Goal: Task Accomplishment & Management: Use online tool/utility

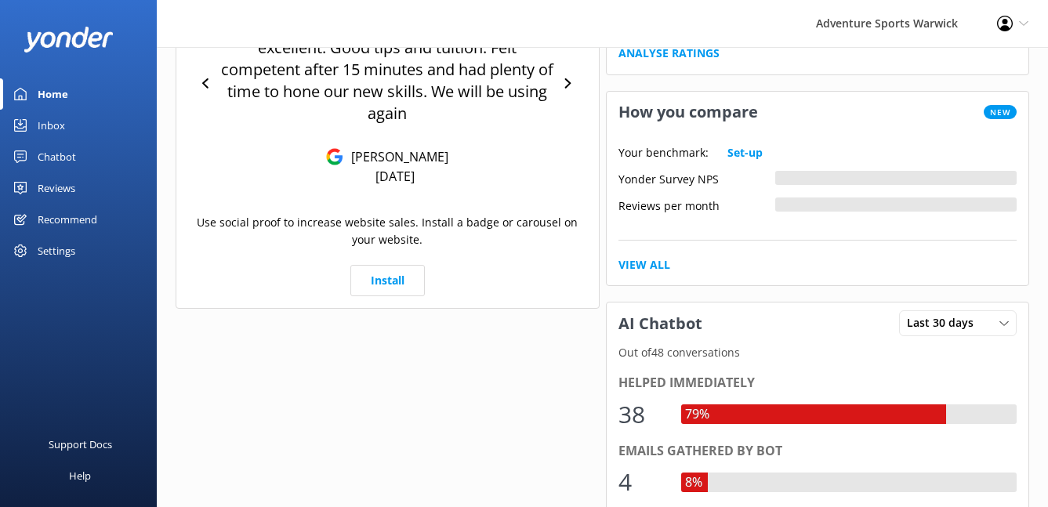
scroll to position [11, 0]
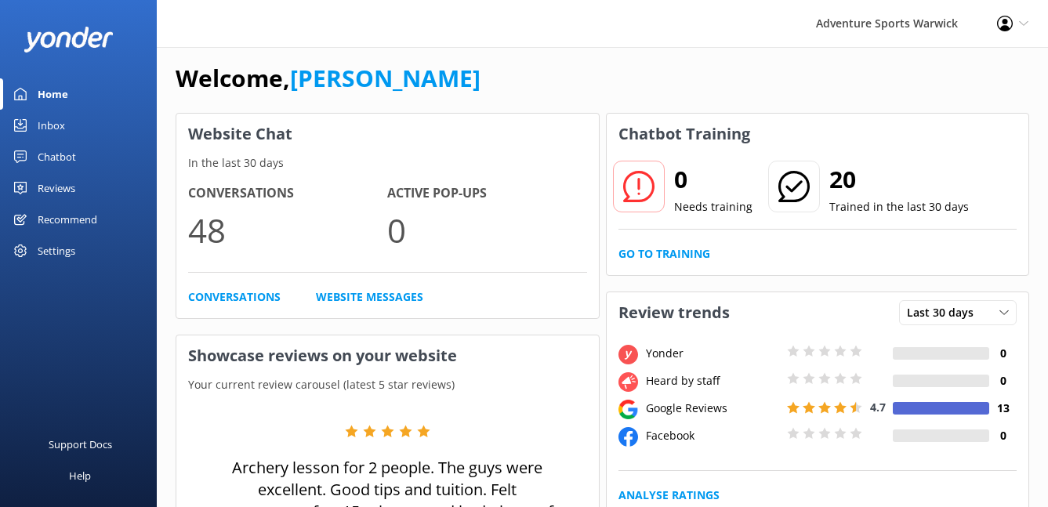
click at [53, 189] on div "Reviews" at bounding box center [57, 187] width 38 height 31
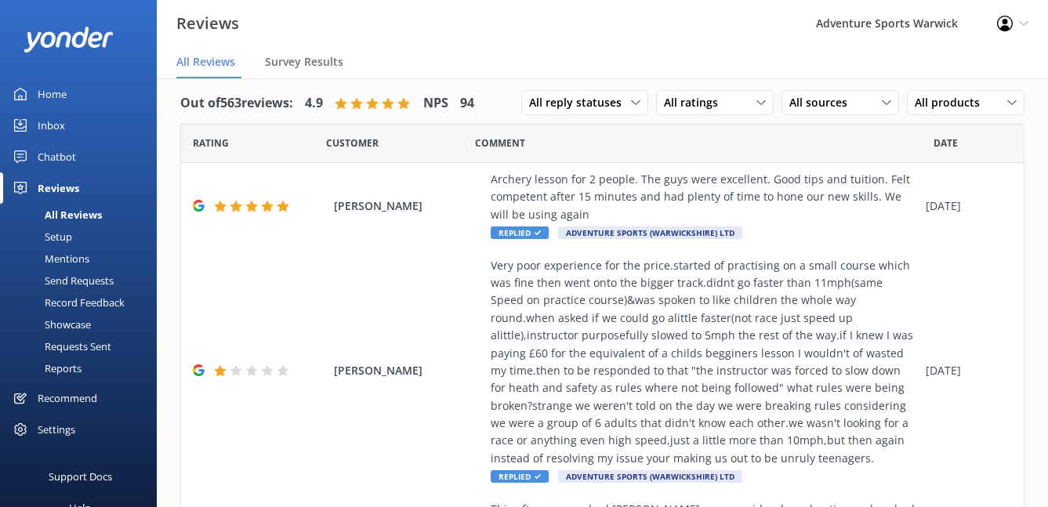
click at [63, 235] on div "Setup" at bounding box center [40, 237] width 63 height 22
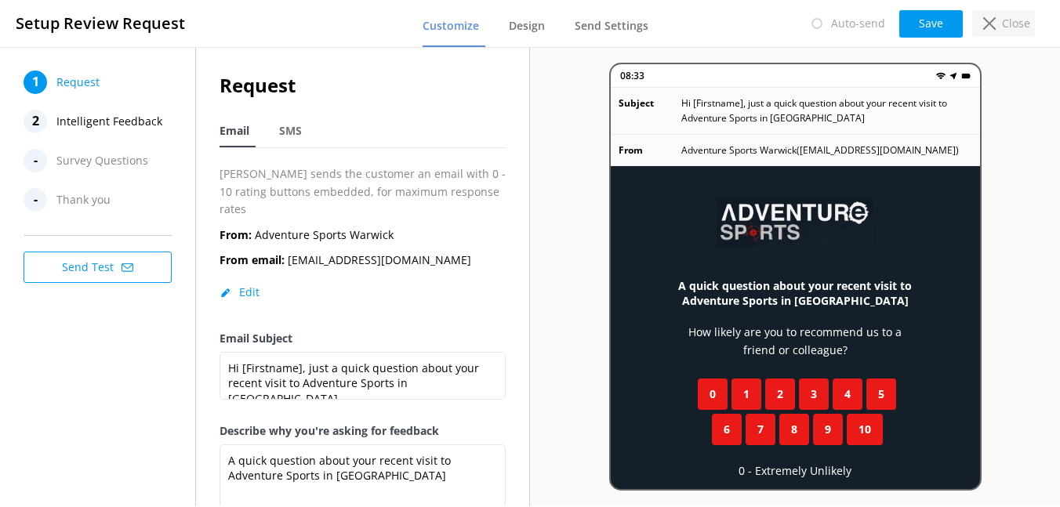
click at [1018, 17] on p "Close" at bounding box center [1016, 23] width 28 height 17
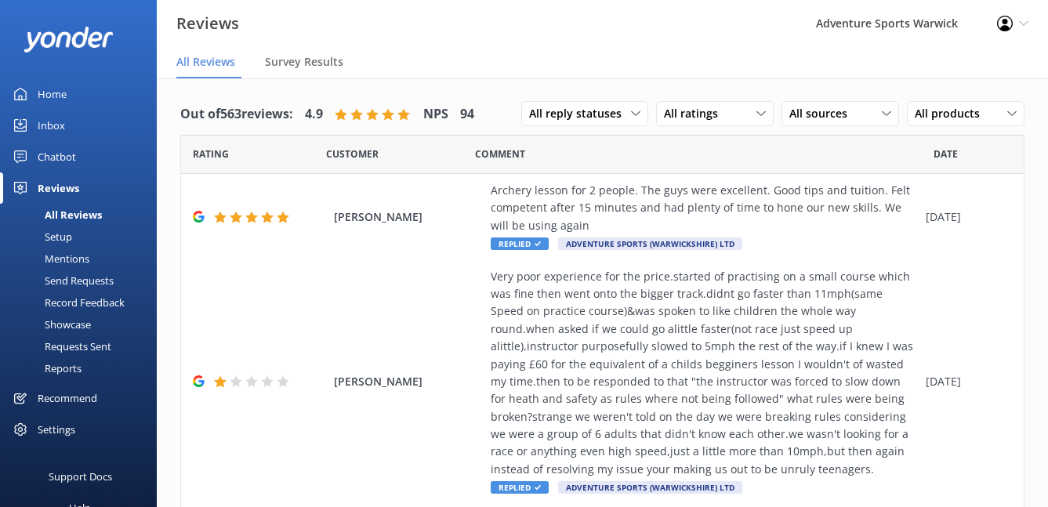
click at [44, 438] on div "Settings" at bounding box center [57, 429] width 38 height 31
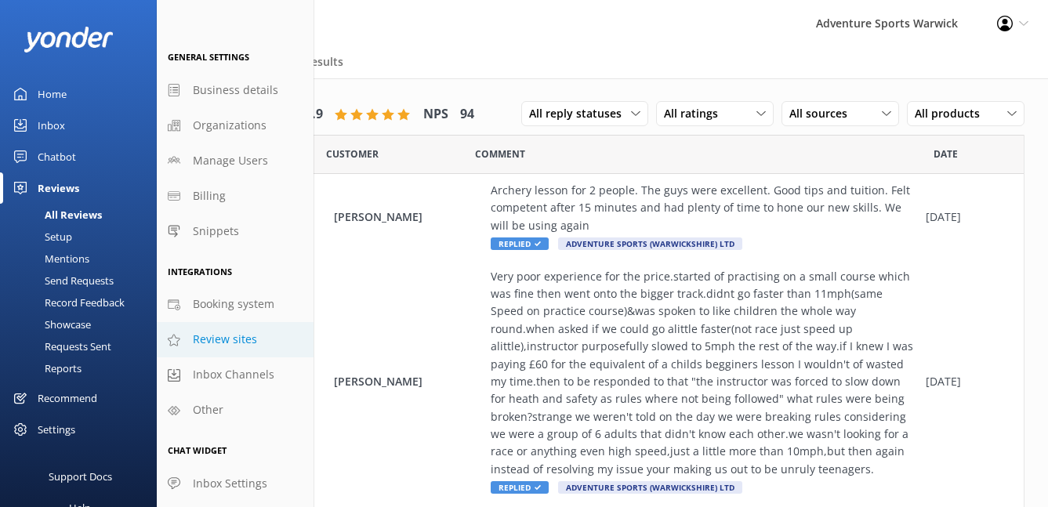
click at [226, 343] on span "Review sites" at bounding box center [225, 339] width 64 height 17
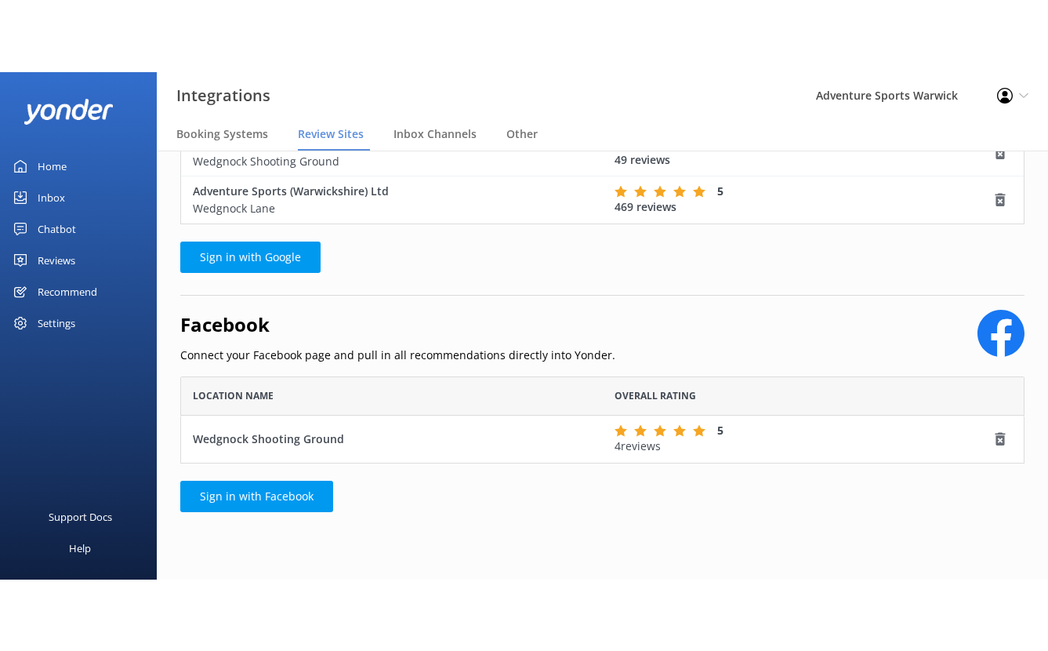
scroll to position [74, 0]
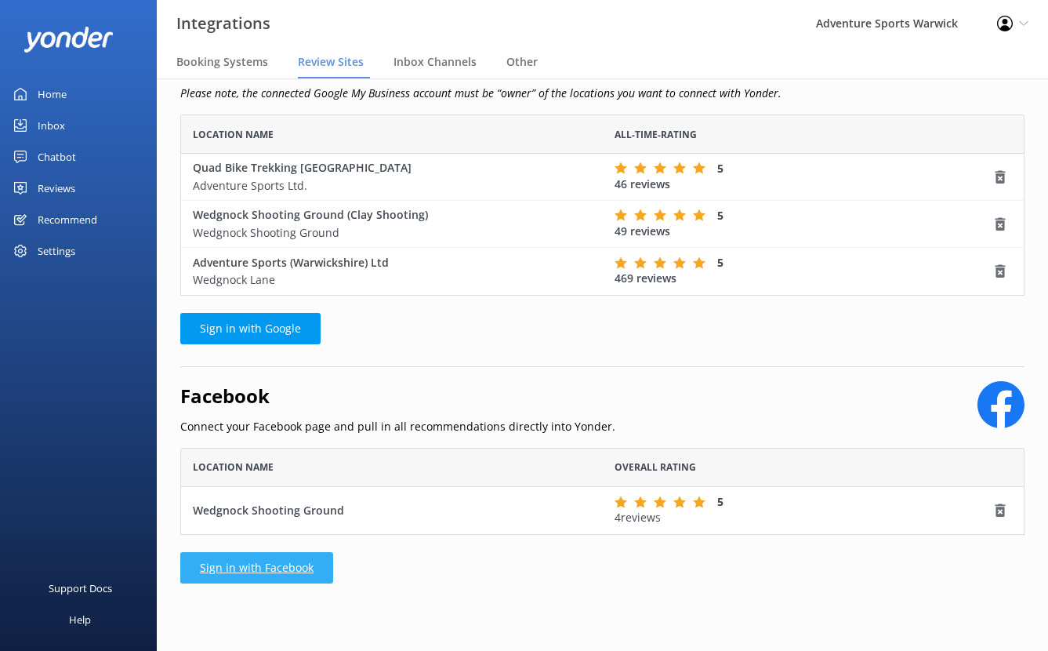
click at [274, 506] on link "Sign in with Facebook" at bounding box center [256, 567] width 153 height 31
click at [252, 506] on link "Sign in with Facebook" at bounding box center [256, 567] width 153 height 31
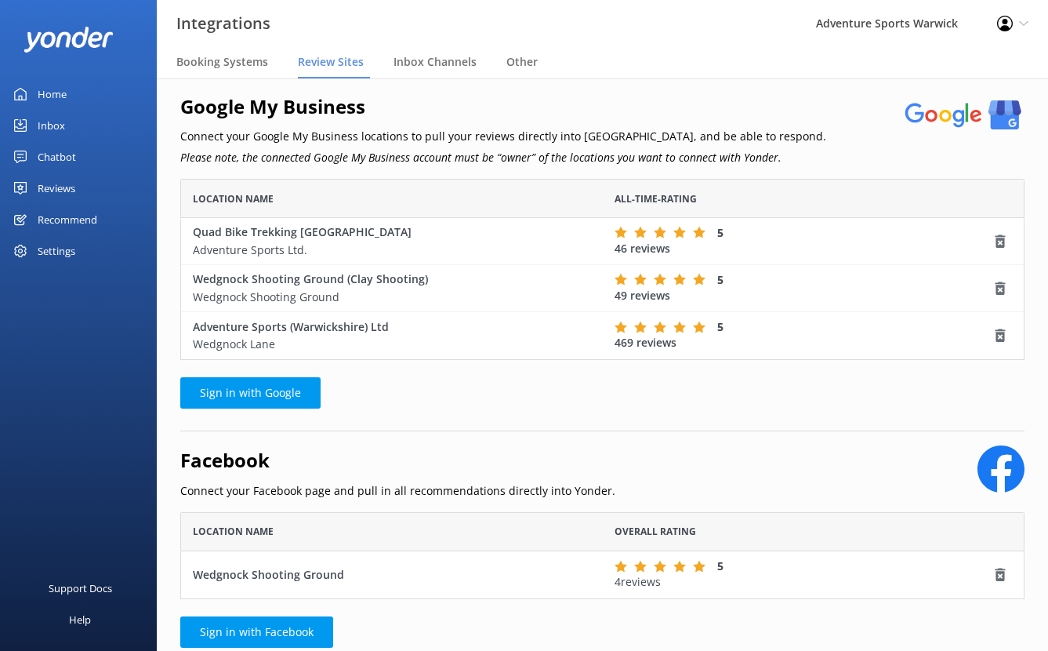
scroll to position [74, 0]
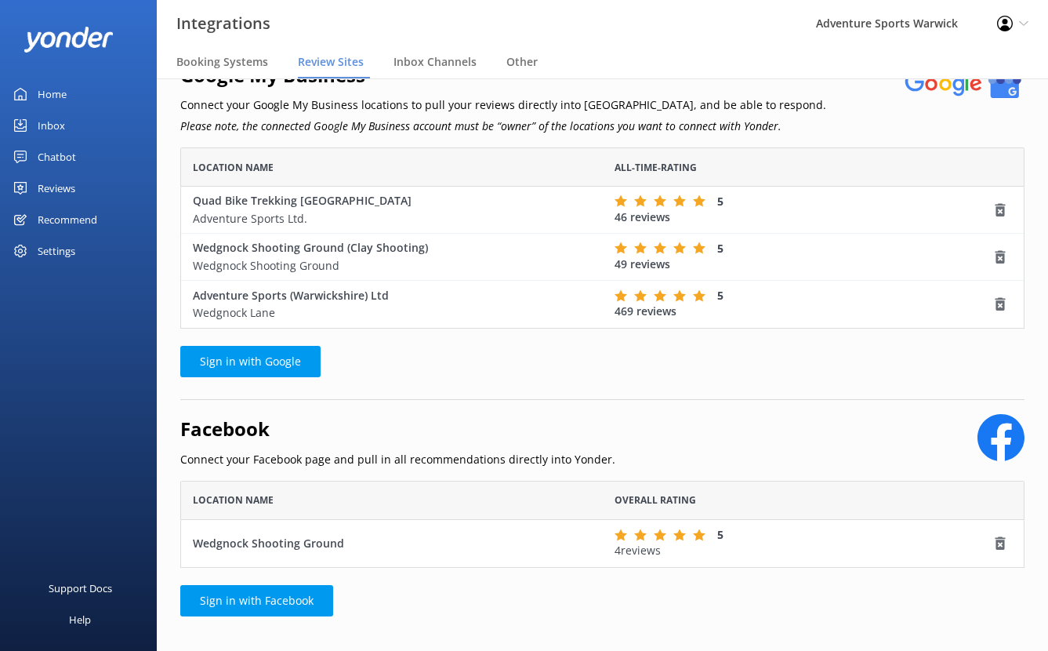
scroll to position [15, 0]
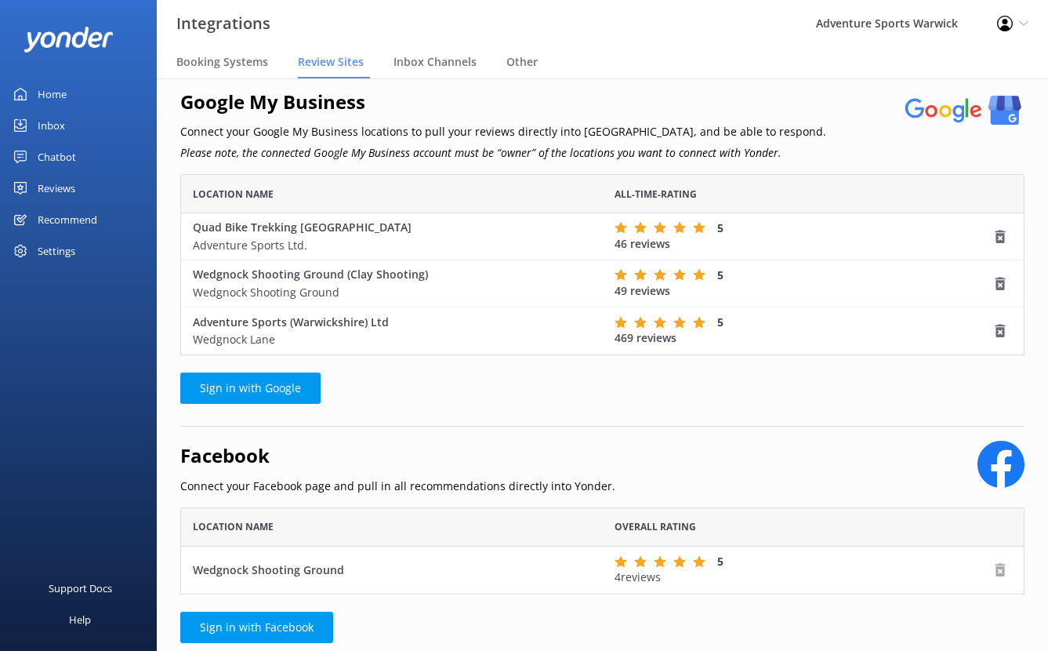
click at [999, 571] on icon "row" at bounding box center [1000, 570] width 16 height 16
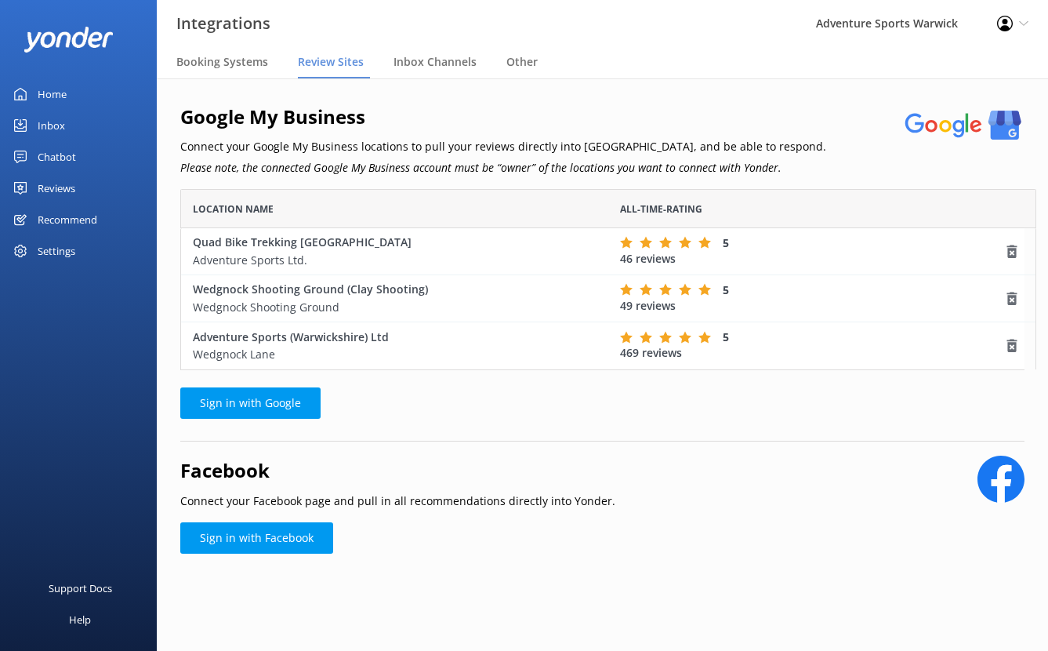
scroll to position [169, 844]
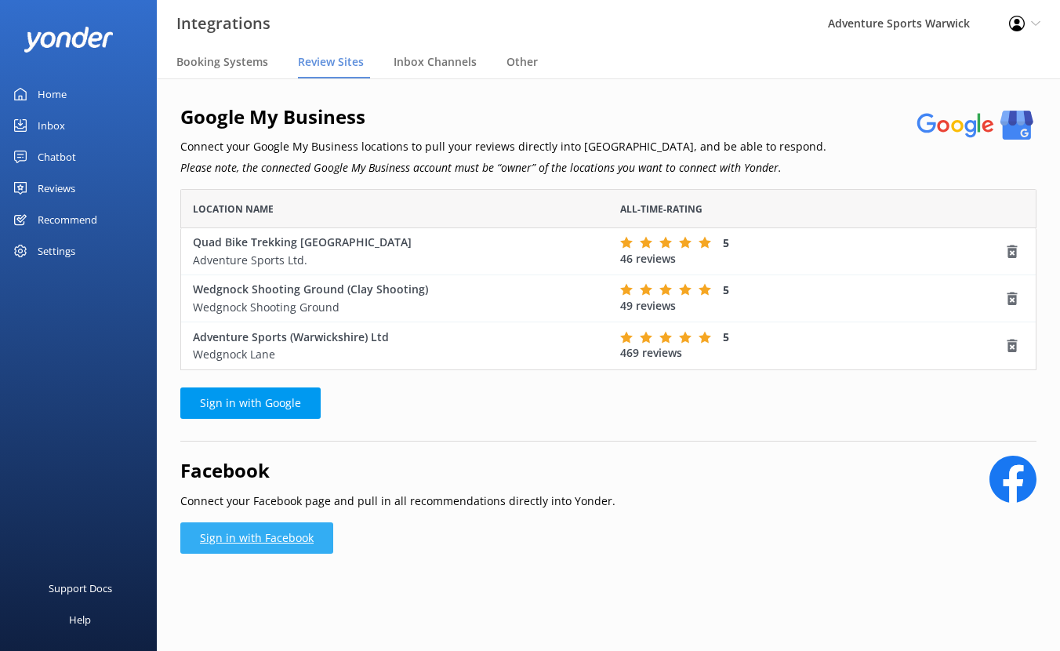
click at [295, 543] on link "Sign in with Facebook" at bounding box center [256, 537] width 153 height 31
click at [441, 62] on span "Inbox Channels" at bounding box center [435, 62] width 83 height 16
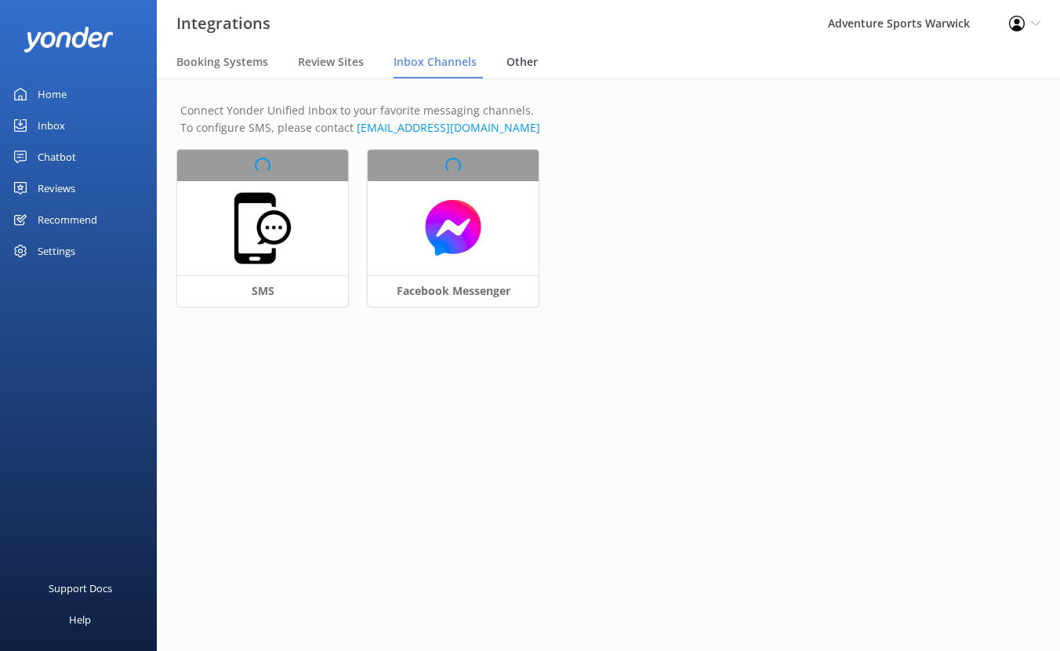
click at [528, 62] on span "Other" at bounding box center [521, 62] width 31 height 16
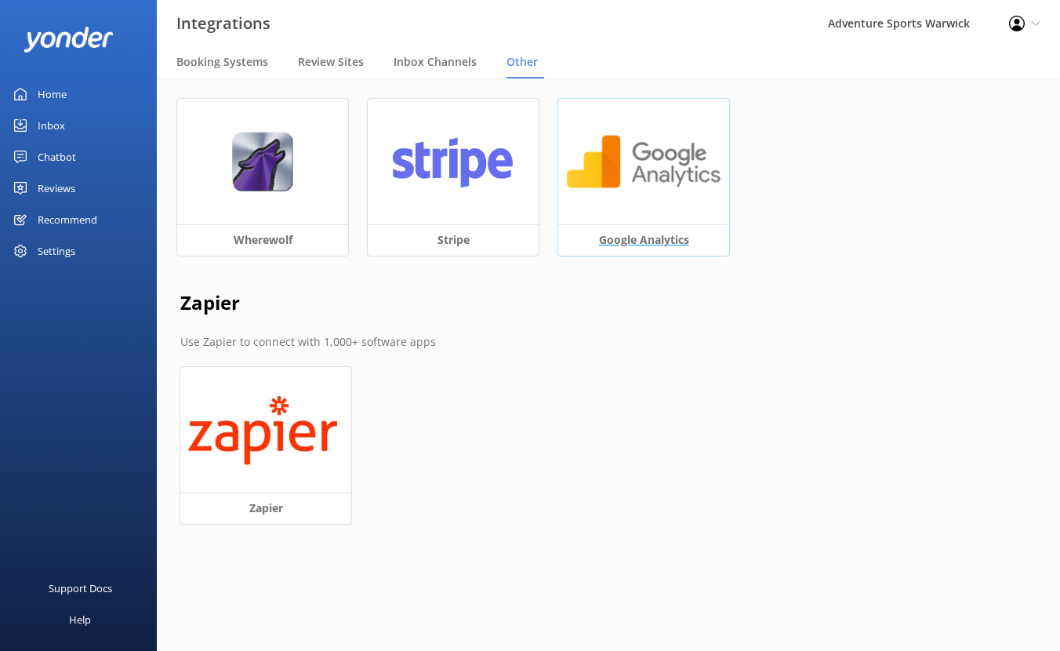
click at [640, 243] on h3 "Google Analytics" at bounding box center [643, 239] width 171 height 31
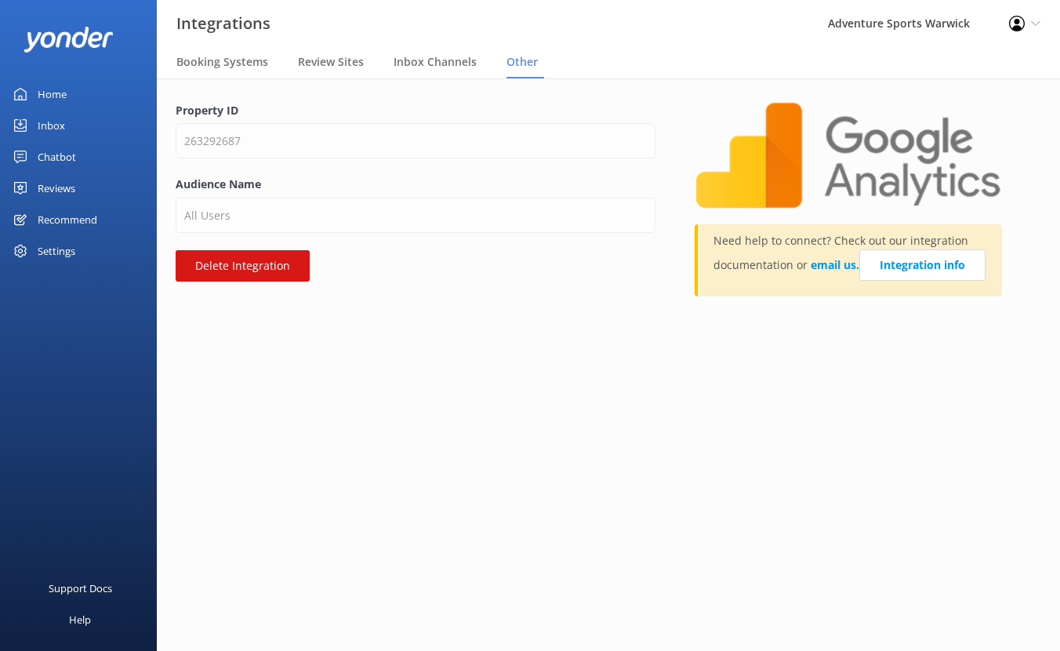
click at [524, 63] on span "Other" at bounding box center [521, 62] width 31 height 16
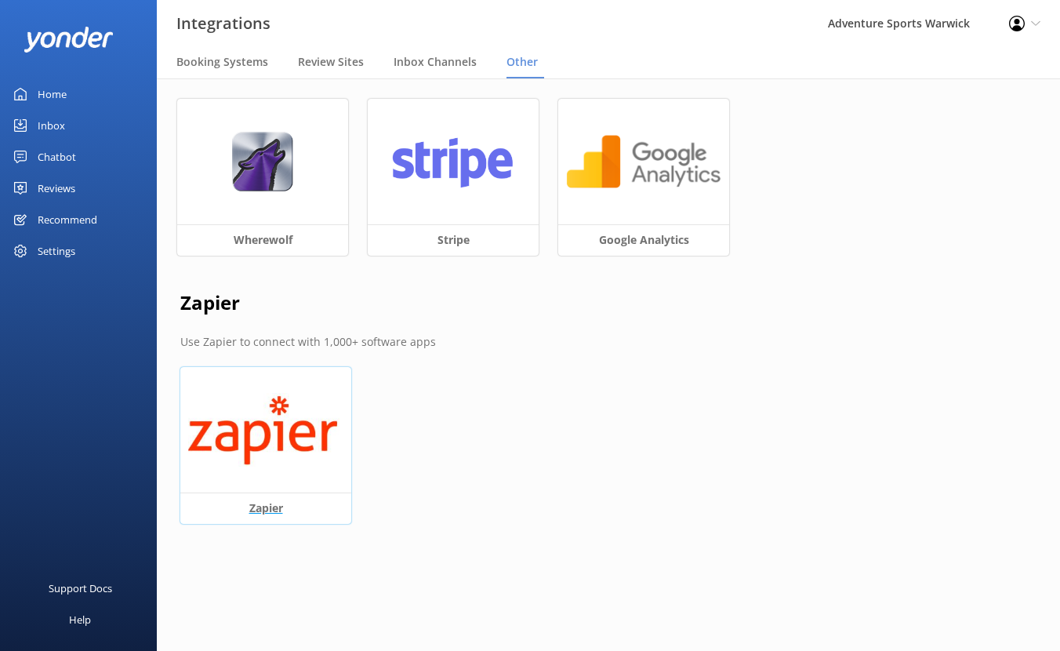
click at [263, 447] on img at bounding box center [265, 430] width 155 height 74
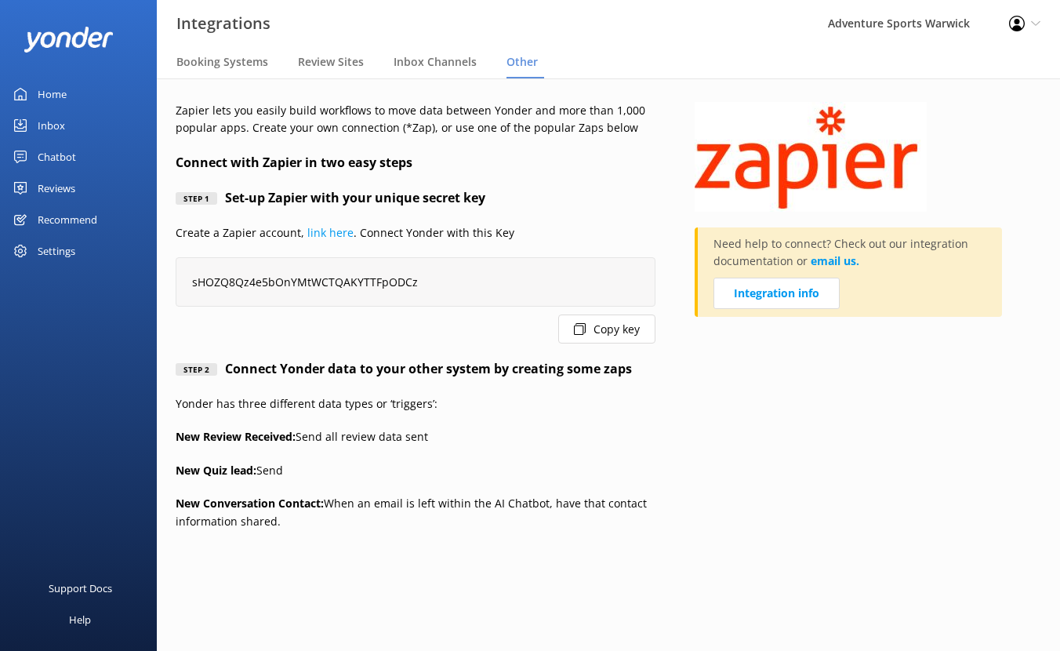
click at [519, 63] on span "Other" at bounding box center [521, 62] width 31 height 16
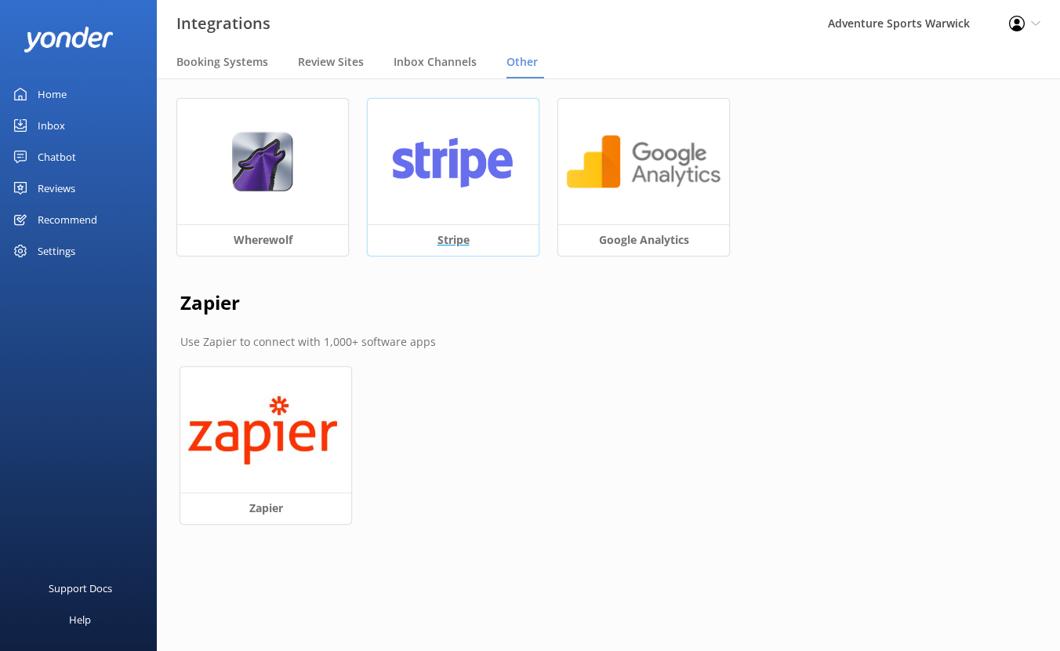
click at [462, 237] on h3 "Stripe" at bounding box center [453, 239] width 171 height 31
click at [455, 157] on img at bounding box center [452, 162] width 155 height 60
click at [280, 178] on img at bounding box center [262, 162] width 62 height 60
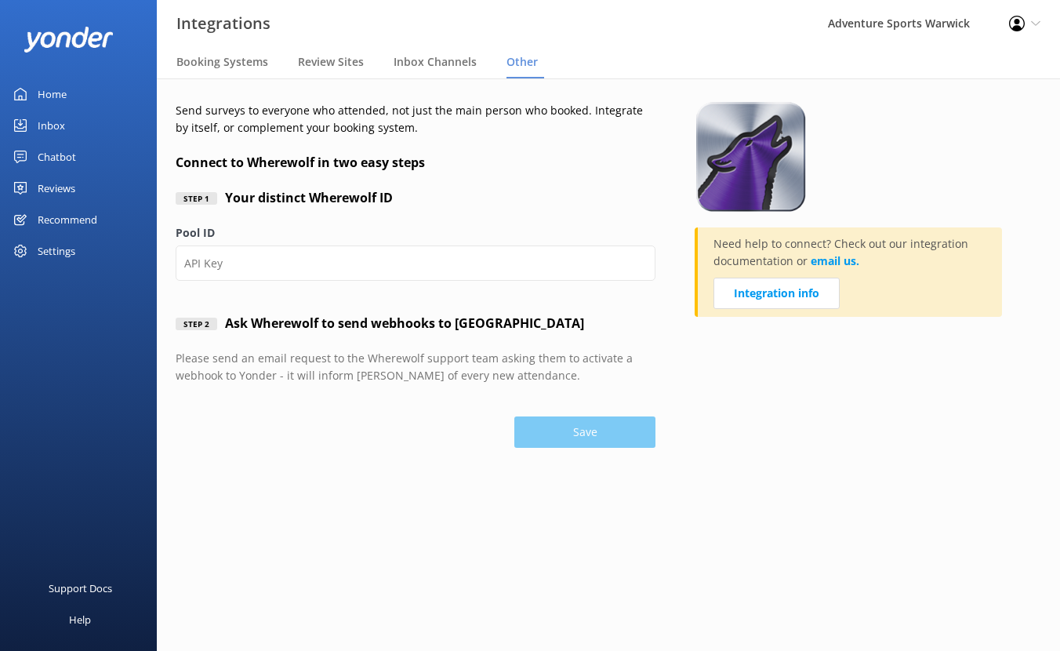
click at [69, 221] on div "Recommend" at bounding box center [68, 219] width 60 height 31
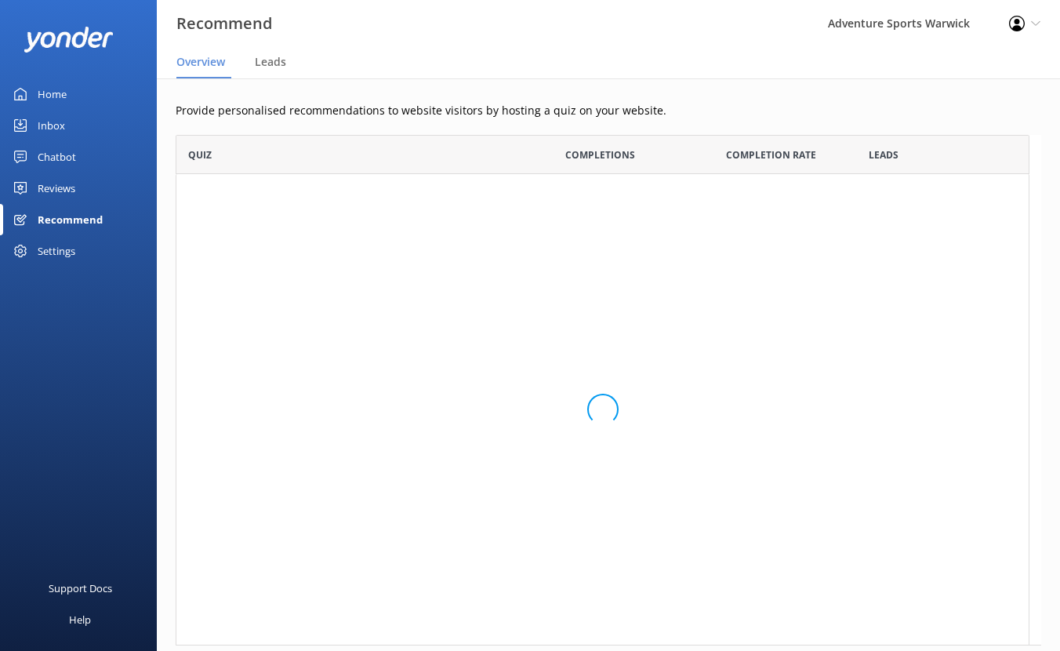
scroll to position [13, 13]
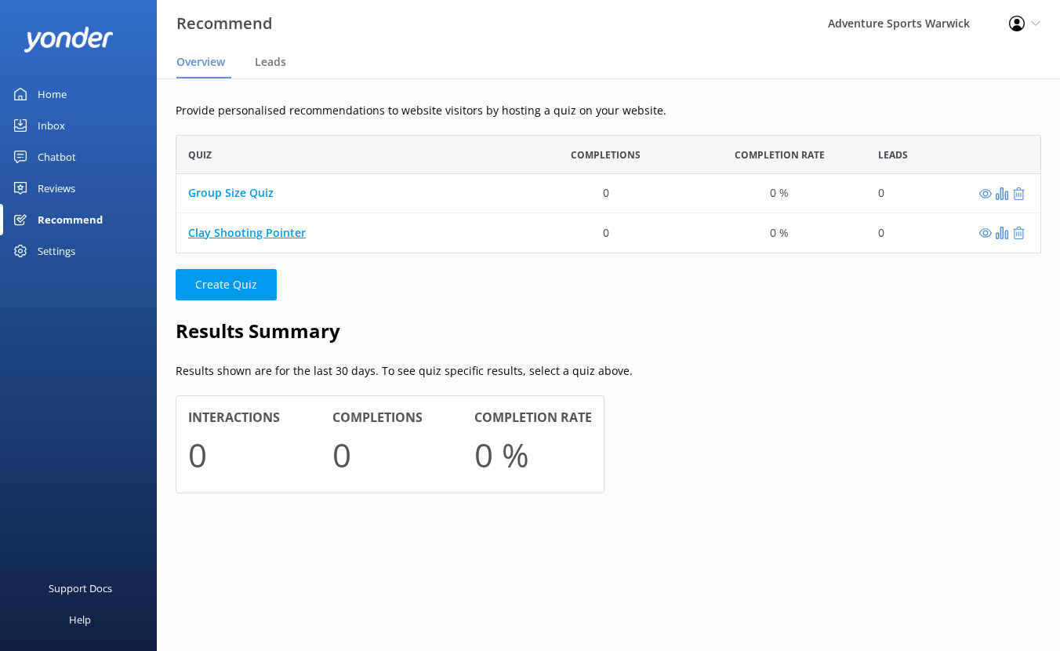
click at [259, 234] on link "Clay Shooting Pointer" at bounding box center [247, 232] width 118 height 15
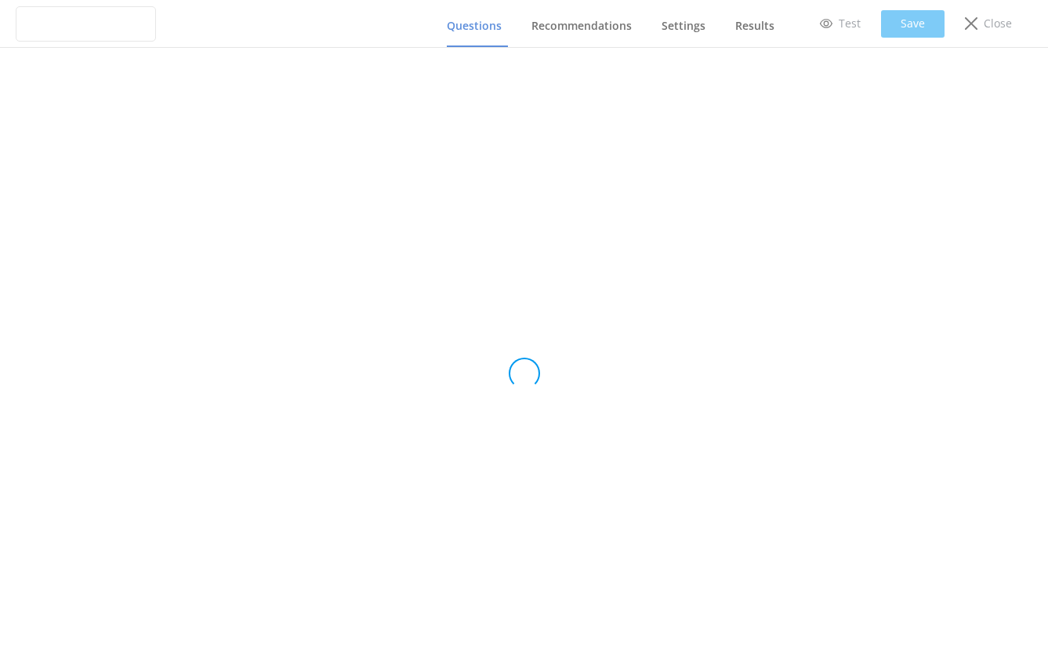
type input "Clay Shooting Pointer"
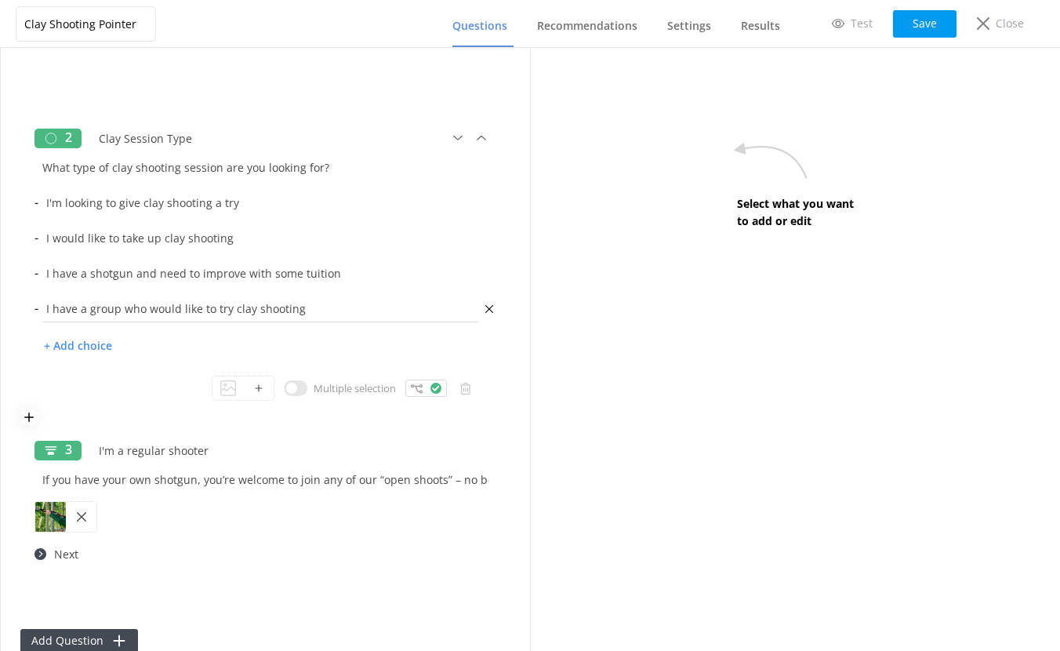
scroll to position [234, 0]
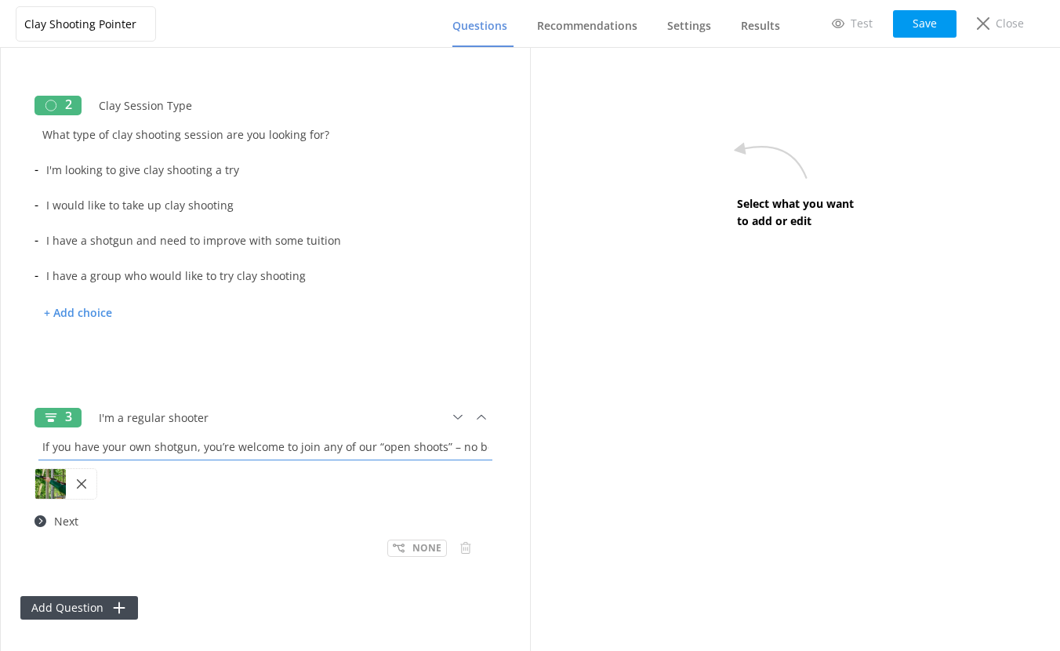
click at [433, 446] on input "If you have your own shotgun, you’re welcome to join any of our “open shoots” –…" at bounding box center [265, 446] width 462 height 35
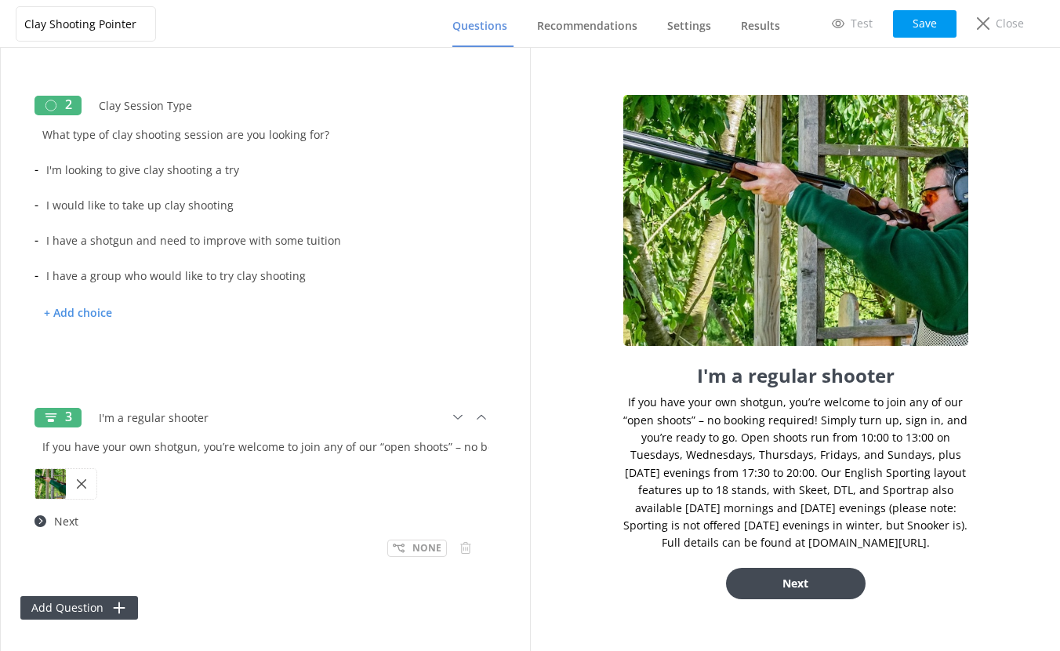
click at [41, 520] on icon at bounding box center [40, 521] width 12 height 12
click at [59, 522] on input "Next" at bounding box center [271, 520] width 450 height 35
click at [215, 560] on div "3 I'm a regular shooter If you have your own shotgun, you’re welcome to join an…" at bounding box center [265, 485] width 490 height 189
click at [60, 523] on input "Next" at bounding box center [271, 520] width 450 height 35
click at [79, 522] on input "Next" at bounding box center [271, 520] width 450 height 35
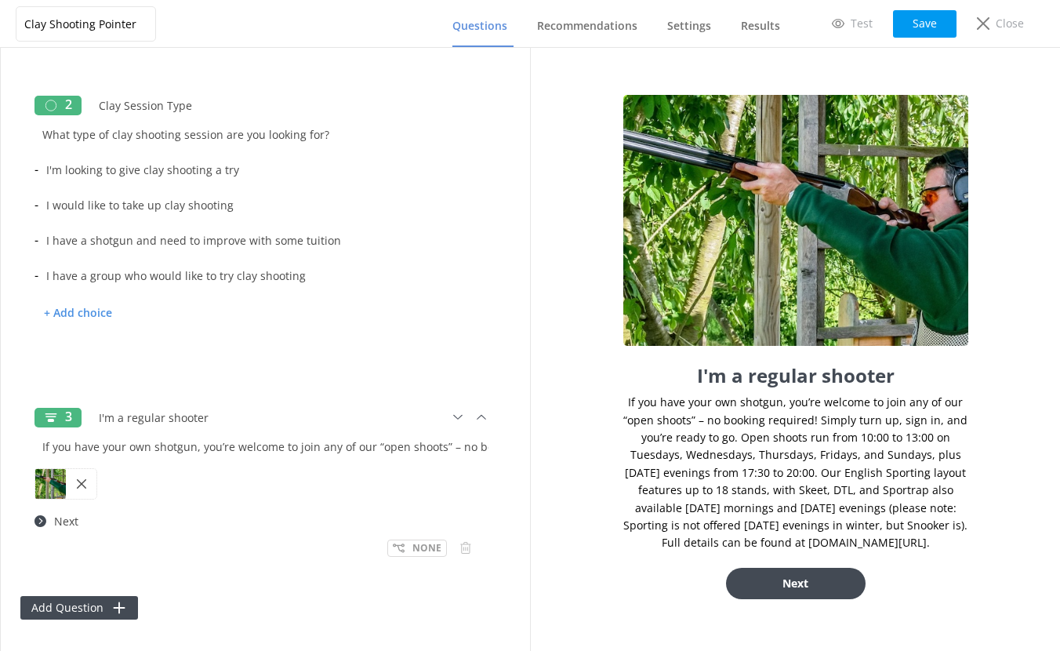
click at [252, 549] on div "None" at bounding box center [265, 548] width 462 height 18
click at [800, 599] on button "Next" at bounding box center [796, 583] width 140 height 31
click at [412, 547] on p "None" at bounding box center [426, 547] width 29 height 15
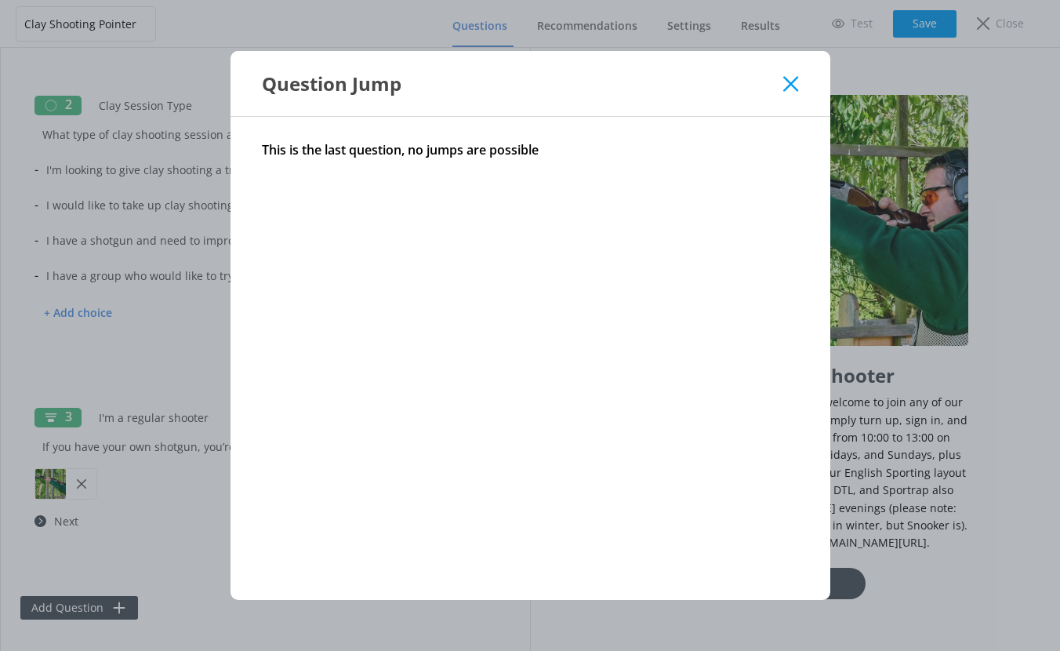
click at [786, 82] on icon at bounding box center [790, 84] width 15 height 16
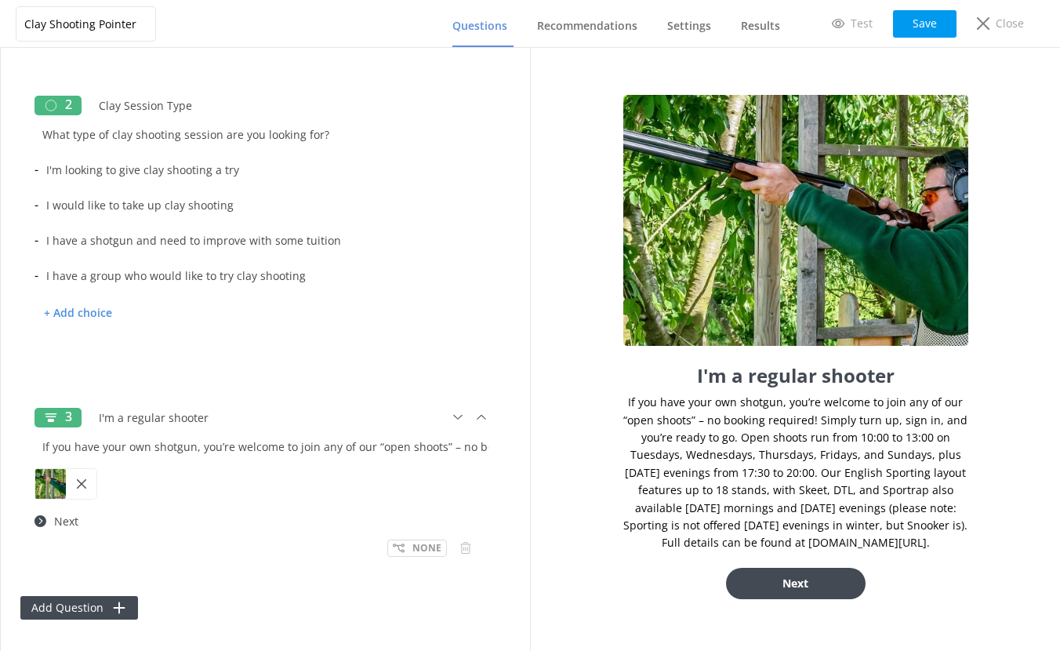
click at [42, 522] on use at bounding box center [40, 521] width 12 height 12
click at [54, 611] on button "Add Question" at bounding box center [79, 608] width 118 height 24
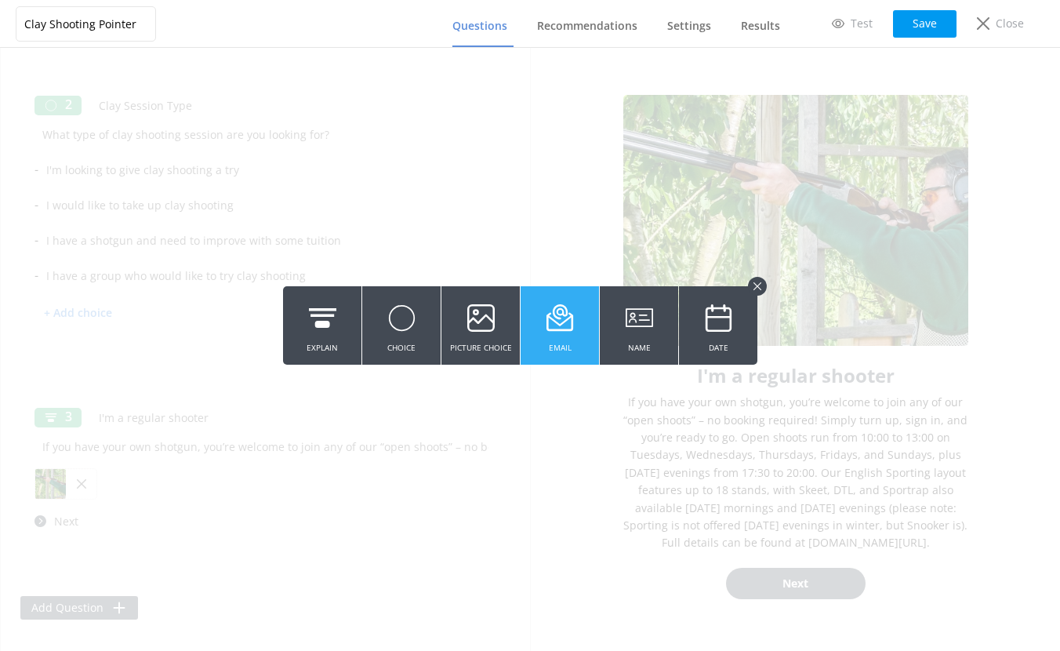
click at [562, 330] on use at bounding box center [559, 317] width 27 height 27
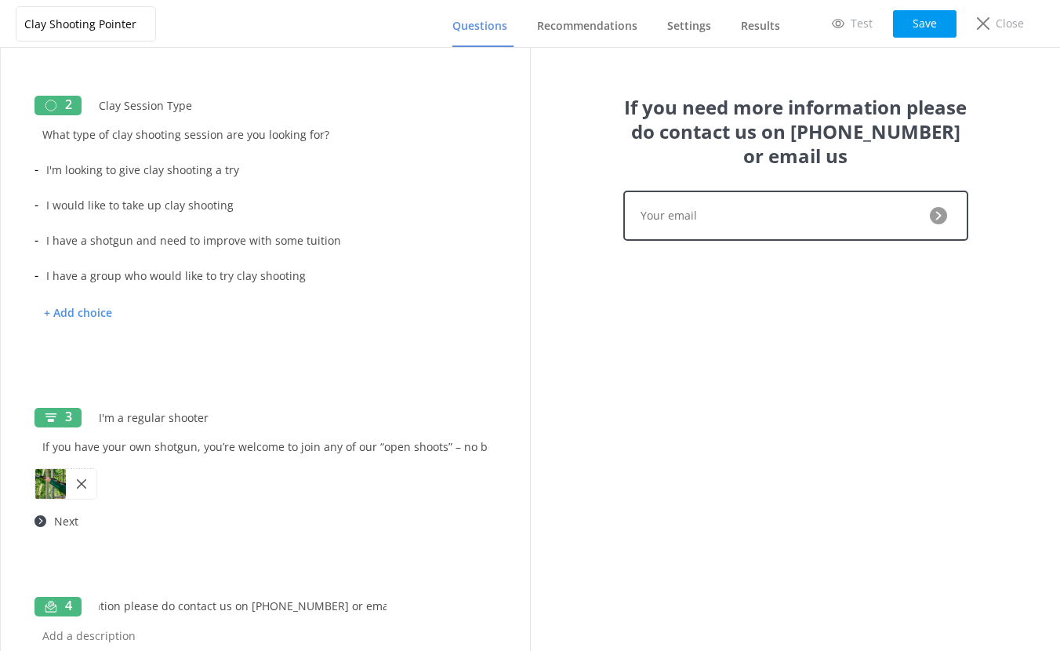
scroll to position [0, 136]
type input "If you need more information please do contact us on 01926 491948 or email us."
click at [74, 636] on input "text" at bounding box center [265, 635] width 462 height 35
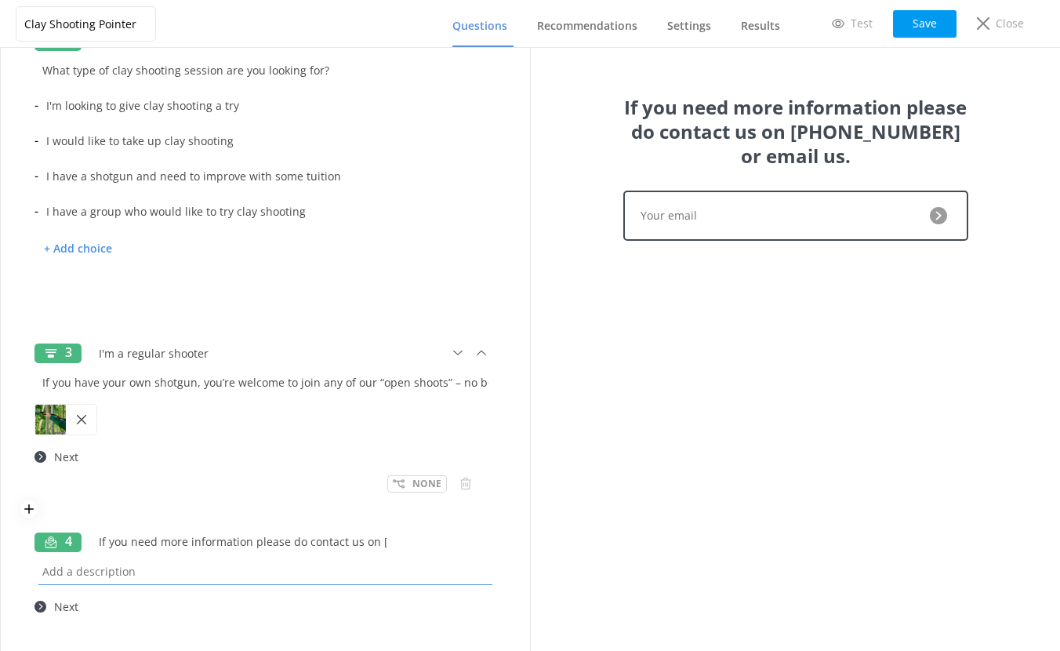
scroll to position [383, 0]
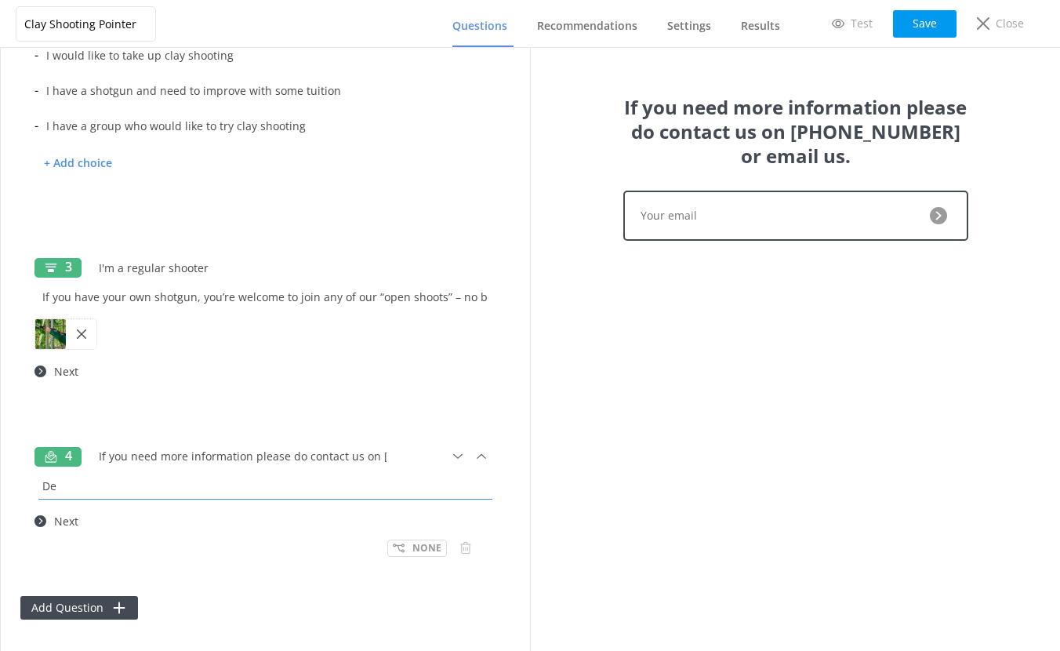
type input "D"
click at [94, 486] on input "I would liek more information about" at bounding box center [265, 485] width 462 height 35
click at [240, 491] on input "I would like more information about" at bounding box center [265, 485] width 462 height 35
click at [277, 485] on input "I would like more information about Open SHoots at Wedgnock." at bounding box center [265, 485] width 462 height 35
type input "I would like more information about Open Shoots at Wedgnock."
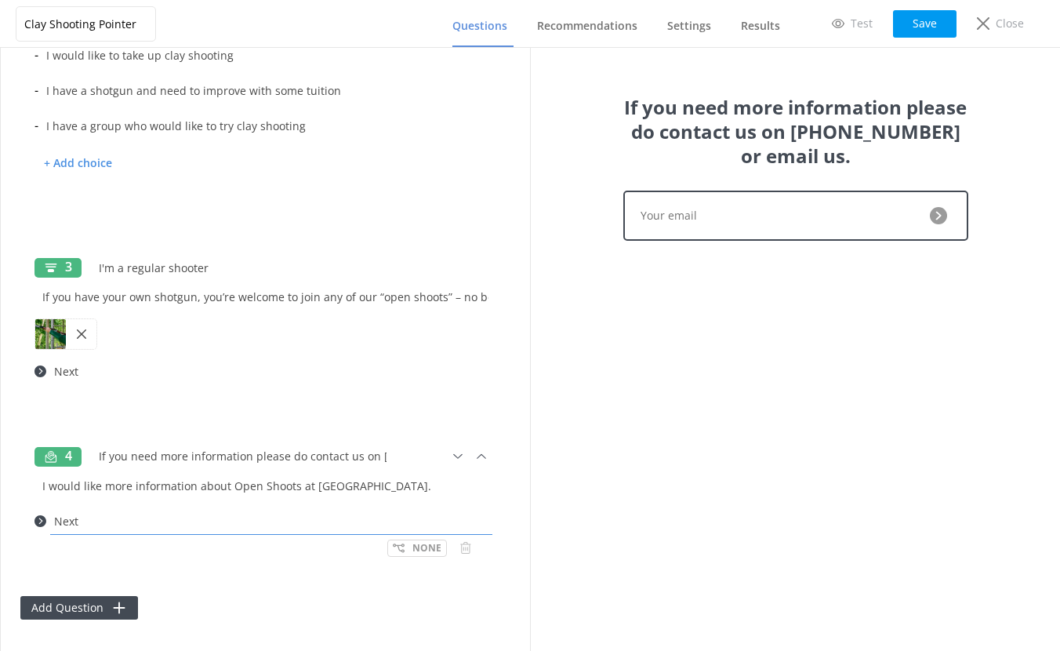
click at [110, 522] on input "Next" at bounding box center [271, 520] width 450 height 35
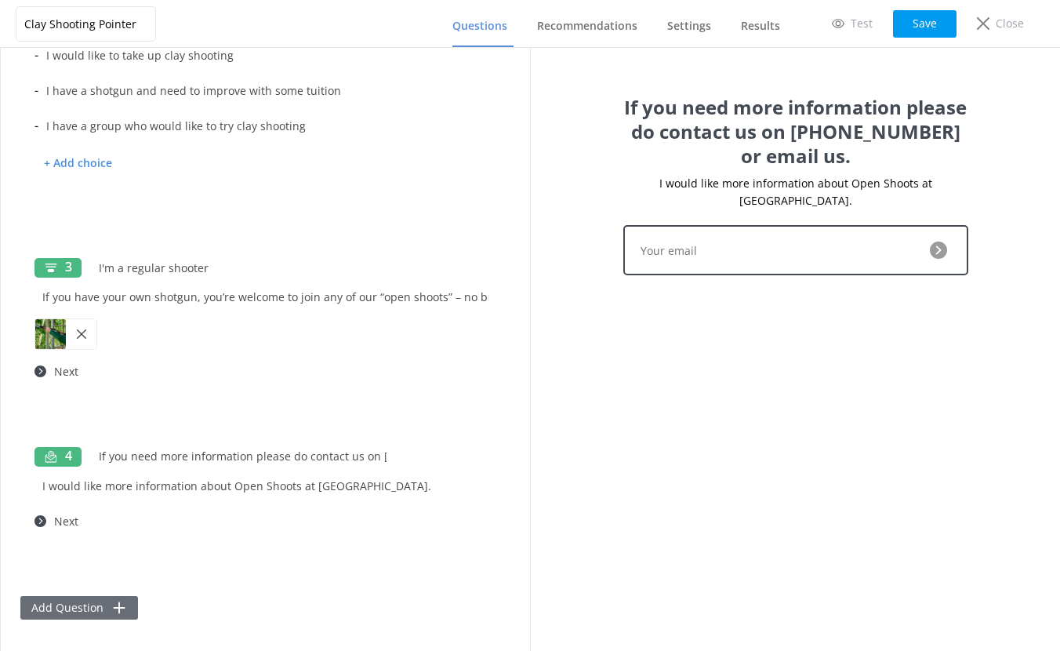
click at [81, 607] on button "Add Question" at bounding box center [79, 608] width 118 height 24
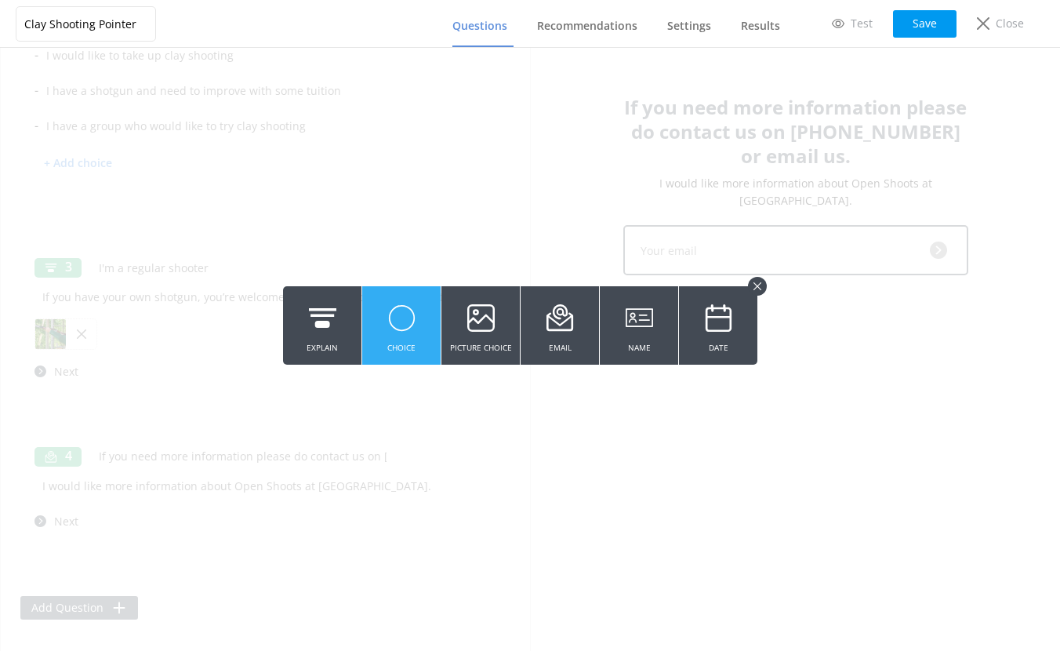
click at [391, 328] on icon at bounding box center [401, 317] width 27 height 43
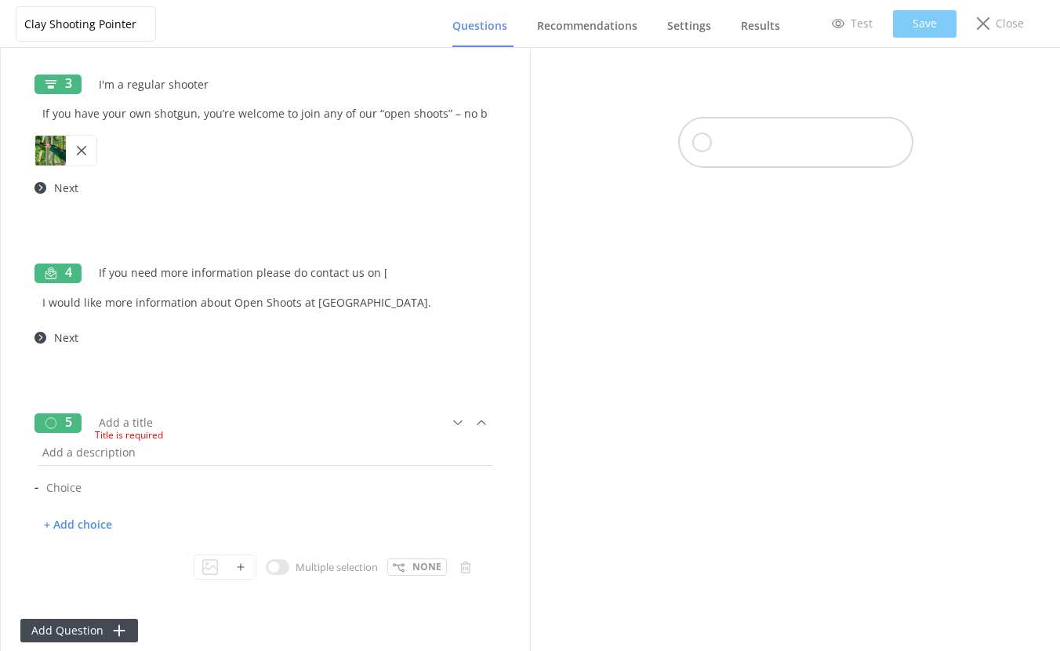
scroll to position [589, 0]
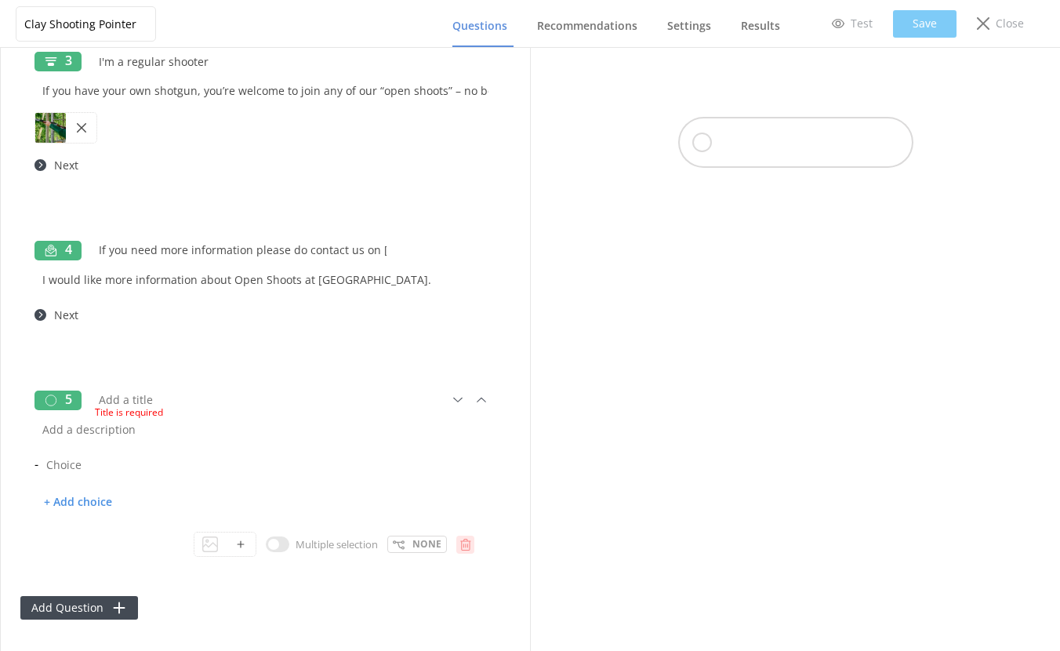
click at [459, 543] on icon at bounding box center [465, 545] width 12 height 12
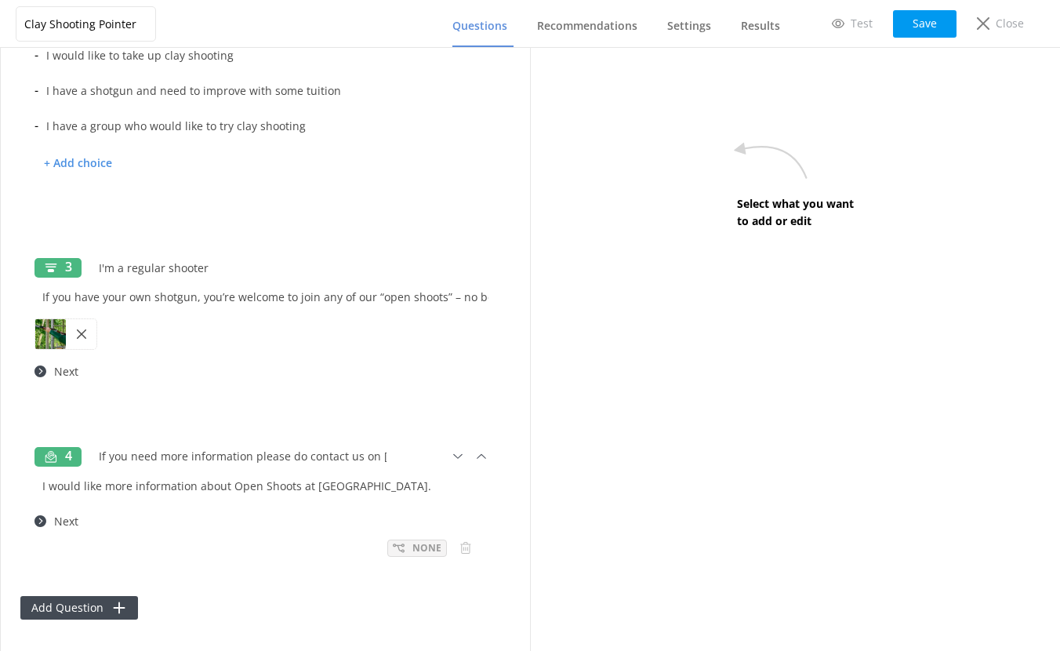
click at [413, 546] on p "None" at bounding box center [426, 547] width 29 height 15
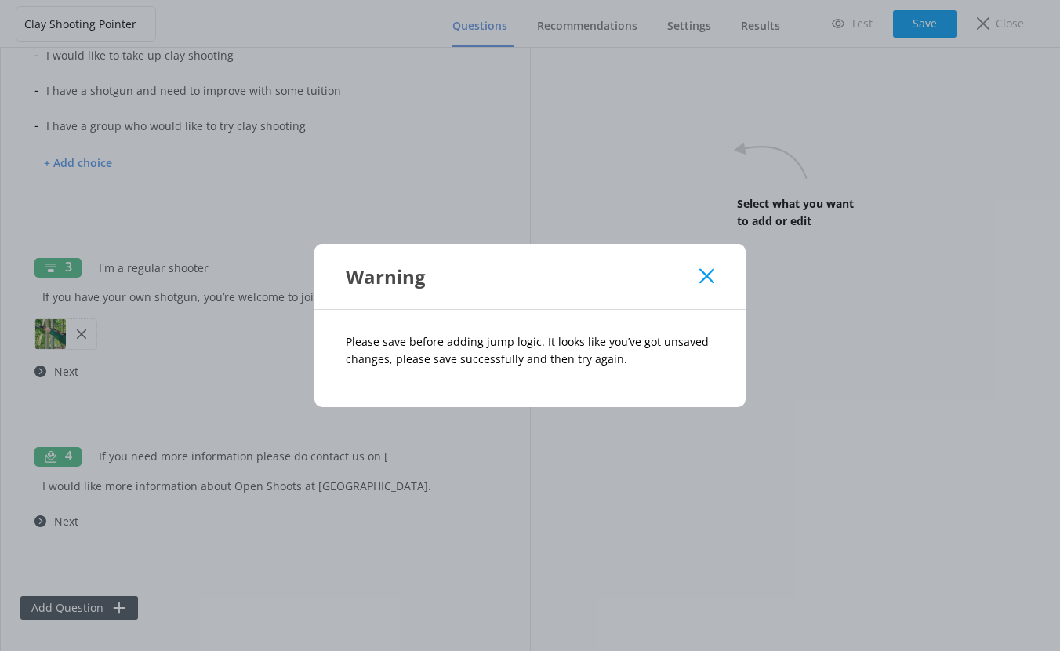
click at [709, 274] on use at bounding box center [706, 276] width 15 height 15
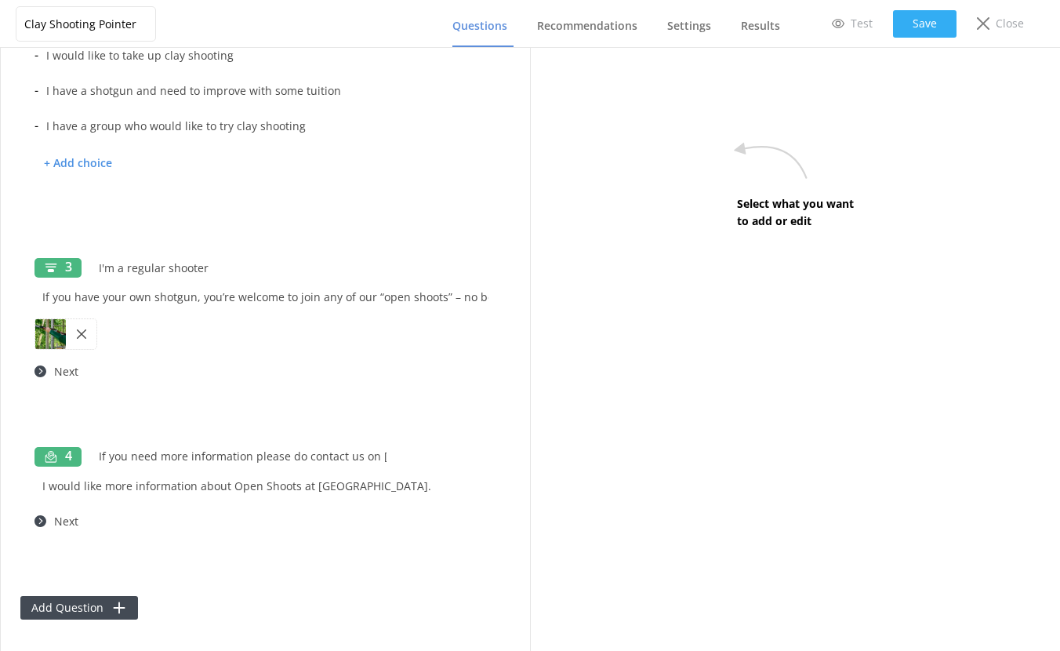
click at [925, 31] on button "Save" at bounding box center [924, 23] width 63 height 27
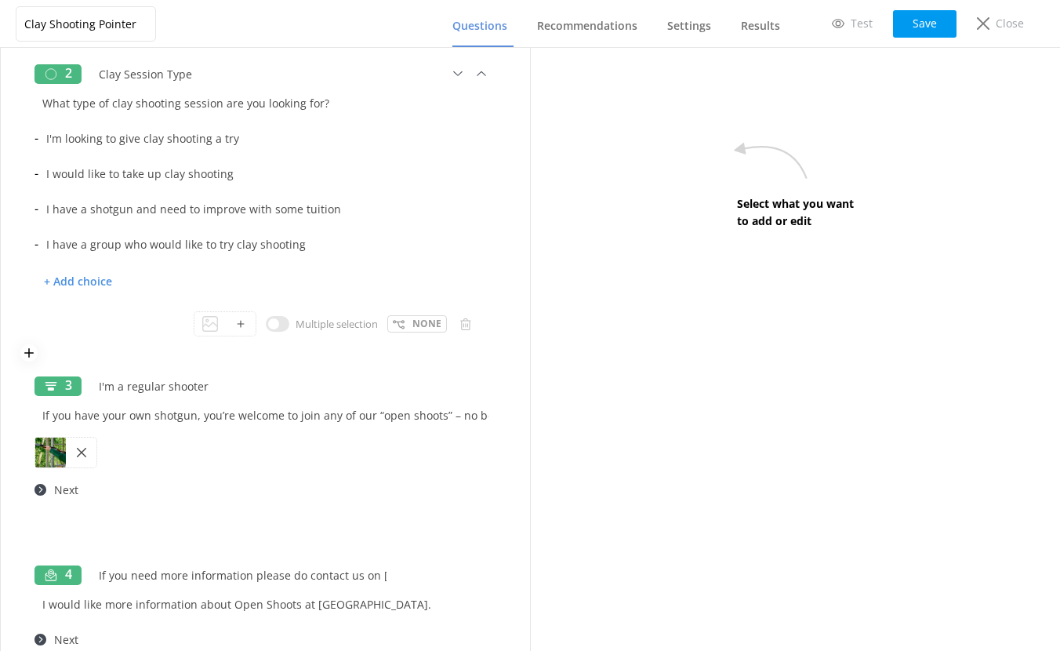
scroll to position [158, 0]
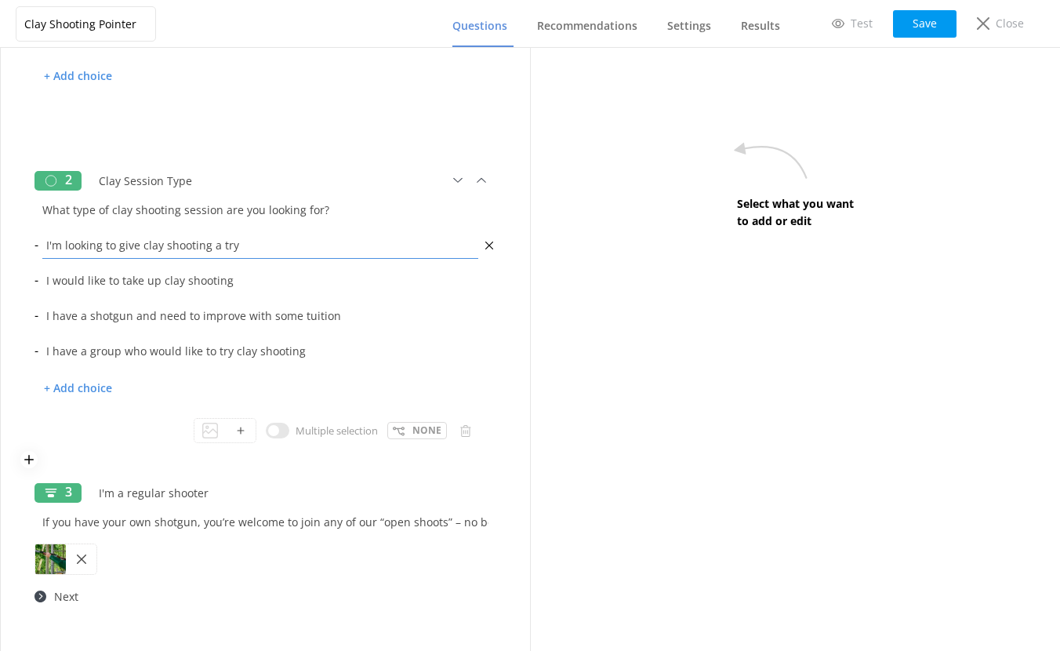
click at [153, 248] on input "I'm looking to give clay shooting a try" at bounding box center [260, 244] width 444 height 35
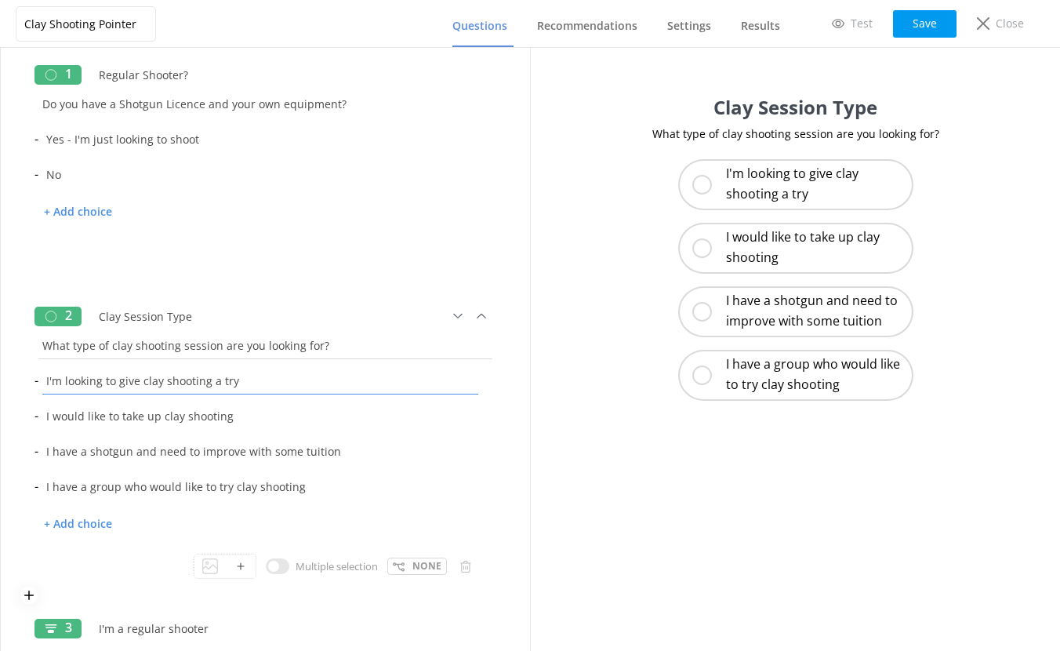
scroll to position [0, 0]
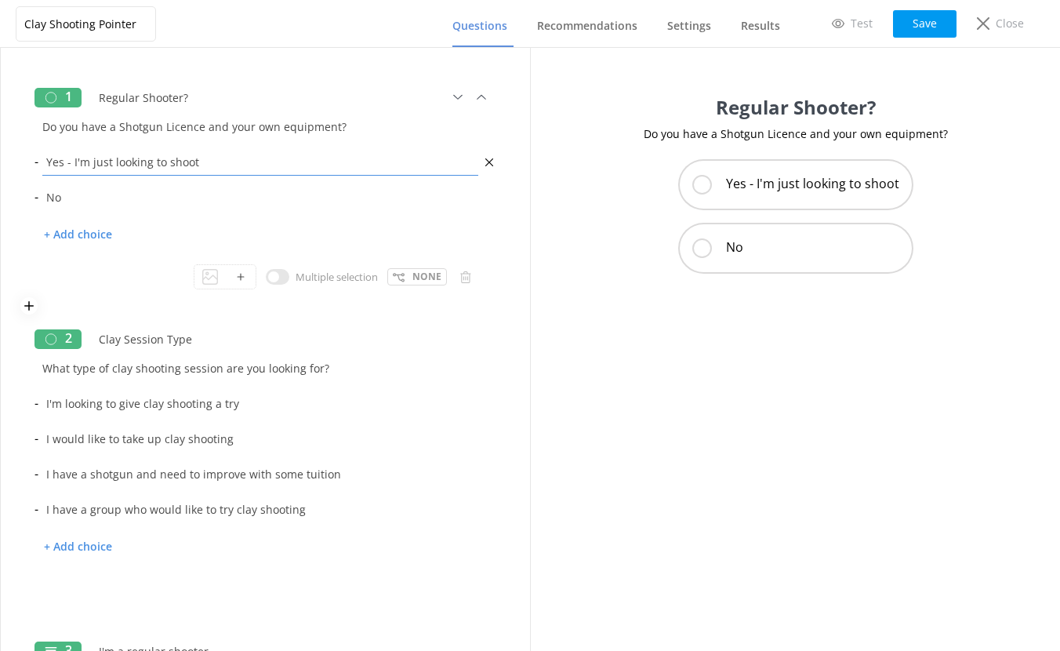
click at [131, 159] on input "Yes - I'm just looking to shoot" at bounding box center [260, 161] width 444 height 35
click at [836, 179] on p "Yes - I'm just looking to shoot" at bounding box center [812, 184] width 173 height 20
click at [68, 237] on p "+ Add choice" at bounding box center [77, 234] width 87 height 27
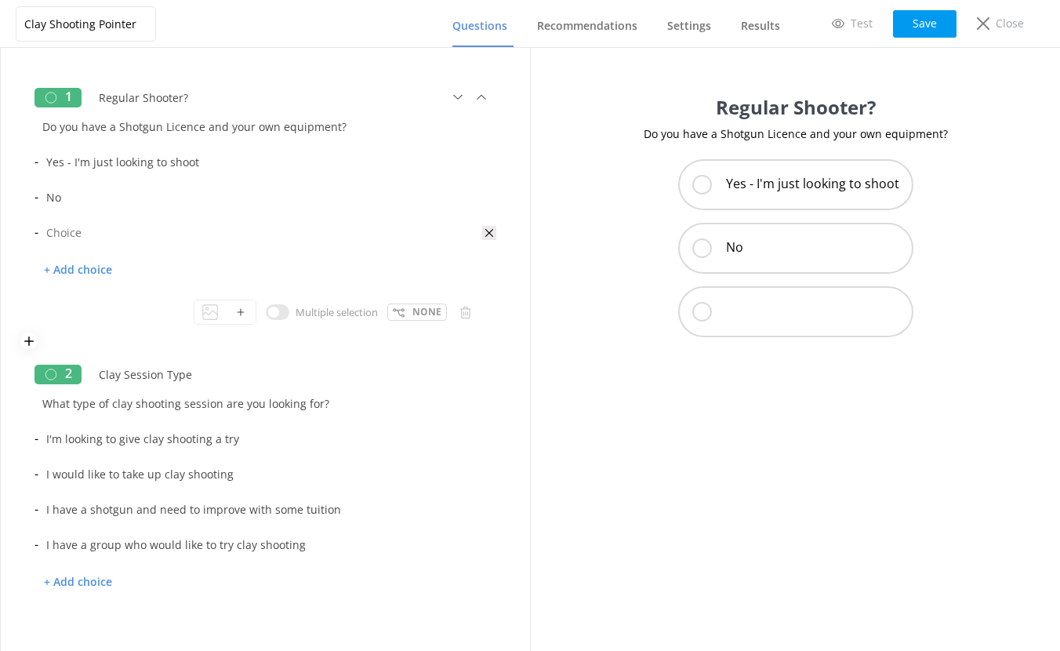
click at [485, 231] on use at bounding box center [489, 232] width 8 height 8
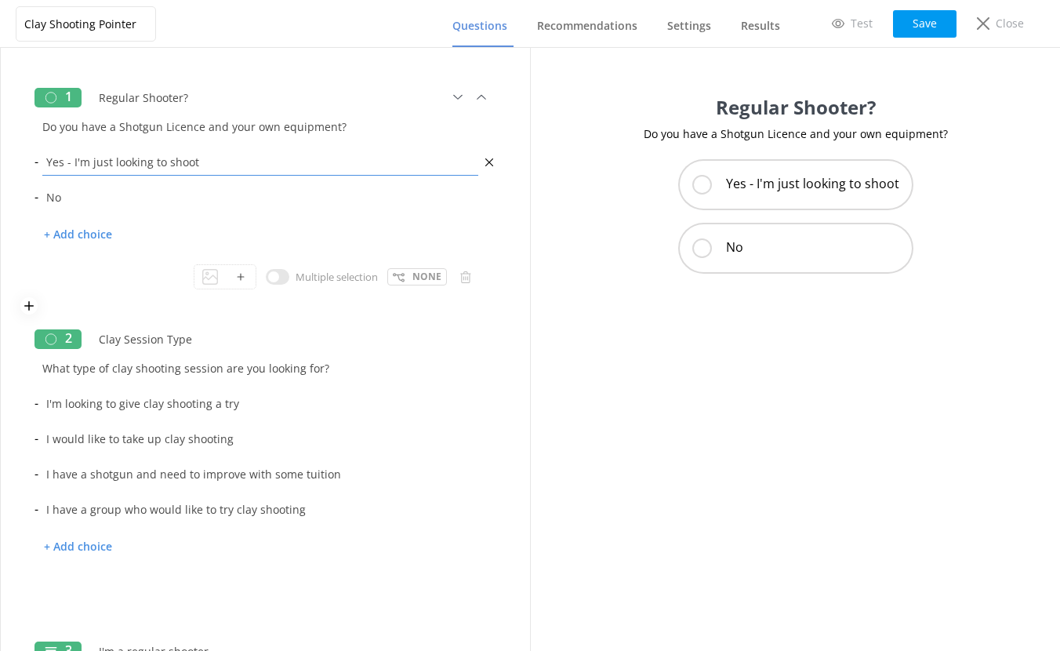
click at [136, 161] on input "Yes - I'm just looking to shoot" at bounding box center [260, 161] width 444 height 35
click at [266, 274] on input "checkbox" at bounding box center [278, 277] width 24 height 16
click at [344, 277] on input "checkbox" at bounding box center [347, 277] width 24 height 16
checkbox input "false"
click at [393, 275] on icon at bounding box center [399, 277] width 12 height 12
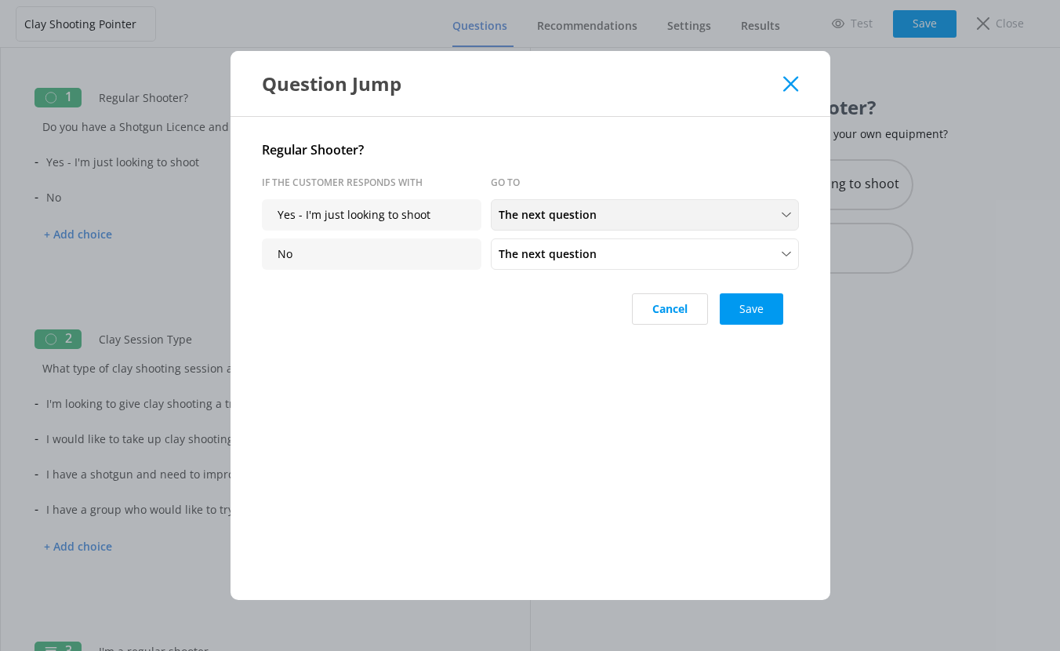
click at [617, 219] on div "The next question" at bounding box center [645, 214] width 300 height 17
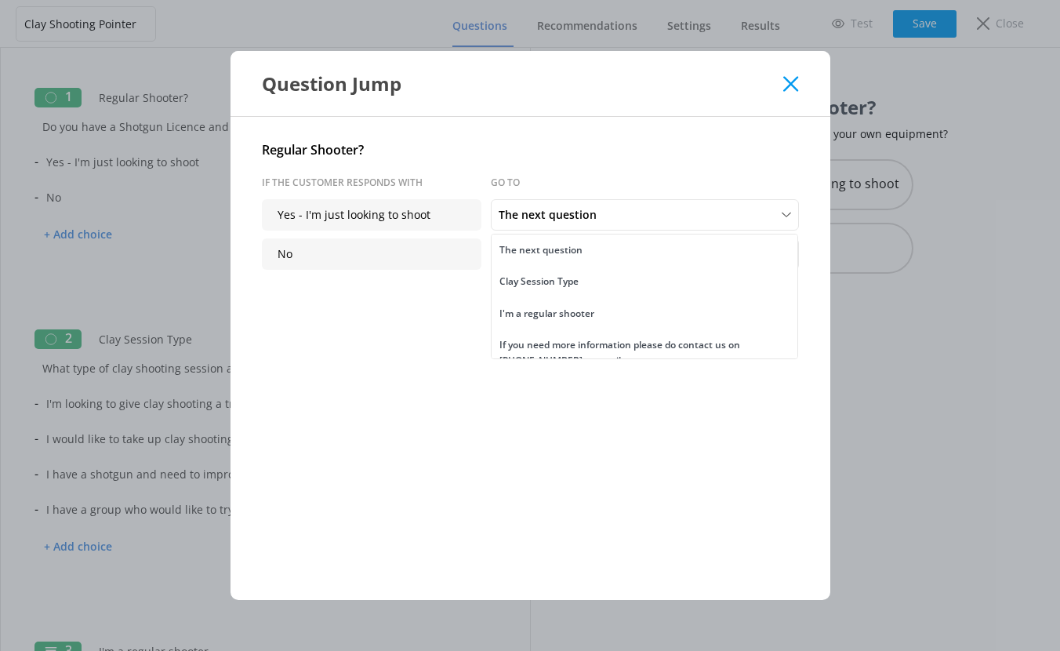
click at [360, 251] on p "No" at bounding box center [371, 253] width 219 height 31
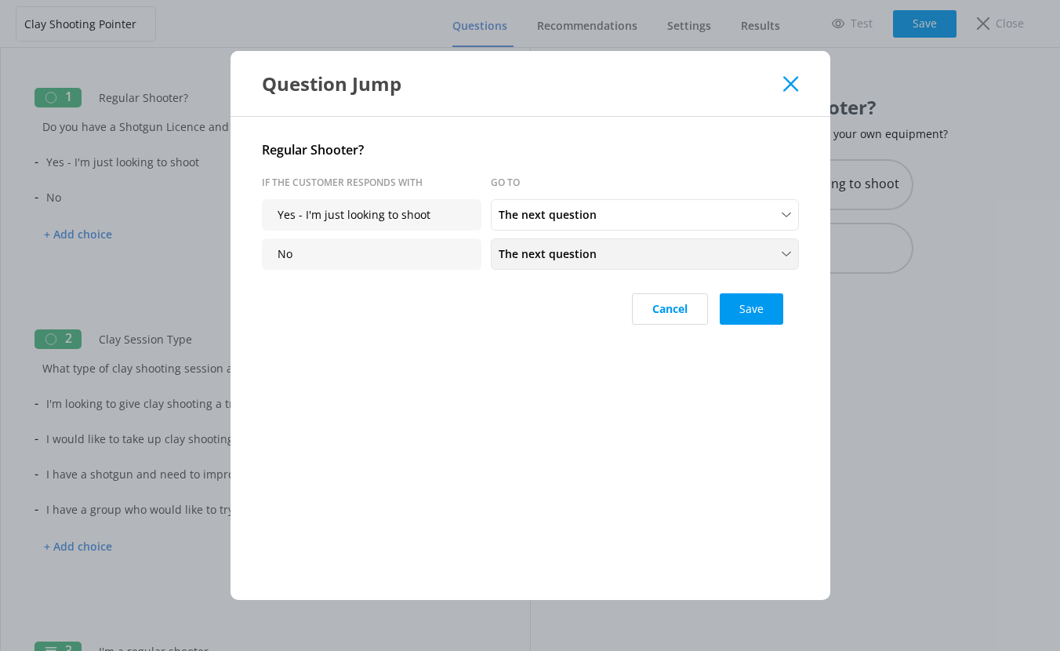
click at [553, 256] on span "The next question" at bounding box center [552, 253] width 107 height 17
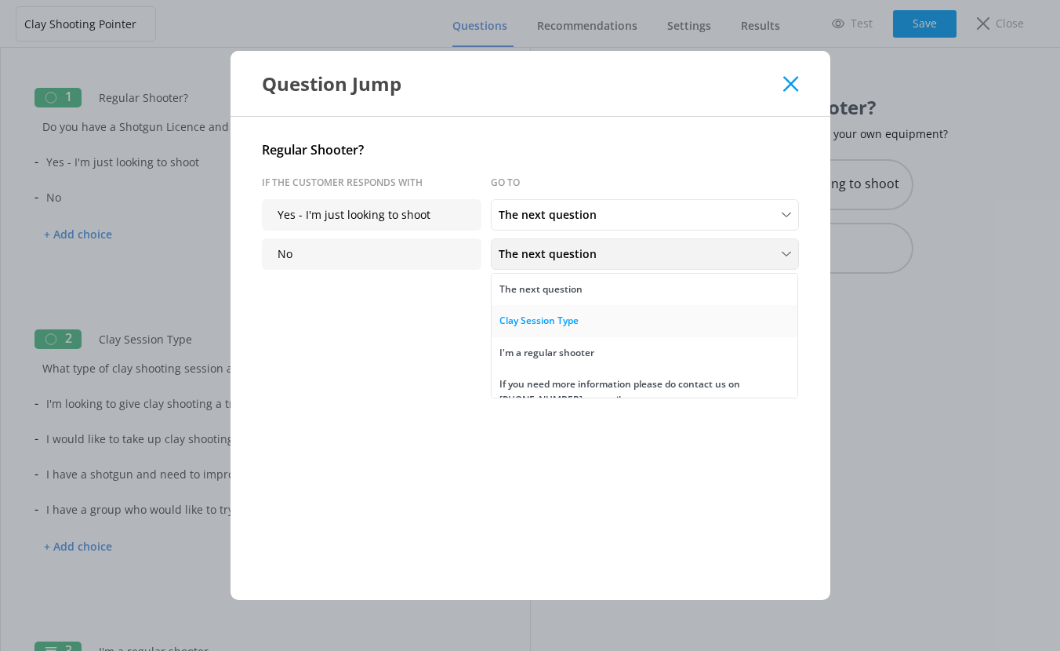
click at [575, 325] on div "Clay Session Type" at bounding box center [538, 321] width 79 height 16
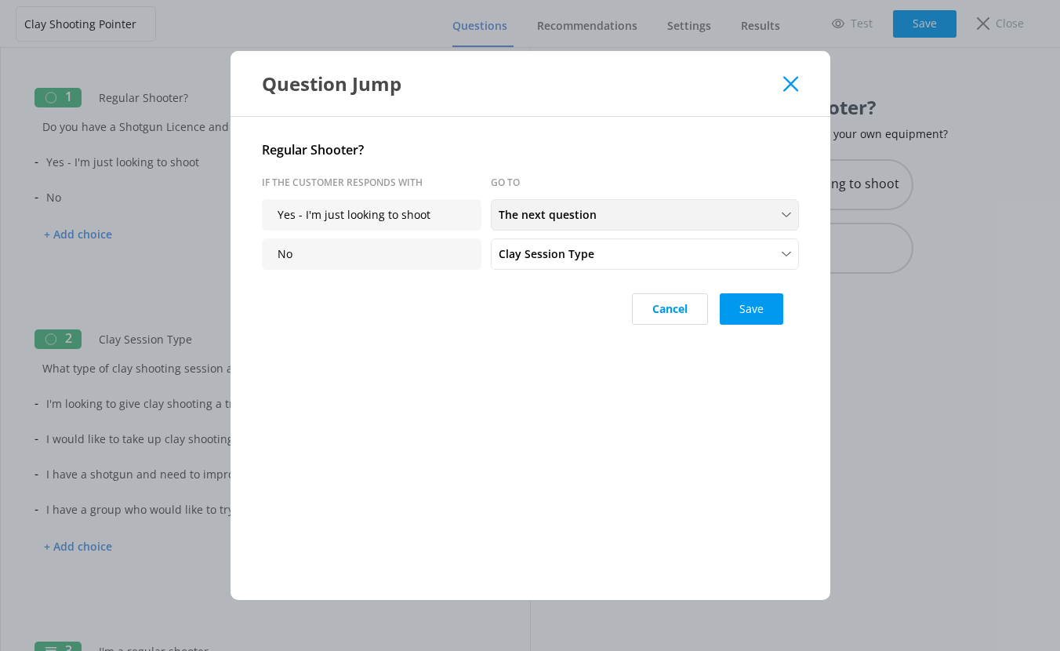
click at [634, 211] on div "The next question" at bounding box center [645, 214] width 300 height 17
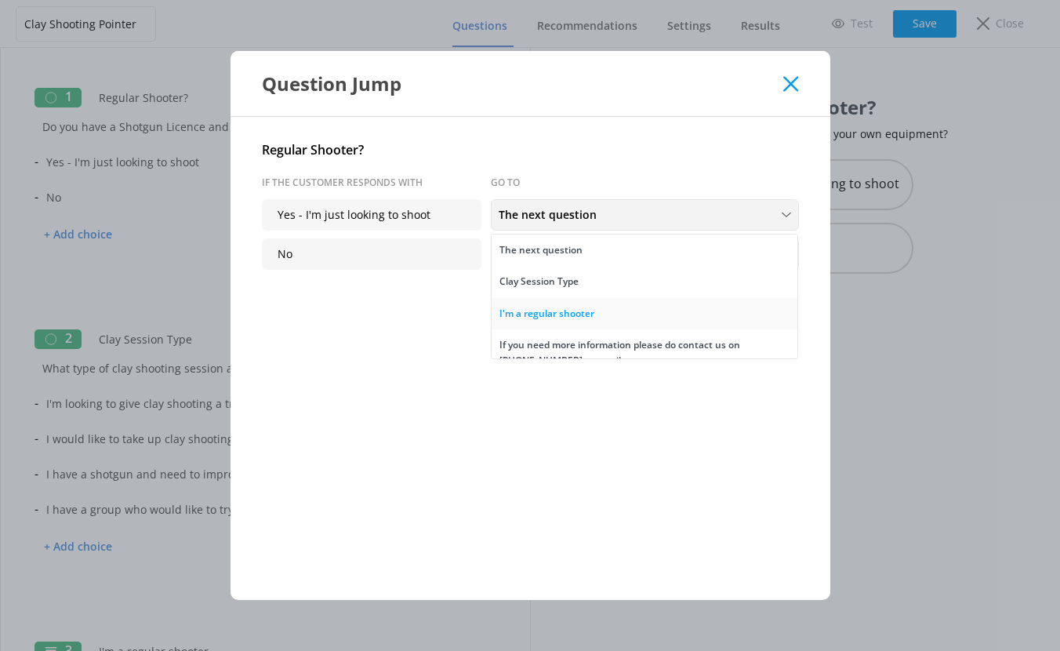
click at [585, 312] on div "I'm a regular shooter" at bounding box center [546, 314] width 95 height 16
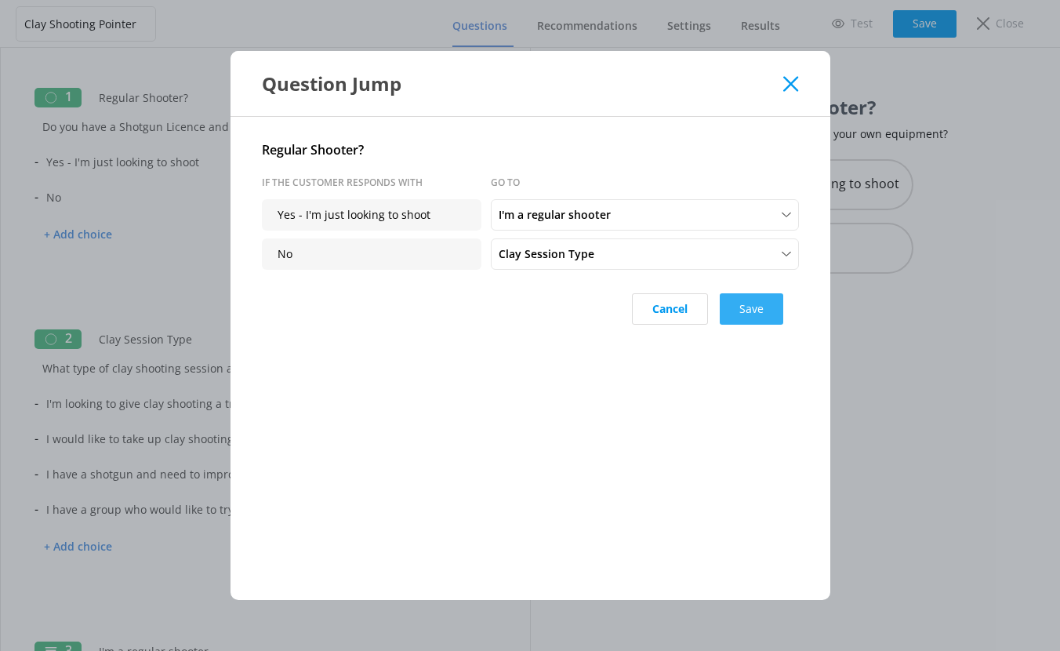
click at [758, 315] on button "Save" at bounding box center [751, 308] width 63 height 31
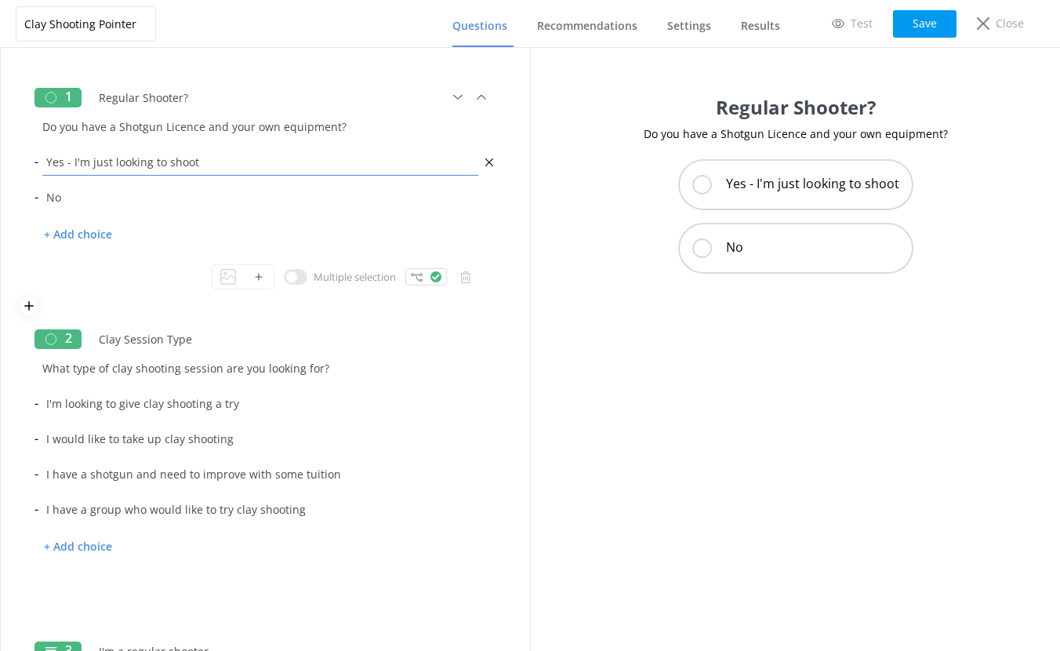
click at [188, 167] on input "Yes - I'm just looking to shoot" at bounding box center [260, 161] width 444 height 35
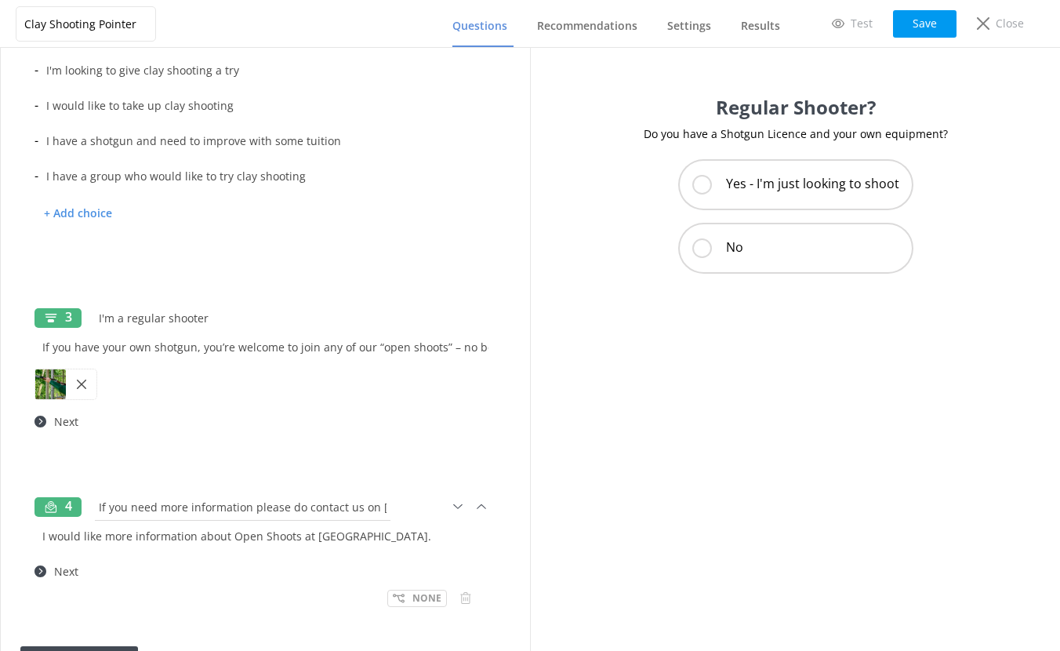
scroll to position [352, 0]
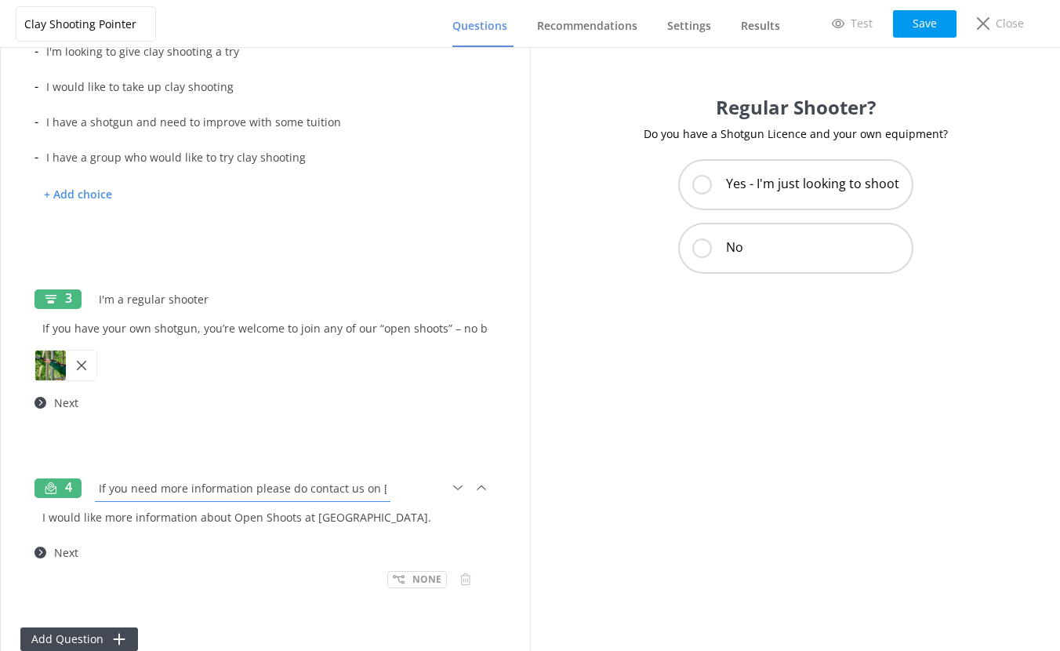
click at [271, 489] on input "If you need more information please do contact us on 01926 491948 or email us." at bounding box center [242, 487] width 303 height 35
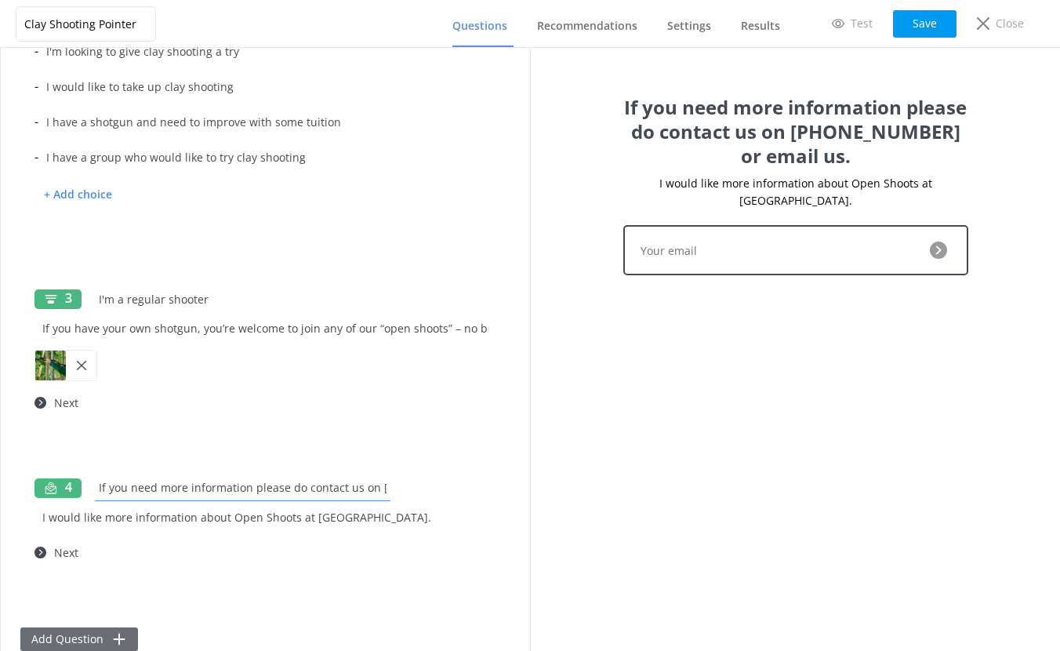
scroll to position [355, 0]
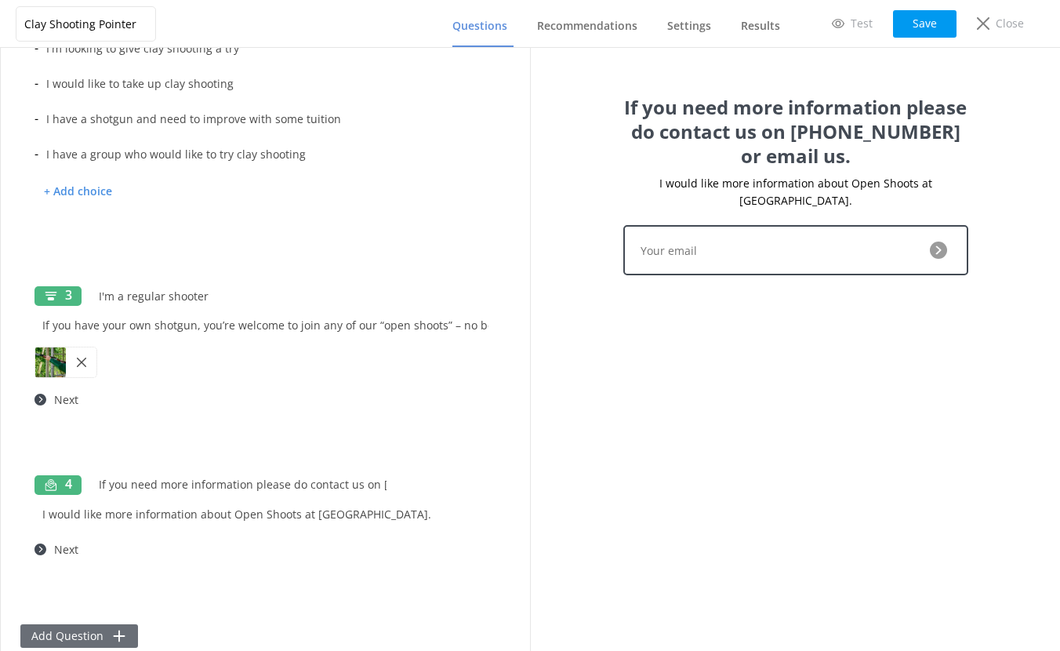
click at [103, 636] on button "Add Question" at bounding box center [79, 636] width 118 height 24
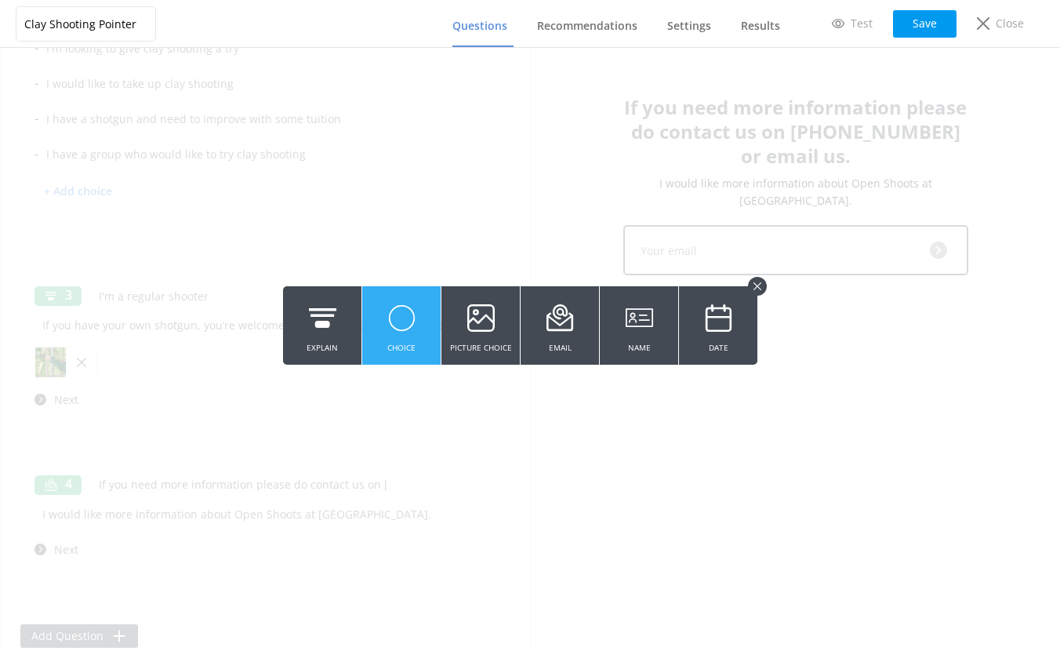
click at [390, 335] on icon at bounding box center [401, 317] width 27 height 43
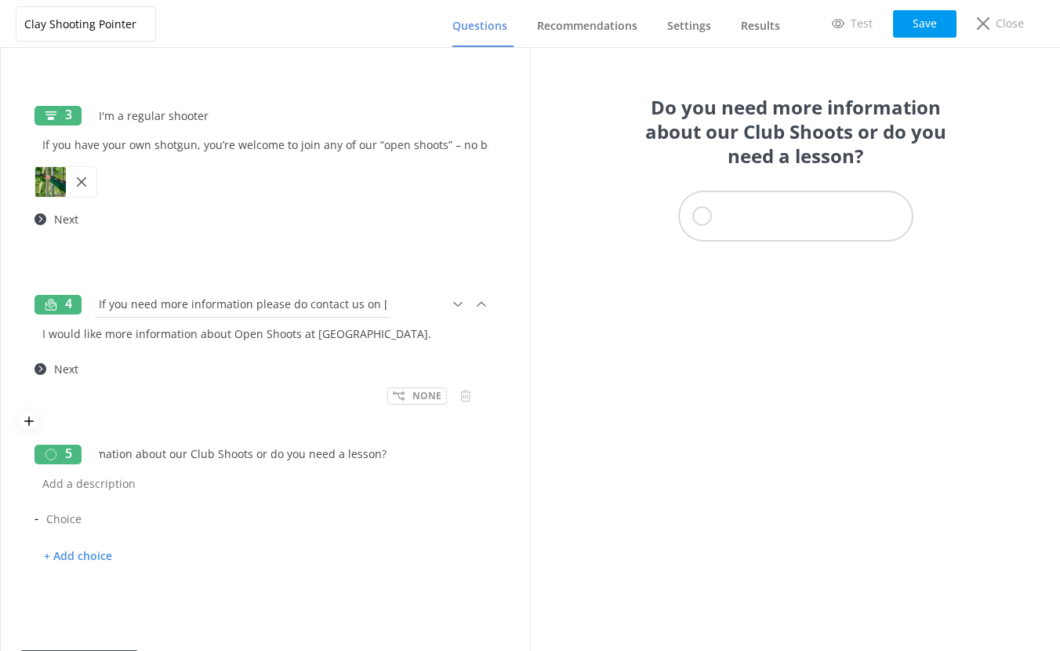
scroll to position [564, 0]
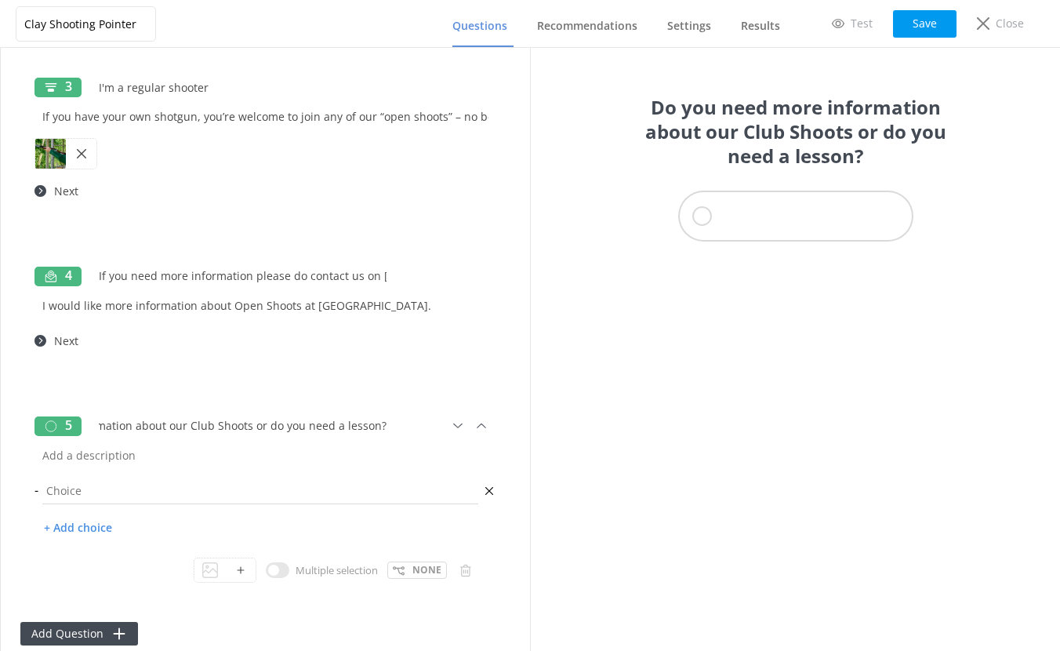
type input "Do you need more information about our Club Shoots or do you need a lesson?"
click at [104, 492] on input "text" at bounding box center [260, 490] width 444 height 35
type input "More information on Club Shoots"
click at [107, 528] on p "+ Add choice" at bounding box center [77, 527] width 87 height 27
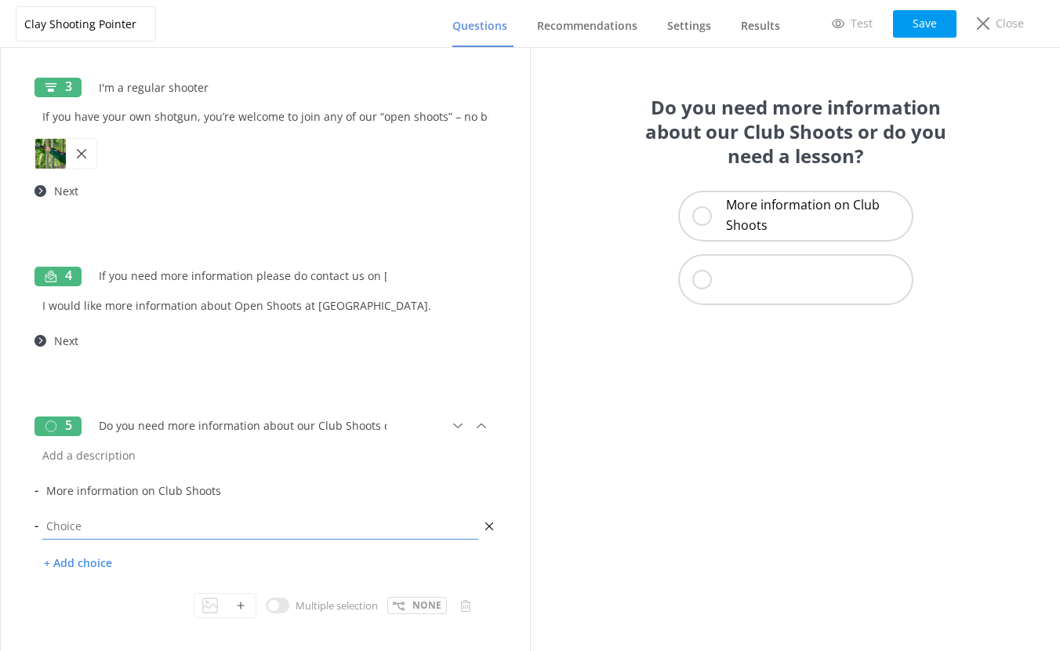
click at [107, 528] on input "text" at bounding box center [260, 525] width 444 height 35
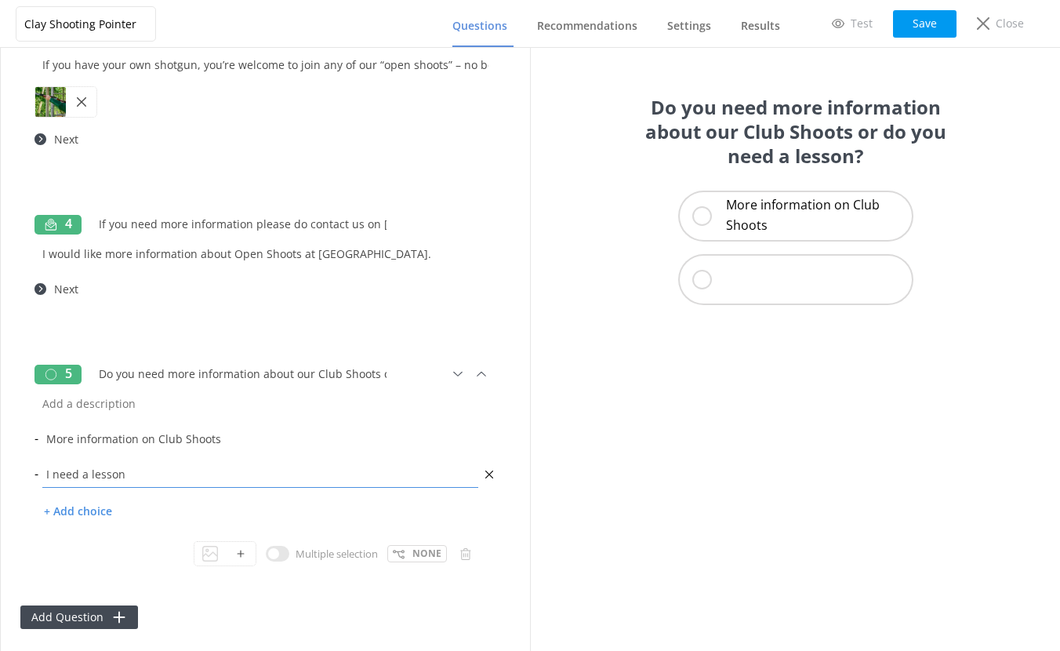
scroll to position [618, 0]
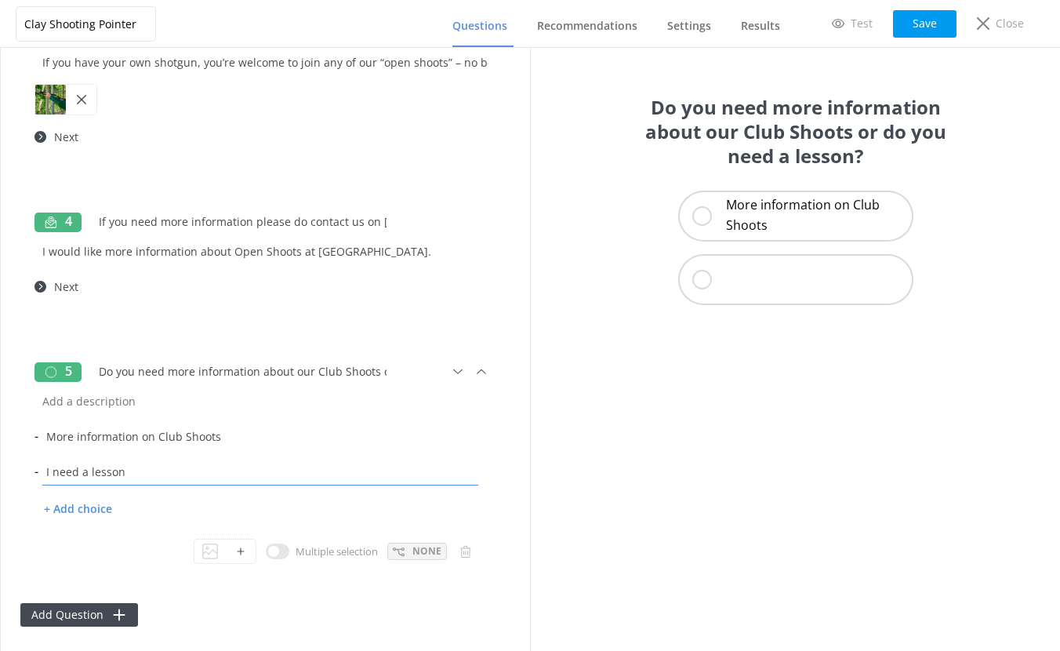
type input "I need a lesson"
click at [393, 551] on icon at bounding box center [399, 552] width 12 height 12
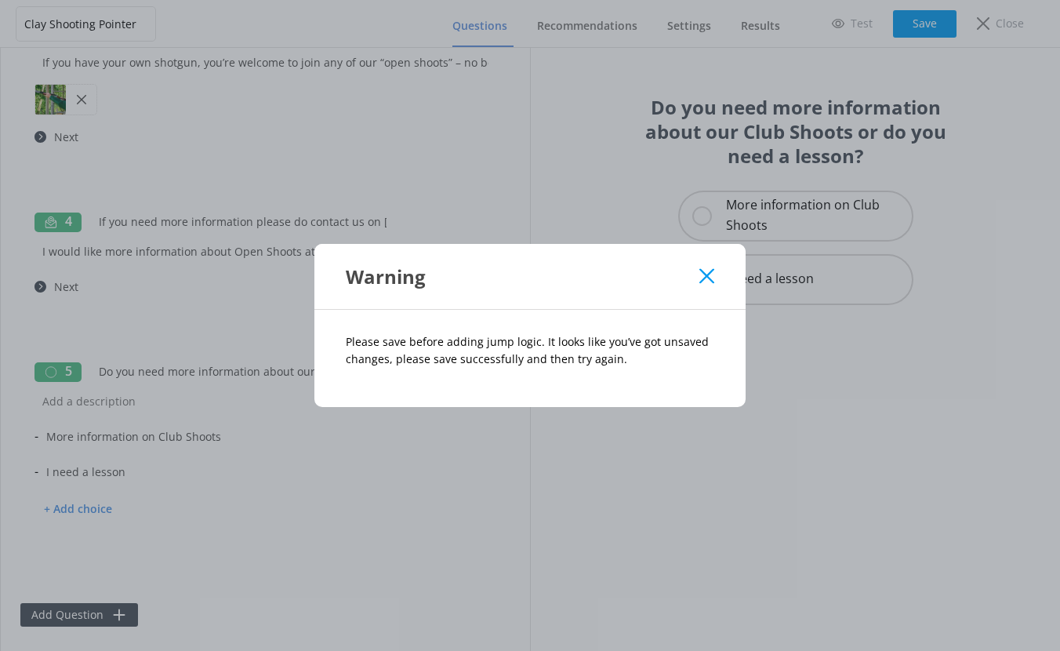
click at [703, 274] on icon at bounding box center [706, 276] width 15 height 16
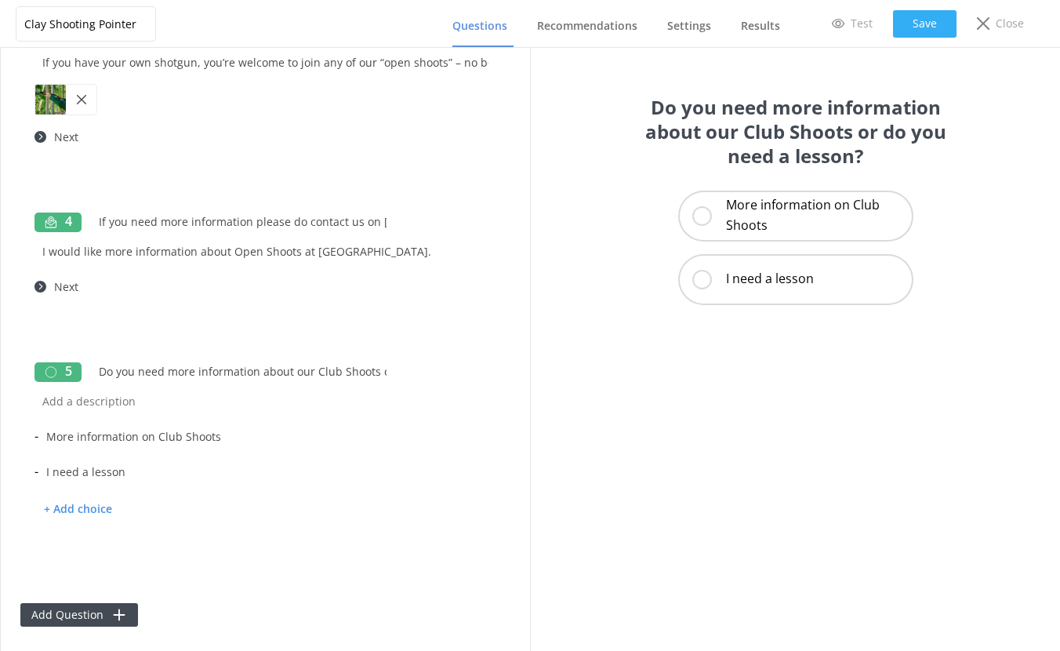
click at [928, 20] on button "Save" at bounding box center [924, 23] width 63 height 27
click at [393, 549] on icon at bounding box center [399, 552] width 12 height 12
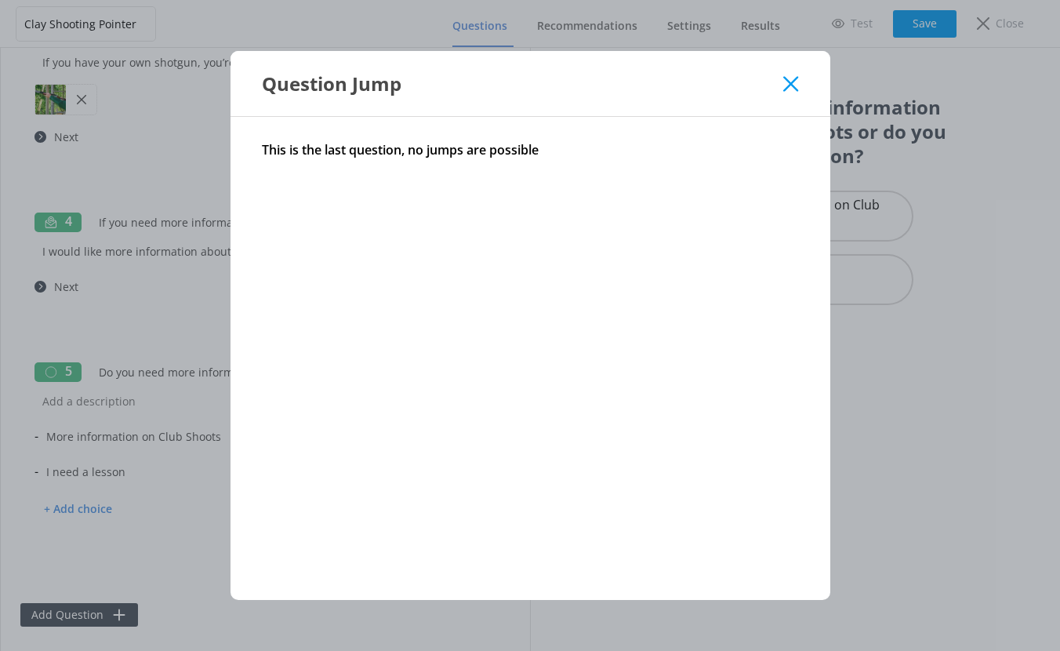
click at [792, 84] on use at bounding box center [790, 83] width 15 height 15
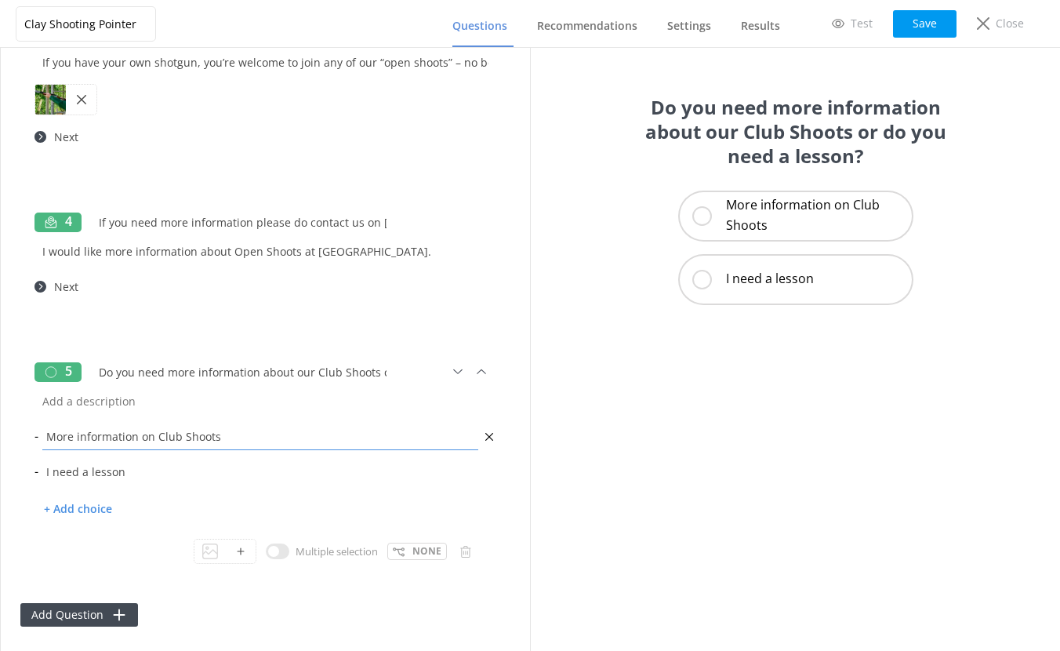
click at [154, 441] on input "More information on Club Shoots" at bounding box center [260, 436] width 444 height 35
click at [219, 442] on input "More information on Club Shoots" at bounding box center [260, 436] width 444 height 35
click at [818, 213] on p "More information on Club Shoots" at bounding box center [816, 215] width 180 height 40
click at [176, 433] on input "More information on Club Shoots" at bounding box center [260, 436] width 444 height 35
click at [147, 372] on input "Do you need more information about our Club Shoots or do you need a lesson?" at bounding box center [242, 371] width 303 height 35
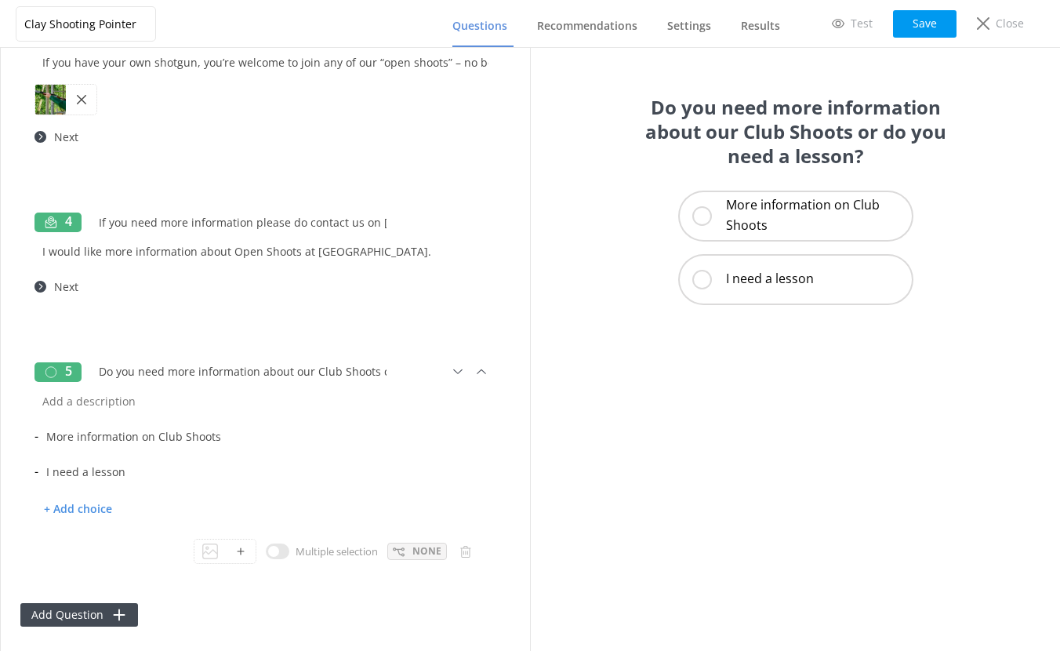
click at [393, 550] on icon at bounding box center [399, 552] width 12 height 12
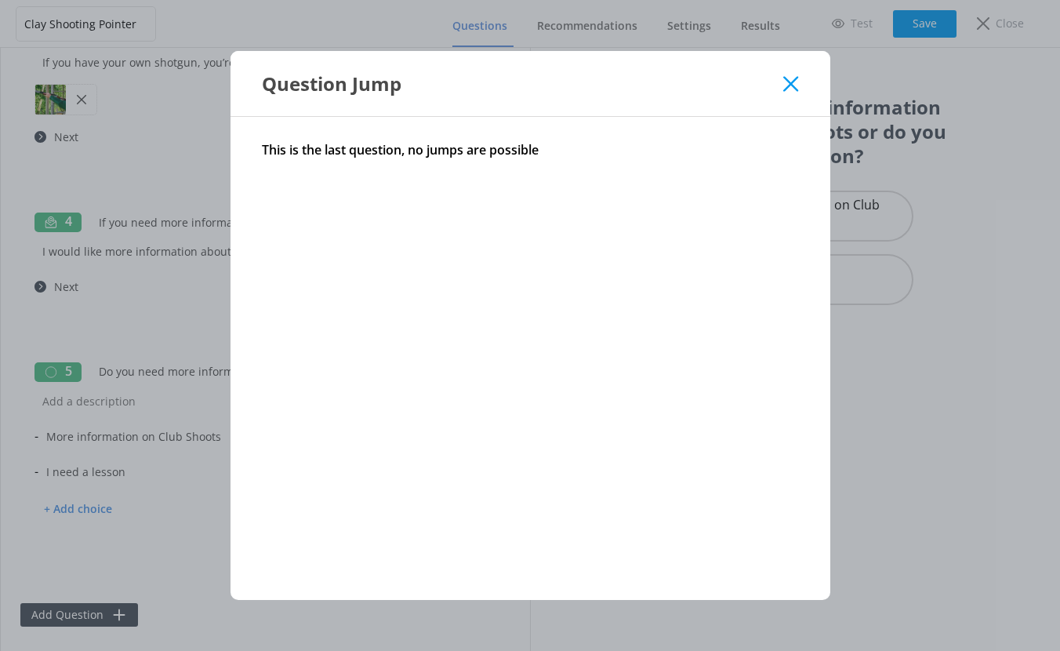
click at [782, 81] on div "Question Jump" at bounding box center [523, 84] width 522 height 26
click at [787, 79] on use at bounding box center [790, 83] width 15 height 15
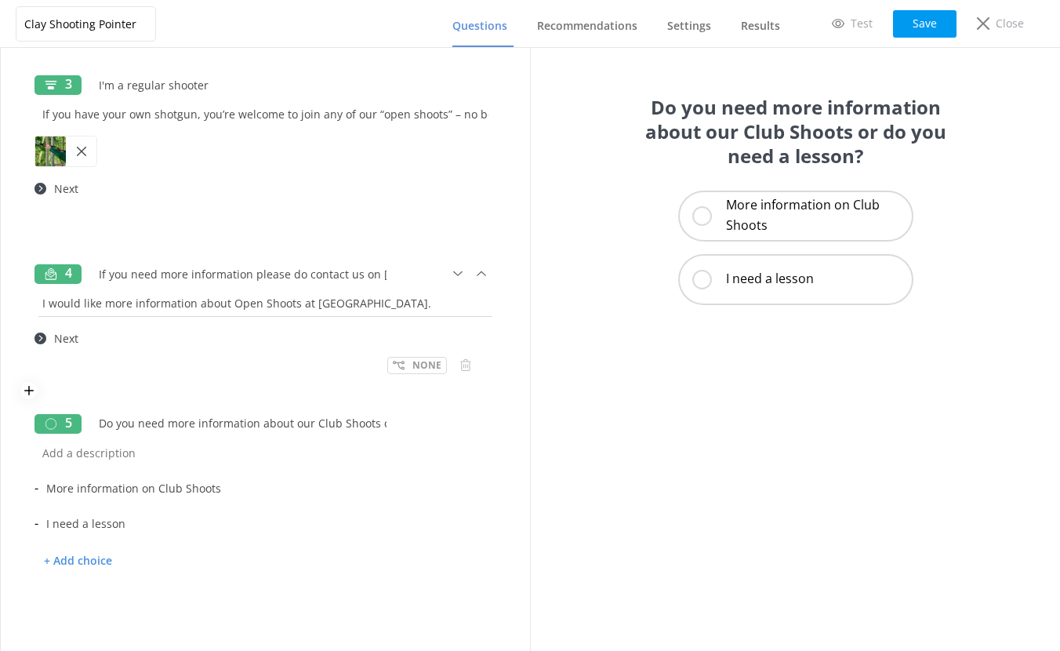
scroll to position [570, 0]
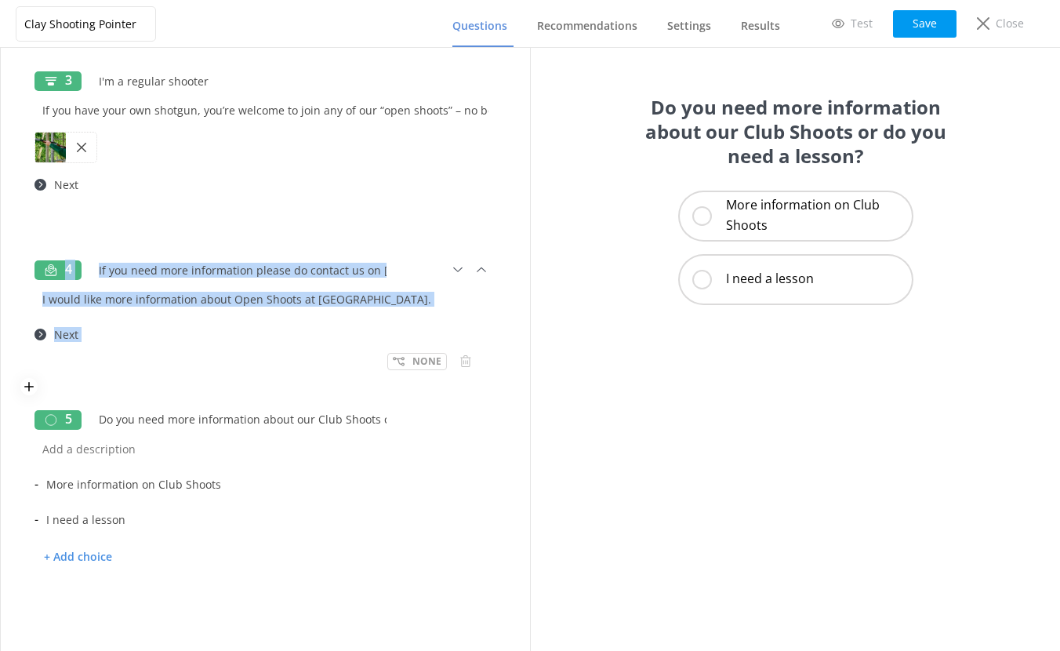
drag, startPoint x: 56, startPoint y: 269, endPoint x: 42, endPoint y: 343, distance: 75.2
click at [42, 344] on div "4 If you need more information please do contact us on 01926 491948 or email us…" at bounding box center [265, 319] width 490 height 150
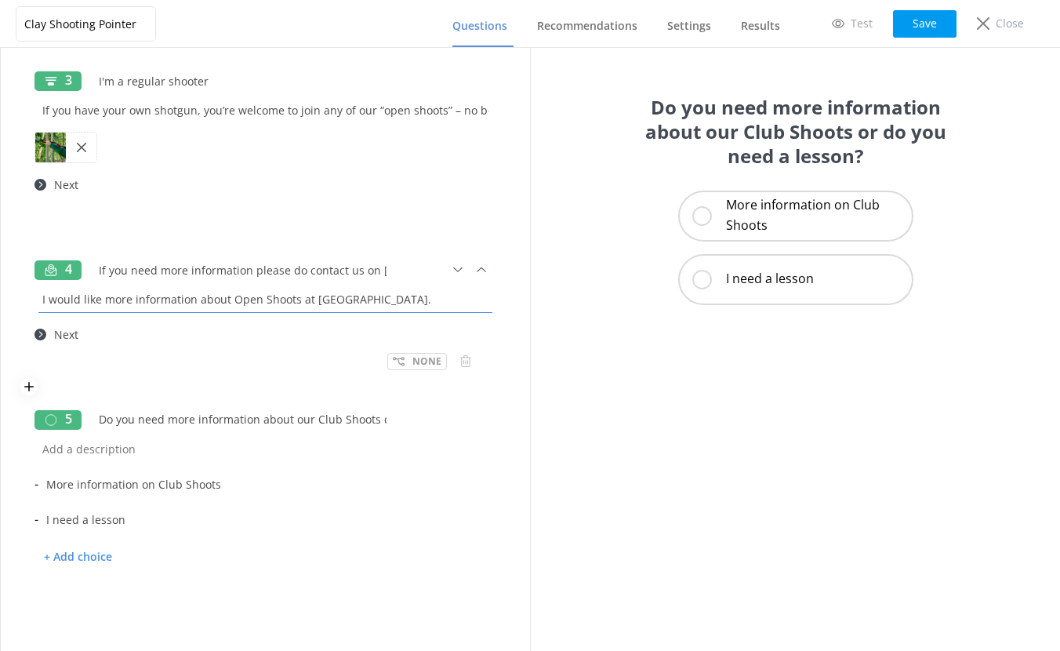
click at [53, 291] on input "I would like more information about Open Shoots at Wedgnock." at bounding box center [265, 298] width 462 height 35
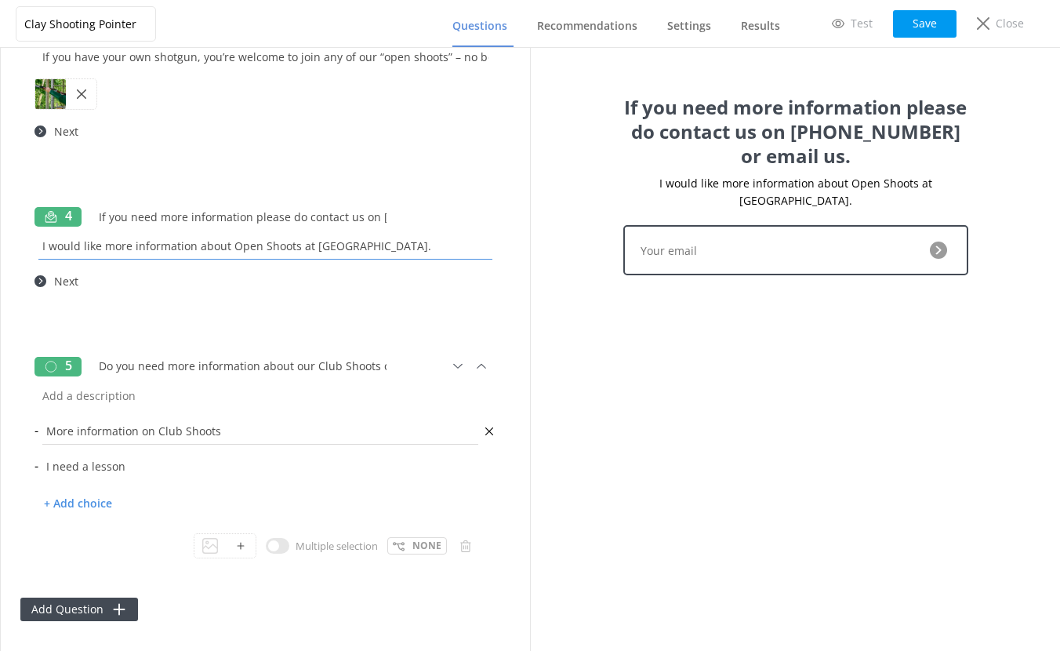
scroll to position [625, 0]
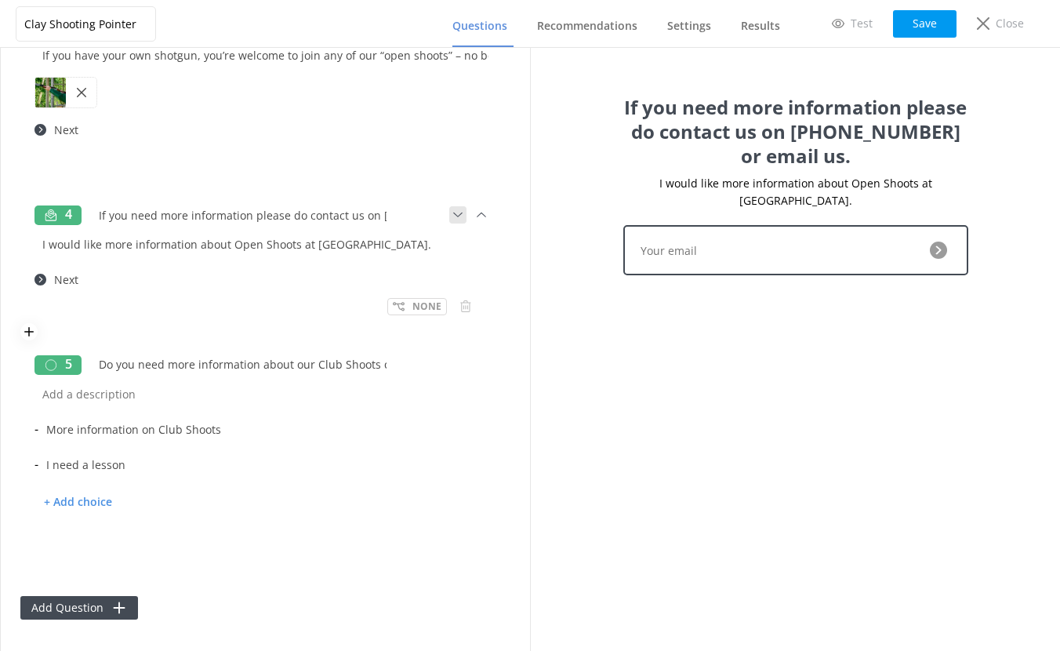
click at [453, 214] on use at bounding box center [457, 214] width 9 height 5
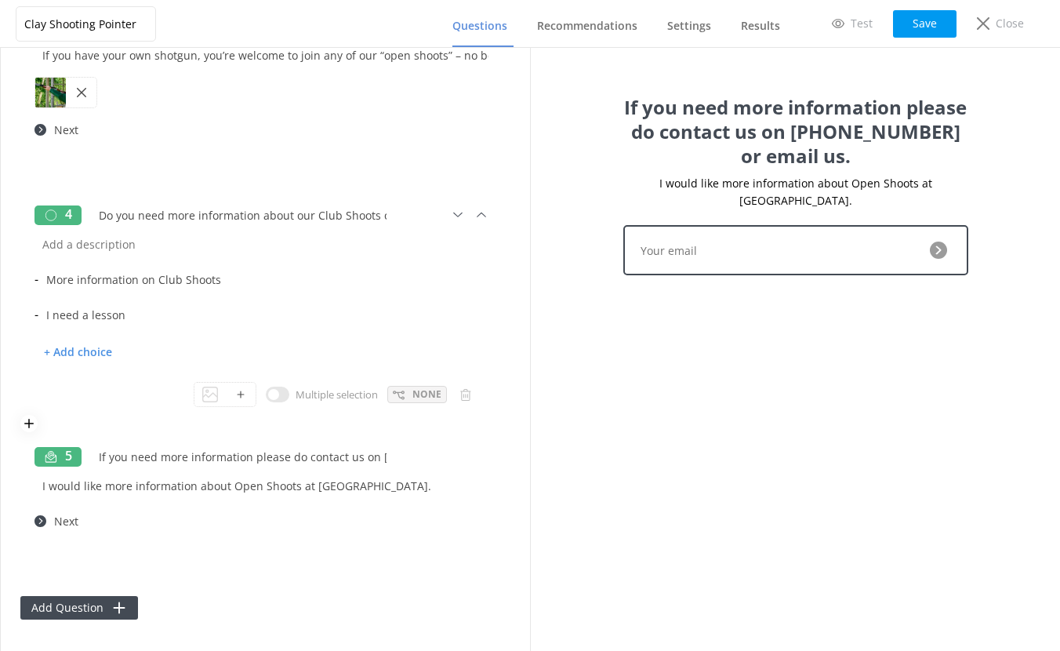
click at [393, 392] on use at bounding box center [399, 394] width 12 height 9
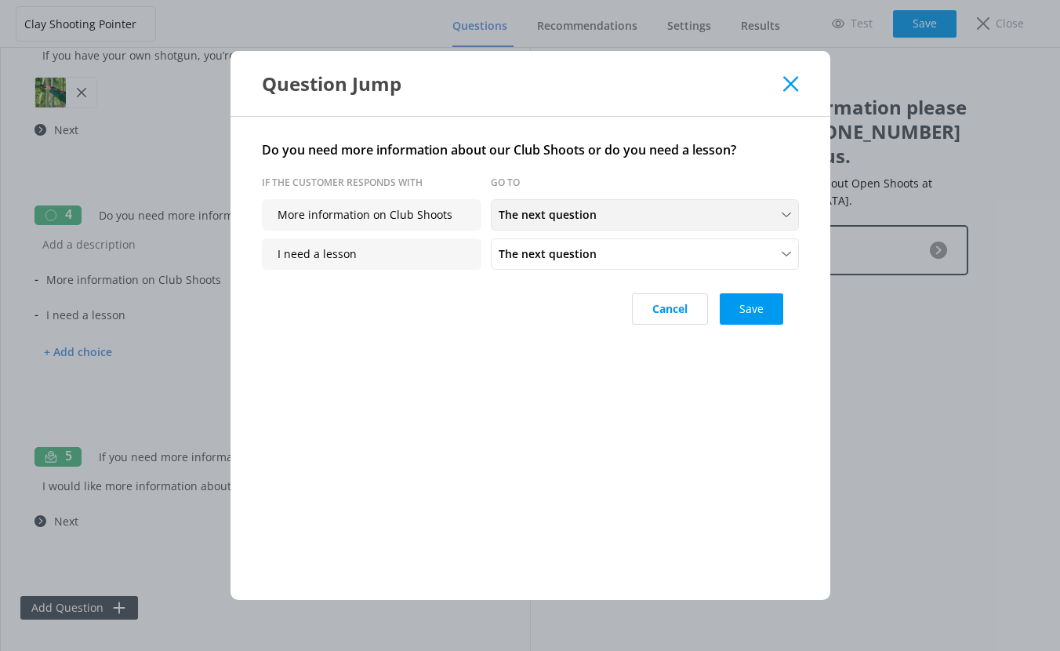
click at [540, 219] on span "The next question" at bounding box center [552, 214] width 107 height 17
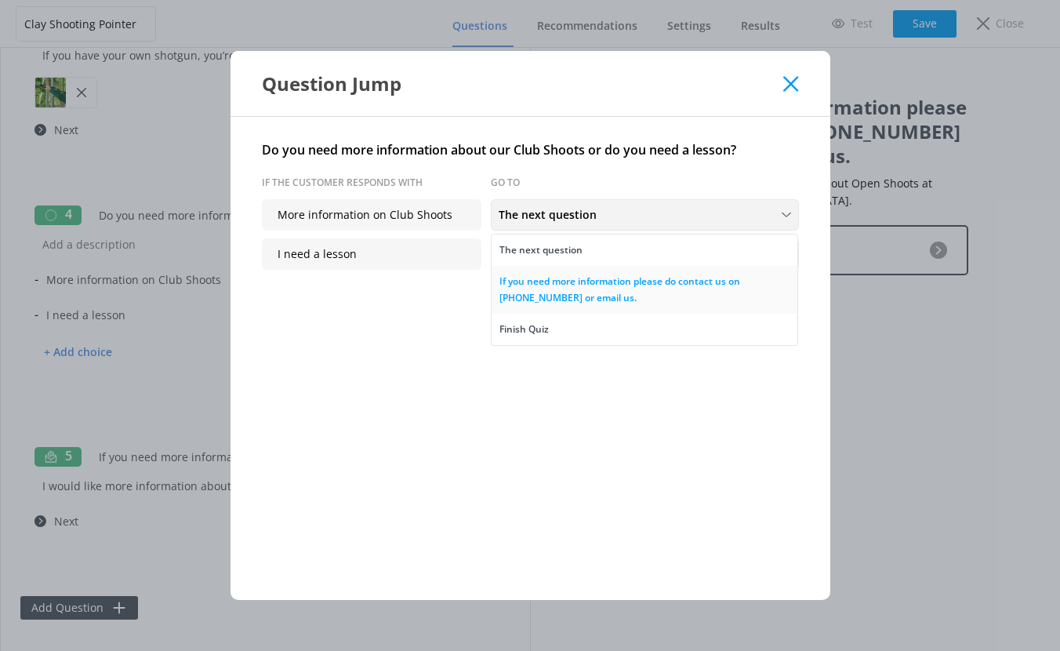
click at [556, 296] on div "If you need more information please do contact us on 01926 491948 or email us." at bounding box center [644, 290] width 290 height 32
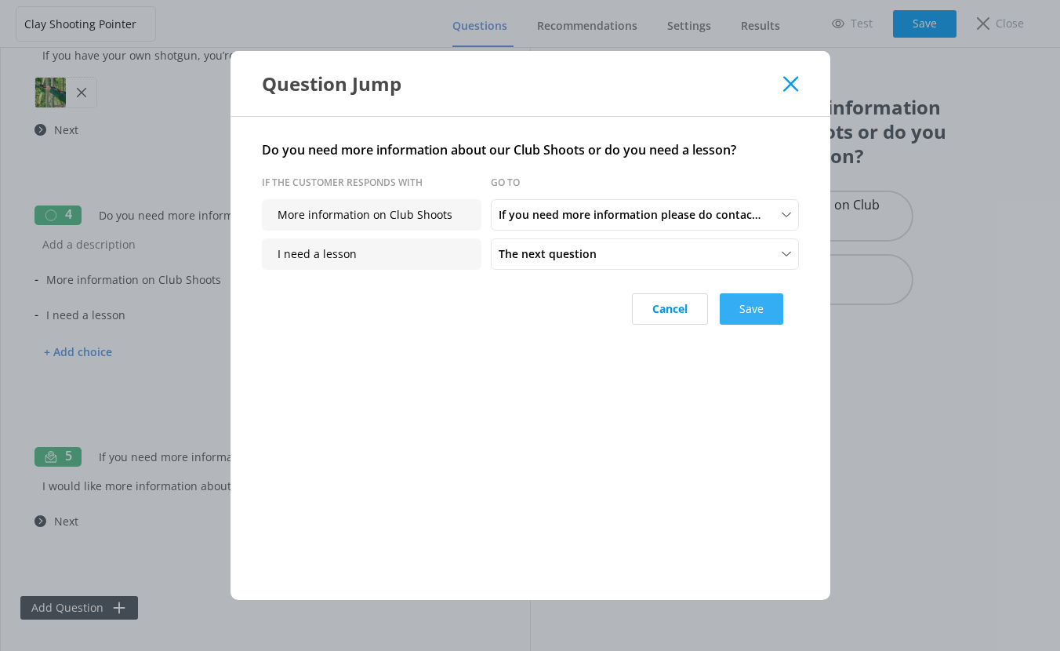
click at [744, 317] on button "Save" at bounding box center [751, 308] width 63 height 31
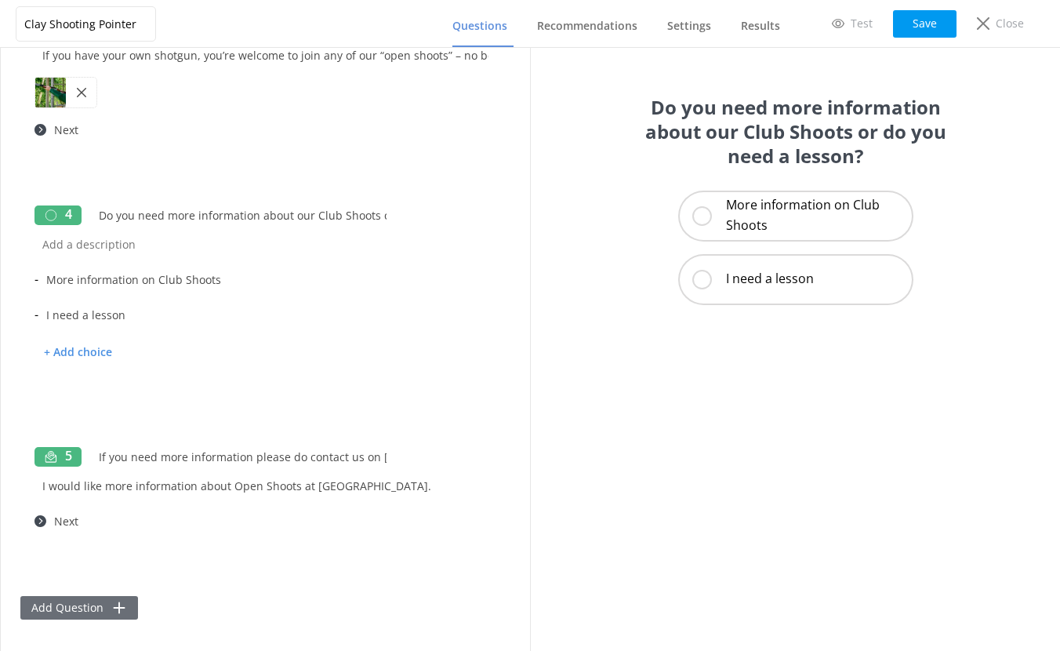
click at [81, 609] on button "Add Question" at bounding box center [79, 608] width 118 height 24
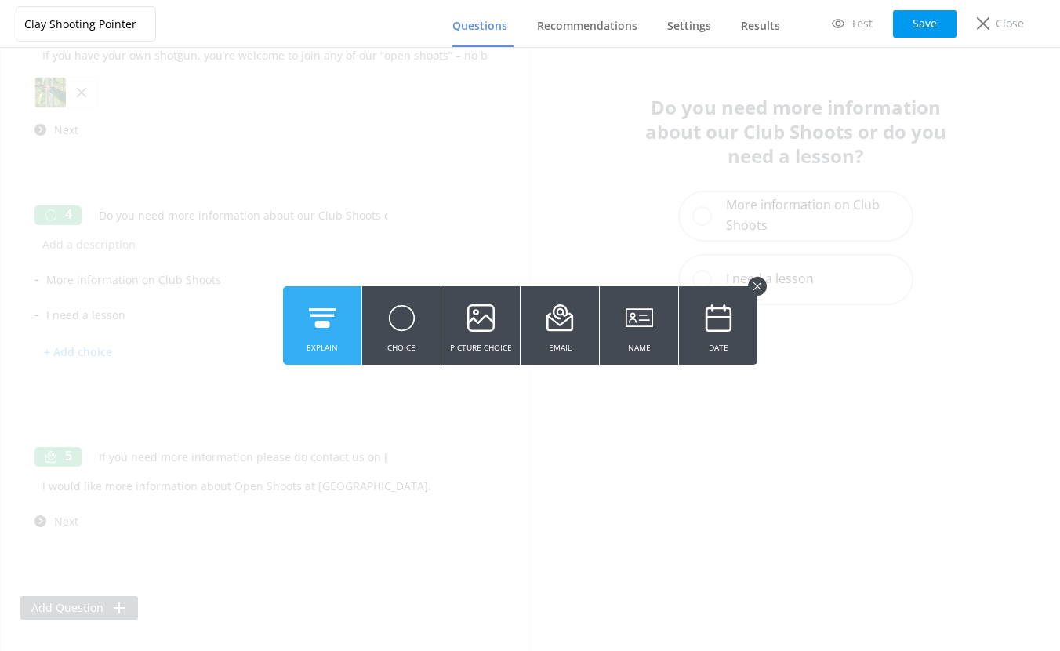
click at [321, 325] on use at bounding box center [322, 317] width 27 height 20
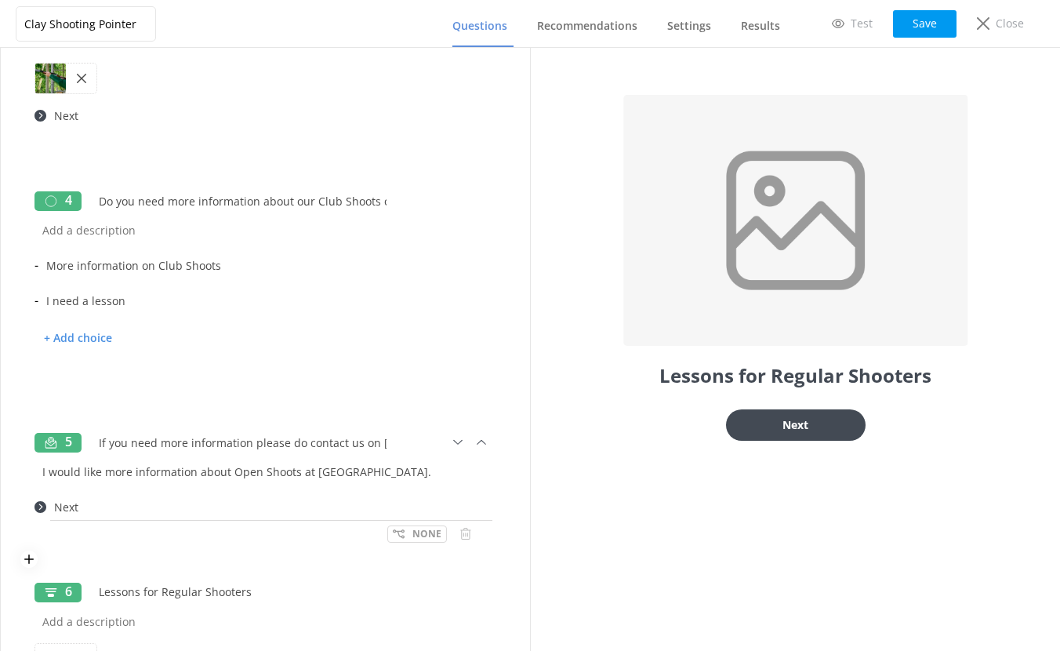
scroll to position [709, 0]
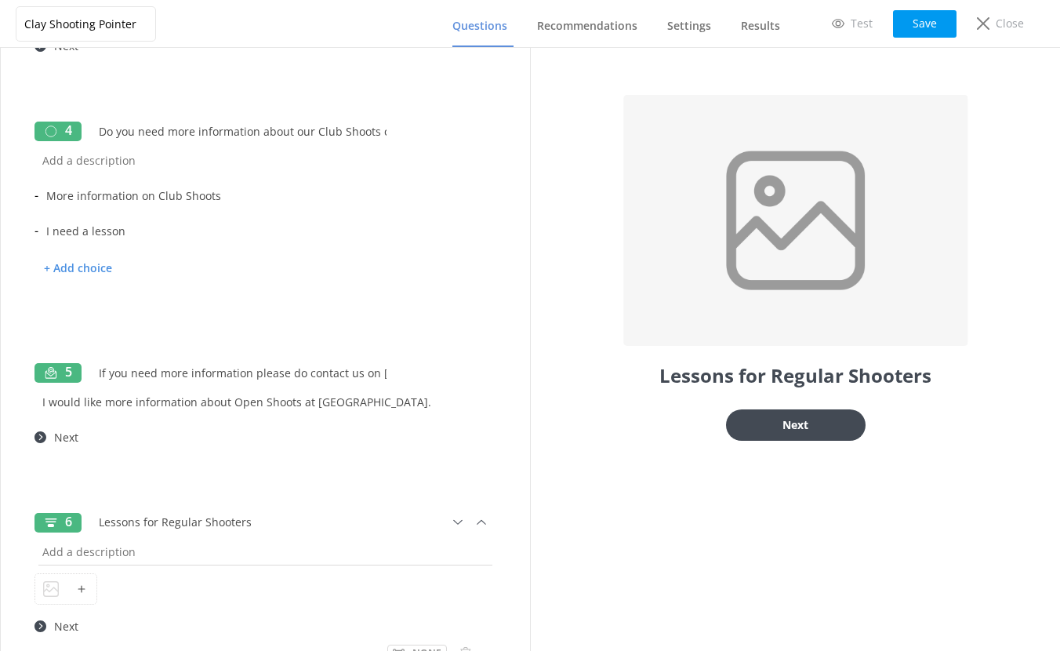
type input "Lessons for Regular Shooters"
click at [105, 549] on input "text" at bounding box center [265, 551] width 462 height 35
click at [60, 587] on div at bounding box center [50, 589] width 31 height 30
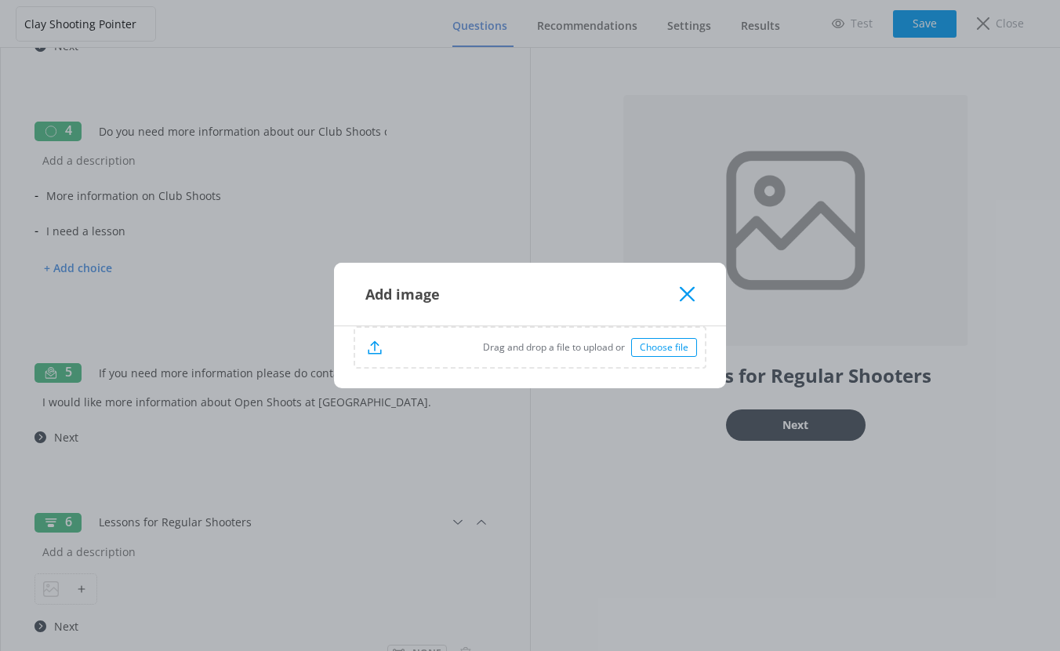
click at [676, 353] on div "Choose file" at bounding box center [664, 347] width 66 height 19
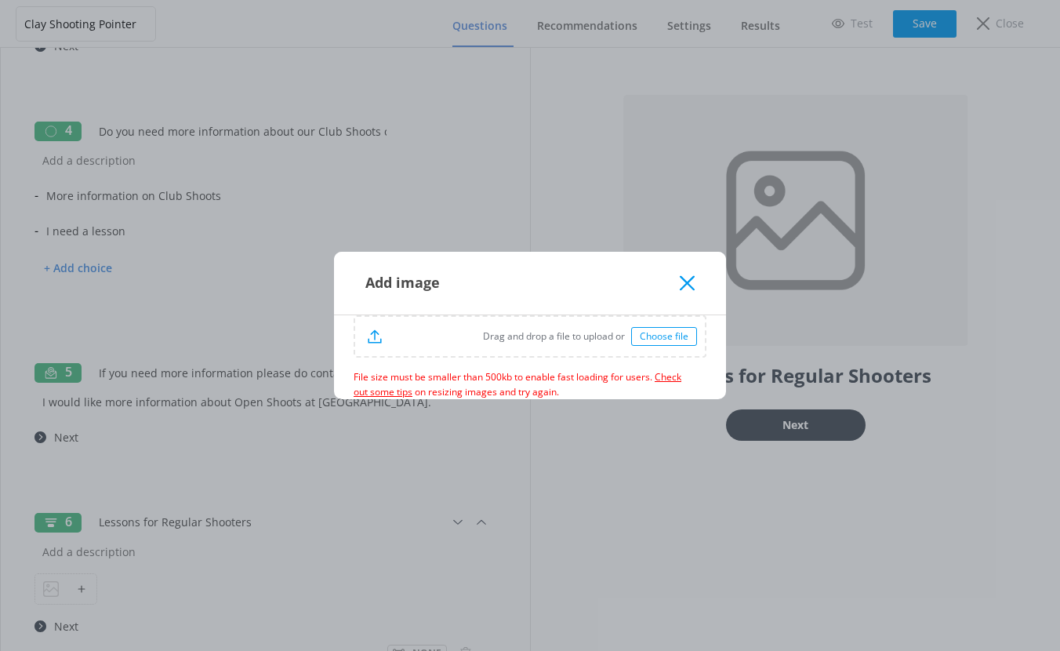
click at [685, 286] on icon at bounding box center [687, 283] width 15 height 16
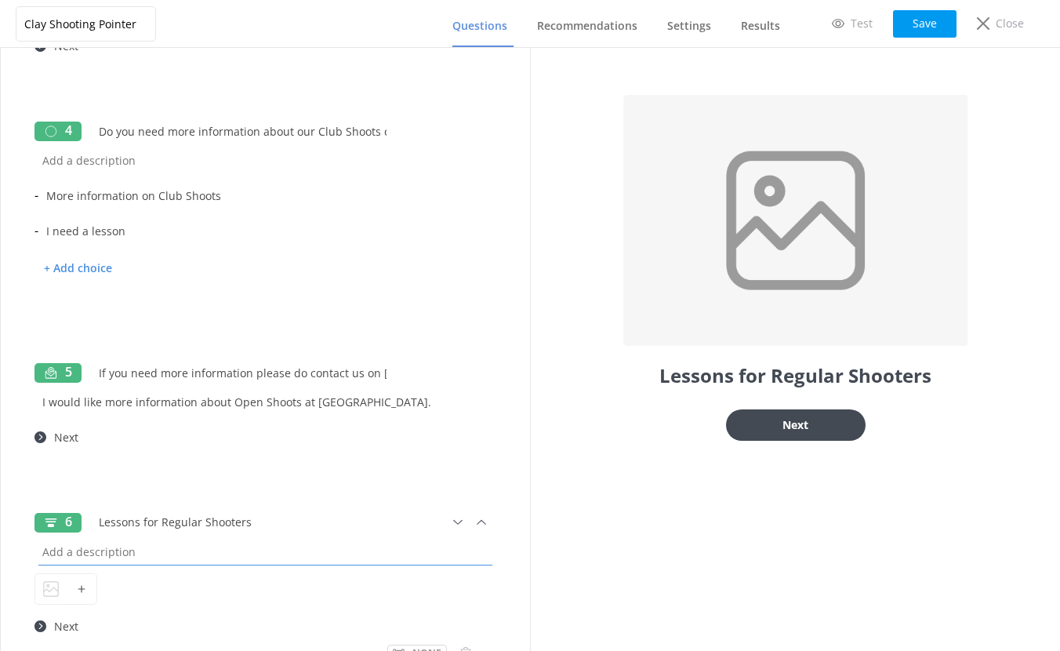
click at [108, 550] on input "text" at bounding box center [265, 551] width 462 height 35
click at [293, 549] on input "We offer clay shooting tuition @ £55 per hour for a one to one lesson" at bounding box center [265, 551] width 462 height 35
click at [393, 550] on input "We offer clay shooting tuition @ £55 per hour on a one to one lesson" at bounding box center [265, 551] width 462 height 35
click at [381, 553] on input "We offer clay shooting tuition @ £55 per hour on a one to one basis. Clays and …" at bounding box center [265, 551] width 462 height 35
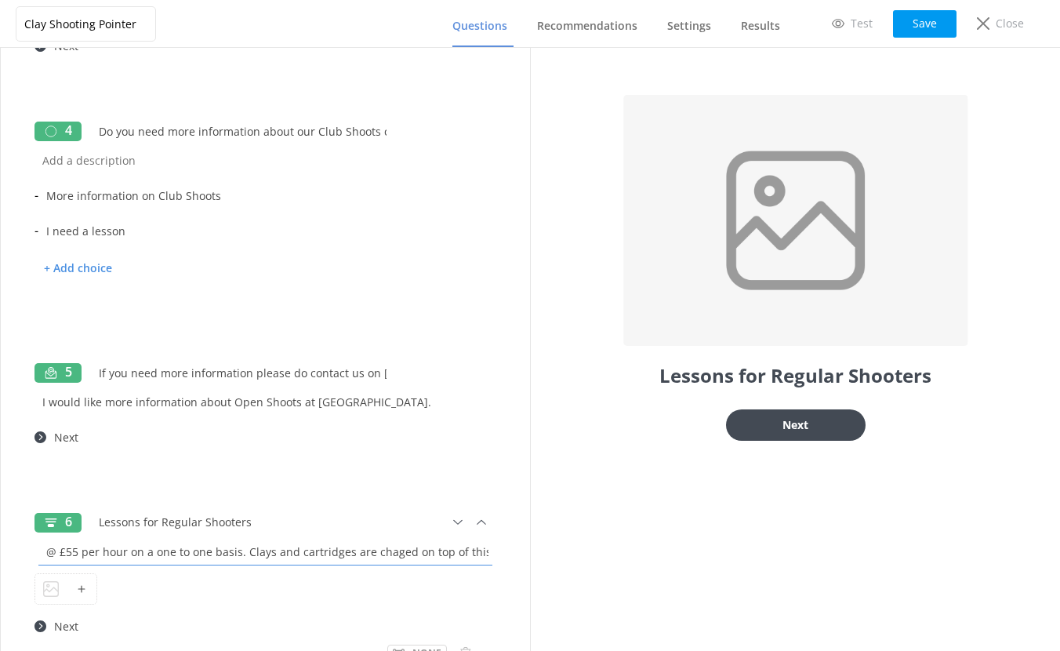
scroll to position [0, 148]
click at [423, 552] on input "We offer clay shooting tuition @ £55 per hour on a one to one basis. Clays and …" at bounding box center [265, 551] width 462 height 35
click at [297, 549] on input "We offer clay shooting tuition @ £55 per hour on a one to one basis. Clays and …" at bounding box center [265, 551] width 462 height 35
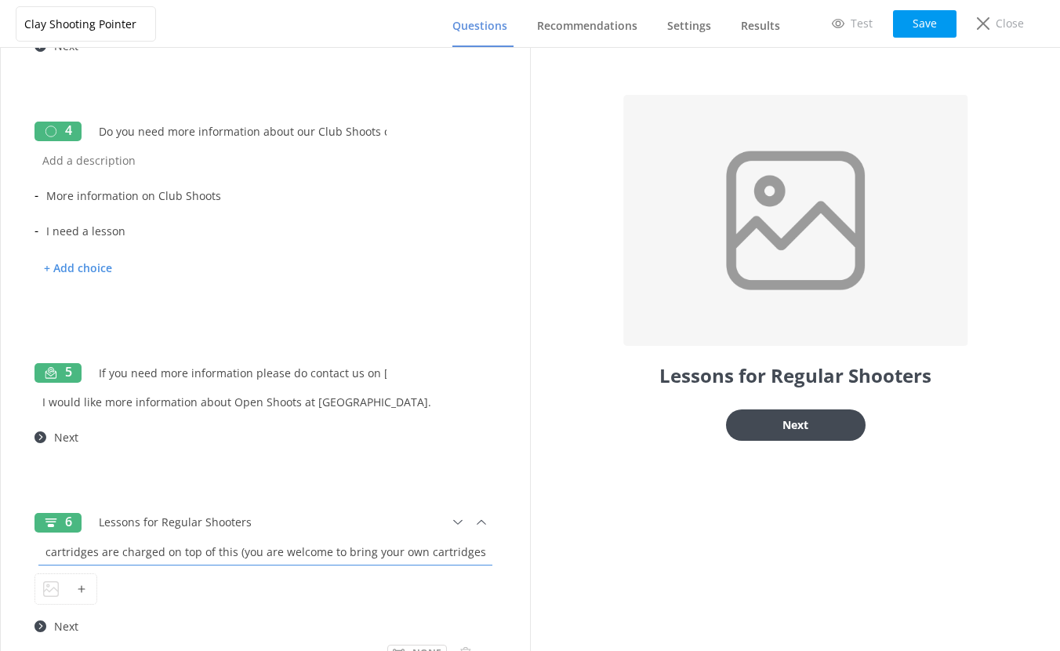
click at [345, 549] on input "We offer clay shooting tuition @ £55 per hour on a one to one basis. Clays and …" at bounding box center [265, 551] width 462 height 35
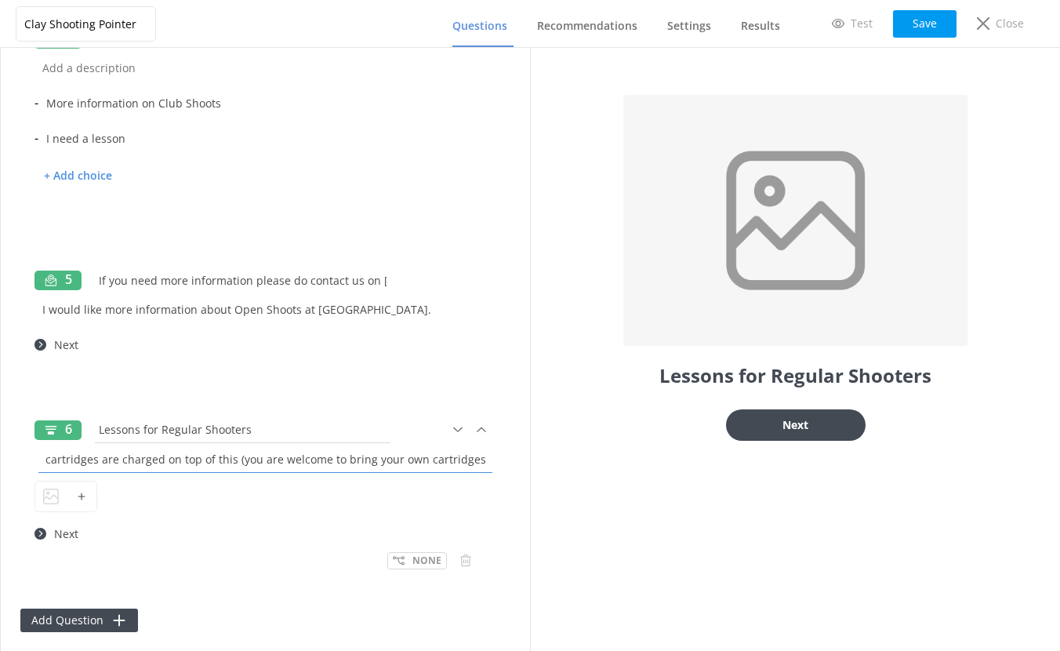
scroll to position [814, 0]
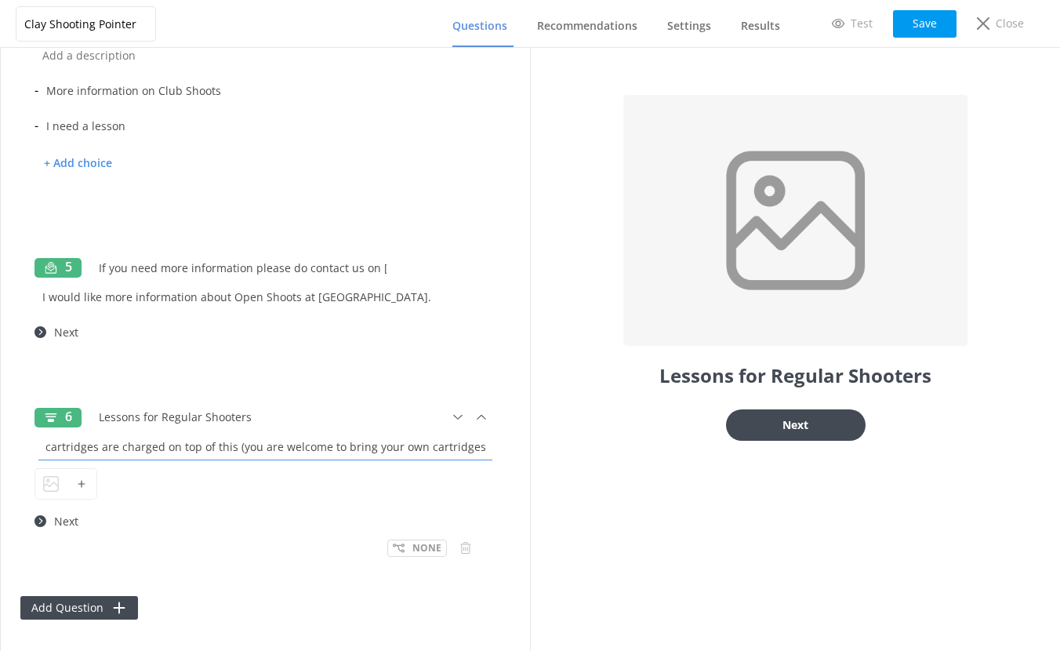
click at [441, 449] on input "We offer clay shooting tuition @ £55 per hour on a one to one basis. Clays and …" at bounding box center [265, 446] width 462 height 35
type input "We offer clay shooting tuition @ £55 per hour on a one to one basis. Clays and …"
click at [948, 24] on button "Save" at bounding box center [924, 23] width 63 height 27
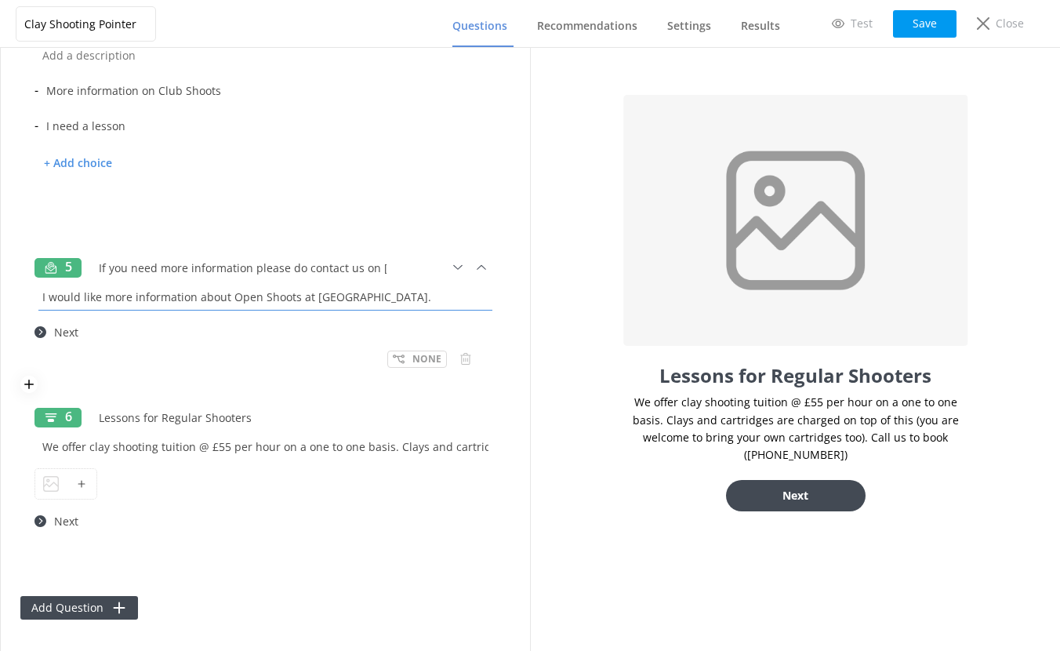
click at [306, 296] on input "I would like more information about Open Shoots at Wedgnock." at bounding box center [265, 296] width 462 height 35
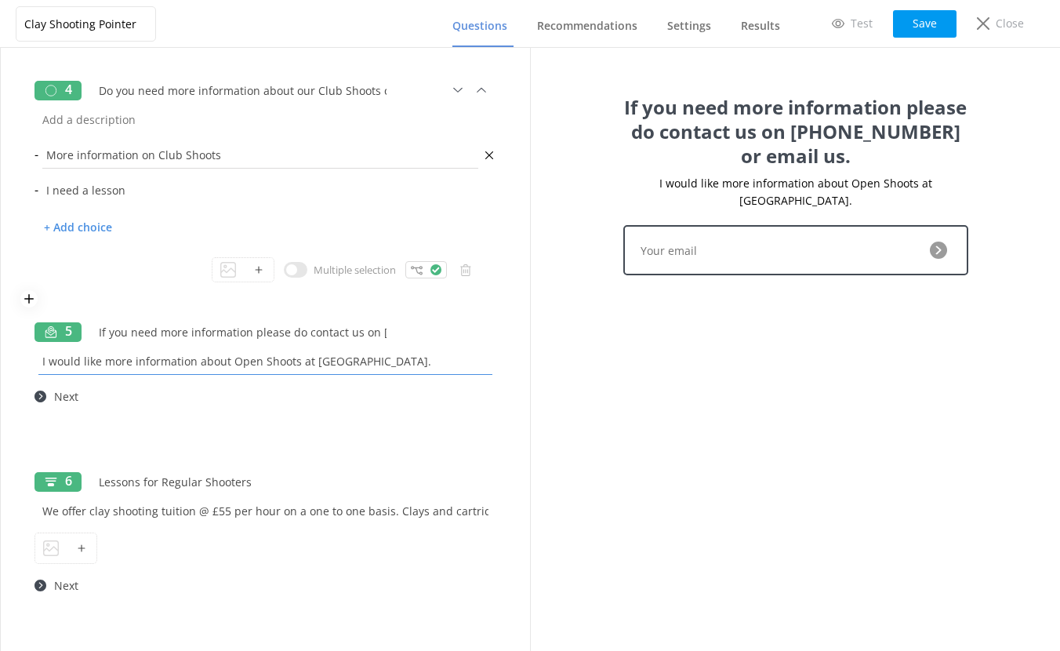
scroll to position [731, 0]
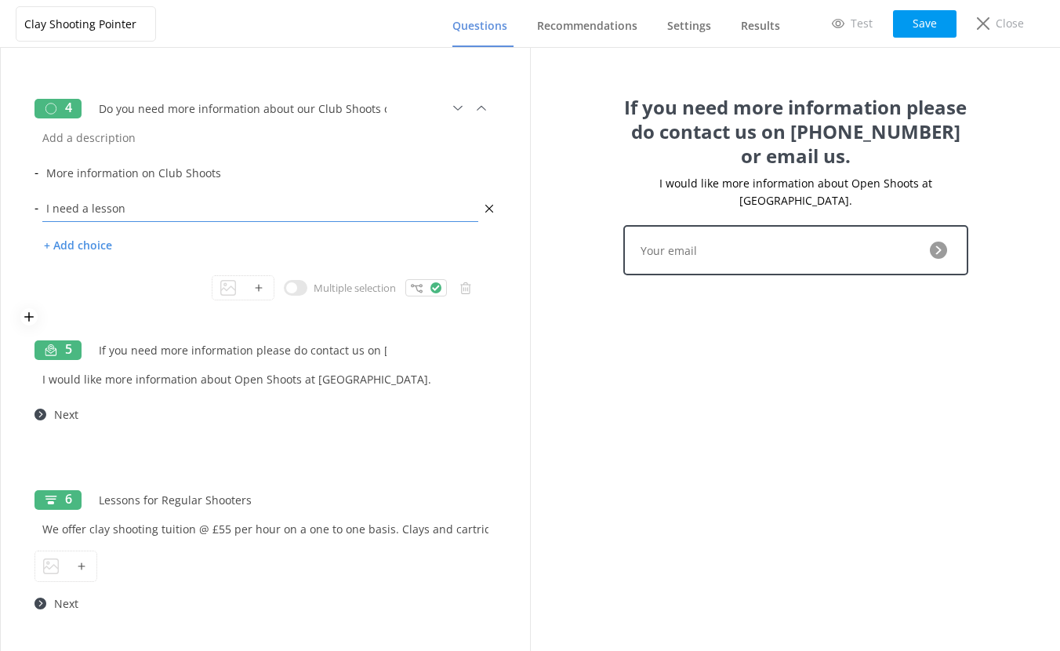
click at [382, 210] on input "I need a lesson" at bounding box center [260, 207] width 444 height 35
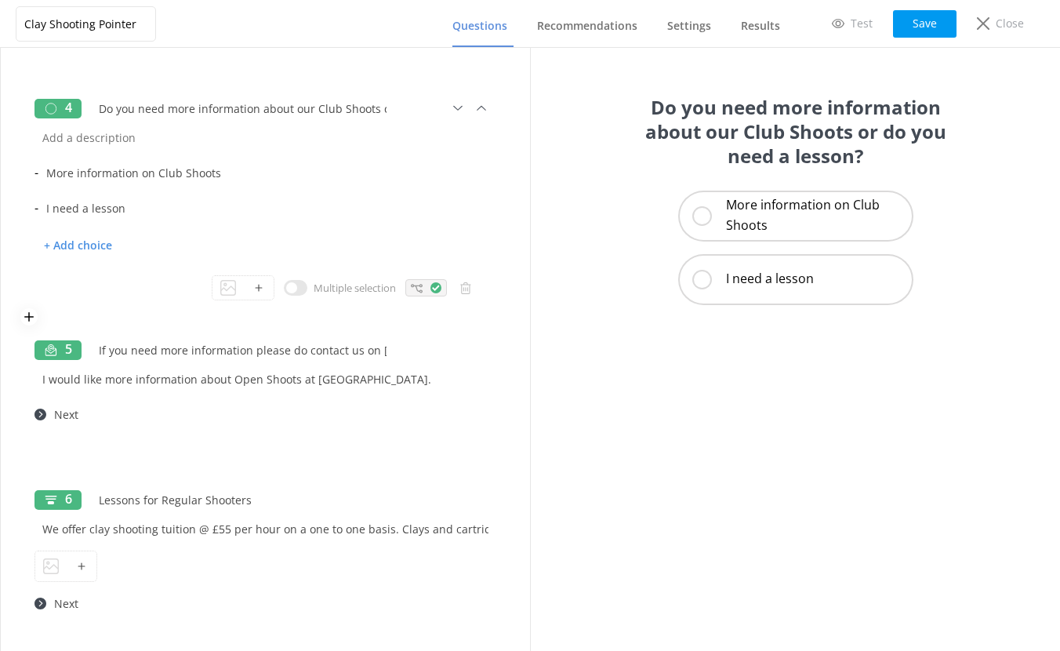
click at [411, 288] on icon at bounding box center [417, 288] width 12 height 12
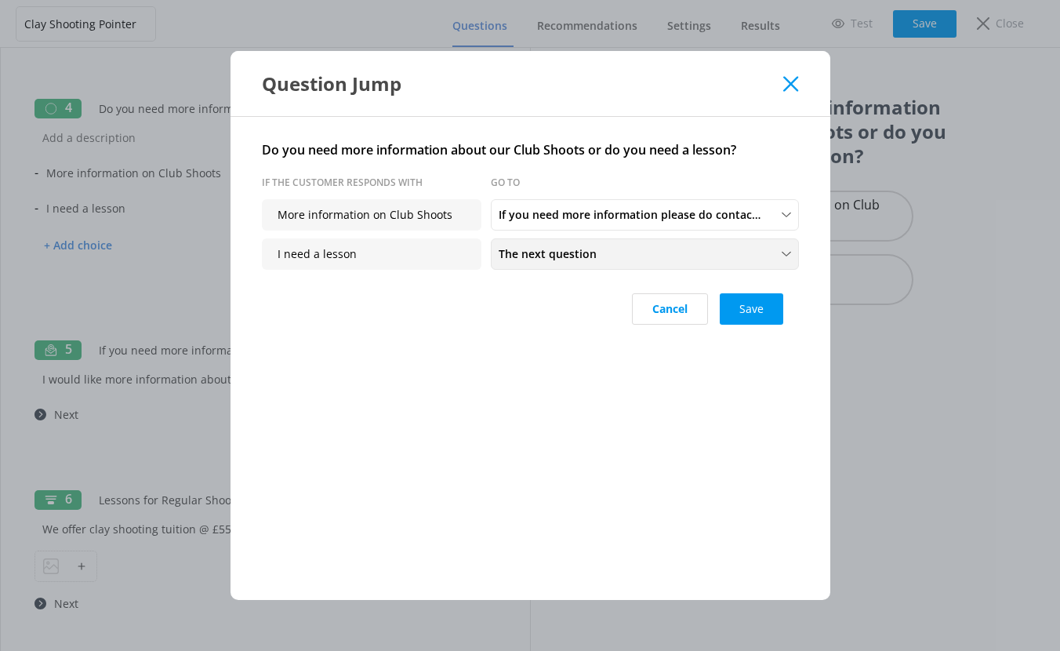
click at [547, 253] on span "The next question" at bounding box center [552, 253] width 107 height 17
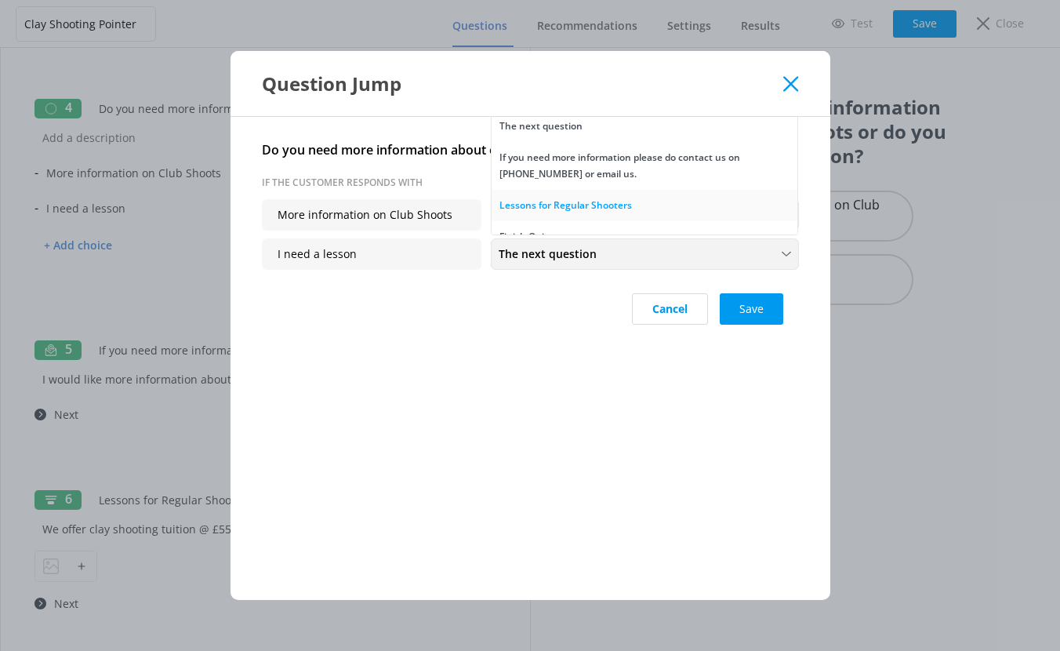
click at [571, 205] on div "Lessons for Regular Shooters" at bounding box center [565, 206] width 132 height 16
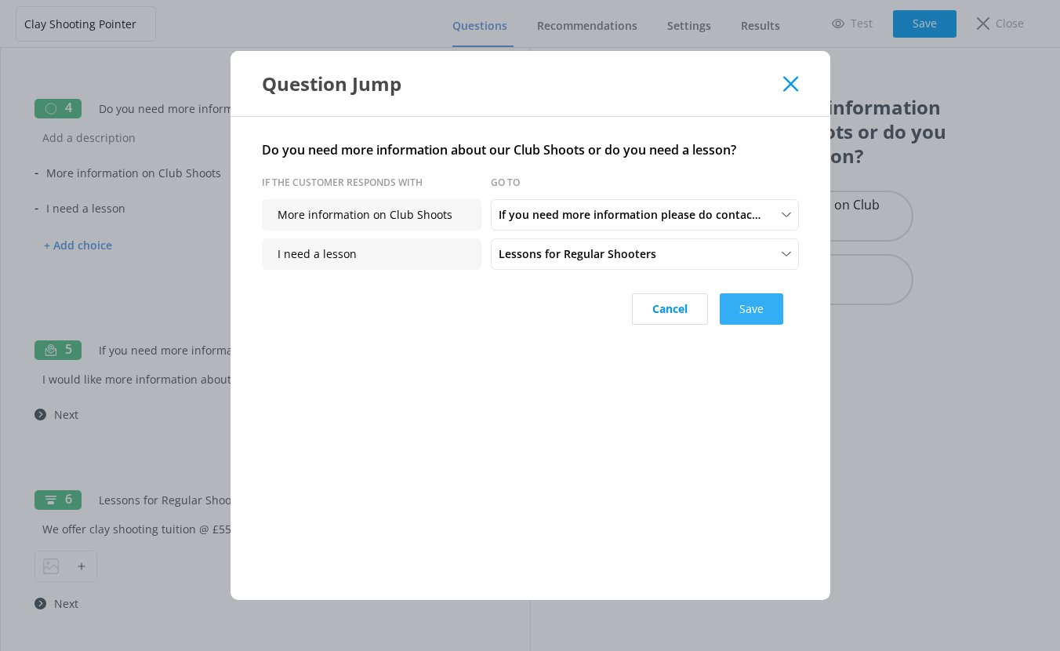
click at [746, 314] on button "Save" at bounding box center [751, 308] width 63 height 31
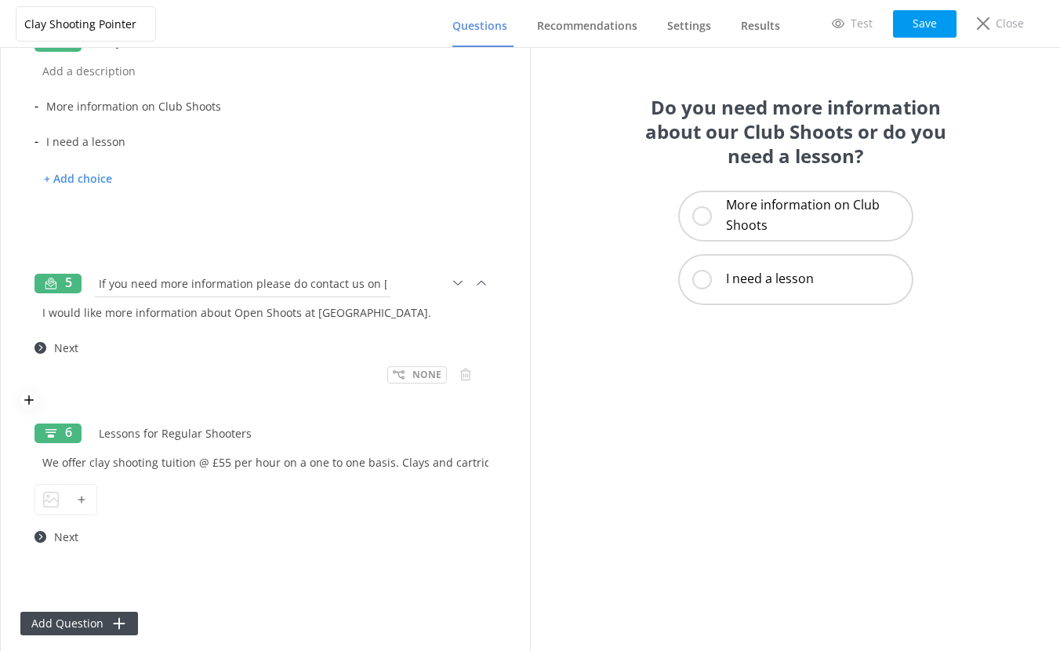
scroll to position [814, 0]
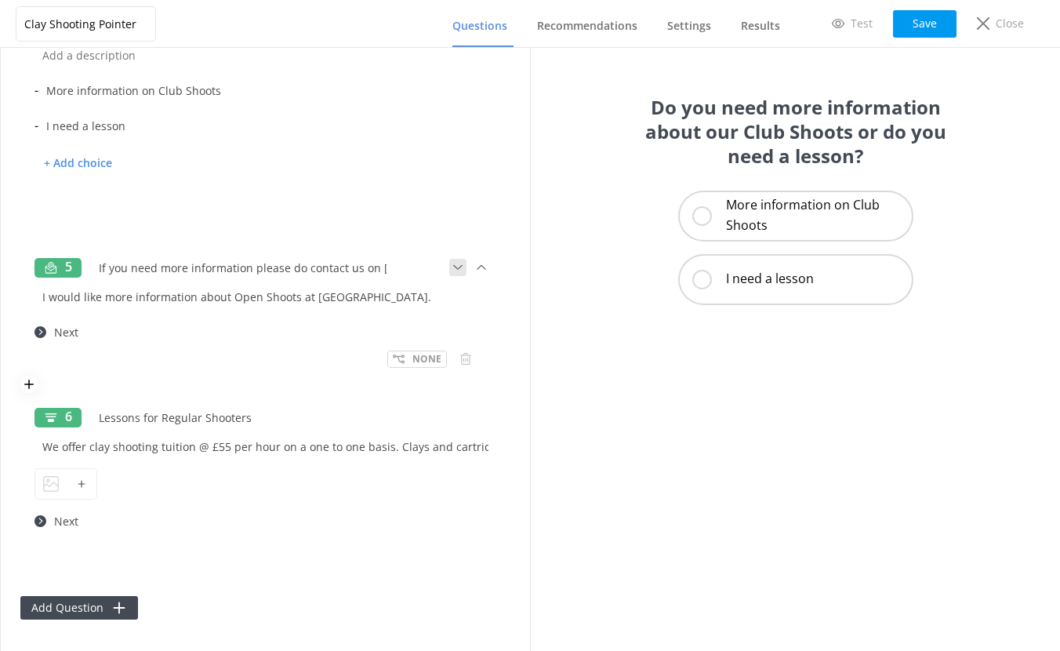
click at [453, 268] on use at bounding box center [457, 267] width 9 height 5
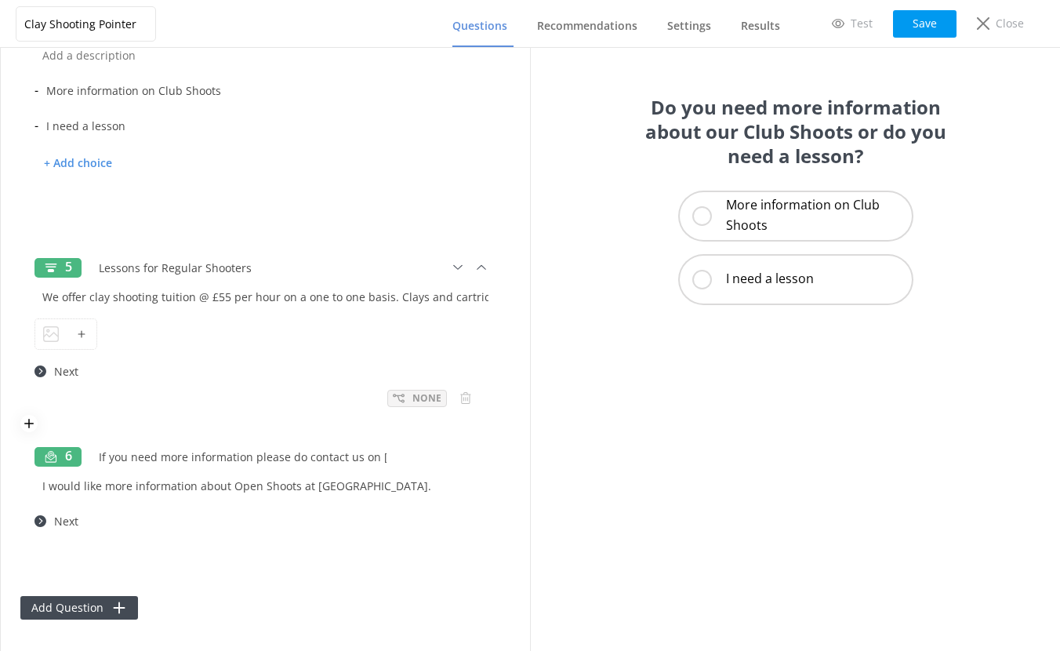
click at [393, 398] on use at bounding box center [399, 398] width 12 height 9
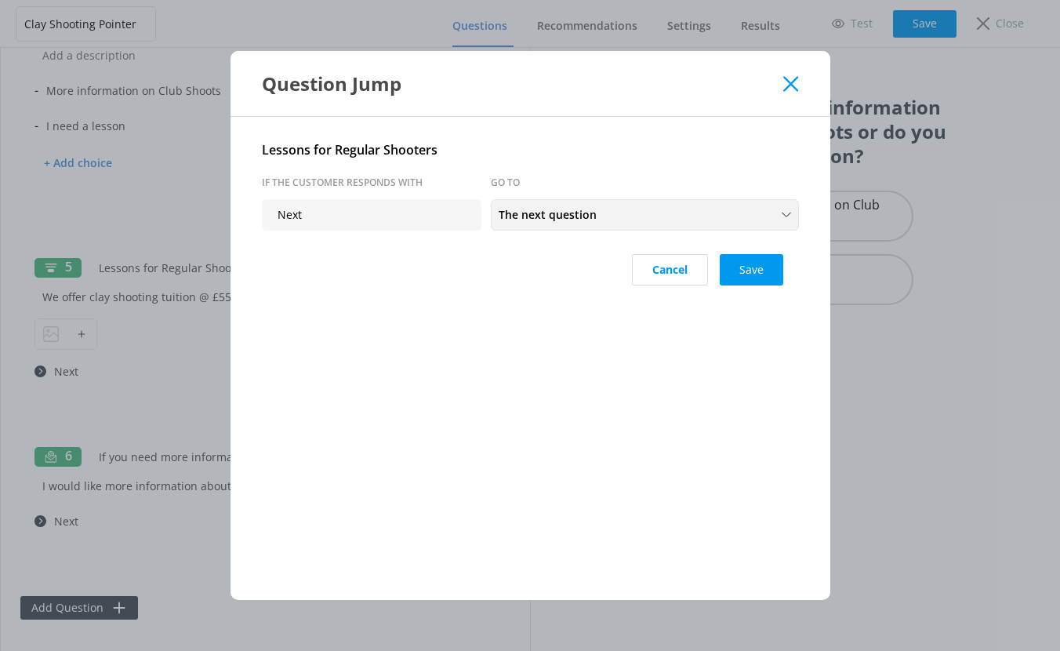
click at [526, 227] on div "The next question The next question If you need more information please do cont…" at bounding box center [645, 214] width 308 height 31
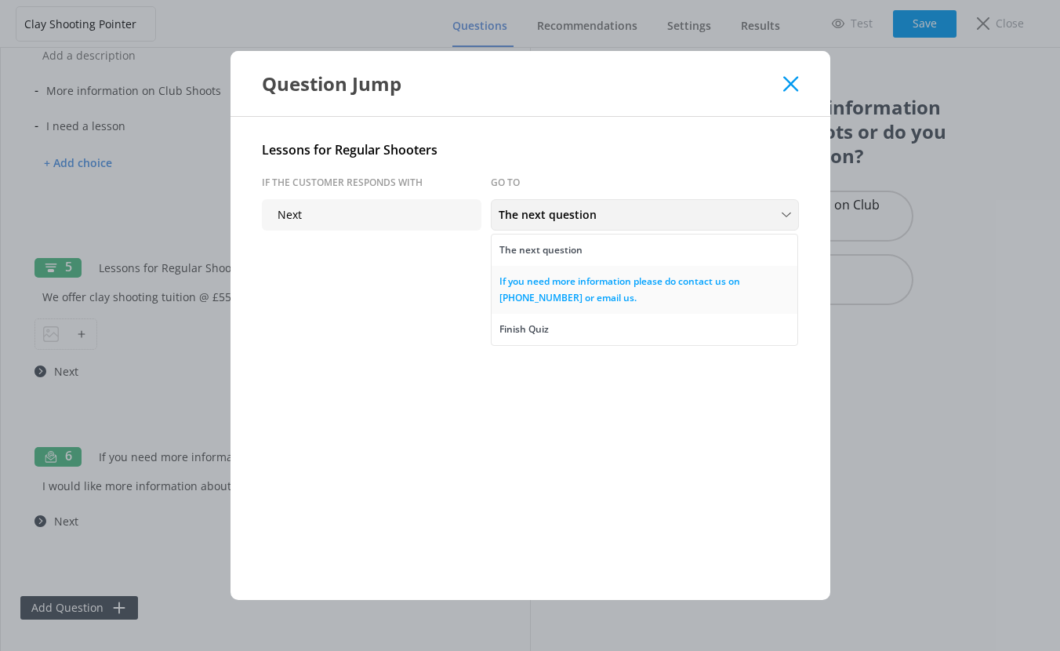
click at [542, 296] on div "If you need more information please do contact us on 01926 491948 or email us." at bounding box center [644, 290] width 290 height 32
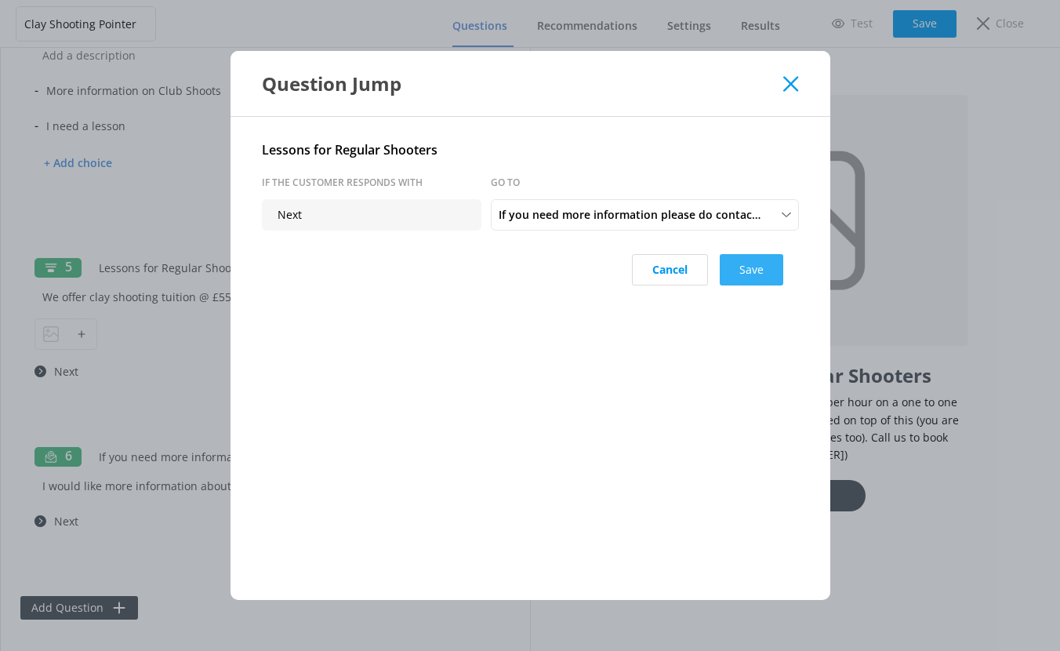
click at [746, 272] on button "Save" at bounding box center [751, 269] width 63 height 31
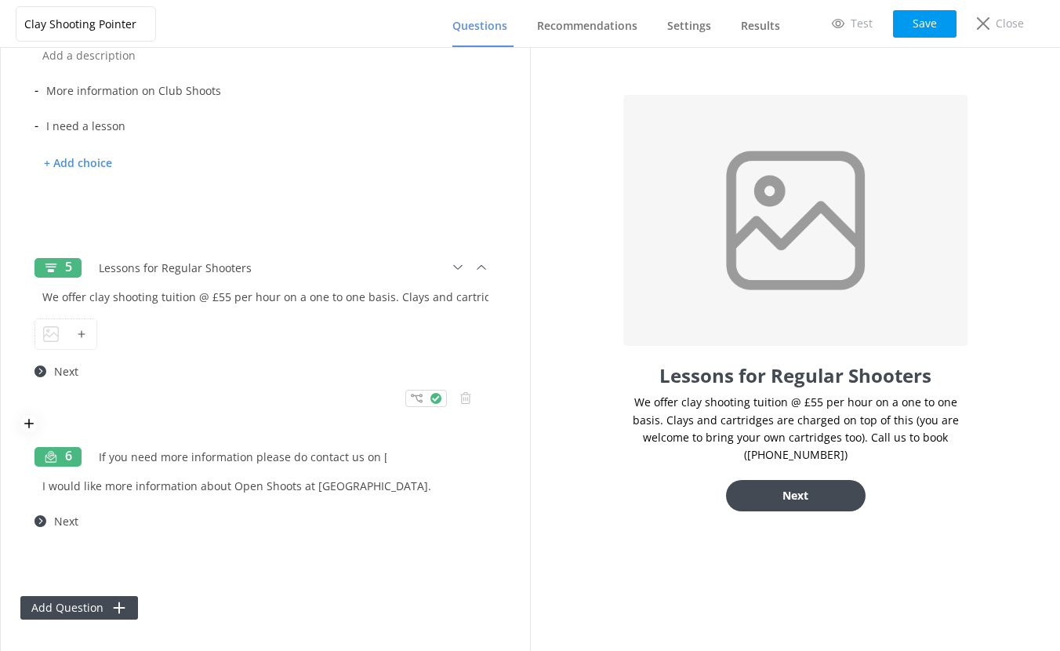
click at [66, 334] on div at bounding box center [81, 334] width 31 height 30
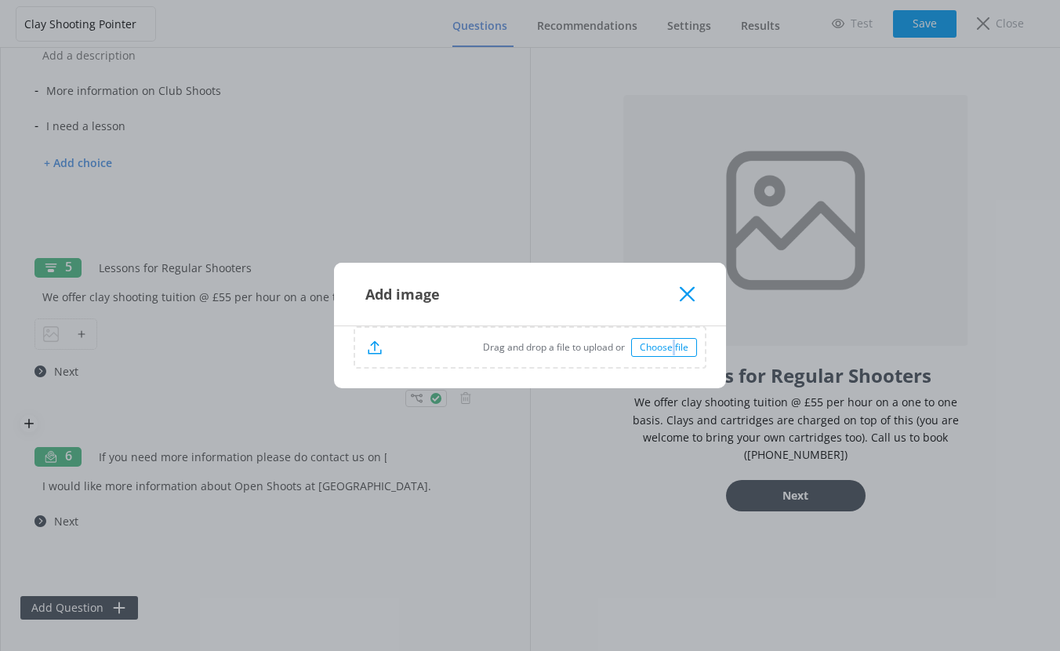
click at [673, 346] on div "Choose file" at bounding box center [664, 347] width 66 height 19
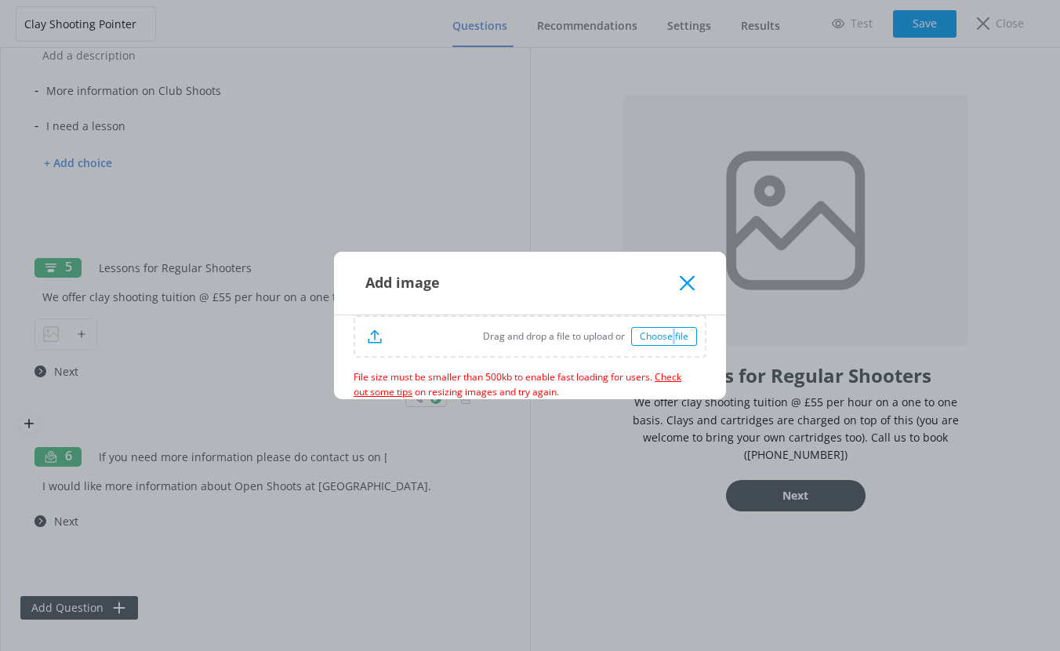
click at [669, 377] on link "Check out some tips" at bounding box center [518, 384] width 328 height 28
click at [684, 279] on use at bounding box center [687, 282] width 15 height 15
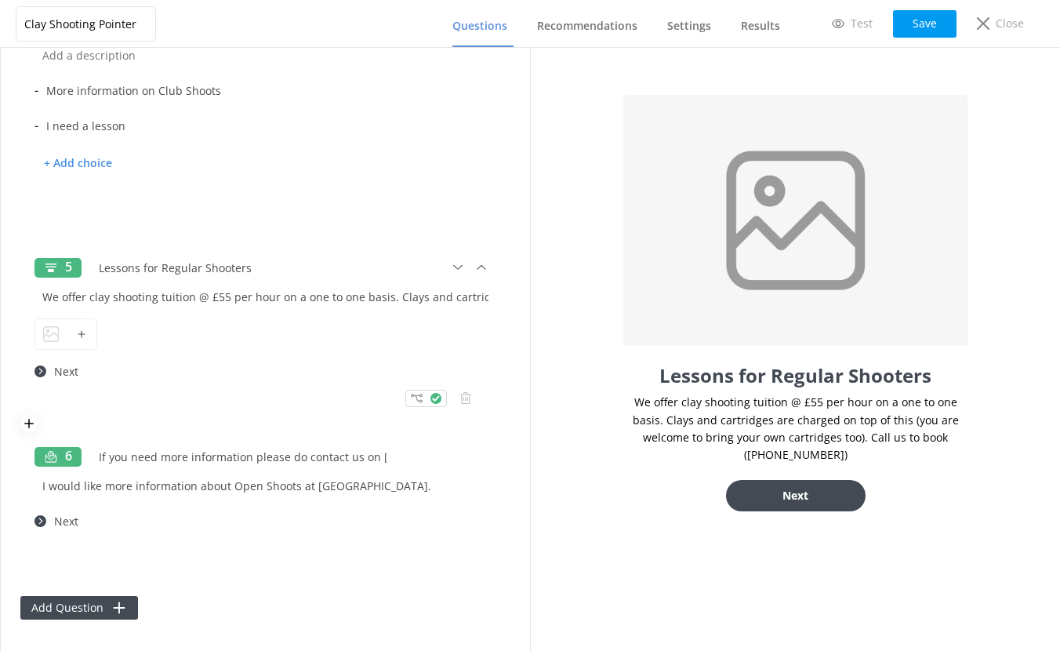
click at [80, 334] on icon at bounding box center [81, 333] width 9 height 9
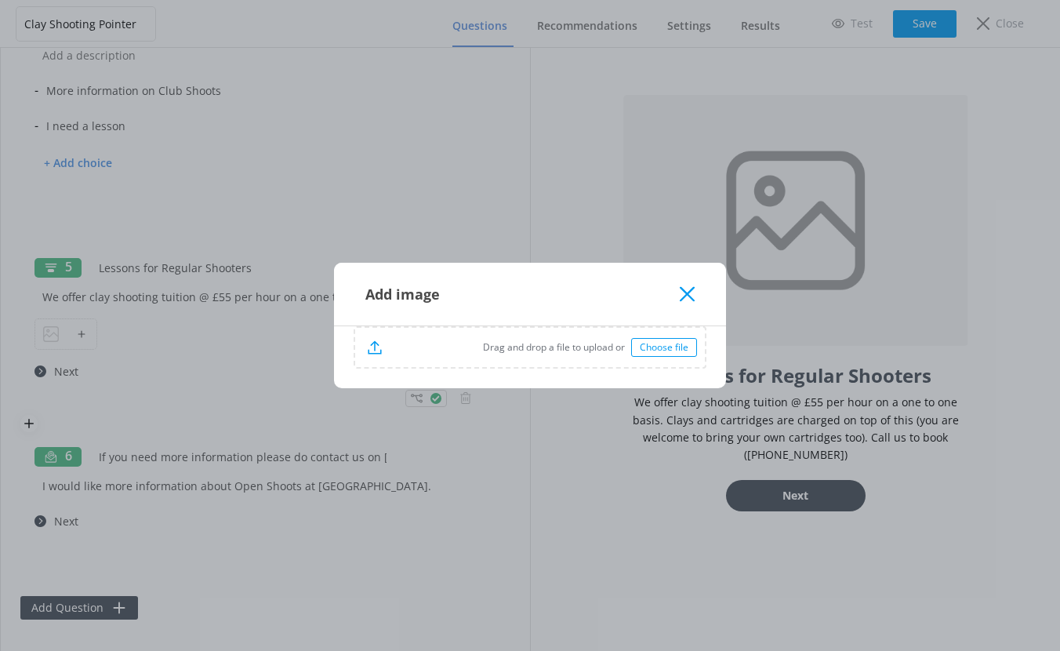
click at [676, 350] on div "Choose file" at bounding box center [664, 347] width 66 height 19
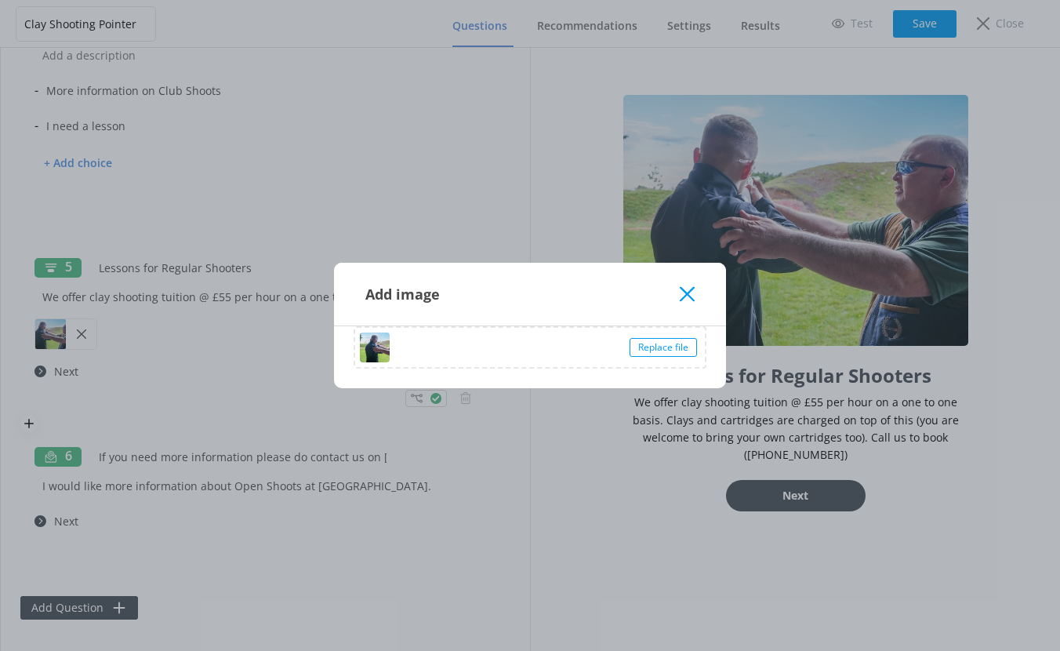
click at [680, 293] on icon at bounding box center [687, 294] width 15 height 16
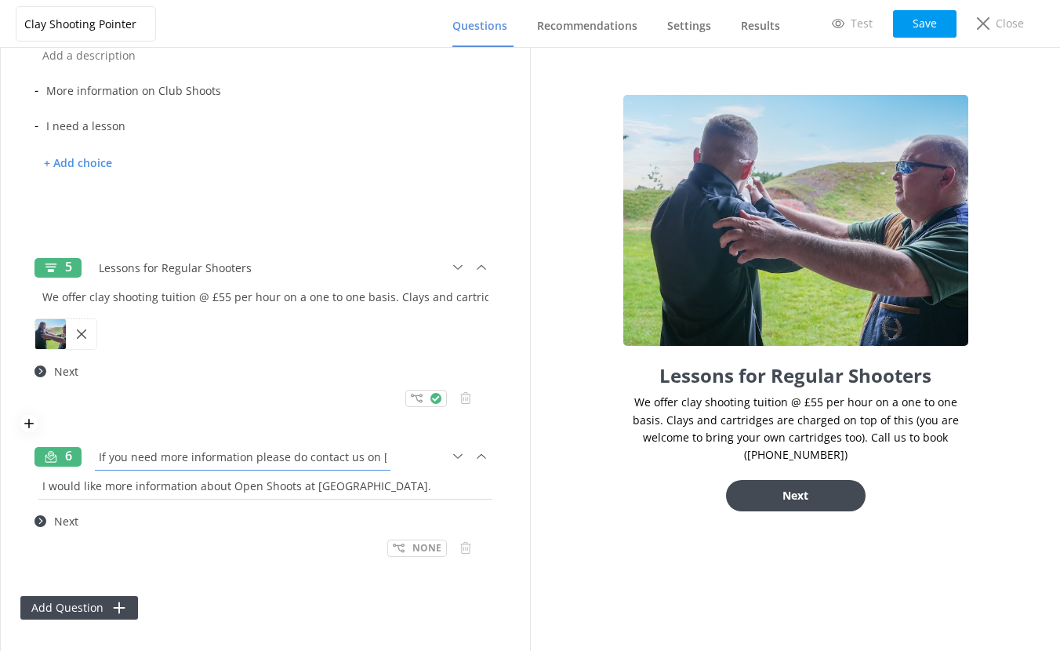
click at [162, 467] on div "6 If you need more information please do contact us on 01926 491948 or email us…" at bounding box center [265, 505] width 490 height 150
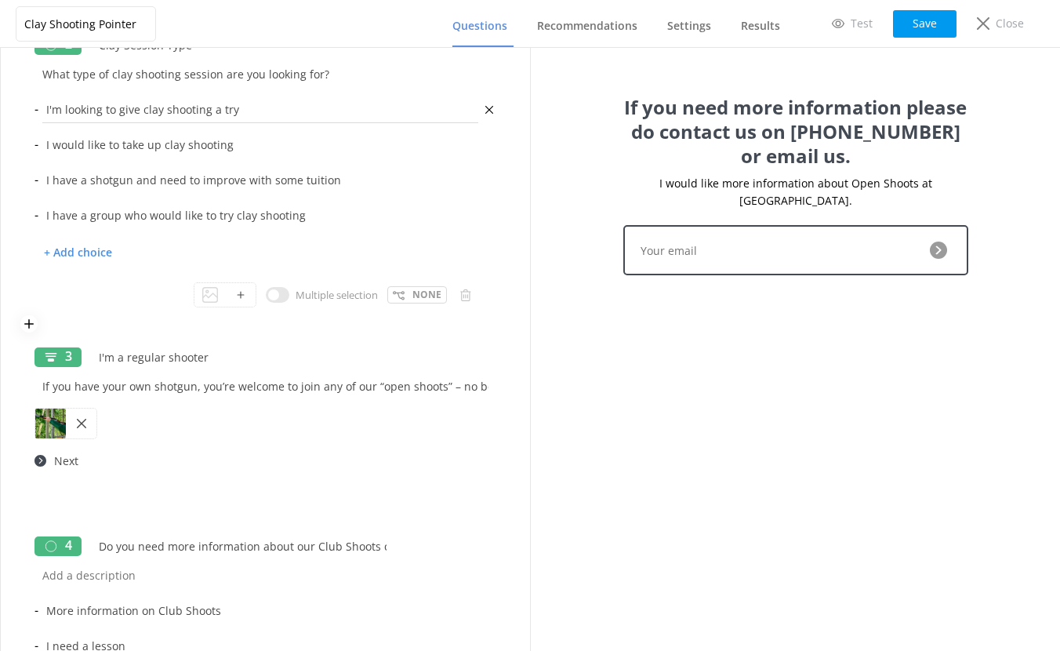
scroll to position [295, 0]
click at [212, 388] on input "If you have your own shotgun, you’re welcome to join any of our “open shoots” –…" at bounding box center [265, 385] width 462 height 35
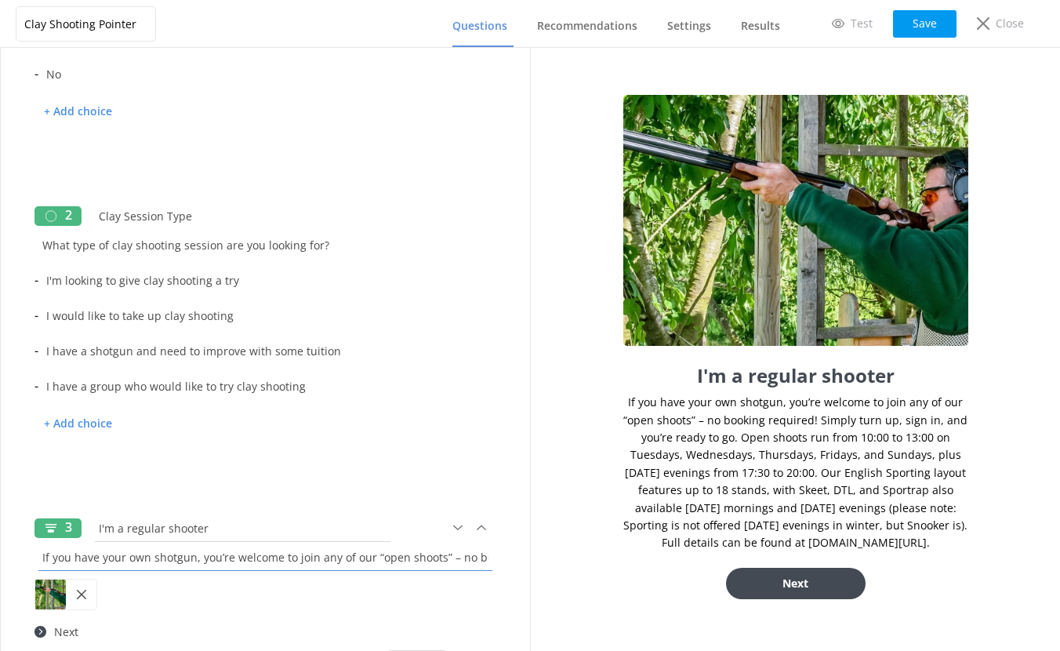
scroll to position [0, 0]
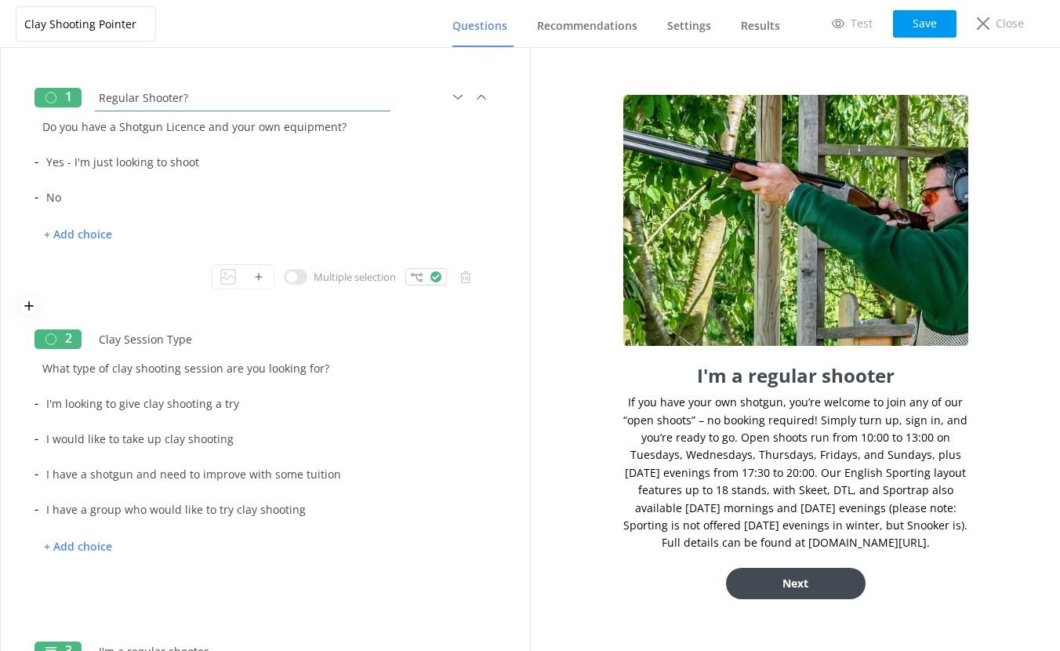
click at [180, 103] on input "Regular Shooter?" at bounding box center [242, 97] width 303 height 35
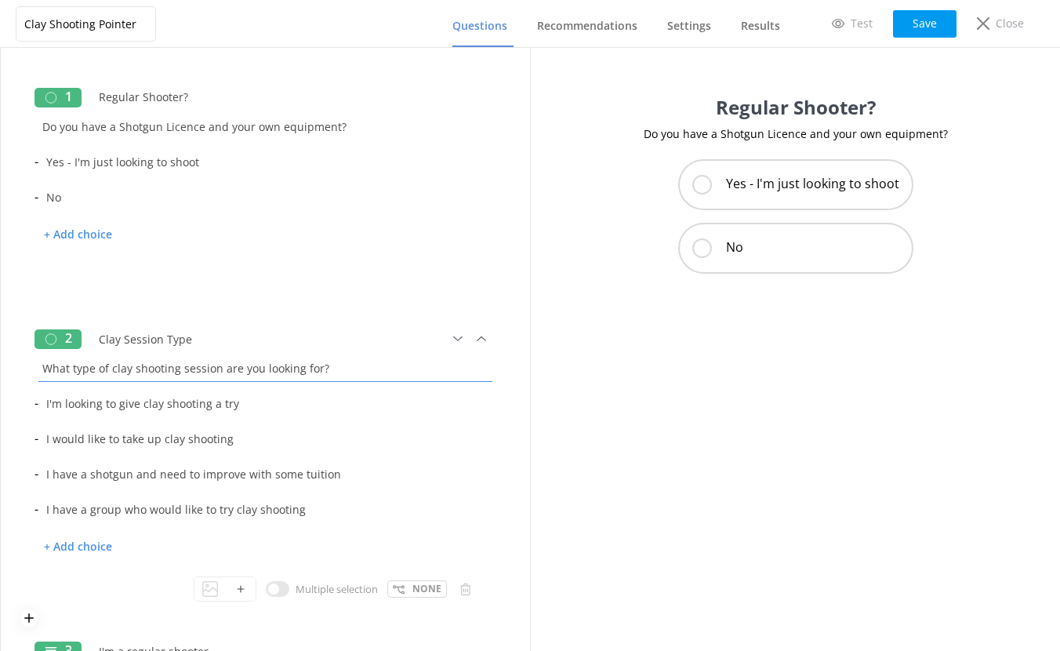
click at [185, 368] on input "What type of clay shooting session are you looking for?" at bounding box center [265, 367] width 462 height 35
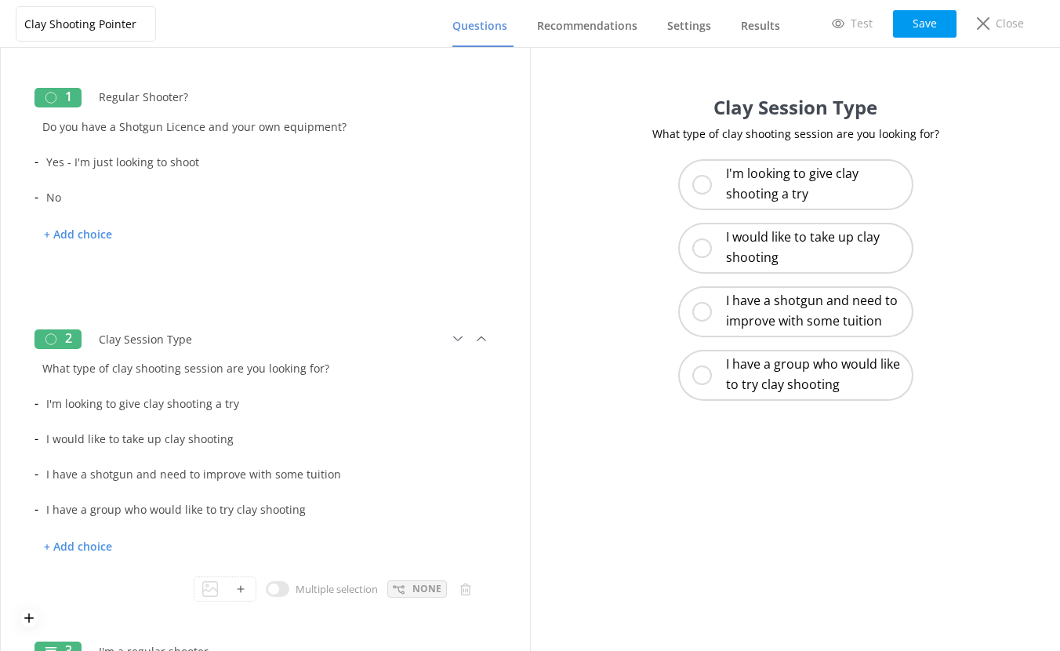
click at [394, 588] on div "None" at bounding box center [417, 588] width 60 height 17
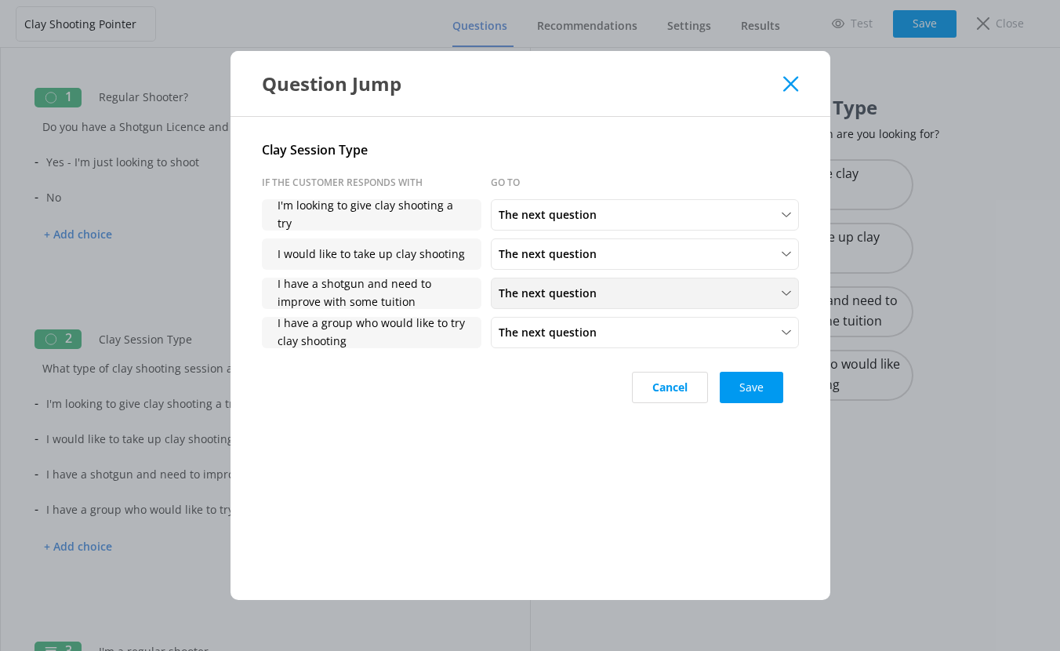
click at [557, 295] on span "The next question" at bounding box center [552, 293] width 107 height 17
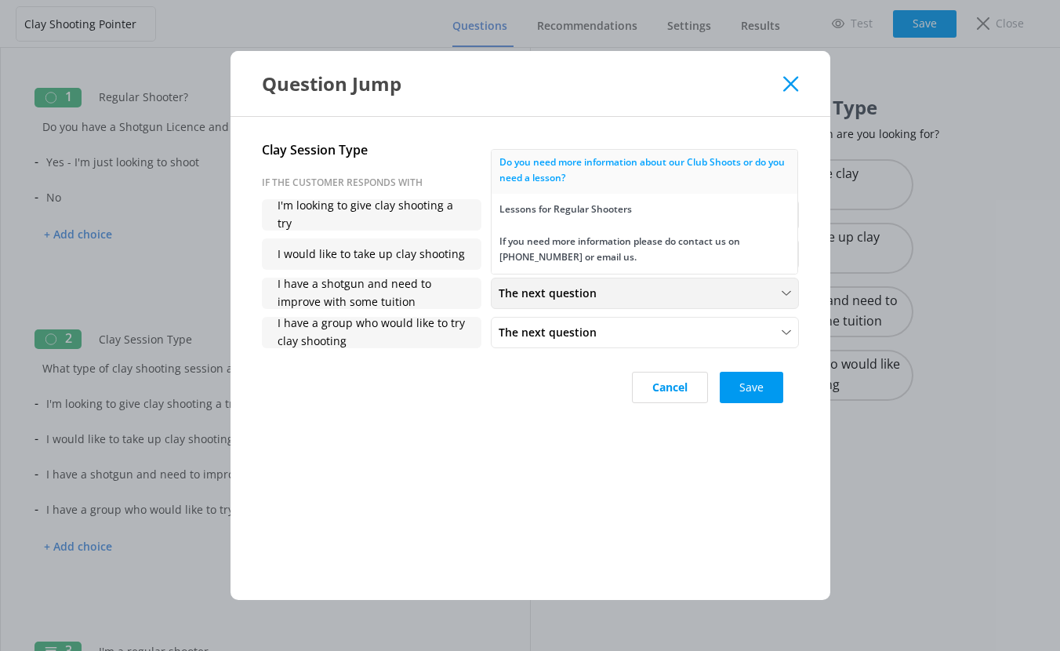
scroll to position [70, 0]
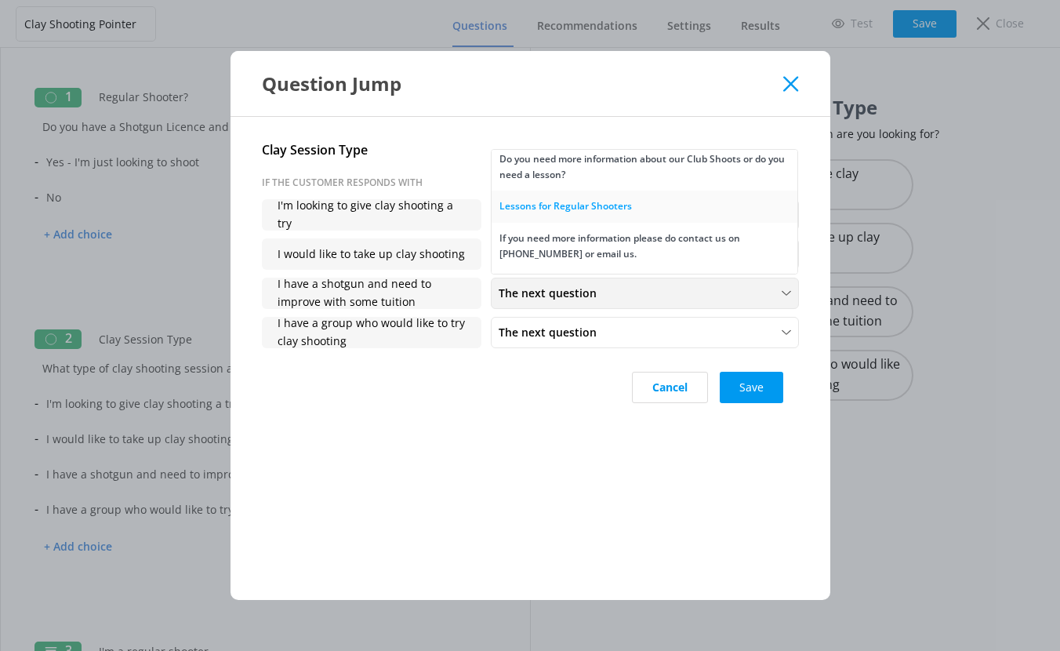
click at [592, 209] on div "Lessons for Regular Shooters" at bounding box center [565, 206] width 132 height 16
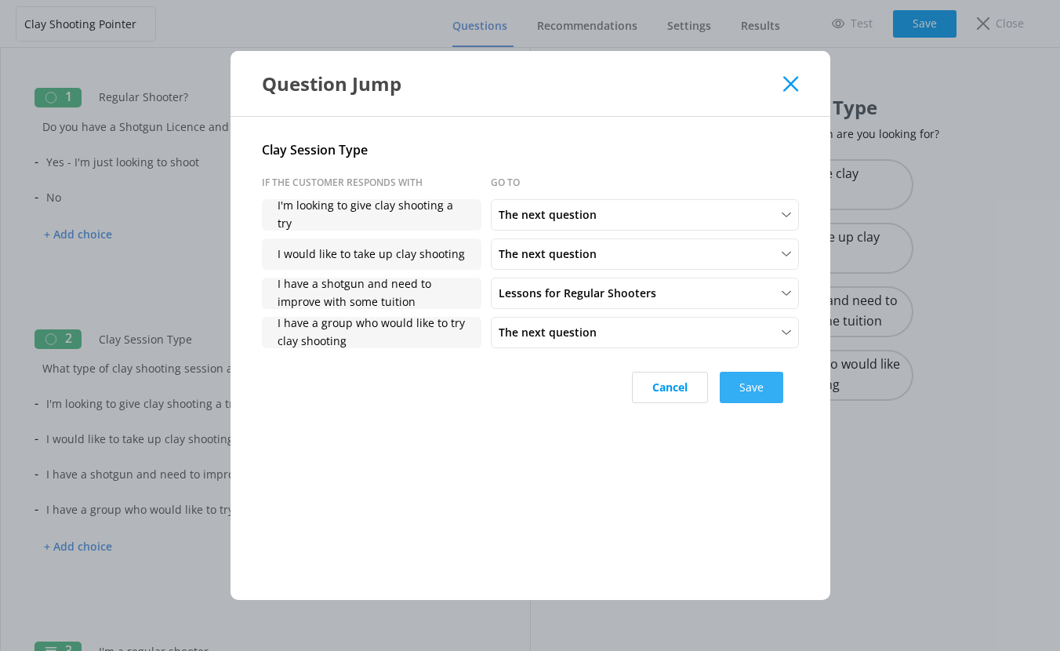
click at [744, 386] on button "Save" at bounding box center [751, 387] width 63 height 31
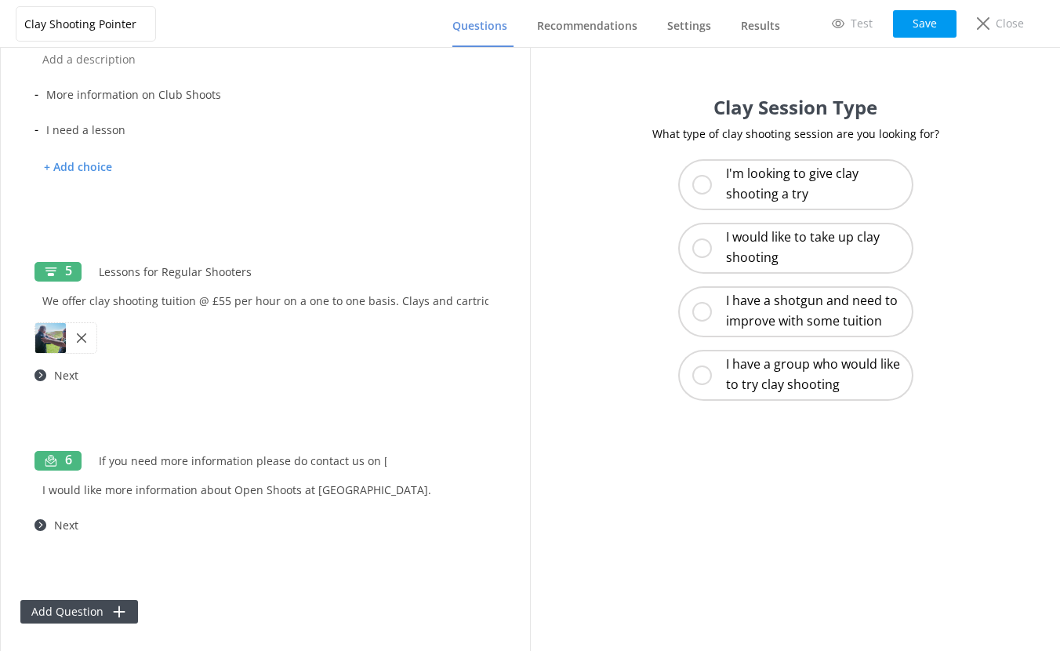
scroll to position [814, 0]
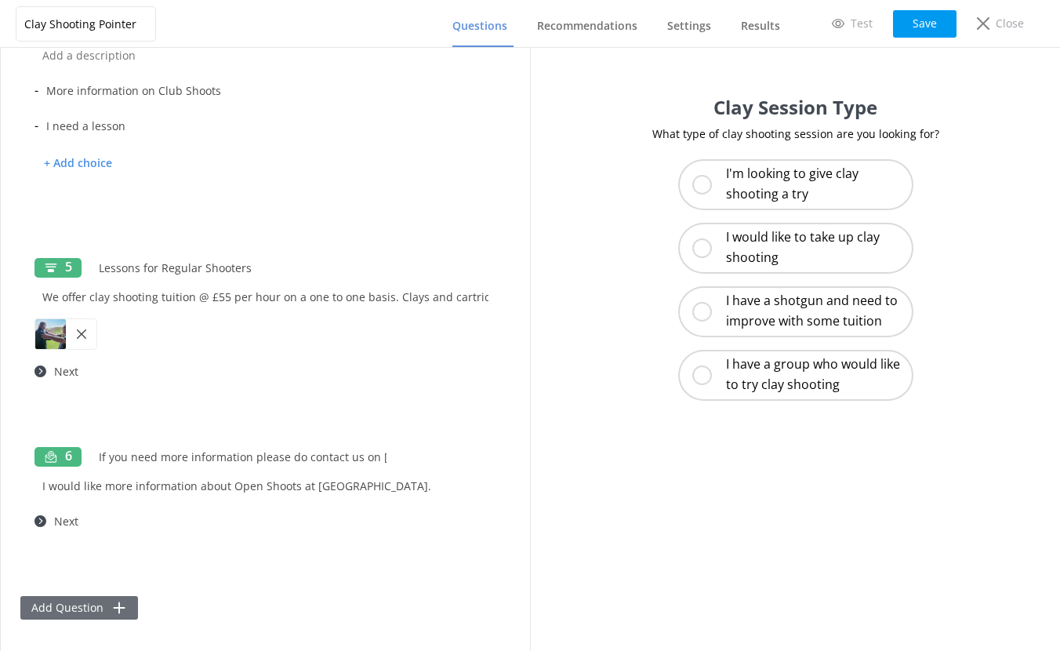
click at [64, 609] on button "Add Question" at bounding box center [79, 608] width 118 height 24
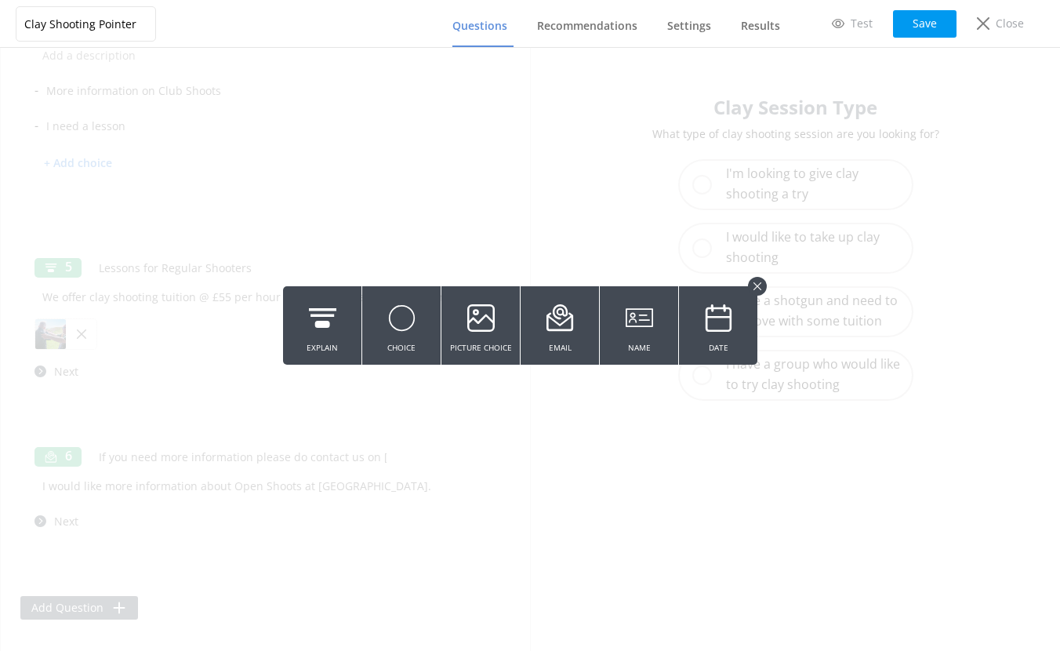
click at [762, 286] on button at bounding box center [757, 286] width 19 height 19
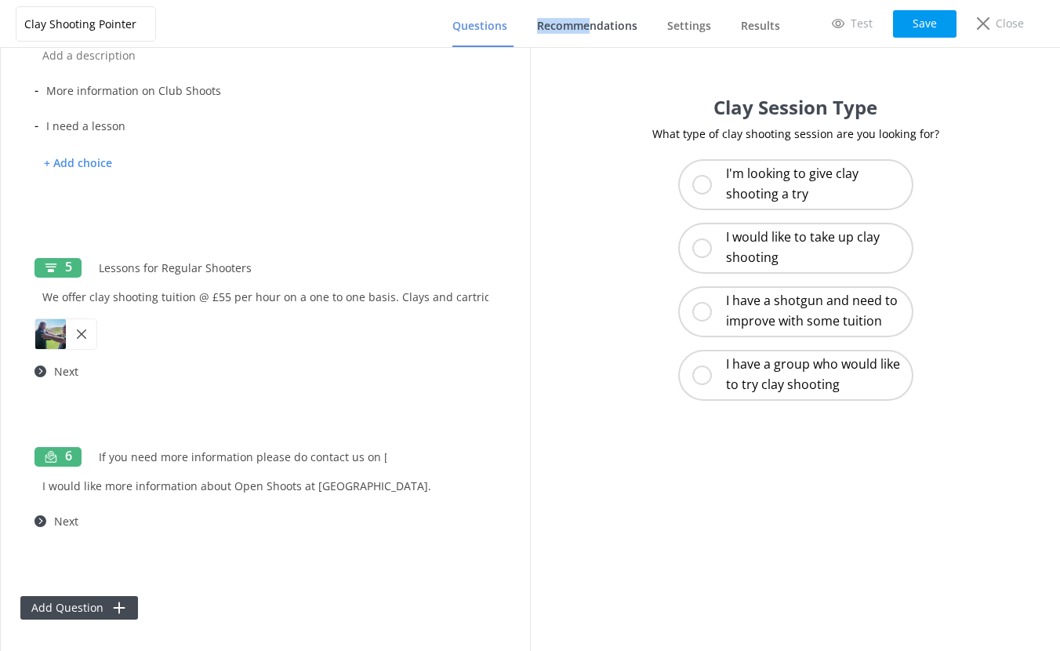
click at [594, 18] on link "Recommendations" at bounding box center [590, 26] width 107 height 41
click at [916, 22] on button "Save" at bounding box center [924, 23] width 63 height 27
click at [930, 17] on button "Save" at bounding box center [924, 23] width 63 height 27
click at [596, 31] on span "Recommendations" at bounding box center [587, 26] width 100 height 16
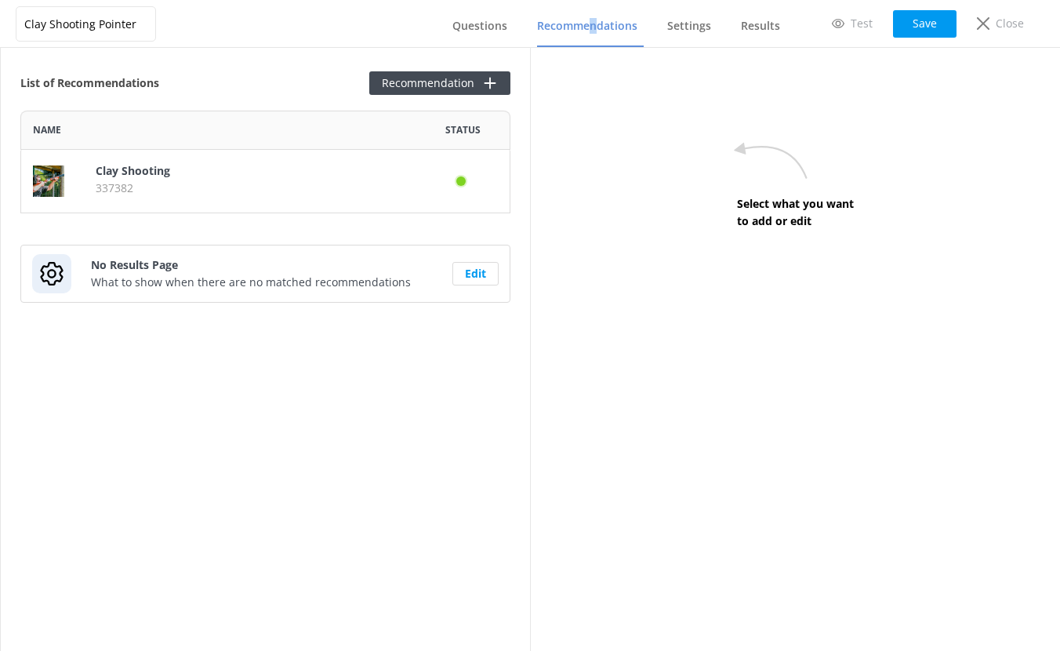
scroll to position [91, 478]
click at [151, 181] on p "337382" at bounding box center [250, 188] width 308 height 17
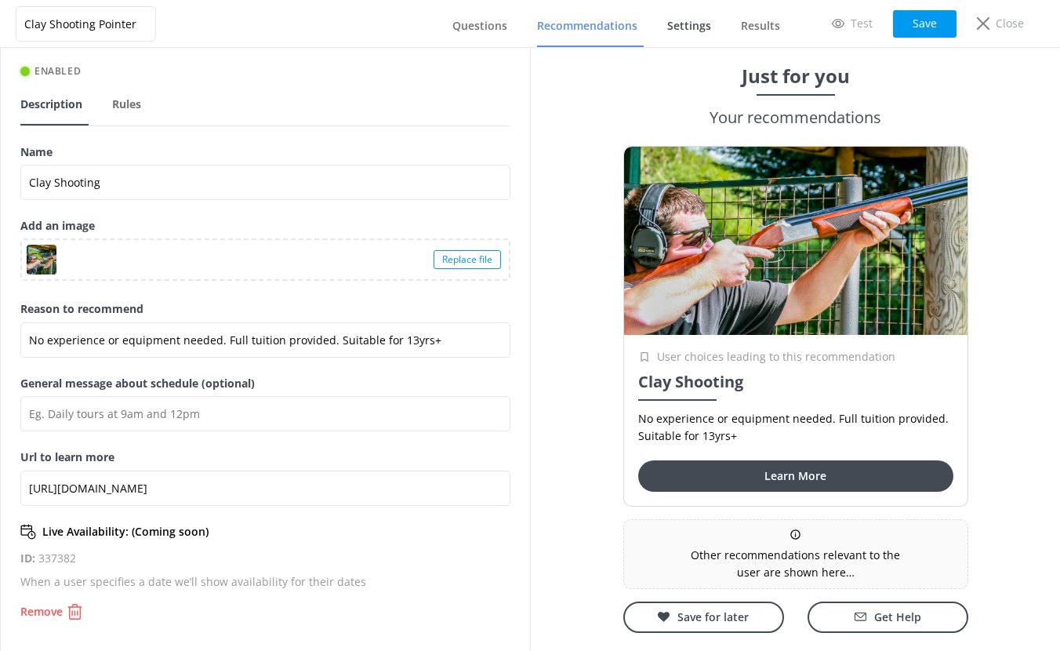
click at [688, 26] on span "Settings" at bounding box center [689, 26] width 44 height 16
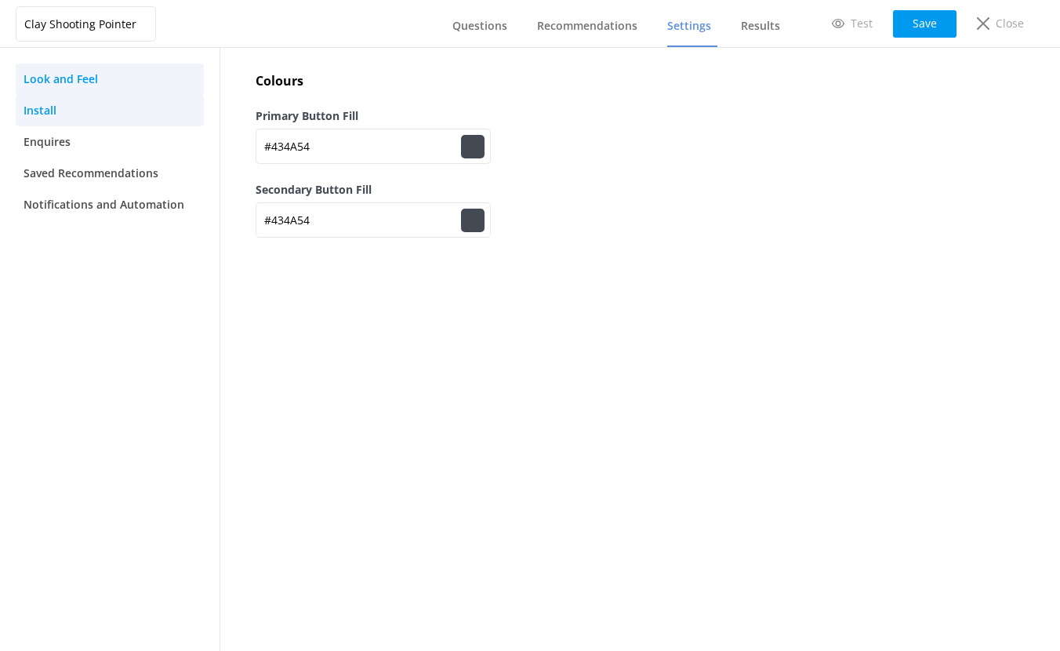
click at [49, 118] on span "Install" at bounding box center [40, 110] width 33 height 17
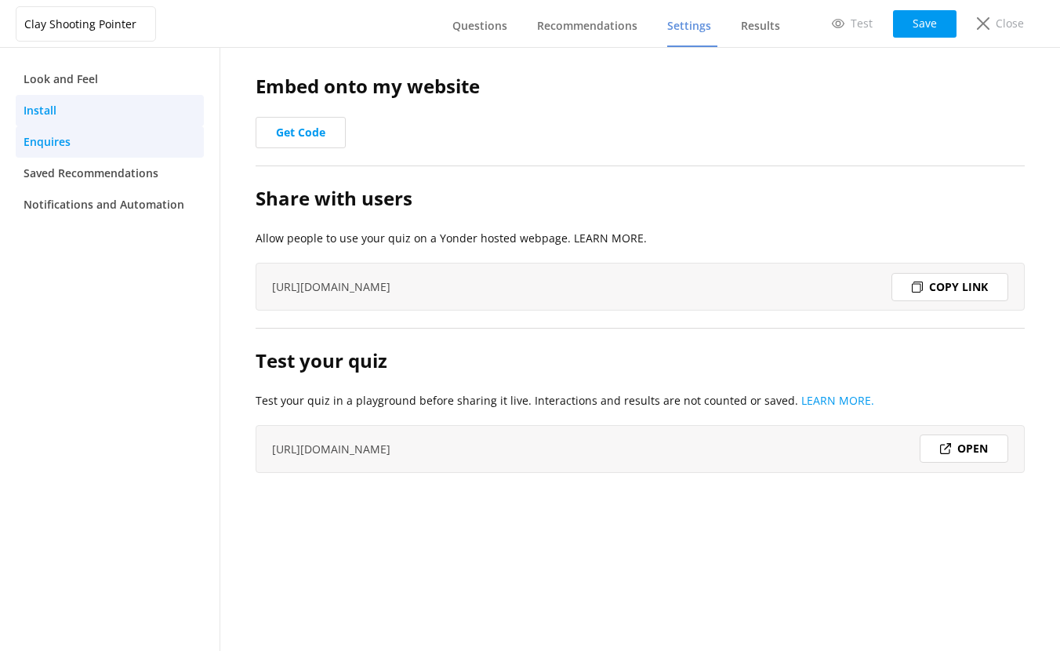
click at [44, 143] on span "Enquires" at bounding box center [47, 141] width 47 height 17
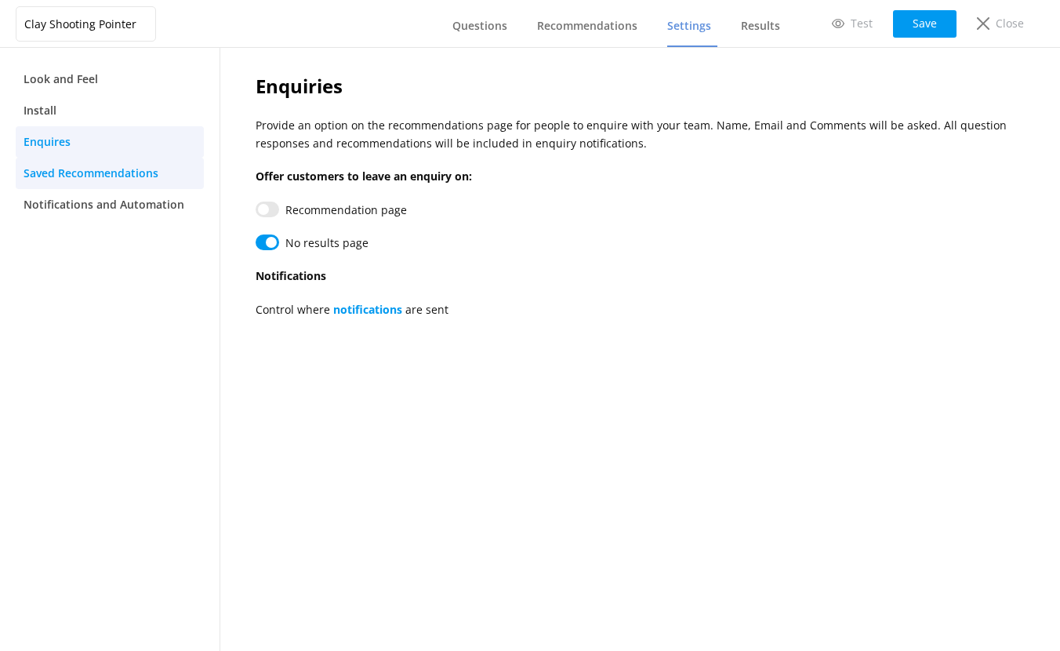
click at [59, 182] on link "Saved Recommendations" at bounding box center [110, 173] width 188 height 31
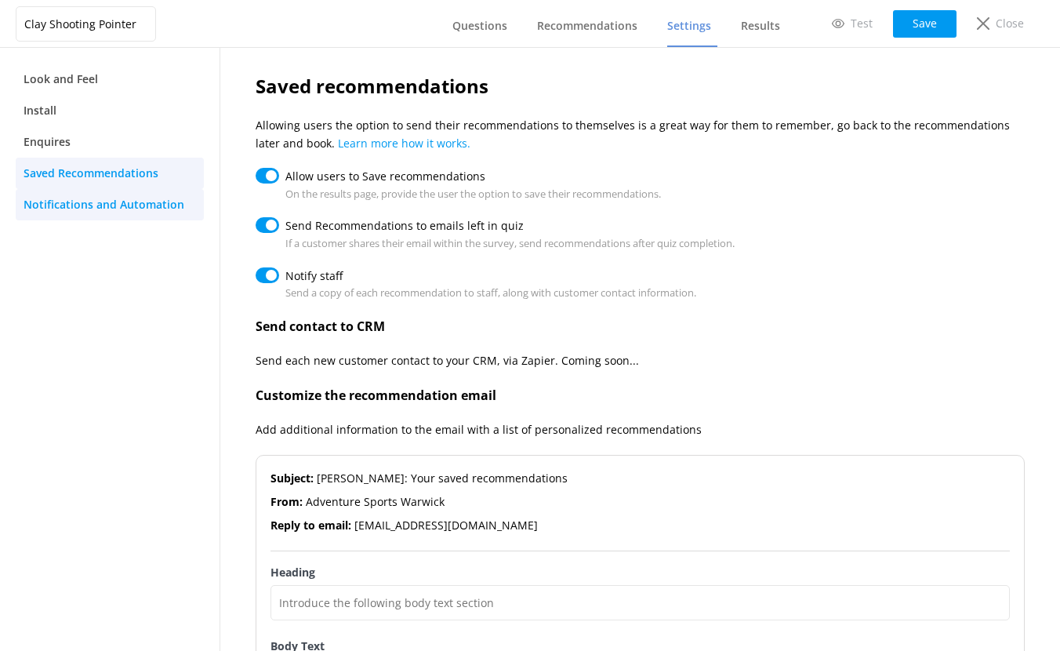
click at [58, 206] on span "Notifications and Automation" at bounding box center [104, 204] width 161 height 17
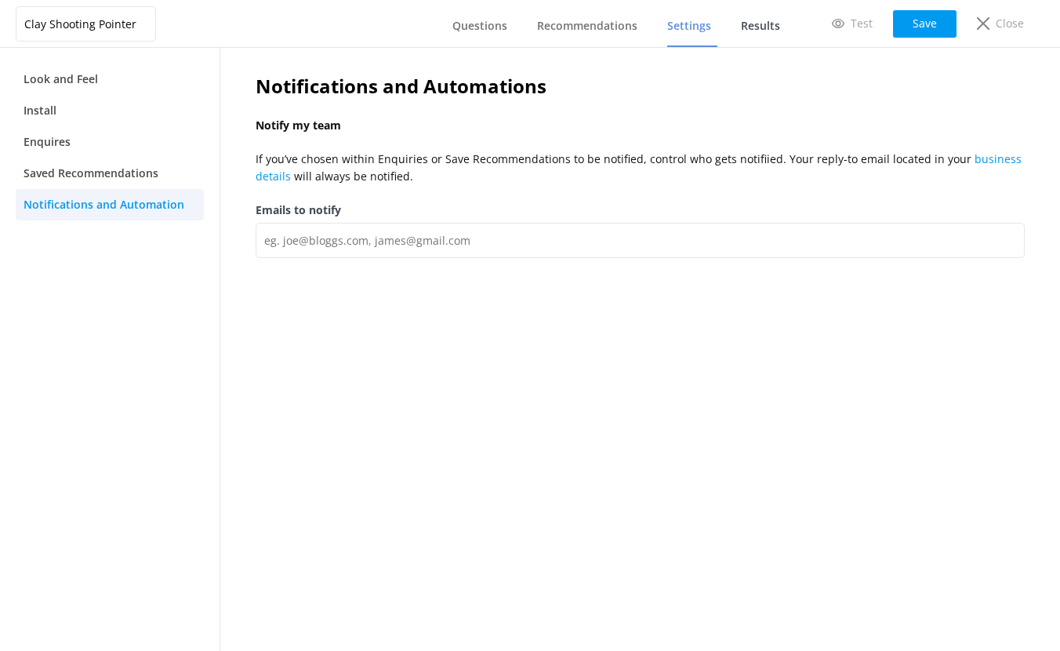
click at [767, 22] on span "Results" at bounding box center [760, 26] width 39 height 16
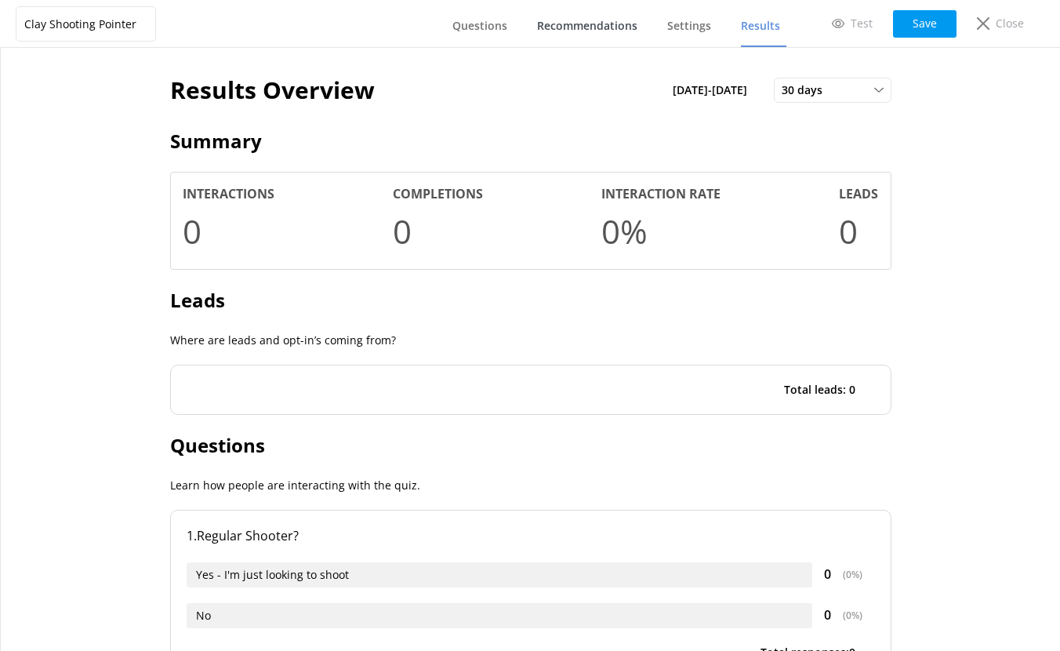
click at [593, 24] on span "Recommendations" at bounding box center [587, 26] width 100 height 16
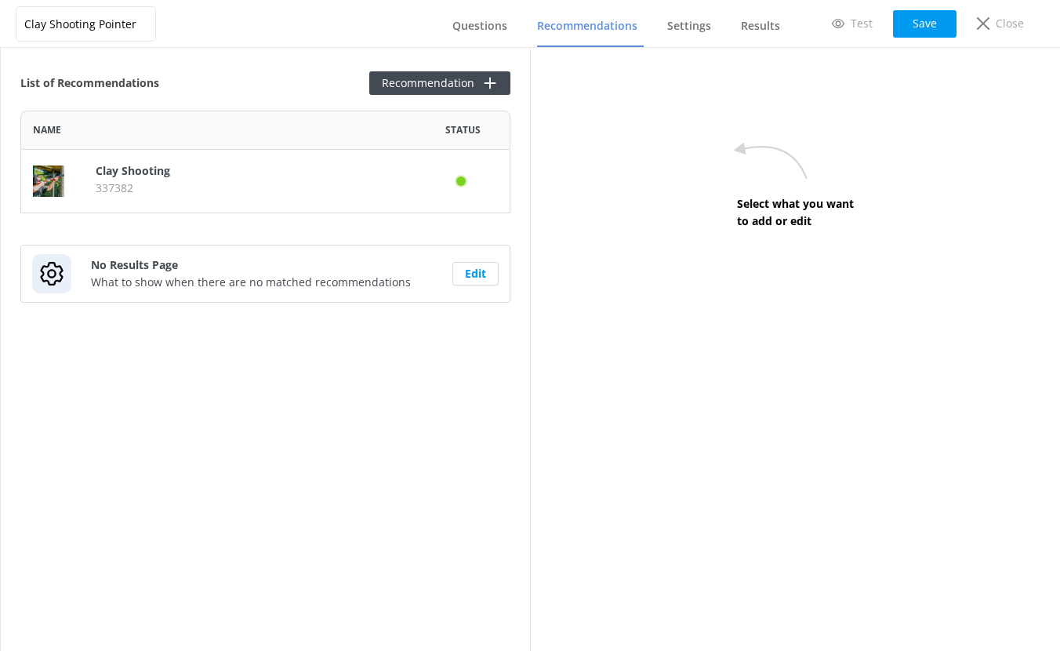
scroll to position [91, 478]
click at [494, 31] on span "Questions" at bounding box center [479, 26] width 55 height 16
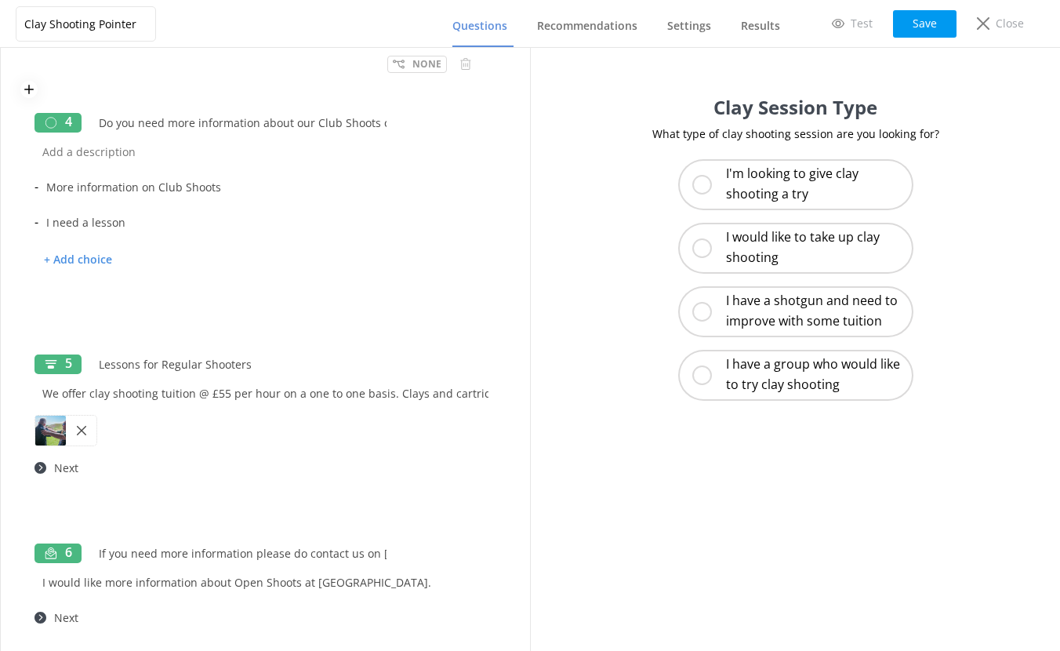
scroll to position [814, 0]
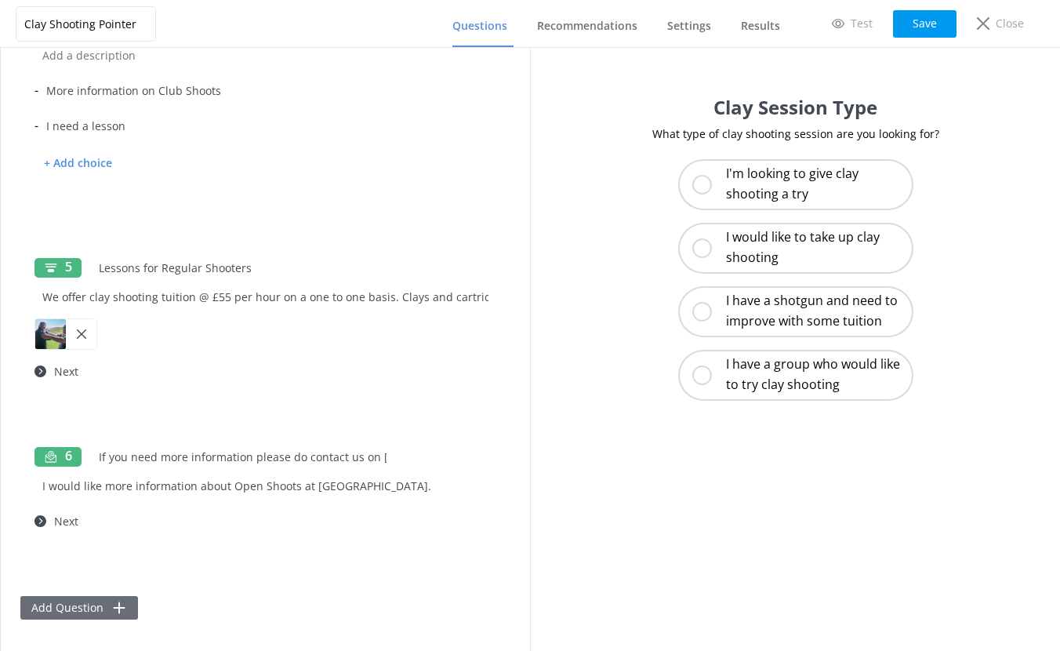
click at [71, 611] on button "Add Question" at bounding box center [79, 608] width 118 height 24
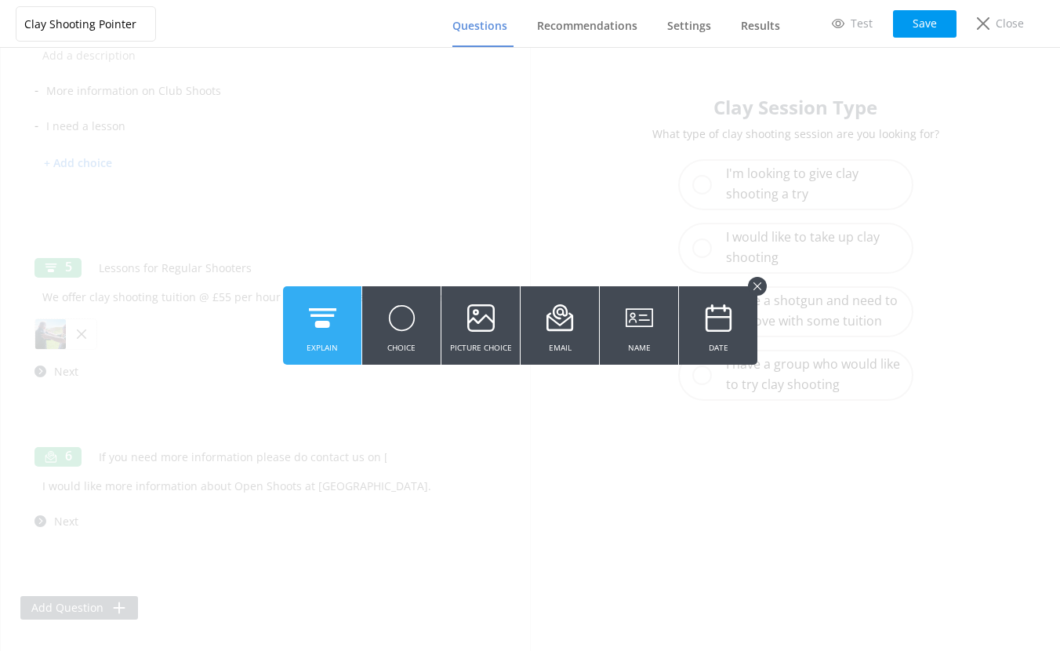
click at [334, 326] on icon at bounding box center [322, 317] width 27 height 43
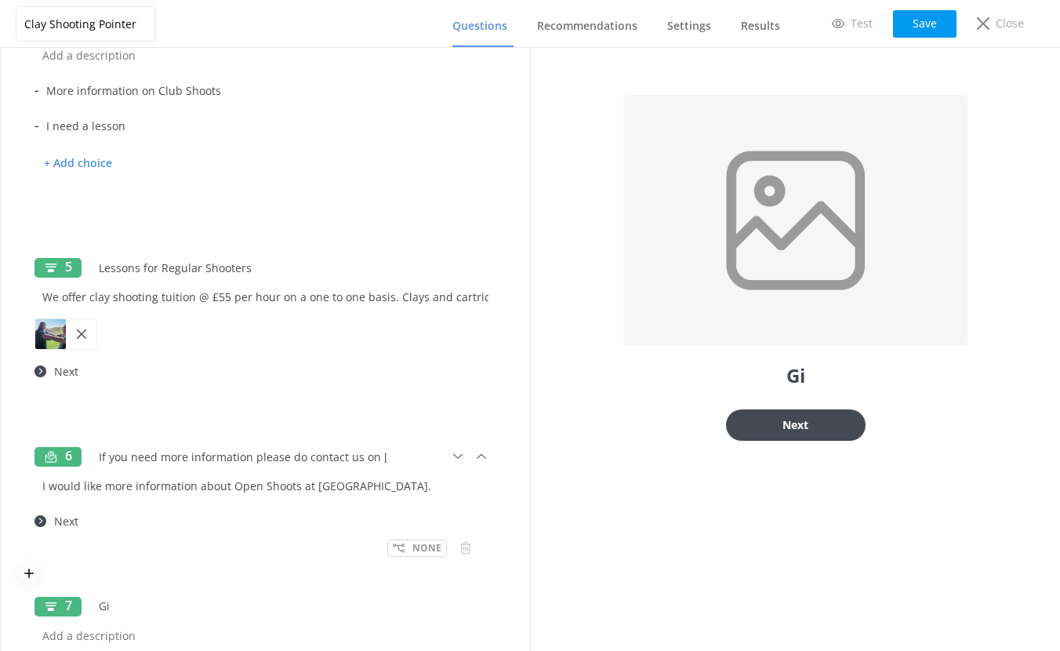
type input "G"
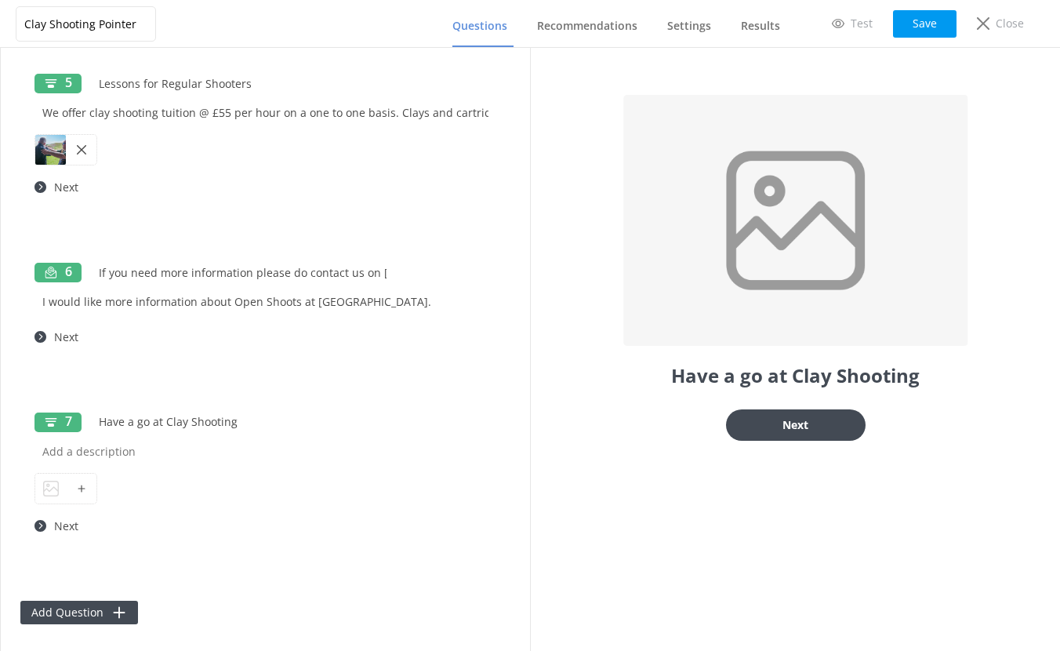
scroll to position [998, 0]
type input "Have a go at Clay Shooting"
click at [78, 492] on div at bounding box center [81, 488] width 31 height 30
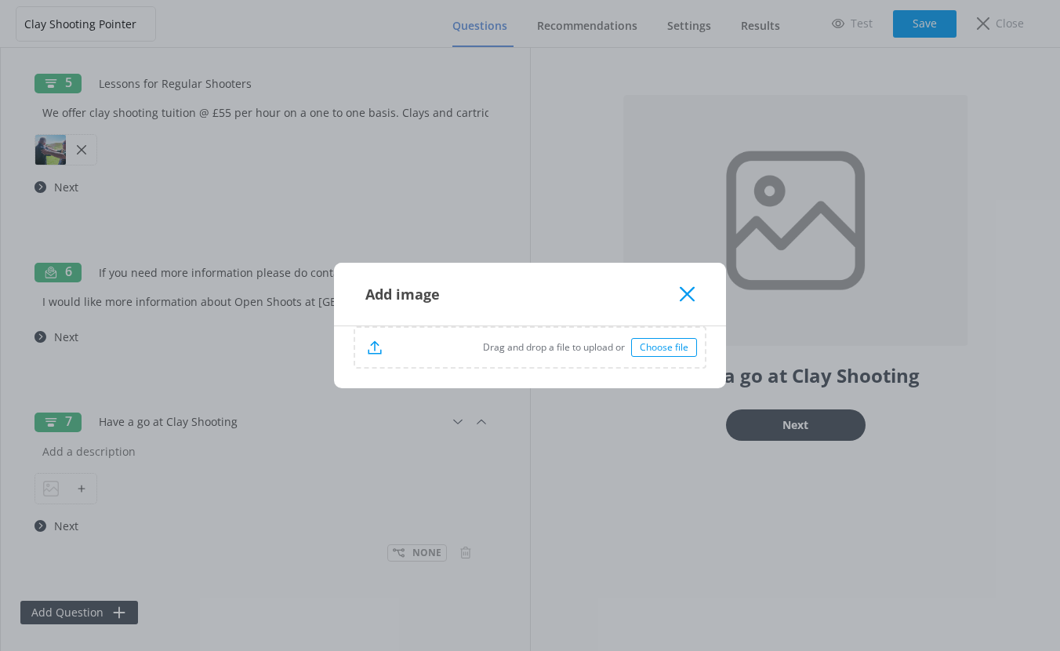
click at [668, 347] on div "Choose file" at bounding box center [664, 347] width 66 height 19
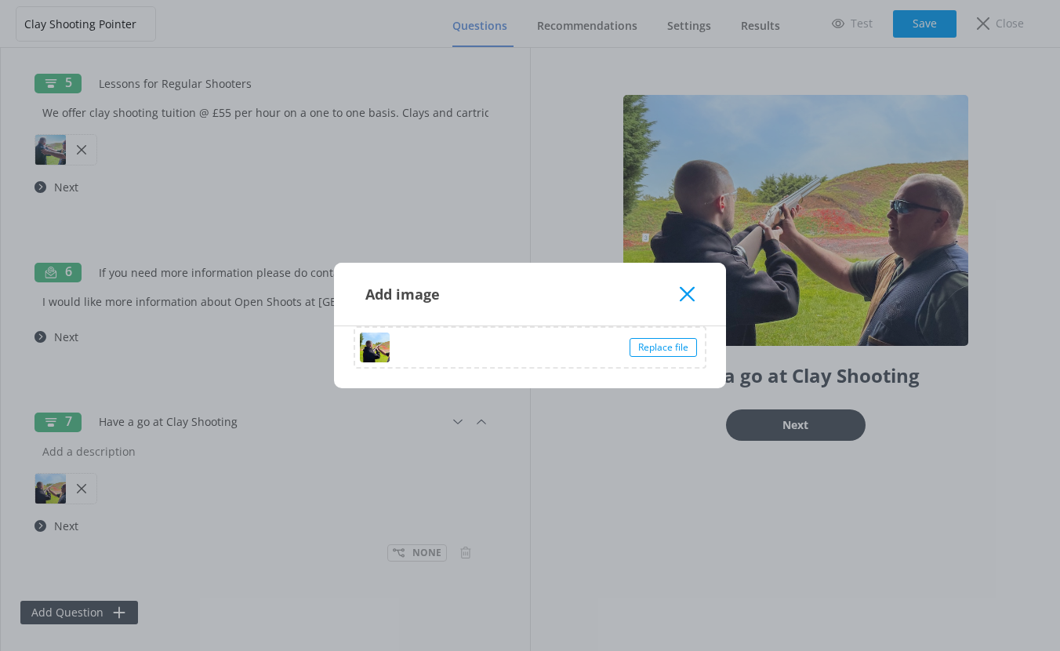
click at [686, 296] on use at bounding box center [687, 293] width 15 height 15
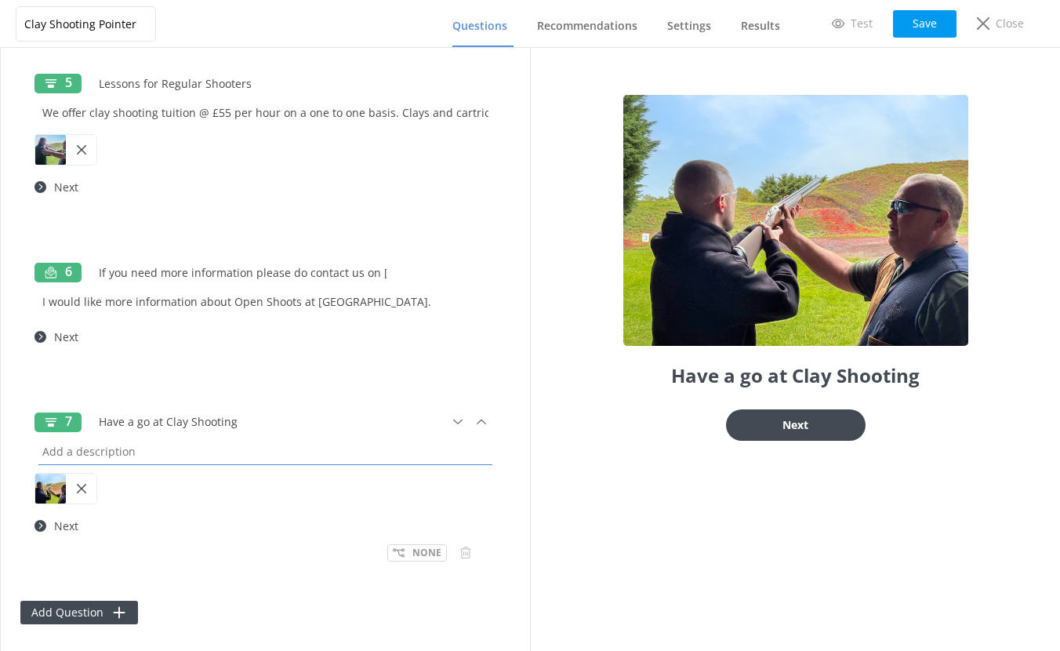
click at [128, 458] on input "text" at bounding box center [265, 450] width 462 height 35
type input "F"
drag, startPoint x: 476, startPoint y: 454, endPoint x: 28, endPoint y: 432, distance: 448.1
click at [28, 432] on div "7 Have a go at Clay Shooting If you want to have a go a clay shooting we offer …" at bounding box center [265, 490] width 490 height 189
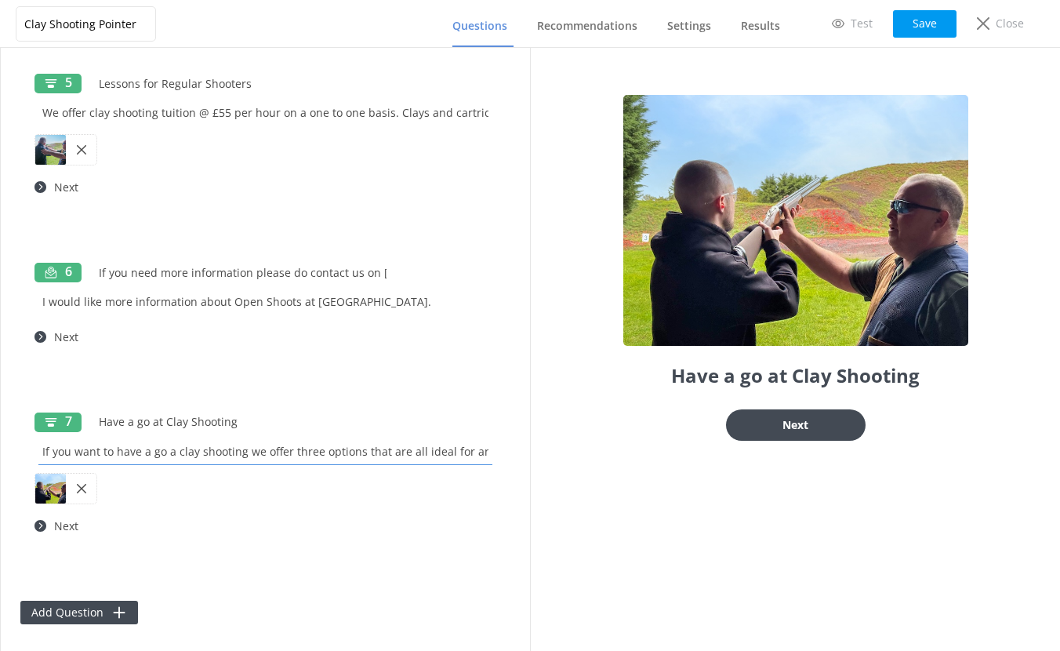
type input "If you want to have a go a clay shooting we offer three options that are all id…"
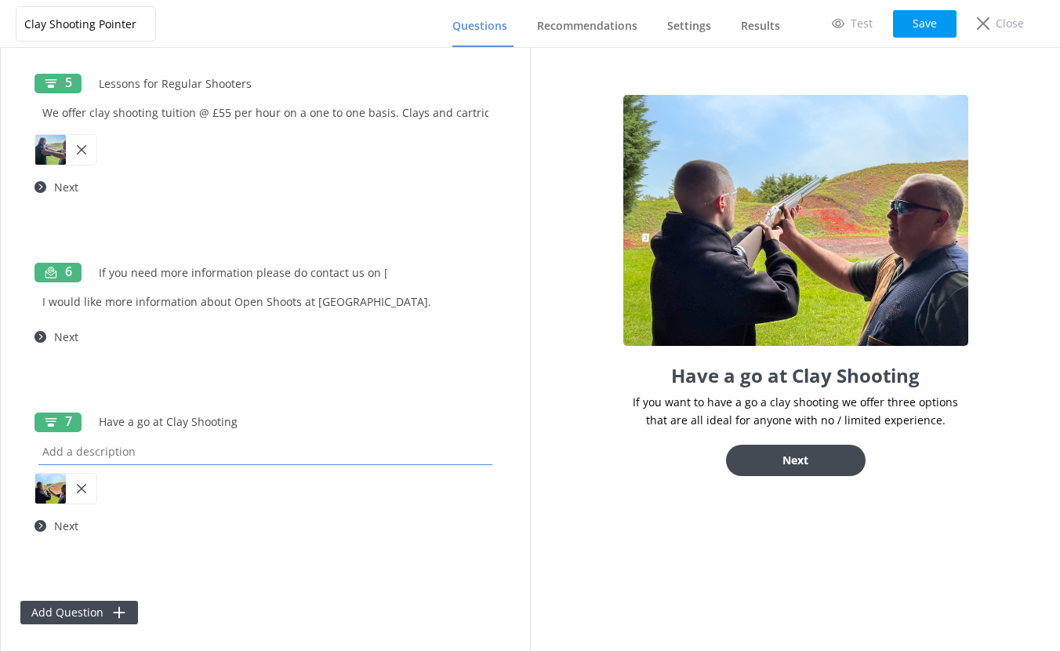
paste input "If you’d like to try clay shooting, we offer three great options—perfect for an…"
click at [327, 450] on input "If you’d like to try clay shooting, we offer three great options—perfect for an…" at bounding box center [265, 450] width 462 height 35
click at [129, 450] on input "If you’d like to try clay shooting, we offer three great options—perfect for an…" at bounding box center [265, 450] width 462 height 35
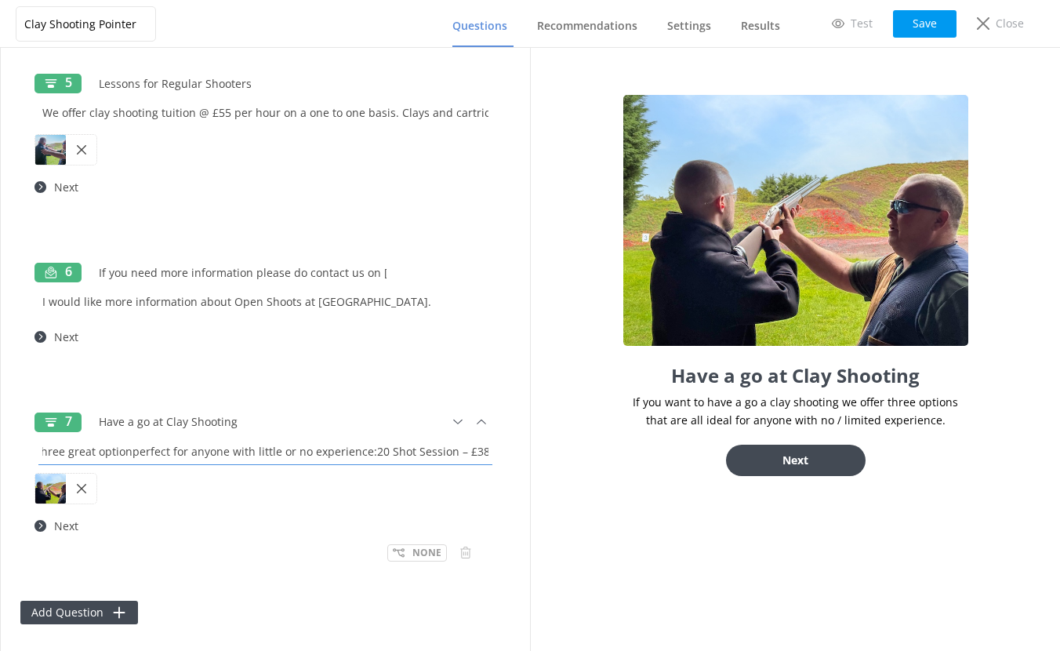
scroll to position [0, 214]
click at [376, 452] on input "If you’d like to try clay shooting, we offer three great option - perfect for a…" at bounding box center [265, 450] width 462 height 35
click at [398, 452] on input "If you’d like to try clay shooting, we offer three great option - perfect for a…" at bounding box center [265, 450] width 462 height 35
drag, startPoint x: 413, startPoint y: 452, endPoint x: 495, endPoint y: 452, distance: 82.3
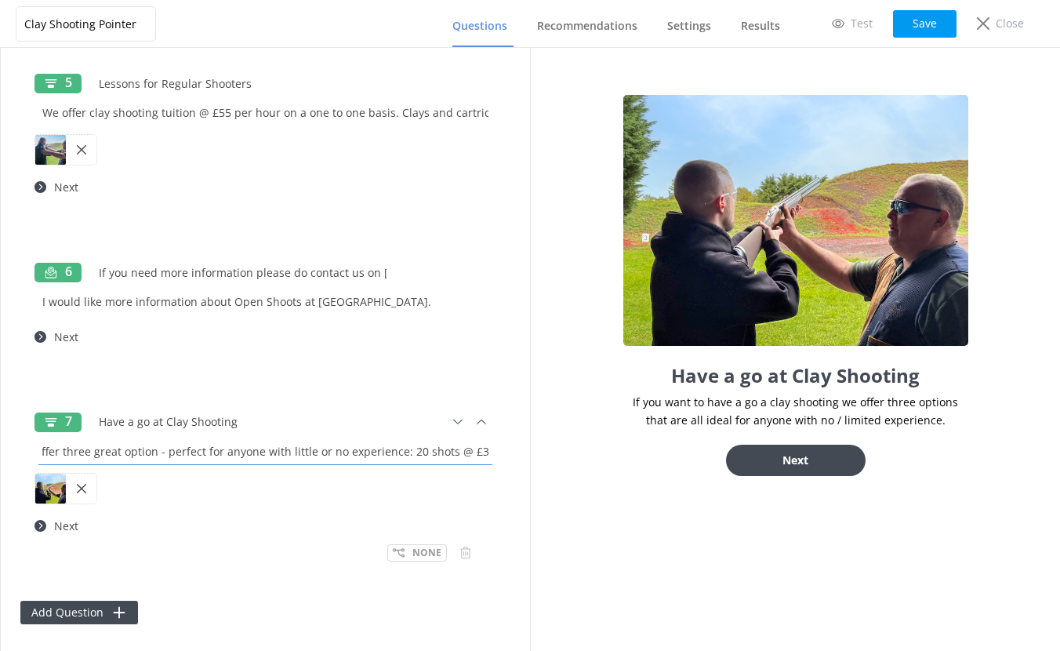
click at [495, 452] on div "7 Have a go at Clay Shooting If you’d like to try clay shooting, we offer three…" at bounding box center [265, 490] width 490 height 189
paste input "20 shots @ £38"
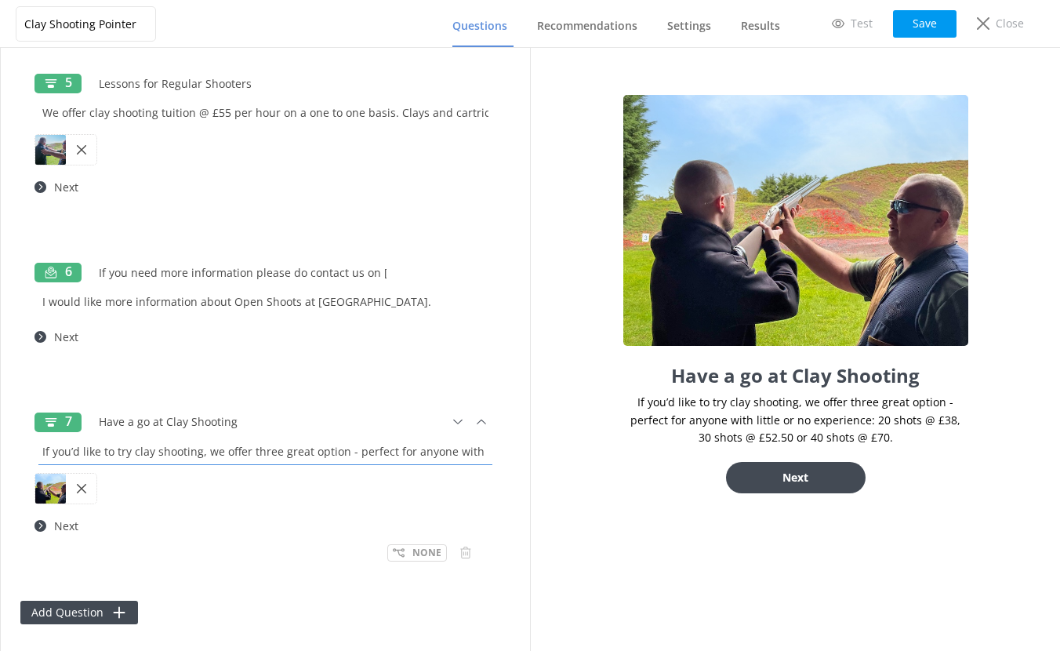
click at [452, 452] on input "If you’d like to try clay shooting, we offer three great option - perfect for a…" at bounding box center [265, 450] width 462 height 35
paste input "We provide all the equipment—gun, cartridges, eye and hearing protection—along …"
type input "If you’d like to try clay shooting, we offer three great option - perfect for a…"
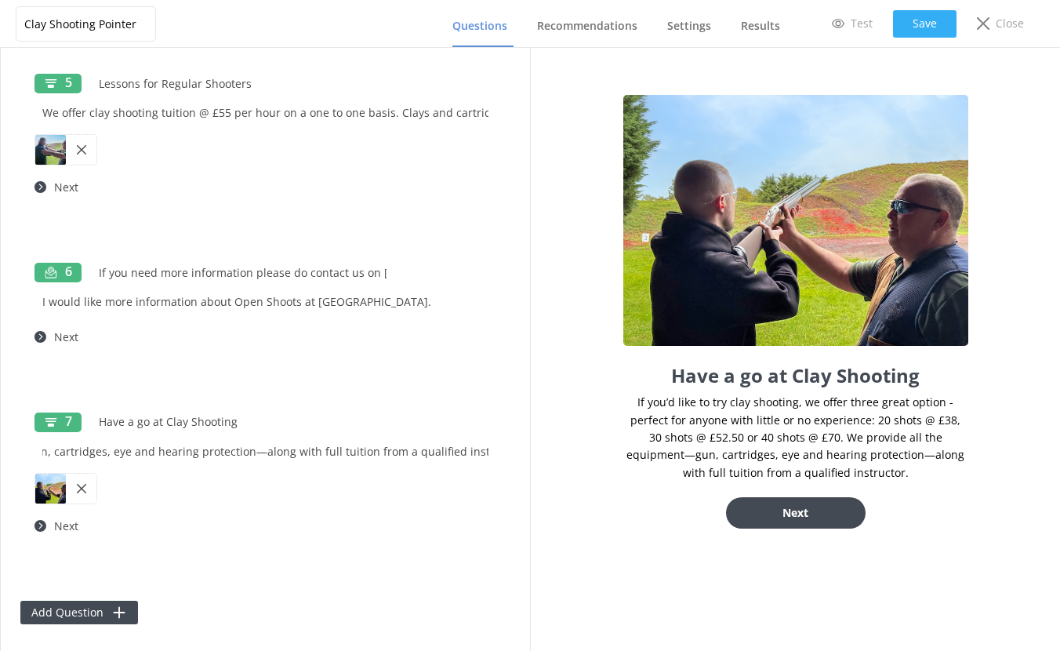
click at [940, 22] on button "Save" at bounding box center [924, 23] width 63 height 27
click at [341, 451] on input "If you’d like to try clay shooting, we offer three great option - perfect for a…" at bounding box center [265, 450] width 462 height 35
click at [455, 453] on input "If you’d like to try clay shooting, we offer three great options that are perfe…" at bounding box center [265, 450] width 462 height 35
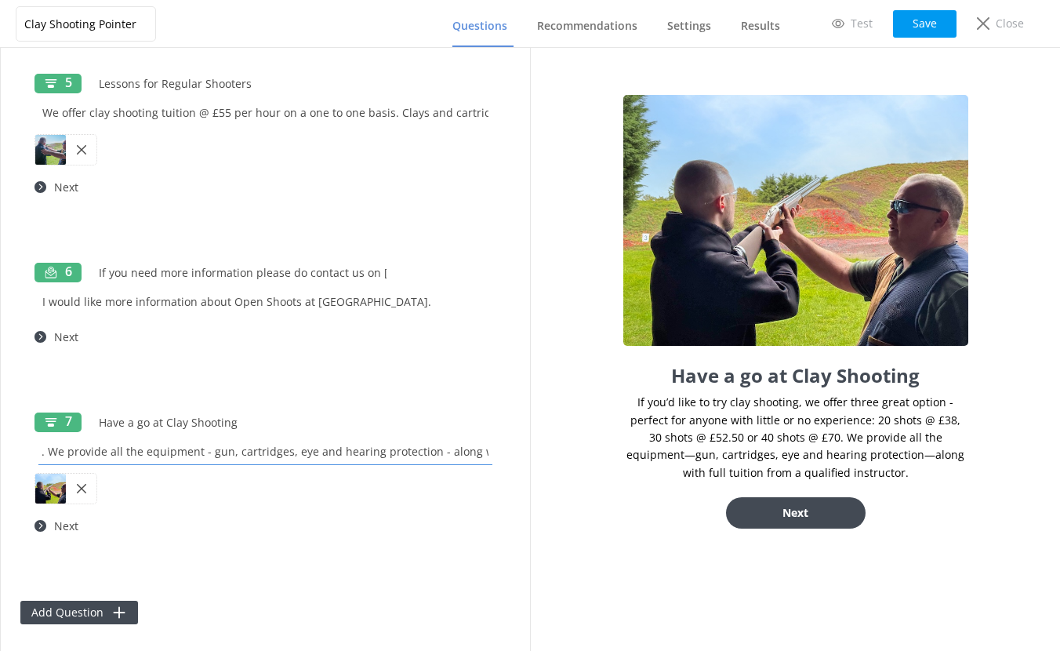
type input "If you’d like to try clay shooting, we offer three great options that are perfe…"
click at [923, 26] on button "Save" at bounding box center [924, 23] width 63 height 27
click at [85, 613] on button "Add Question" at bounding box center [79, 612] width 118 height 24
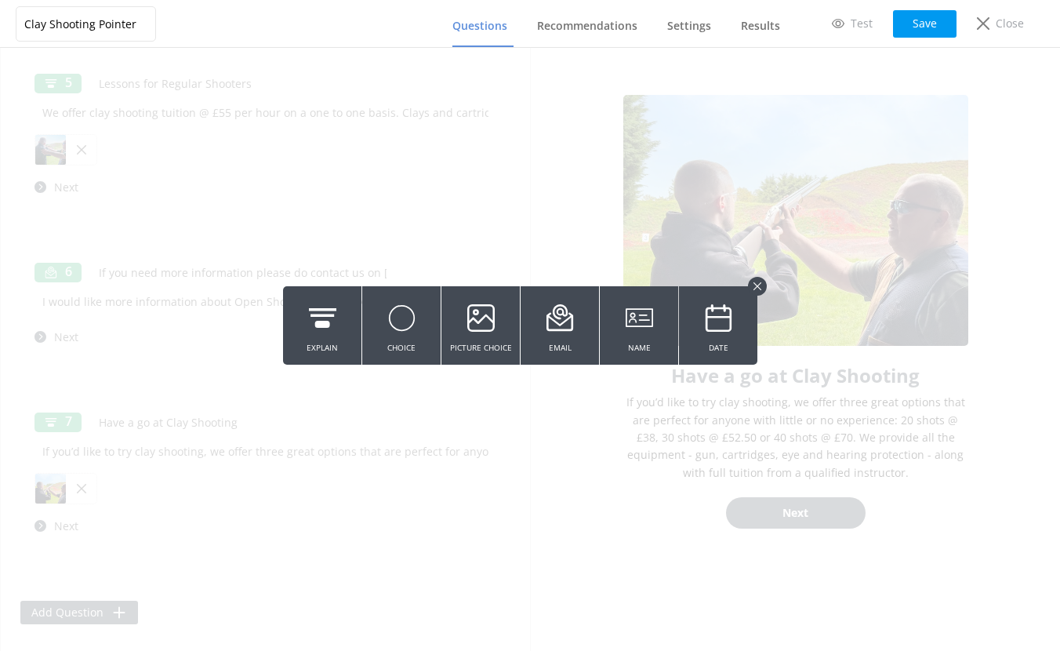
click at [763, 285] on button at bounding box center [757, 286] width 19 height 19
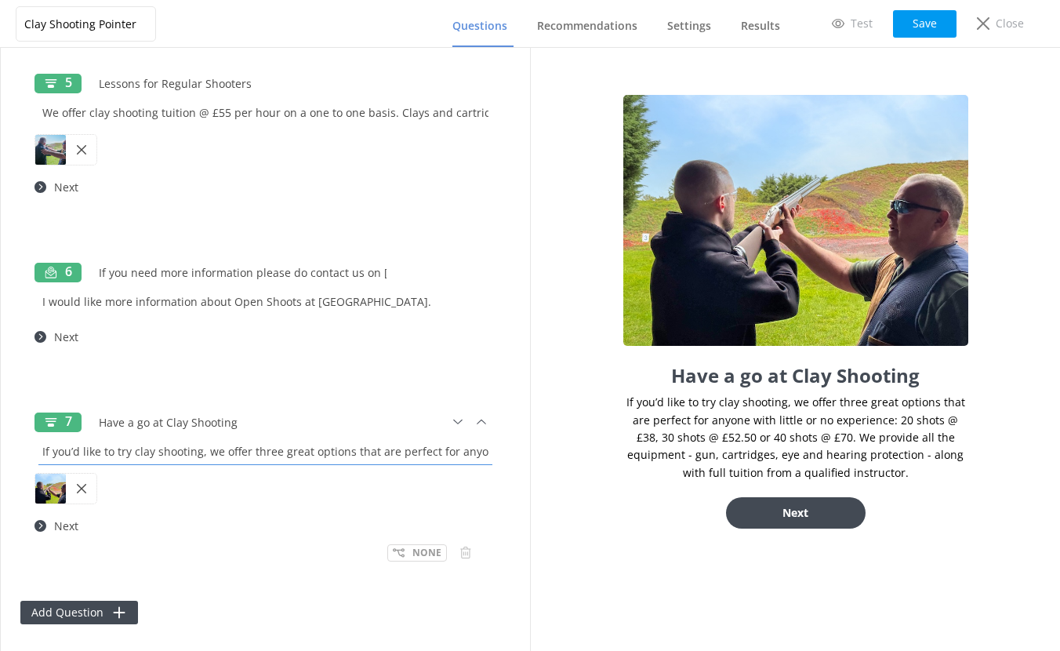
click at [452, 454] on input "If you’d like to try clay shooting, we offer three great options that are perfe…" at bounding box center [265, 450] width 462 height 35
paste input "https://fareharbor.com/embeds/book/adventuresports/items/337382/?full-items=yes…"
click at [383, 448] on input "If you’d like to try clay shooting, we offer three great options that are perfe…" at bounding box center [265, 450] width 462 height 35
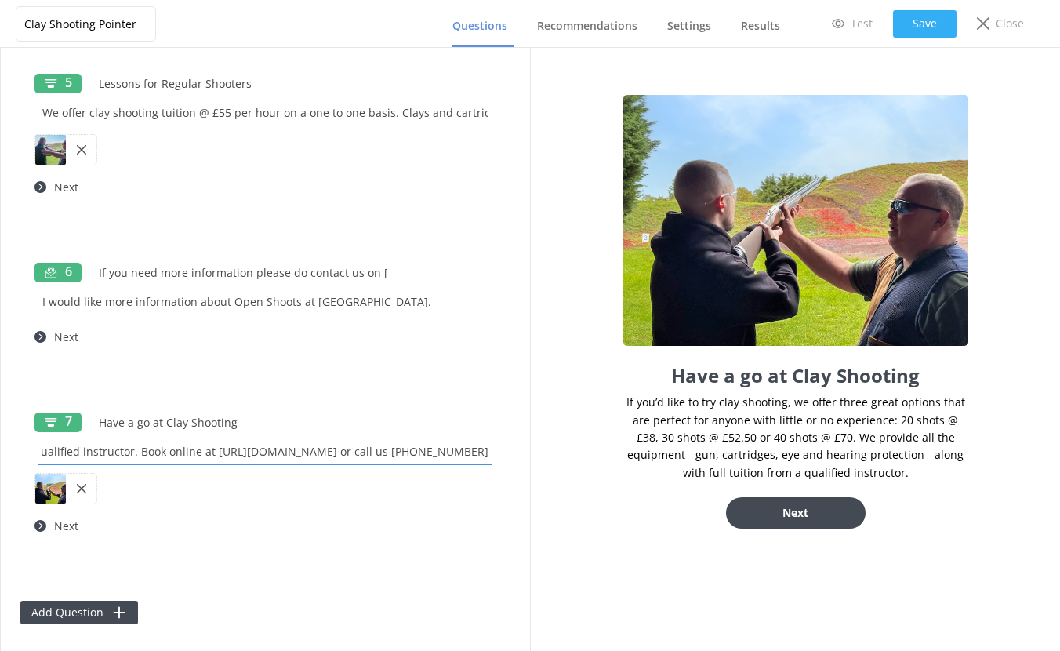
type input "If you’d like to try clay shooting, we offer three great options that are perfe…"
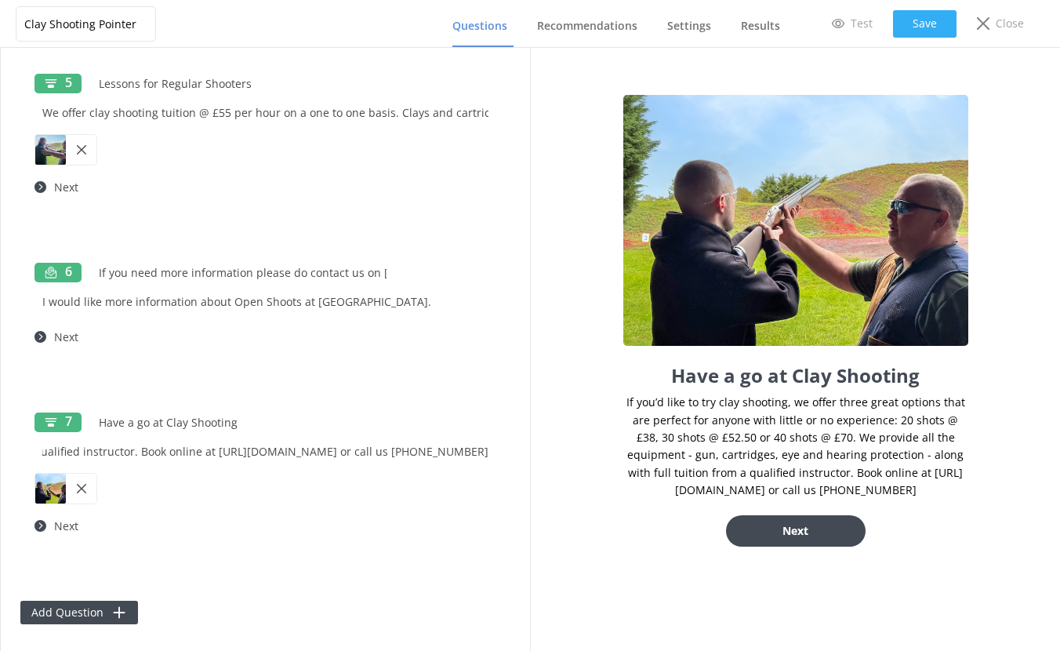
click at [941, 23] on button "Save" at bounding box center [924, 23] width 63 height 27
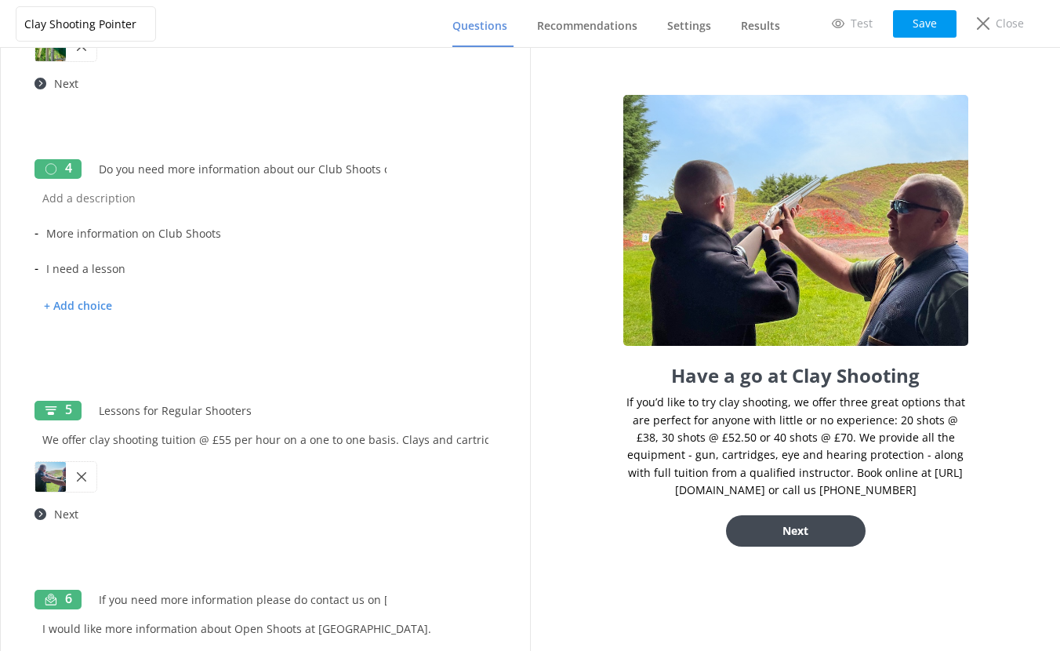
scroll to position [1003, 0]
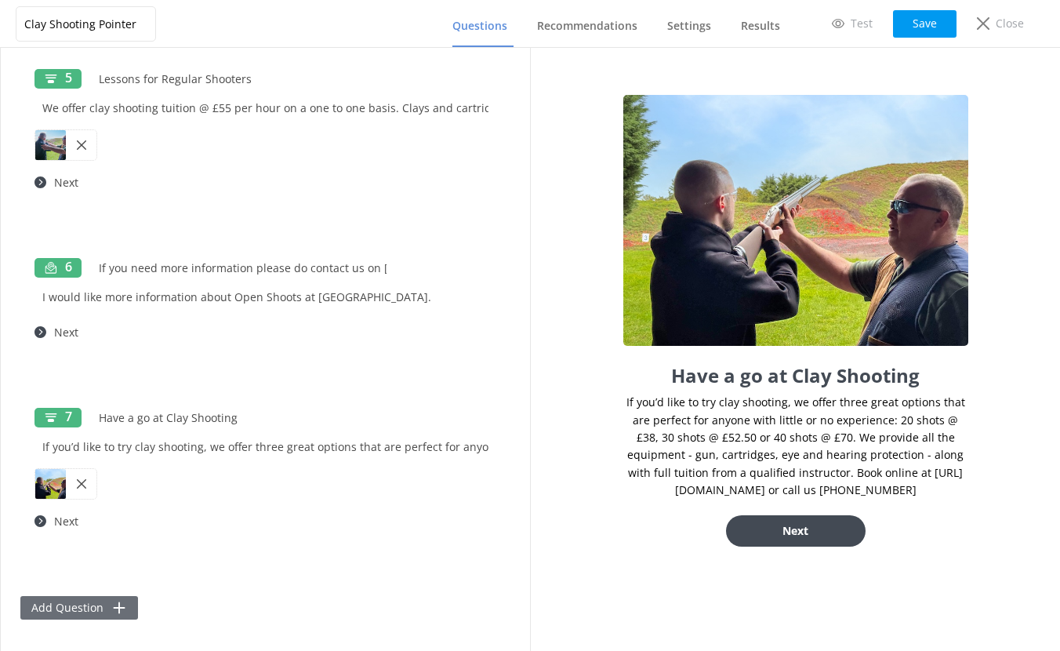
click at [85, 608] on button "Add Question" at bounding box center [79, 608] width 118 height 24
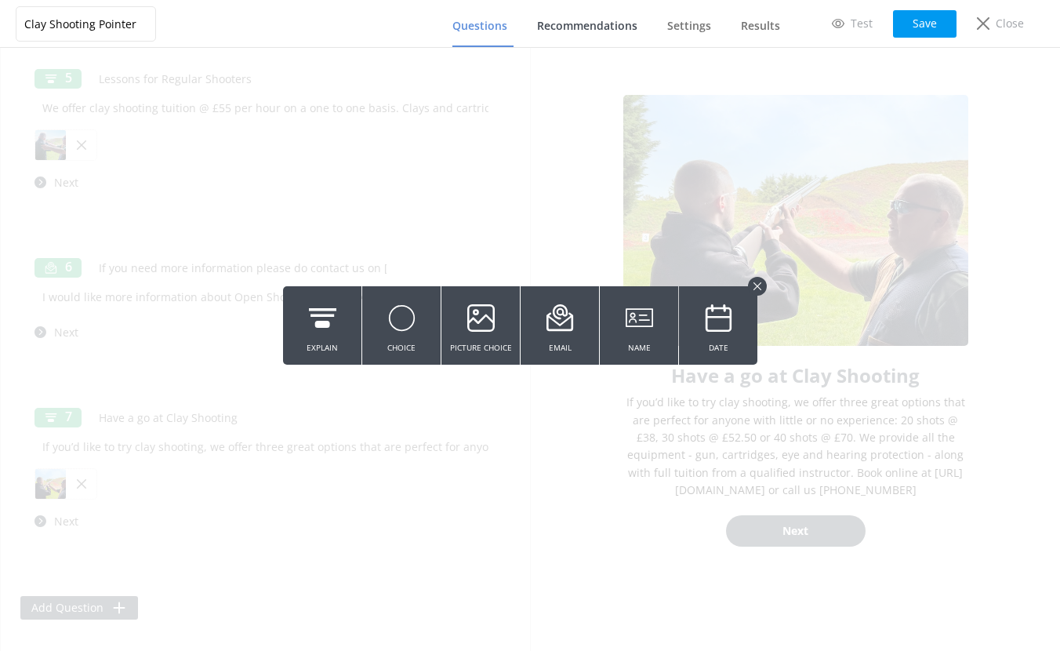
click at [577, 31] on span "Recommendations" at bounding box center [587, 26] width 100 height 16
click at [945, 25] on button "Save" at bounding box center [924, 23] width 63 height 27
click at [763, 286] on button at bounding box center [757, 286] width 19 height 19
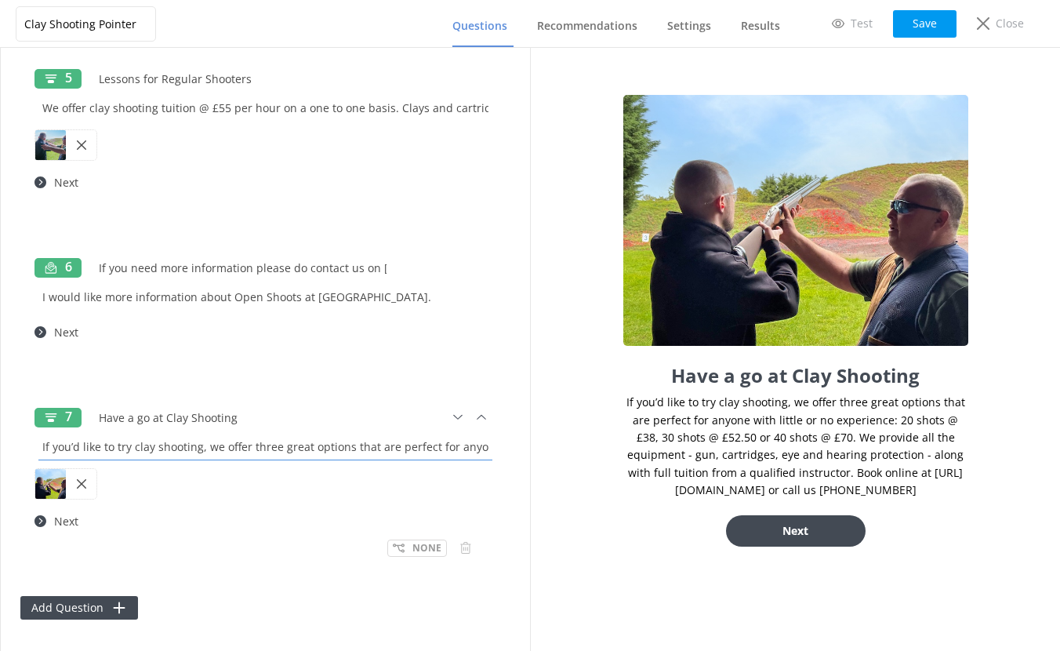
click at [281, 449] on input "If you’d like to try clay shooting, we offer three great options that are perfe…" at bounding box center [265, 446] width 462 height 35
click at [393, 547] on icon at bounding box center [399, 548] width 12 height 12
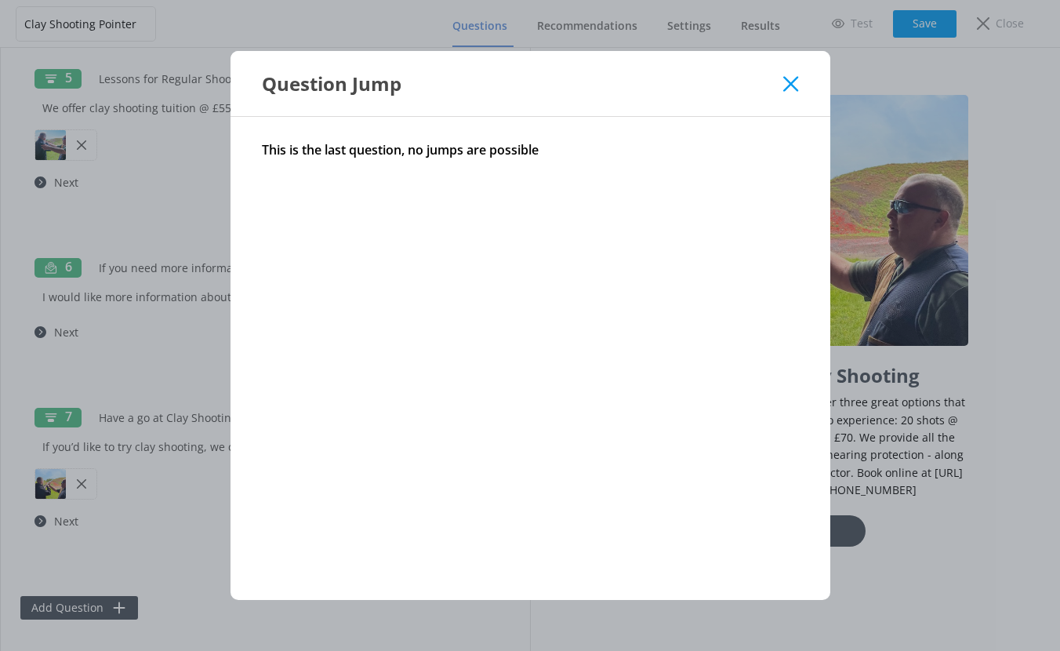
click at [785, 82] on icon at bounding box center [790, 84] width 15 height 16
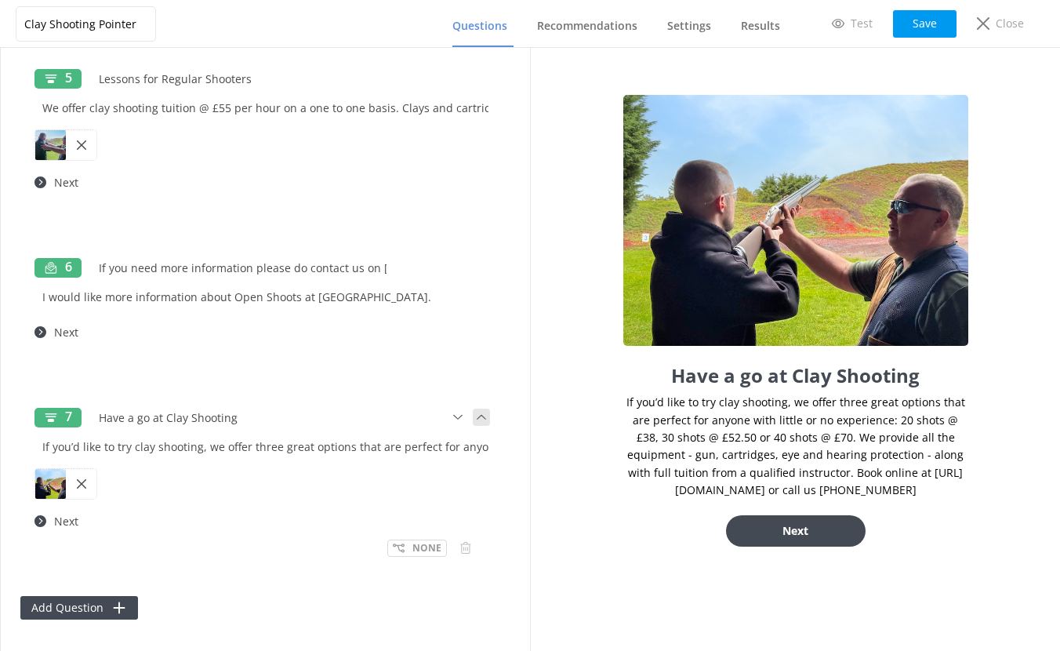
click at [477, 415] on use at bounding box center [481, 417] width 9 height 5
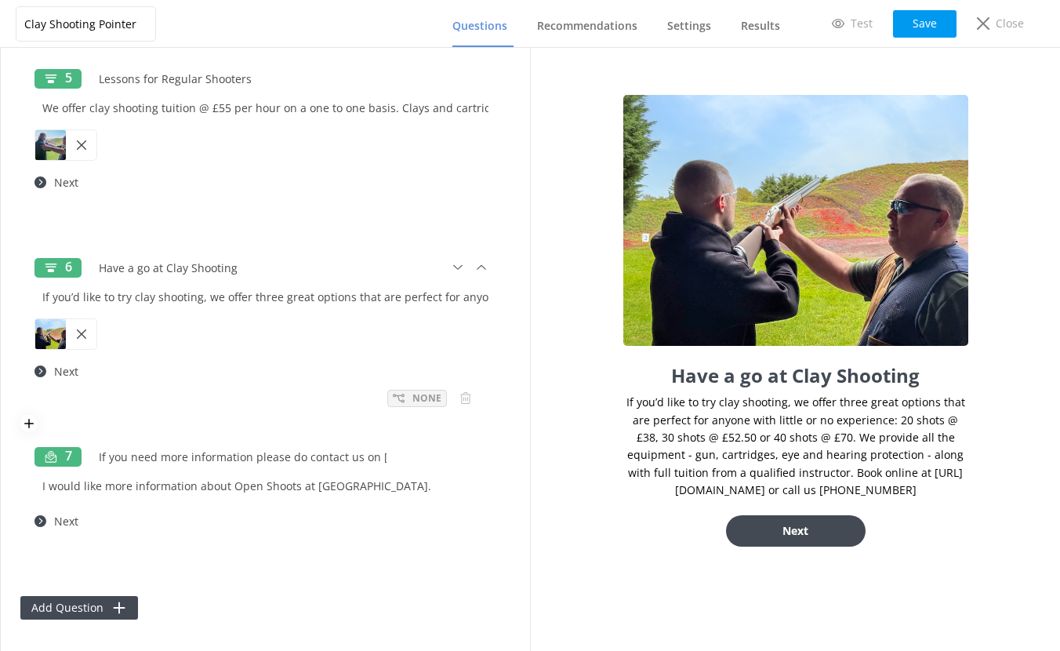
click at [393, 400] on icon at bounding box center [399, 398] width 12 height 12
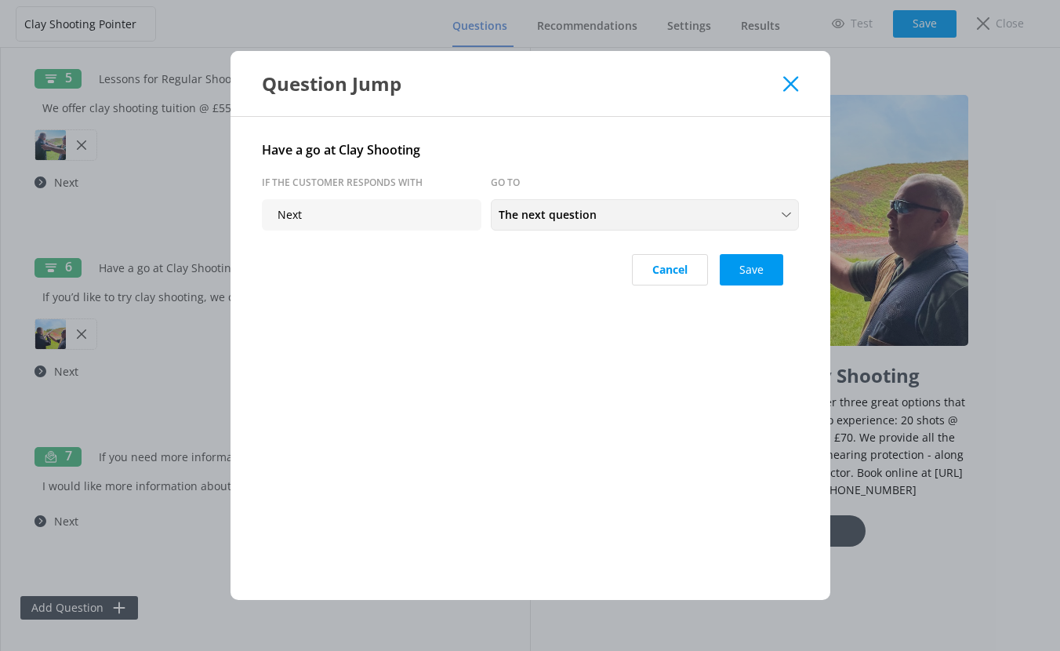
click at [529, 223] on div "The next question The next question If you need more information please do cont…" at bounding box center [645, 214] width 308 height 31
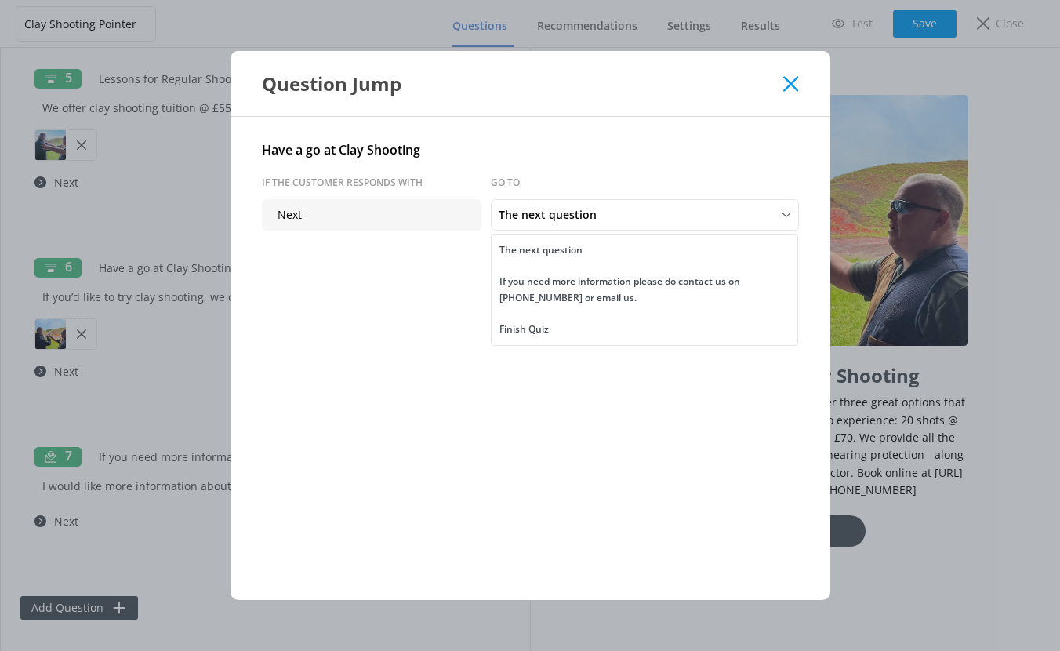
click at [785, 84] on icon at bounding box center [790, 84] width 15 height 16
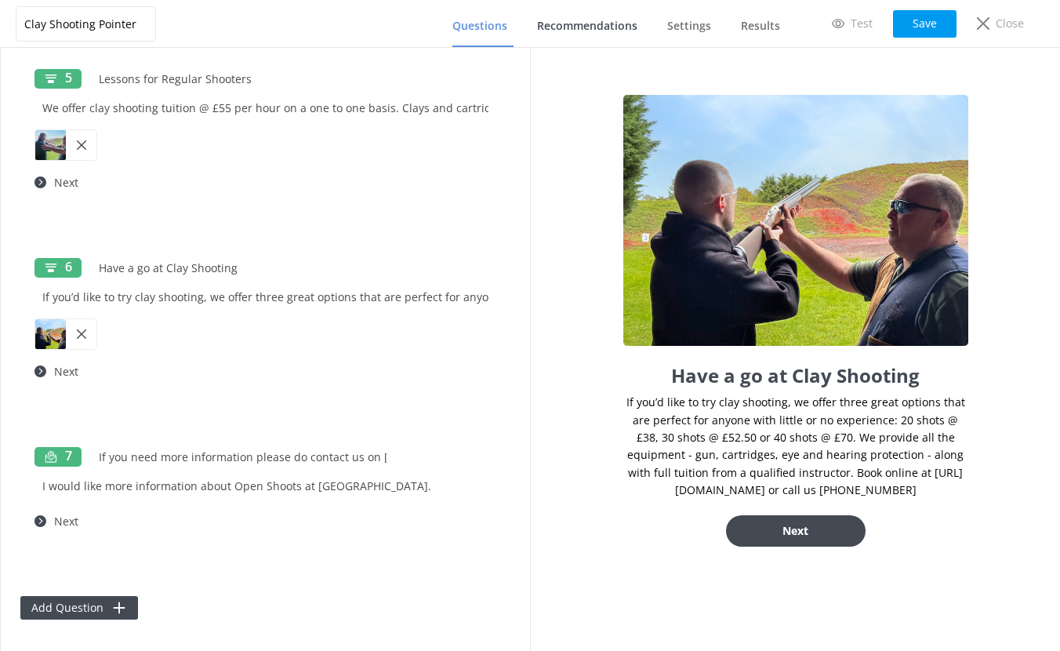
click at [572, 23] on span "Recommendations" at bounding box center [587, 26] width 100 height 16
drag, startPoint x: 921, startPoint y: 13, endPoint x: 886, endPoint y: 19, distance: 35.7
click at [921, 13] on button "Save" at bounding box center [924, 23] width 63 height 27
click at [575, 25] on span "Recommendations" at bounding box center [587, 26] width 100 height 16
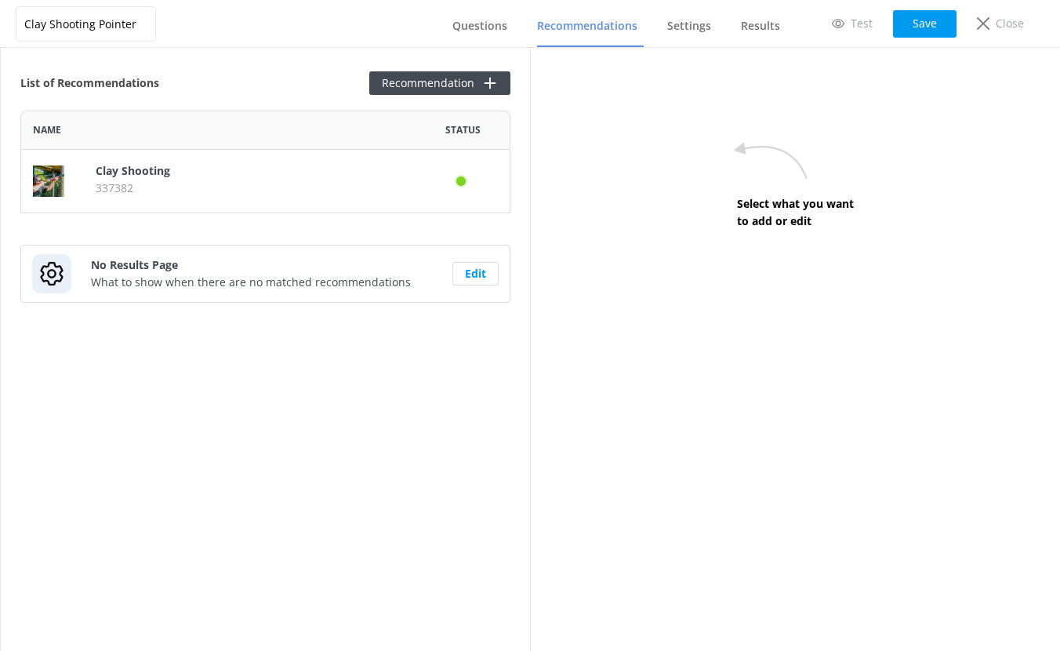
scroll to position [91, 478]
click at [161, 187] on p "337382" at bounding box center [250, 188] width 308 height 17
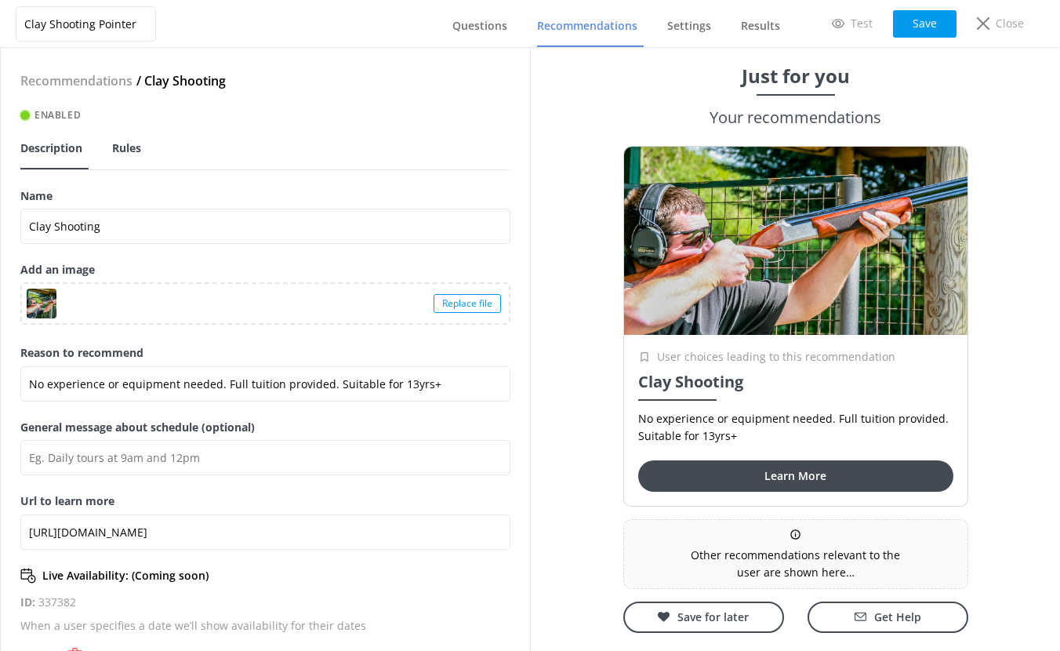
click at [132, 153] on span "Rules" at bounding box center [126, 148] width 29 height 16
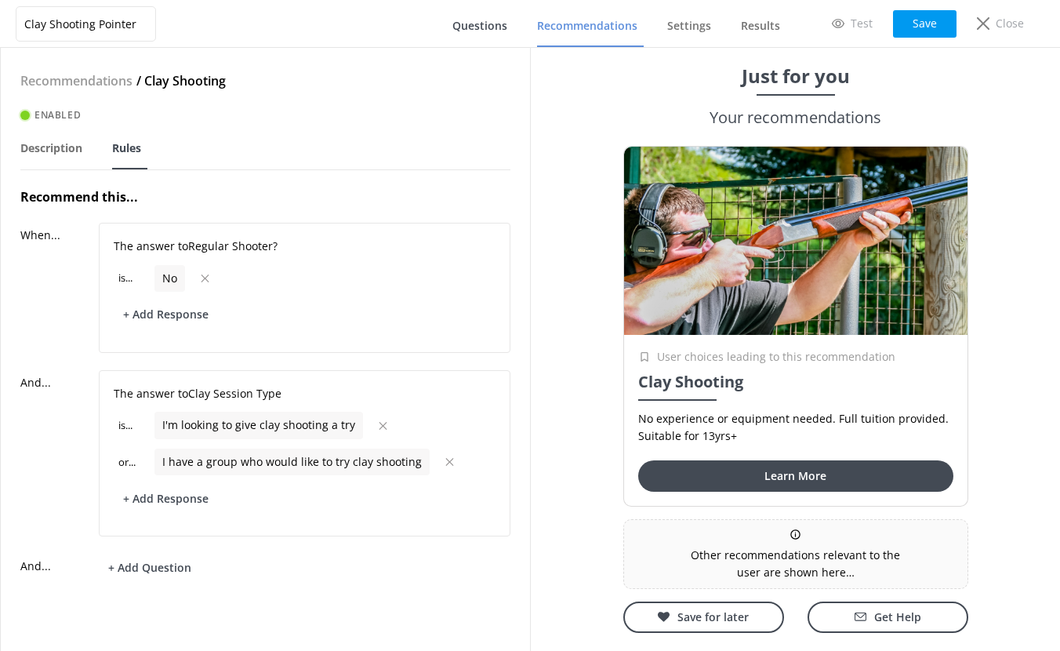
click at [483, 29] on span "Questions" at bounding box center [479, 26] width 55 height 16
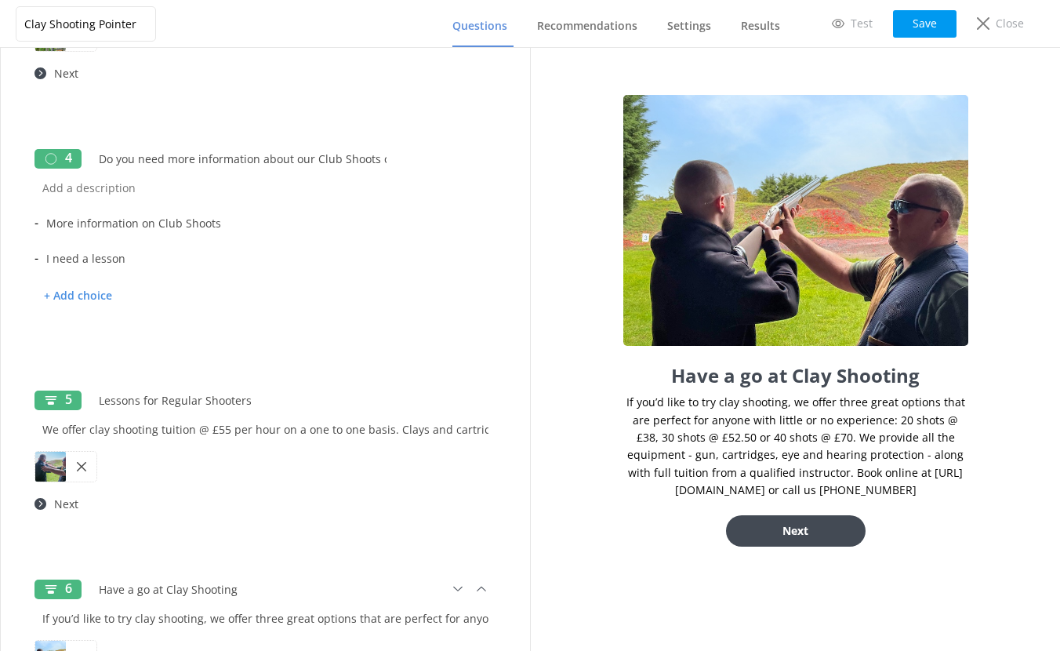
scroll to position [678, 0]
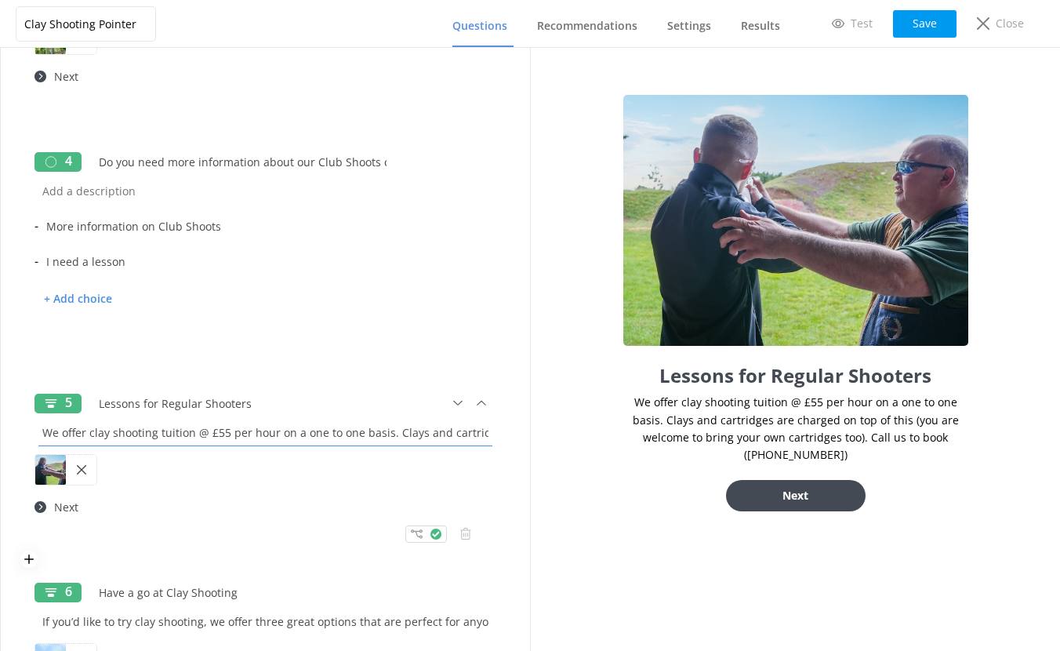
click at [465, 437] on input "We offer clay shooting tuition @ £55 per hour on a one to one basis. Clays and …" at bounding box center [265, 432] width 462 height 35
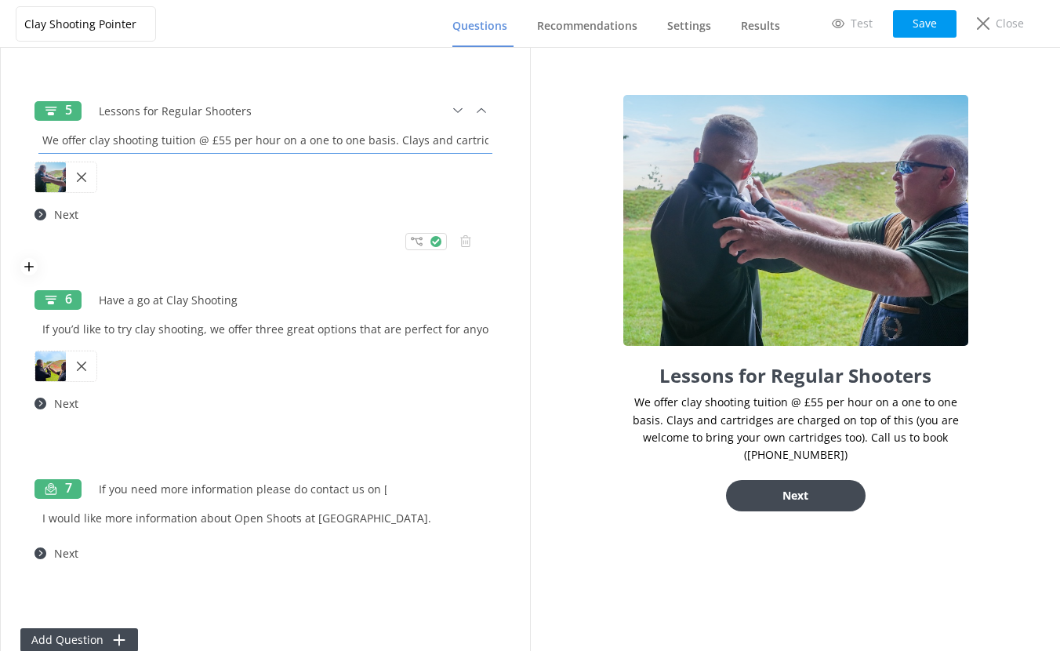
scroll to position [1003, 0]
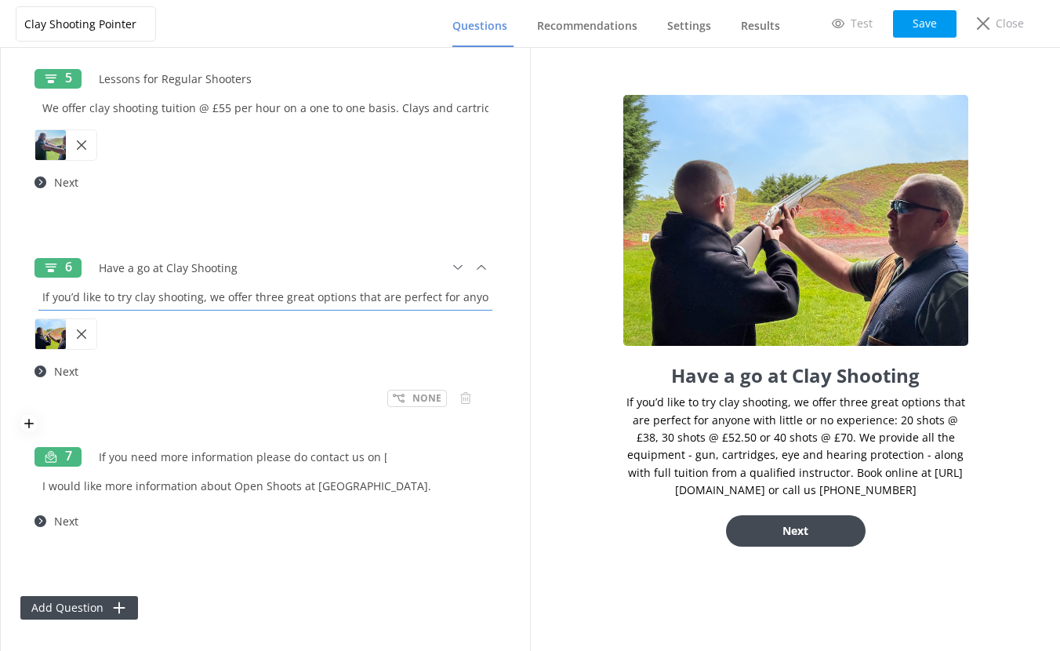
click at [446, 301] on input "If you’d like to try clay shooting, we offer three great options that are perfe…" at bounding box center [265, 296] width 462 height 35
drag, startPoint x: 470, startPoint y: 298, endPoint x: 555, endPoint y: 295, distance: 85.5
click at [555, 295] on div "Clay Shooting Pointer Questions Recommendations Settings Results Test Save Clos…" at bounding box center [530, 349] width 1060 height 603
click at [356, 300] on input "If you’d like to try clay shooting, we offer three great options that are perfe…" at bounding box center [265, 296] width 462 height 35
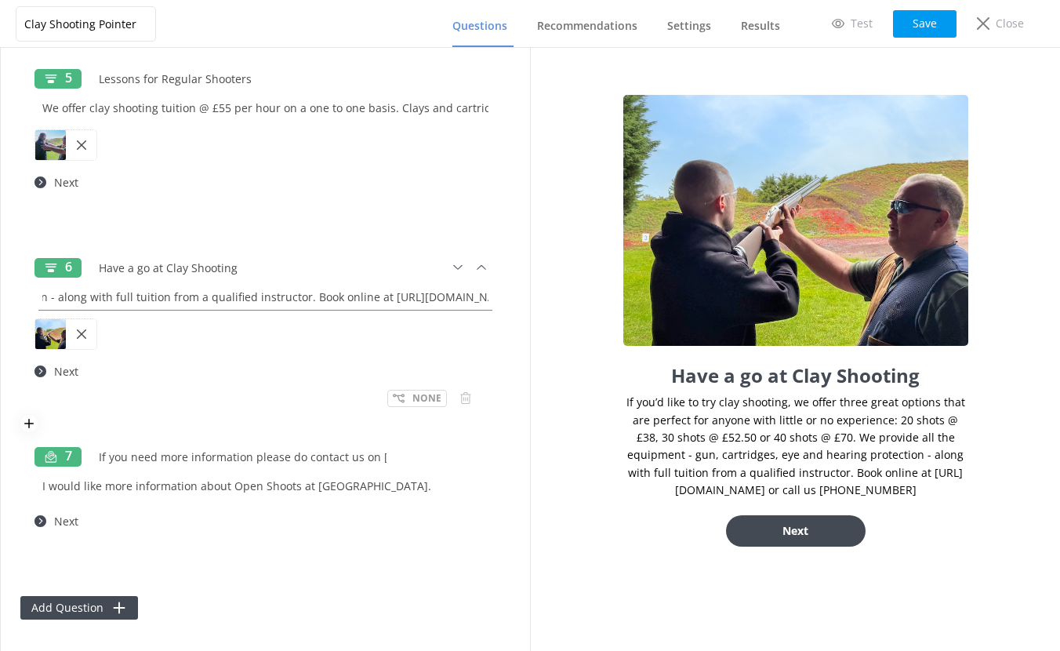
scroll to position [0, 1153]
drag, startPoint x: 480, startPoint y: 299, endPoint x: 396, endPoint y: 295, distance: 84.0
click at [396, 295] on input "If you’d like to try clay shooting, we offer three great options that are perfe…" at bounding box center [265, 296] width 462 height 35
type input "If you’d like to try clay shooting, we offer three great options that are perfe…"
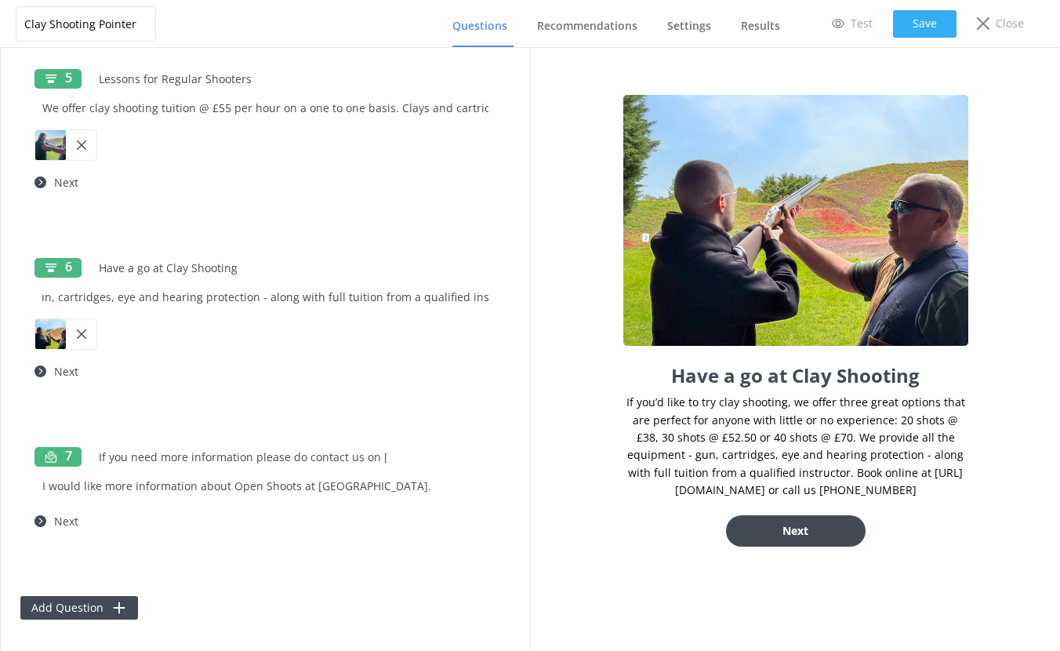
click at [930, 24] on button "Save" at bounding box center [924, 23] width 63 height 27
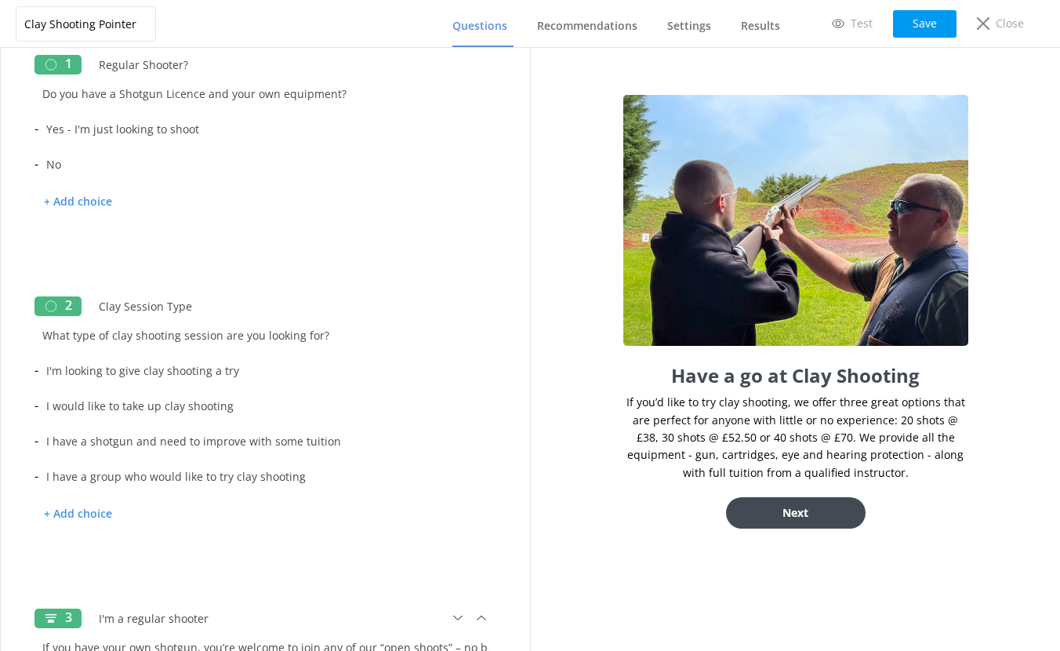
scroll to position [38, 0]
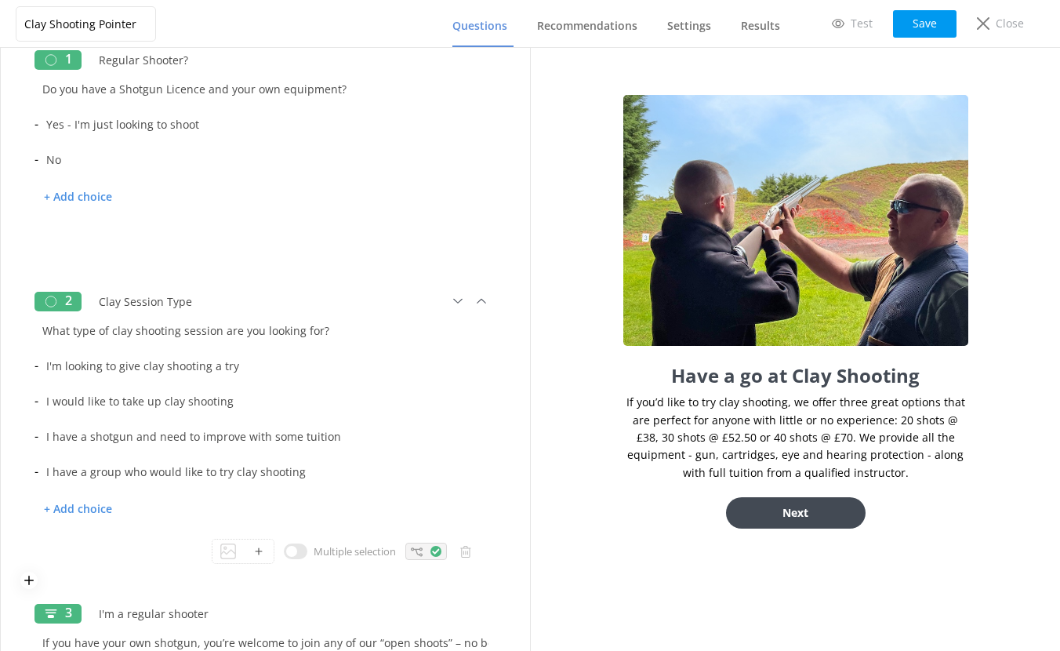
click at [411, 551] on icon at bounding box center [417, 552] width 12 height 12
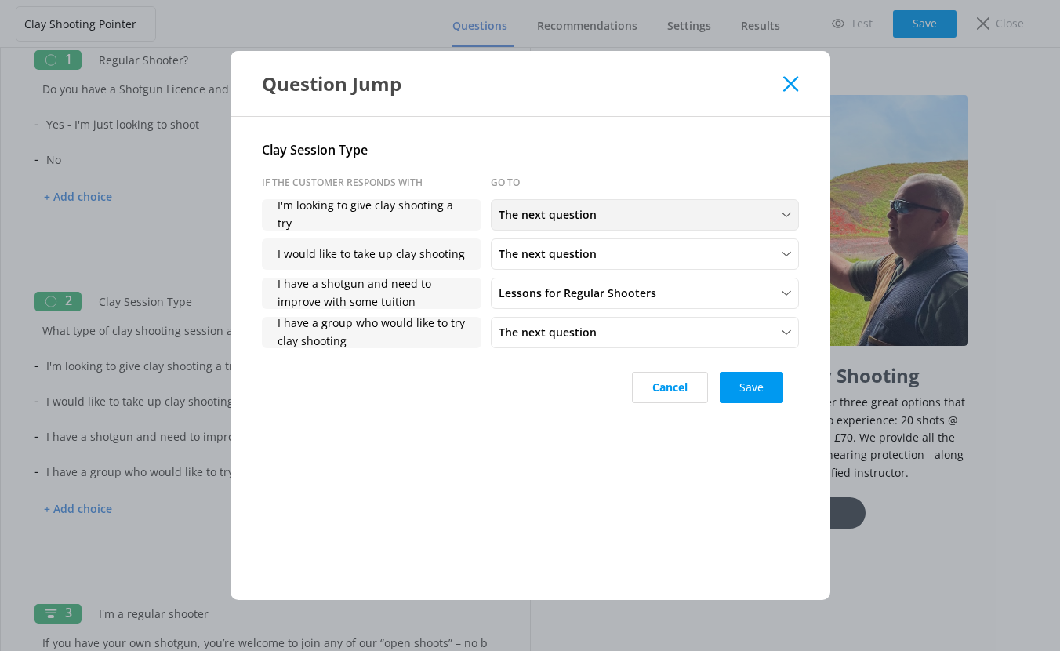
click at [536, 212] on span "The next question" at bounding box center [552, 214] width 107 height 17
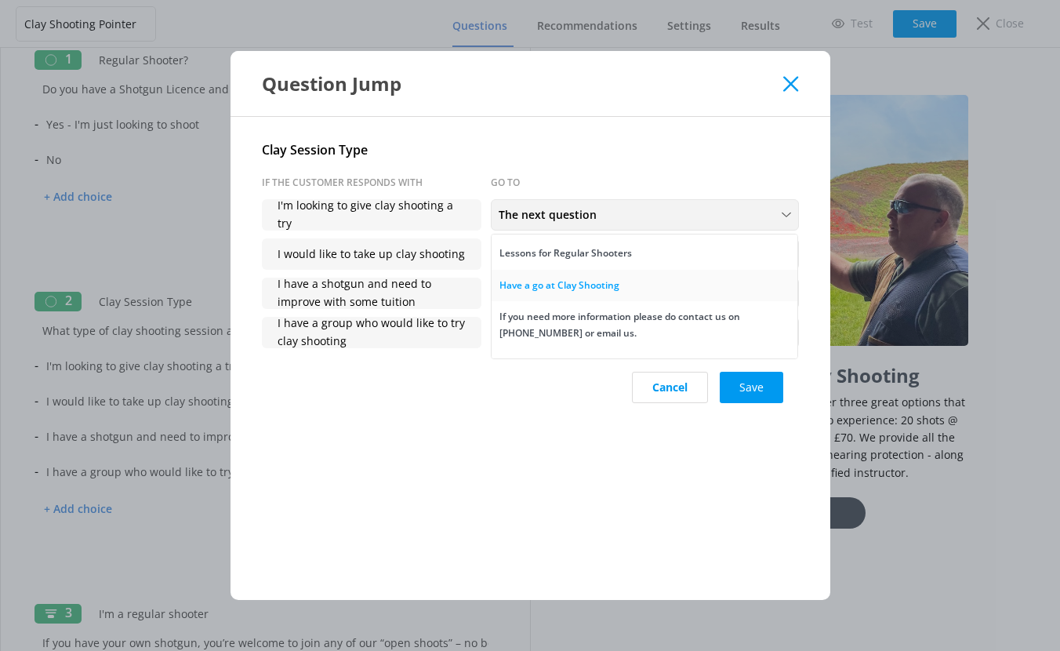
scroll to position [108, 0]
click at [557, 281] on div "Have a go at Clay Shooting" at bounding box center [559, 285] width 120 height 16
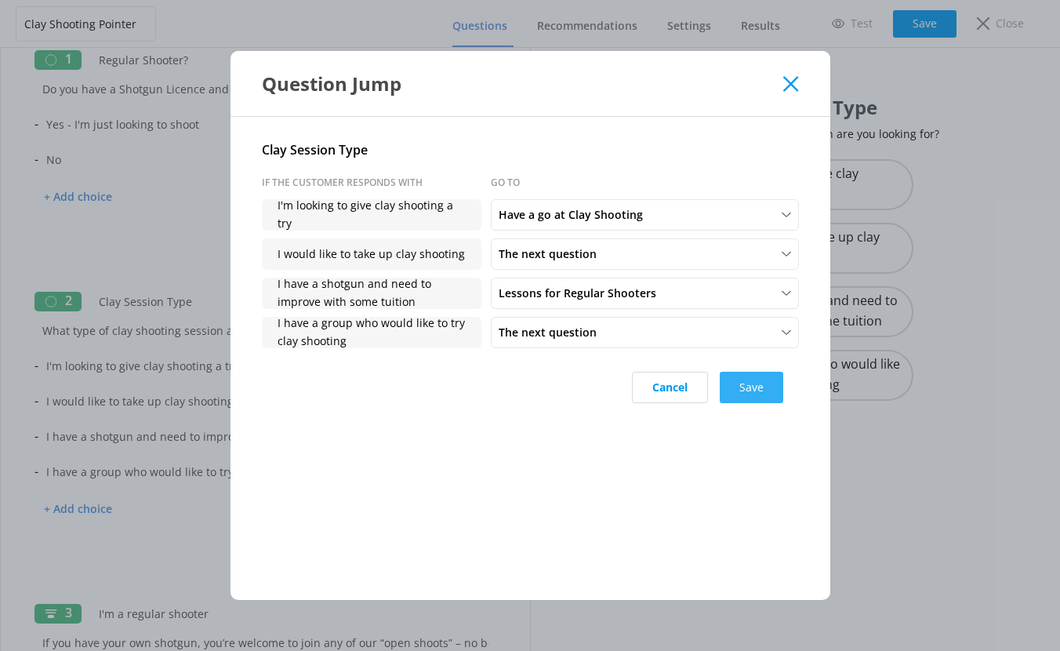
click at [762, 385] on button "Save" at bounding box center [751, 387] width 63 height 31
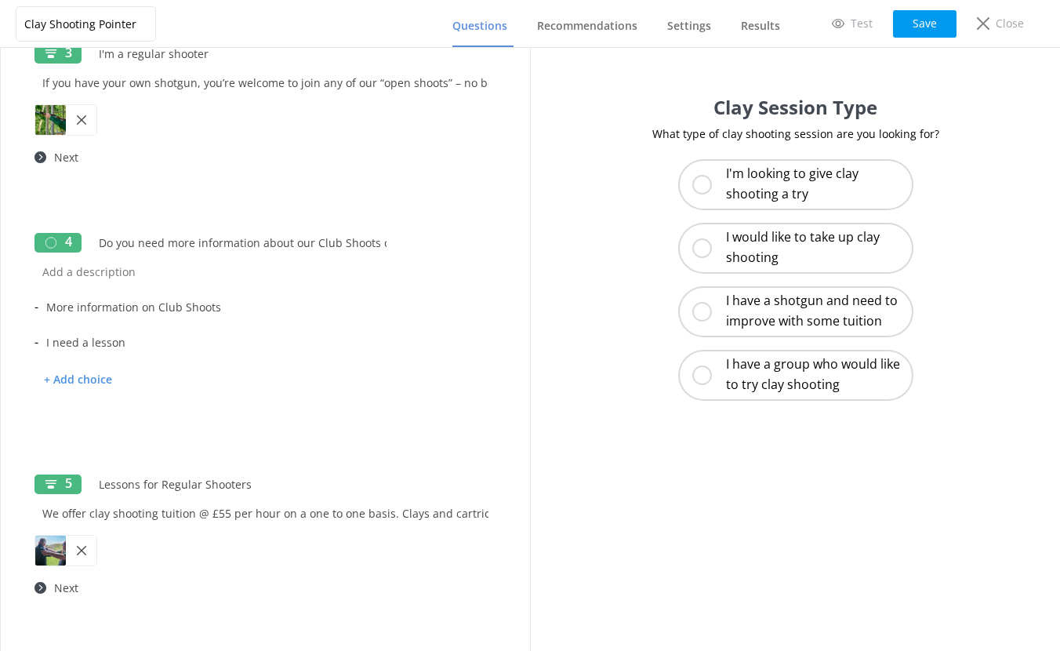
scroll to position [1003, 0]
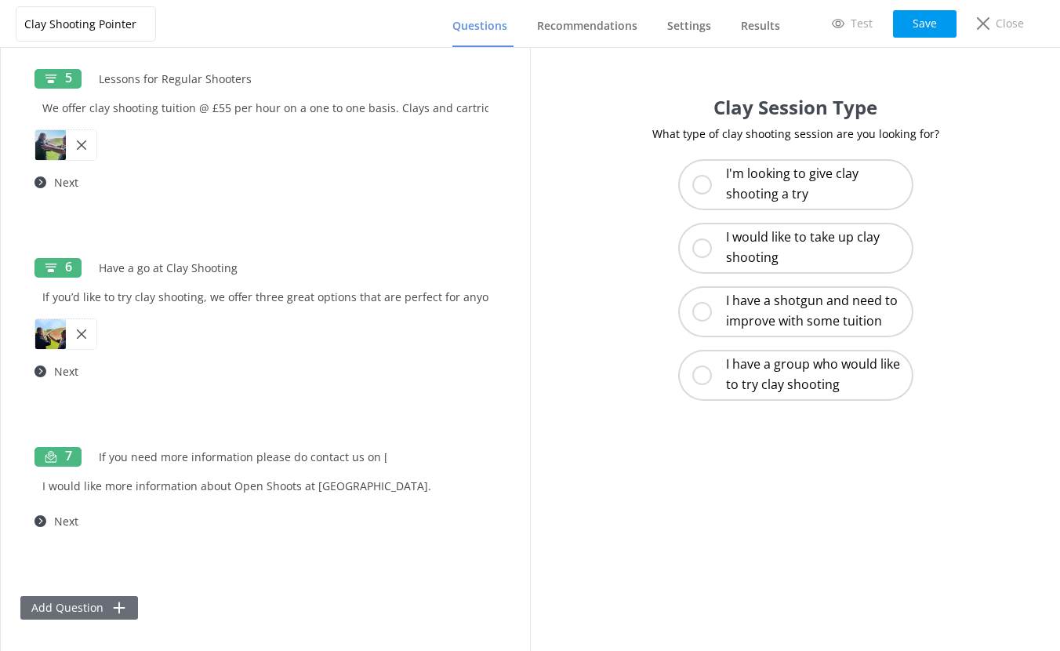
click at [65, 607] on button "Add Question" at bounding box center [79, 608] width 118 height 24
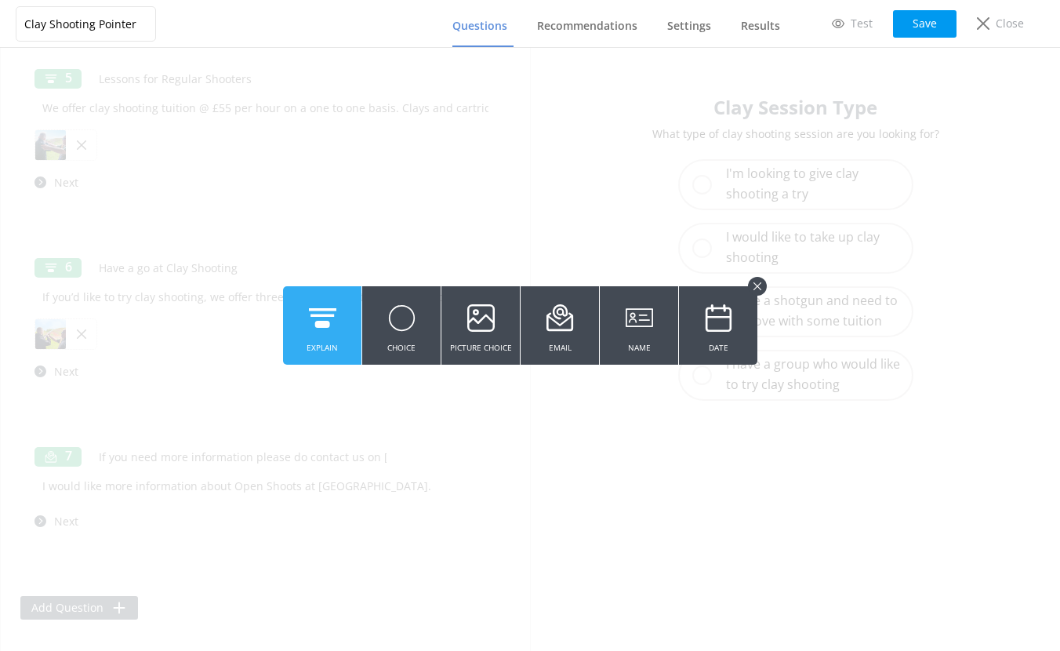
click at [317, 327] on icon at bounding box center [322, 317] width 27 height 43
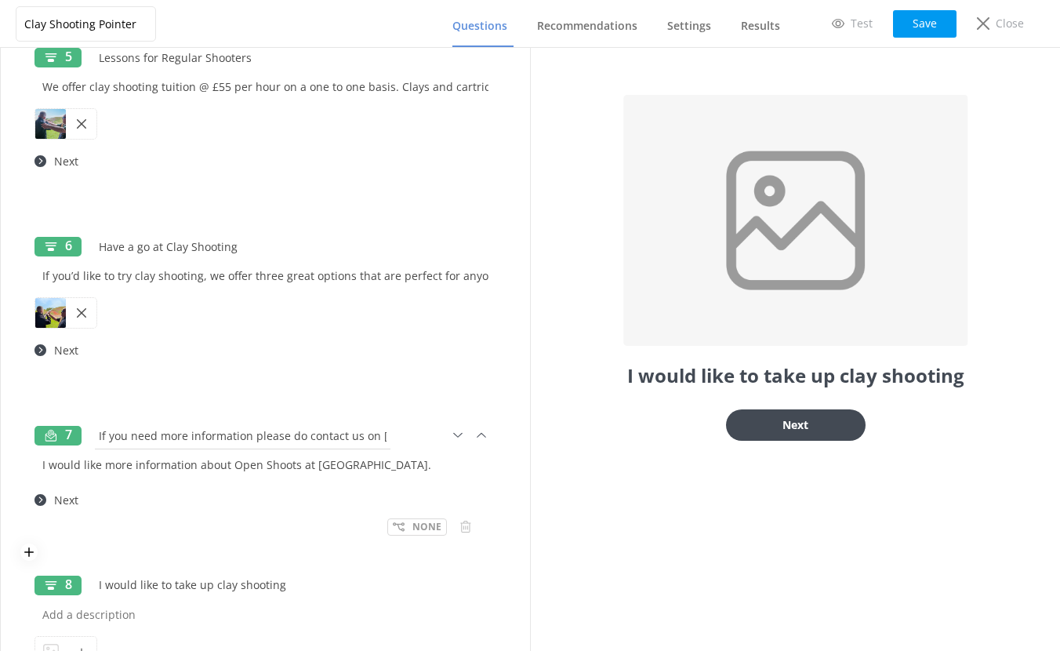
scroll to position [1101, 0]
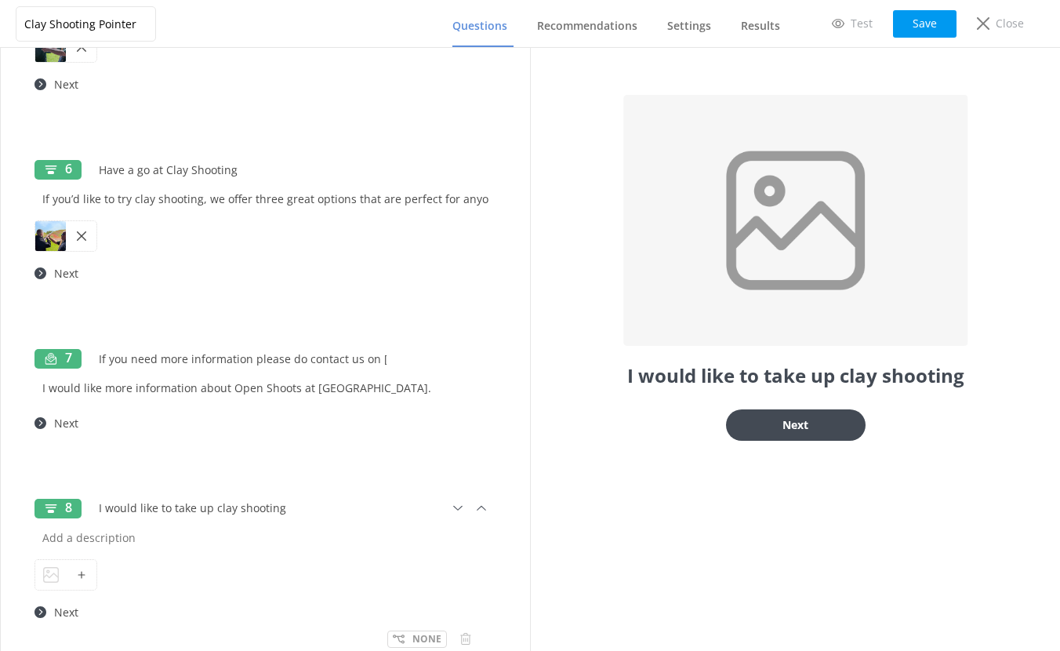
type input "I would like to take up clay shooting"
click at [77, 577] on icon at bounding box center [81, 574] width 9 height 9
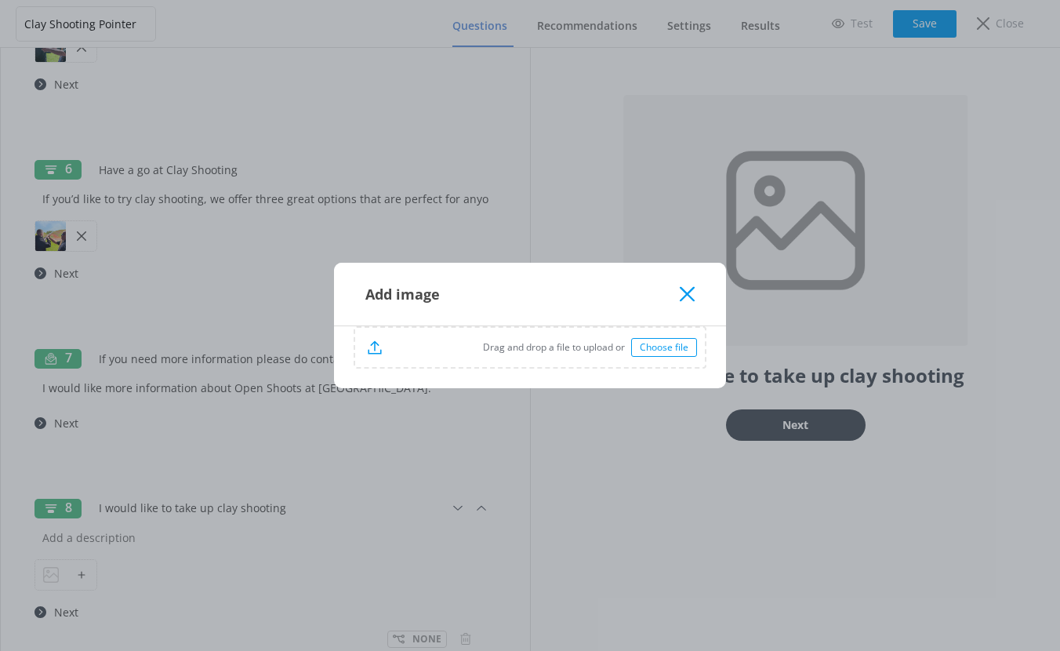
click at [674, 357] on div "Drag and drop a file to upload or Choose file" at bounding box center [530, 347] width 350 height 39
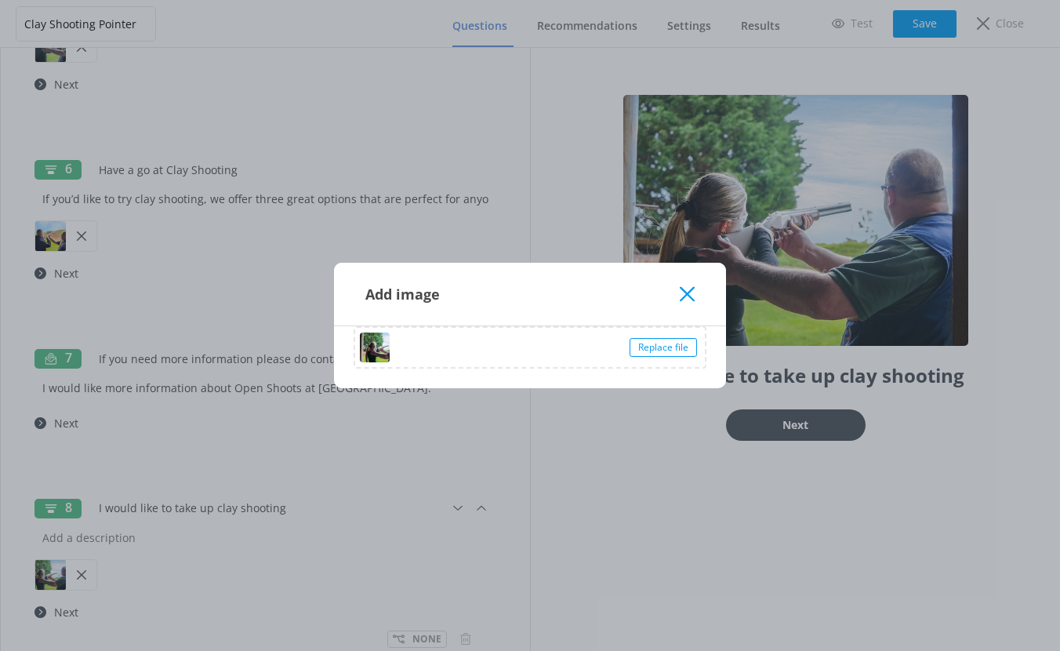
click at [269, 510] on div "Add image Replace file" at bounding box center [530, 325] width 1060 height 651
click at [688, 292] on use at bounding box center [687, 293] width 15 height 15
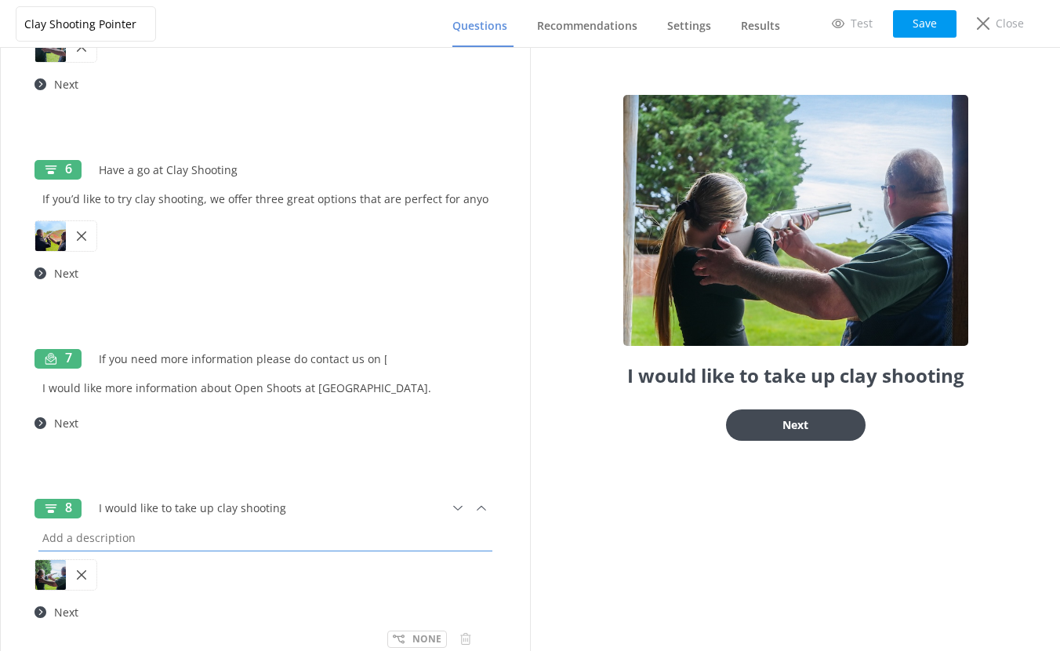
click at [74, 531] on input "text" at bounding box center [265, 537] width 462 height 35
type input "If you"
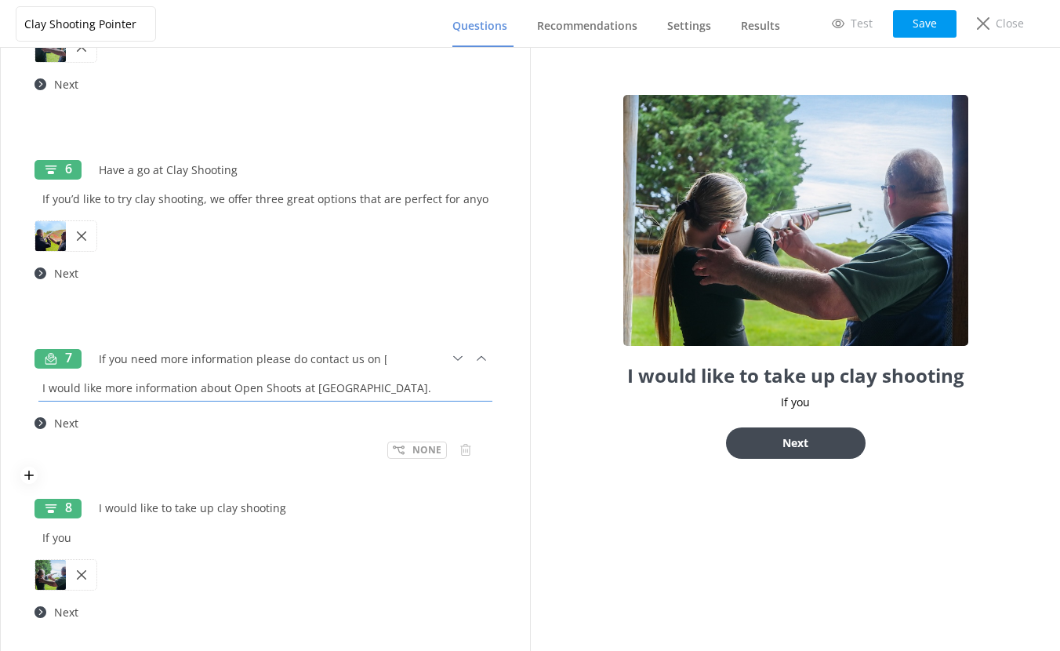
click at [254, 393] on input "I would like more information about Open Shoots at Wedgnock." at bounding box center [265, 387] width 462 height 35
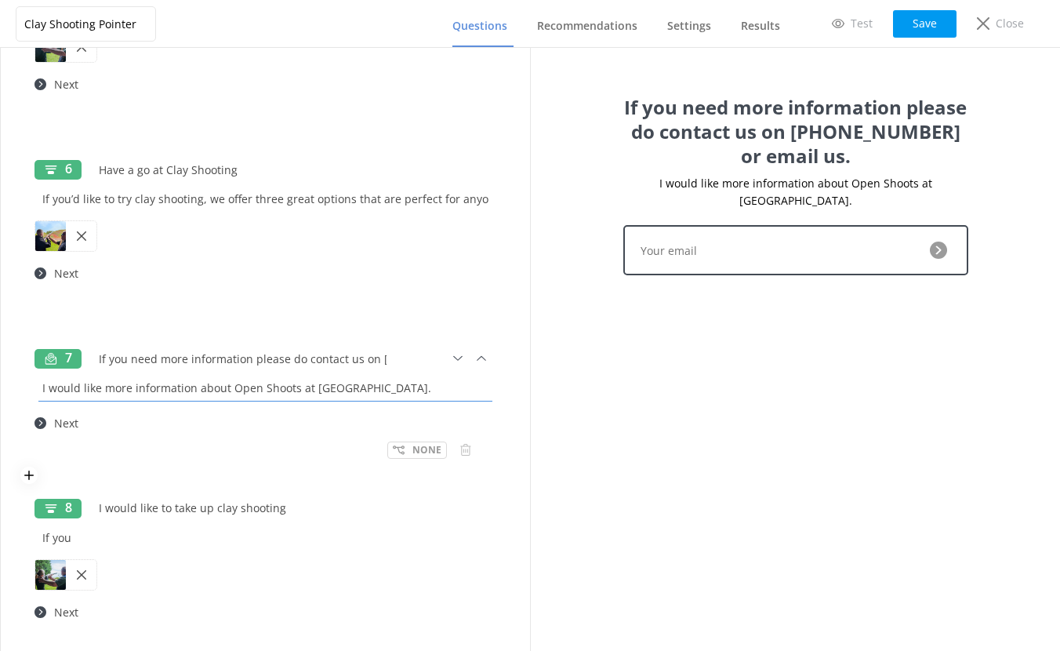
drag, startPoint x: 197, startPoint y: 386, endPoint x: 374, endPoint y: 383, distance: 177.2
click at [374, 383] on input "I would like more information about Open Shoots at Wedgnock." at bounding box center [265, 387] width 462 height 35
type input "I would like more information about clay shooting at Wedgnock"
click at [937, 21] on button "Save" at bounding box center [924, 23] width 63 height 27
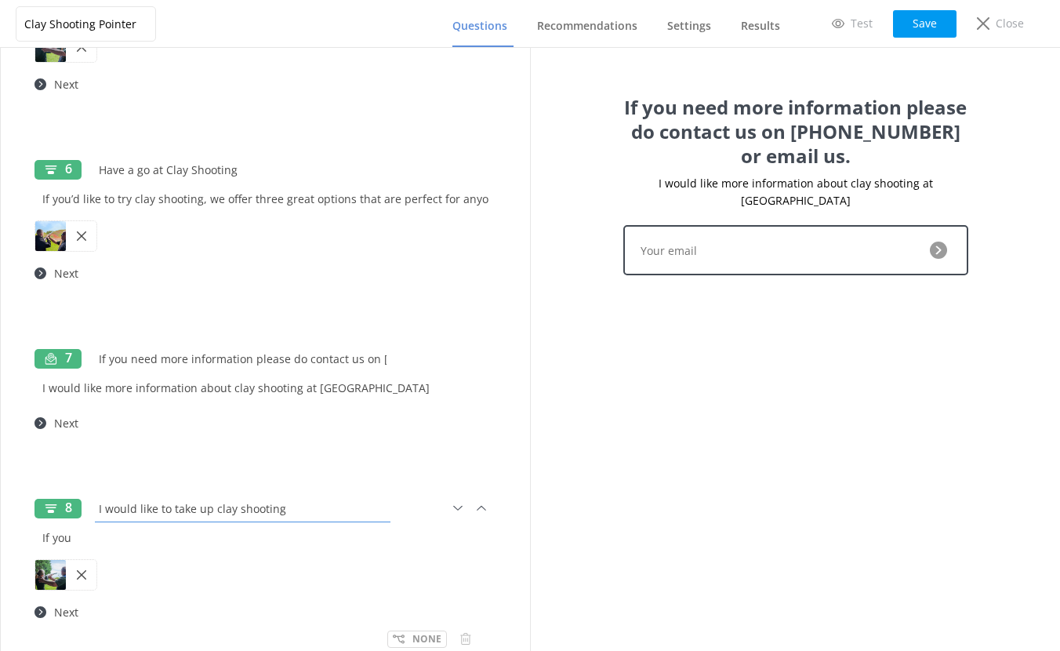
click at [307, 510] on input "I would like to take up clay shooting" at bounding box center [242, 508] width 303 height 35
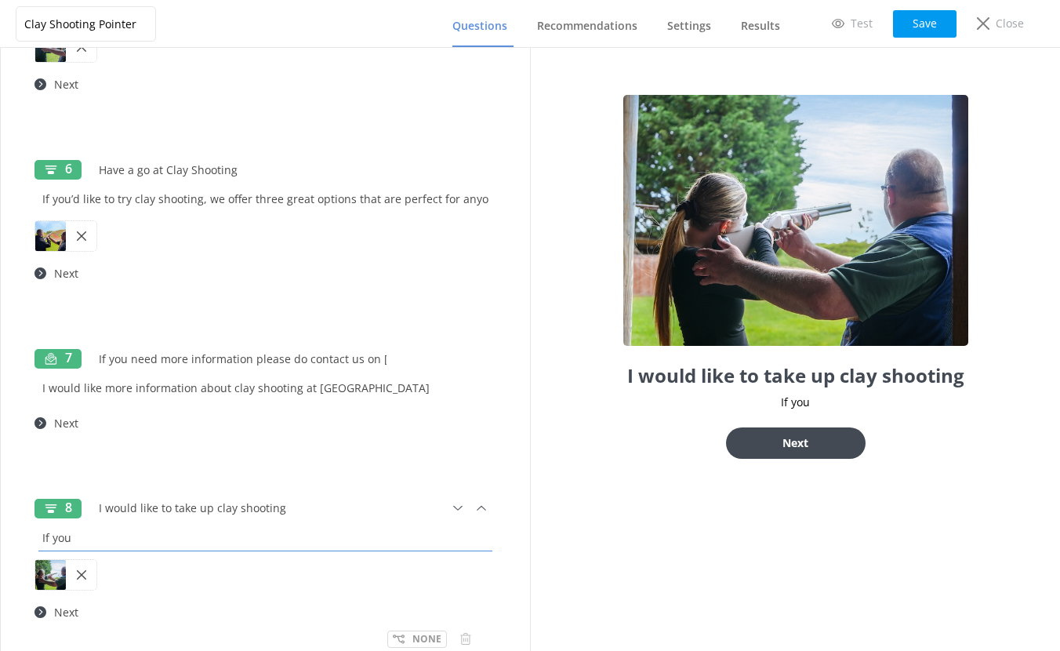
click at [84, 540] on input "If you" at bounding box center [265, 537] width 462 height 35
drag, startPoint x: 78, startPoint y: 536, endPoint x: -6, endPoint y: 530, distance: 84.9
click at [0, 530] on html "Clay Shooting Pointer Questions Recommendations Settings Results Test Save Clos…" at bounding box center [530, 325] width 1060 height 651
paste input "Clay Shooting Safety Introduction Course – £240 per person If you’d like to tak…"
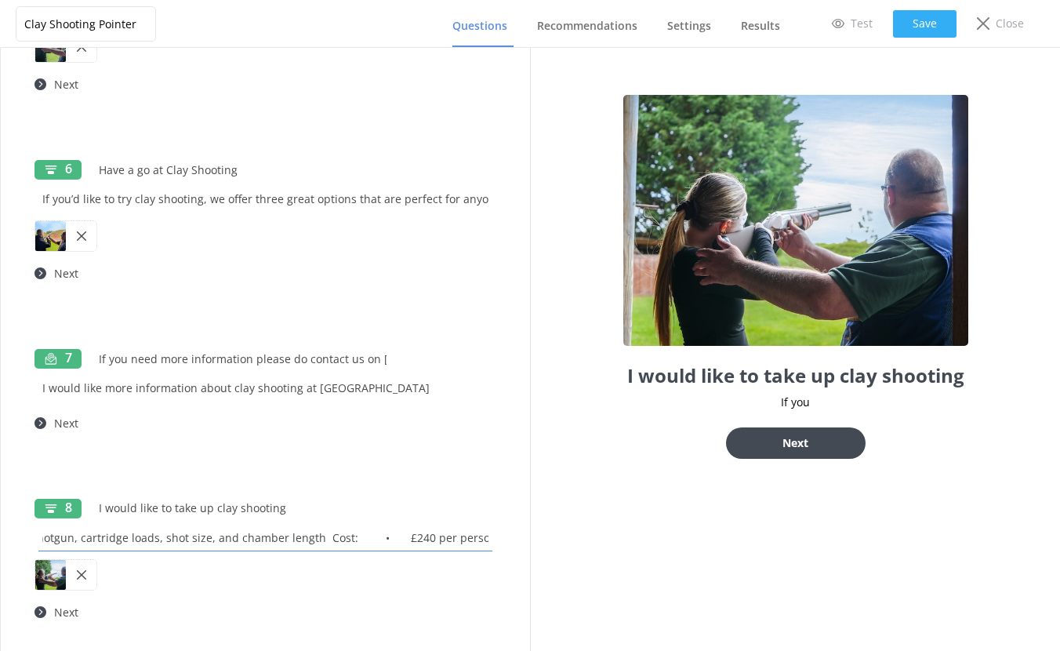
type input "Clay Shooting Safety Introduction Course – £240 per person If you’d like to tak…"
click at [933, 28] on button "Save" at bounding box center [924, 23] width 63 height 27
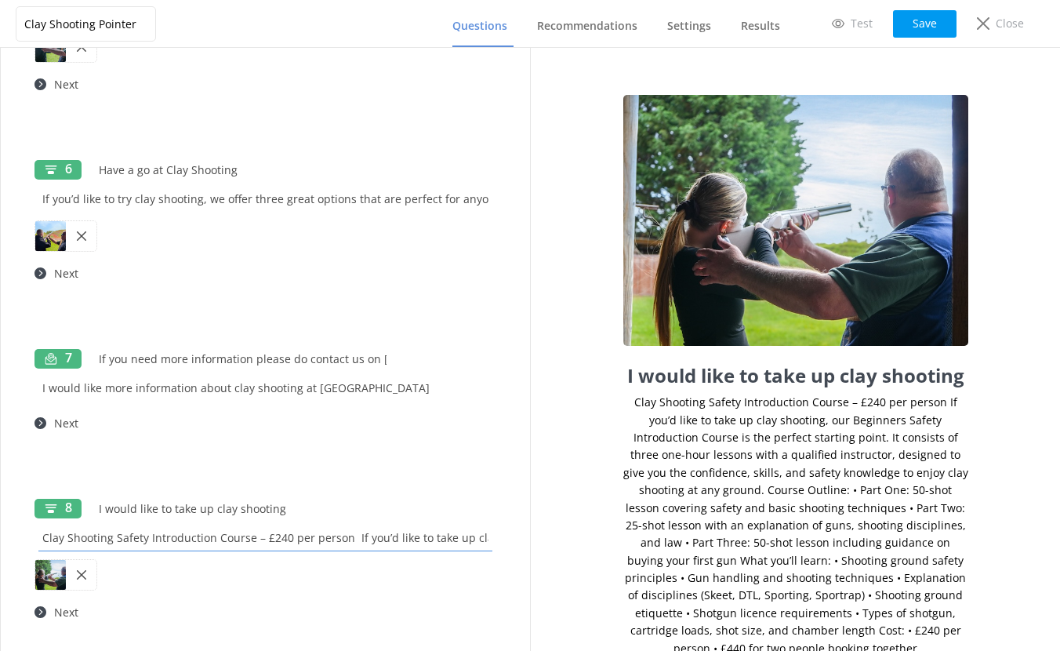
drag, startPoint x: 350, startPoint y: 537, endPoint x: -125, endPoint y: 535, distance: 474.2
click at [0, 535] on html "Clay Shooting Pointer Questions Recommendations Settings Results Test Save Clos…" at bounding box center [530, 325] width 1060 height 651
type input "If you’d like to take up clay shooting, our Beginners Safety Introduction Cours…"
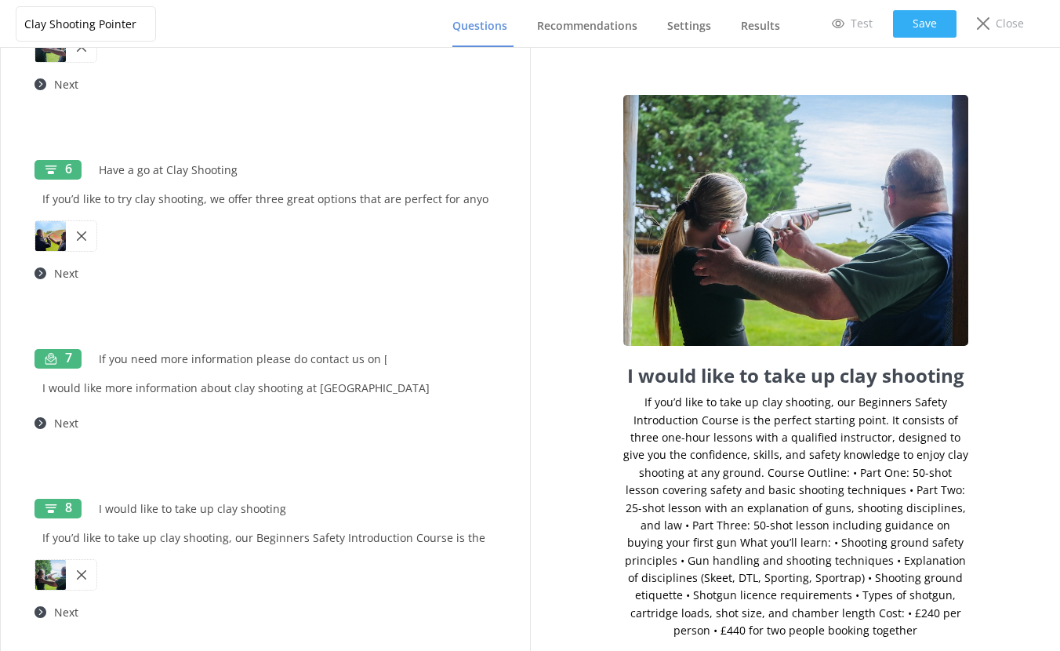
click at [930, 19] on button "Save" at bounding box center [924, 23] width 63 height 27
drag, startPoint x: 306, startPoint y: 538, endPoint x: 251, endPoint y: 537, distance: 55.7
click at [251, 537] on input "If you’d like to take up clay shooting, our Beginners Safety Introduction Cours…" at bounding box center [265, 537] width 462 height 35
type input "If you’d like to take up clay shooting, our Safety Introduction Course is the p…"
click at [918, 28] on button "Save" at bounding box center [924, 23] width 63 height 27
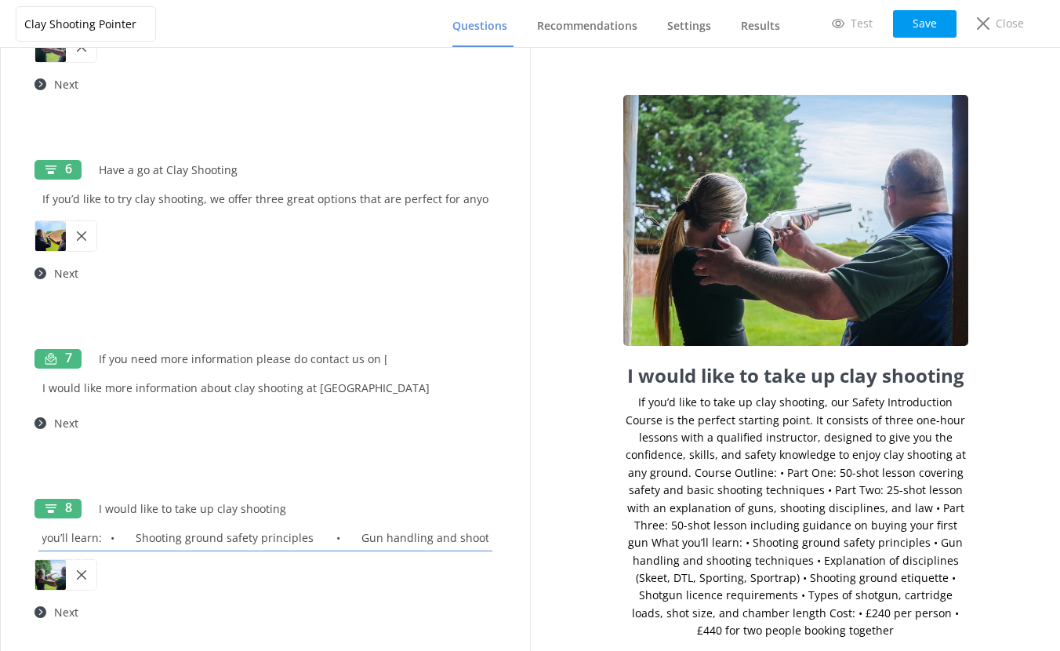
scroll to position [0, 4183]
drag, startPoint x: 314, startPoint y: 536, endPoint x: 478, endPoint y: 535, distance: 163.8
click at [478, 535] on input "If you’d like to take up clay shooting, our Safety Introduction Course is the p…" at bounding box center [265, 537] width 462 height 35
click at [232, 542] on input "If you’d like to take up clay shooting, our Safety Introduction Course is the p…" at bounding box center [265, 537] width 462 height 35
drag, startPoint x: 157, startPoint y: 537, endPoint x: 689, endPoint y: 540, distance: 532.3
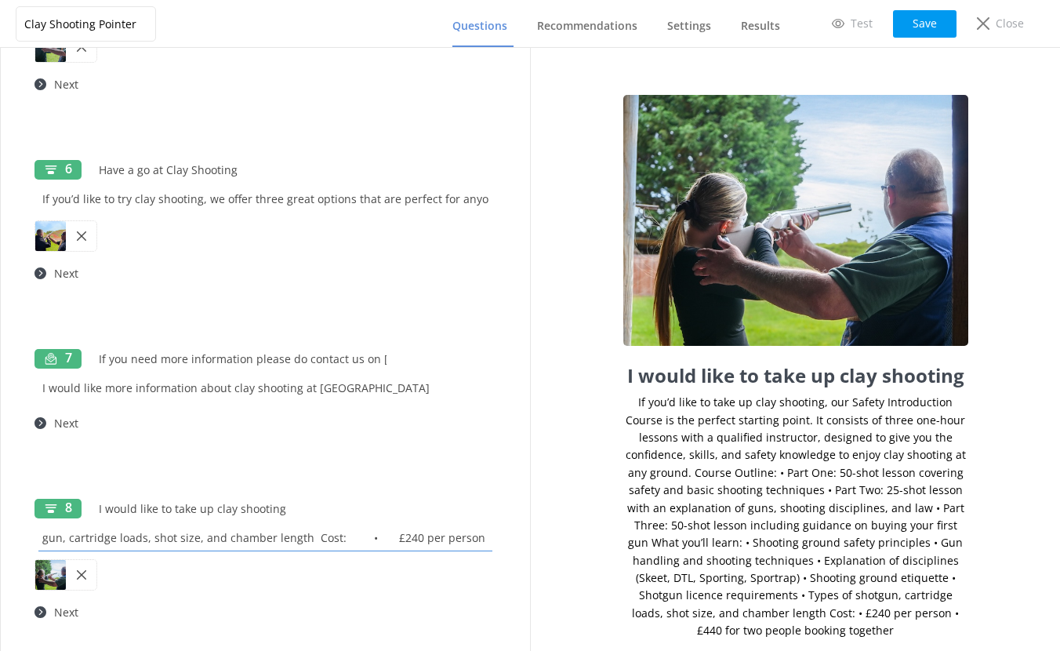
click at [688, 541] on div "Clay Shooting Pointer Questions Recommendations Settings Results Test Save Clos…" at bounding box center [530, 349] width 1060 height 603
type input "If you’d like to take up clay shooting, our Safety Introduction Course is the p…"
click at [942, 24] on button "Save" at bounding box center [924, 23] width 63 height 27
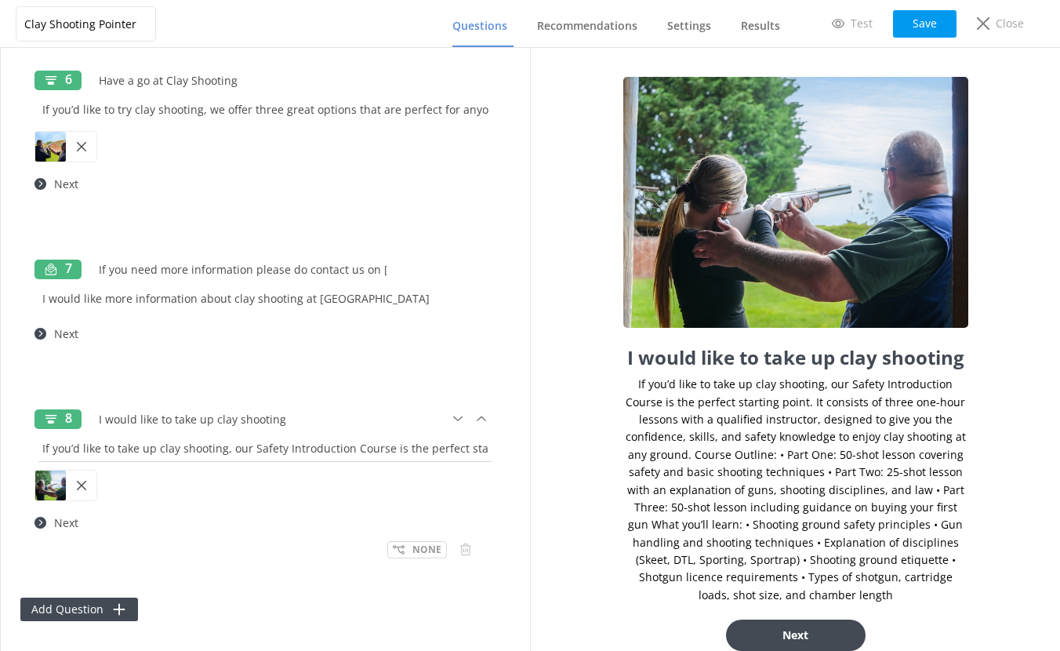
scroll to position [1191, 0]
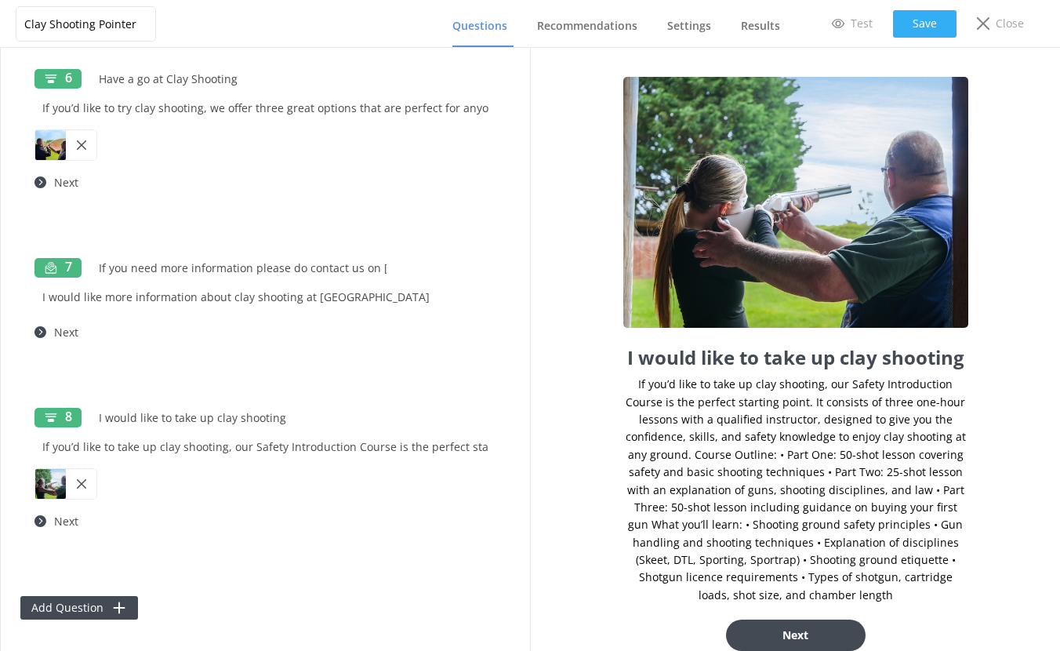
click at [914, 19] on button "Save" at bounding box center [924, 23] width 63 height 27
click at [473, 417] on icon at bounding box center [481, 416] width 17 height 17
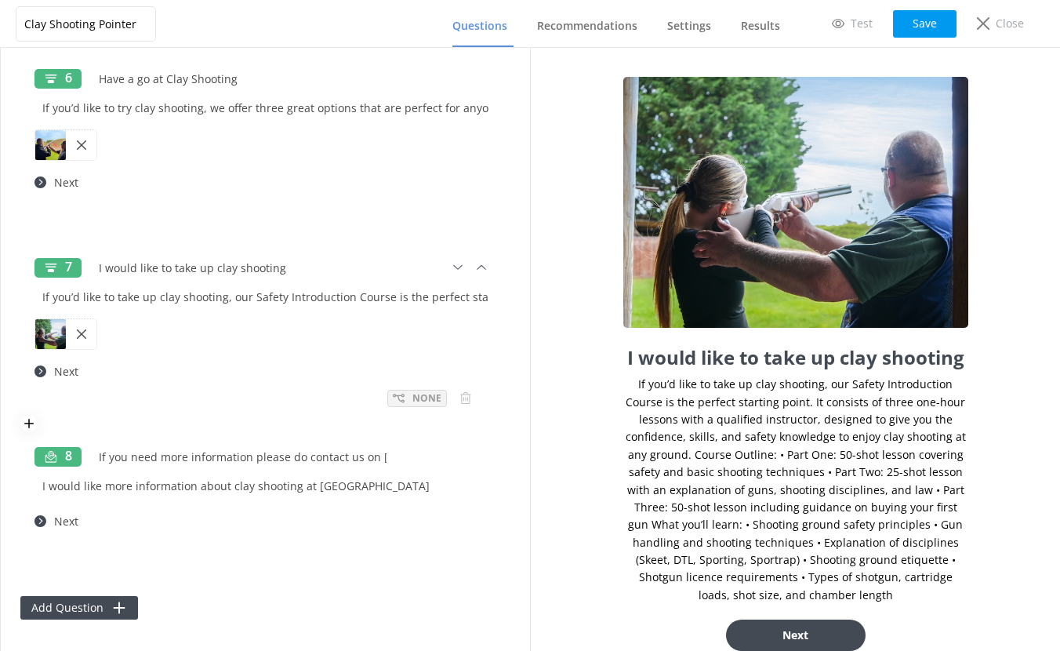
click at [393, 395] on use at bounding box center [399, 398] width 12 height 9
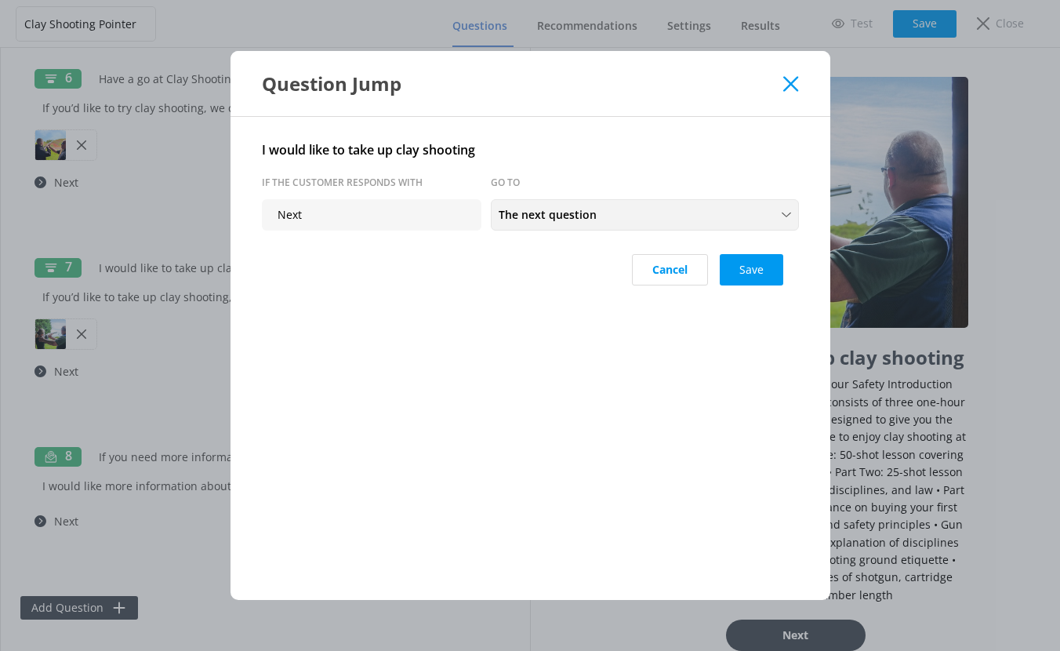
click at [549, 213] on span "The next question" at bounding box center [552, 214] width 107 height 17
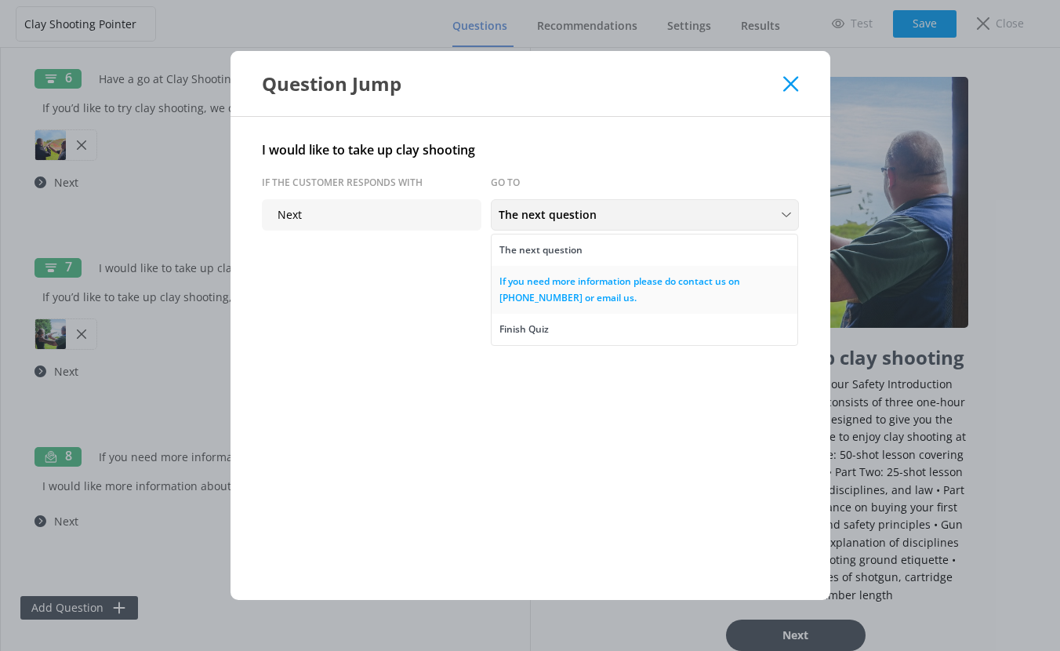
click at [535, 287] on div "If you need more information please do contact us on 01926 491948 or email us." at bounding box center [644, 290] width 290 height 32
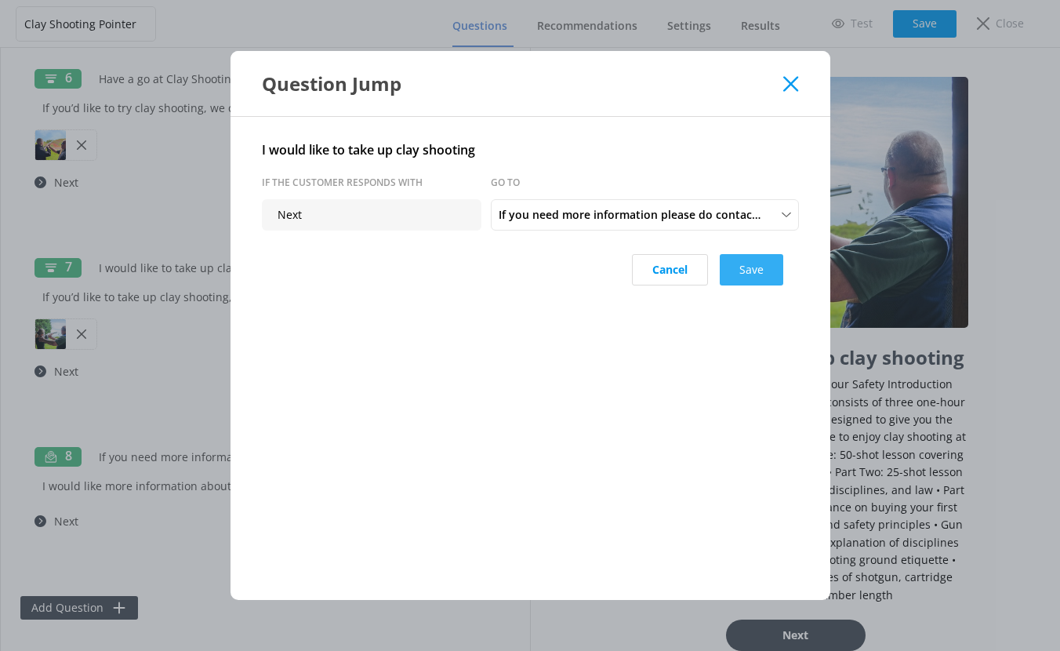
click at [740, 270] on button "Save" at bounding box center [751, 269] width 63 height 31
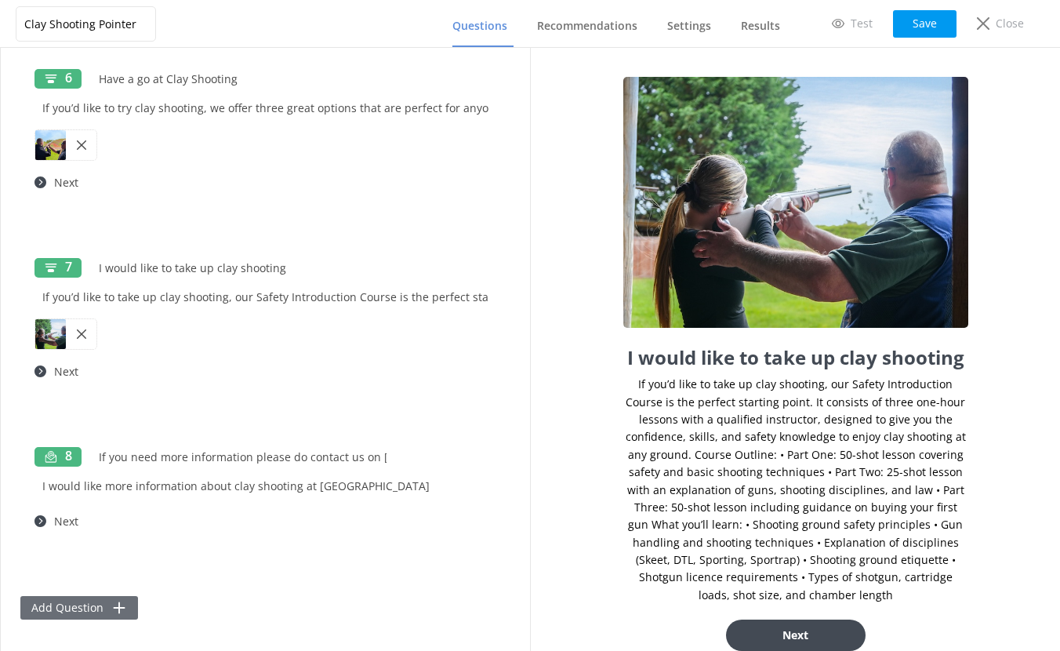
click at [78, 605] on button "Add Question" at bounding box center [79, 608] width 118 height 24
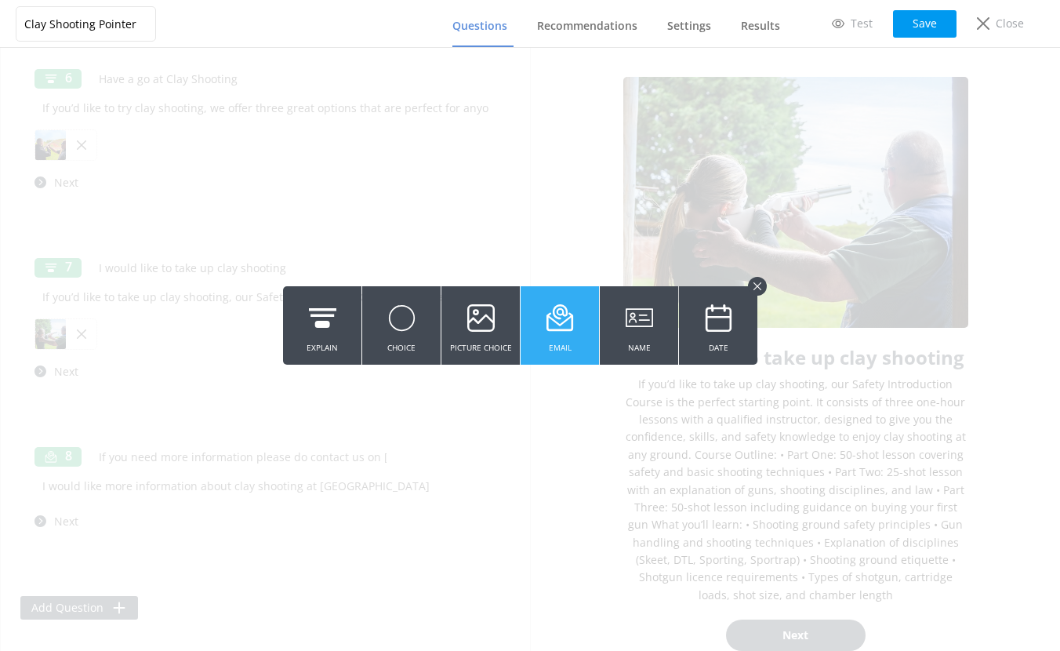
click at [564, 318] on icon at bounding box center [559, 317] width 27 height 43
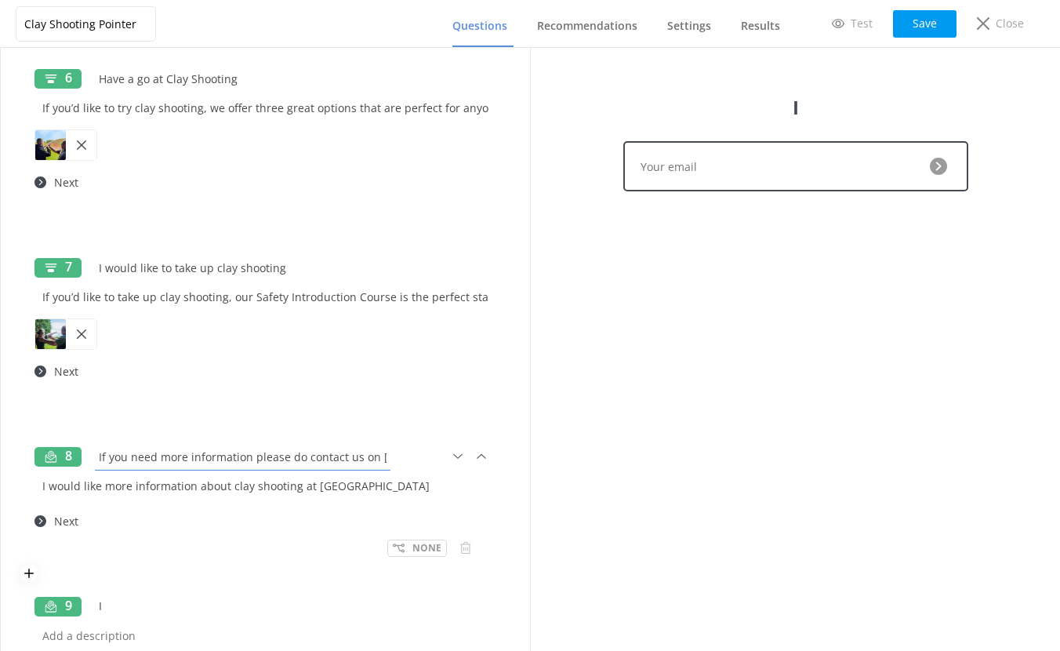
click at [108, 462] on input "If you need more information please do contact us on 01926 491948 or email us." at bounding box center [242, 456] width 303 height 35
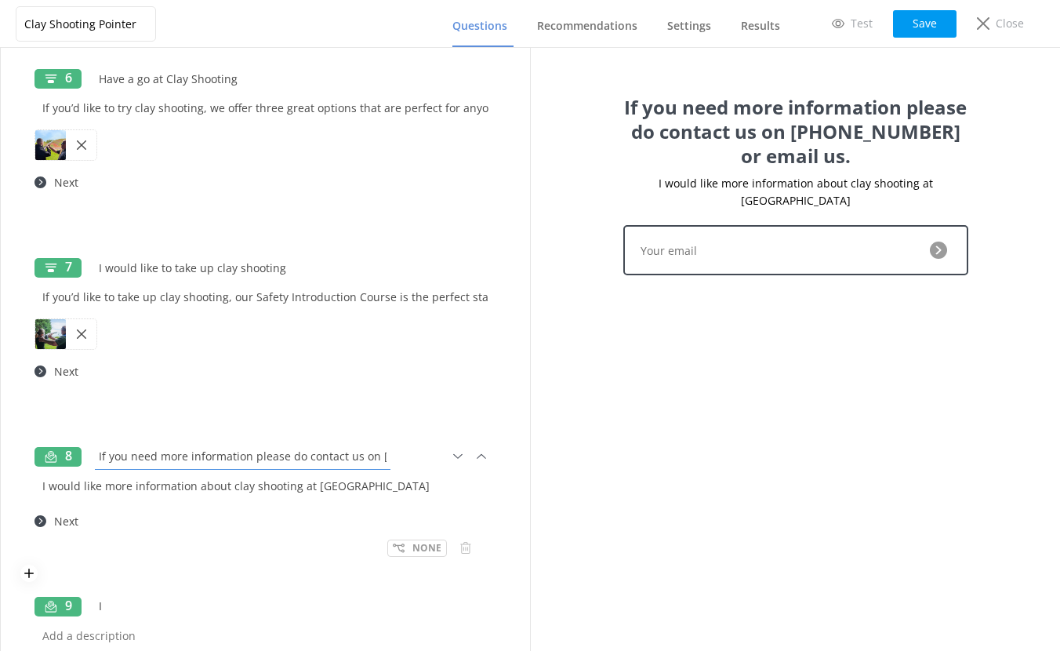
scroll to position [0, 136]
drag, startPoint x: 98, startPoint y: 456, endPoint x: 411, endPoint y: 455, distance: 312.8
click at [411, 455] on div "If you need more information please do contact us on 01926 491948 or email us." at bounding box center [270, 456] width 358 height 37
click at [90, 598] on div "9 I" at bounding box center [265, 606] width 462 height 24
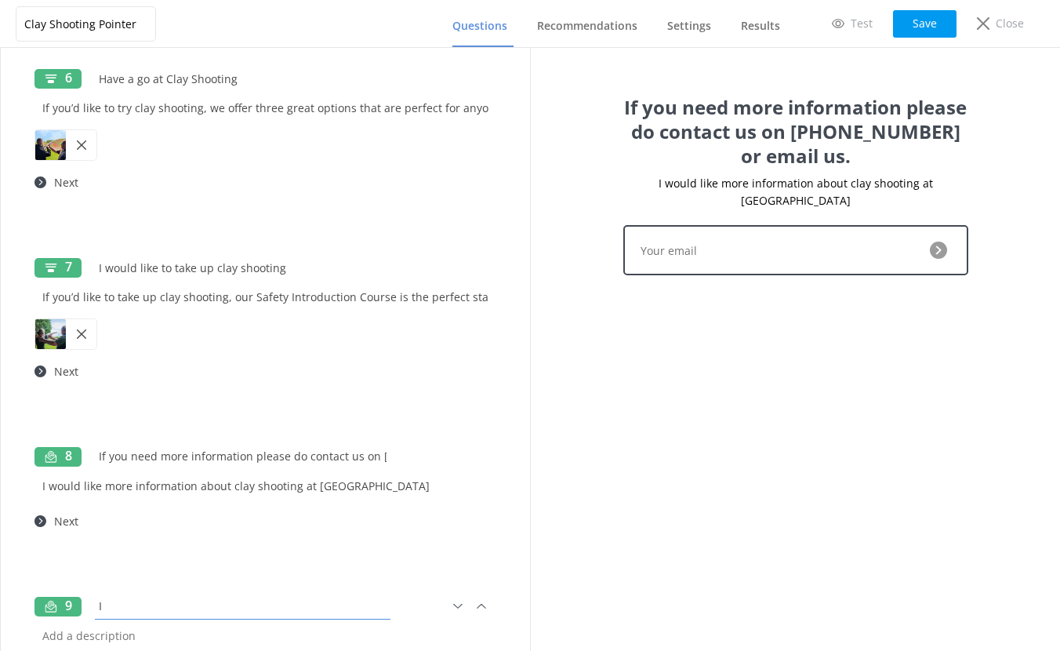
click at [107, 604] on input "I" at bounding box center [242, 605] width 303 height 35
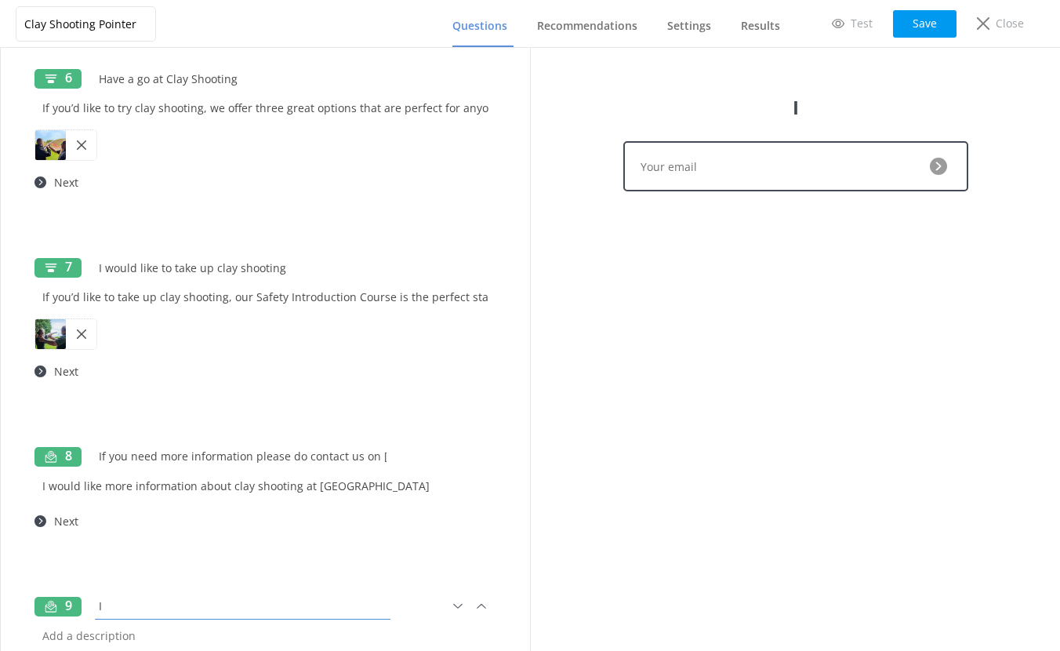
type input "I"
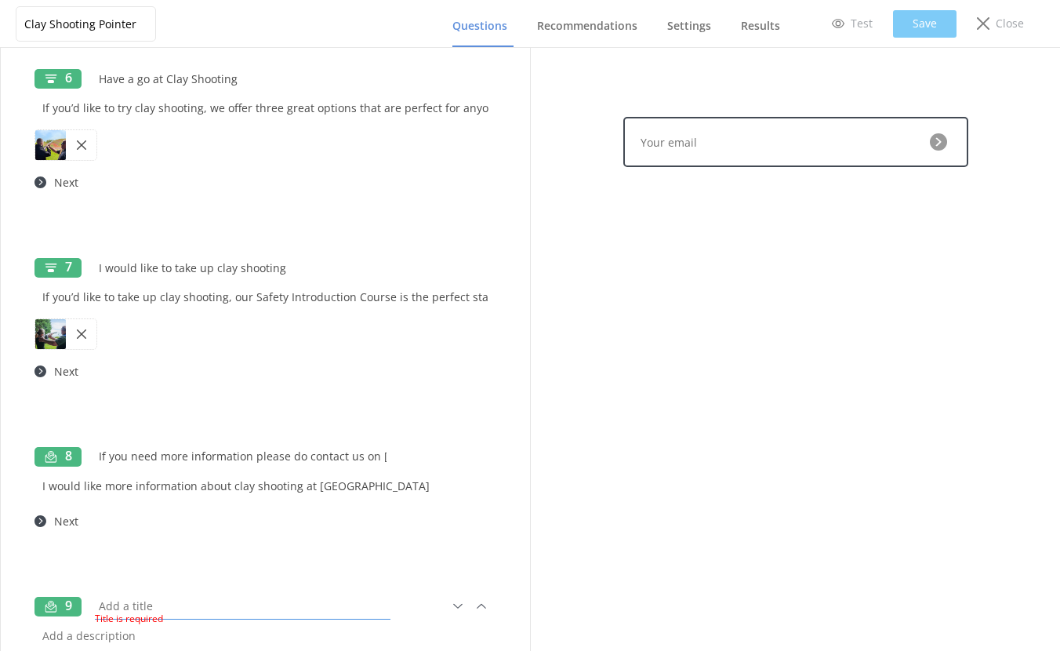
paste input "If you need more information please do contact us on 01926 491948 or email us."
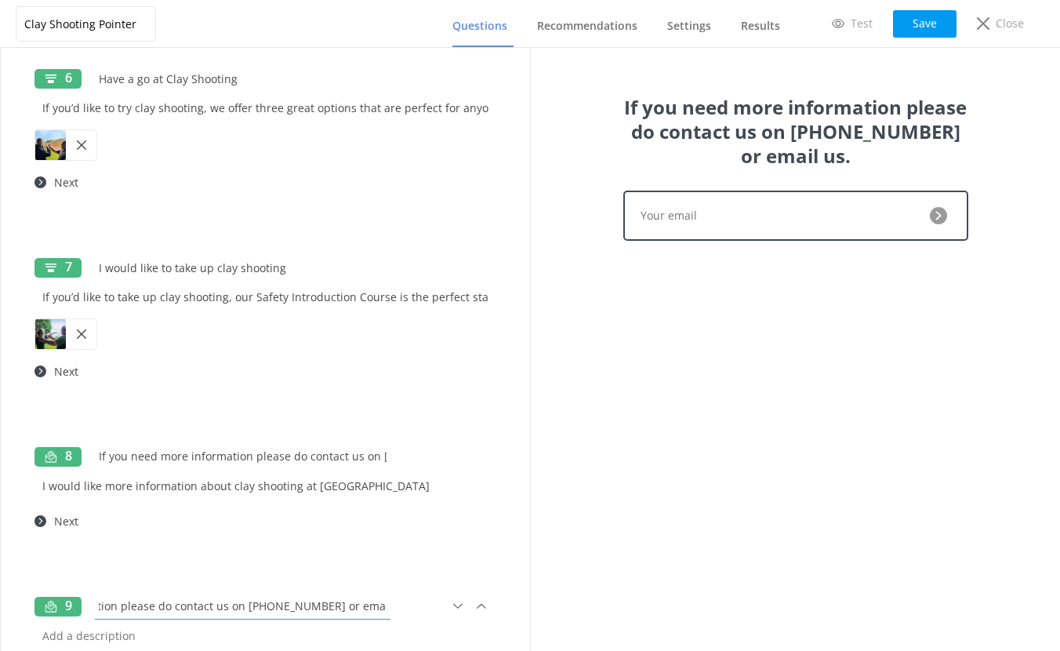
click at [121, 607] on input "If you need more information please do contact us on 01926 491948 or email us." at bounding box center [242, 605] width 303 height 35
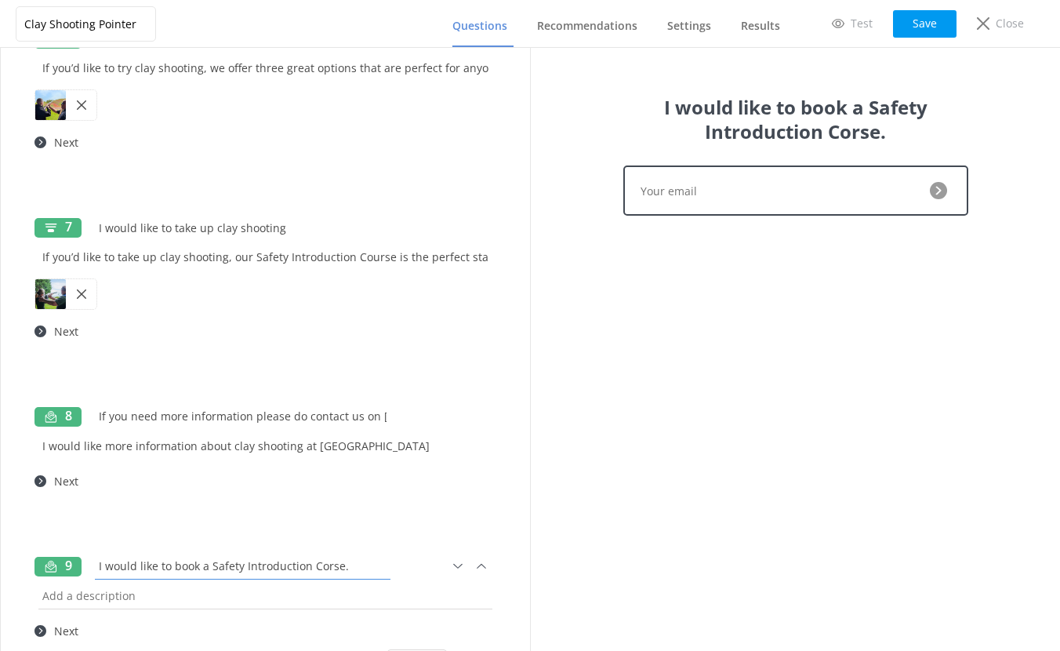
scroll to position [1232, 0]
click at [323, 566] on input "I would like to book a Safety Introduction Corse." at bounding box center [242, 564] width 303 height 35
type input "I would like to book a Safety Introduction Course."
click at [98, 591] on input "text" at bounding box center [265, 594] width 462 height 35
paste input "ou need more information please do contact us on 01926 491948 or email us."
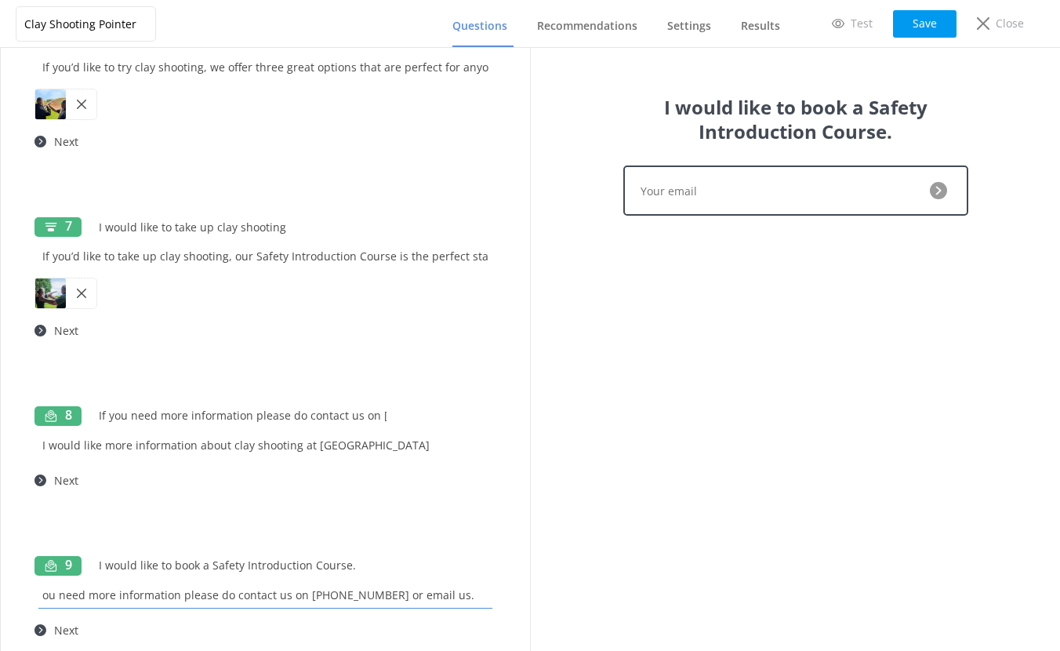
drag, startPoint x: 182, startPoint y: 595, endPoint x: -114, endPoint y: 584, distance: 296.5
click at [0, 584] on html "Clay Shooting Pointer Questions Recommendations Settings Results Test Save Clos…" at bounding box center [530, 325] width 1060 height 651
type input "Please do contact us on 01926 491948 or email us."
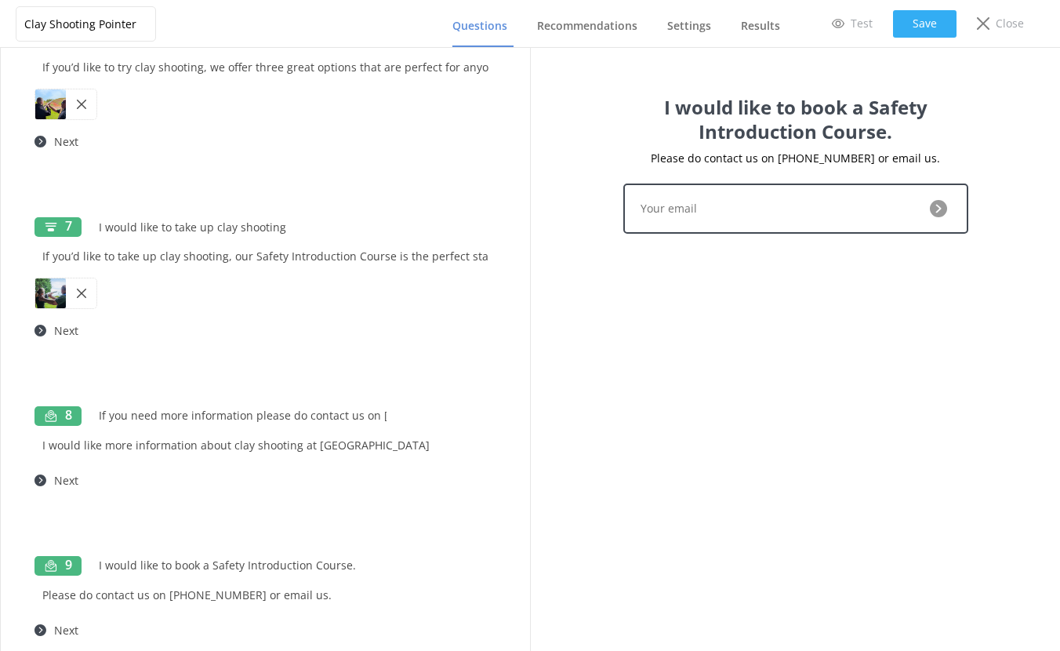
click at [928, 22] on button "Save" at bounding box center [924, 23] width 63 height 27
click at [411, 356] on icon at bounding box center [417, 357] width 12 height 12
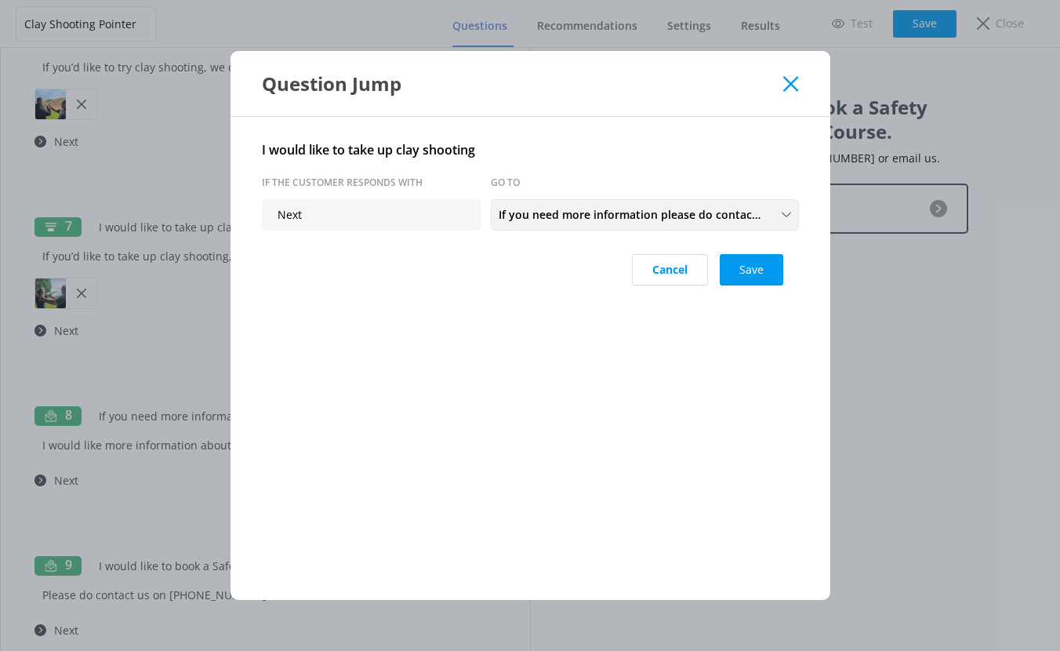
click at [617, 212] on span "If you need more information please do contact us on 01926 491948 or email us." at bounding box center [636, 214] width 274 height 17
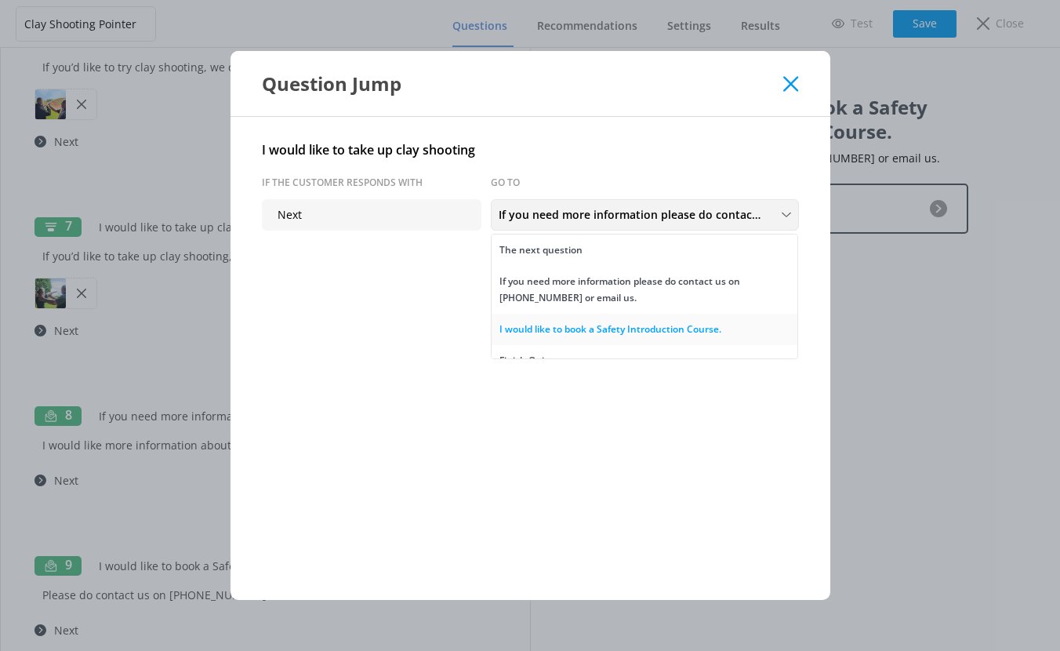
click at [613, 324] on div "I would like to book a Safety Introduction Course." at bounding box center [610, 329] width 222 height 16
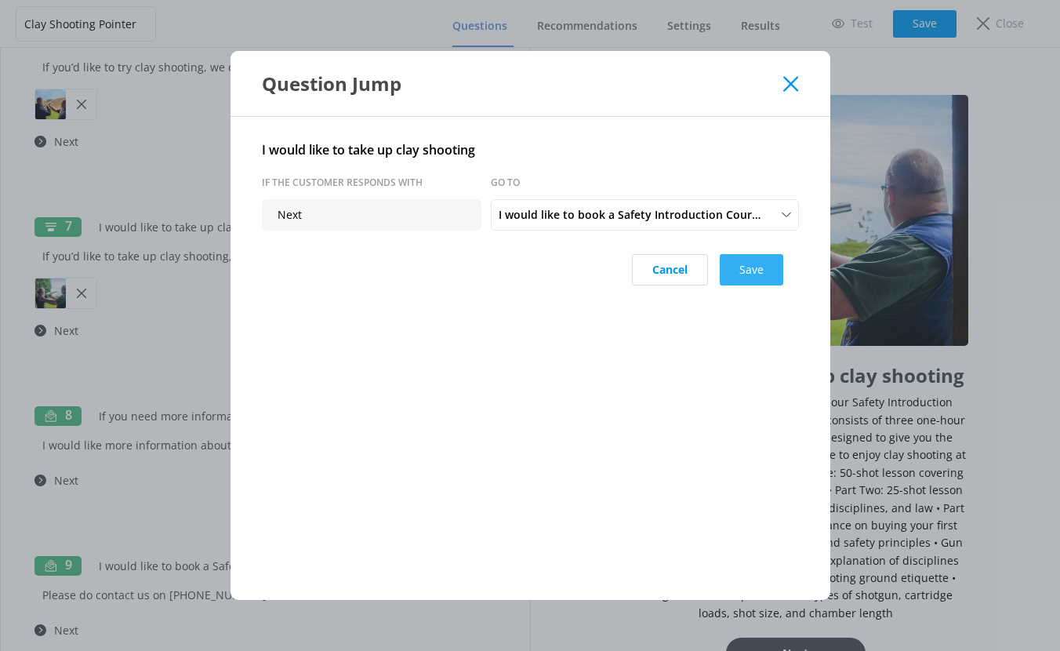
click at [760, 270] on button "Save" at bounding box center [751, 269] width 63 height 31
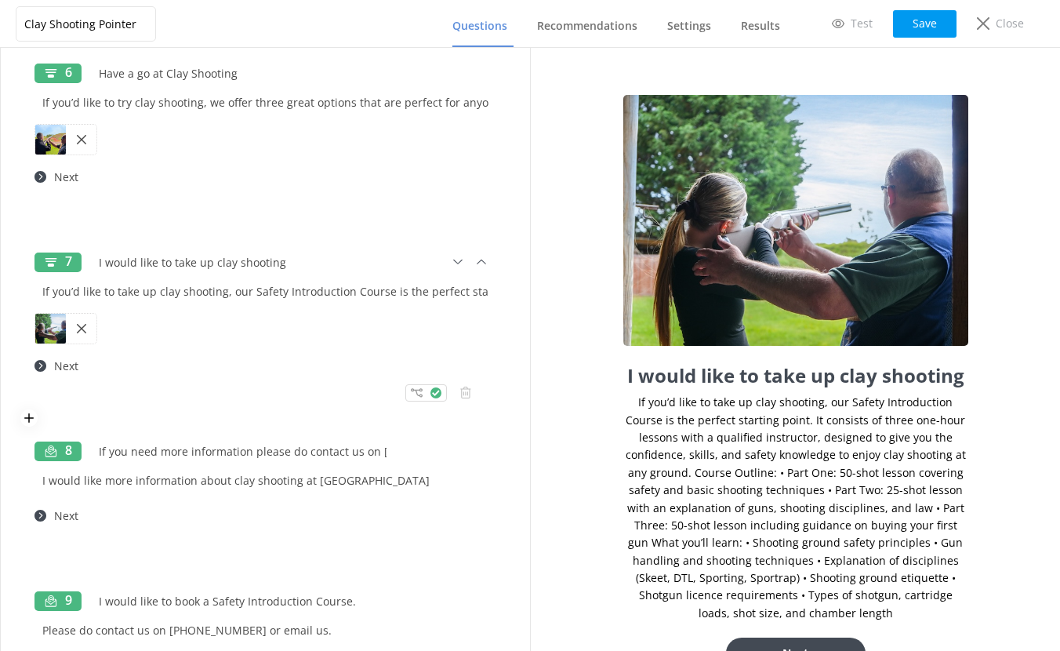
scroll to position [1196, 0]
click at [393, 208] on icon at bounding box center [399, 204] width 12 height 12
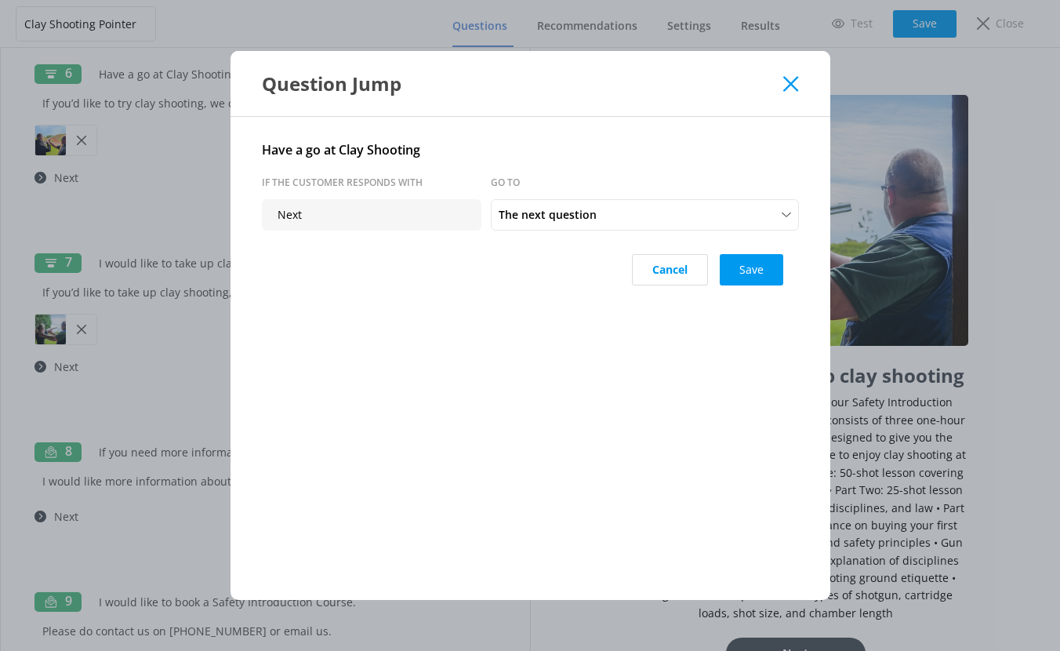
click at [181, 141] on div "Question Jump Have a go at Clay Shooting If the customer responds with Go to Ne…" at bounding box center [530, 325] width 1060 height 651
click at [522, 216] on span "The next question" at bounding box center [552, 214] width 107 height 17
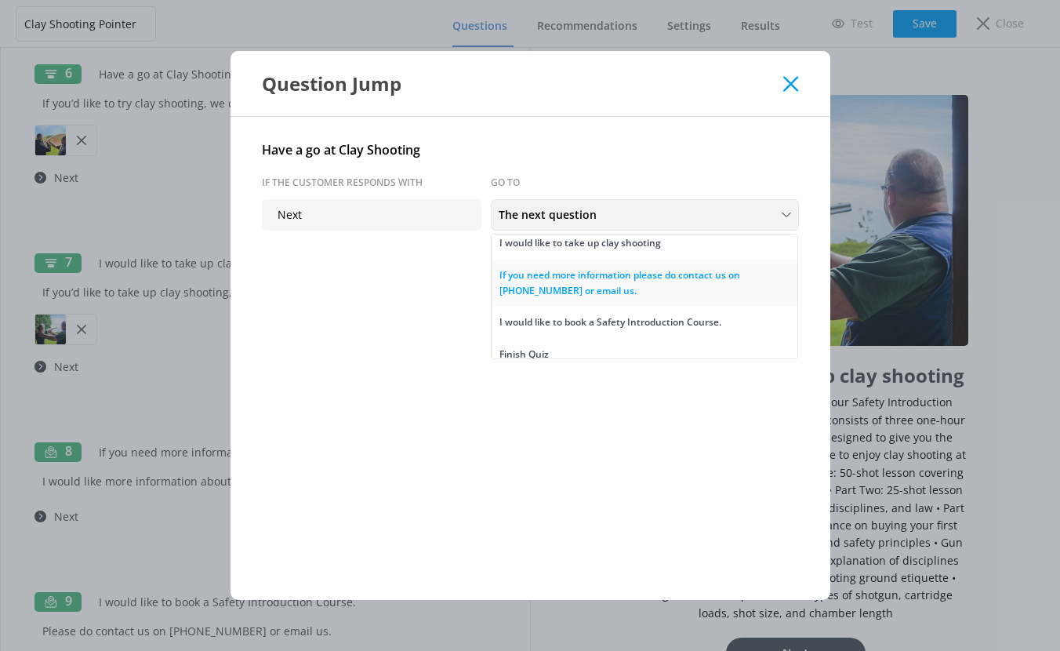
scroll to position [50, 0]
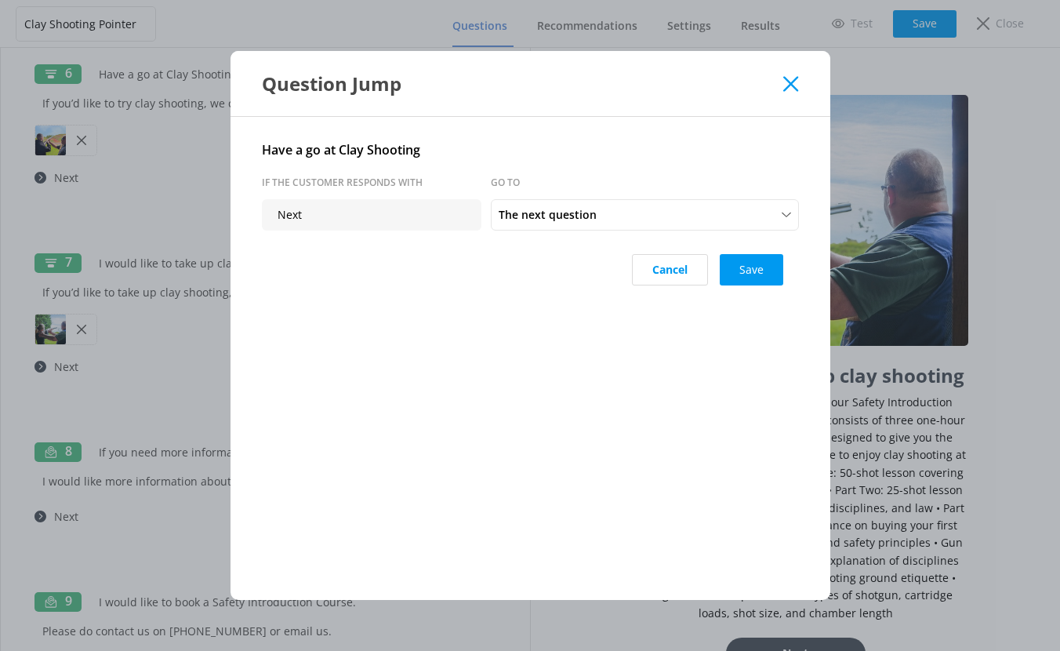
click at [793, 81] on use at bounding box center [790, 83] width 15 height 15
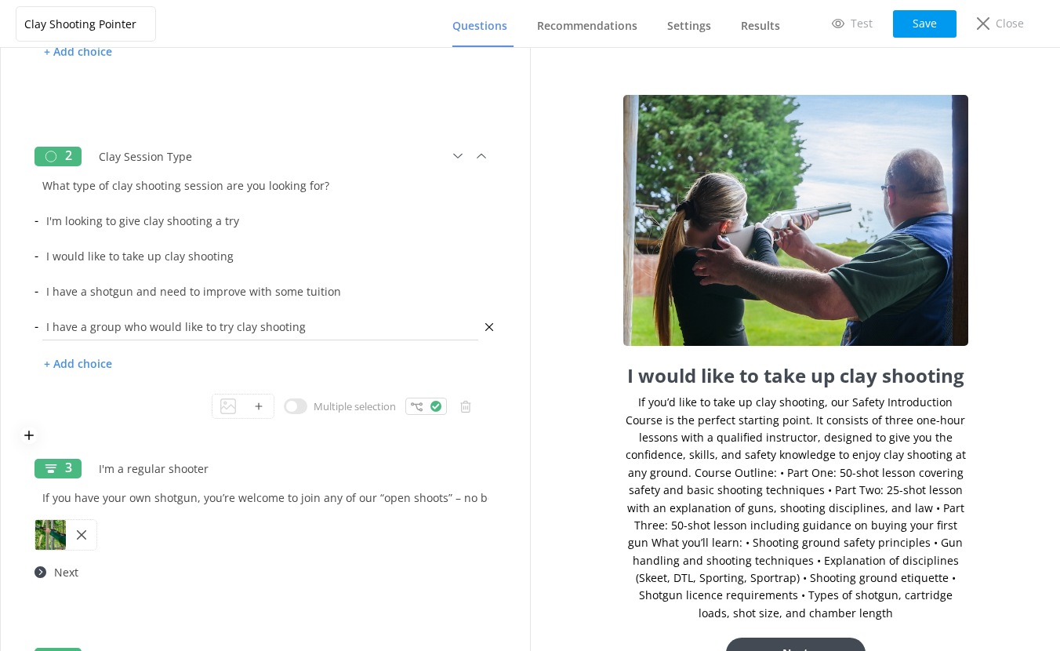
scroll to position [172, 0]
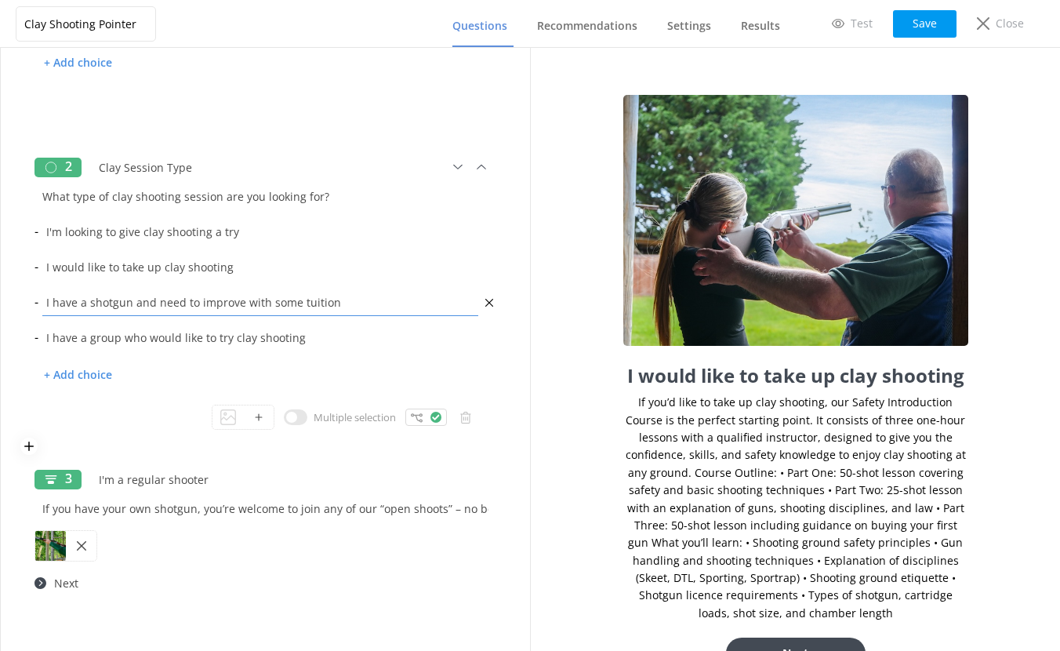
click at [212, 291] on input "I have a shotgun and need to improve with some tuition" at bounding box center [260, 302] width 444 height 35
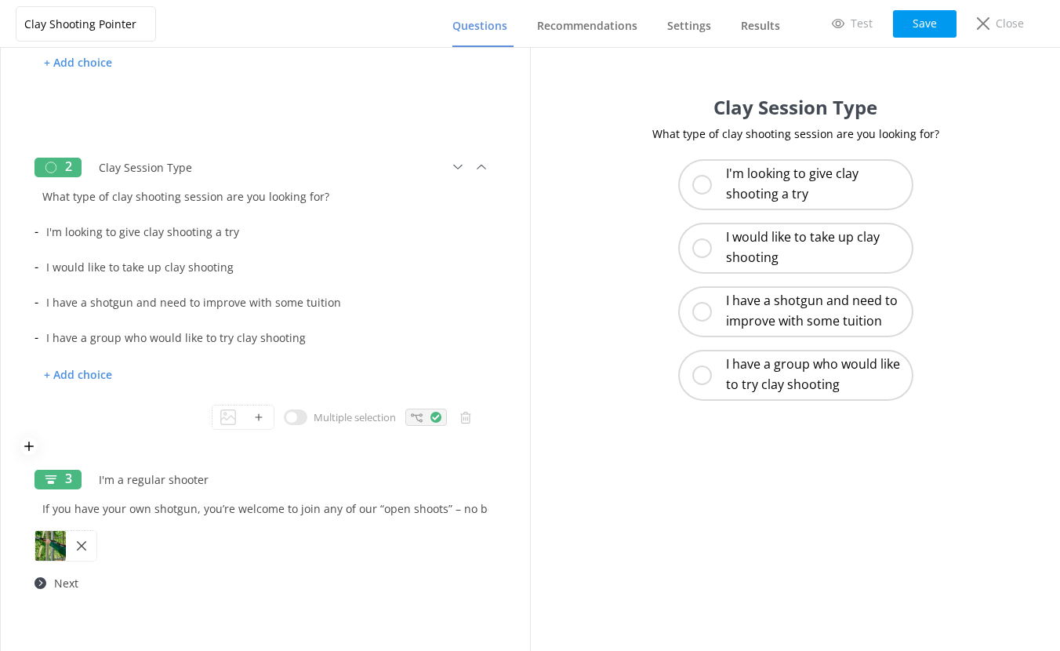
click at [411, 420] on icon at bounding box center [417, 418] width 12 height 12
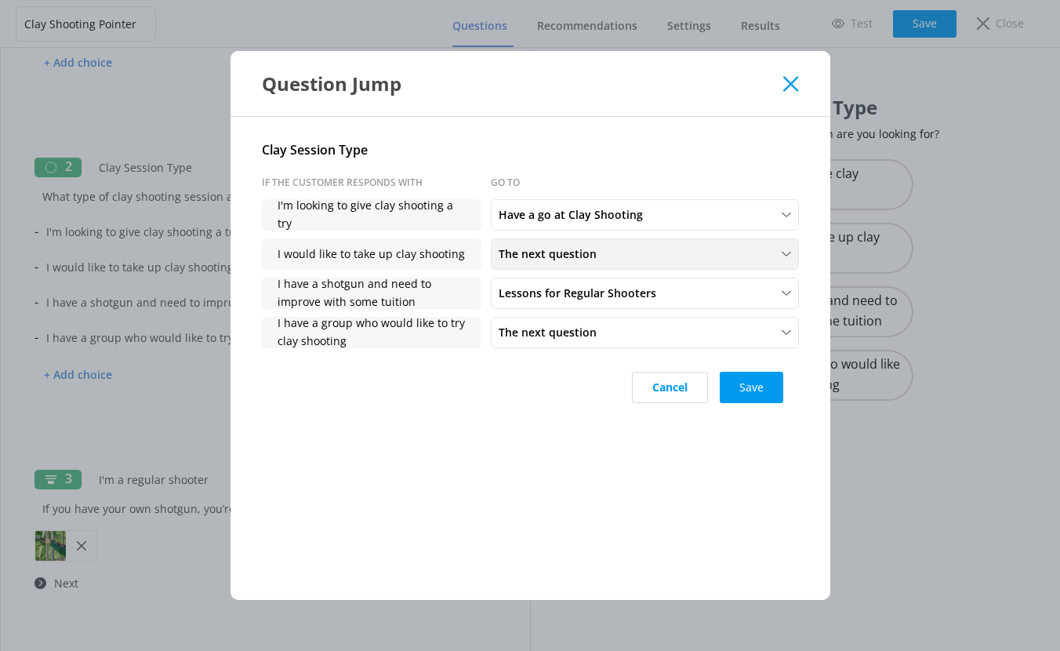
click at [593, 256] on span "The next question" at bounding box center [552, 253] width 107 height 17
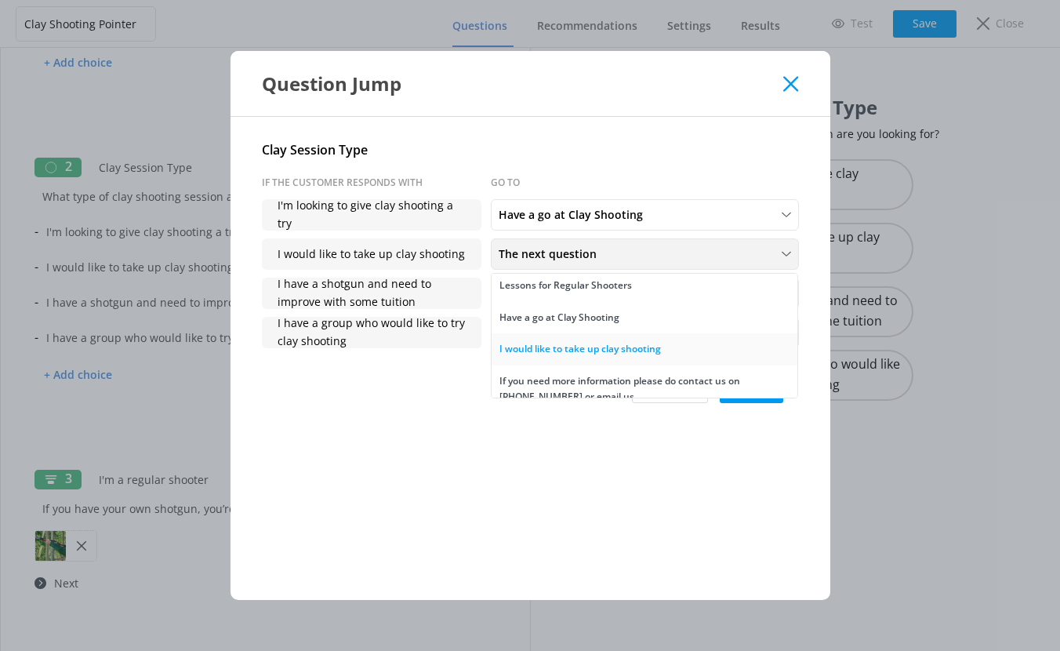
scroll to position [124, 0]
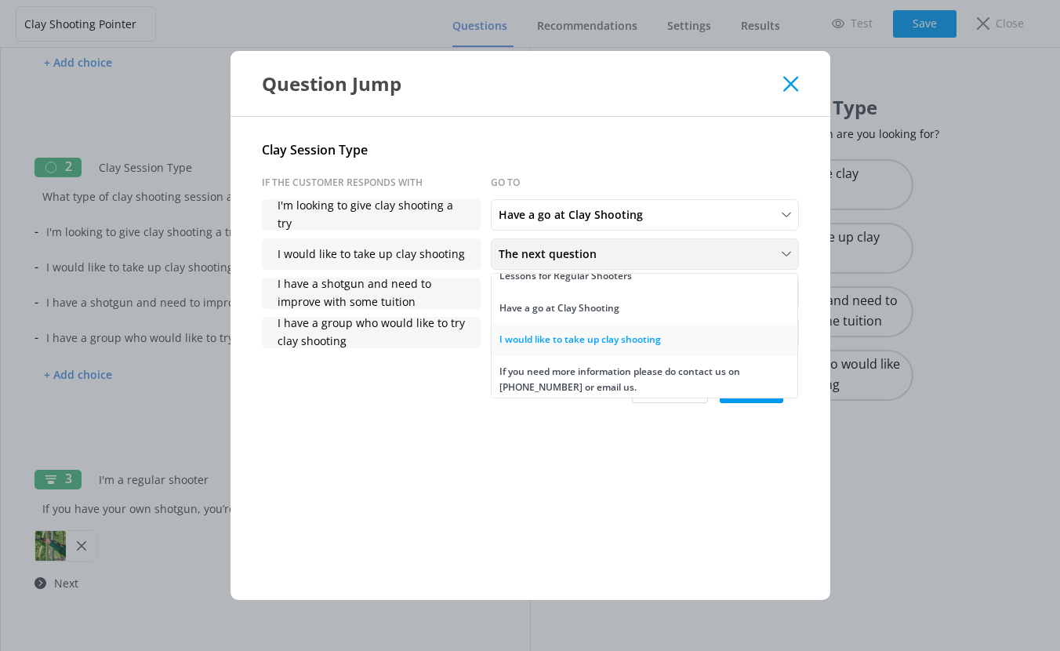
click at [612, 341] on div "I would like to take up clay shooting" at bounding box center [579, 340] width 161 height 16
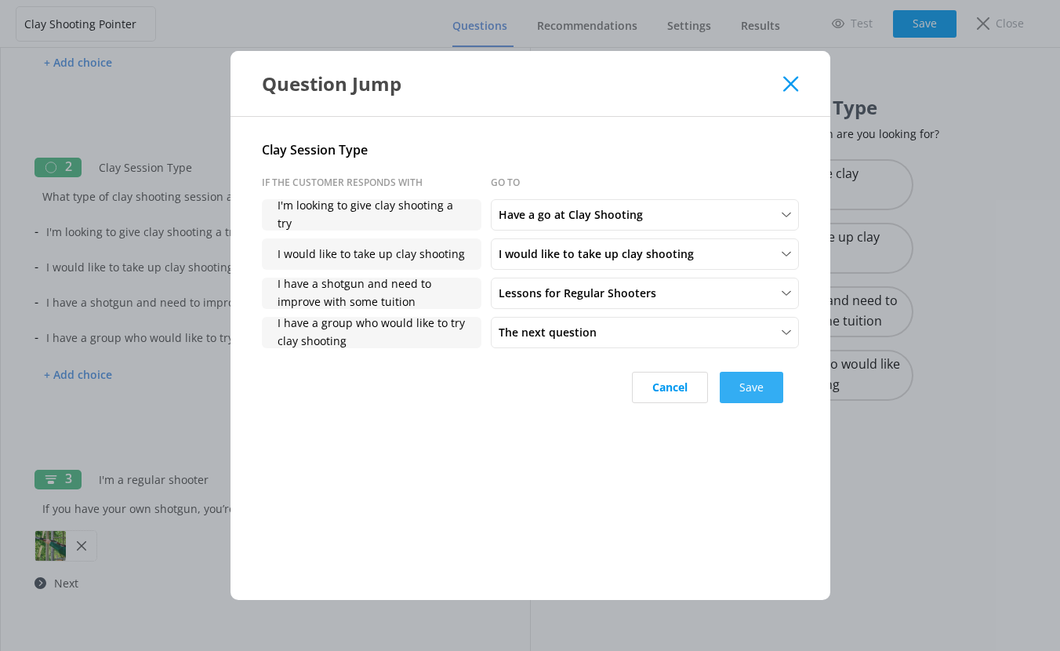
click at [744, 383] on button "Save" at bounding box center [751, 387] width 63 height 31
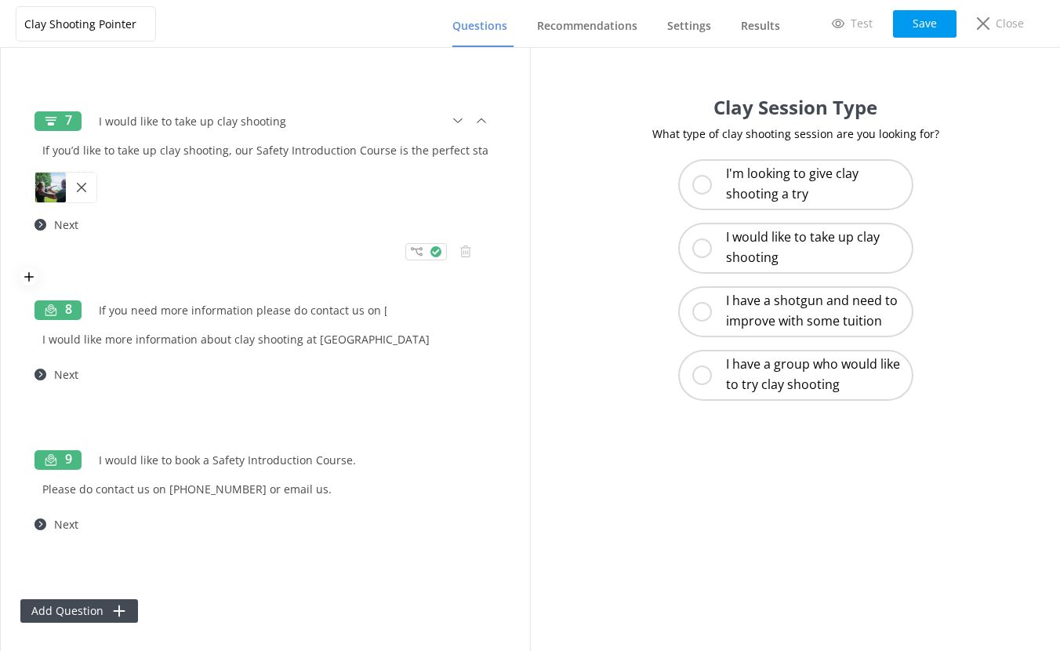
scroll to position [1341, 0]
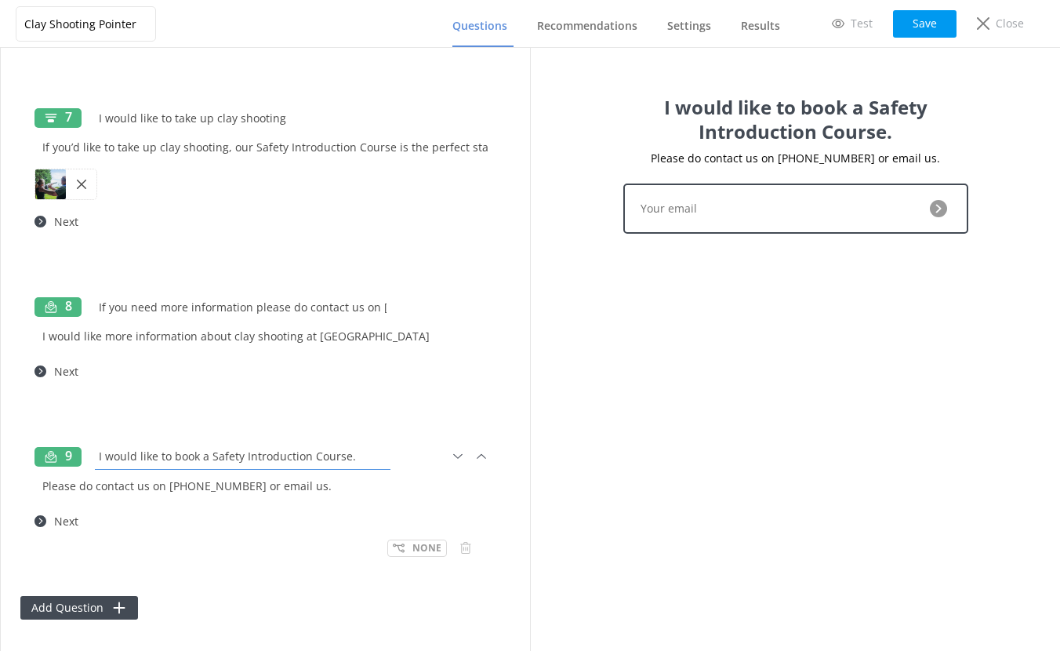
drag, startPoint x: 98, startPoint y: 457, endPoint x: 211, endPoint y: 457, distance: 112.9
click at [211, 457] on input "I would like to book a Safety Introduction Course." at bounding box center [242, 455] width 303 height 35
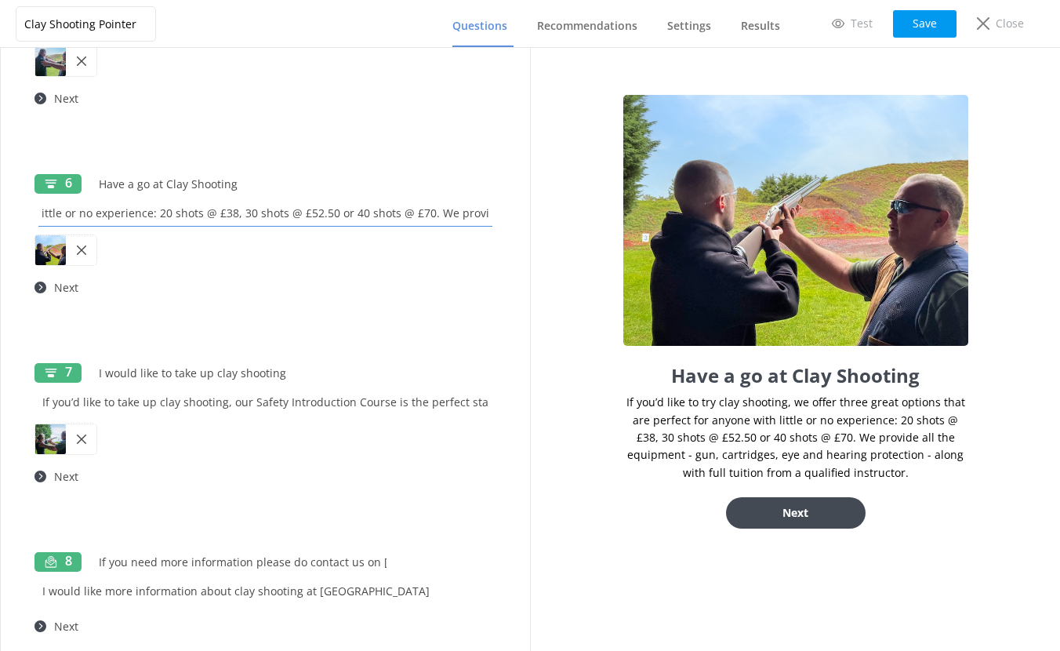
scroll to position [0, 1071]
drag, startPoint x: 42, startPoint y: 212, endPoint x: 611, endPoint y: 219, distance: 568.3
click at [611, 219] on div "Clay Shooting Pointer Questions Recommendations Settings Results Test Save Clos…" at bounding box center [530, 349] width 1060 height 603
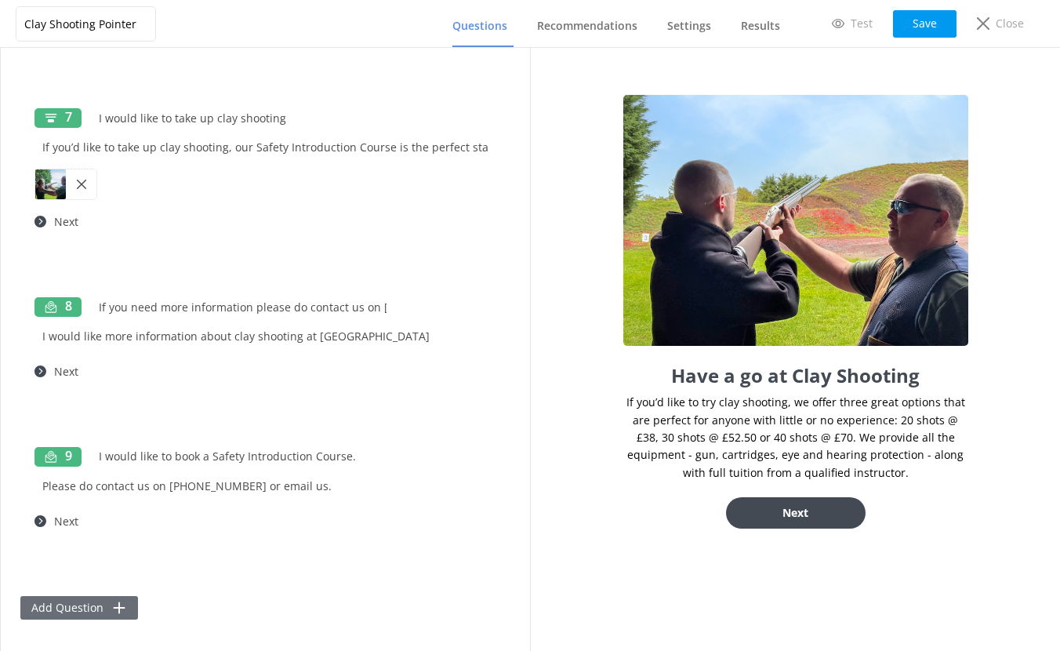
click at [54, 603] on button "Add Question" at bounding box center [79, 608] width 118 height 24
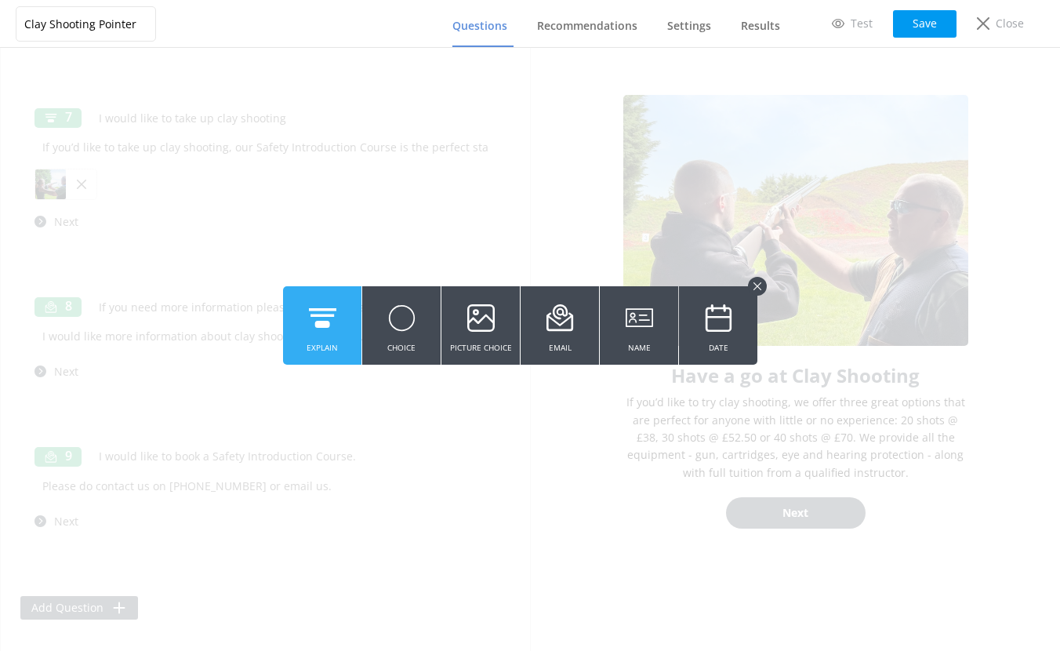
click at [310, 317] on icon at bounding box center [322, 317] width 27 height 43
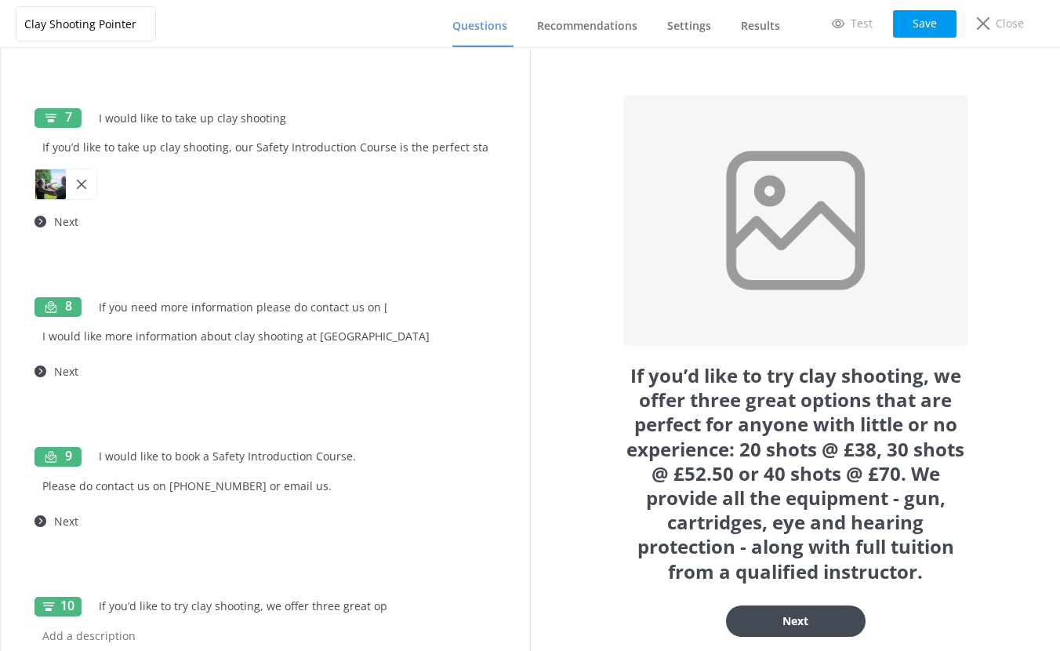
scroll to position [0, 1229]
type input "If you’d like to try clay shooting, we offer three great options that are perfe…"
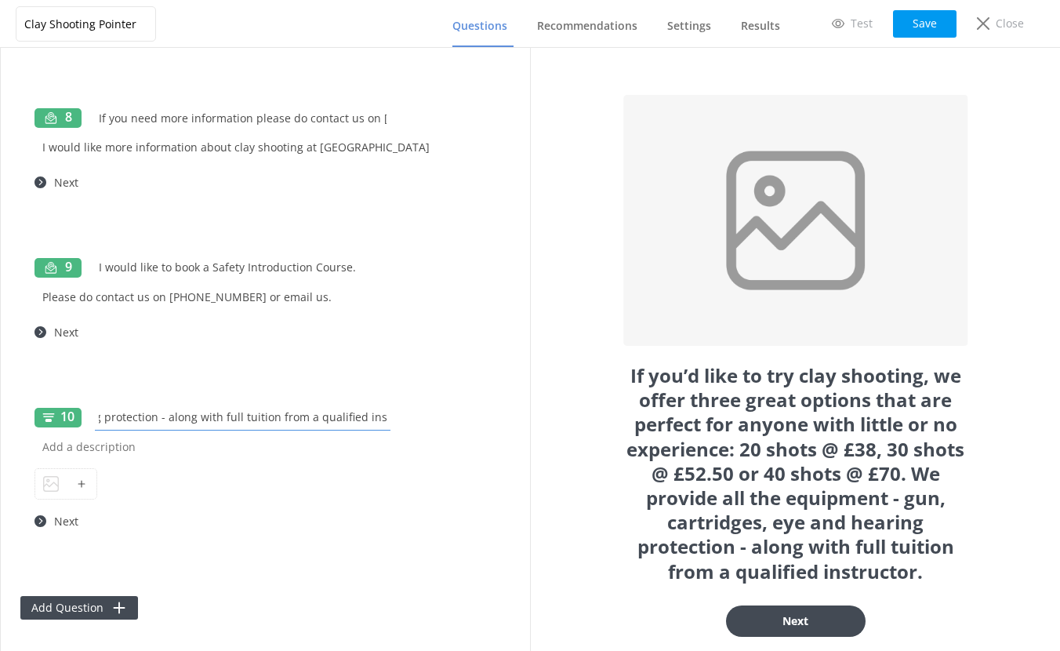
drag, startPoint x: 100, startPoint y: 416, endPoint x: 588, endPoint y: 438, distance: 488.8
click at [588, 438] on div "Clay Shooting Pointer Questions Recommendations Settings Results Test Save Clos…" at bounding box center [530, 349] width 1060 height 603
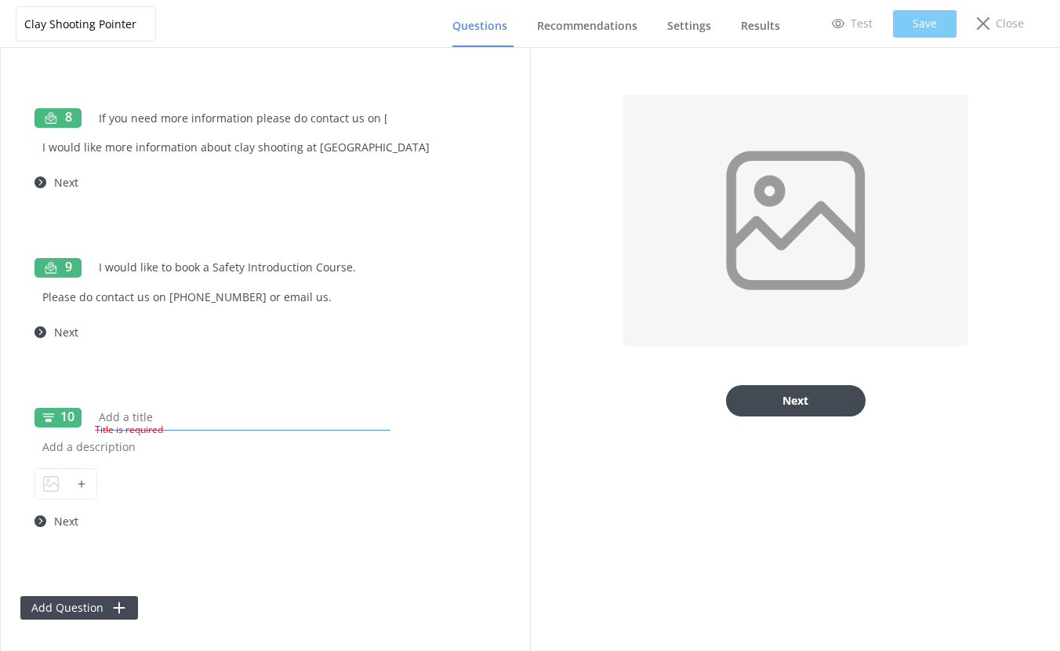
scroll to position [0, 0]
paste input "If you have a group keen to try clay shooting, we offer three great options—ide…"
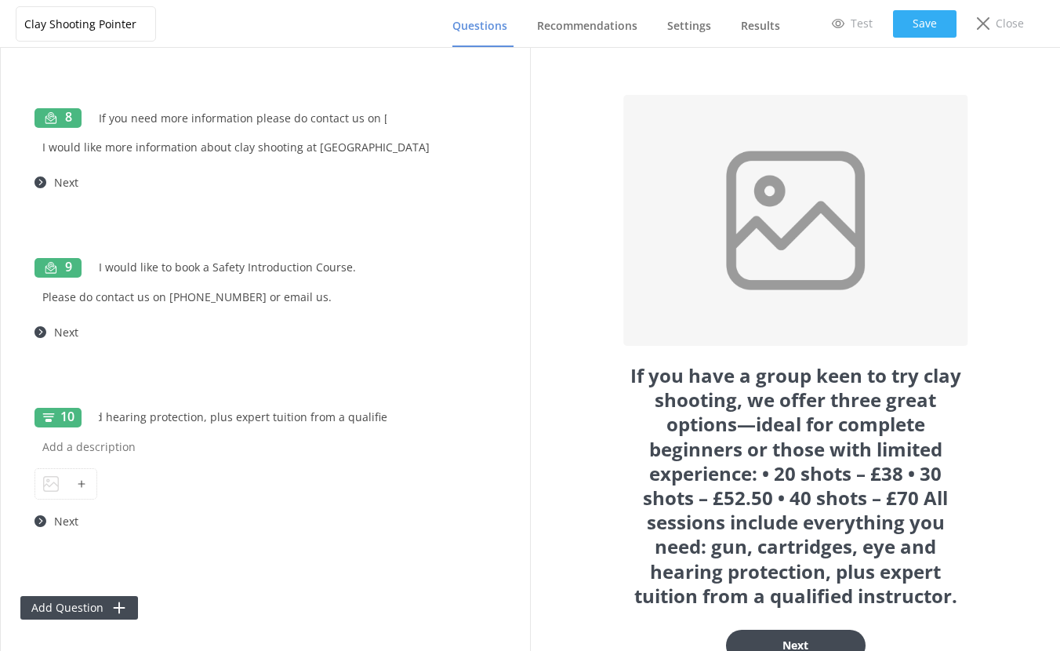
click at [938, 27] on button "Save" at bounding box center [924, 23] width 63 height 27
click at [170, 418] on input "If you have a group keen to try clay shooting, we offer three great options—ide…" at bounding box center [242, 416] width 303 height 35
drag, startPoint x: 326, startPoint y: 415, endPoint x: 160, endPoint y: 382, distance: 169.6
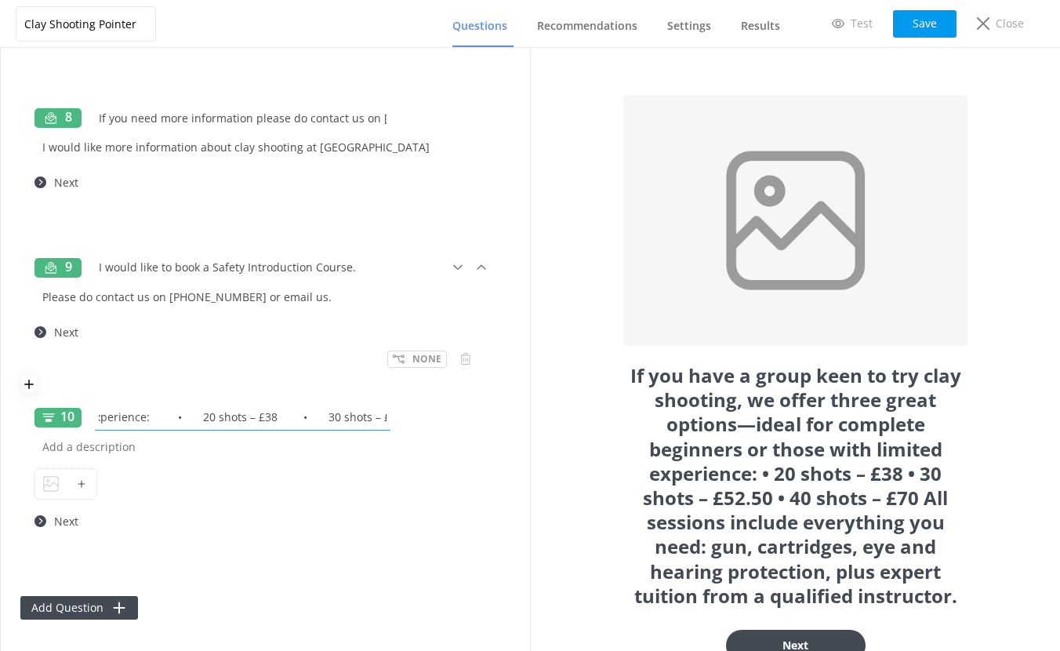
click at [160, 382] on div "1 Regular Shooter? Do you have a Shotgun Licence and your own equipment? - Yes …" at bounding box center [265, 349] width 529 height 603
click at [191, 419] on input "If you have a group keen to try clay shooting, we offer three great options—ide…" at bounding box center [242, 416] width 303 height 35
click at [352, 418] on input "If you have a group keen to try clay shooting, we offer three great options - i…" at bounding box center [242, 416] width 303 height 35
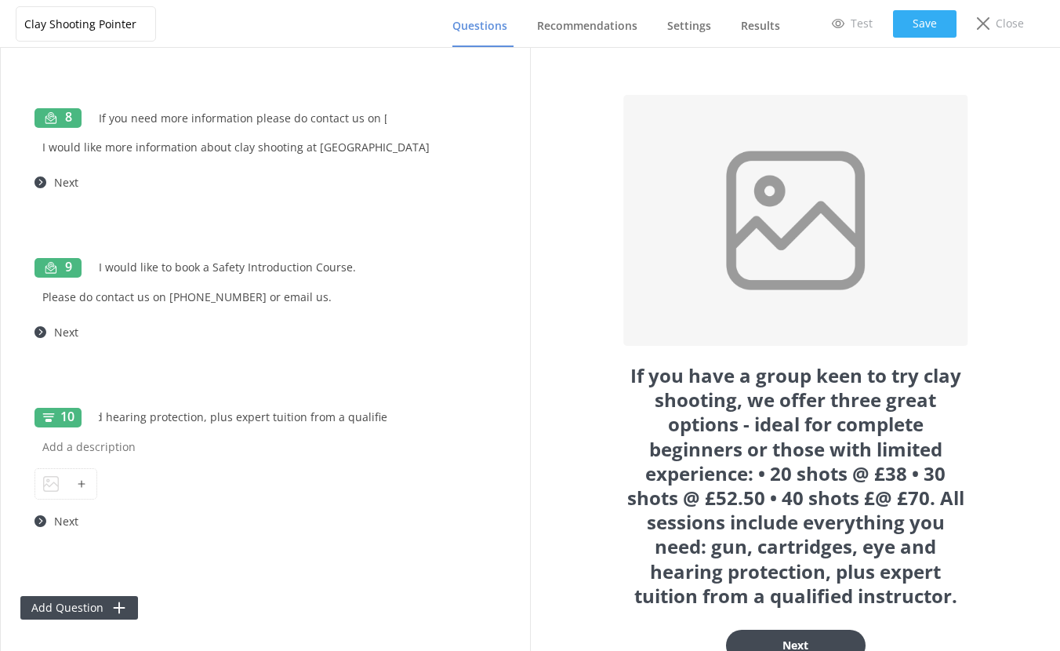
click at [934, 21] on button "Save" at bounding box center [924, 23] width 63 height 27
click at [78, 482] on icon at bounding box center [81, 483] width 9 height 9
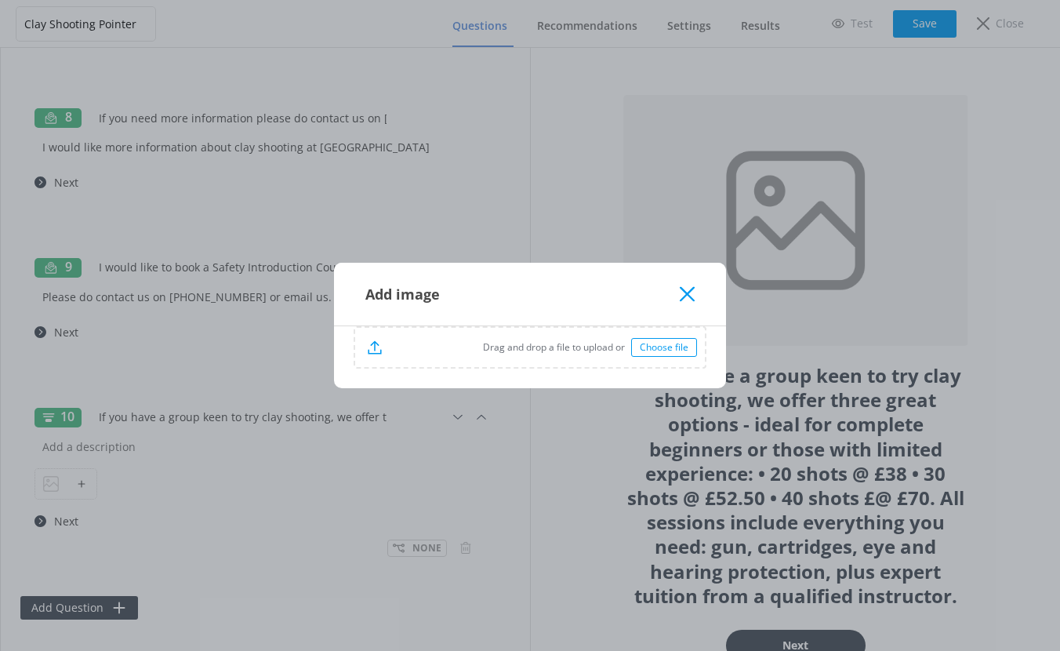
click at [666, 349] on div "Choose file" at bounding box center [664, 347] width 66 height 19
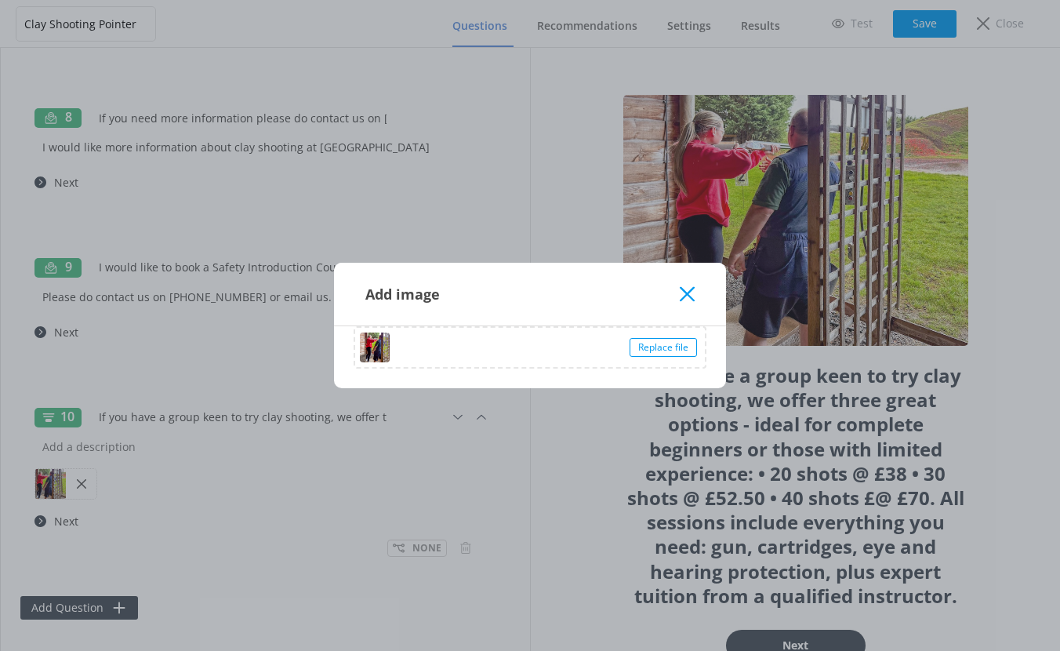
click at [936, 25] on div "Add image Replace file" at bounding box center [530, 325] width 1060 height 651
click at [679, 292] on div "Add image" at bounding box center [522, 294] width 314 height 26
click at [691, 293] on icon at bounding box center [687, 294] width 15 height 16
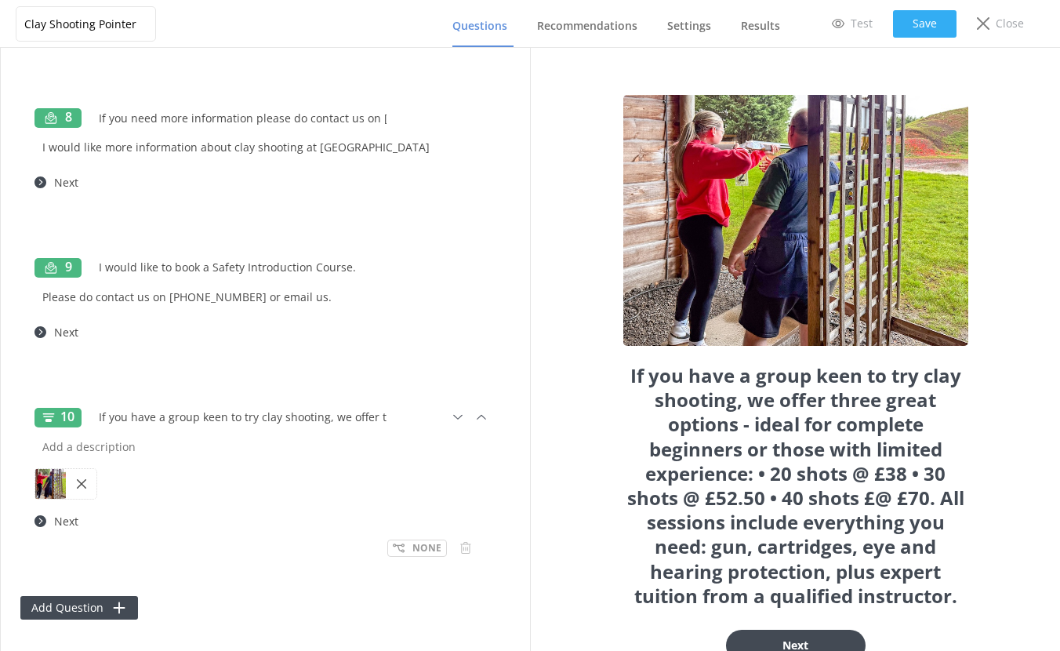
click at [910, 25] on button "Save" at bounding box center [924, 23] width 63 height 27
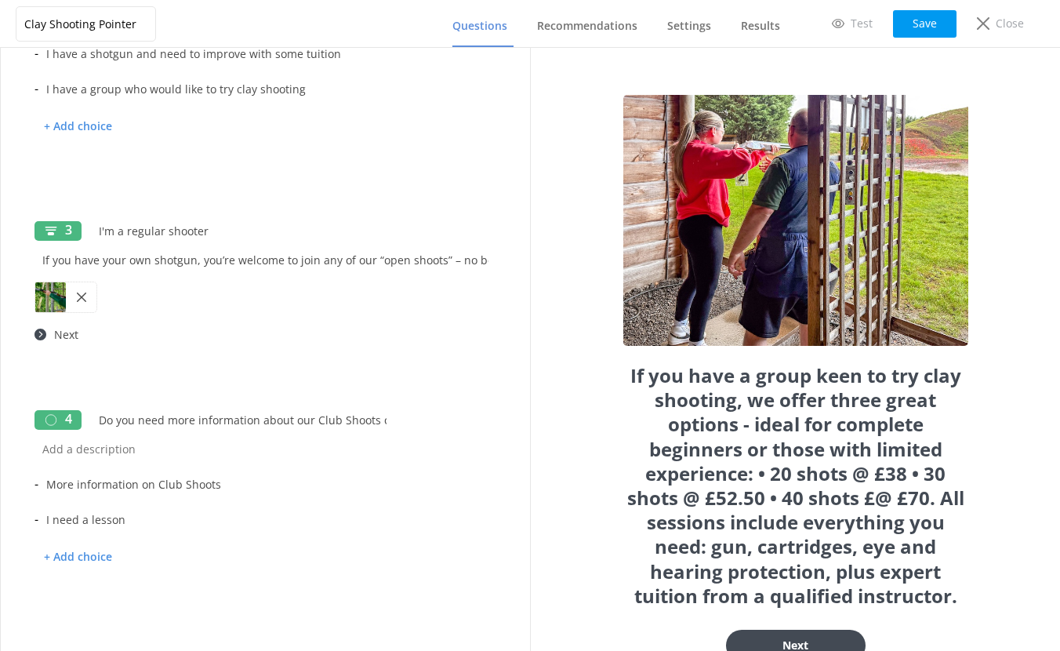
scroll to position [221, 0]
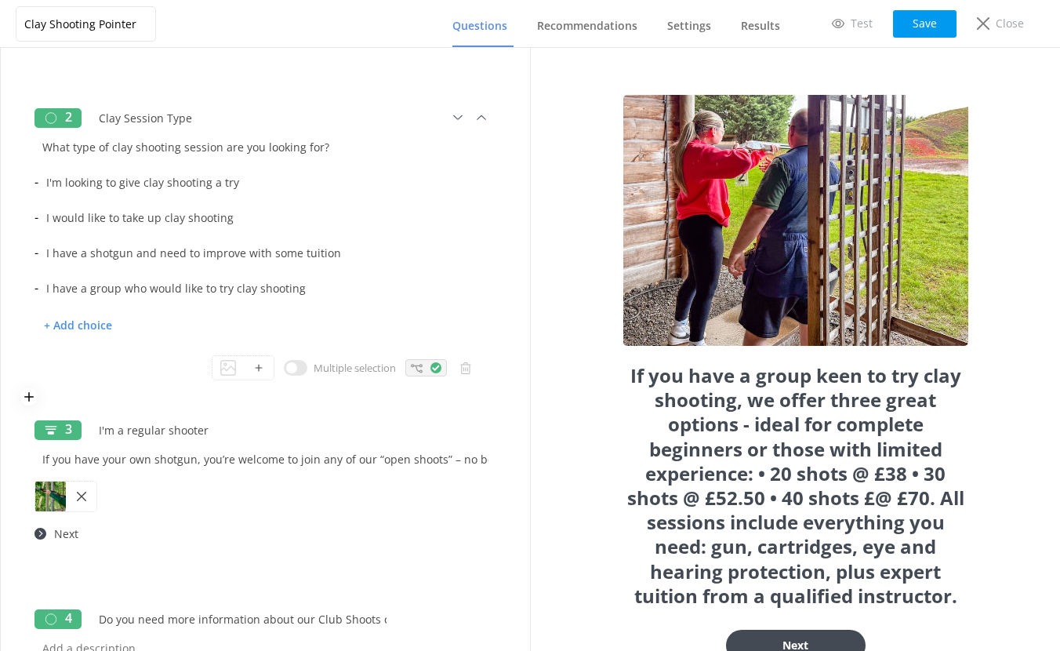
click at [411, 369] on icon at bounding box center [417, 368] width 12 height 12
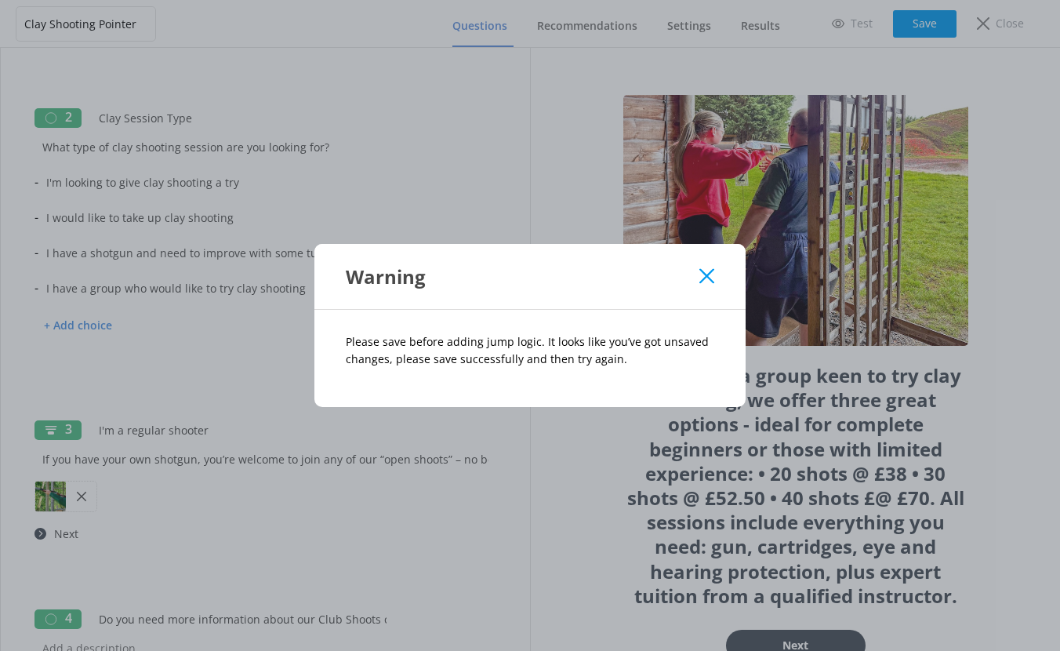
click at [704, 276] on icon at bounding box center [706, 276] width 15 height 16
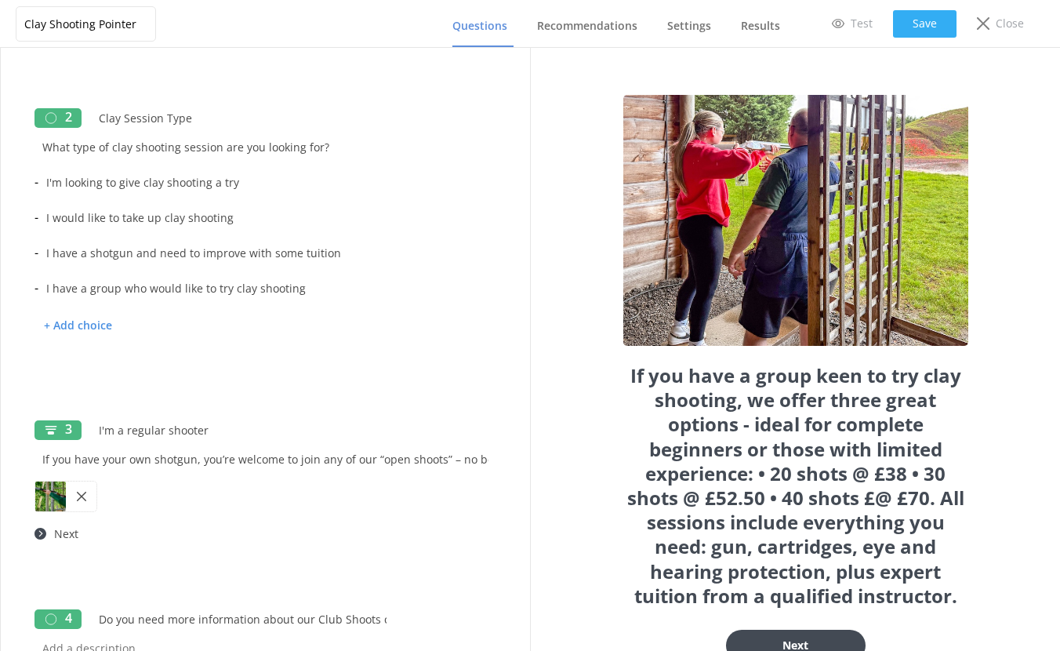
click at [926, 28] on button "Save" at bounding box center [924, 23] width 63 height 27
click at [411, 368] on use at bounding box center [417, 368] width 12 height 9
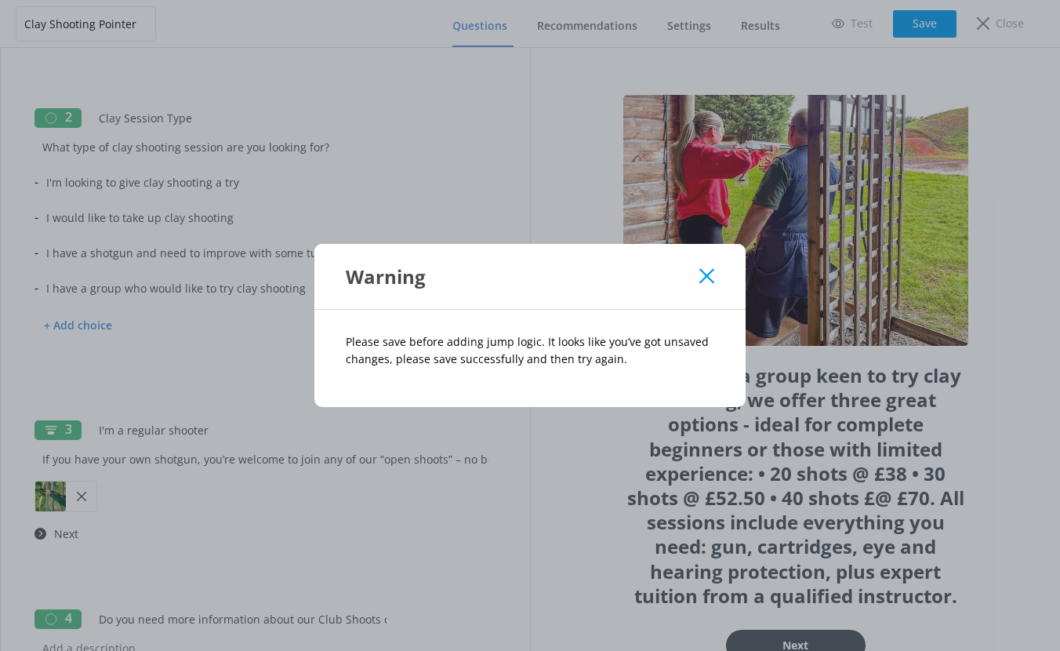
click at [704, 273] on use at bounding box center [706, 276] width 15 height 15
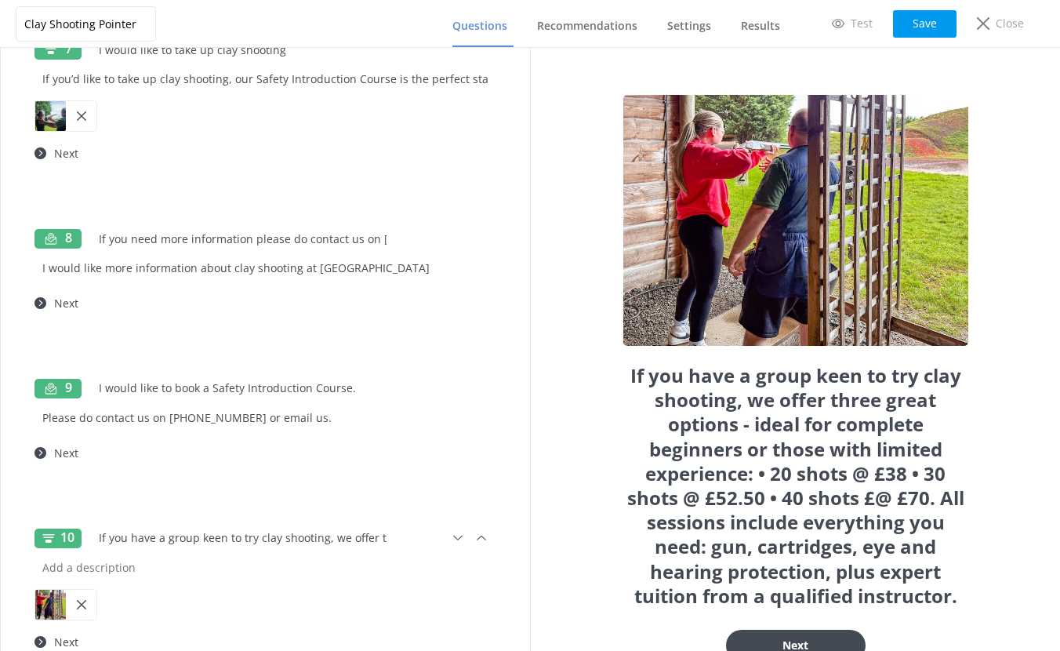
scroll to position [1530, 0]
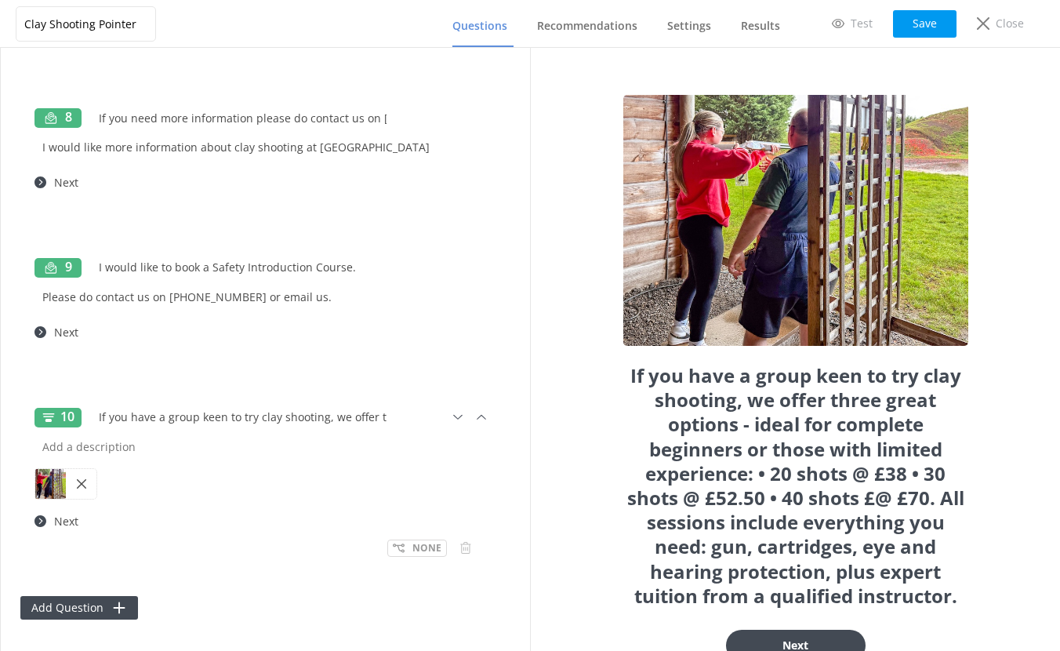
click at [564, 537] on div "If you have a group keen to try clay shooting, we offer three great options - i…" at bounding box center [795, 349] width 530 height 603
click at [920, 19] on button "Save" at bounding box center [924, 23] width 63 height 27
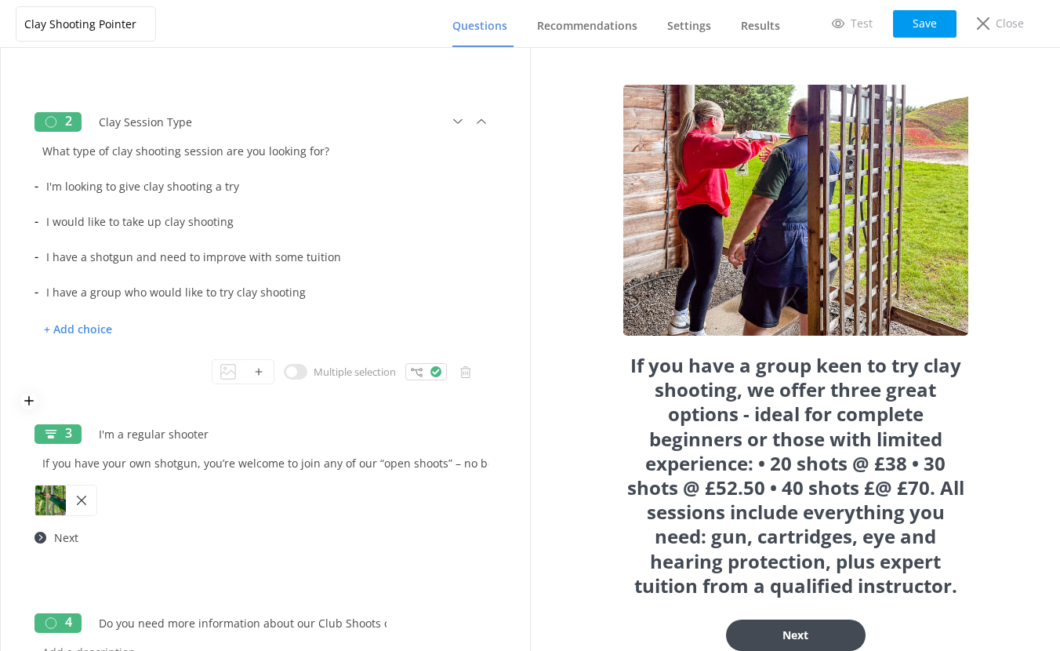
scroll to position [216, 0]
click at [411, 373] on icon at bounding box center [417, 373] width 12 height 12
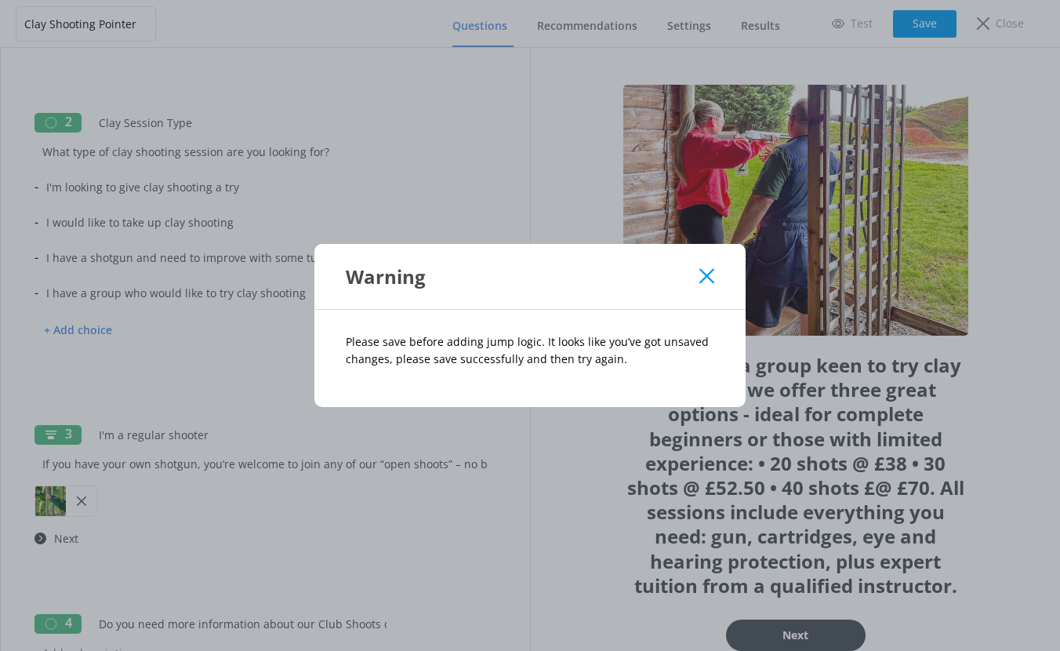
click at [705, 277] on use at bounding box center [706, 276] width 15 height 15
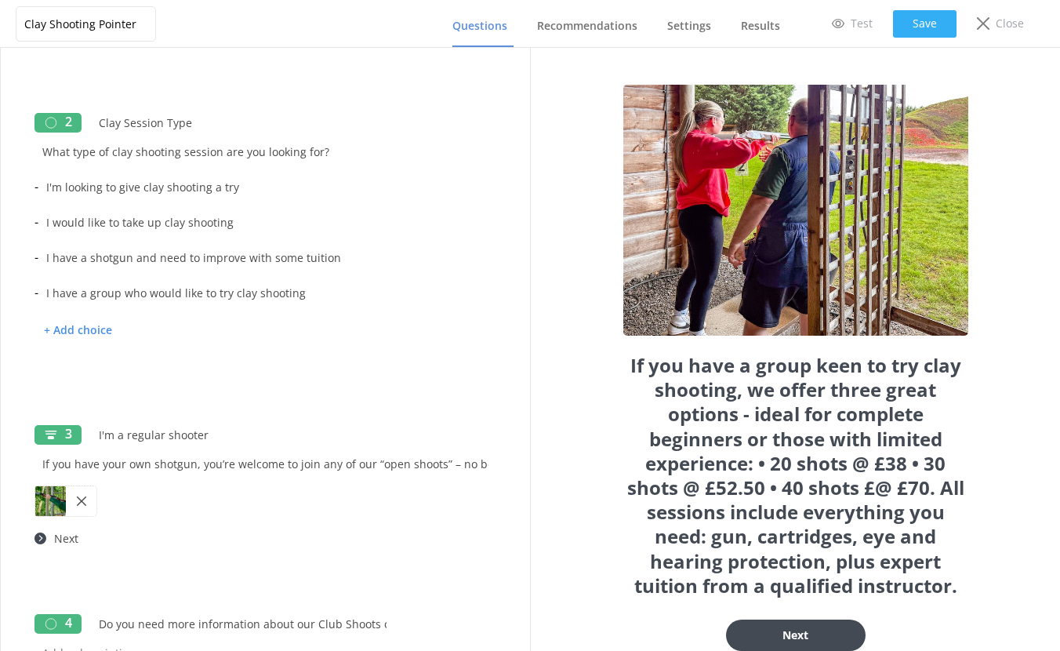
click at [912, 24] on button "Save" at bounding box center [924, 23] width 63 height 27
click at [577, 27] on span "Recommendations" at bounding box center [587, 26] width 100 height 16
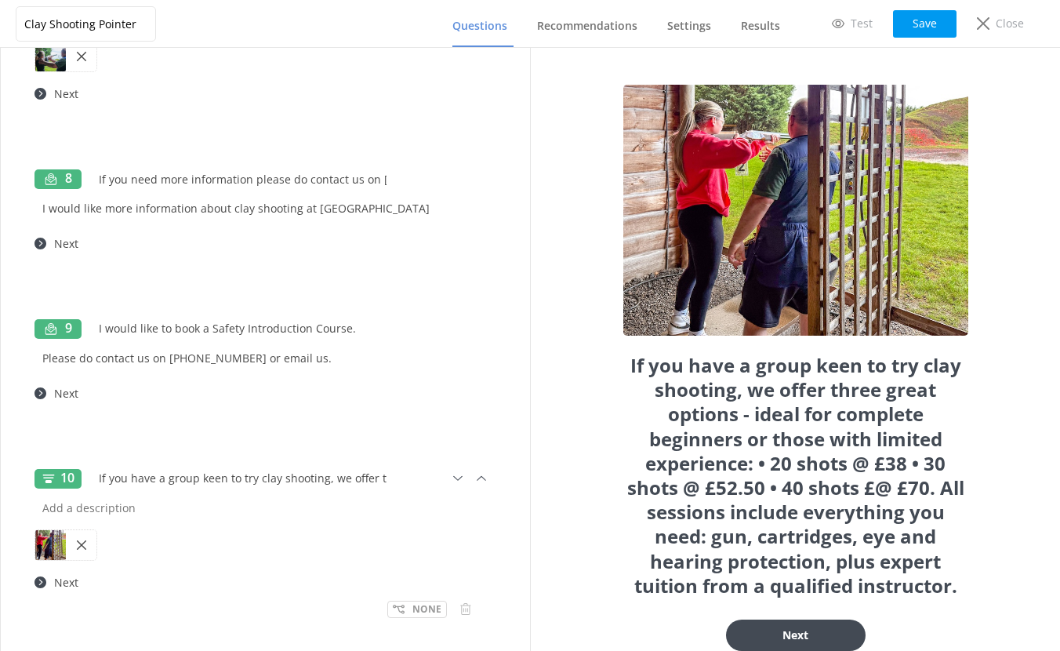
scroll to position [1530, 0]
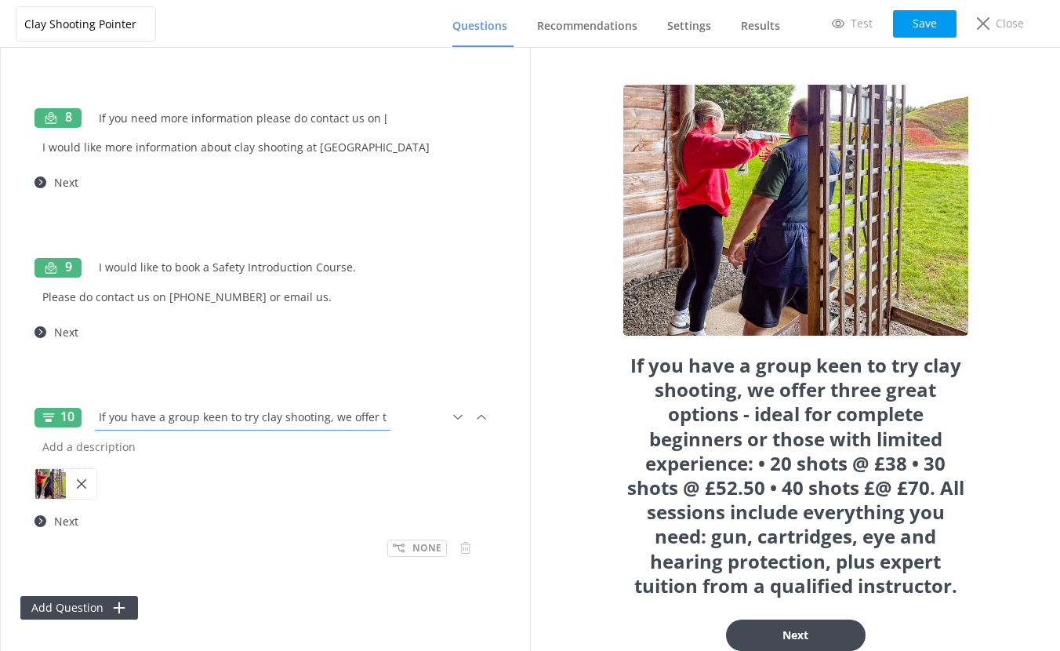
click at [154, 417] on input "If you have a group keen to try clay shooting, we offer three great options - i…" at bounding box center [242, 416] width 303 height 35
click at [342, 415] on input "If you have a group keen to try clay shooting, we offer three great options - i…" at bounding box center [242, 416] width 303 height 35
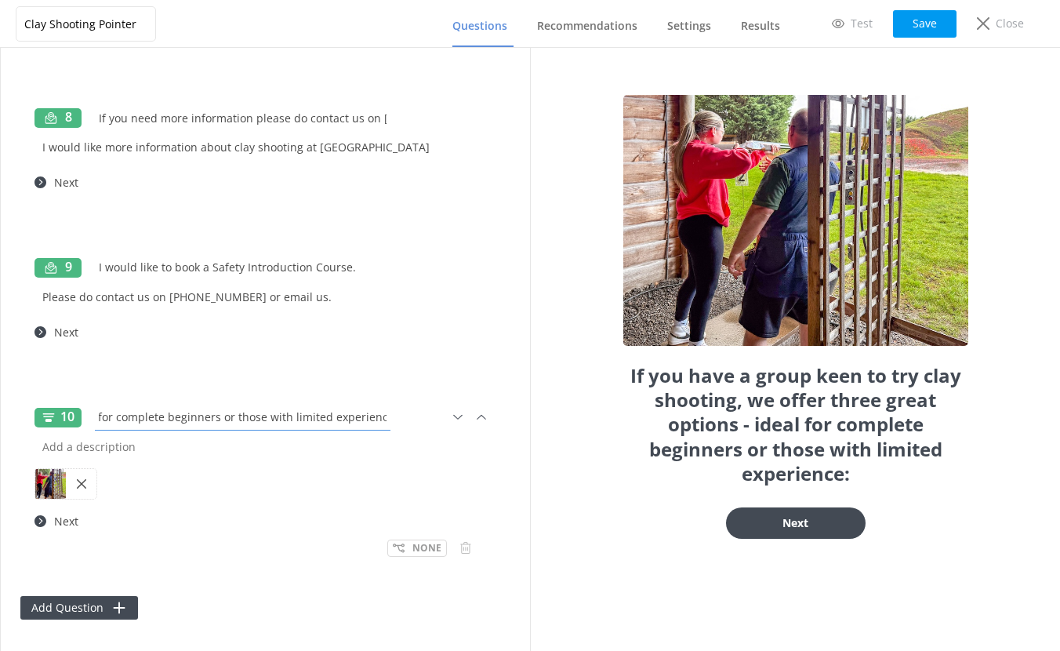
scroll to position [0, 0]
type input "If you have a group keen to try clay shooting, we offer three great options - i…"
click at [89, 448] on input "text" at bounding box center [265, 446] width 462 height 35
paste input "• 20 shots @ £38 • 30 shots @ £52.50 • 40 shots £@ £70. All sessions include ev…"
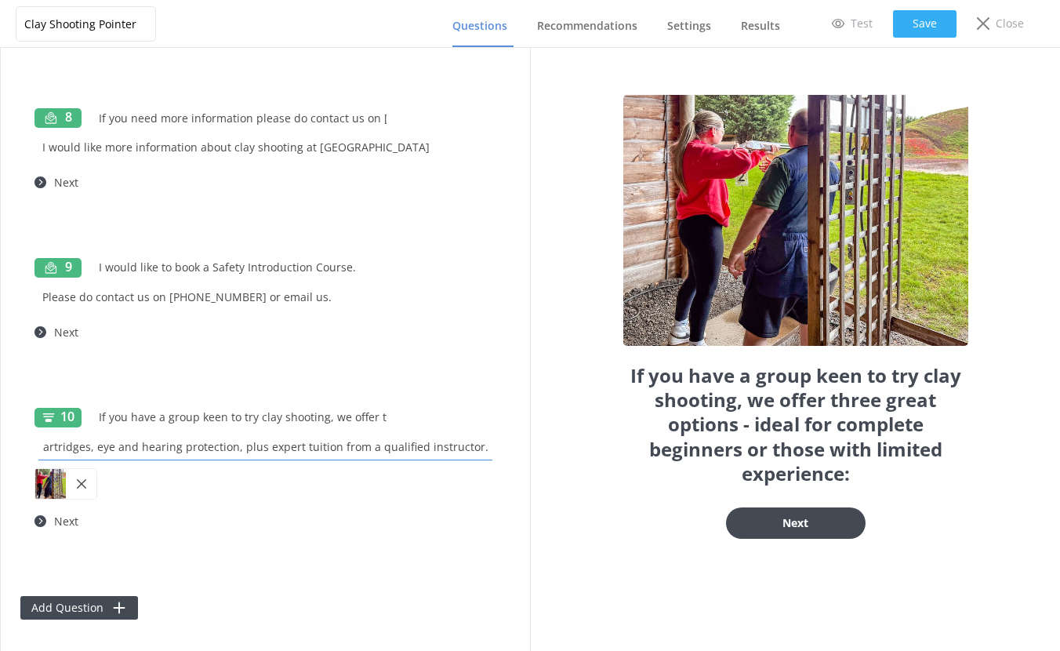
type input "• 20 shots @ £38 • 30 shots @ £52.50 • 40 shots £@ £70. All sessions include ev…"
click at [923, 16] on button "Save" at bounding box center [924, 23] width 63 height 27
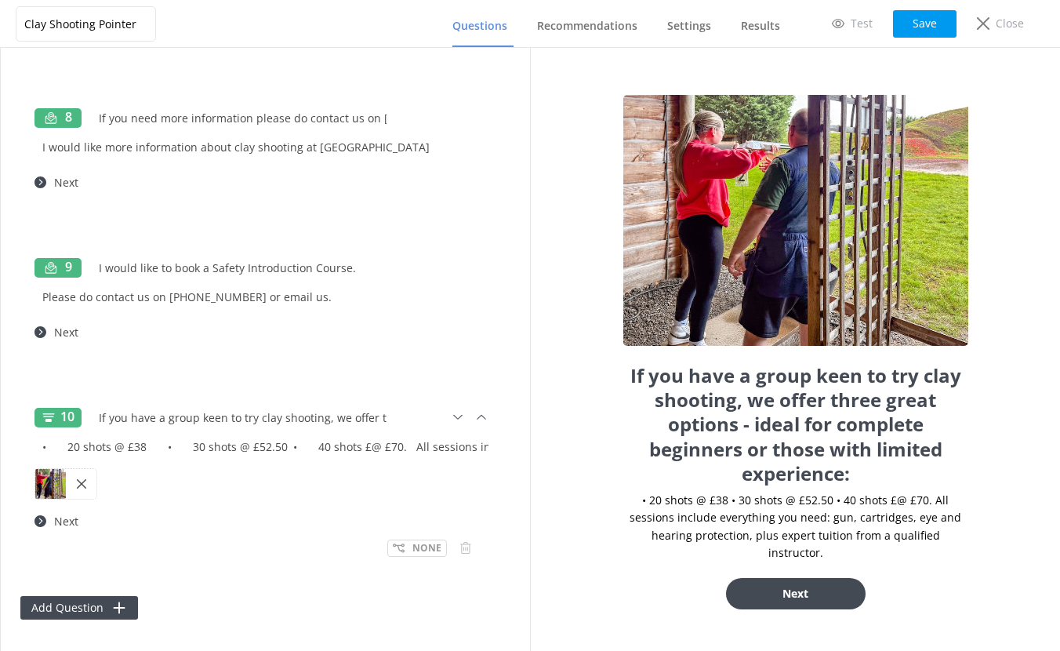
click at [394, 422] on div "If you have a group keen to try clay shooting, we offer three great options - i…" at bounding box center [270, 417] width 358 height 35
click at [386, 415] on div "If you have a group keen to try clay shooting, we offer three great options - i…" at bounding box center [270, 417] width 358 height 35
click at [357, 415] on input "If you have a group keen to try clay shooting, we offer three great options - i…" at bounding box center [242, 417] width 303 height 35
drag, startPoint x: 375, startPoint y: 415, endPoint x: 470, endPoint y: 415, distance: 94.9
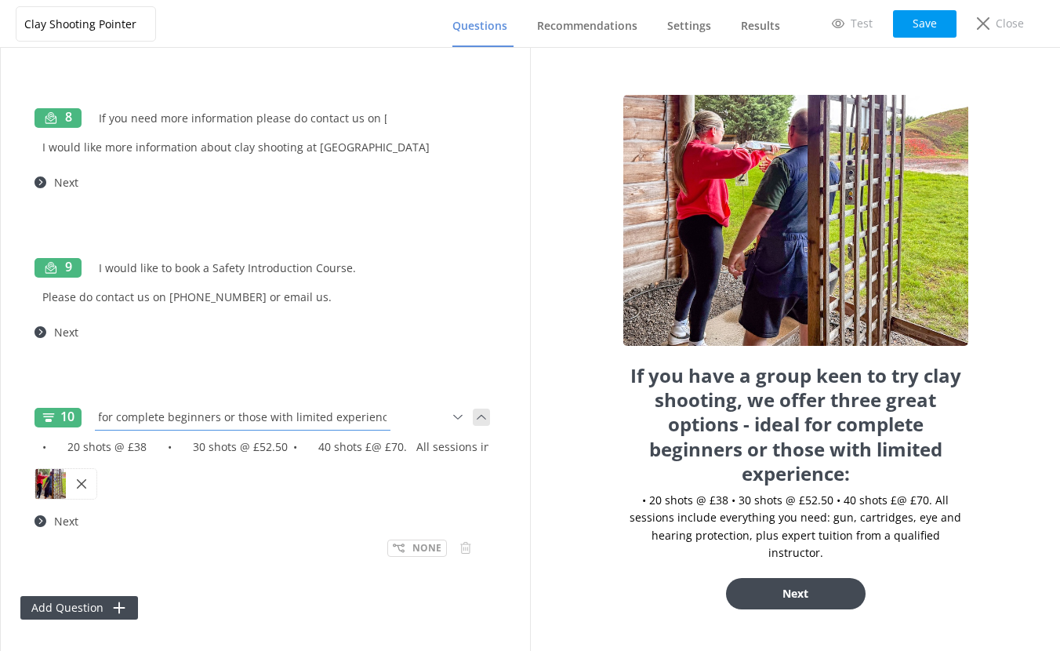
click at [470, 415] on div "10 If you have a group keen to try clay shooting, we offer three great options …" at bounding box center [265, 417] width 462 height 24
click at [390, 415] on div "If you have a group keen to try clay shooting, we offer three great options - i…" at bounding box center [270, 417] width 358 height 37
click at [378, 415] on input "If you have a group keen to try clay shooting, we offer three great options - i…" at bounding box center [242, 416] width 303 height 35
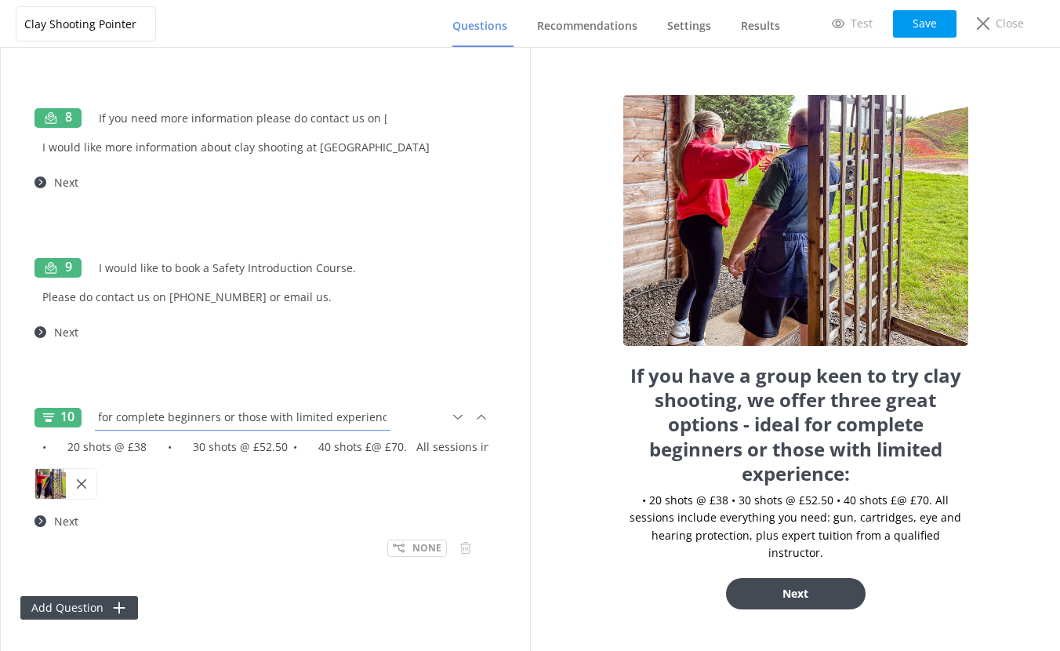
drag, startPoint x: 363, startPoint y: 417, endPoint x: 483, endPoint y: 419, distance: 120.0
click at [483, 419] on div "10 If you have a group keen to try clay shooting, we offer three great options …" at bounding box center [265, 417] width 462 height 24
click at [373, 417] on input "If you have a group keen to try clay shooting, we offer three great options - i…" at bounding box center [242, 416] width 303 height 35
type input "If you have a group keen to try clay shooting, we offer three great options - i…"
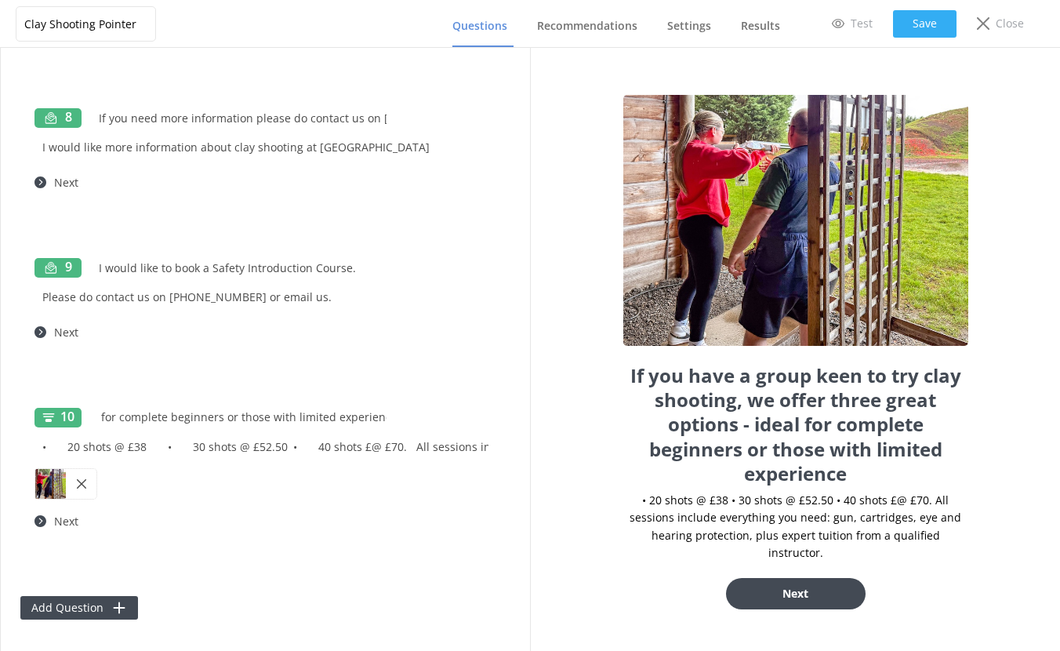
click at [917, 17] on button "Save" at bounding box center [924, 23] width 63 height 27
click at [473, 416] on icon at bounding box center [481, 416] width 17 height 17
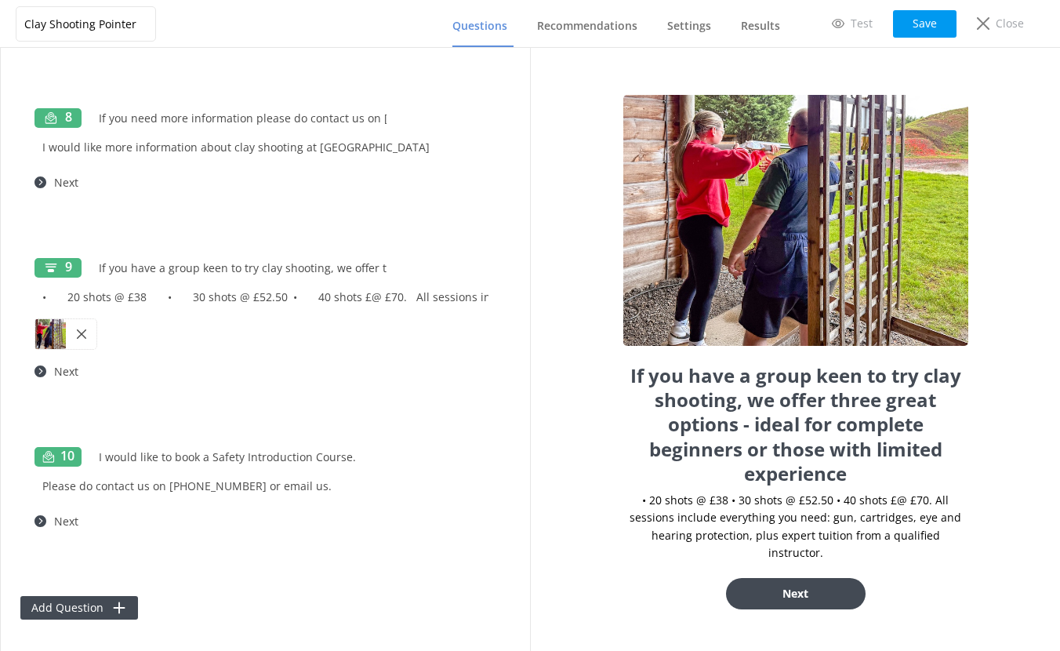
click at [469, 416] on div "9 If you have a group keen to try clay shooting, we offer three great options -…" at bounding box center [265, 335] width 490 height 189
click at [473, 267] on icon at bounding box center [481, 267] width 17 height 17
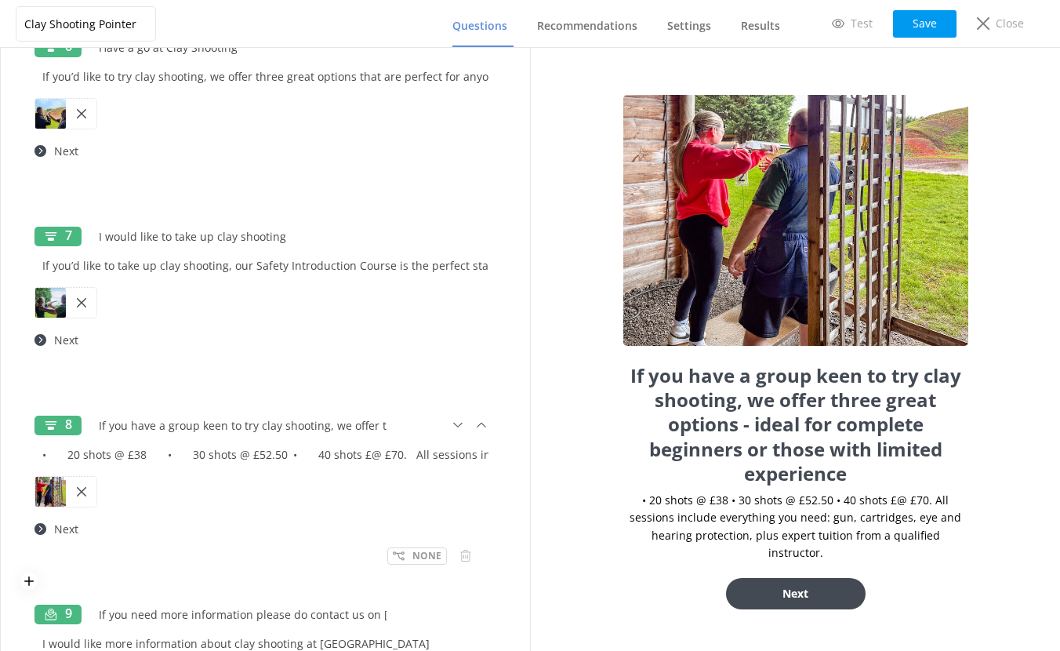
scroll to position [1182, 0]
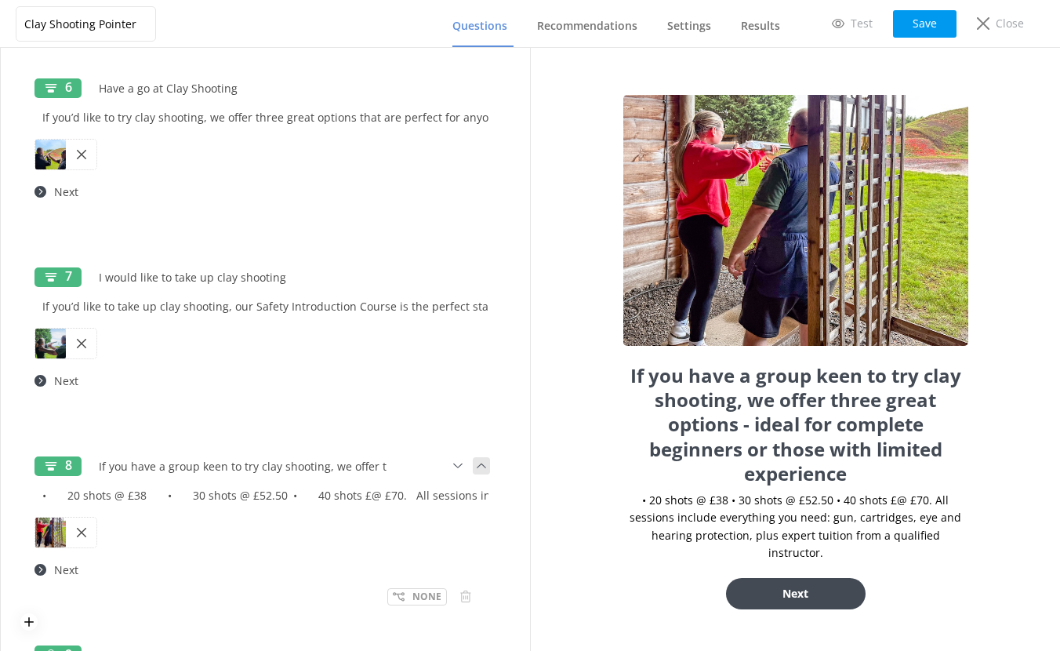
click at [473, 464] on icon at bounding box center [481, 465] width 17 height 17
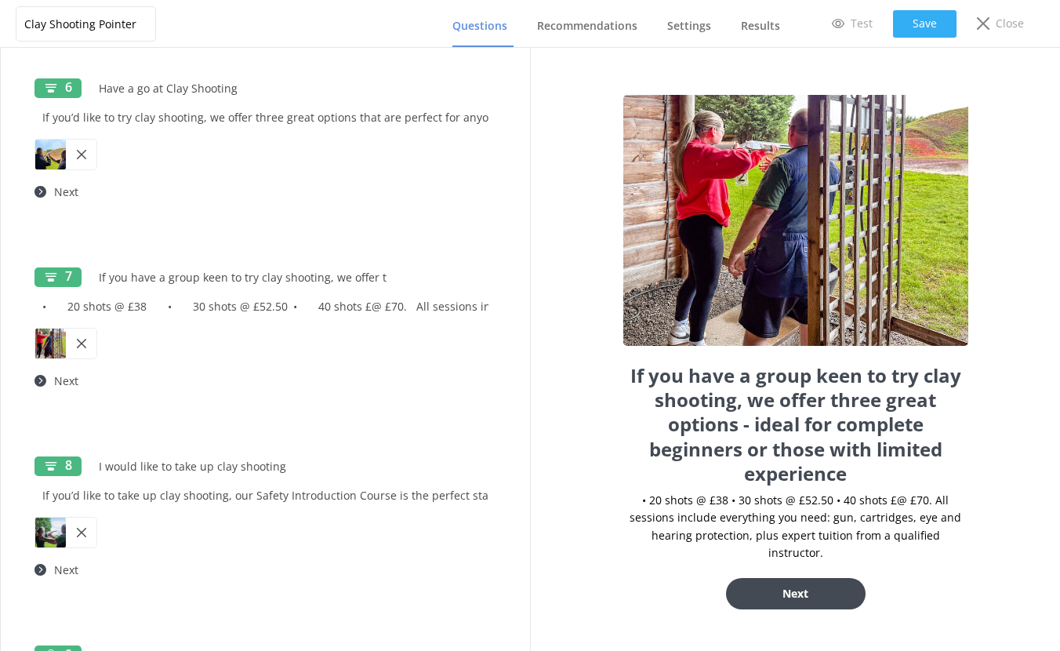
click at [923, 13] on button "Save" at bounding box center [924, 23] width 63 height 27
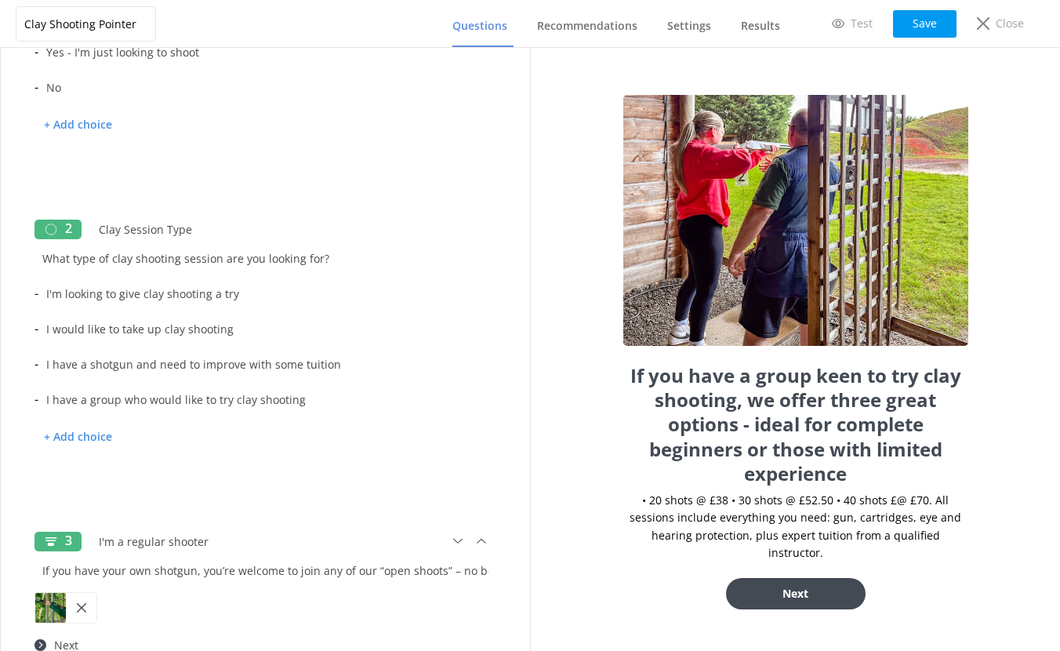
scroll to position [102, 0]
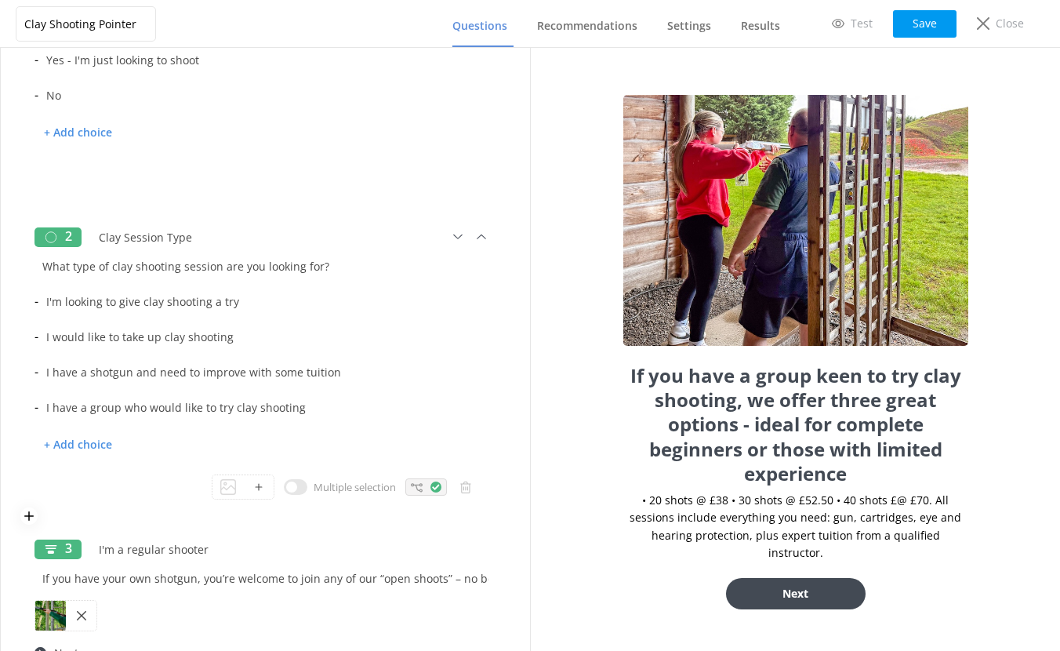
click at [411, 484] on use at bounding box center [417, 487] width 12 height 9
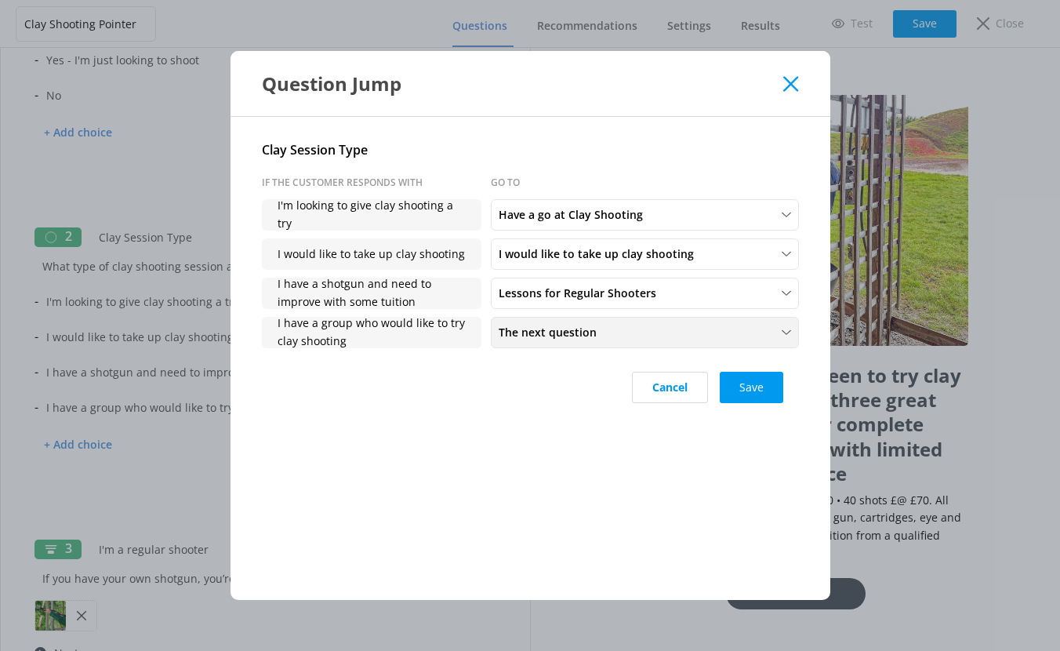
click at [532, 335] on span "The next question" at bounding box center [552, 332] width 107 height 17
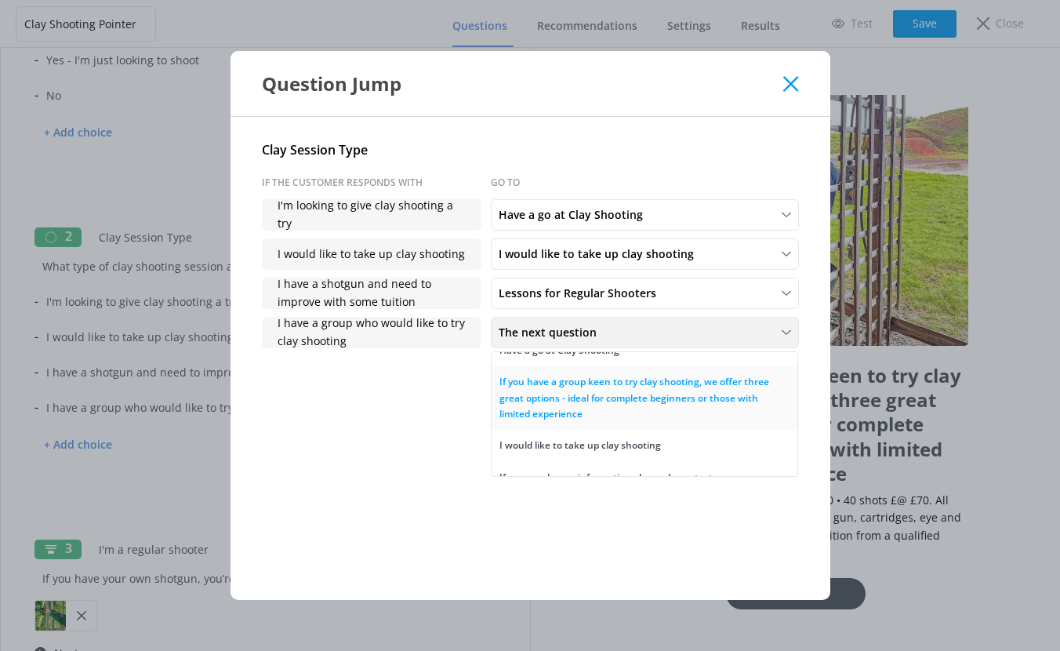
scroll to position [155, 0]
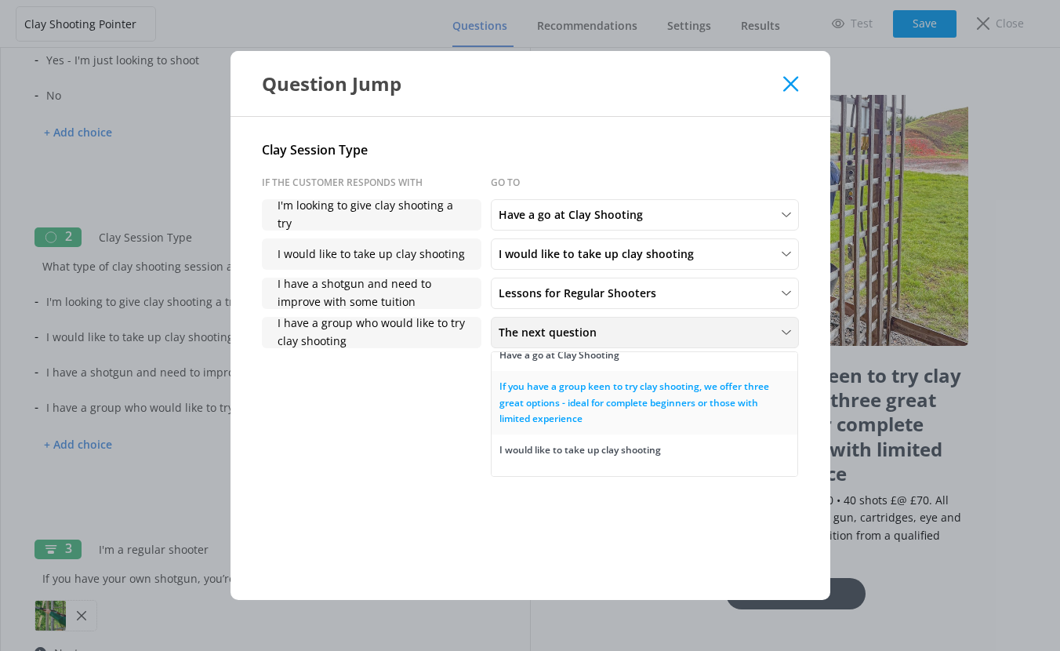
click at [556, 405] on div "If you have a group keen to try clay shooting, we offer three great options - i…" at bounding box center [644, 403] width 290 height 48
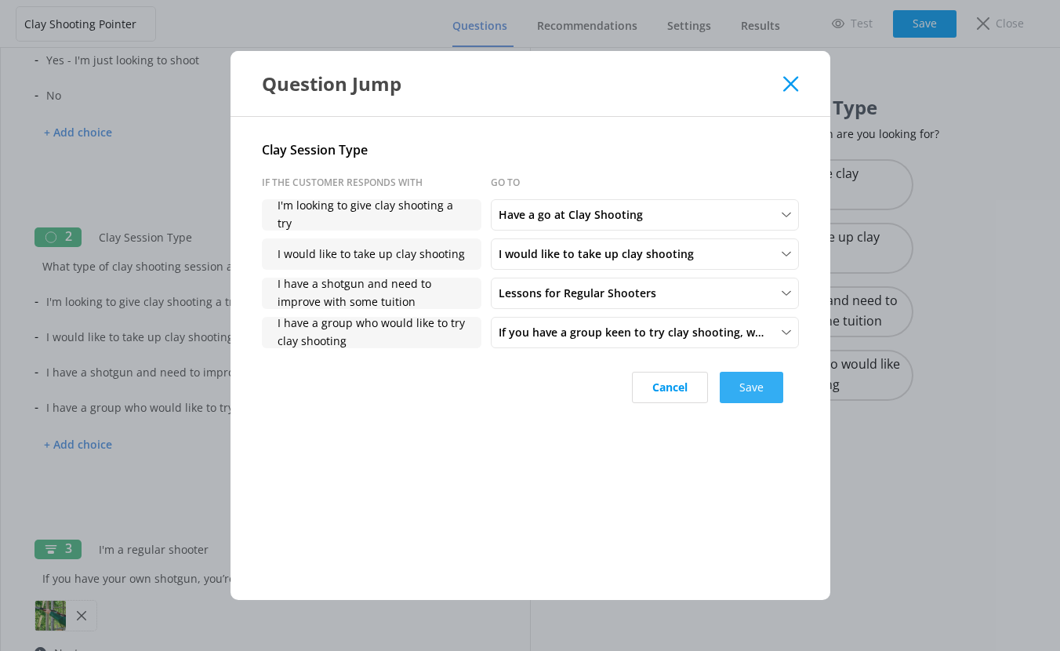
click at [762, 390] on button "Save" at bounding box center [751, 387] width 63 height 31
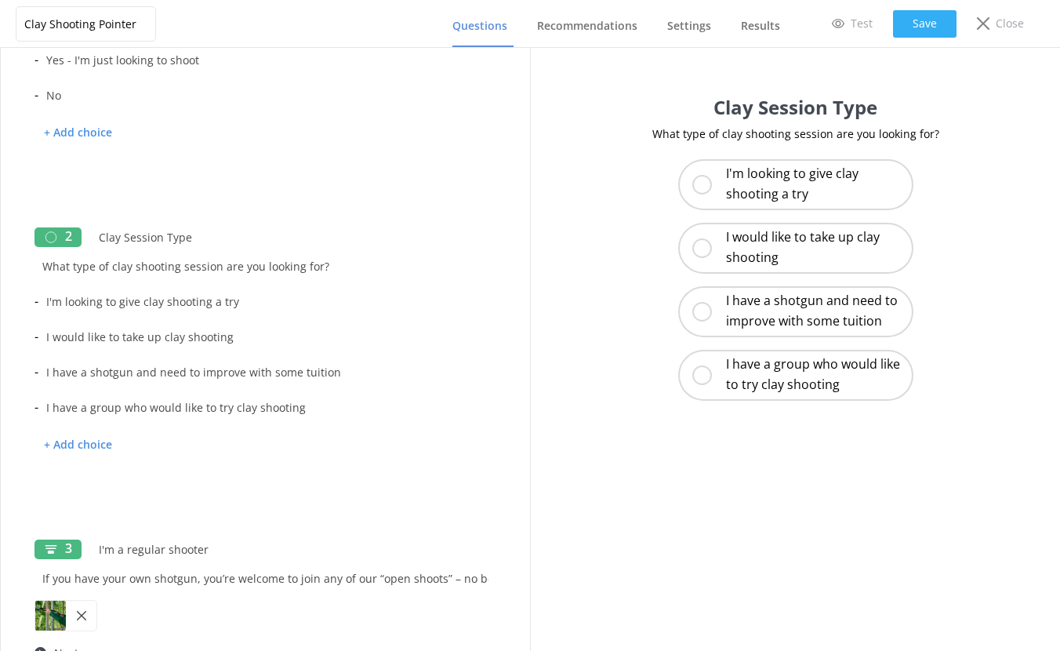
click at [903, 24] on button "Save" at bounding box center [924, 23] width 63 height 27
click at [600, 31] on span "Recommendations" at bounding box center [587, 26] width 100 height 16
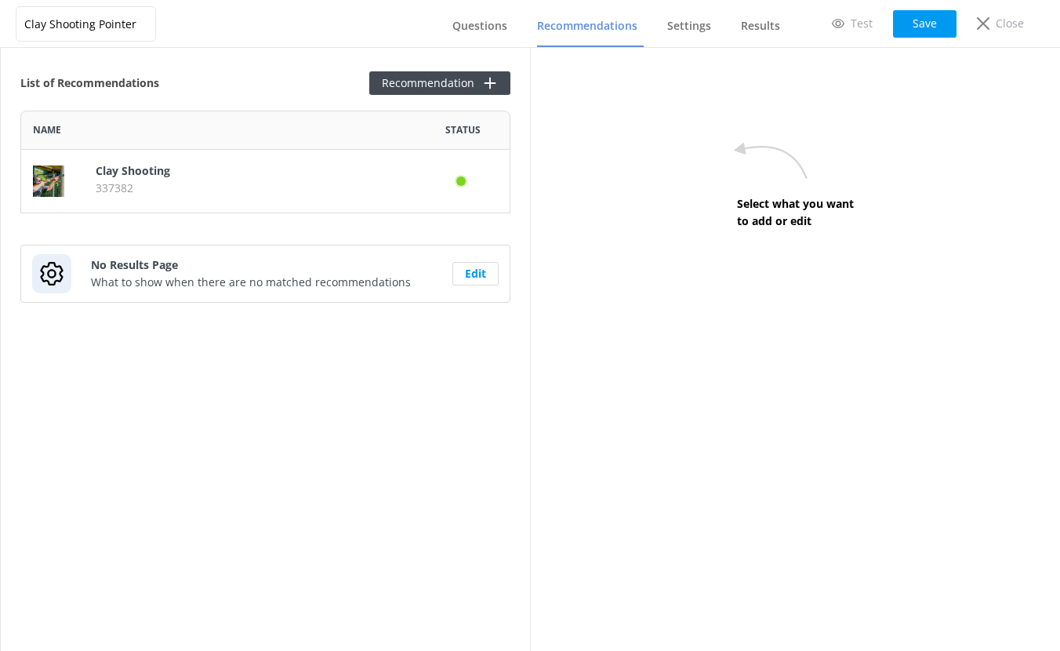
scroll to position [91, 478]
click at [209, 180] on p "337382" at bounding box center [250, 188] width 308 height 17
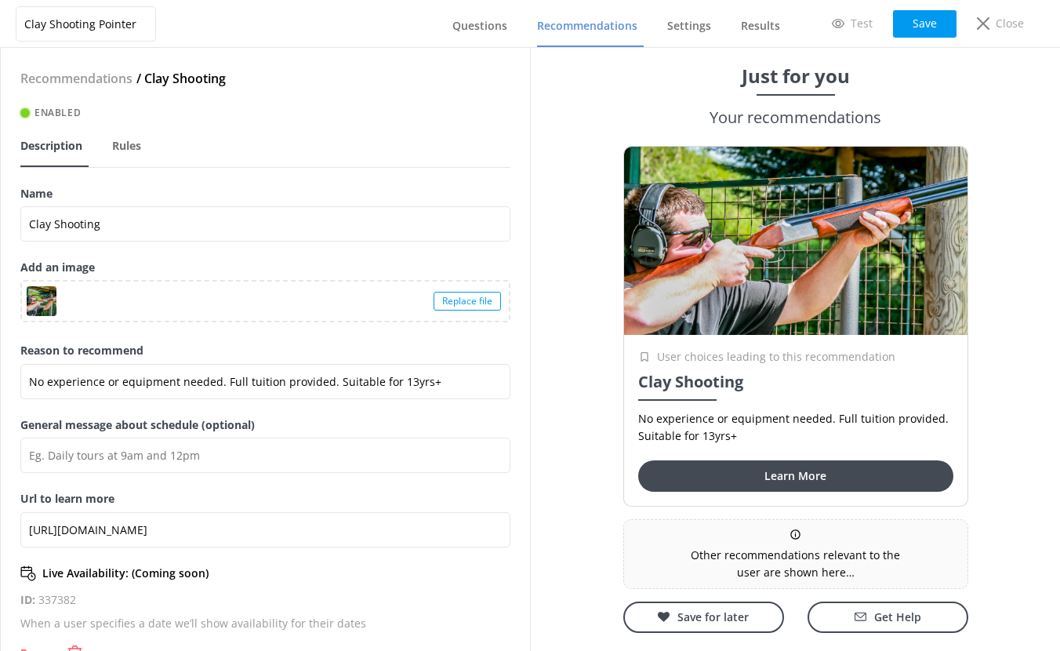
scroll to position [3, 0]
click at [129, 150] on span "Rules" at bounding box center [126, 145] width 29 height 16
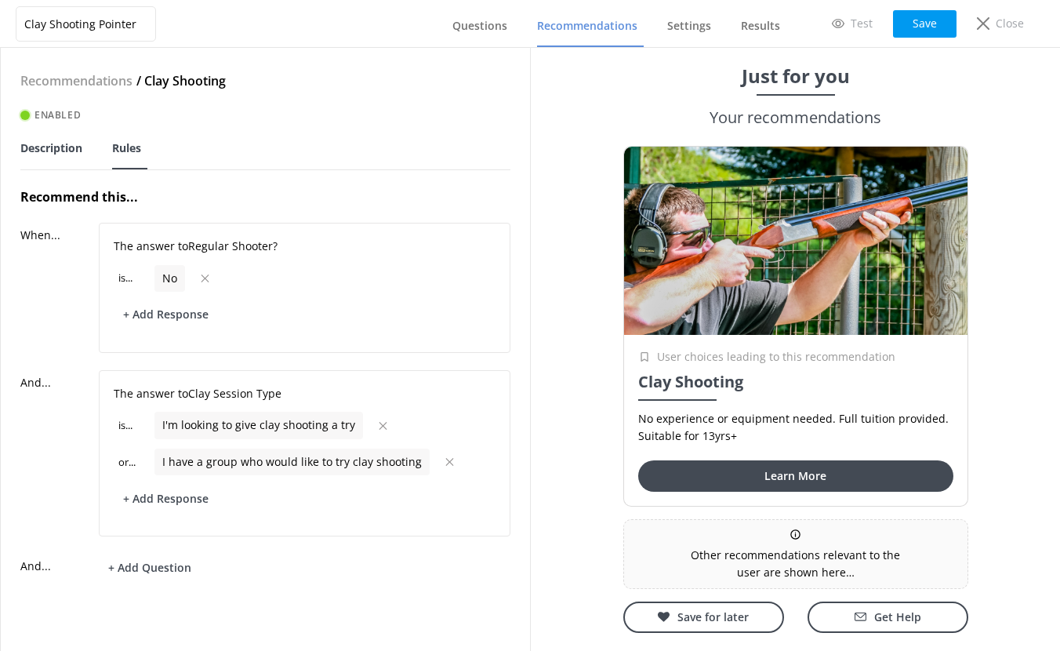
click at [56, 154] on span "Description" at bounding box center [51, 148] width 62 height 16
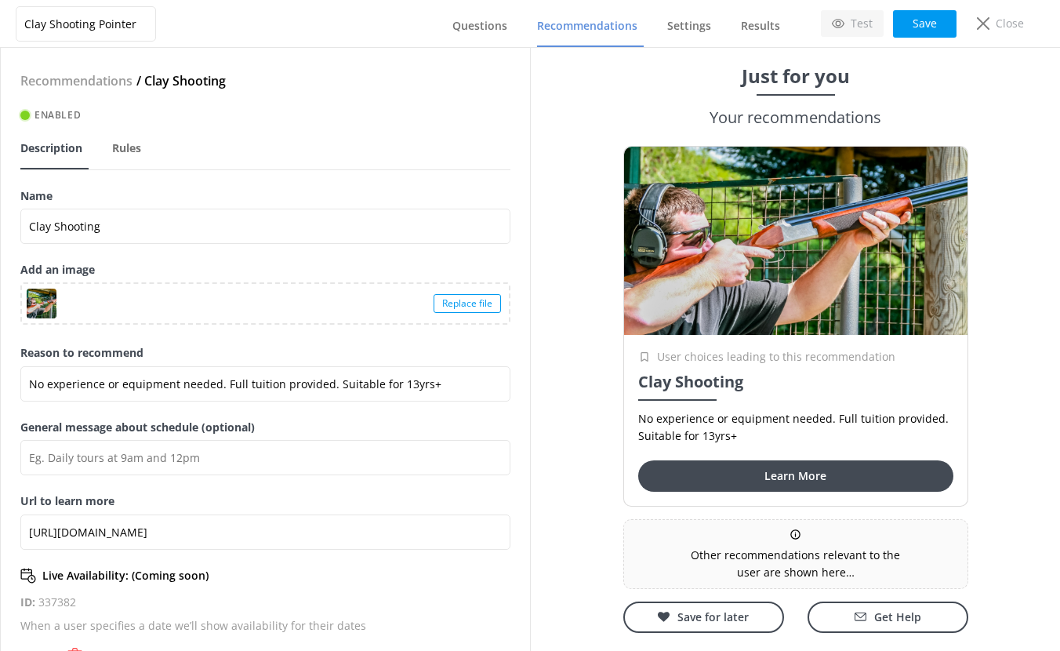
click at [862, 24] on p "Test" at bounding box center [861, 23] width 22 height 17
click at [463, 26] on span "Questions" at bounding box center [479, 26] width 55 height 16
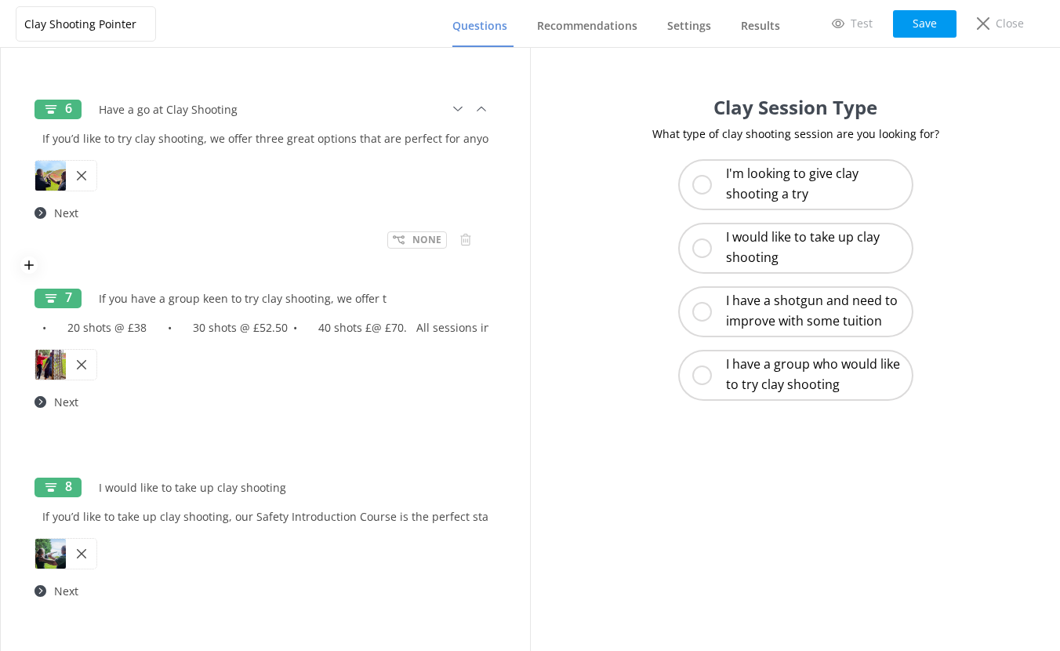
scroll to position [1156, 0]
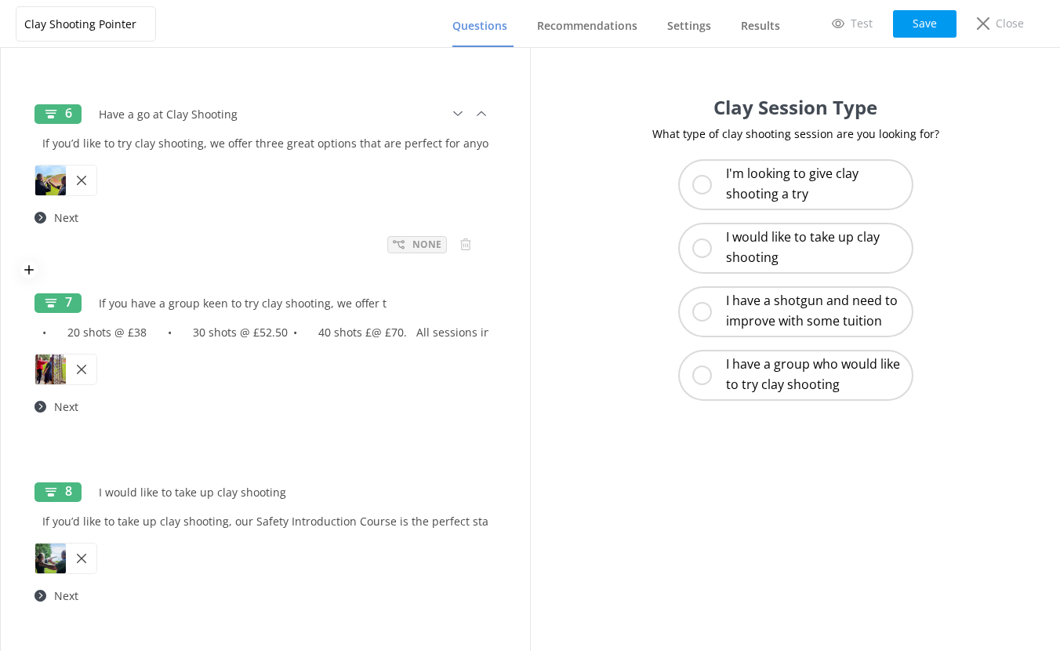
click at [393, 244] on icon at bounding box center [399, 244] width 12 height 12
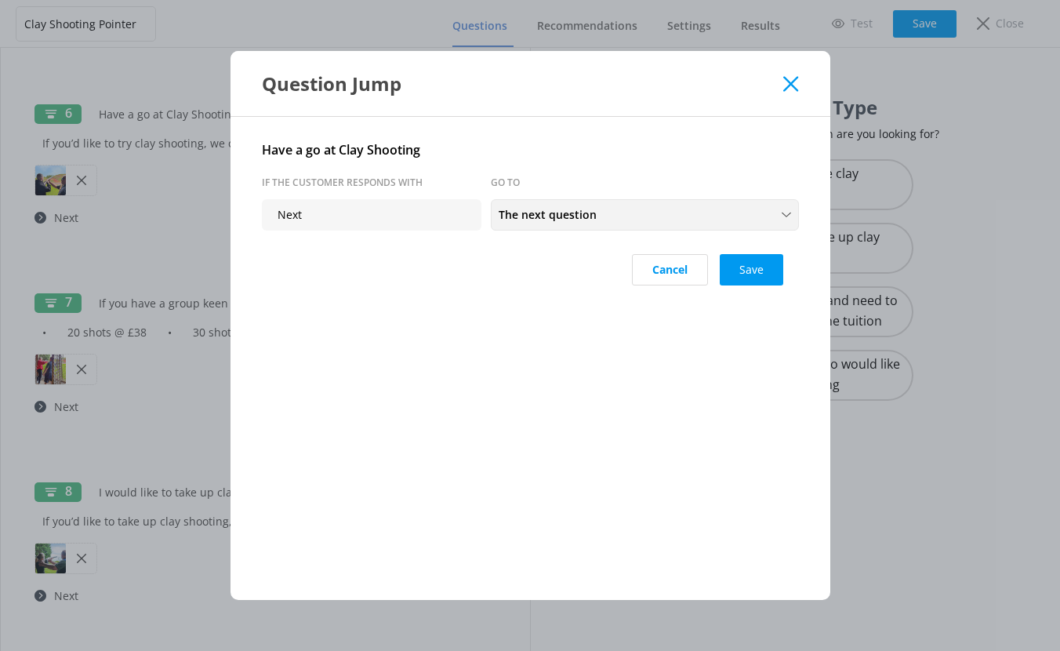
click at [542, 207] on span "The next question" at bounding box center [552, 214] width 107 height 17
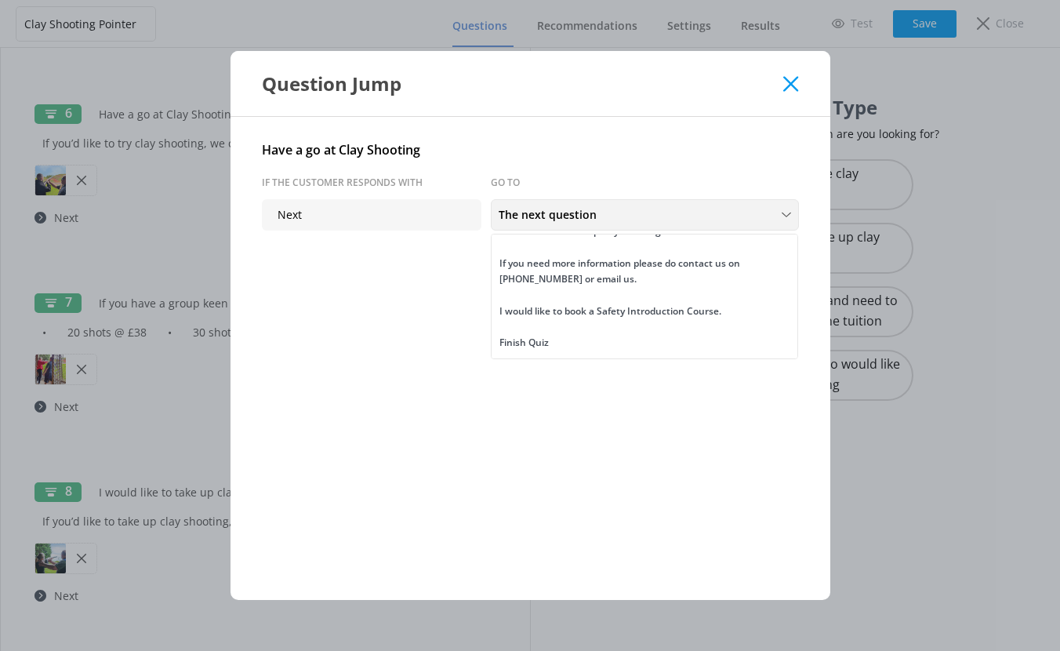
scroll to position [114, 0]
click at [552, 267] on div "If you need more information please do contact us on 01926 491948 or email us." at bounding box center [644, 272] width 290 height 32
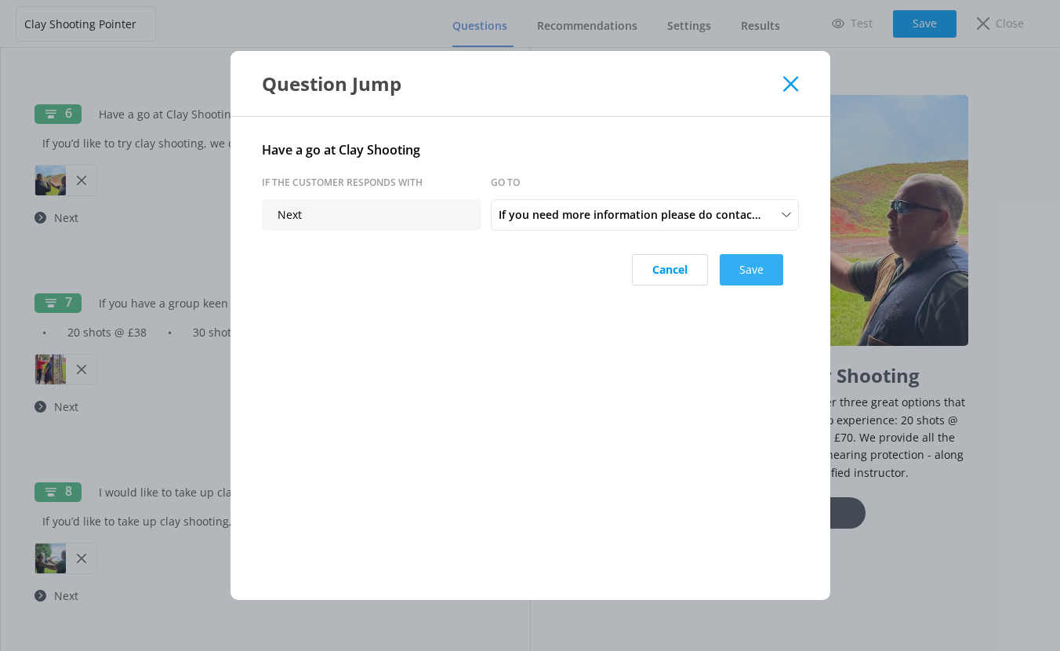
click at [745, 267] on button "Save" at bounding box center [751, 269] width 63 height 31
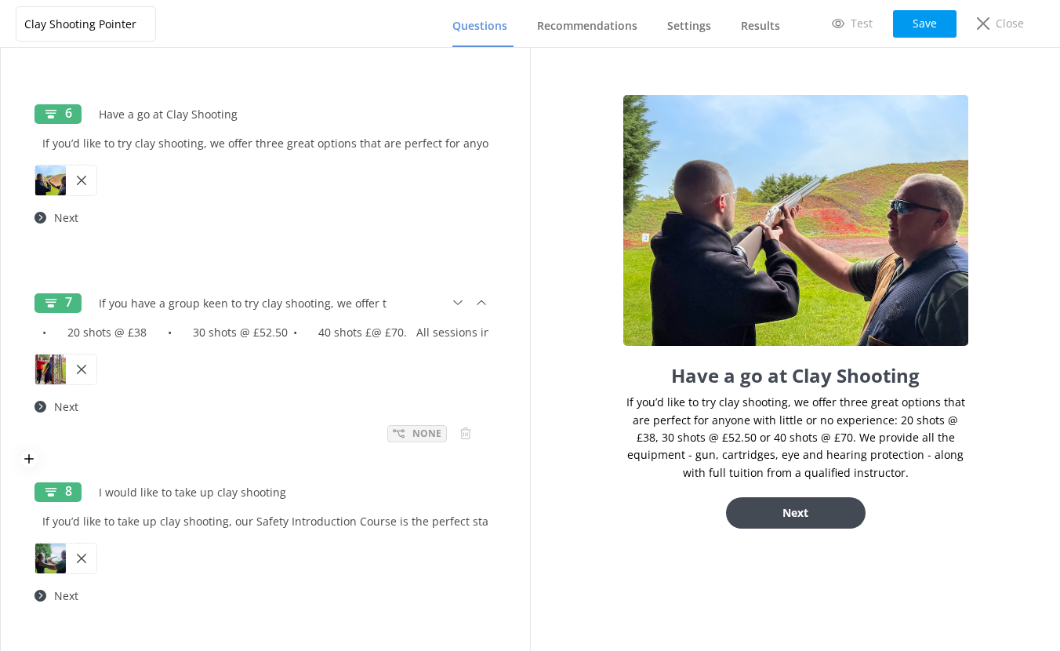
click at [393, 430] on icon at bounding box center [399, 433] width 12 height 12
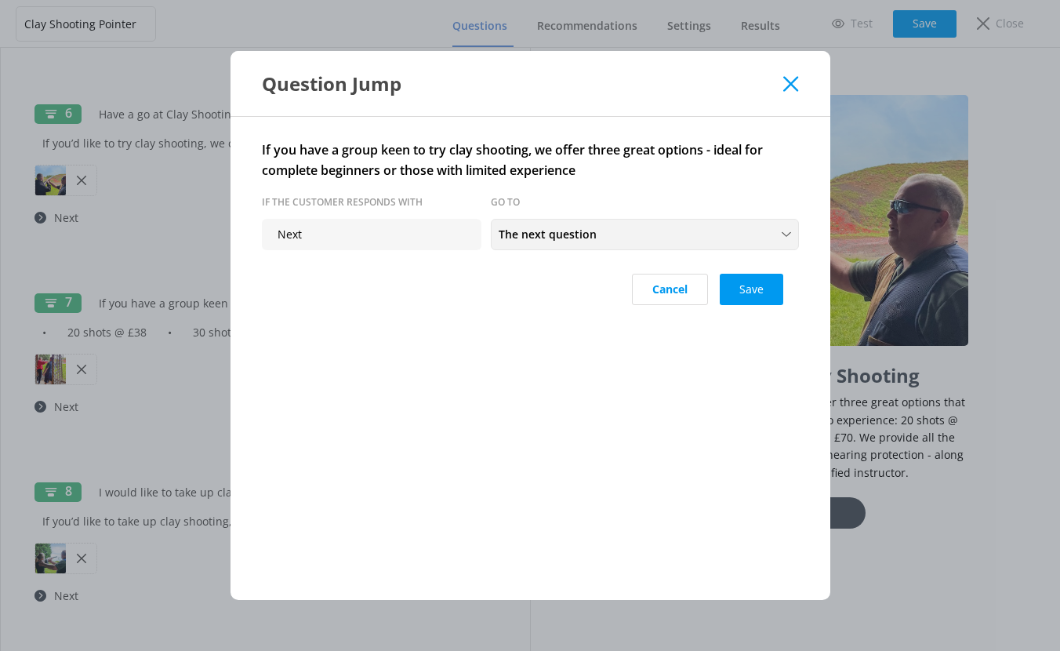
click at [602, 228] on span "The next question" at bounding box center [552, 234] width 107 height 17
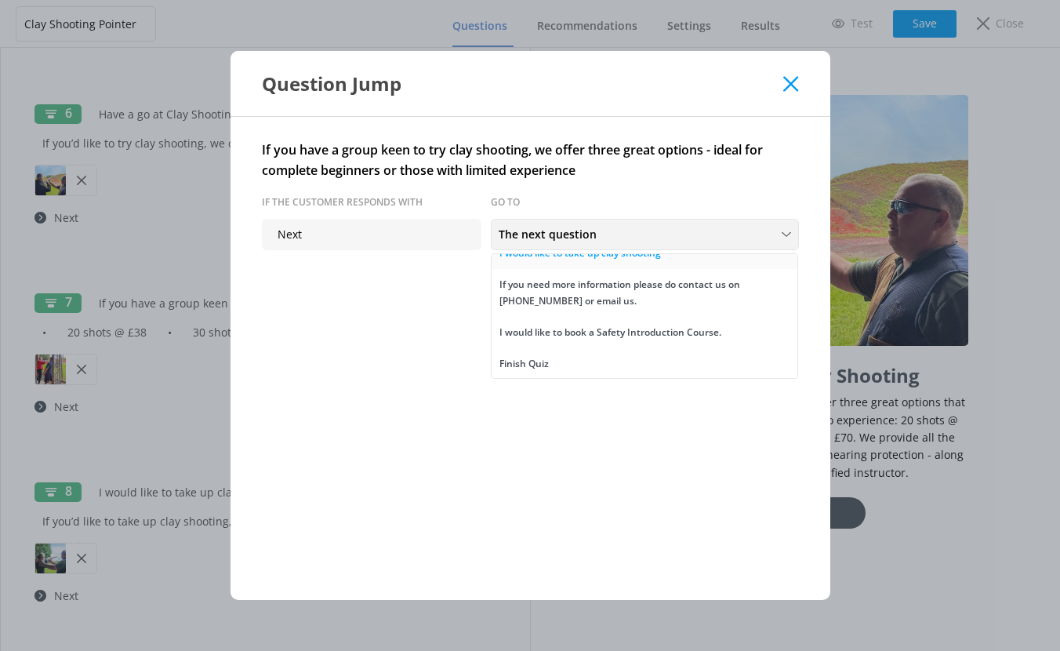
scroll to position [50, 0]
click at [510, 359] on div "Finish Quiz" at bounding box center [523, 362] width 49 height 16
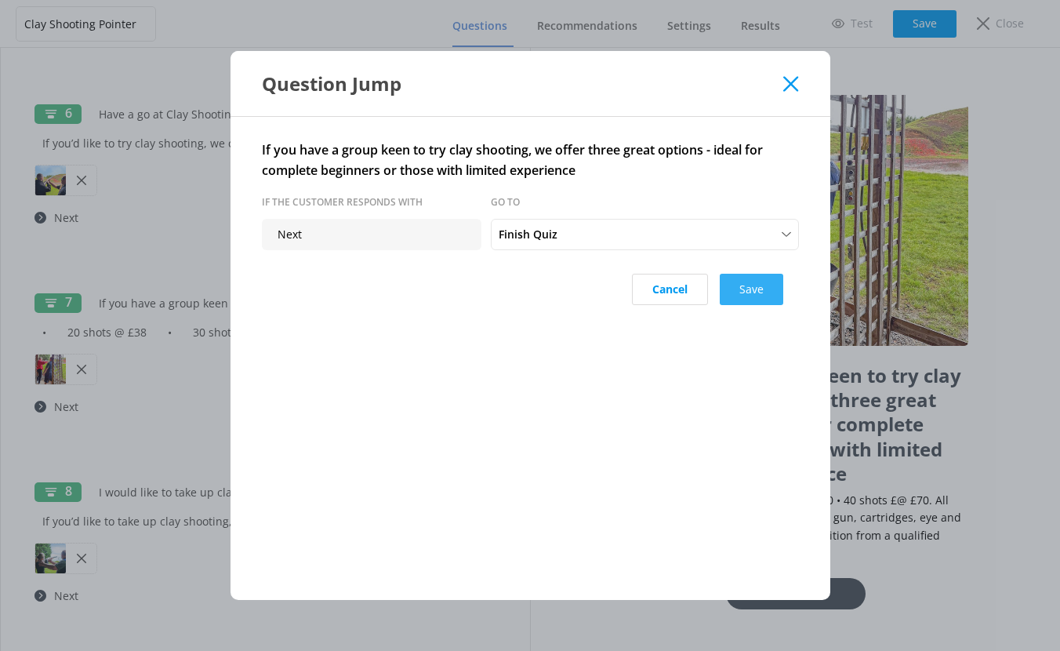
click at [753, 290] on button "Save" at bounding box center [751, 289] width 63 height 31
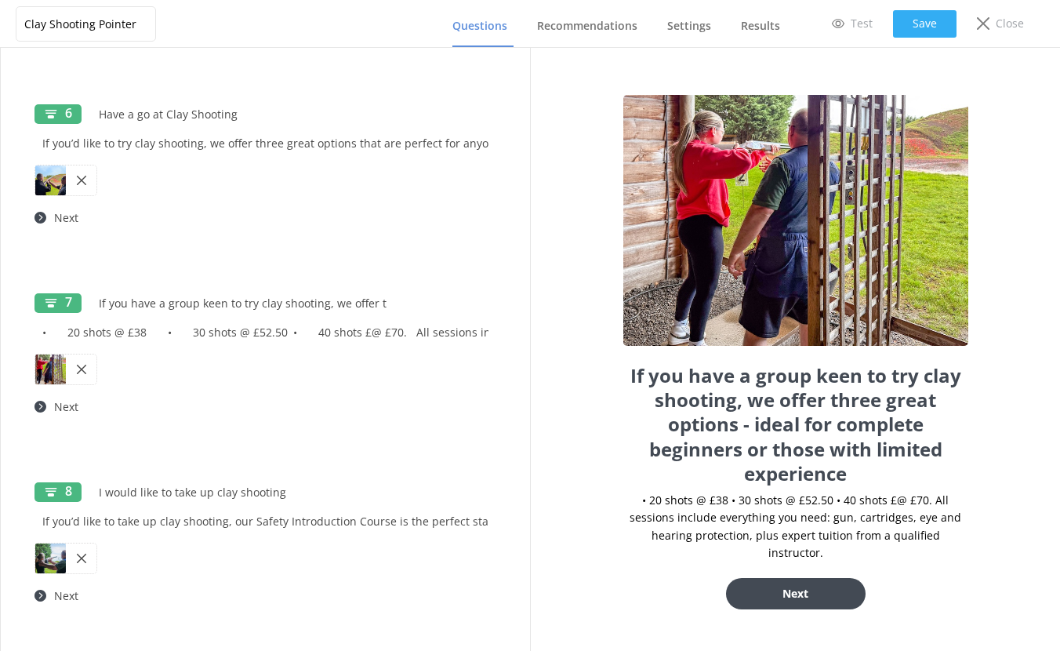
click at [945, 22] on button "Save" at bounding box center [924, 23] width 63 height 27
click at [861, 25] on p "Test" at bounding box center [861, 23] width 22 height 17
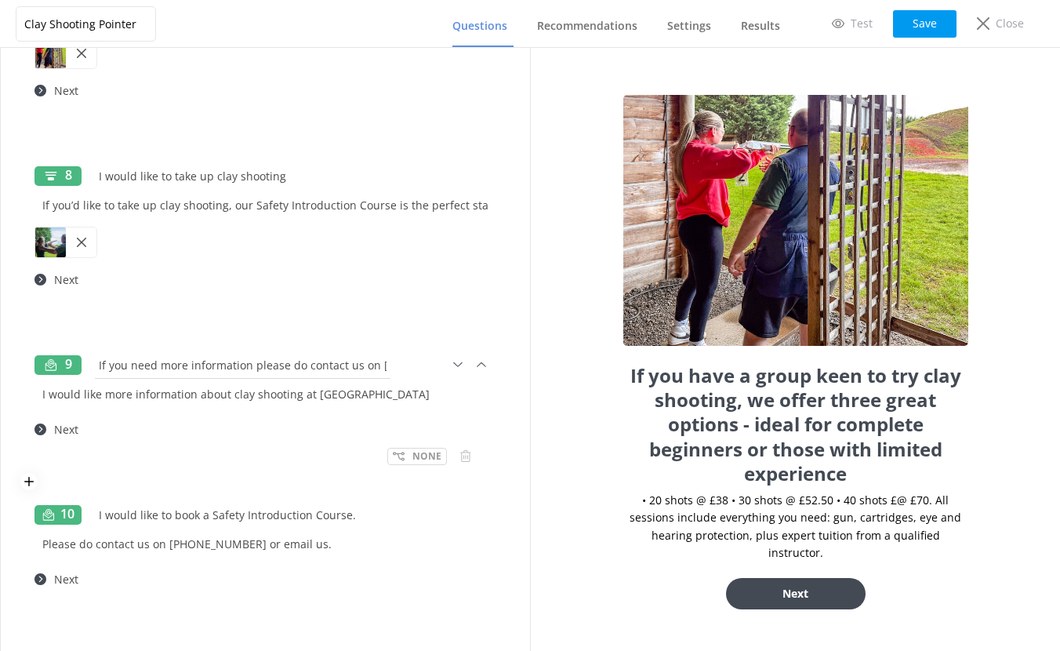
scroll to position [1530, 0]
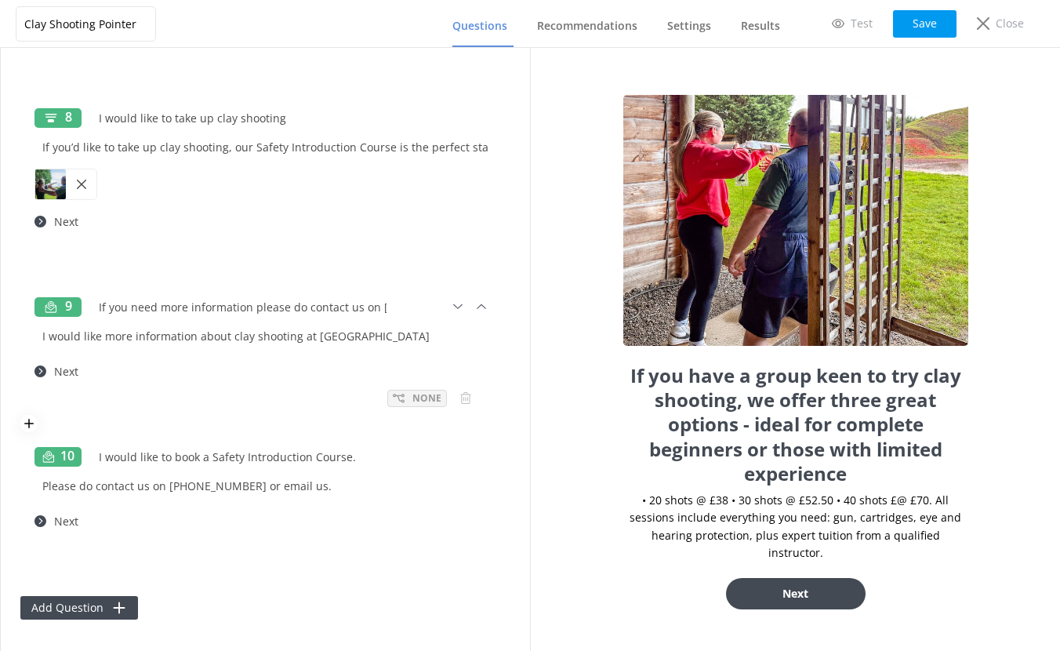
click at [393, 397] on use at bounding box center [399, 398] width 12 height 9
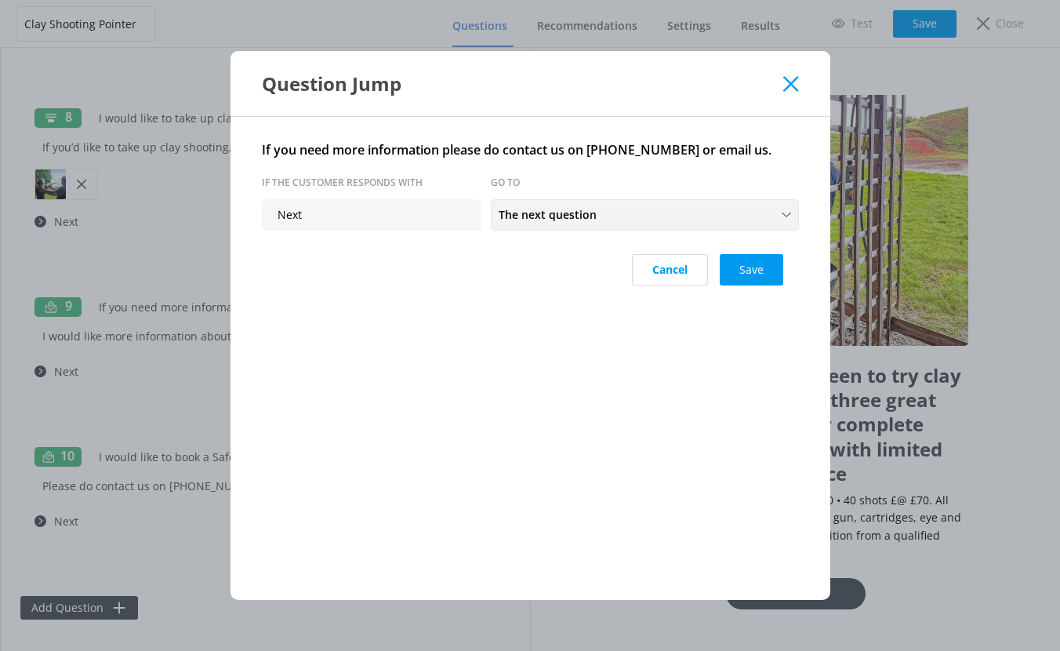
click at [557, 219] on span "The next question" at bounding box center [552, 214] width 107 height 17
click at [524, 310] on div "Finish Quiz" at bounding box center [523, 314] width 49 height 16
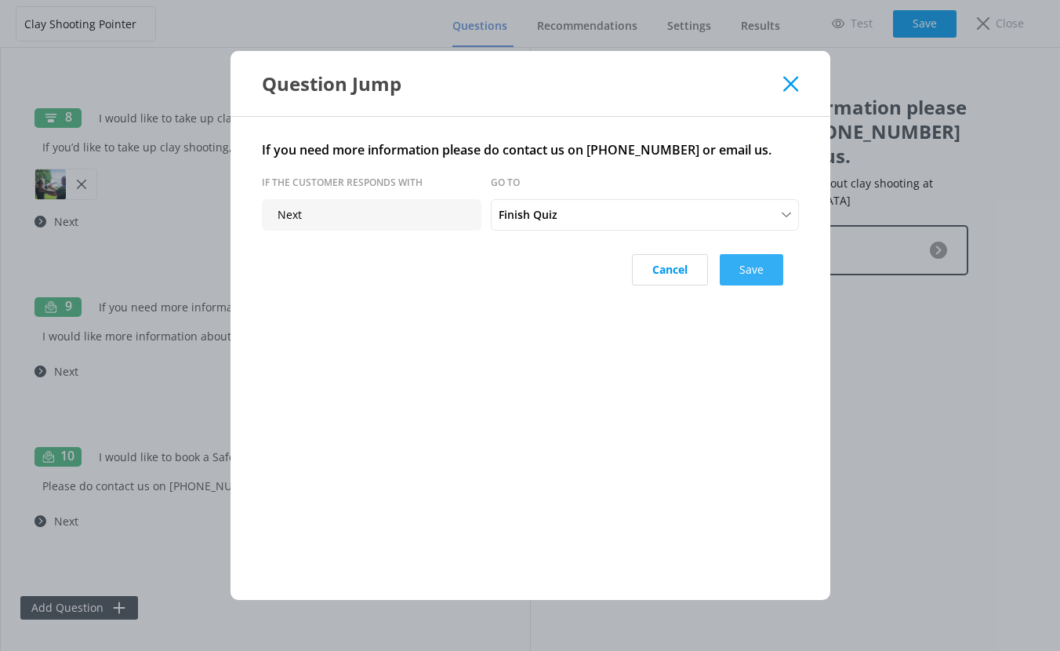
click at [754, 260] on button "Save" at bounding box center [751, 269] width 63 height 31
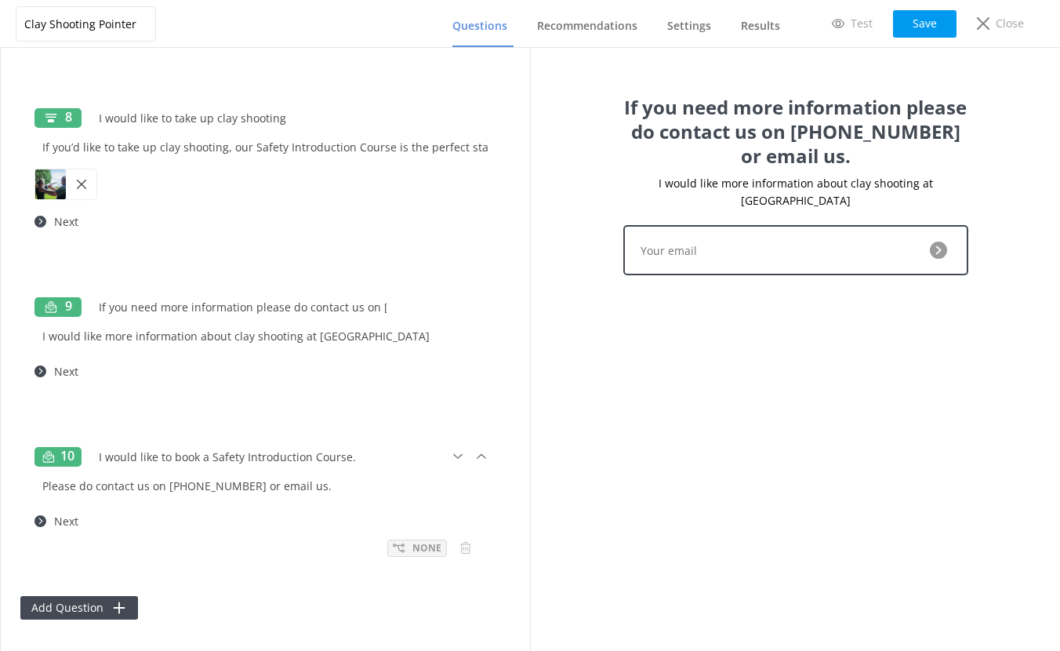
click at [393, 549] on use at bounding box center [399, 547] width 12 height 9
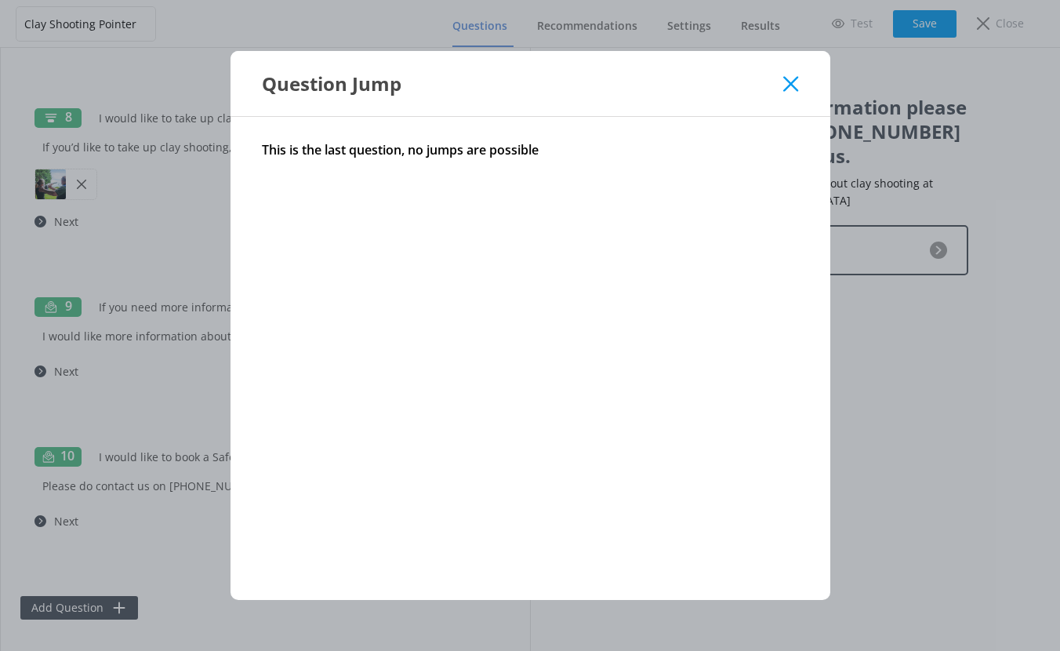
click at [789, 82] on use at bounding box center [790, 83] width 15 height 15
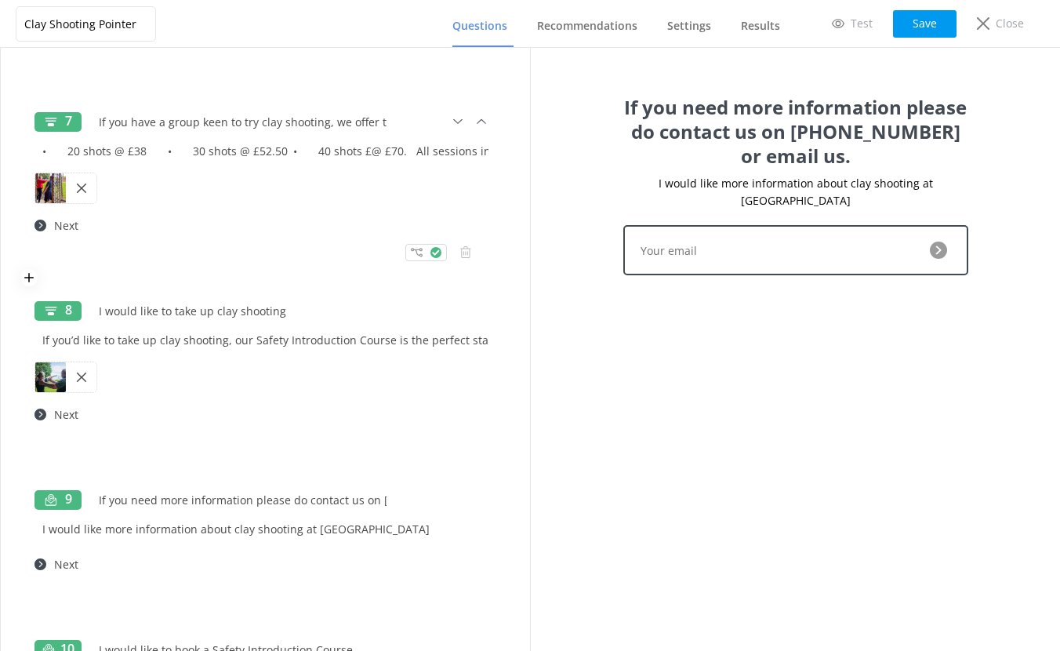
scroll to position [1333, 0]
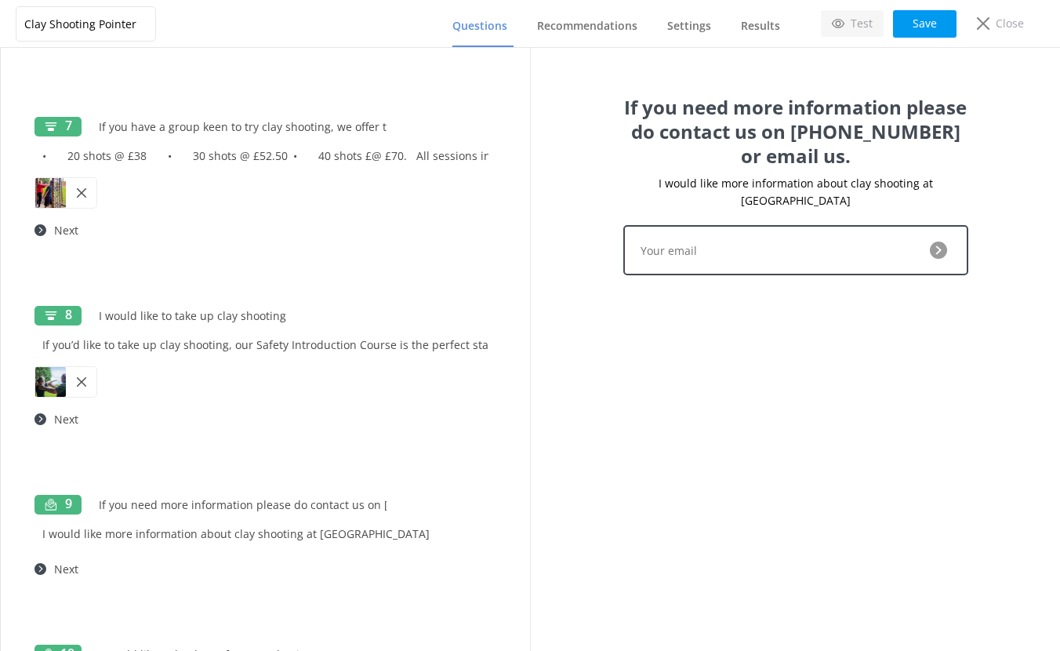
click at [858, 22] on p "Test" at bounding box center [861, 23] width 22 height 17
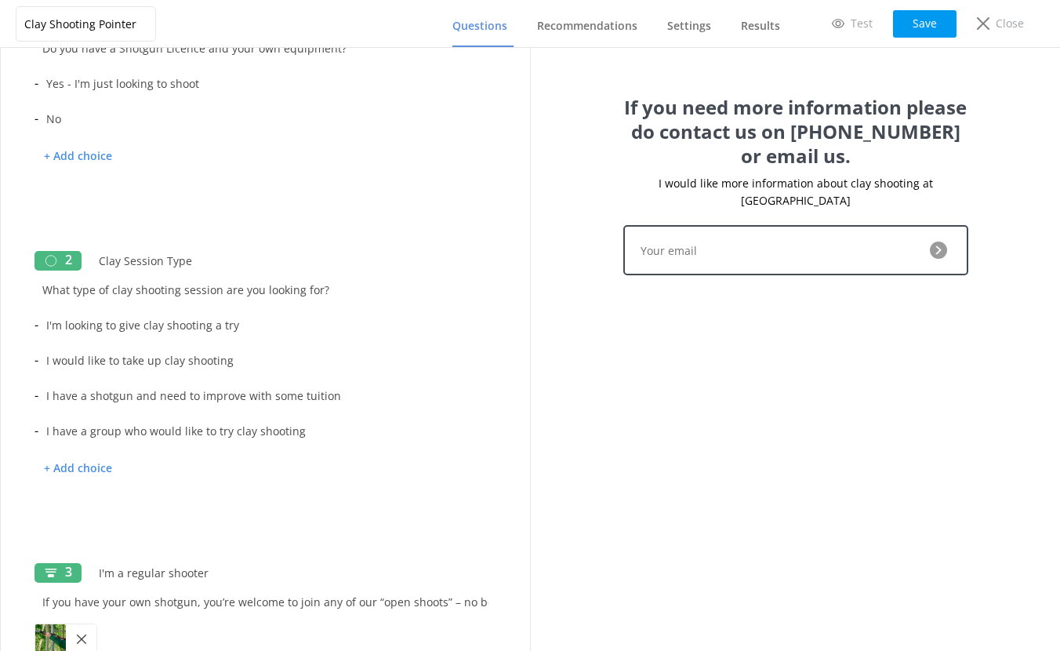
scroll to position [0, 0]
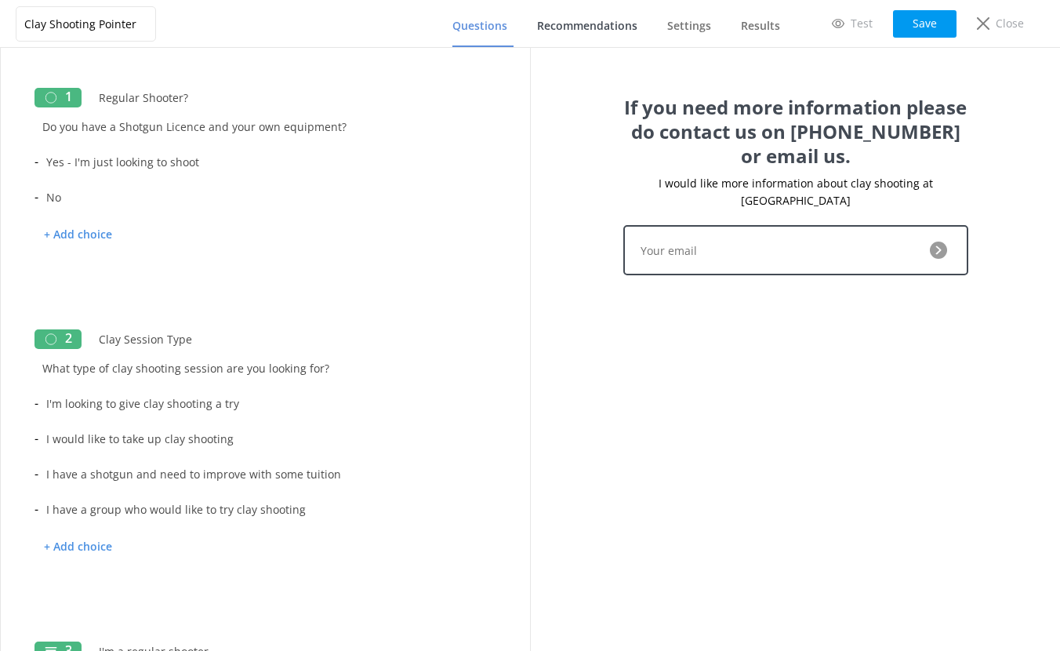
click at [583, 29] on span "Recommendations" at bounding box center [587, 26] width 100 height 16
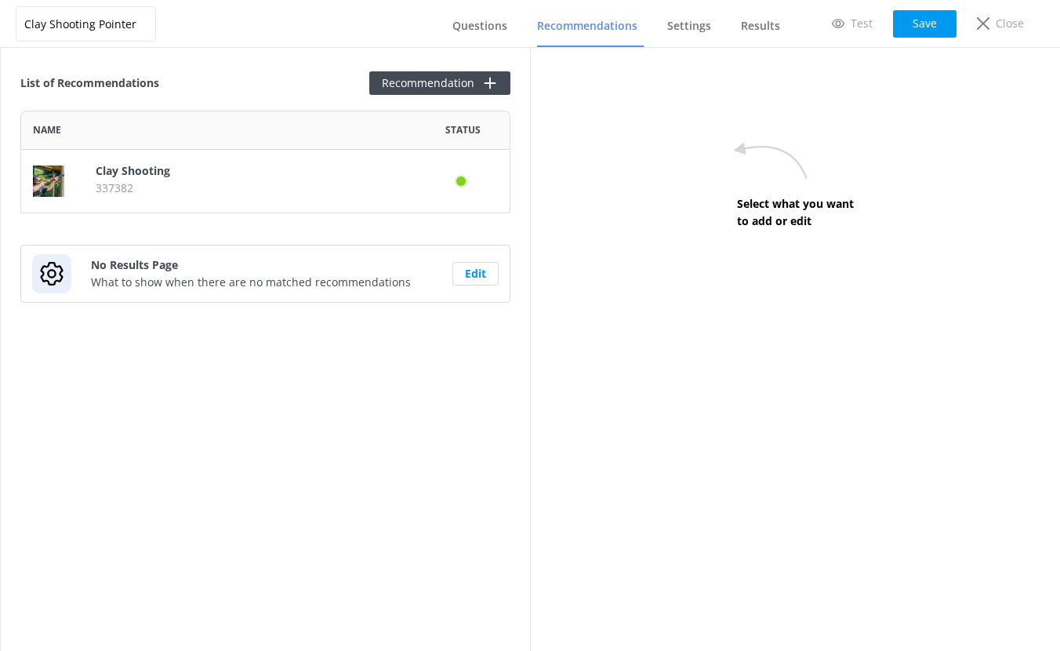
scroll to position [91, 478]
click at [234, 197] on div "Clay Shooting 337382" at bounding box center [250, 181] width 308 height 38
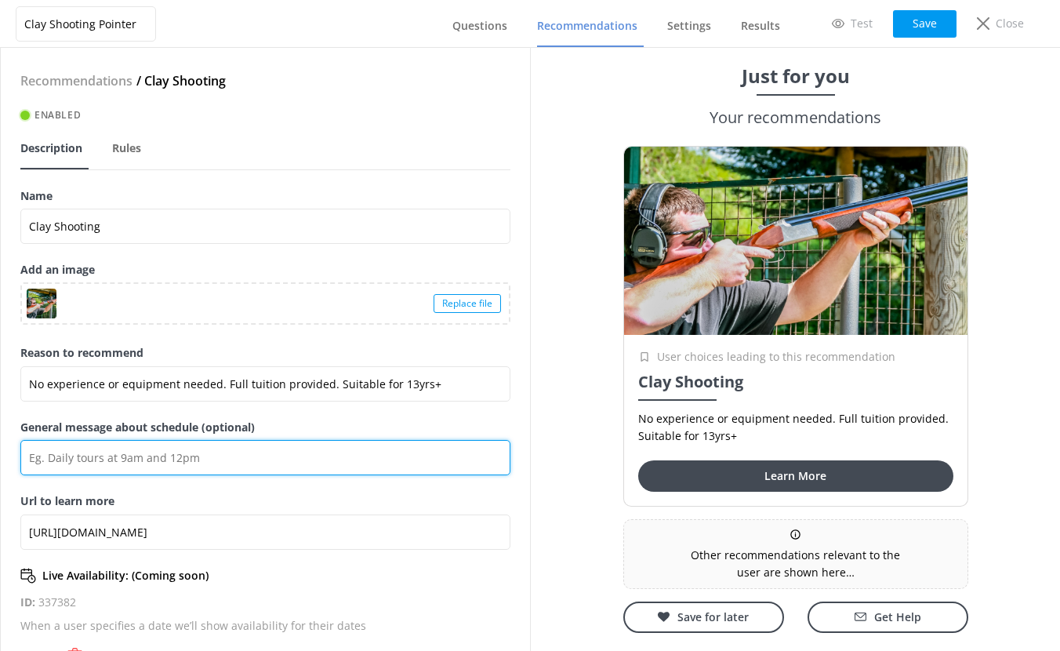
click at [203, 457] on input "General message about schedule (optional)" at bounding box center [265, 457] width 490 height 35
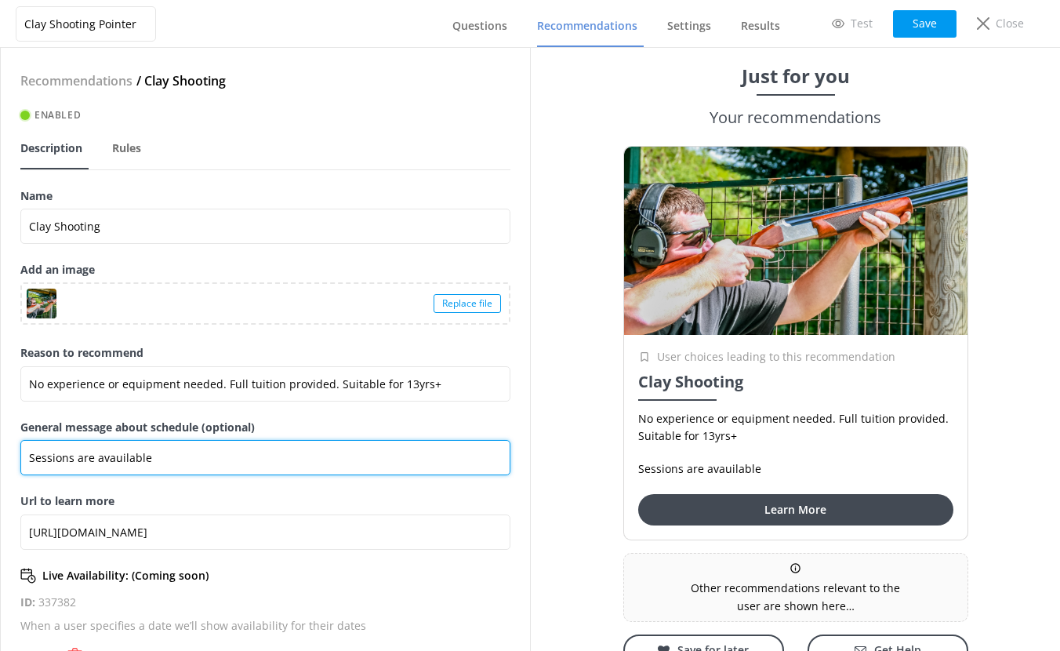
click at [120, 459] on input "Sessions are avauilable" at bounding box center [265, 457] width 490 height 35
click at [161, 460] on input "Sessions are available" at bounding box center [265, 457] width 490 height 35
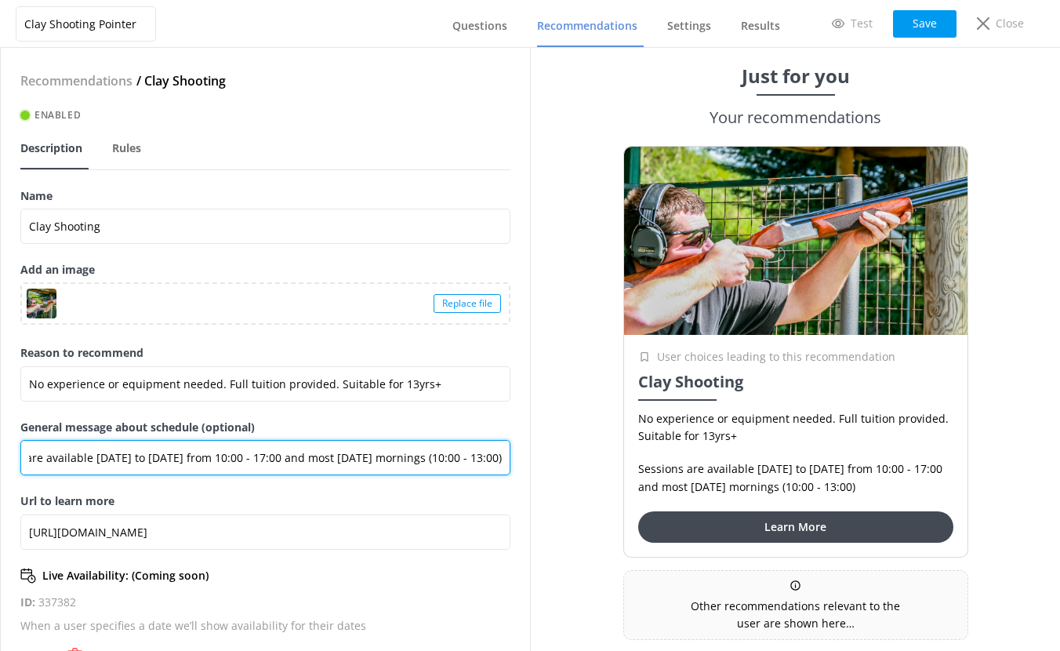
scroll to position [0, 63]
click at [82, 458] on input "Sessions are available Monday to Friday from 10:00 - 17:00 and most Saturday mo…" at bounding box center [265, 457] width 490 height 35
type input "Sessions are available to book Monday to Friday from 10:00 - 17:00 and most Sat…"
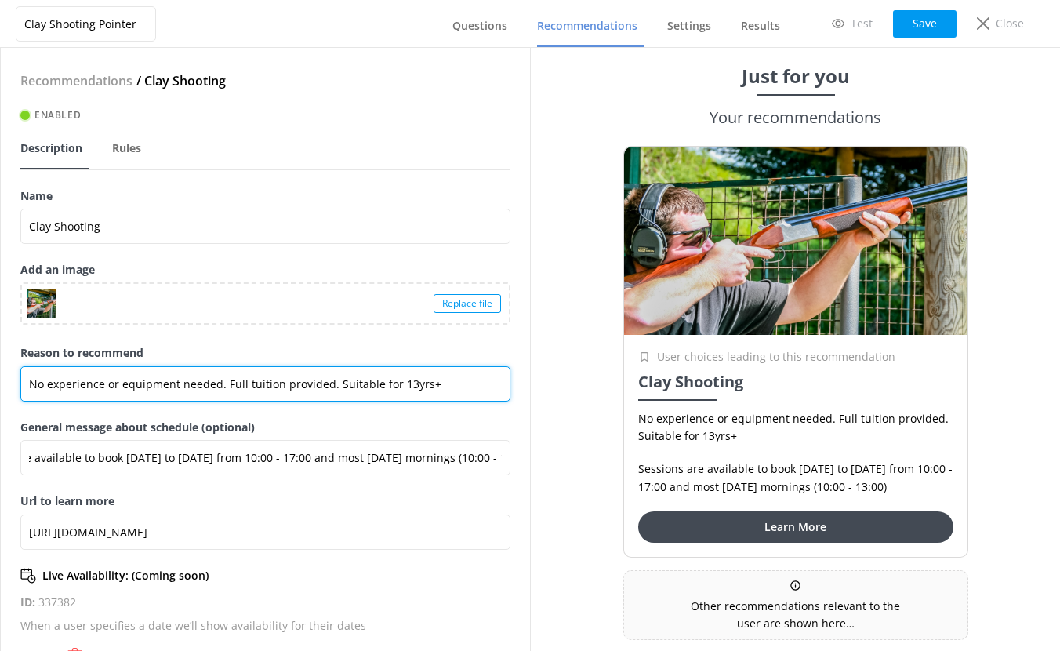
click at [69, 397] on input "No experience or equipment needed. Full tuition provided. Suitable for 13yrs+" at bounding box center [265, 383] width 490 height 35
click at [100, 383] on input "No experience or equipment needed. Full tuition provided. Suitable for 13yrs+" at bounding box center [265, 383] width 490 height 35
click at [437, 386] on input "No experience or equipment needed. Full tuition provided. Suitable for 13yrs+" at bounding box center [265, 383] width 490 height 35
click at [325, 382] on input "No experience or equipment needed. Full tuition provided. Suitable for 13yrs+" at bounding box center [265, 383] width 490 height 35
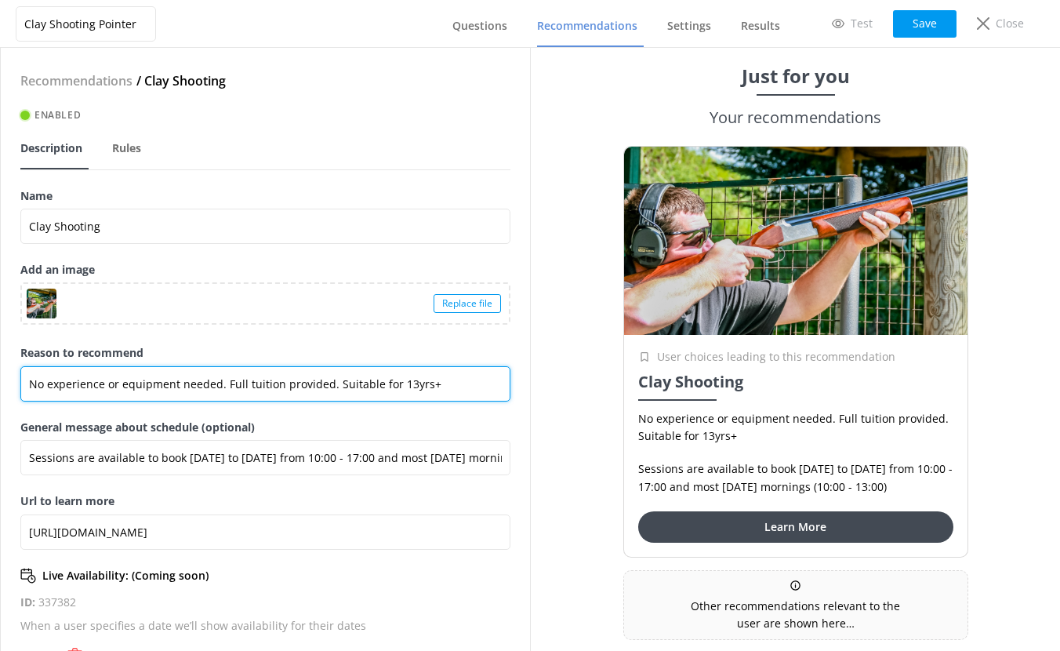
click at [447, 382] on input "No experience or equipment needed. Full tuition provided. Suitable for 13yrs+" at bounding box center [265, 383] width 490 height 35
type input "No experience or equipment needed. Full tuition provided. Suitable for 13yrs+. …"
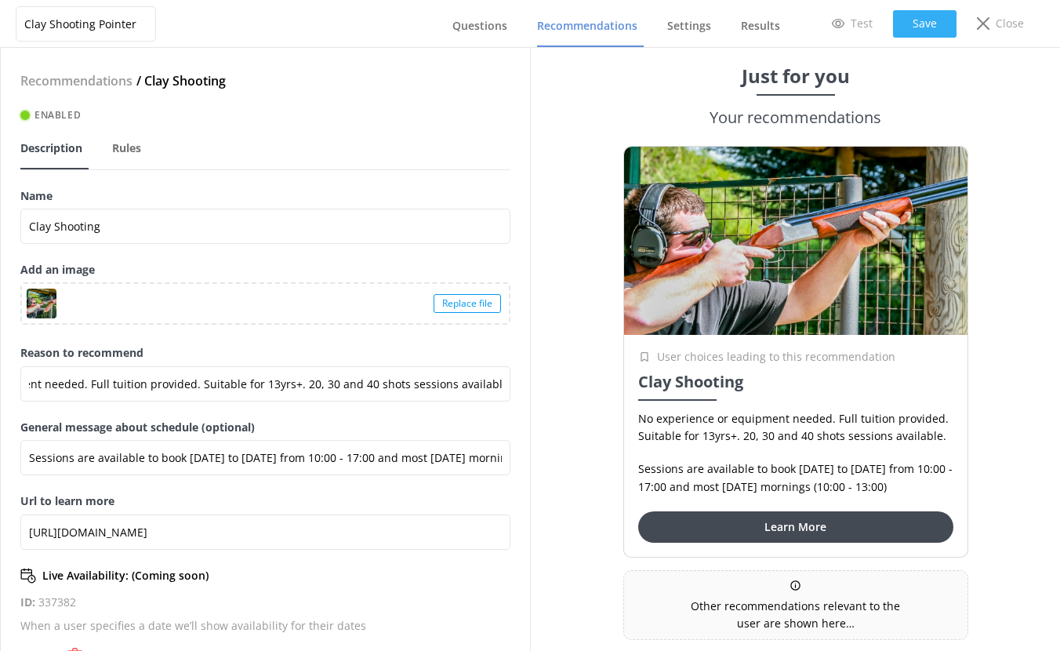
click at [947, 29] on button "Save" at bounding box center [924, 23] width 63 height 27
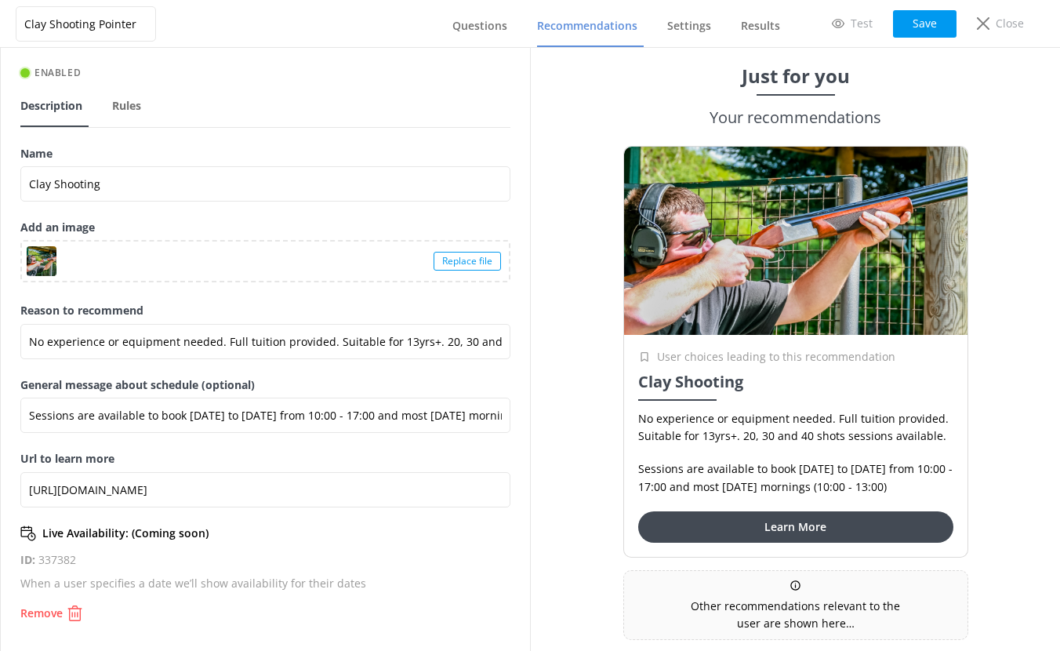
scroll to position [44, 0]
click at [499, 32] on span "Questions" at bounding box center [479, 26] width 55 height 16
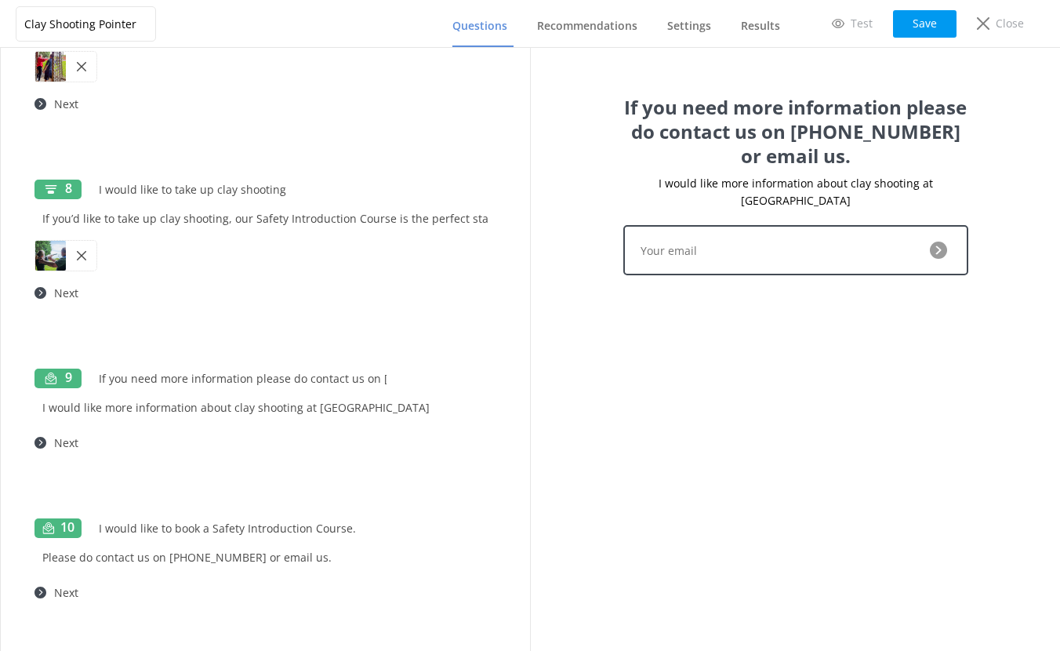
scroll to position [1530, 0]
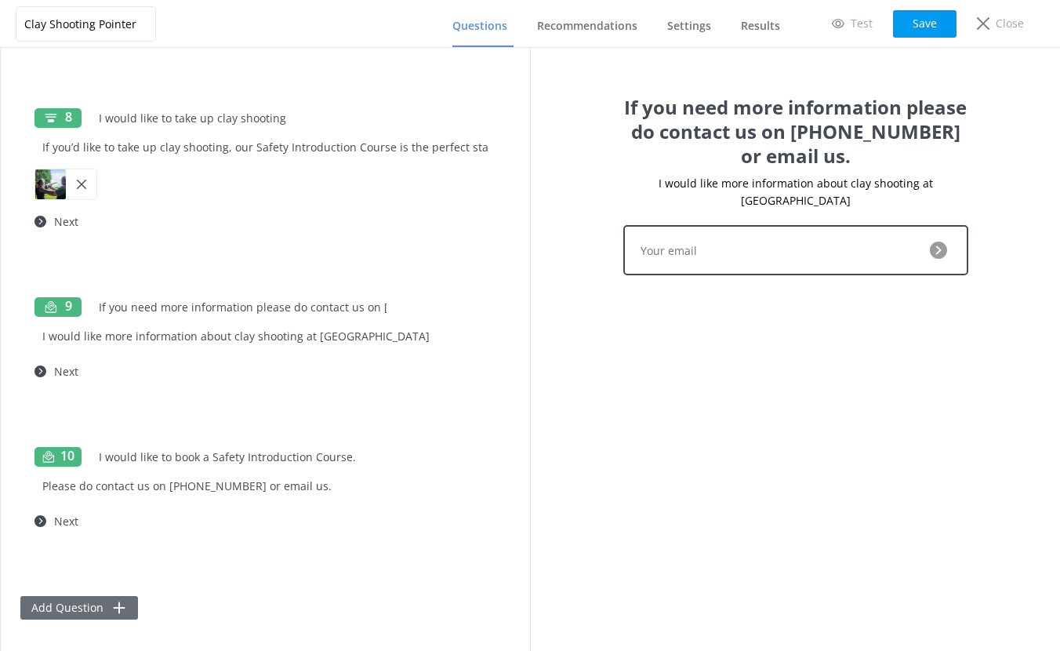
click at [78, 602] on button "Add Question" at bounding box center [79, 608] width 118 height 24
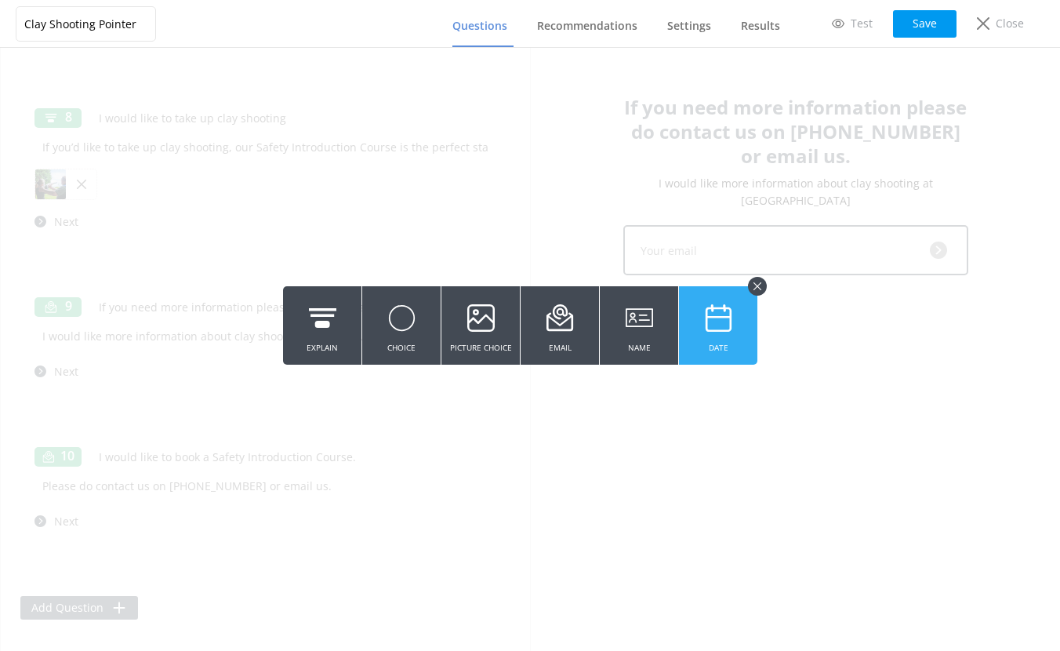
click at [728, 324] on icon at bounding box center [718, 317] width 27 height 43
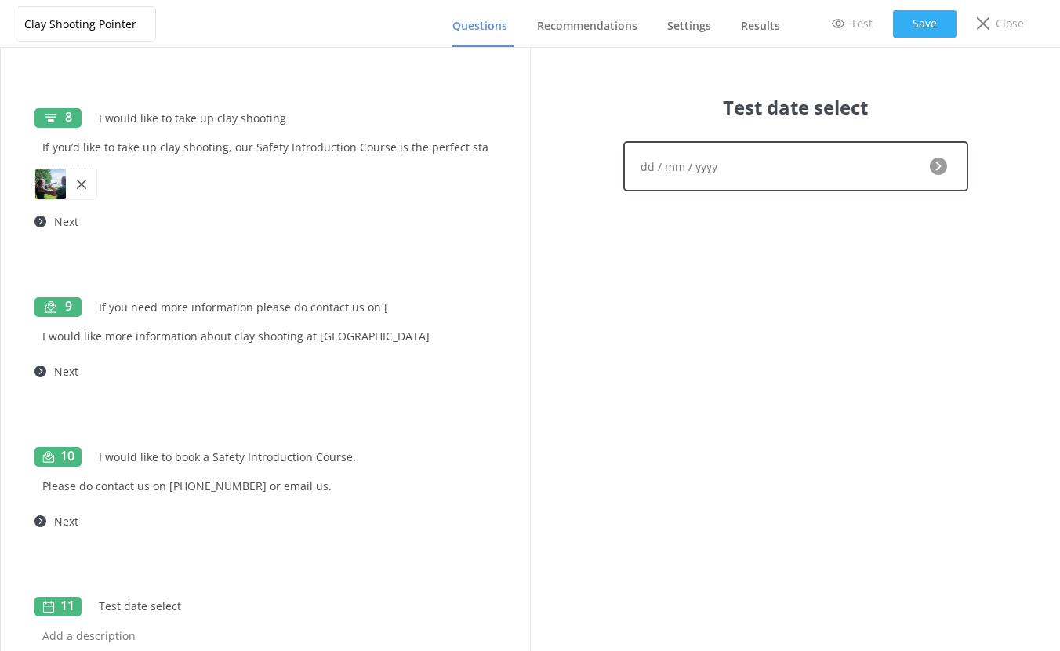
type input "Test date select"
click at [926, 23] on button "Save" at bounding box center [924, 23] width 63 height 27
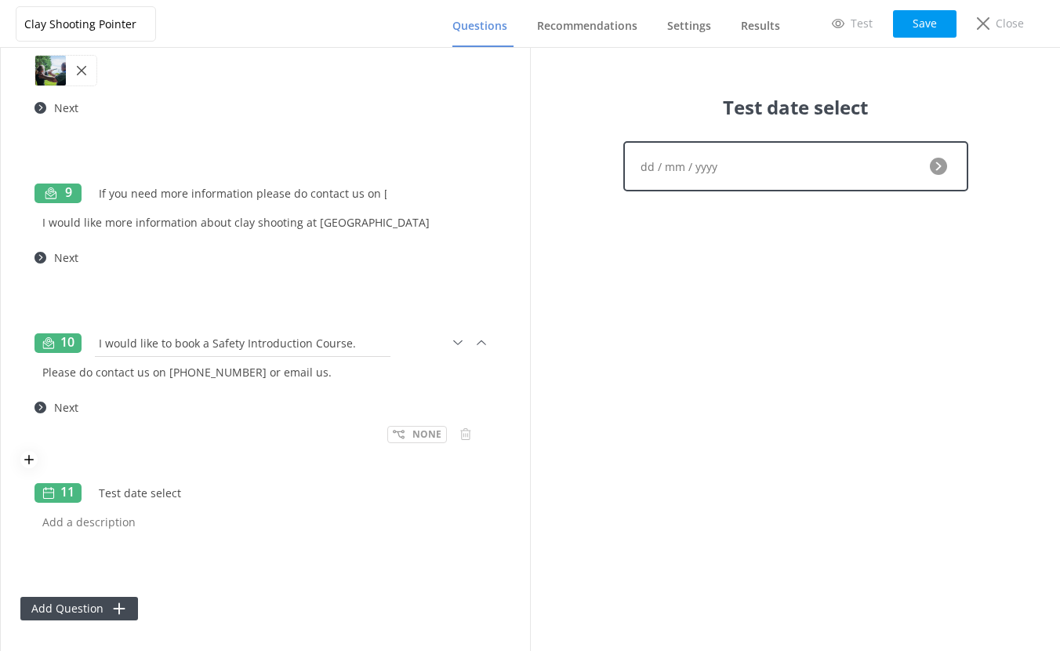
scroll to position [1645, 0]
click at [473, 492] on icon at bounding box center [481, 491] width 17 height 17
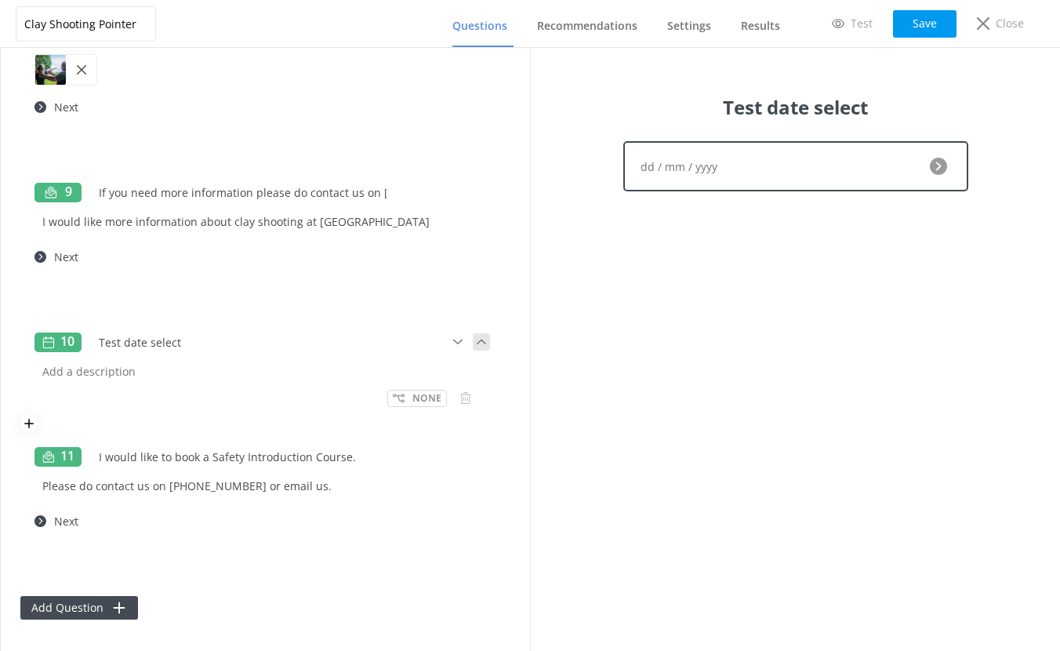
click at [477, 343] on use at bounding box center [481, 341] width 9 height 5
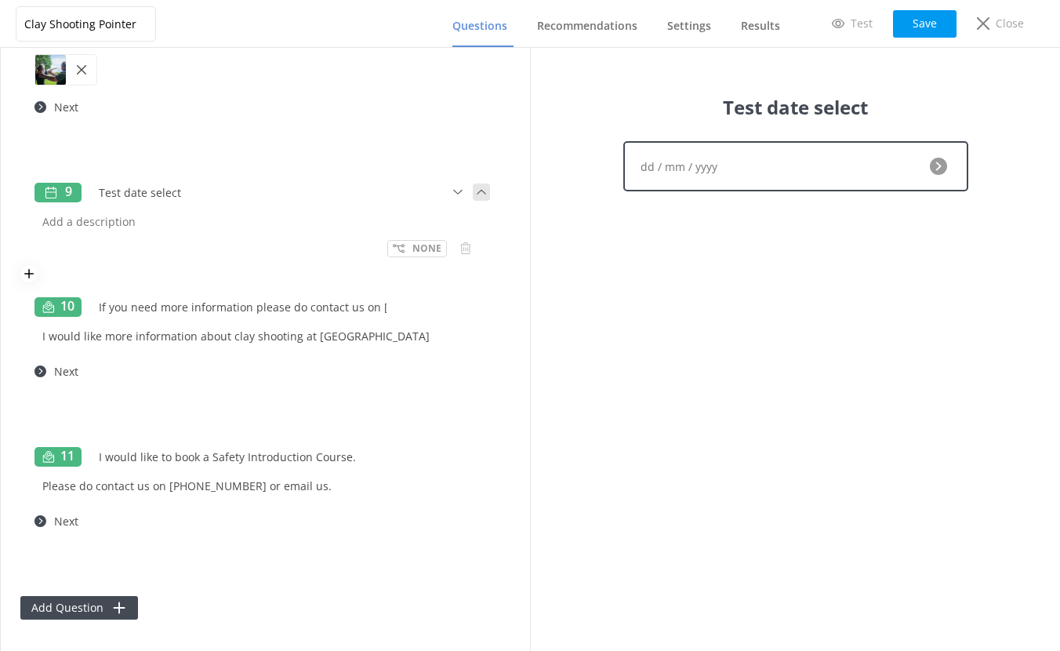
click at [477, 192] on use at bounding box center [481, 192] width 9 height 5
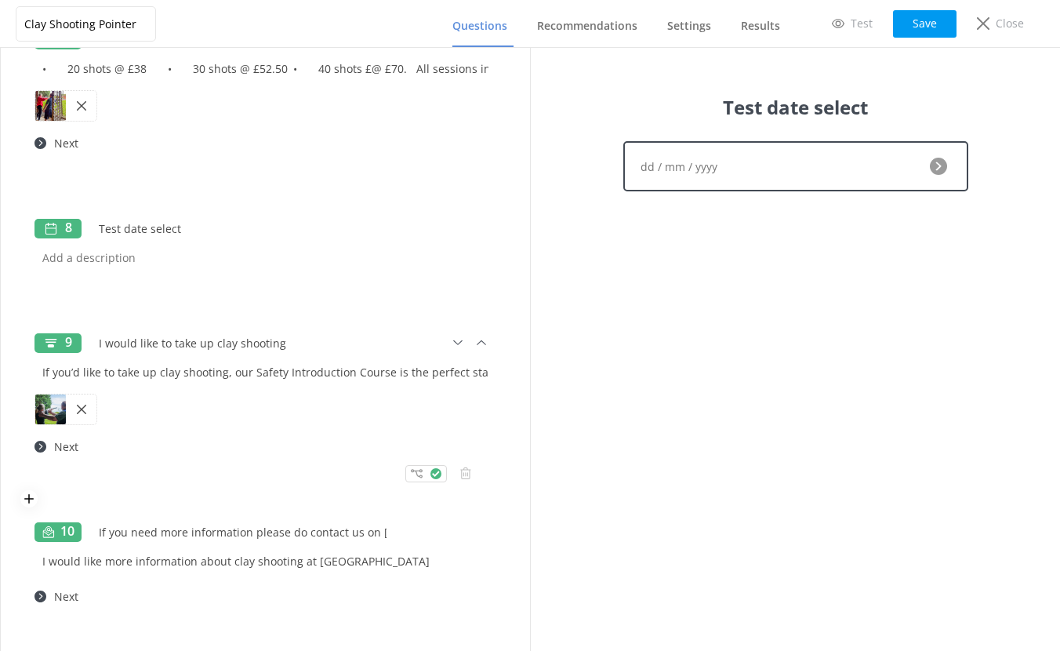
scroll to position [1391, 0]
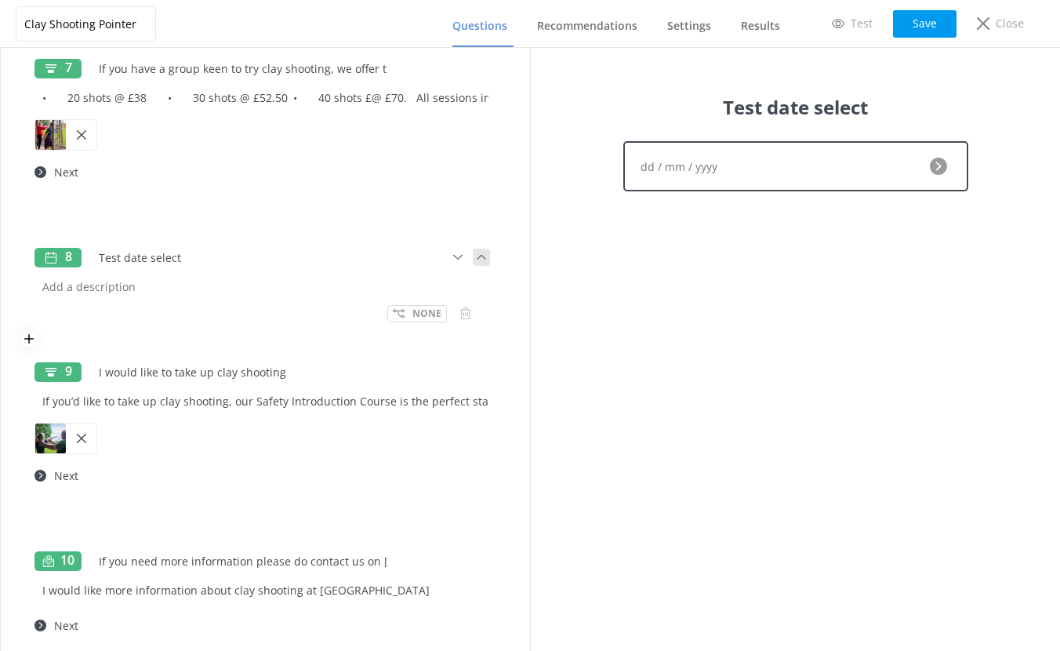
click at [473, 252] on icon at bounding box center [481, 256] width 17 height 17
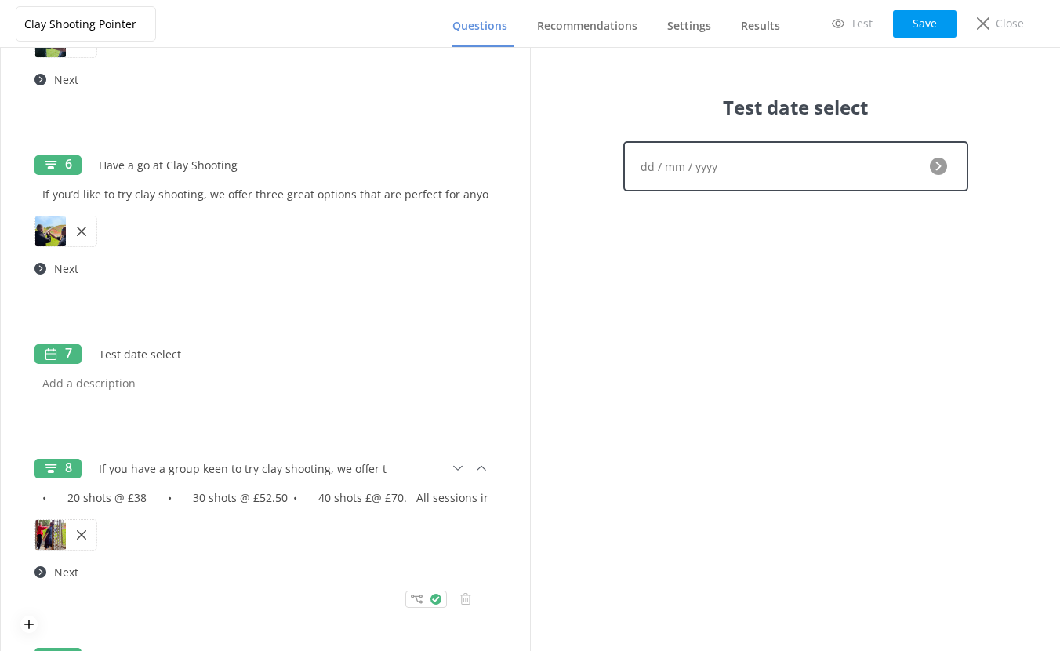
scroll to position [1094, 0]
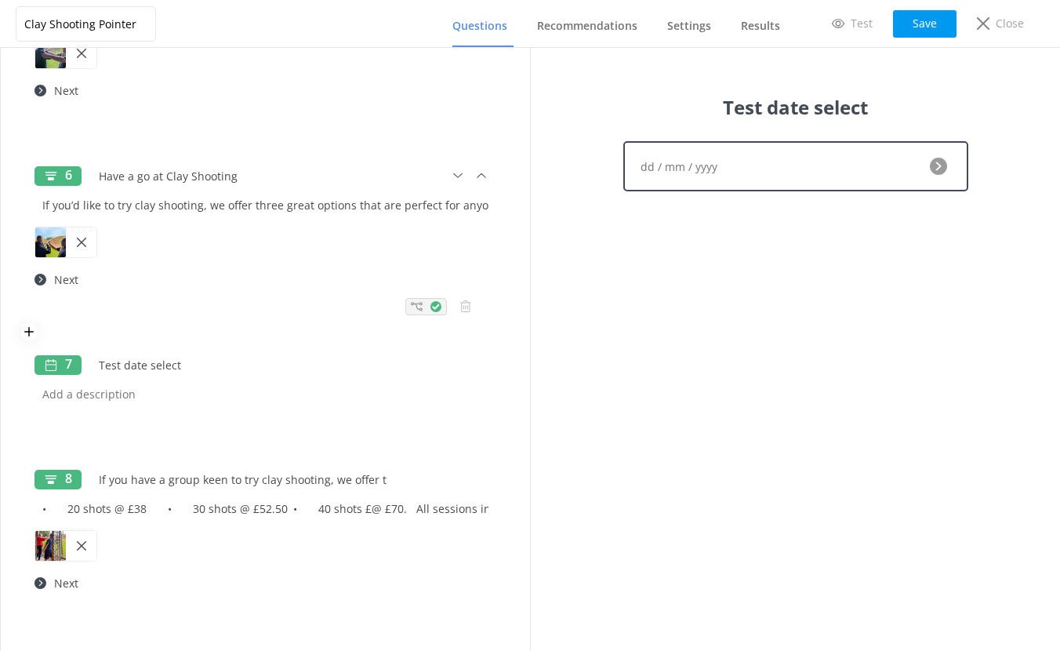
click at [411, 310] on icon at bounding box center [417, 306] width 12 height 12
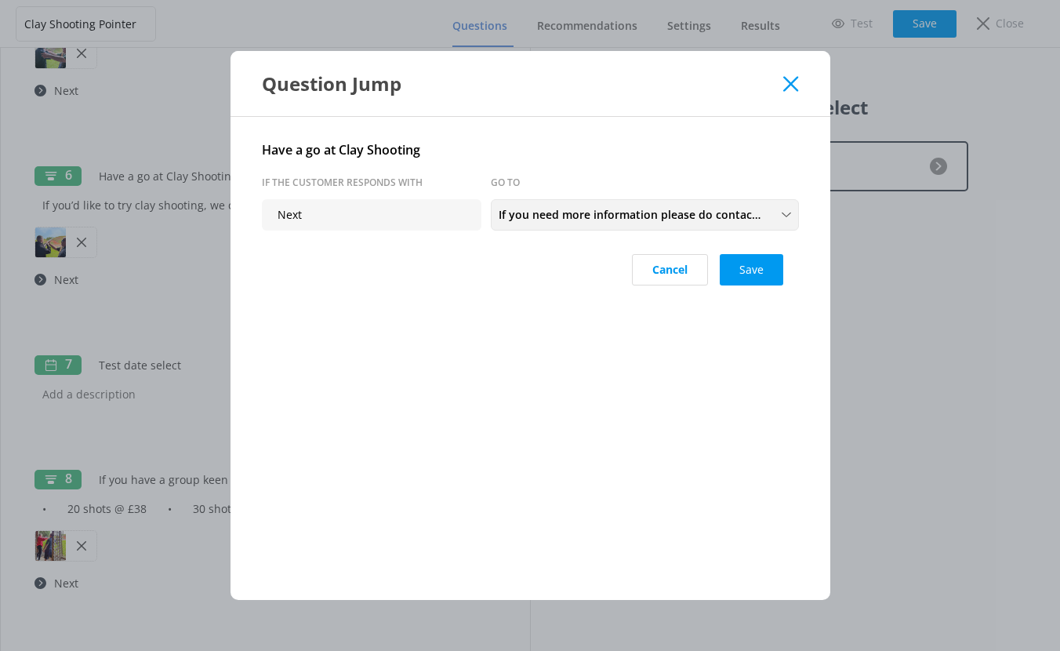
click at [529, 221] on span "If you need more information please do contact us on 01926 491948 or email us." at bounding box center [636, 214] width 274 height 17
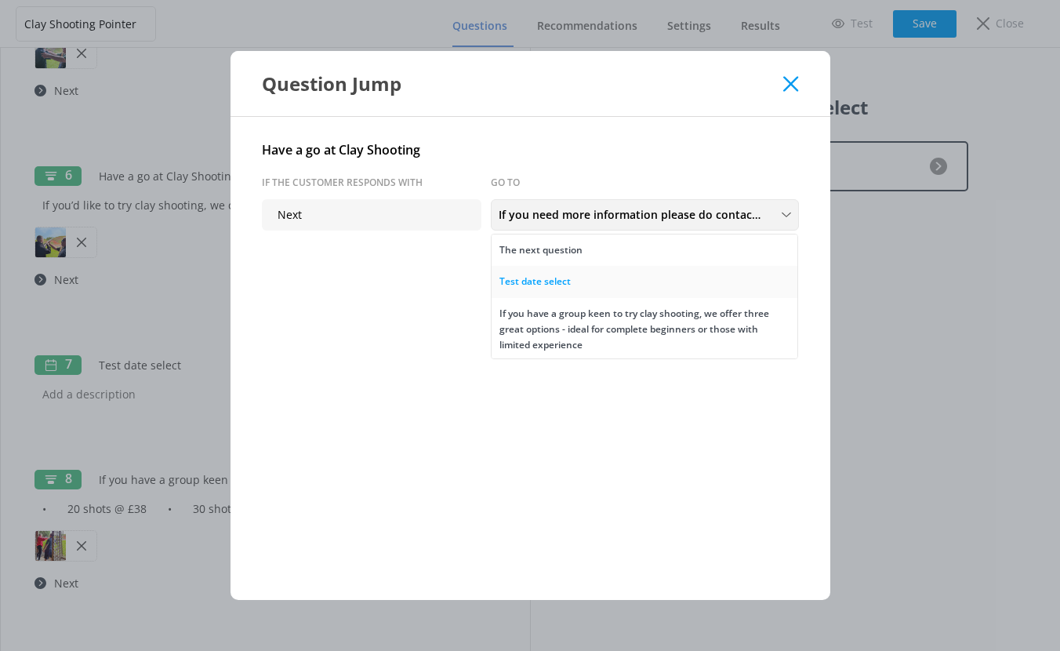
click at [532, 292] on link "Test date select" at bounding box center [644, 281] width 306 height 31
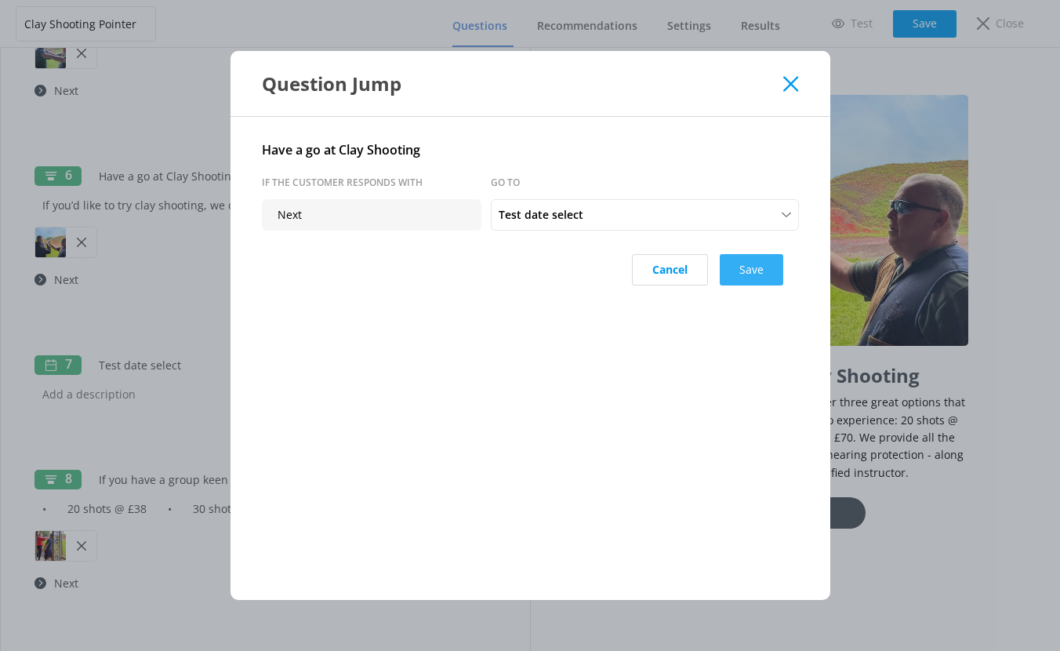
click at [772, 272] on button "Save" at bounding box center [751, 269] width 63 height 31
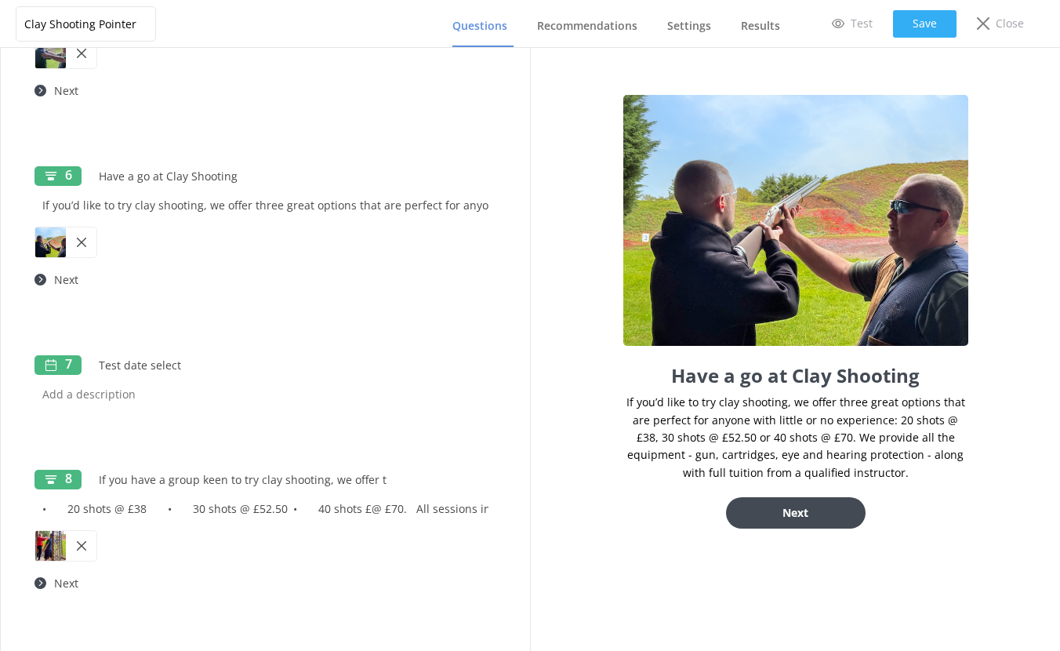
click at [933, 28] on button "Save" at bounding box center [924, 23] width 63 height 27
click at [865, 23] on p "Test" at bounding box center [861, 23] width 22 height 17
click at [609, 25] on span "Recommendations" at bounding box center [587, 26] width 100 height 16
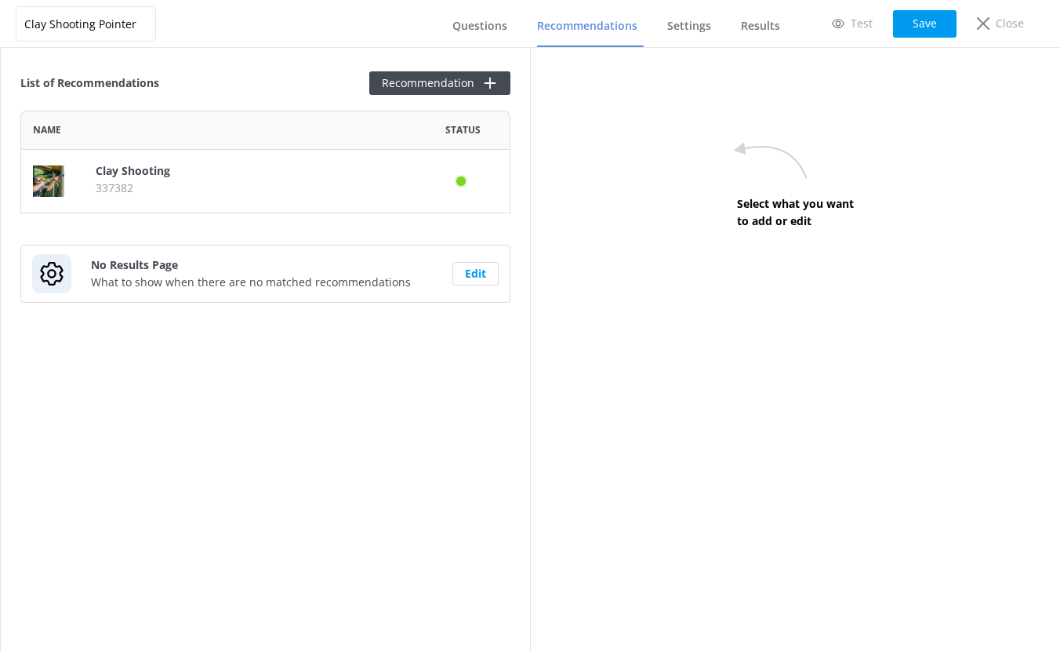
scroll to position [91, 478]
click at [211, 185] on p "337382" at bounding box center [250, 188] width 308 height 17
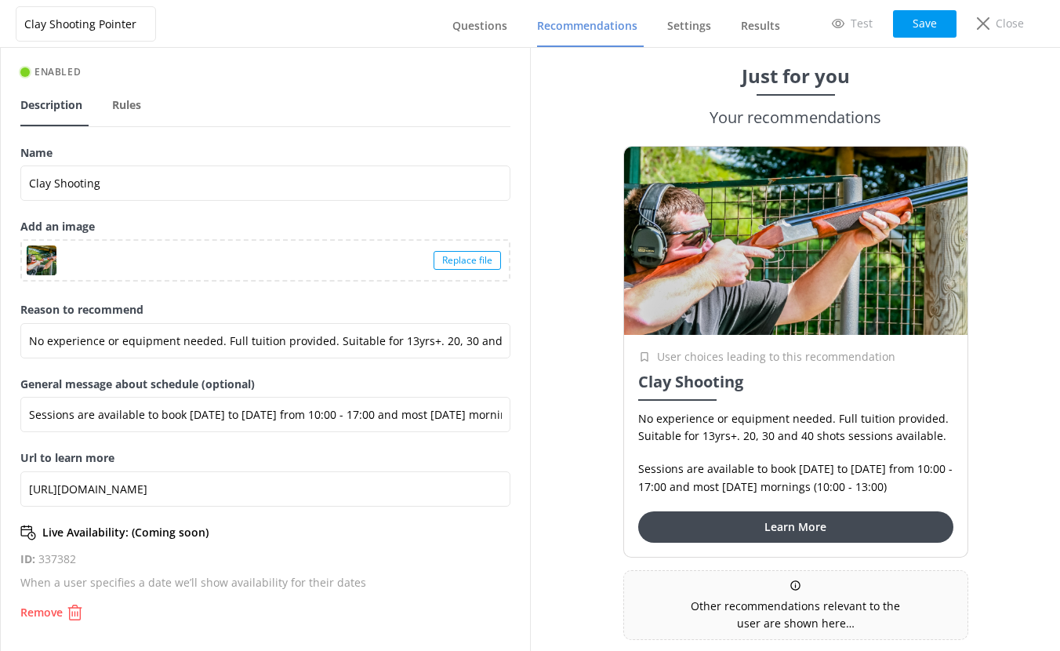
scroll to position [44, 0]
click at [494, 29] on span "Questions" at bounding box center [479, 26] width 55 height 16
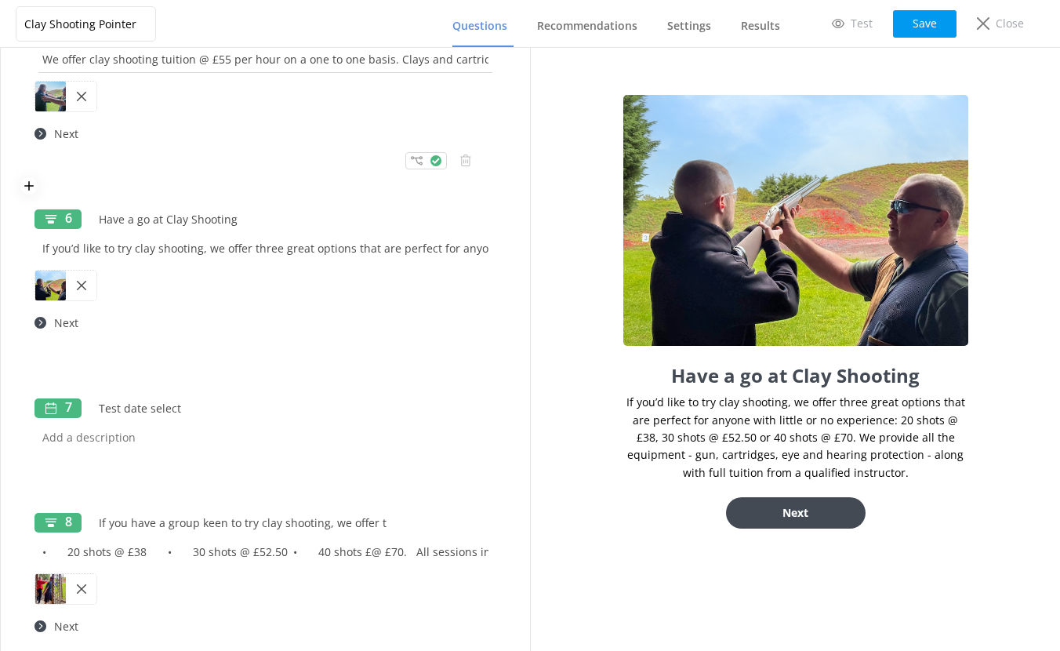
scroll to position [1051, 0]
click at [460, 462] on use at bounding box center [465, 464] width 11 height 12
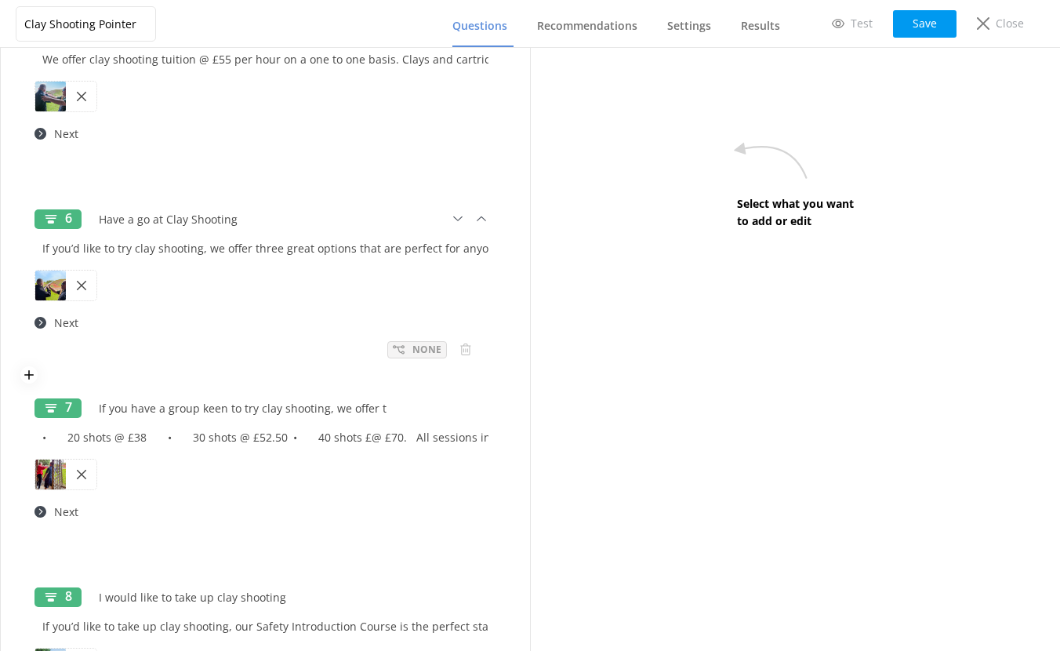
click at [430, 349] on div "None" at bounding box center [417, 349] width 60 height 17
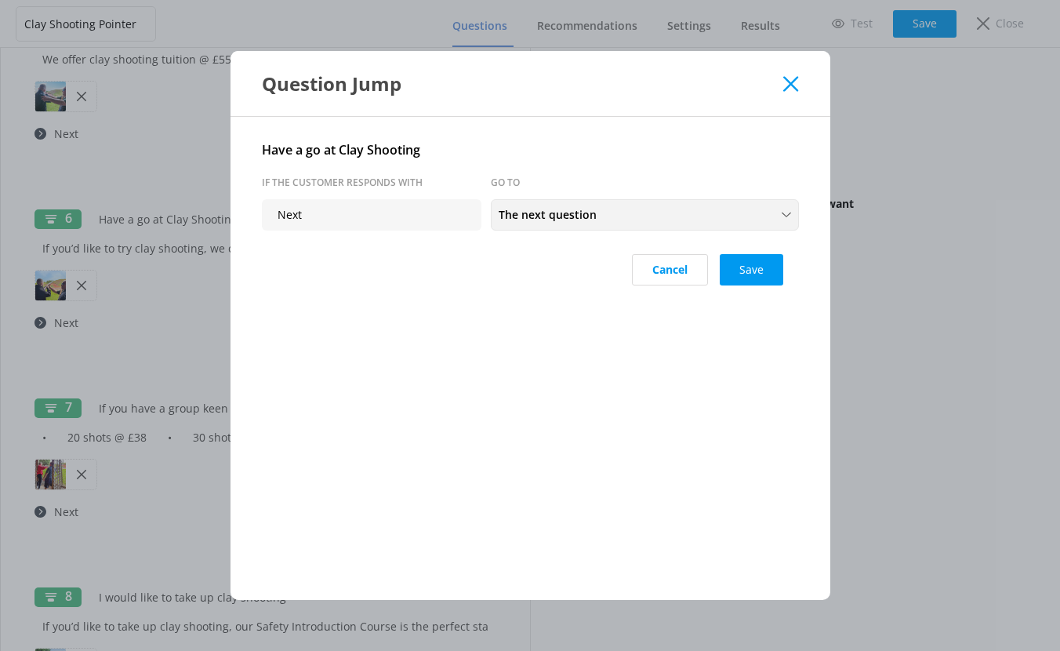
click at [634, 228] on div "The next question The next question If you have a group keen to try clay shooti…" at bounding box center [645, 214] width 308 height 31
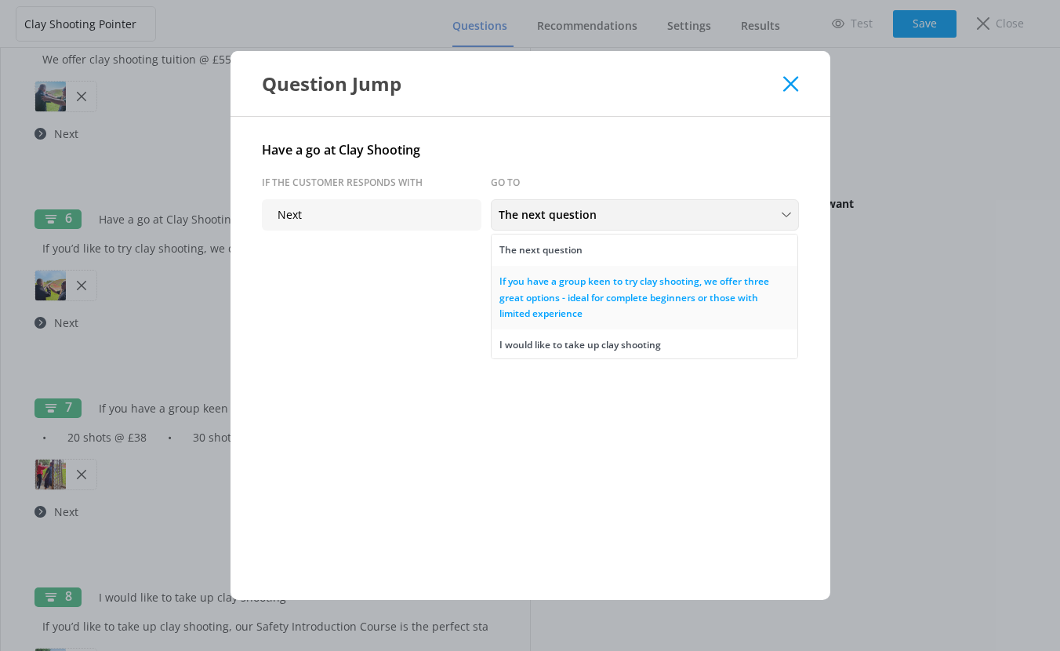
click at [580, 290] on div "If you have a group keen to try clay shooting, we offer three great options - i…" at bounding box center [644, 298] width 290 height 48
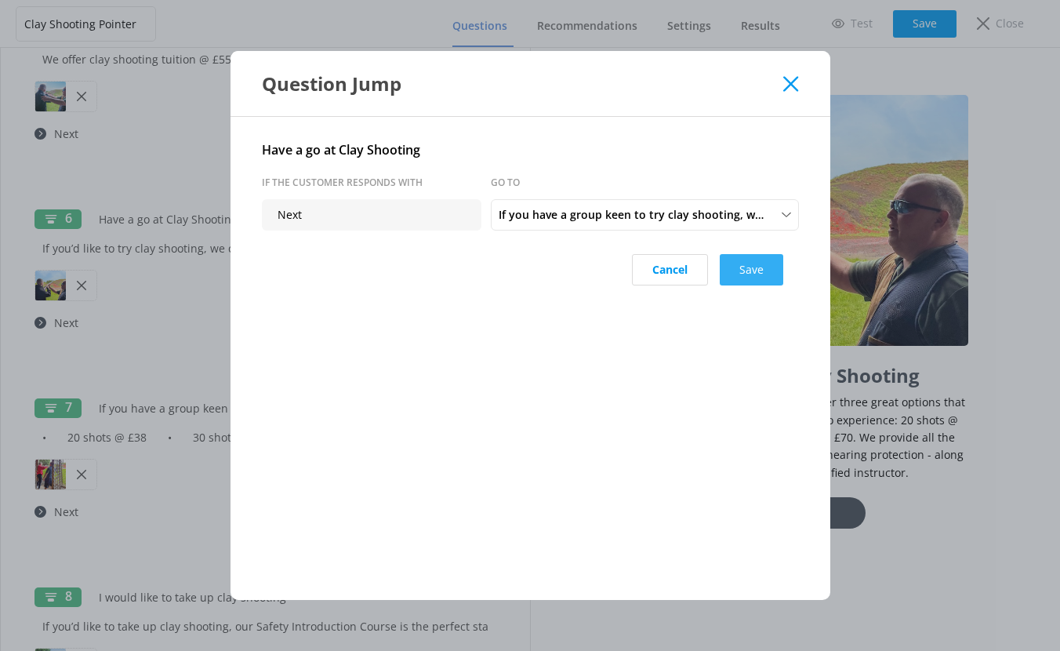
click at [745, 270] on button "Save" at bounding box center [751, 269] width 63 height 31
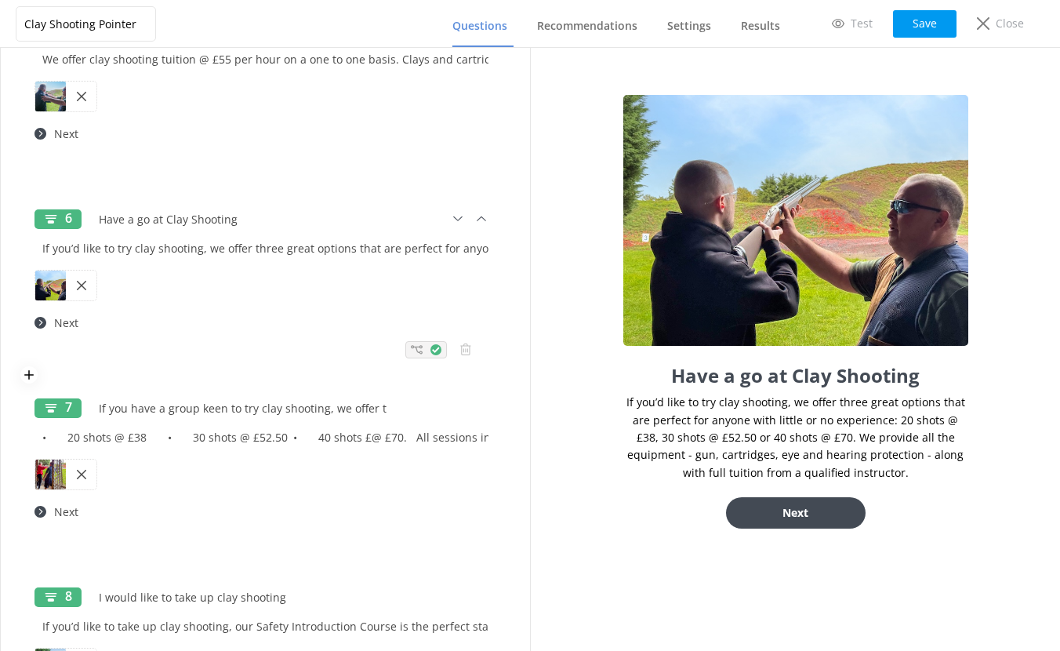
click at [411, 350] on icon at bounding box center [417, 349] width 12 height 12
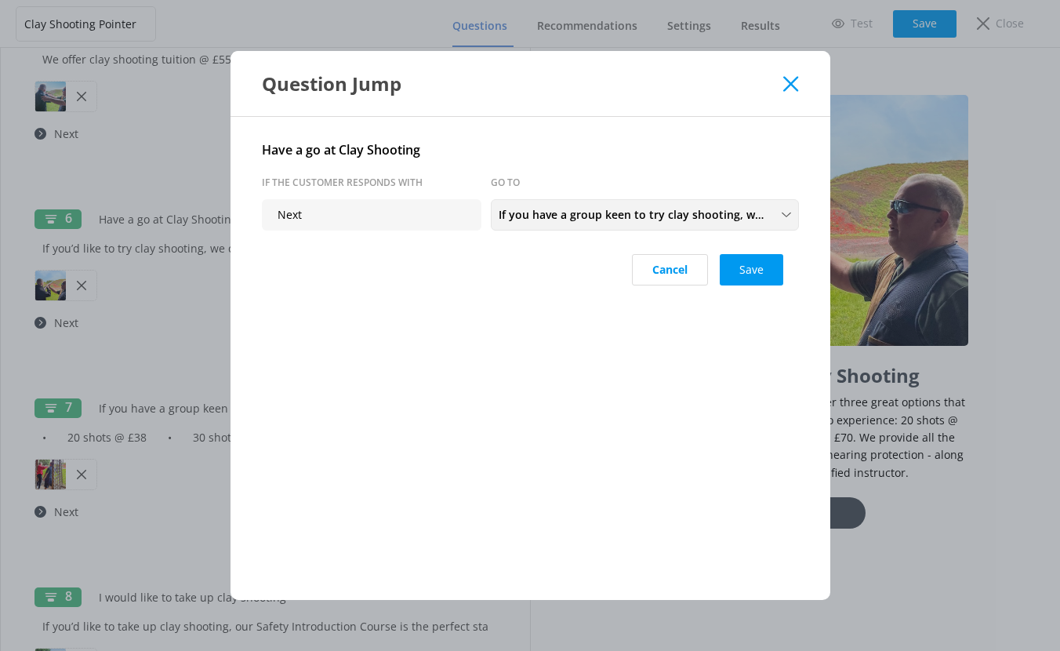
click at [560, 220] on span "If you have a group keen to try clay shooting, we offer three great options - i…" at bounding box center [636, 214] width 274 height 17
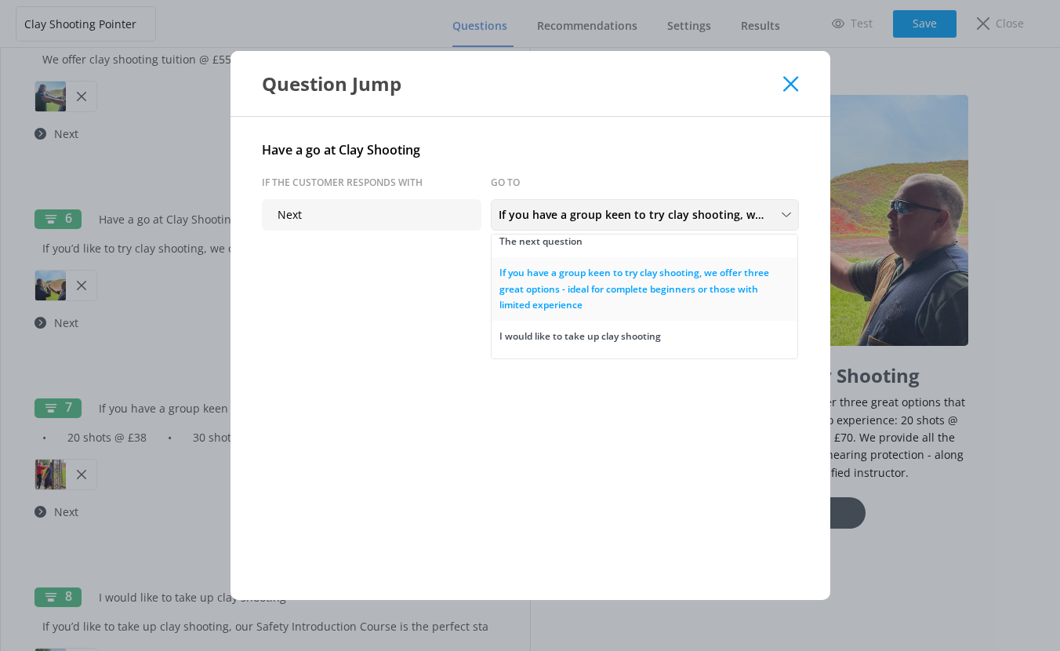
scroll to position [0, 0]
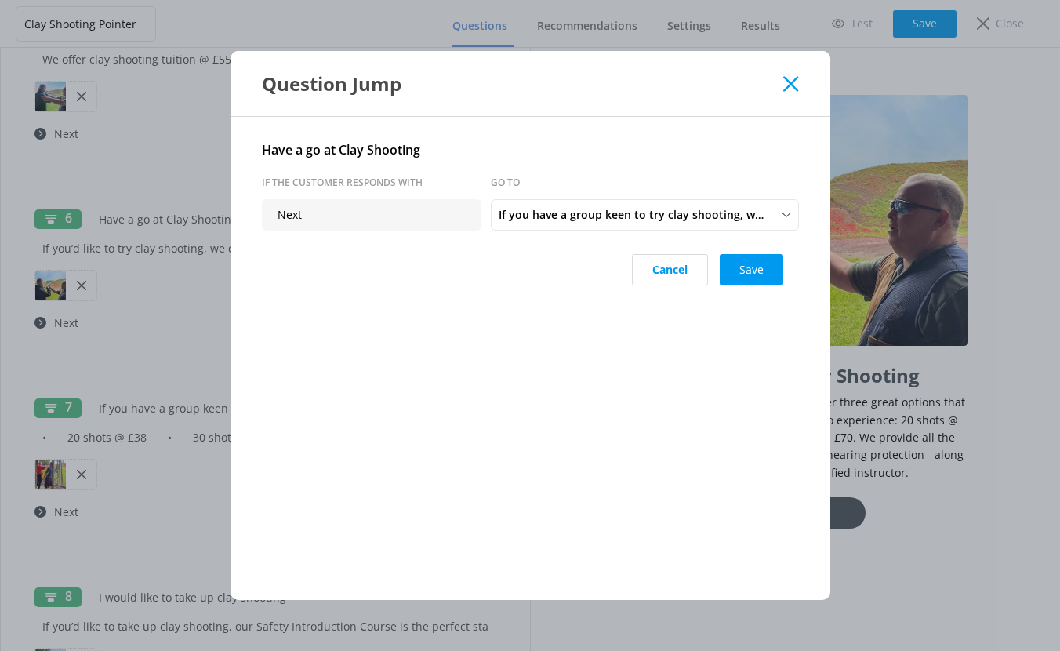
drag, startPoint x: 339, startPoint y: 391, endPoint x: 396, endPoint y: 330, distance: 83.7
click at [340, 390] on div "Have a go at Clay Shooting If the customer responds with Go to Next If you have…" at bounding box center [530, 358] width 600 height 483
click at [744, 268] on button "Save" at bounding box center [751, 269] width 63 height 31
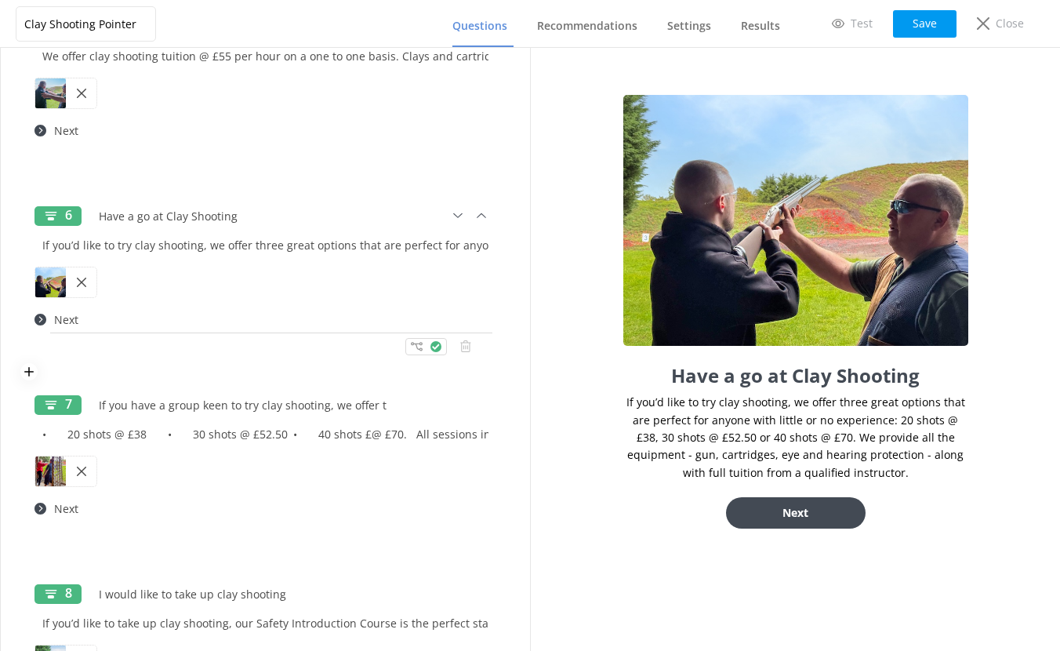
scroll to position [1054, 0]
click at [42, 321] on use at bounding box center [40, 320] width 12 height 12
click at [64, 322] on input "Next" at bounding box center [271, 319] width 450 height 35
click at [115, 321] on input "Next" at bounding box center [271, 319] width 450 height 35
click at [140, 365] on div "6 Have a go at Clay Shooting If you’d like to try clay shooting, we offer three…" at bounding box center [265, 284] width 490 height 189
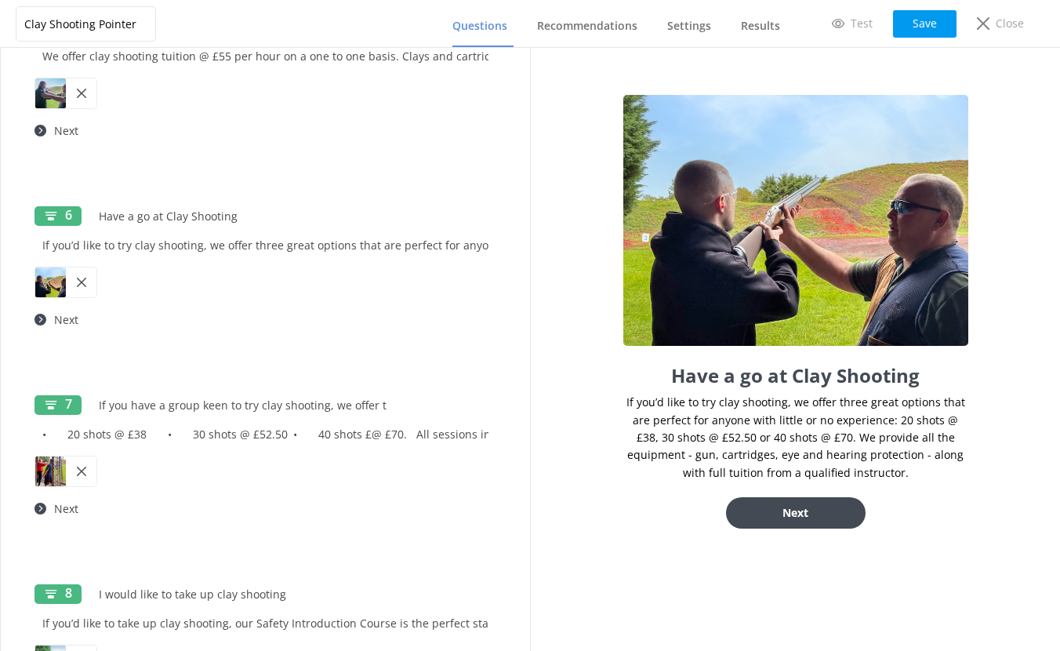
click at [815, 513] on button "Next" at bounding box center [796, 512] width 140 height 31
click at [411, 349] on use at bounding box center [417, 346] width 12 height 9
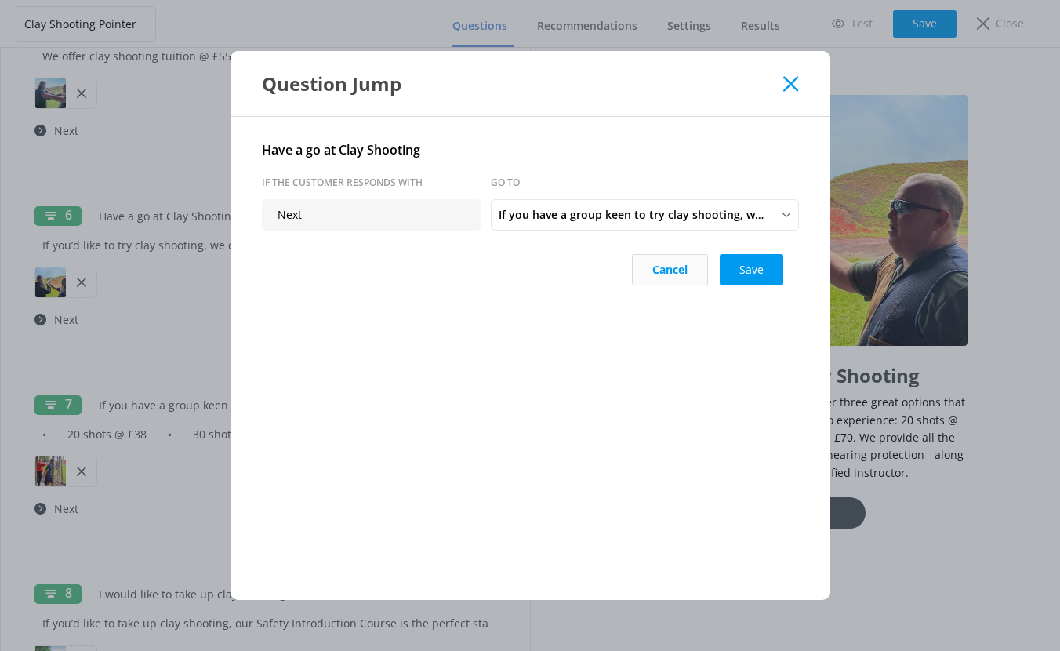
click at [653, 273] on button "Cancel" at bounding box center [670, 269] width 76 height 31
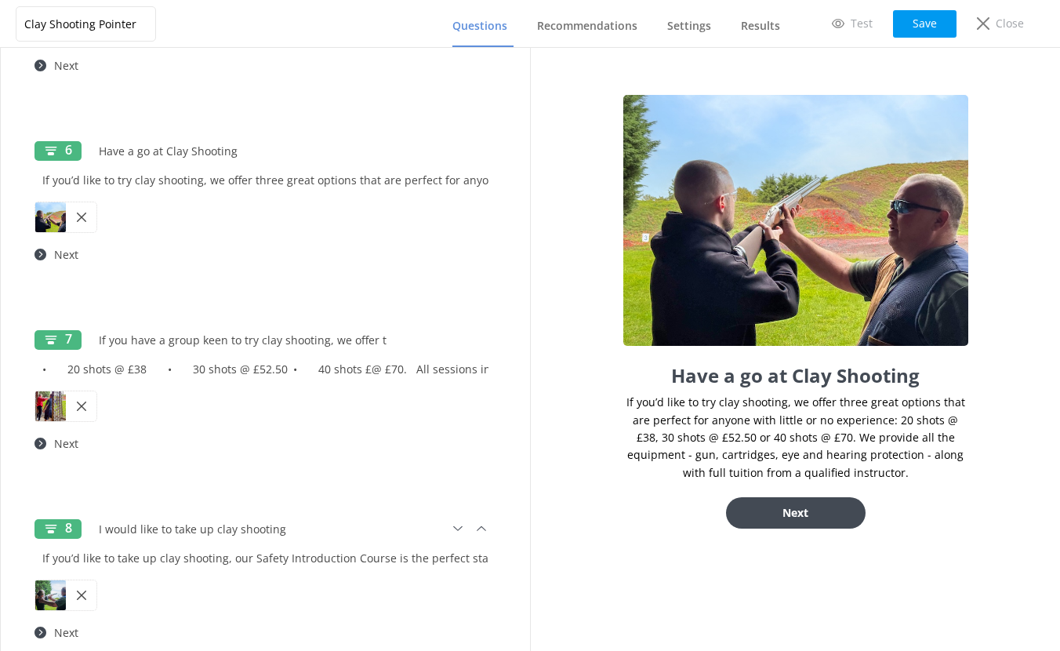
scroll to position [1118, 0]
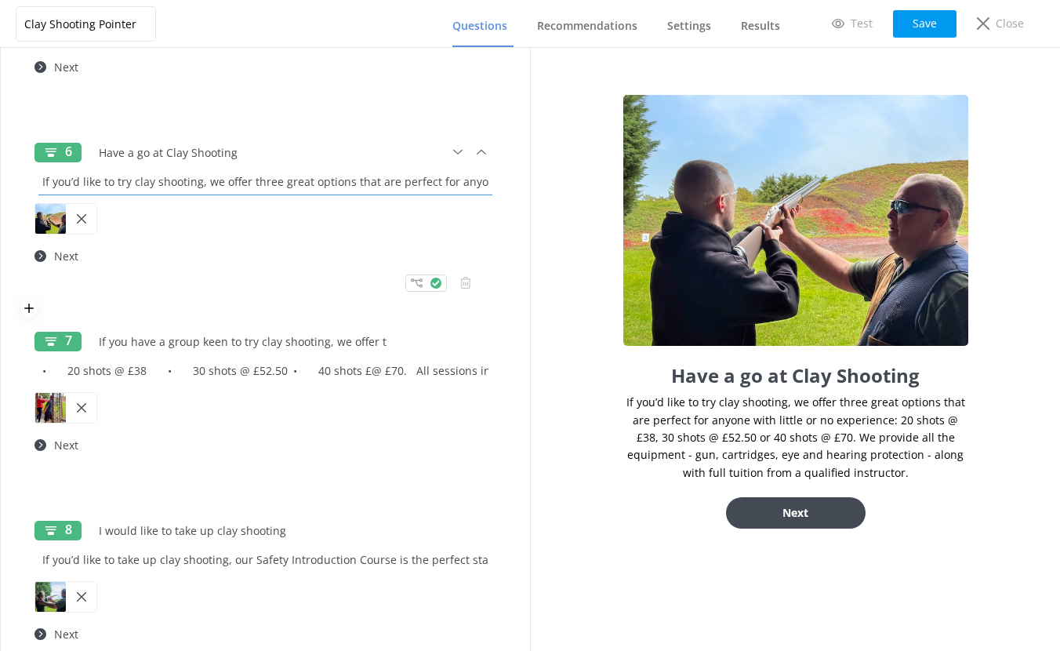
click at [311, 179] on input "If you’d like to try clay shooting, we offer three great options that are perfe…" at bounding box center [265, 181] width 462 height 35
click at [411, 284] on use at bounding box center [417, 282] width 12 height 9
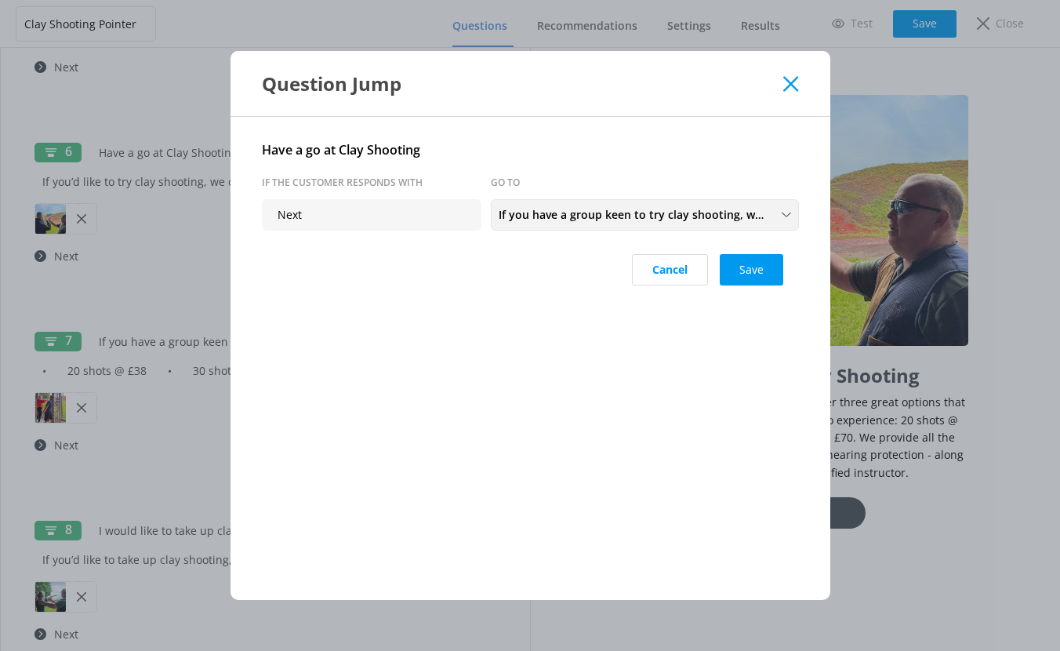
click at [587, 212] on span "If you have a group keen to try clay shooting, we offer three great options - i…" at bounding box center [636, 214] width 274 height 17
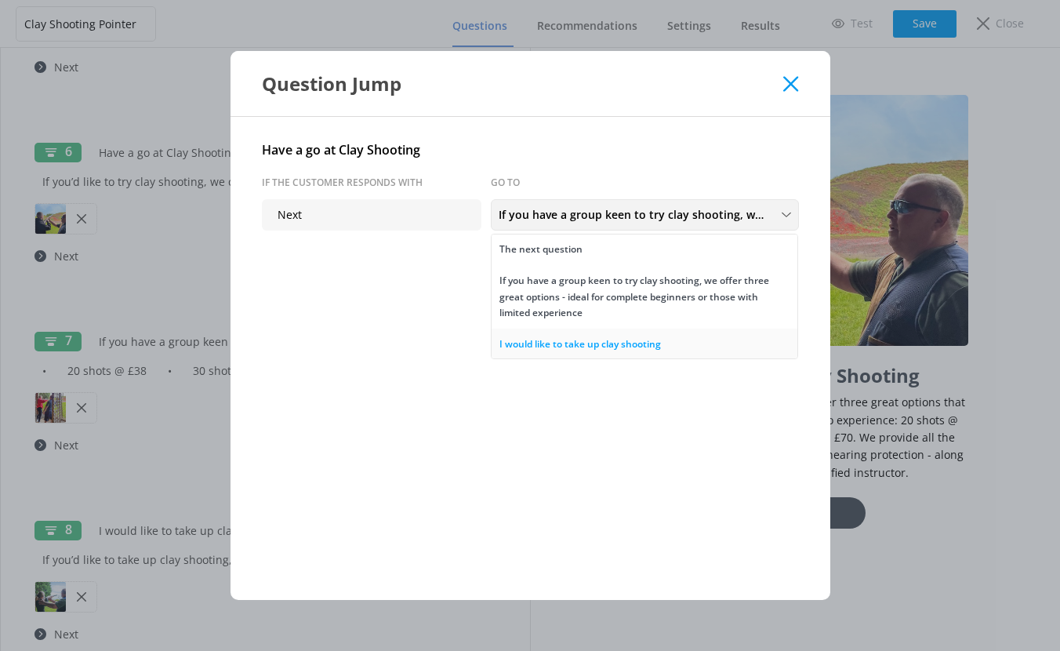
scroll to position [0, 0]
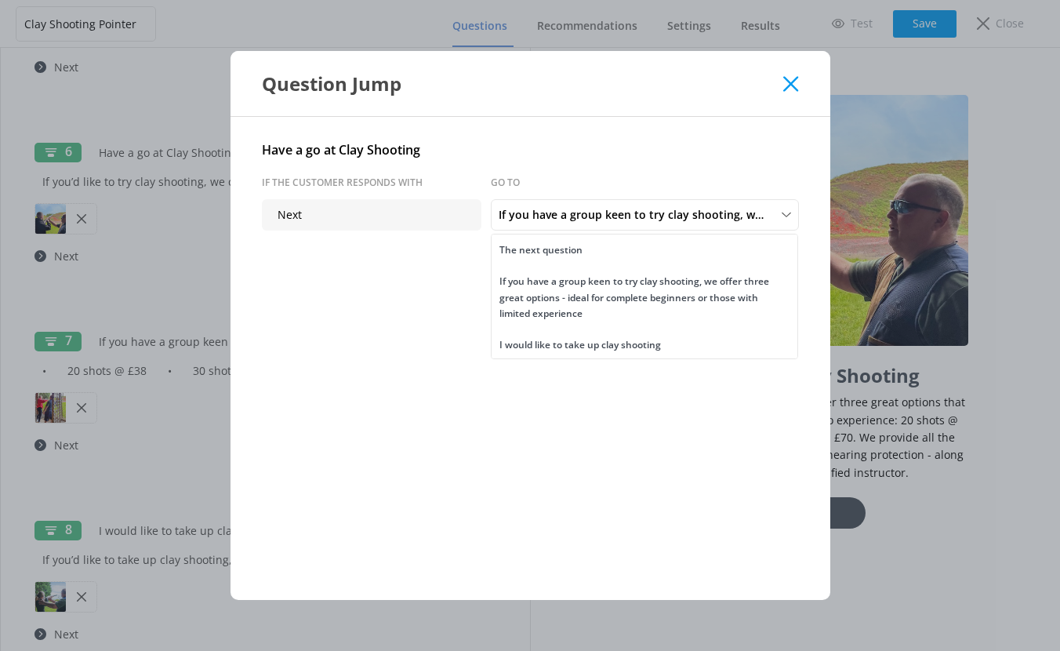
click at [793, 82] on use at bounding box center [790, 83] width 15 height 15
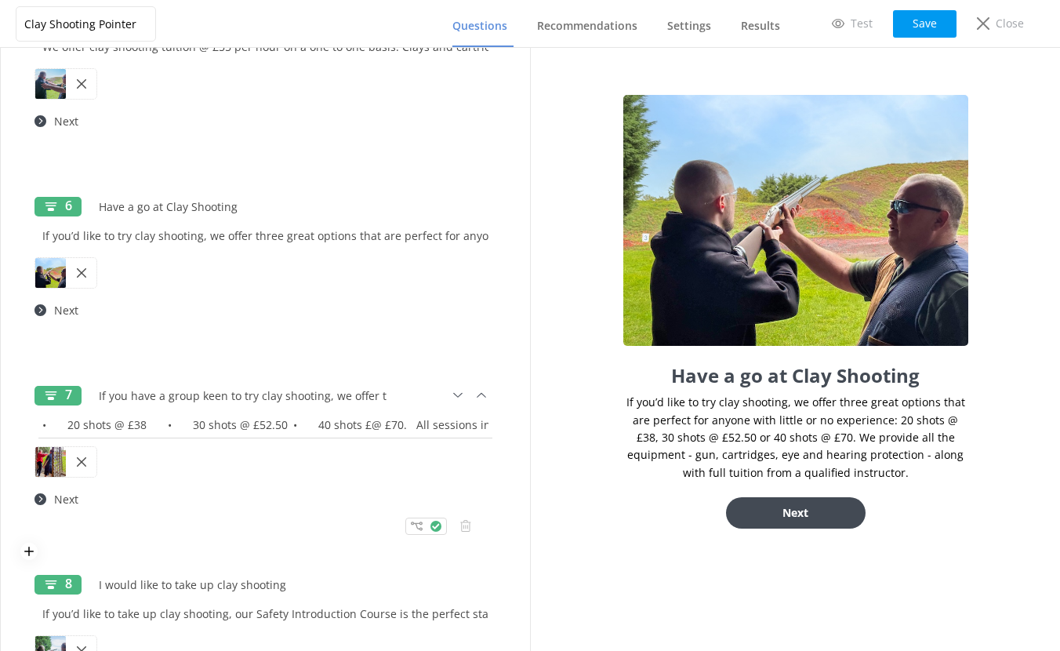
scroll to position [1061, 0]
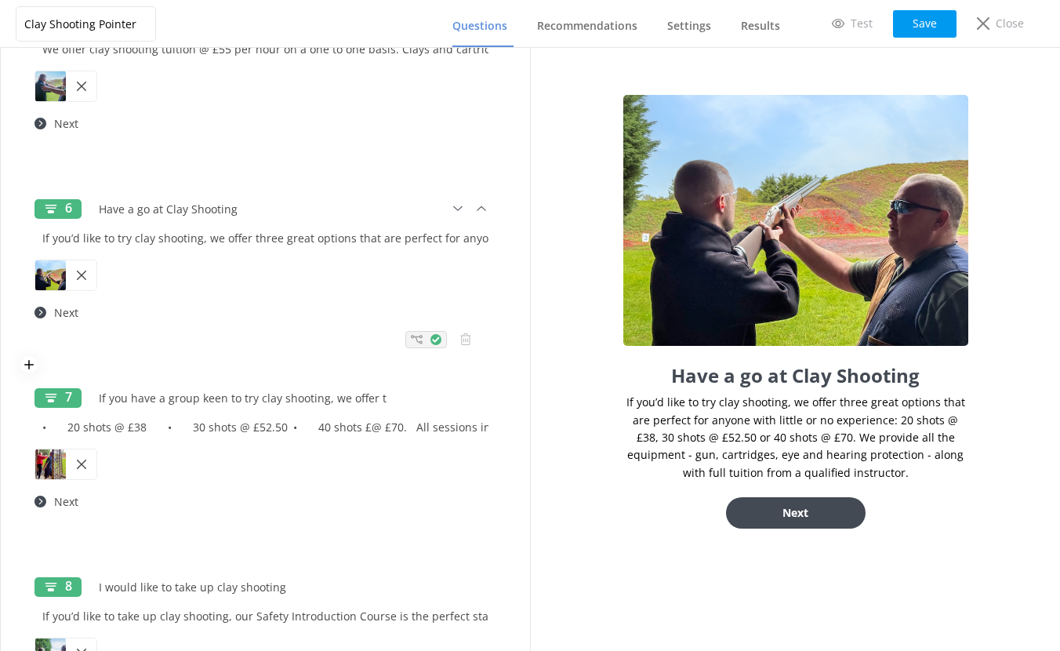
click at [411, 338] on use at bounding box center [417, 339] width 12 height 9
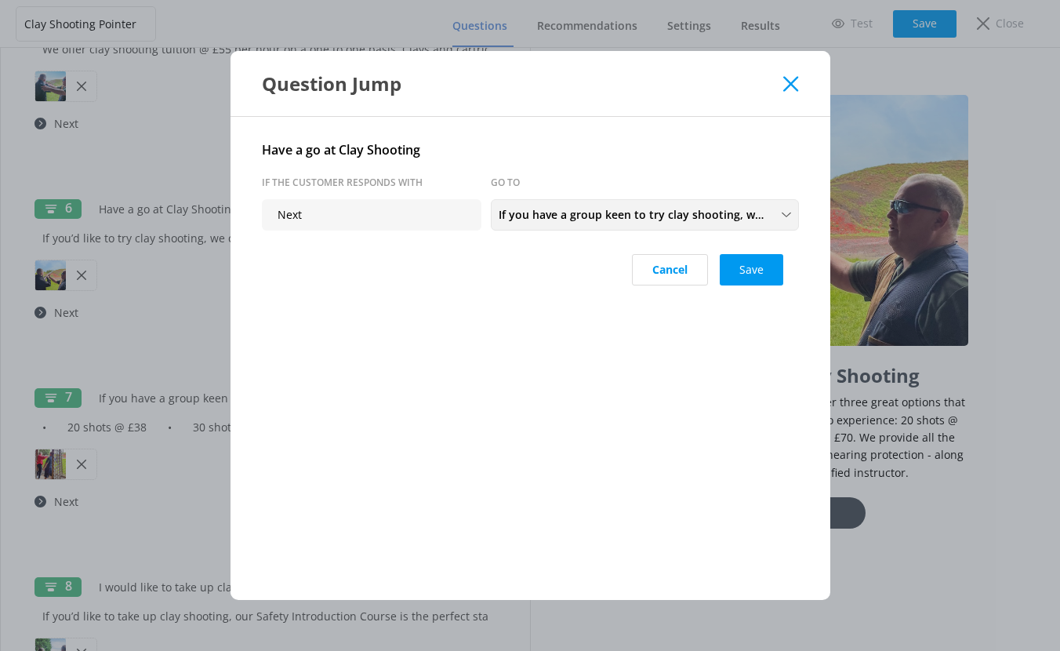
click at [582, 220] on span "If you have a group keen to try clay shooting, we offer three great options - i…" at bounding box center [636, 214] width 274 height 17
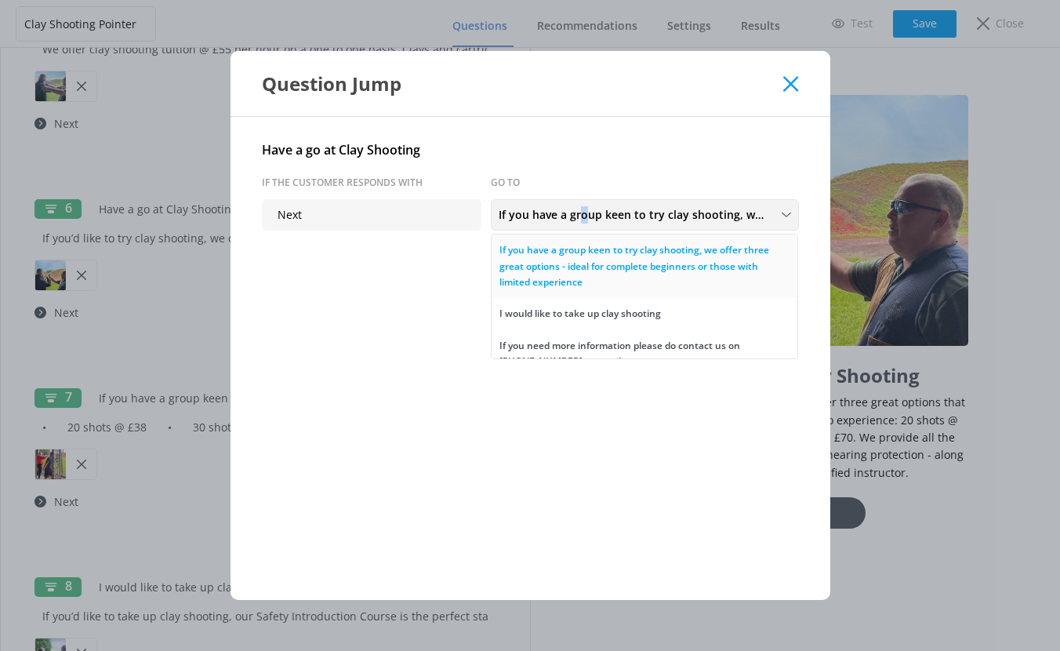
scroll to position [114, 0]
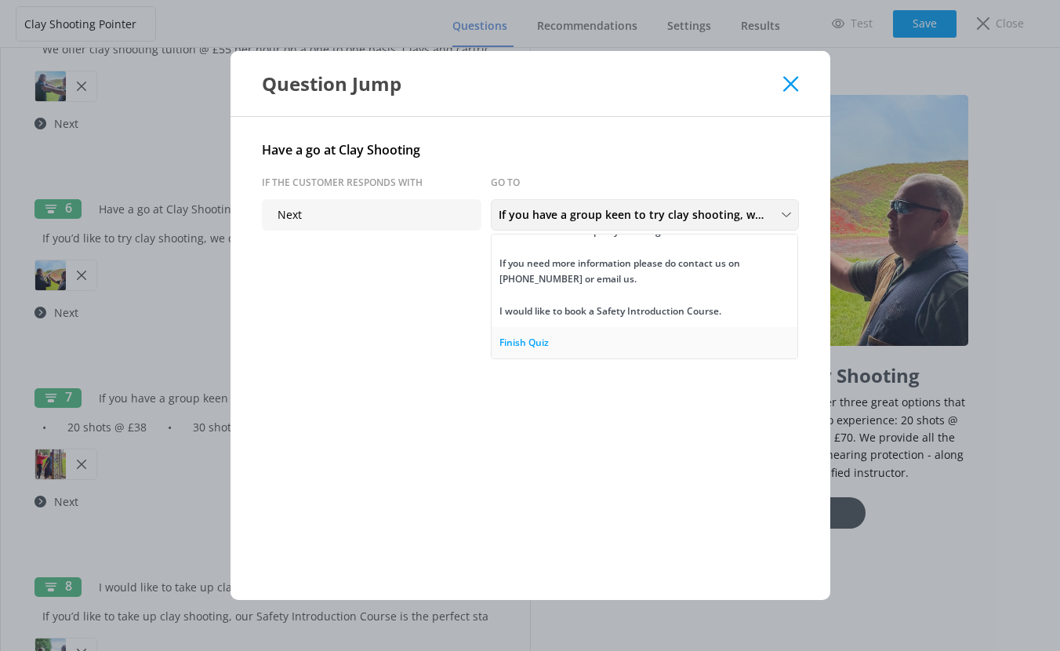
click at [517, 339] on div "Finish Quiz" at bounding box center [523, 343] width 49 height 16
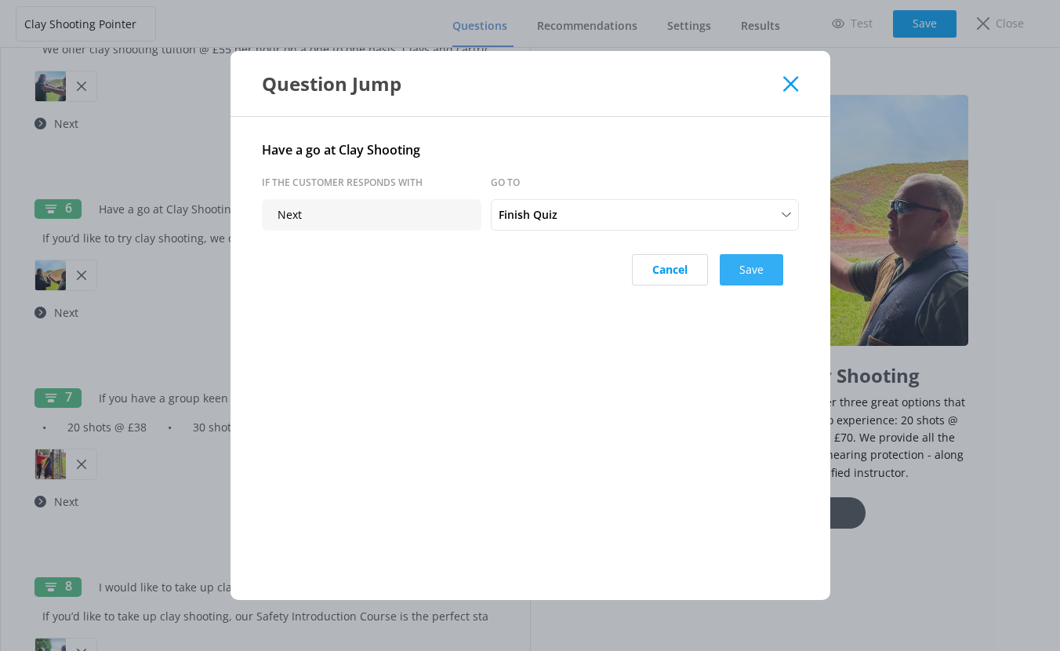
click at [753, 267] on button "Save" at bounding box center [751, 269] width 63 height 31
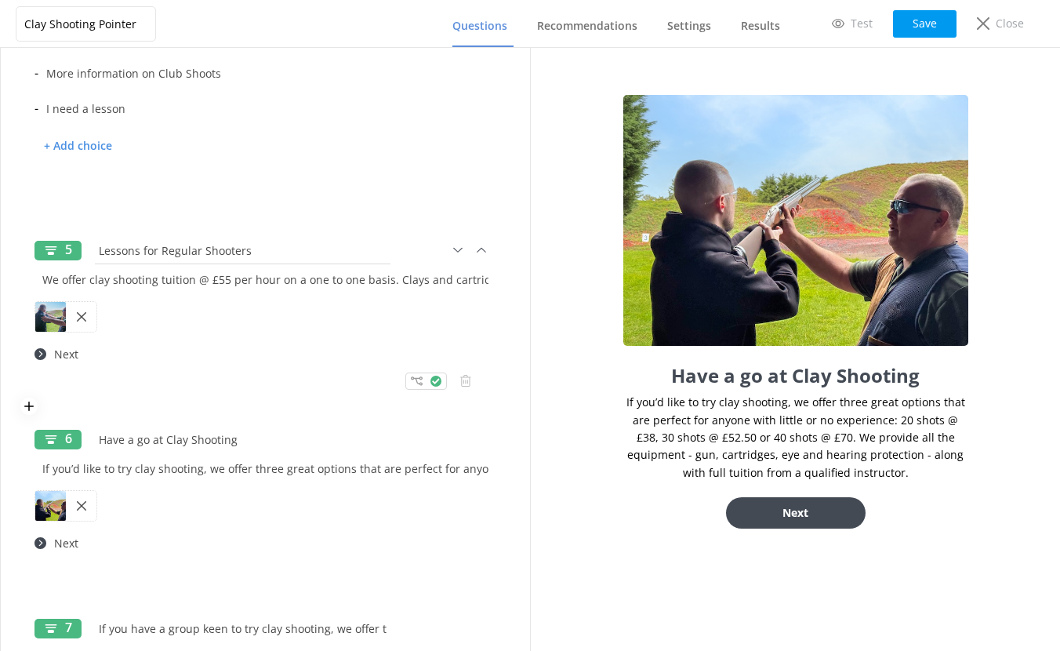
scroll to position [738, 0]
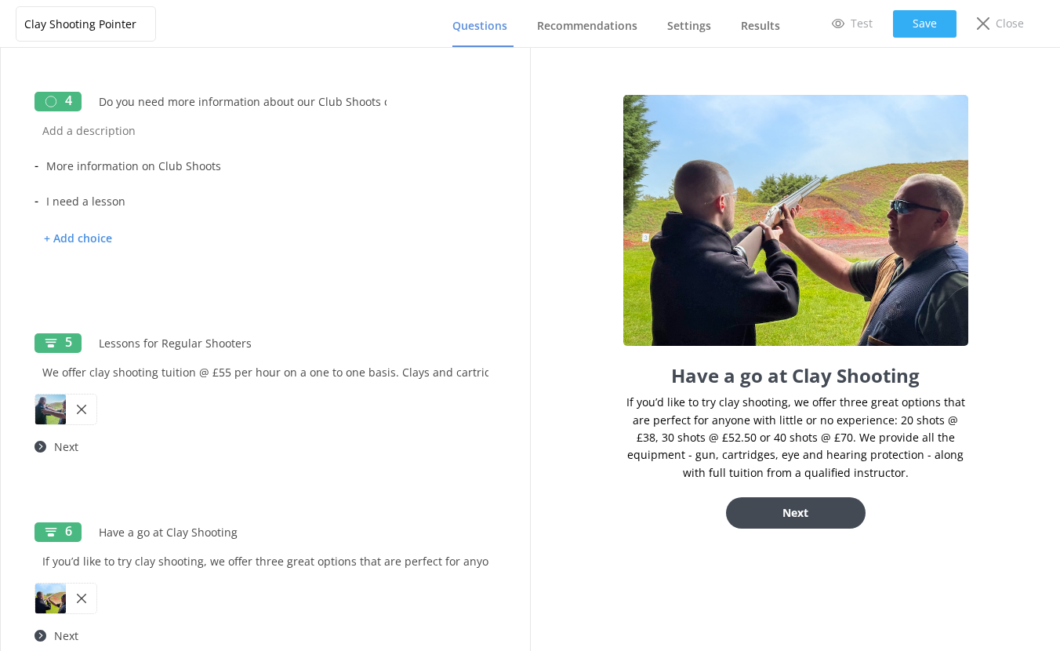
click at [945, 25] on button "Save" at bounding box center [924, 23] width 63 height 27
click at [919, 24] on button "Save" at bounding box center [924, 23] width 63 height 27
click at [847, 24] on link "Test" at bounding box center [852, 23] width 63 height 27
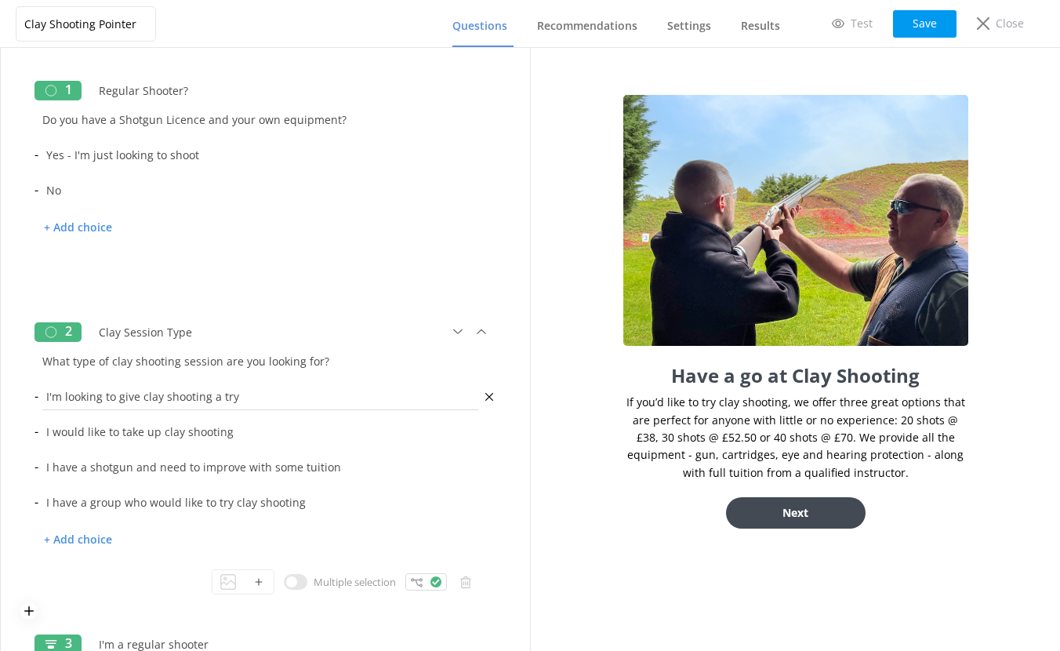
scroll to position [0, 0]
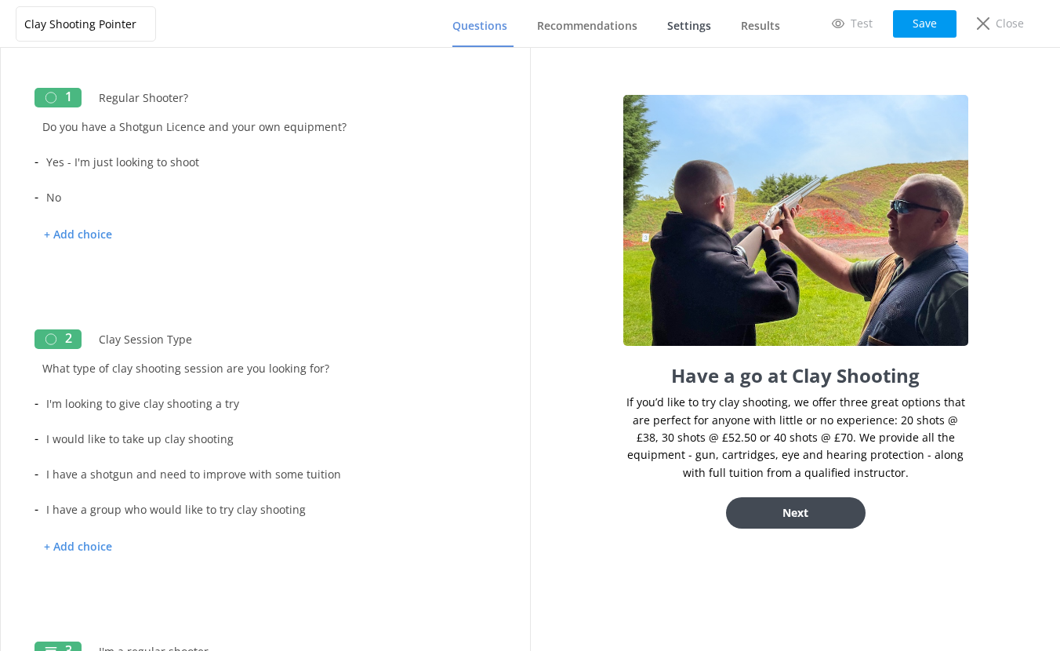
click at [688, 25] on span "Settings" at bounding box center [689, 26] width 44 height 16
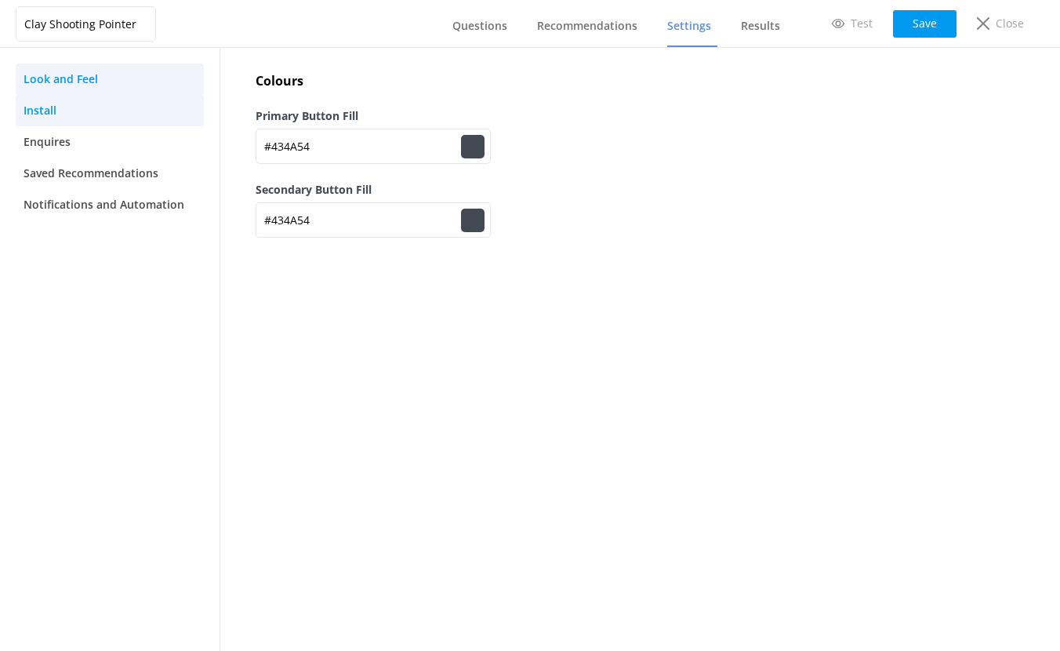
click at [60, 111] on link "Install" at bounding box center [110, 110] width 188 height 31
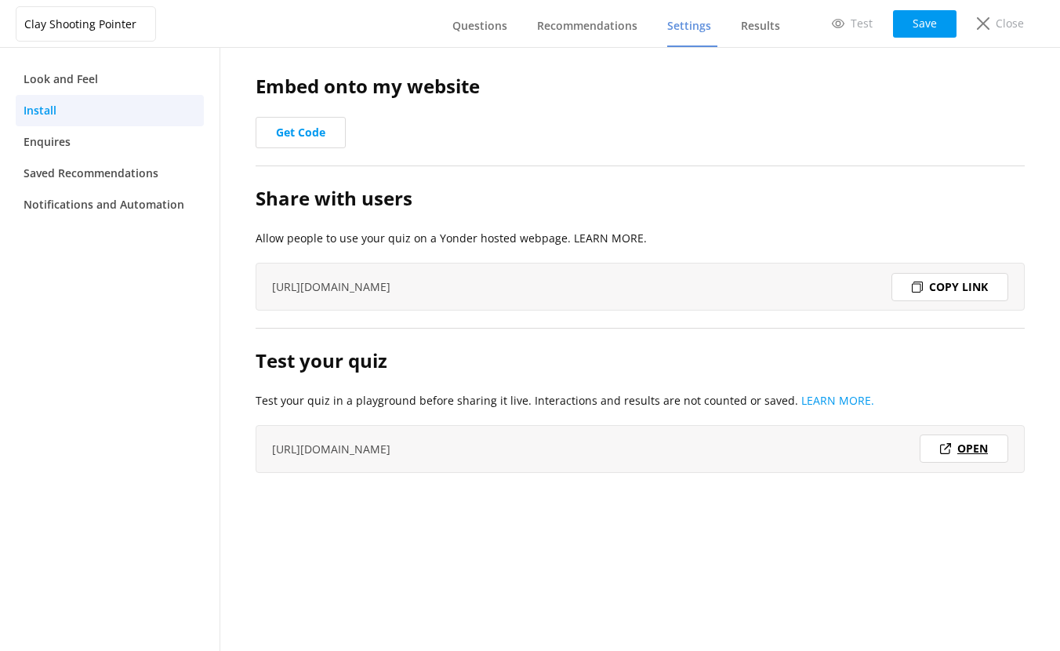
click at [975, 449] on link "Open" at bounding box center [963, 448] width 89 height 28
click at [946, 288] on div "Copy link" at bounding box center [949, 287] width 117 height 28
click at [55, 142] on span "Enquires" at bounding box center [47, 141] width 47 height 17
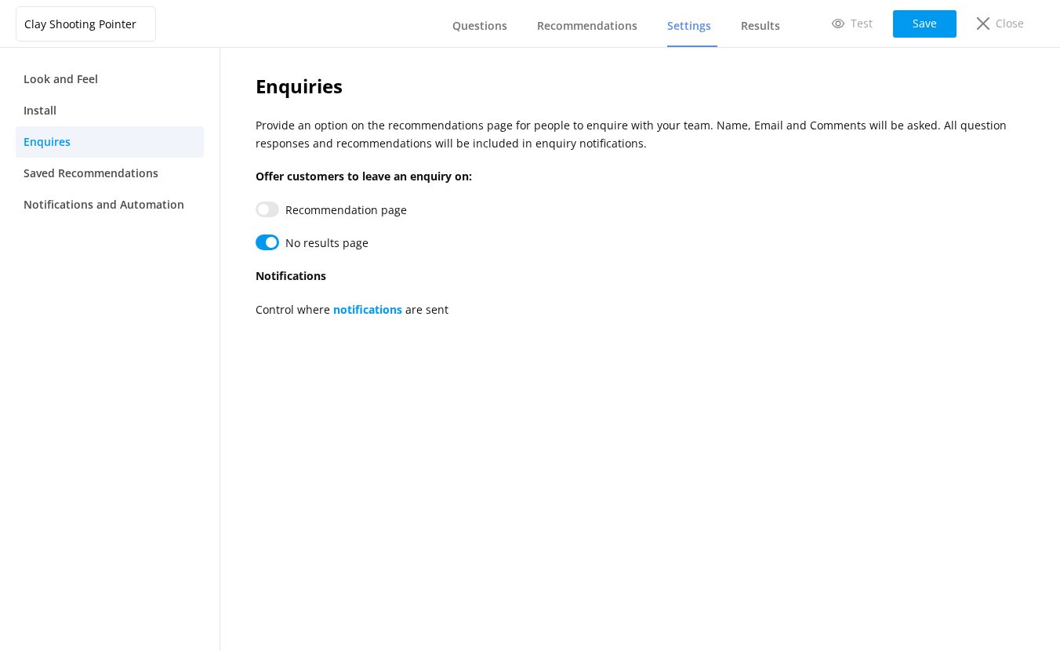
click at [264, 208] on input "Recommendation page" at bounding box center [268, 209] width 24 height 16
click at [267, 209] on input "Recommendation page" at bounding box center [268, 209] width 24 height 16
click at [266, 208] on input "Recommendation page" at bounding box center [268, 209] width 24 height 16
checkbox input "false"
click at [272, 242] on input "Recommendation page" at bounding box center [268, 242] width 24 height 16
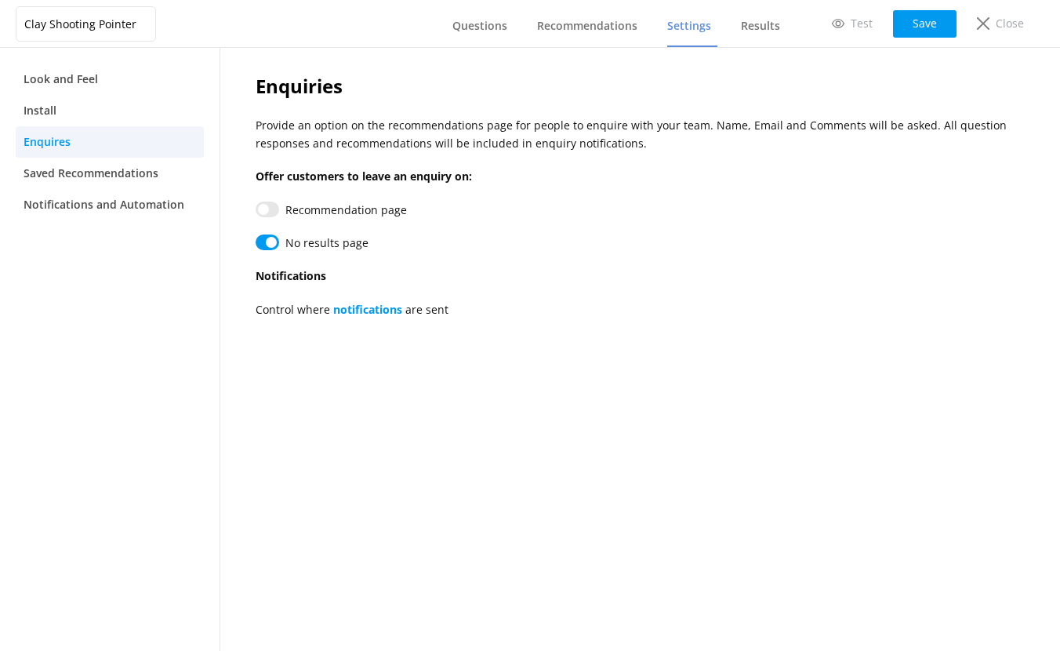
checkbox input "true"
click at [367, 312] on link "notifications" at bounding box center [367, 309] width 69 height 15
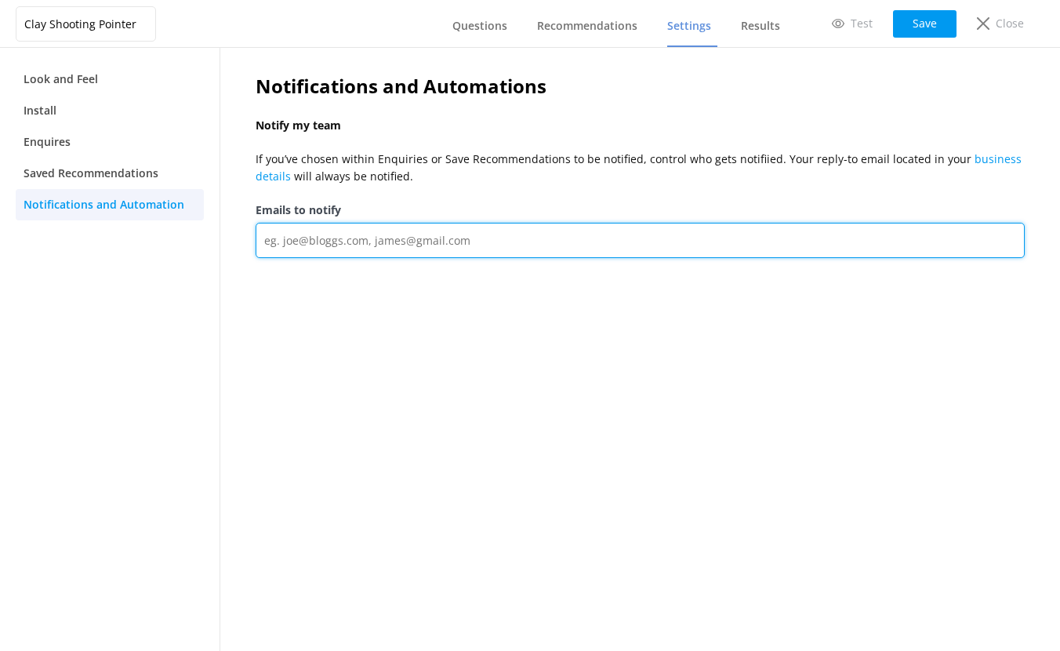
click at [342, 239] on input "Emails to notify" at bounding box center [640, 240] width 769 height 35
type input "post@adventuresport.co.uk"
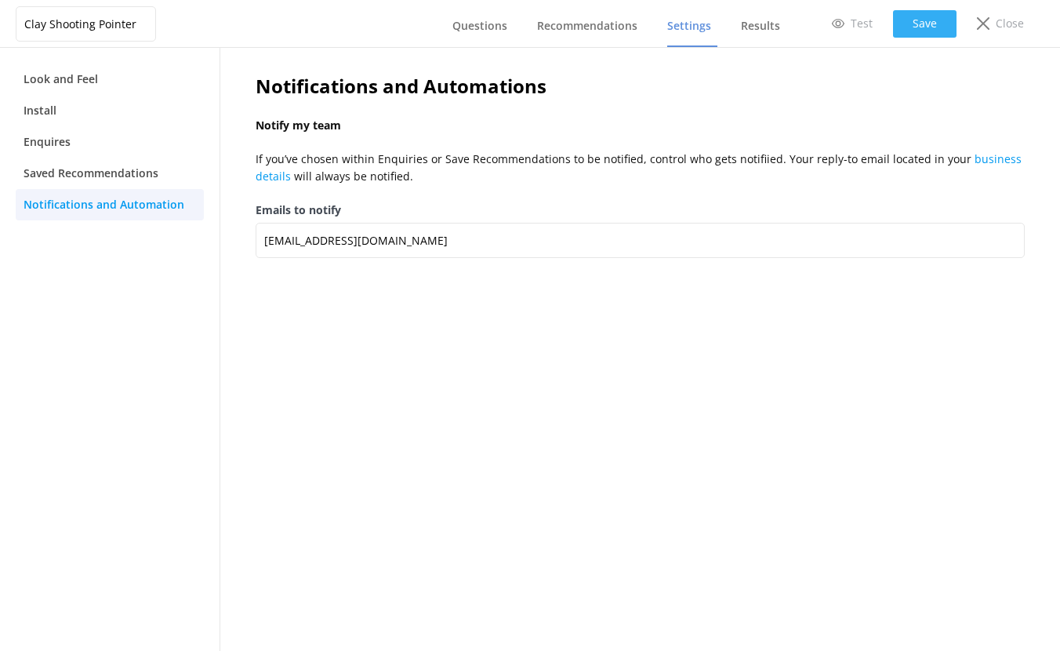
click at [919, 24] on button "Save" at bounding box center [924, 23] width 63 height 27
click at [121, 181] on span "Saved Recommendations" at bounding box center [91, 173] width 135 height 17
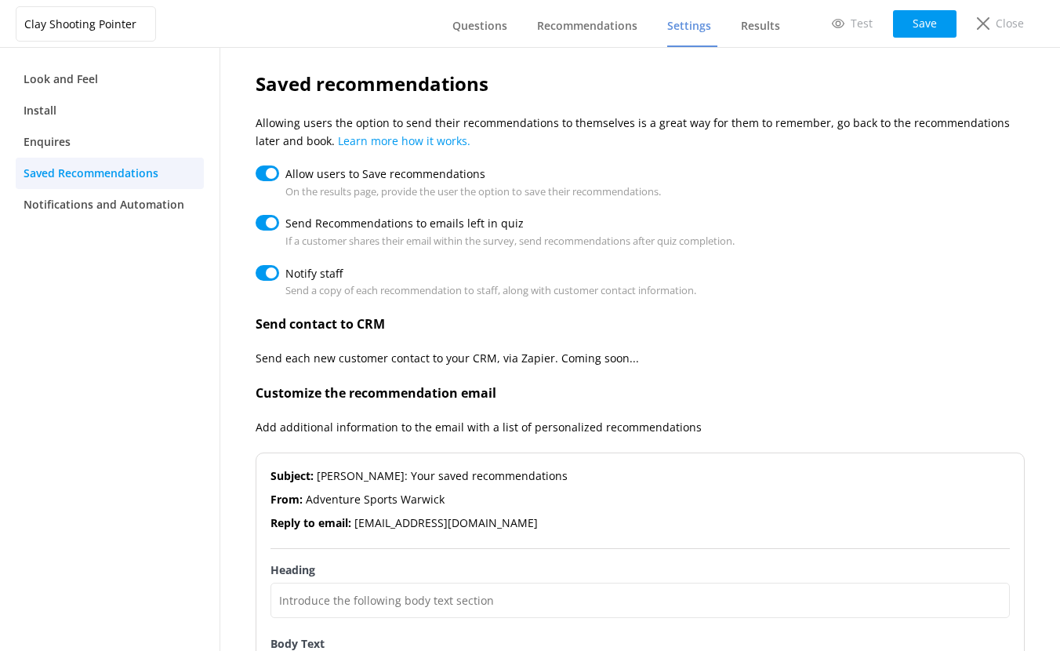
scroll to position [3, 0]
click at [448, 27] on nav "Questions Recommendations Settings Results" at bounding box center [610, 23] width 354 height 47
click at [477, 27] on span "Questions" at bounding box center [479, 26] width 55 height 16
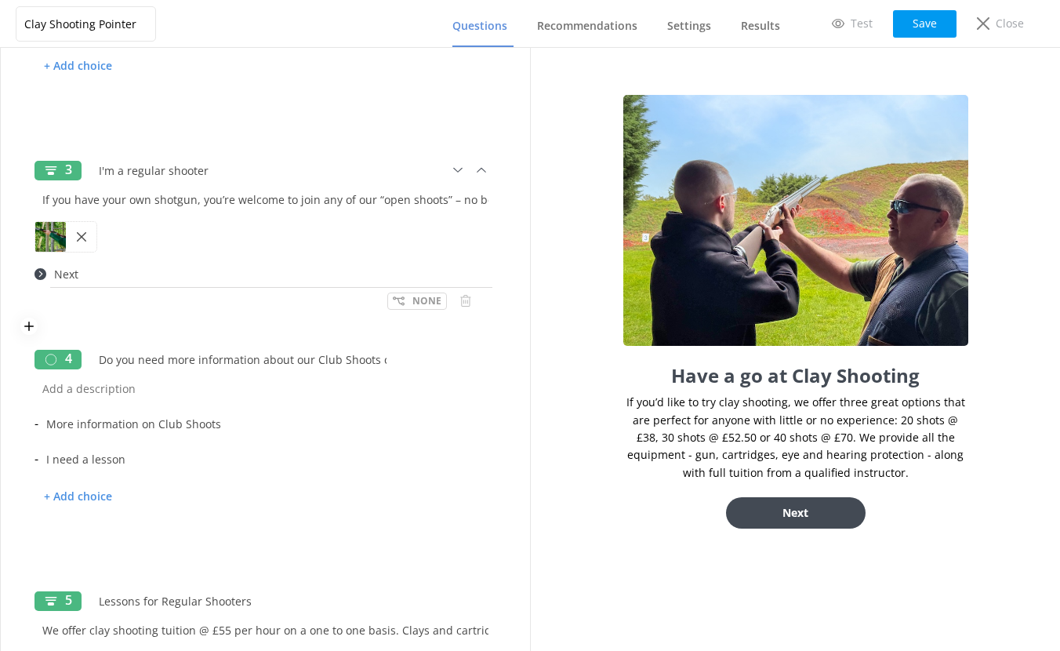
scroll to position [512, 0]
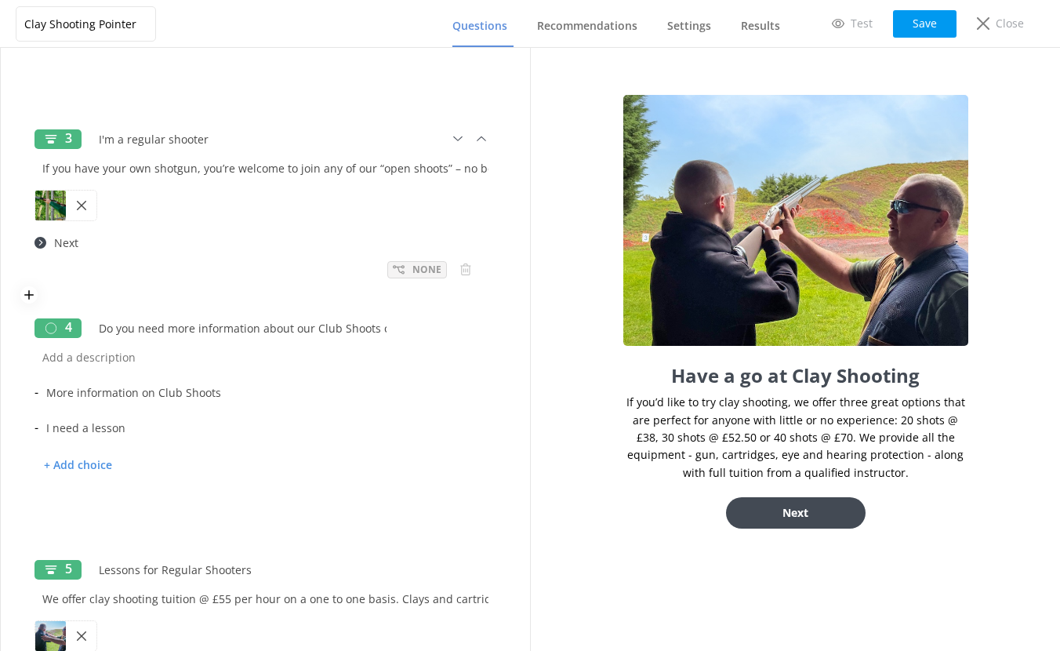
click at [393, 269] on icon at bounding box center [399, 269] width 12 height 12
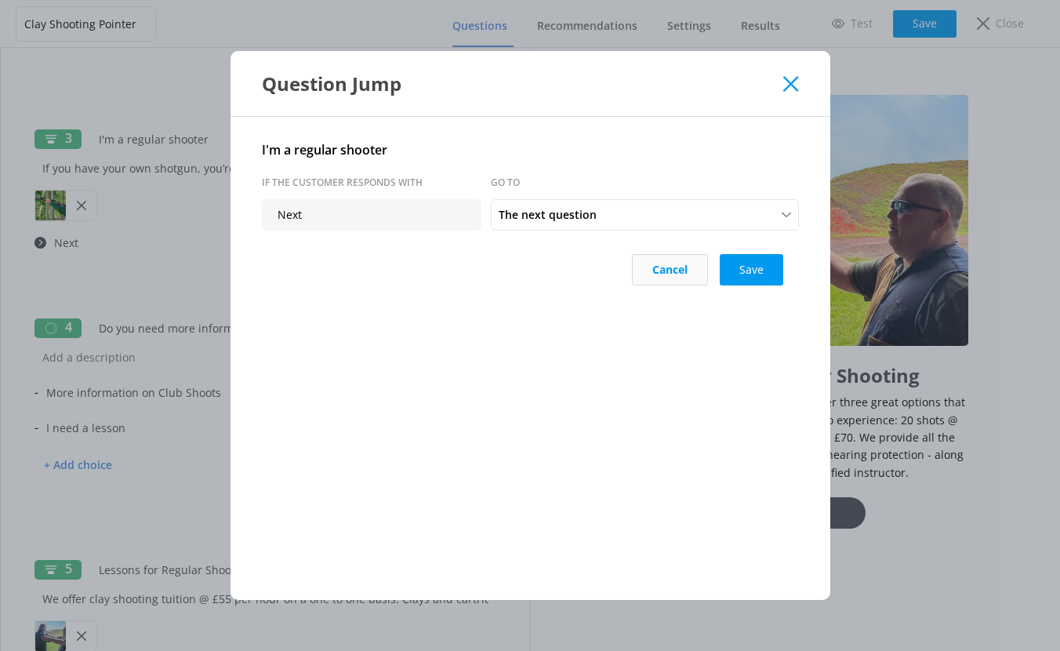
click at [675, 270] on button "Cancel" at bounding box center [670, 269] width 76 height 31
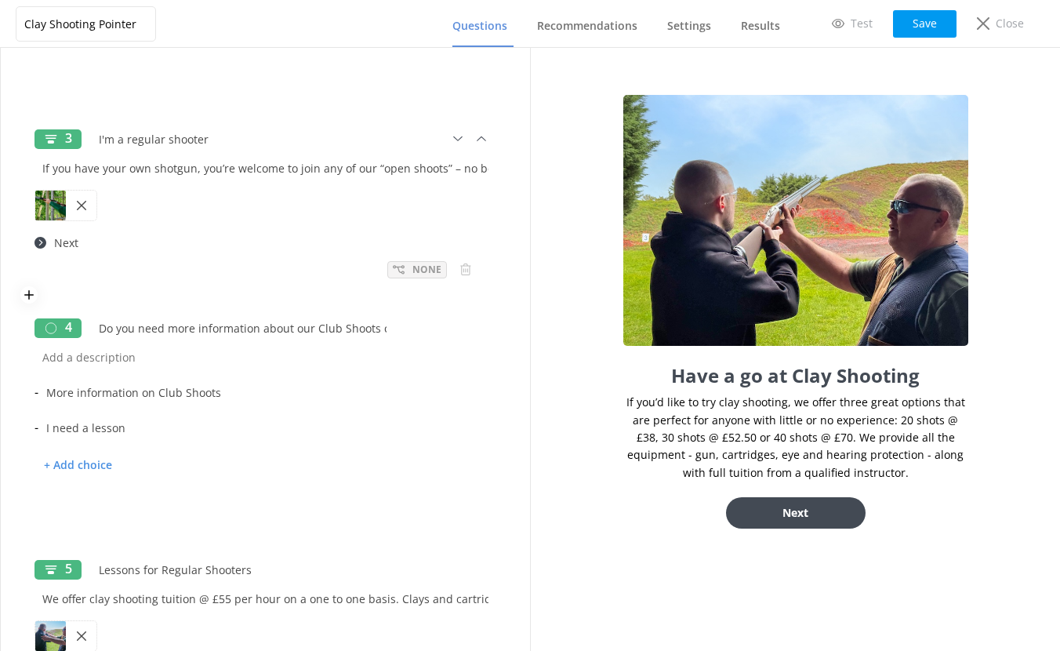
click at [393, 270] on icon at bounding box center [399, 269] width 12 height 12
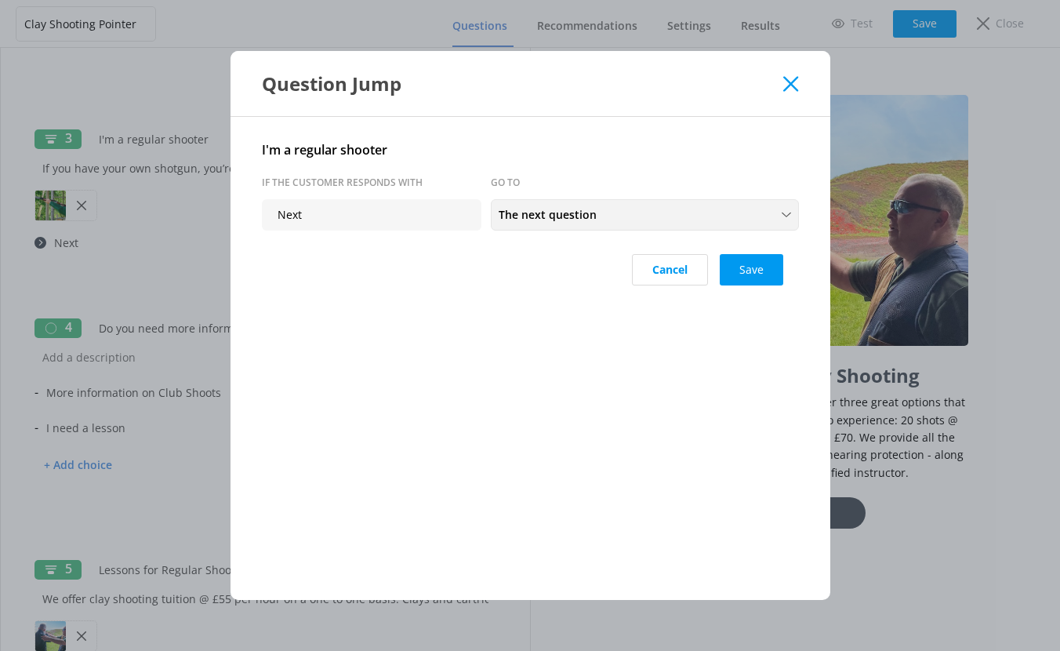
click at [568, 215] on span "The next question" at bounding box center [552, 214] width 107 height 17
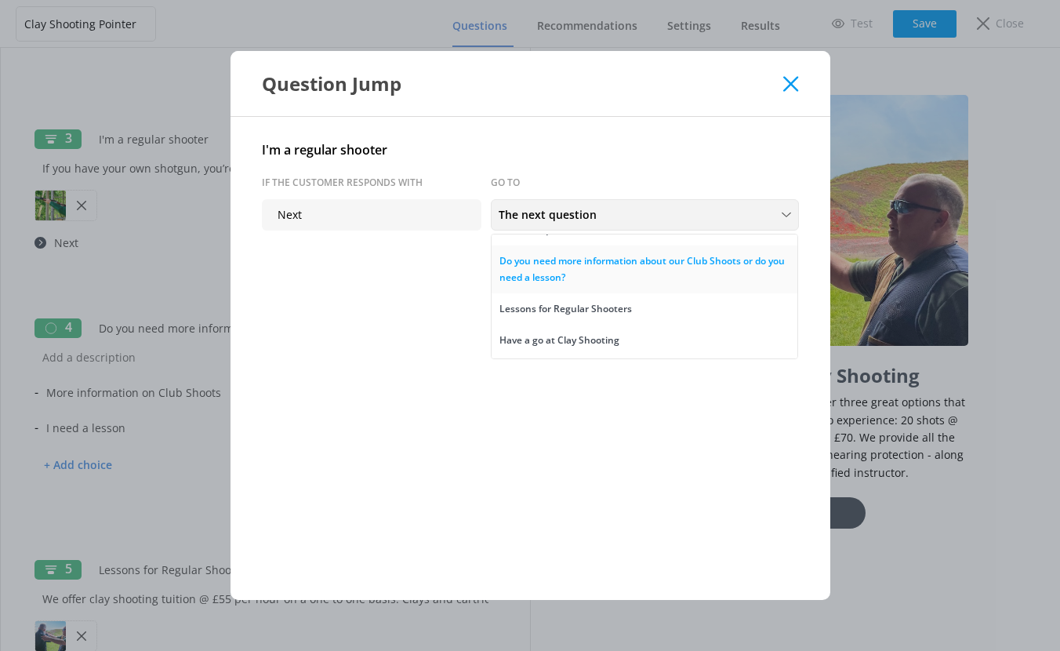
scroll to position [225, 0]
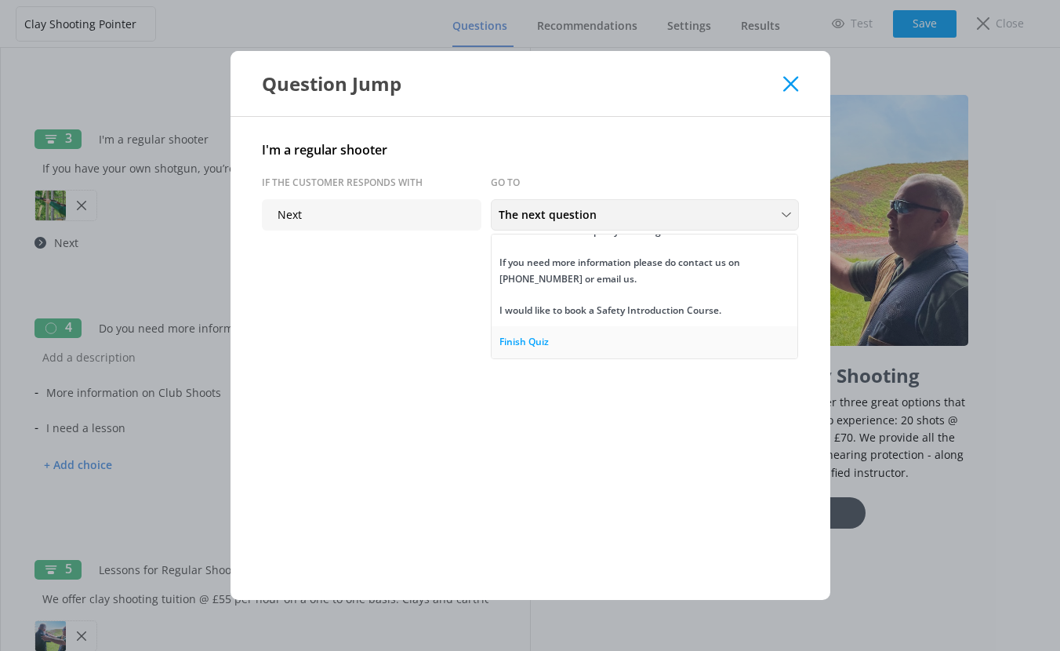
click at [530, 344] on div "Finish Quiz" at bounding box center [523, 342] width 49 height 16
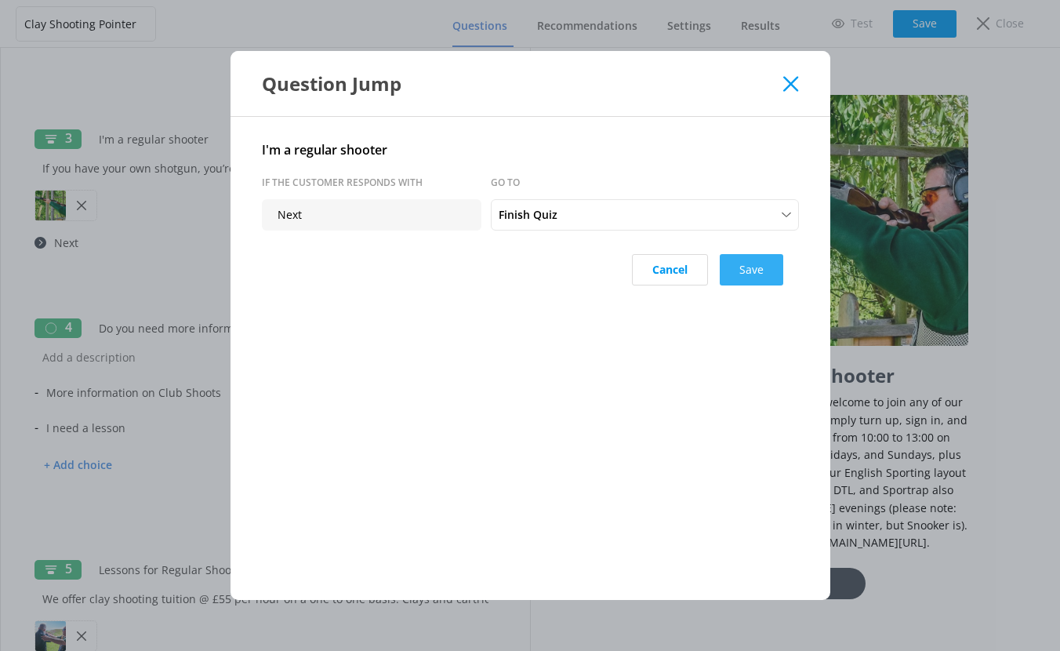
click at [771, 267] on button "Save" at bounding box center [751, 269] width 63 height 31
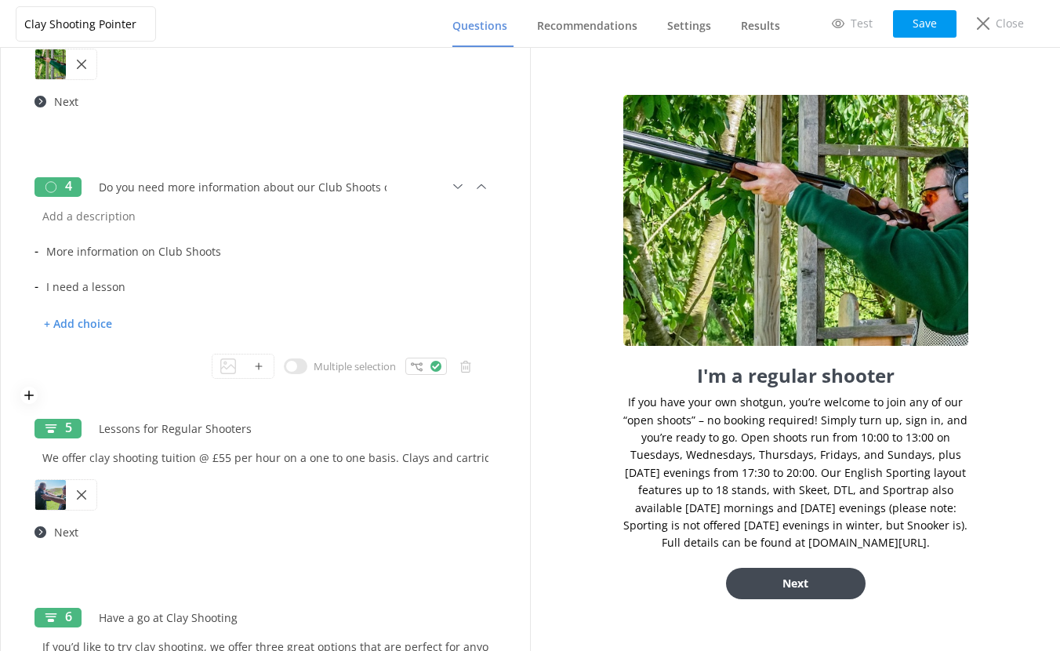
scroll to position [654, 0]
click at [411, 366] on icon at bounding box center [417, 366] width 12 height 12
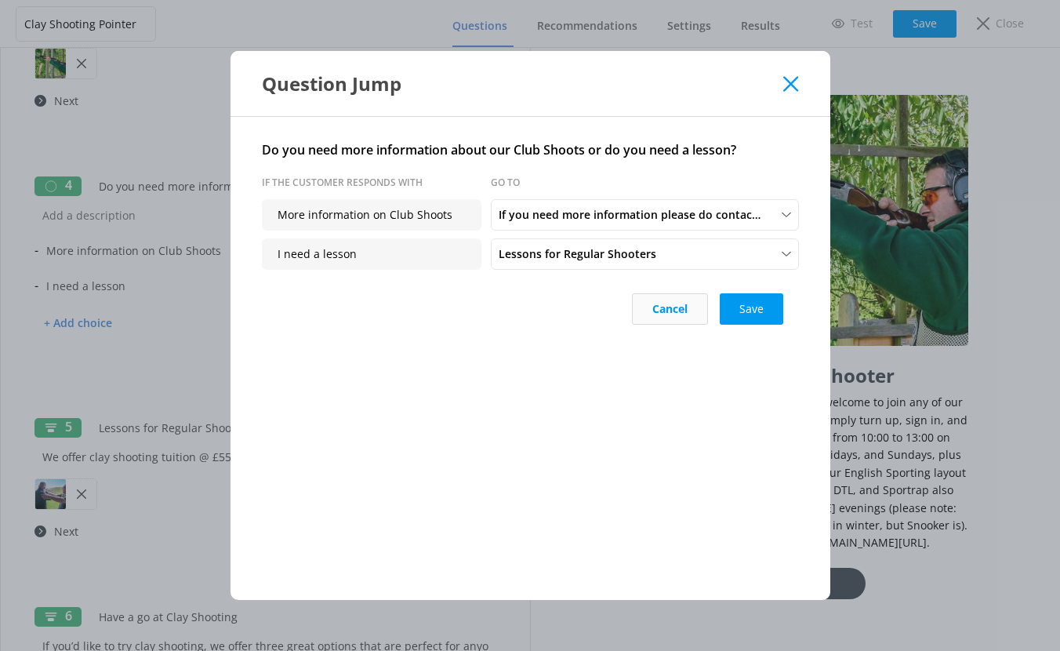
click at [677, 318] on button "Cancel" at bounding box center [670, 308] width 76 height 31
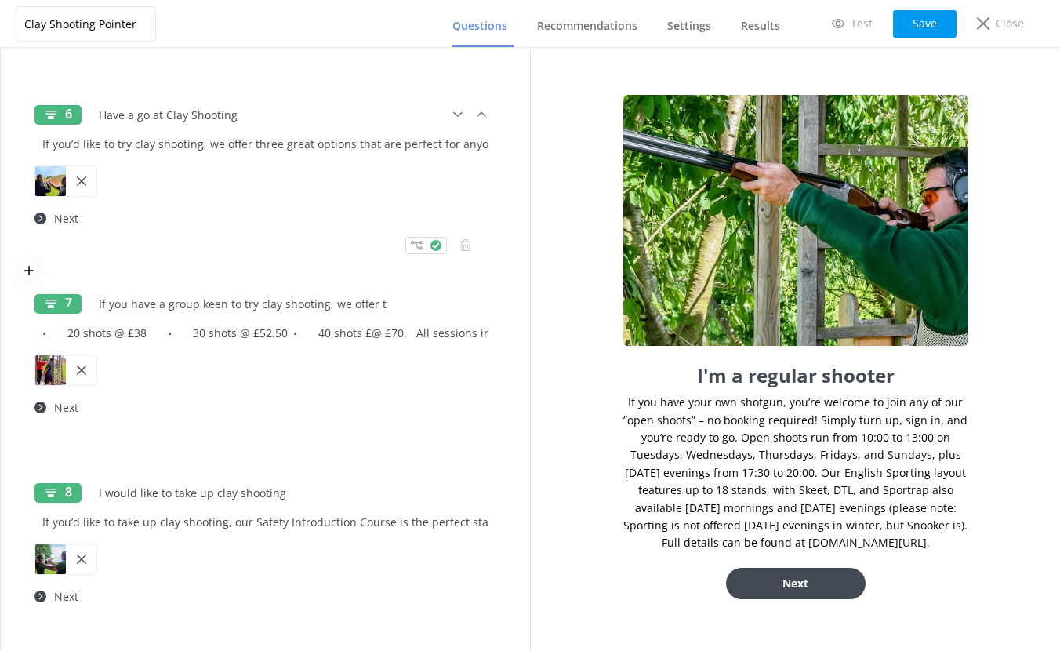
scroll to position [1249, 0]
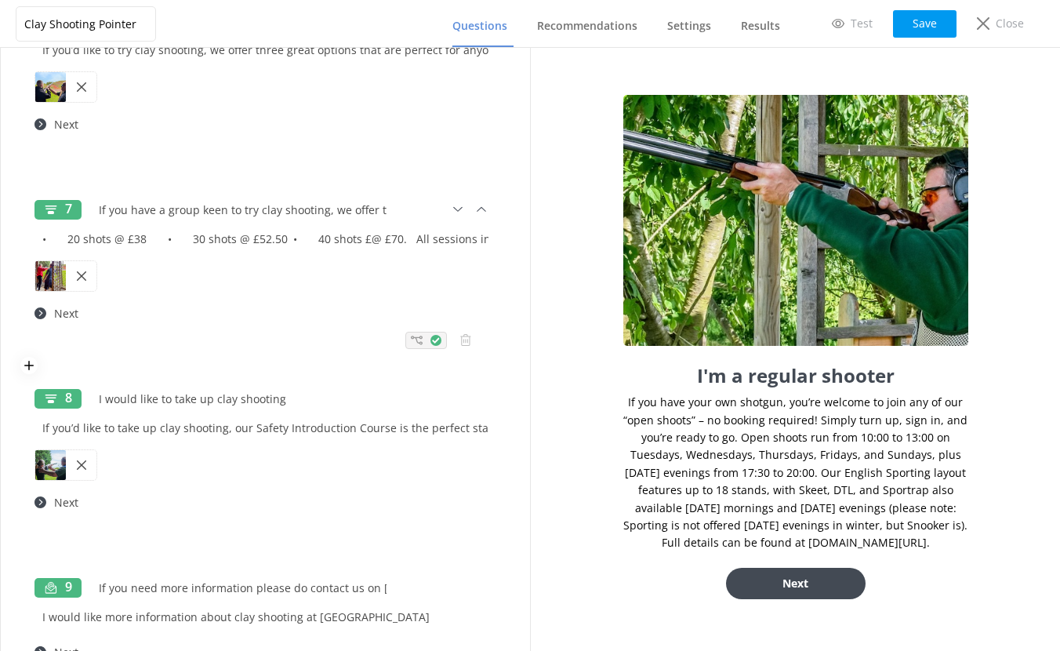
click at [411, 339] on icon at bounding box center [417, 340] width 12 height 12
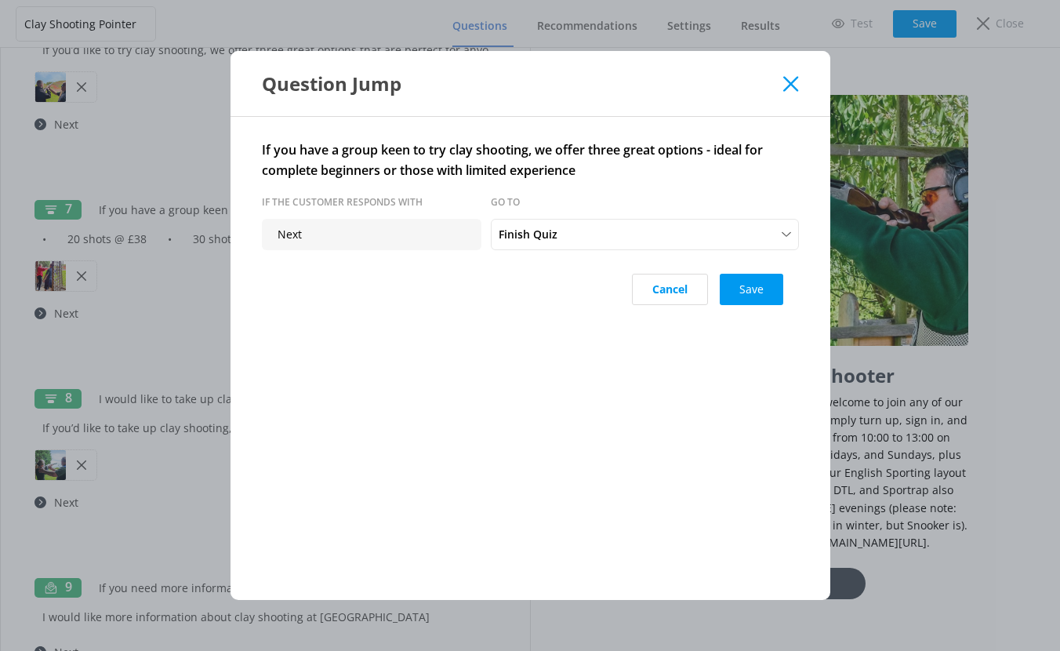
click at [677, 298] on button "Cancel" at bounding box center [670, 289] width 76 height 31
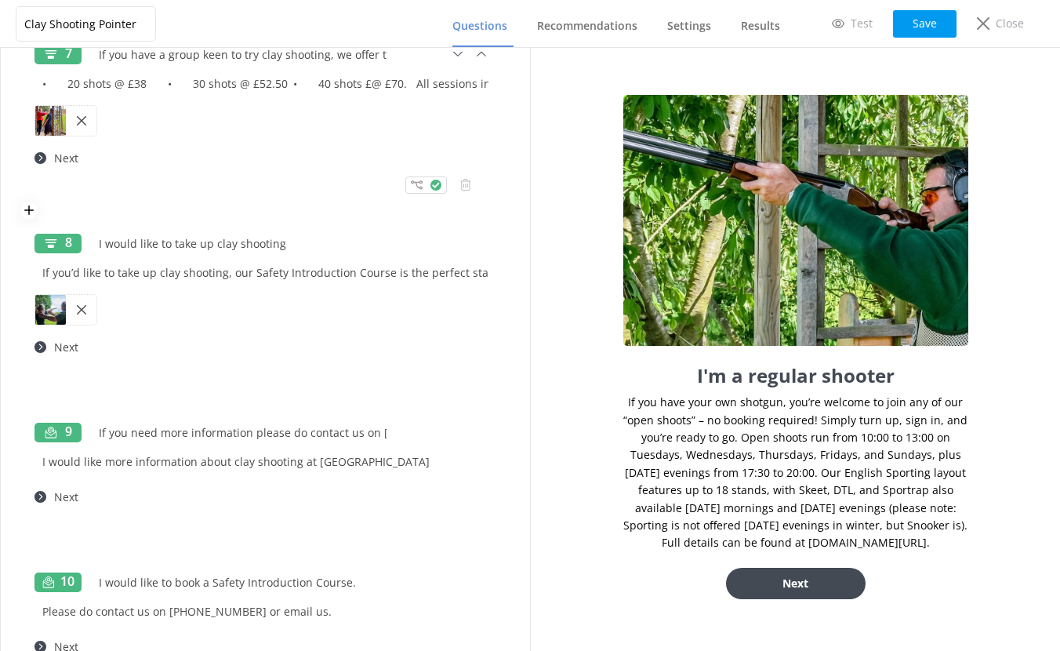
scroll to position [1460, 0]
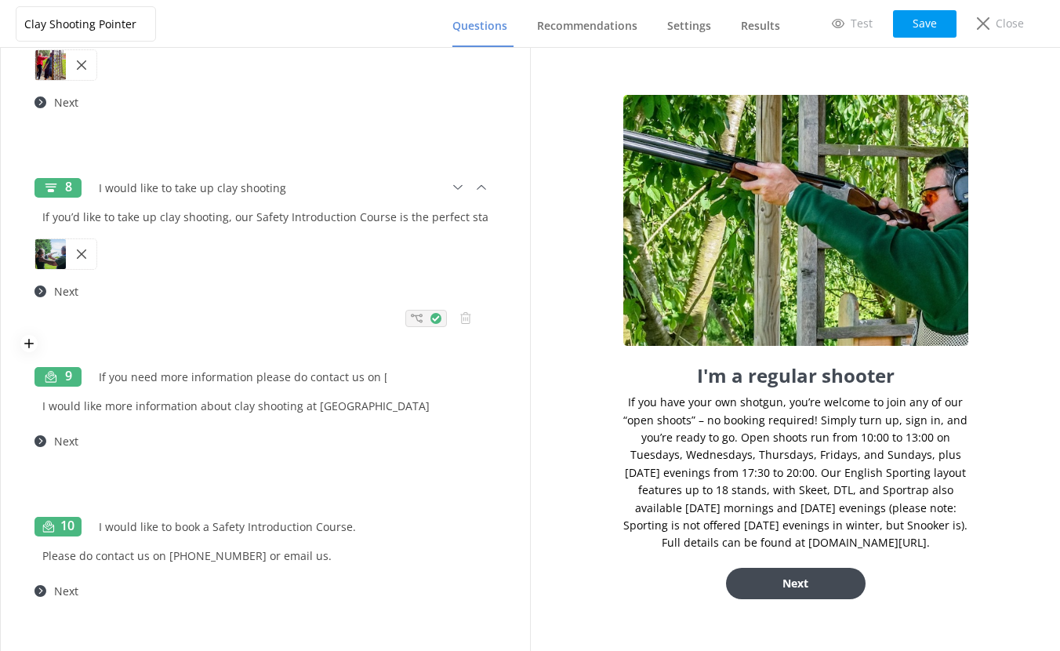
click at [411, 318] on use at bounding box center [417, 318] width 12 height 9
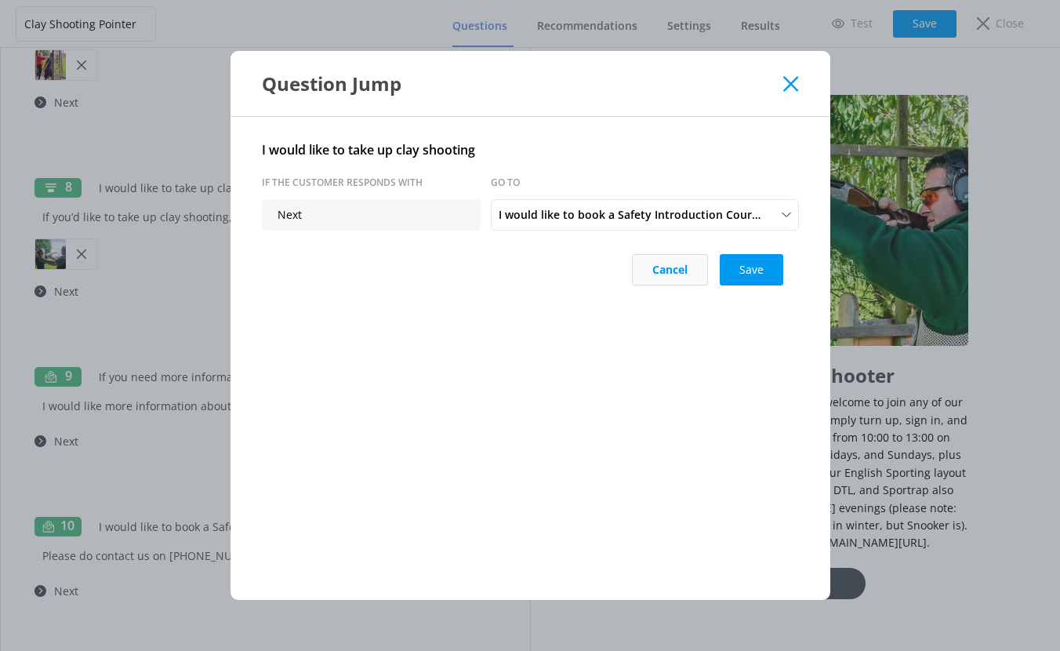
click at [648, 270] on button "Cancel" at bounding box center [670, 269] width 76 height 31
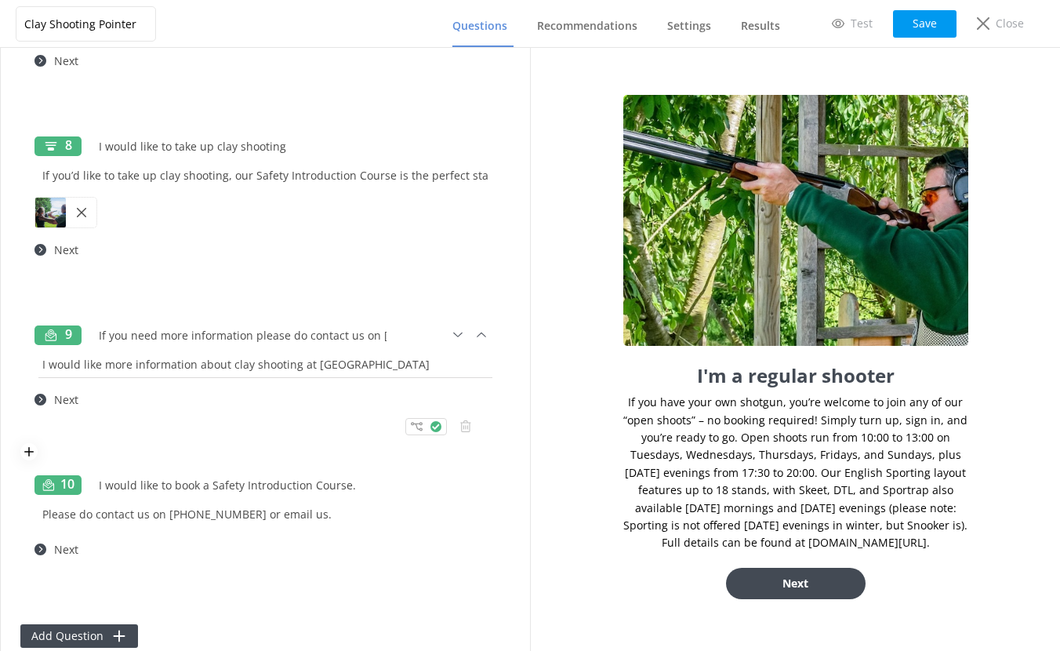
scroll to position [1530, 0]
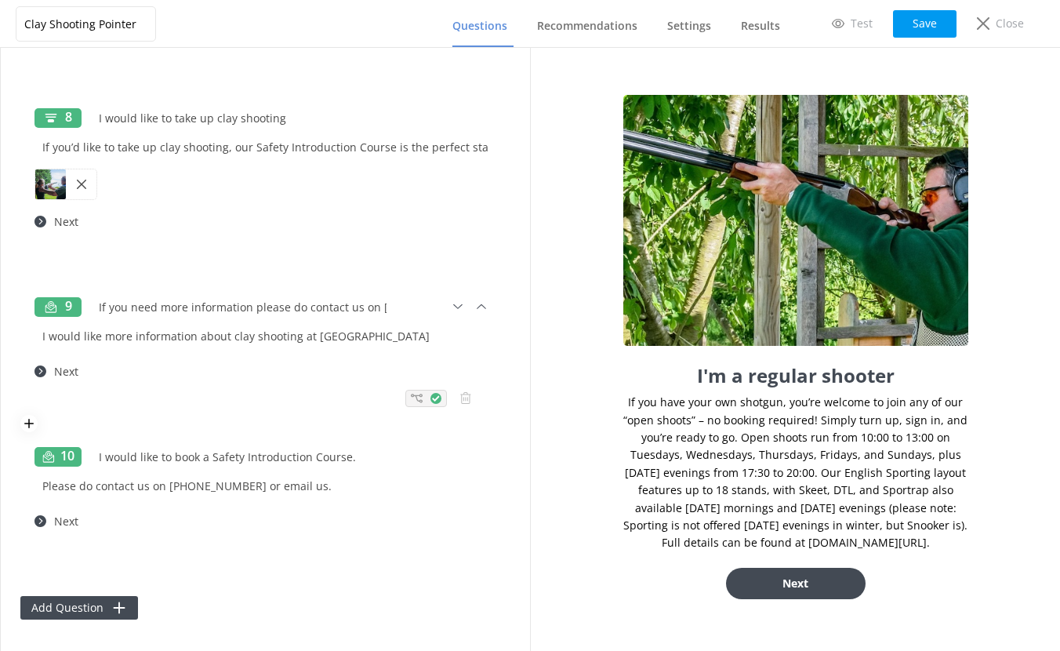
click at [411, 395] on use at bounding box center [417, 398] width 12 height 9
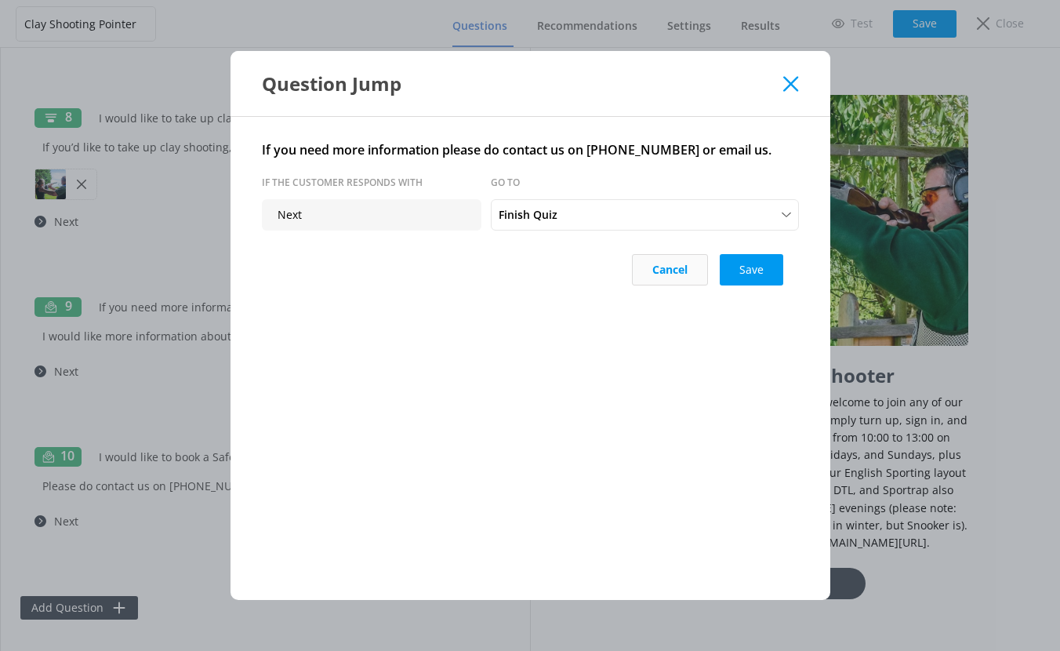
click at [684, 272] on button "Cancel" at bounding box center [670, 269] width 76 height 31
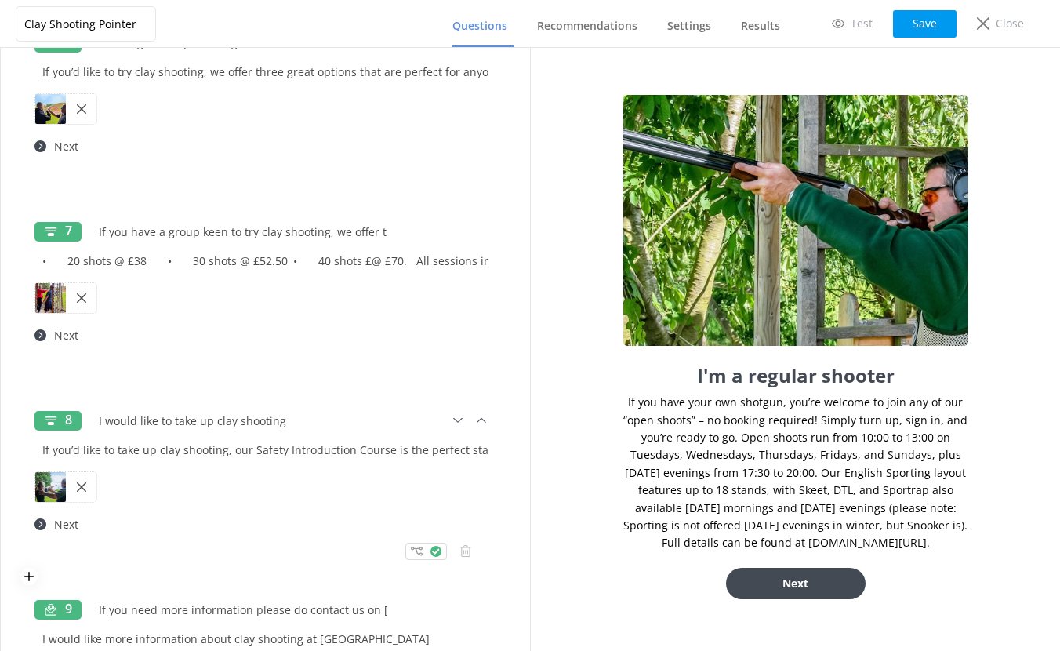
scroll to position [1224, 0]
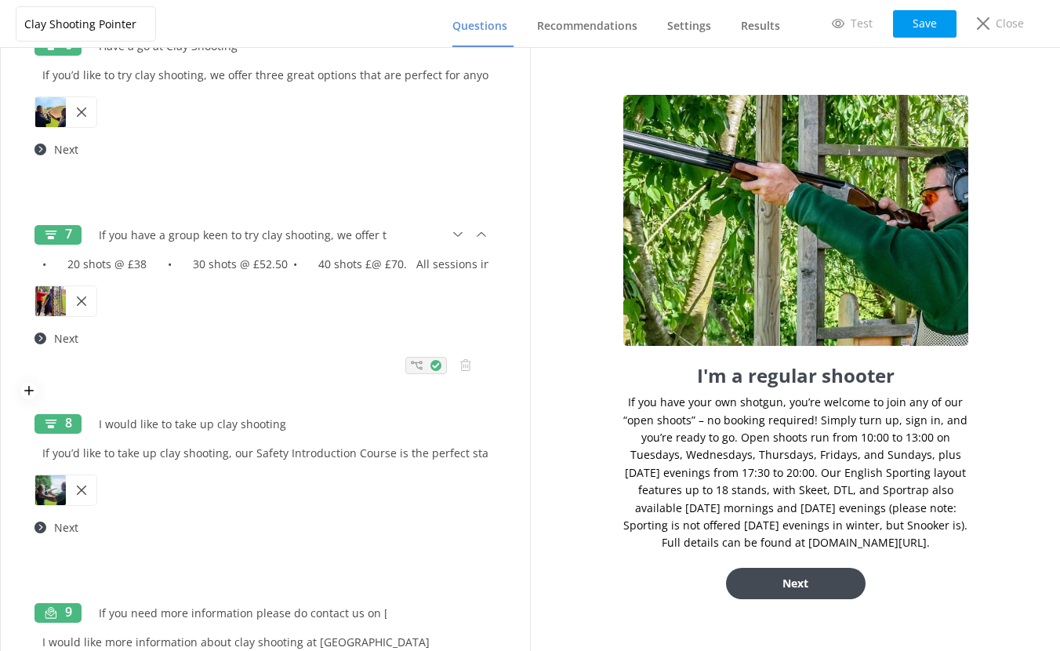
click at [411, 364] on icon at bounding box center [417, 365] width 12 height 12
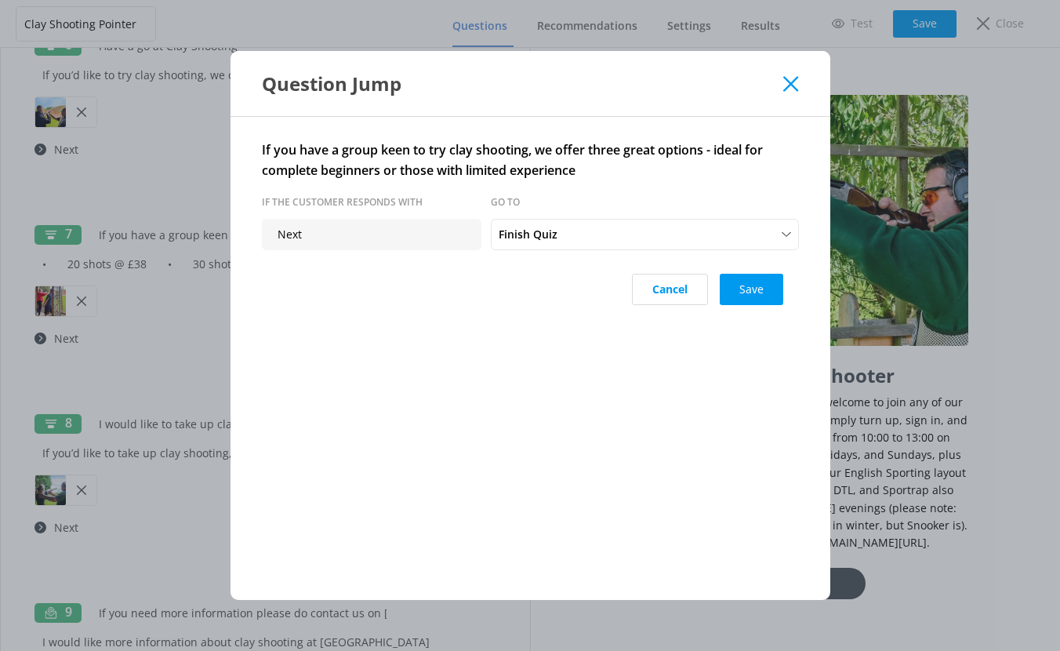
click at [680, 297] on button "Cancel" at bounding box center [670, 289] width 76 height 31
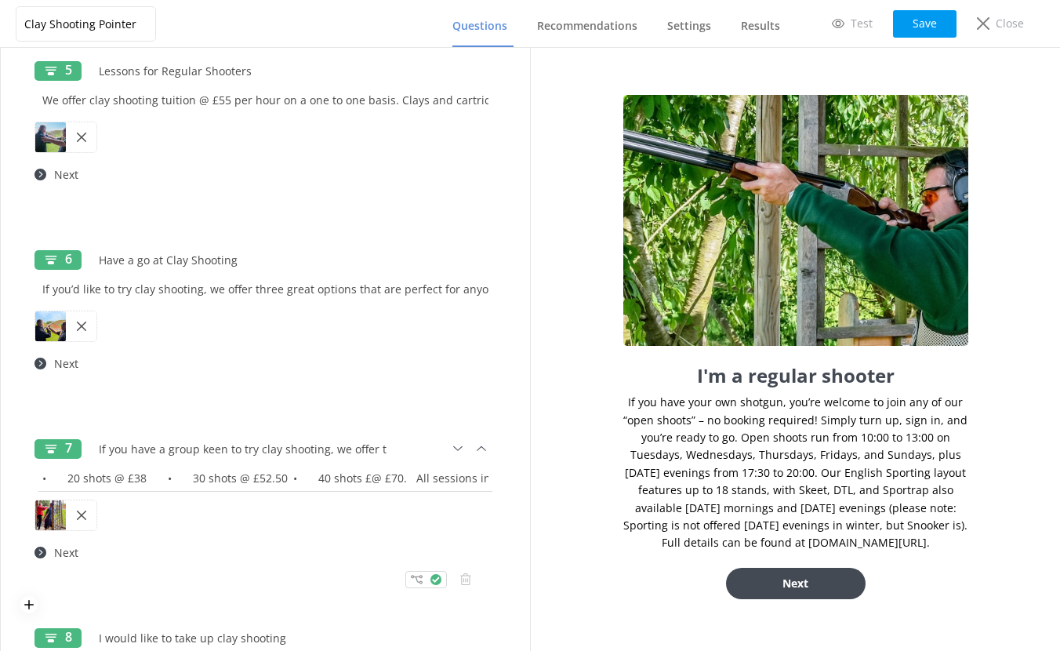
scroll to position [1010, 0]
click at [411, 392] on use at bounding box center [417, 390] width 12 height 9
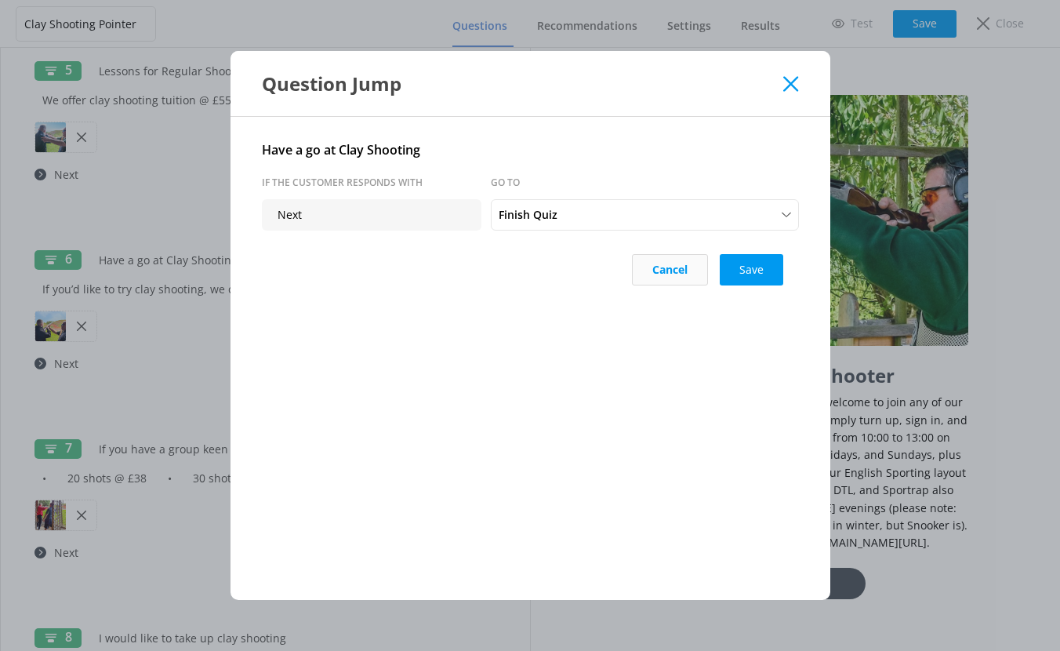
click at [651, 274] on button "Cancel" at bounding box center [670, 269] width 76 height 31
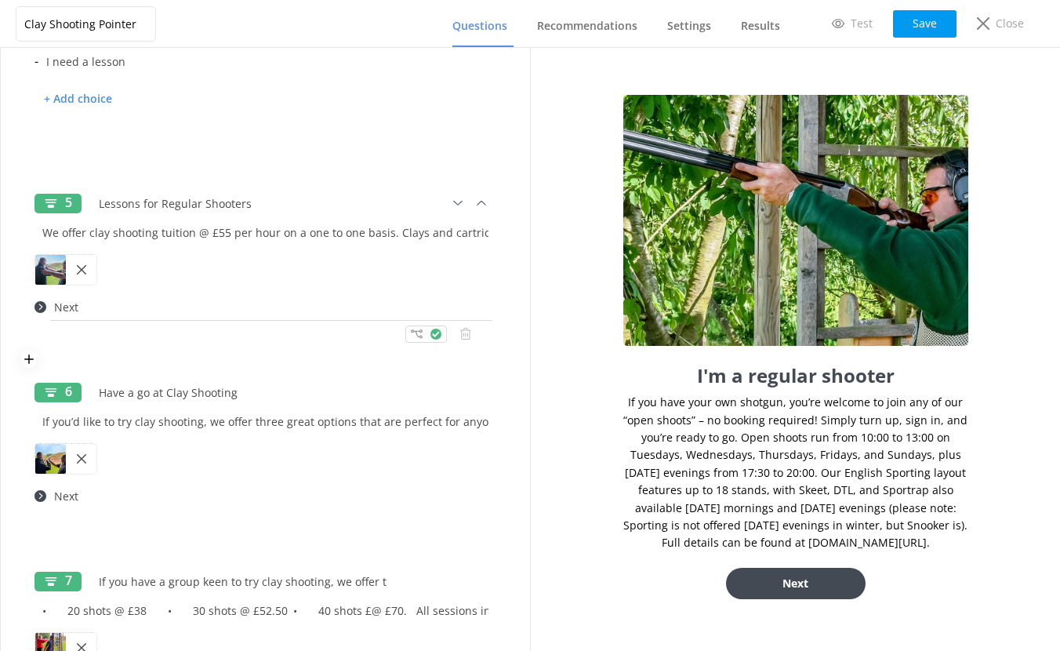
scroll to position [877, 0]
click at [411, 336] on icon at bounding box center [417, 334] width 12 height 12
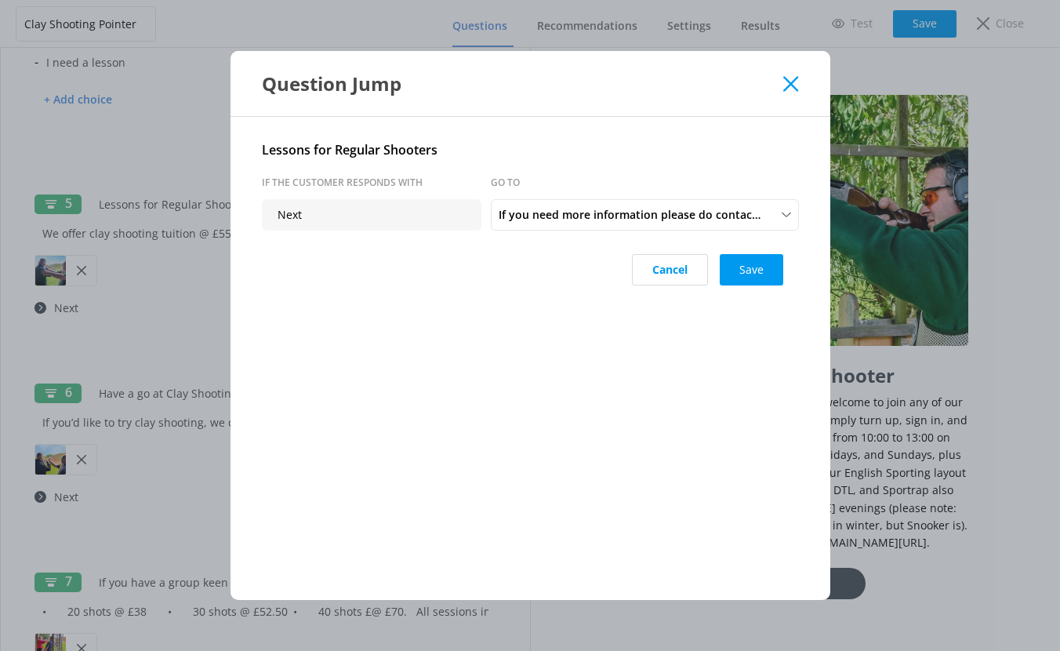
click at [669, 270] on button "Cancel" at bounding box center [670, 269] width 76 height 31
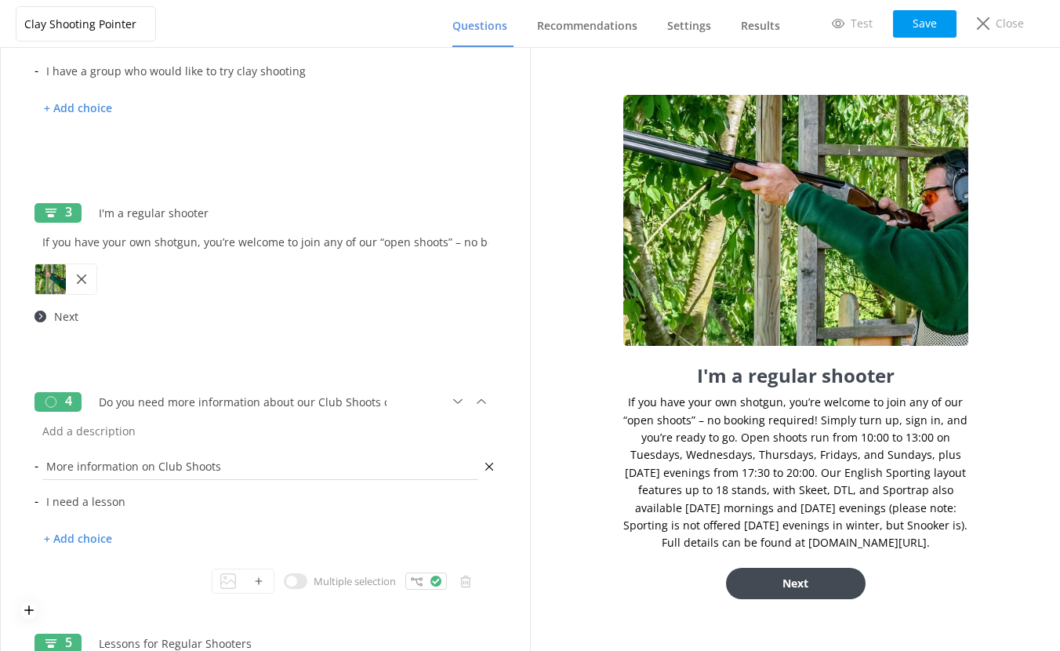
scroll to position [372, 0]
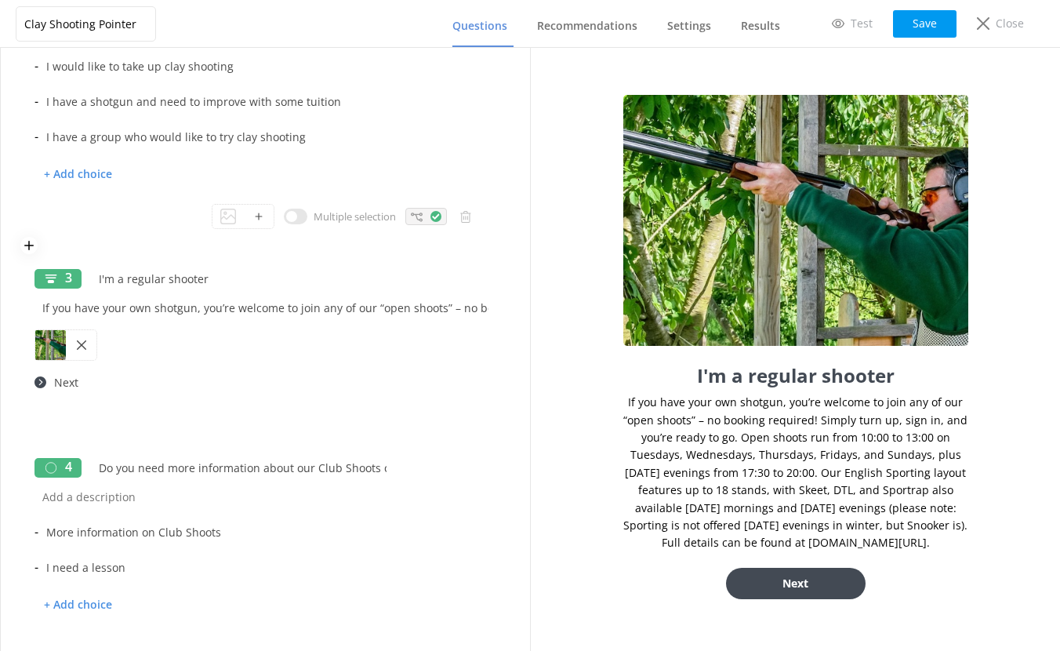
click at [411, 217] on icon at bounding box center [417, 217] width 12 height 12
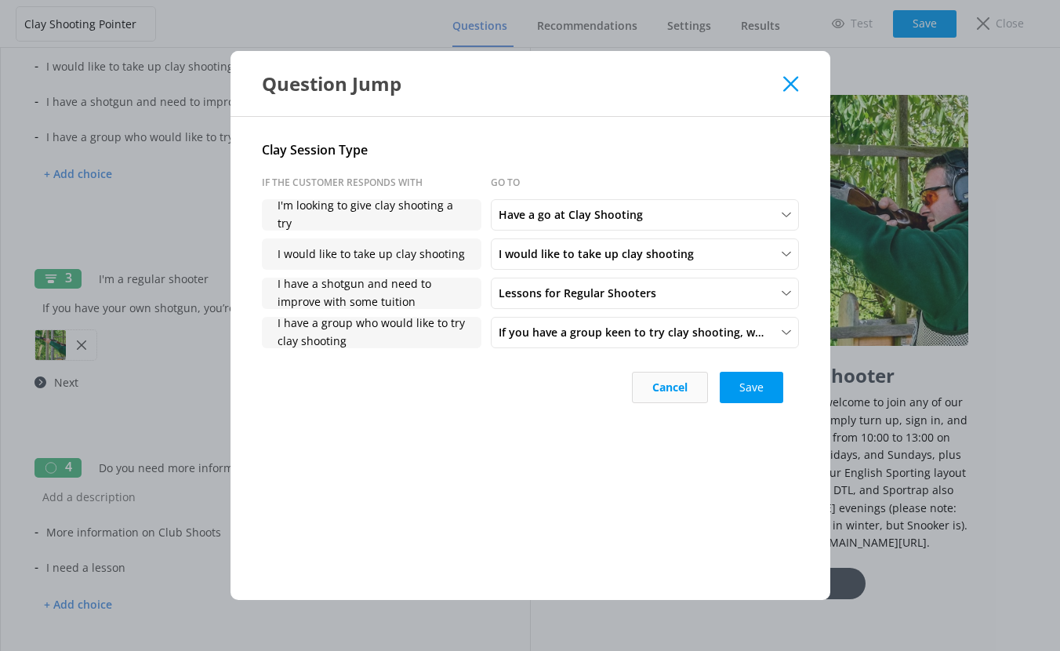
click at [671, 385] on button "Cancel" at bounding box center [670, 387] width 76 height 31
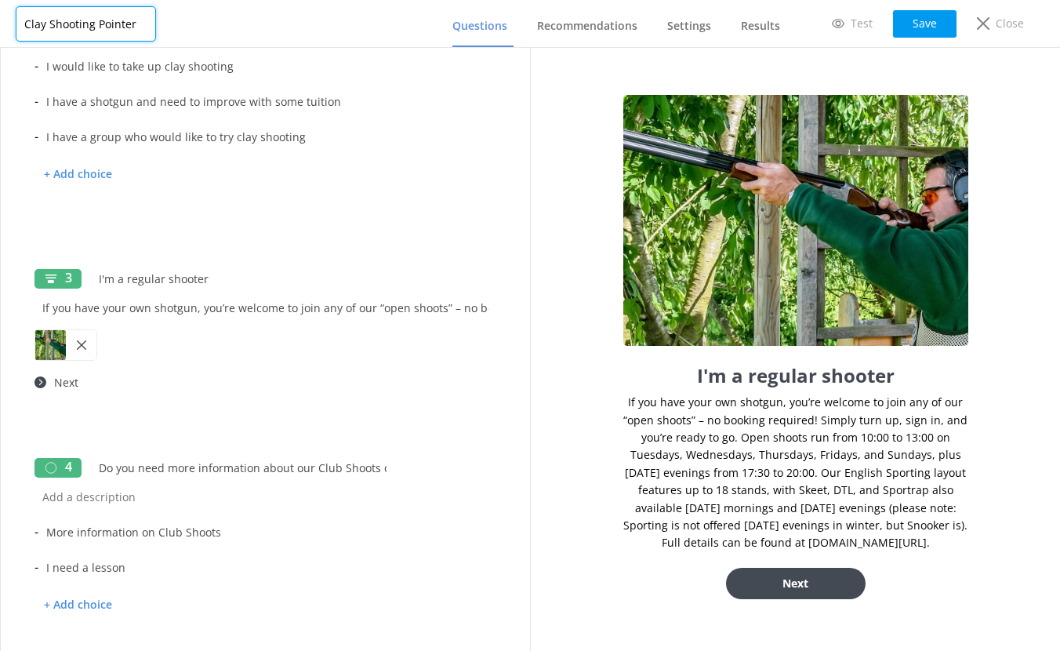
click at [144, 22] on input "Clay Shooting Pointer" at bounding box center [86, 23] width 140 height 35
type input "Clay Shooting Options"
click at [927, 15] on button "Save" at bounding box center [924, 23] width 63 height 27
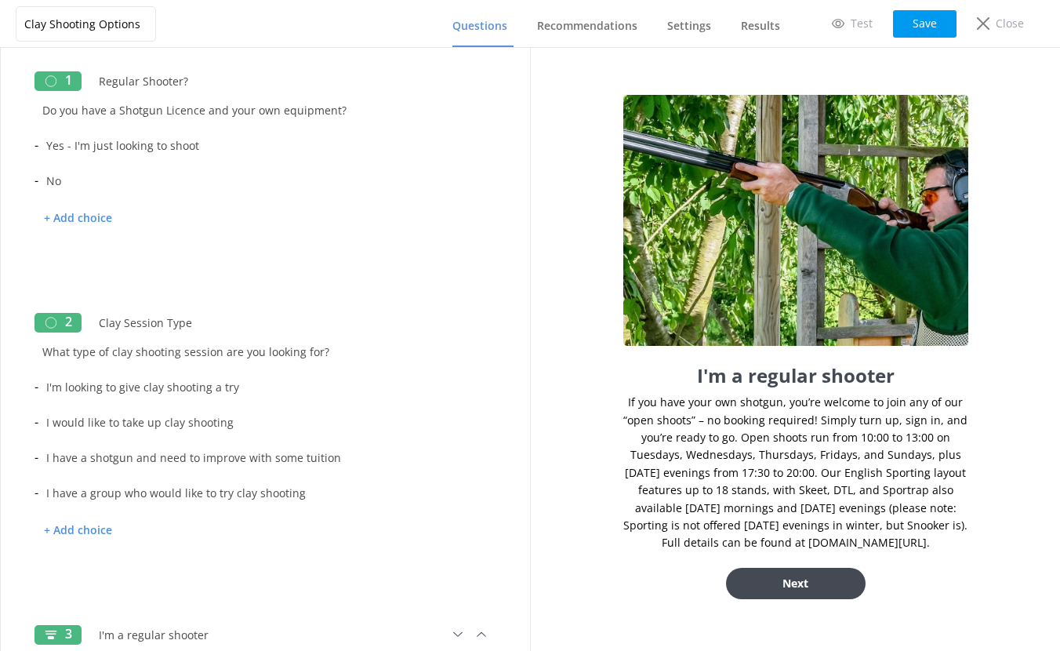
scroll to position [0, 0]
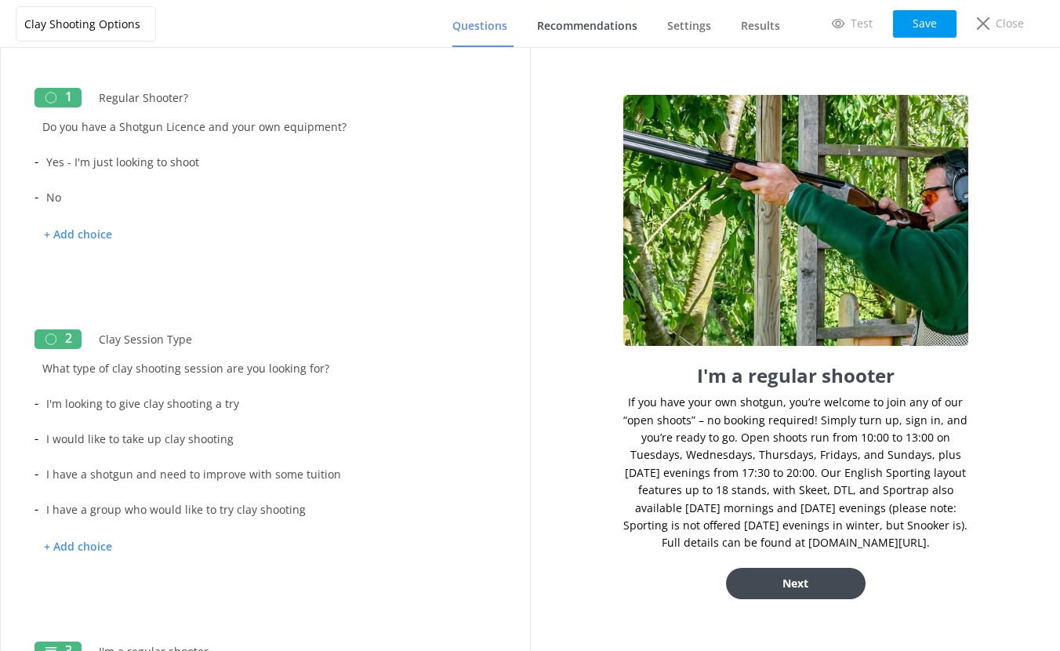
click at [594, 20] on span "Recommendations" at bounding box center [587, 26] width 100 height 16
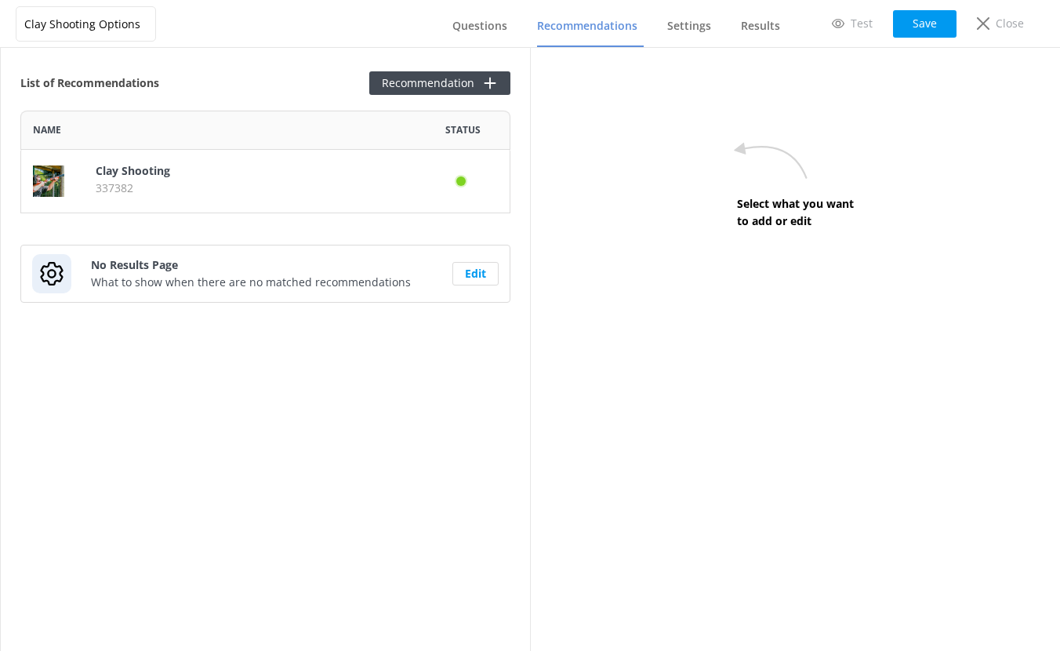
scroll to position [91, 478]
click at [479, 275] on button "Edit" at bounding box center [475, 274] width 46 height 24
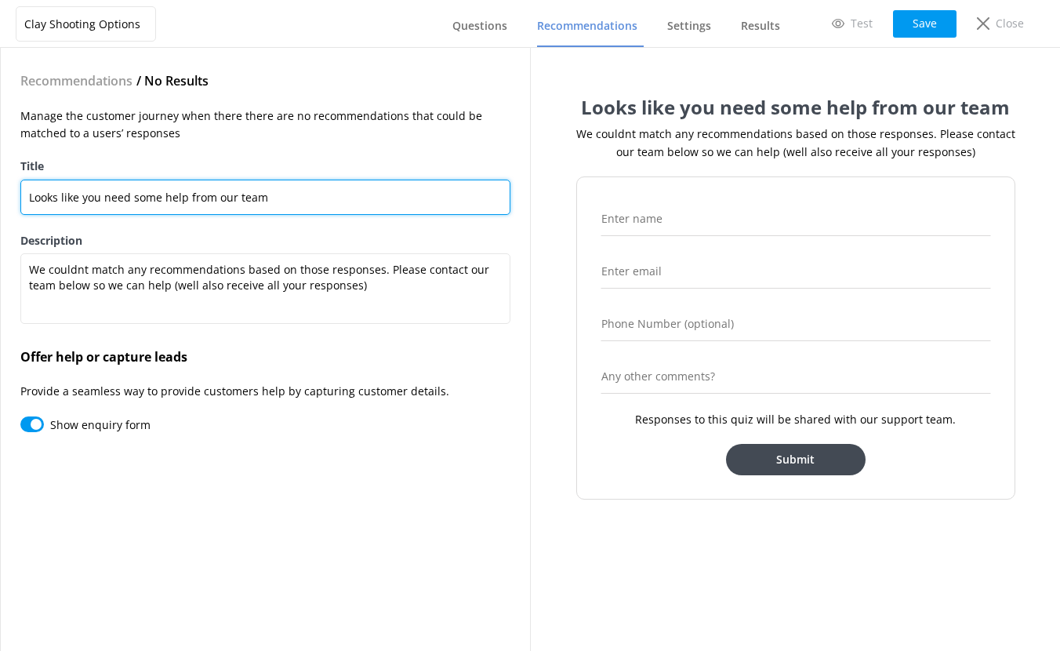
drag, startPoint x: 275, startPoint y: 196, endPoint x: -84, endPoint y: 174, distance: 359.7
click at [0, 174] on html "Clay Shooting Options Questions Recommendations Settings Results Test Save Clos…" at bounding box center [530, 325] width 1060 height 651
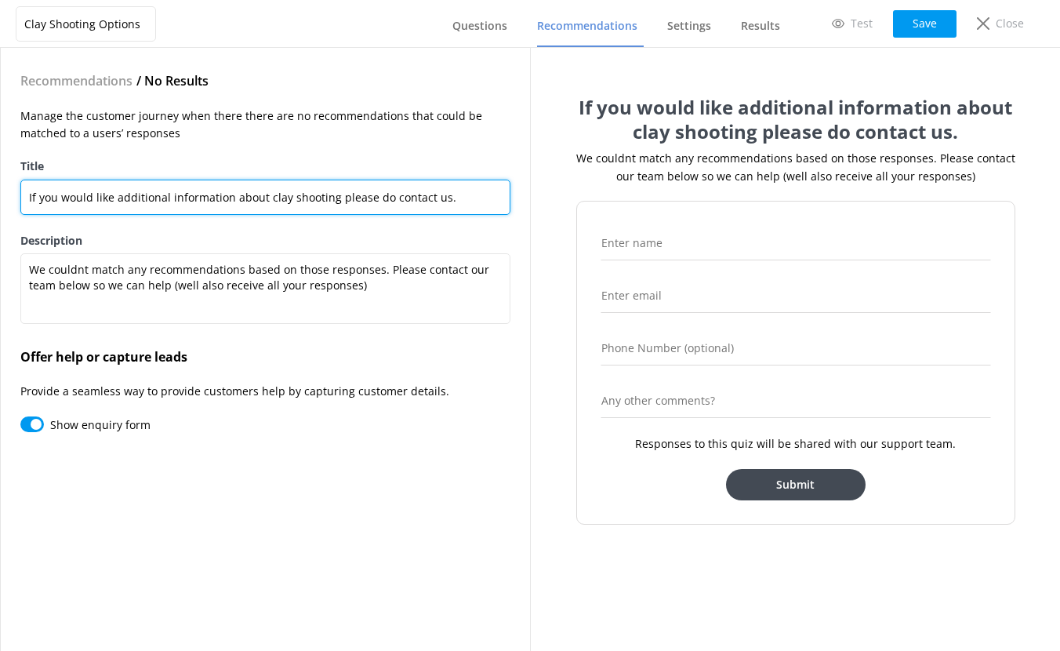
type input "If you would like additional information about clay shooting please do contact …"
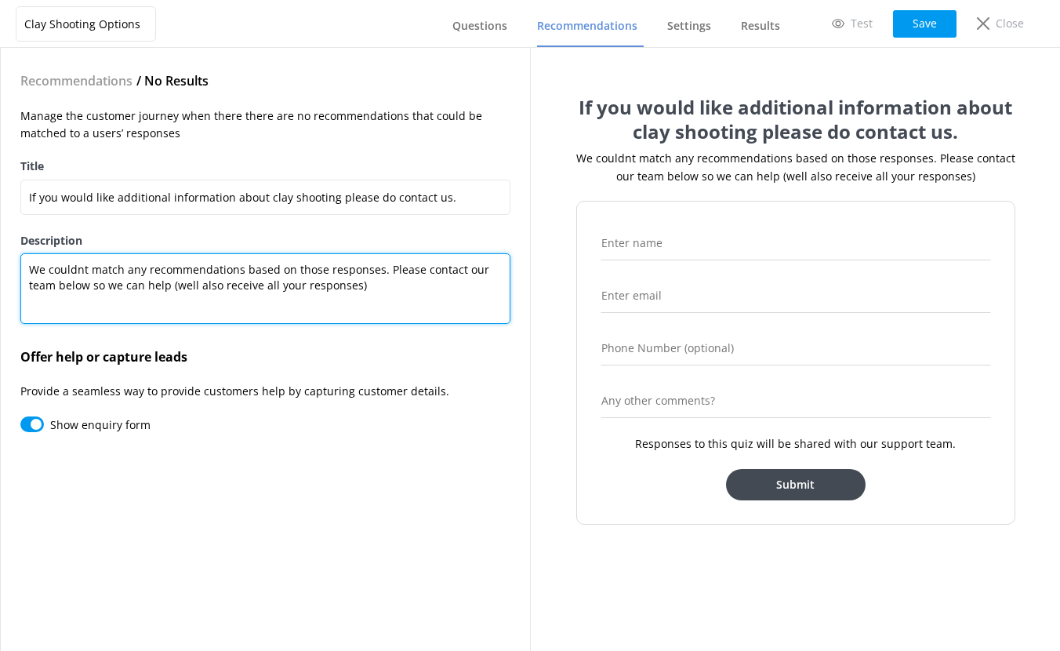
click at [203, 285] on textarea "We couldnt match any recommendations based on those responses. Please contact o…" at bounding box center [265, 288] width 490 height 71
drag, startPoint x: 379, startPoint y: 288, endPoint x: 0, endPoint y: 270, distance: 379.0
click at [1, 270] on div "Recommendations / No Results Manage the customer journey when there there are n…" at bounding box center [265, 349] width 529 height 603
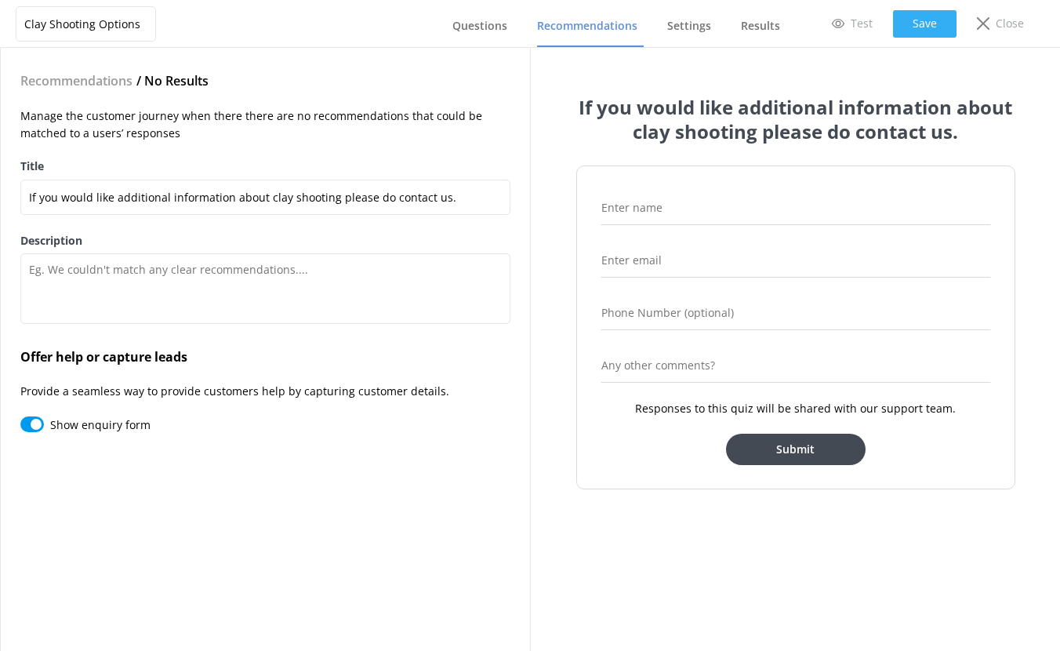
click at [930, 31] on button "Save" at bounding box center [924, 23] width 63 height 27
drag, startPoint x: 703, startPoint y: 23, endPoint x: 695, endPoint y: 24, distance: 8.7
click at [702, 23] on span "Settings" at bounding box center [689, 26] width 44 height 16
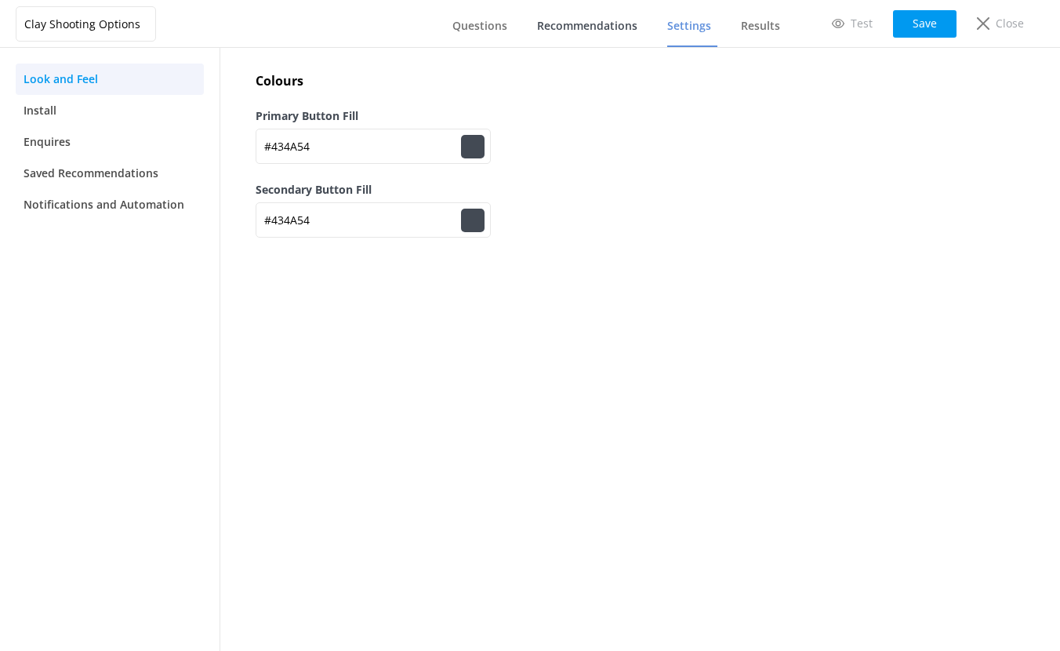
click at [577, 27] on span "Recommendations" at bounding box center [587, 26] width 100 height 16
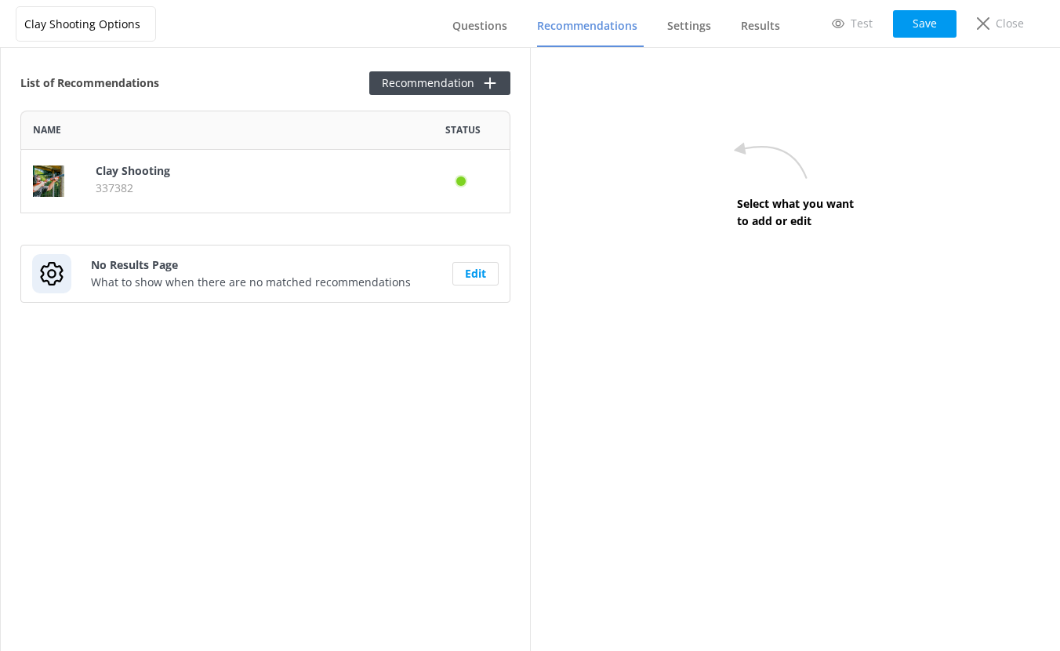
scroll to position [91, 478]
click at [479, 35] on link "Questions" at bounding box center [482, 26] width 61 height 41
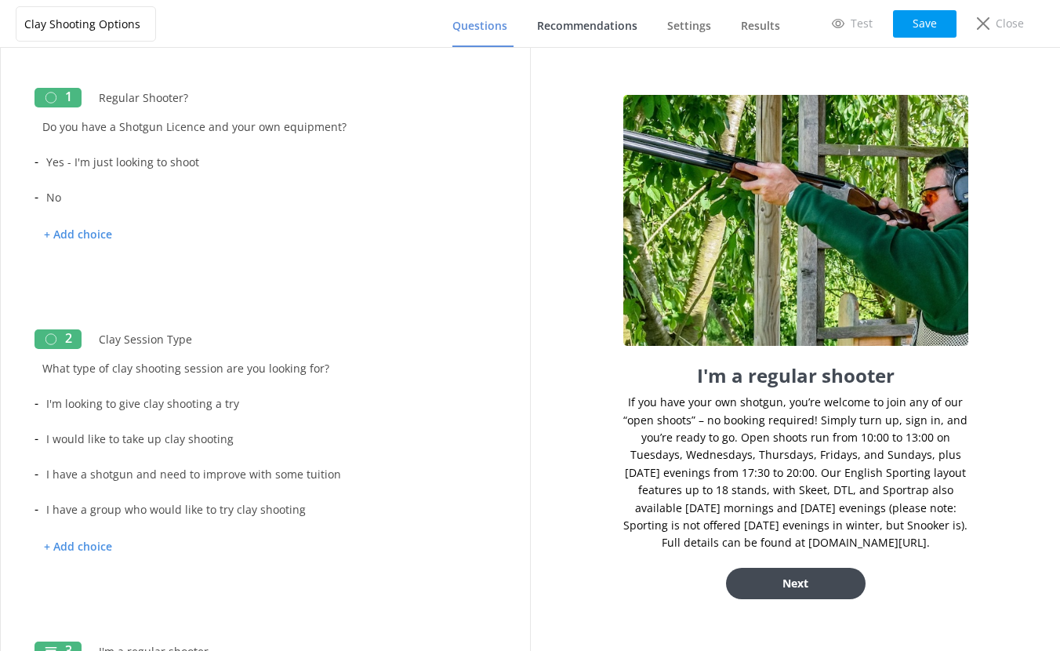
click at [591, 27] on span "Recommendations" at bounding box center [587, 26] width 100 height 16
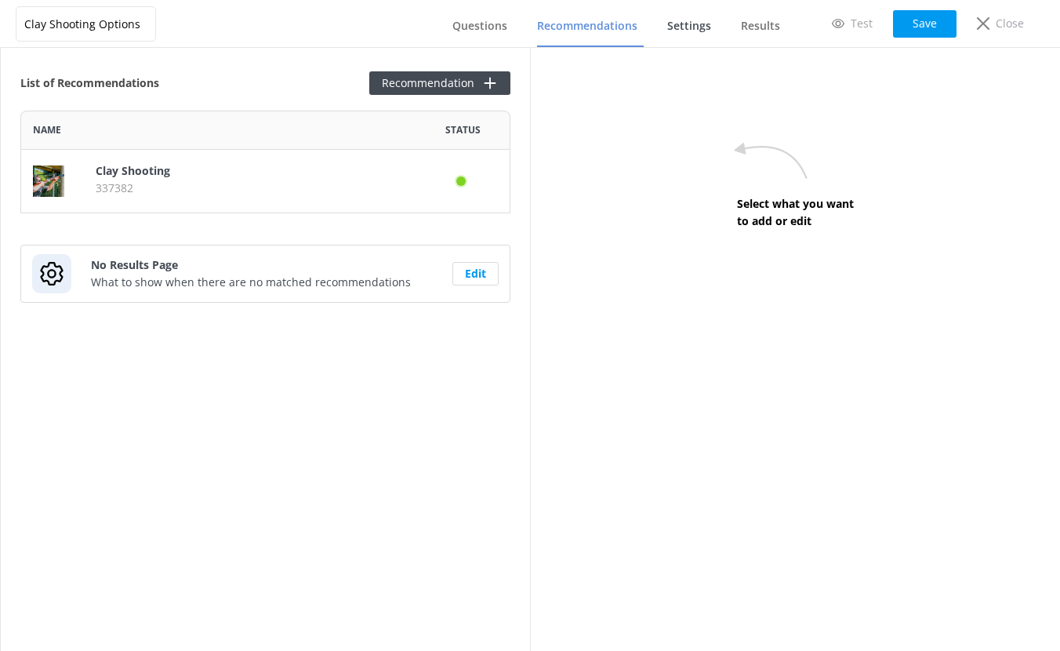
scroll to position [91, 478]
click at [698, 28] on span "Settings" at bounding box center [689, 26] width 44 height 16
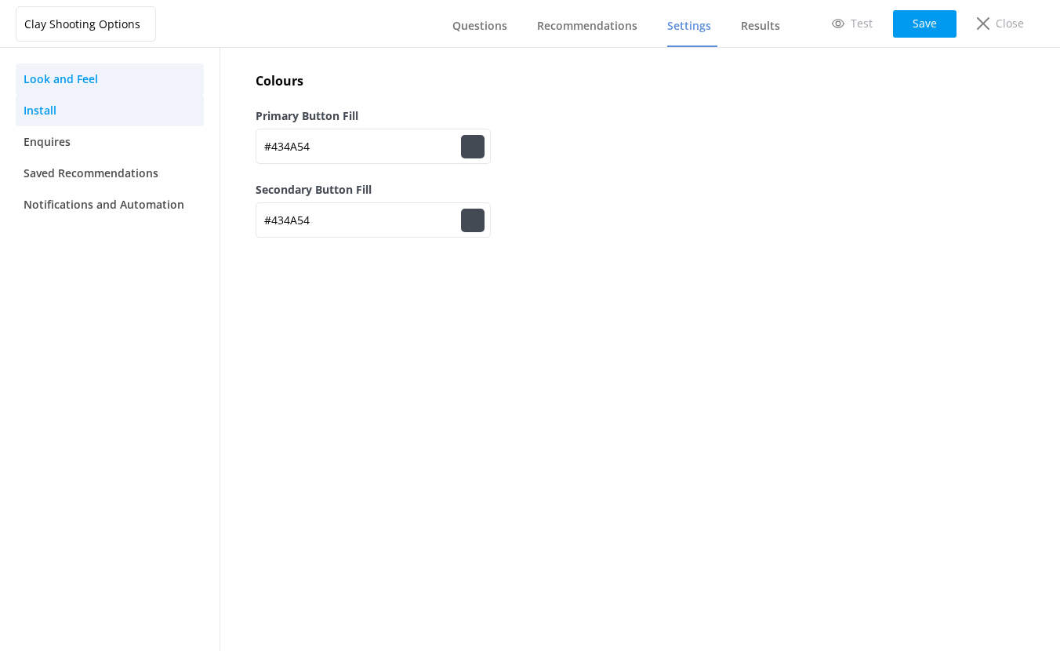
click at [27, 105] on span "Install" at bounding box center [40, 110] width 33 height 17
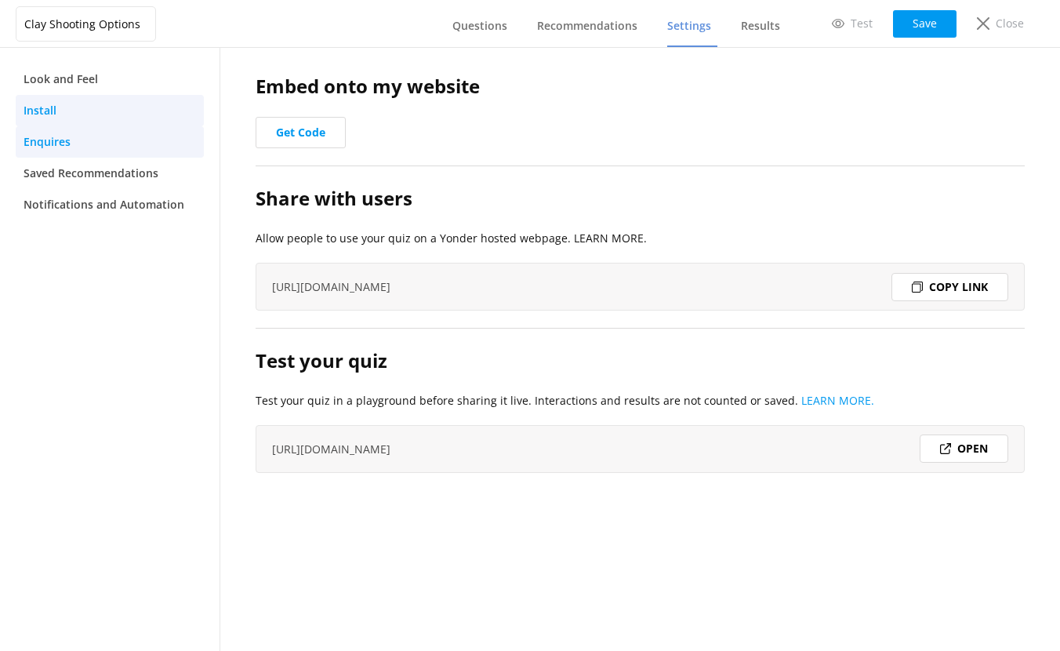
click at [46, 140] on span "Enquires" at bounding box center [47, 141] width 47 height 17
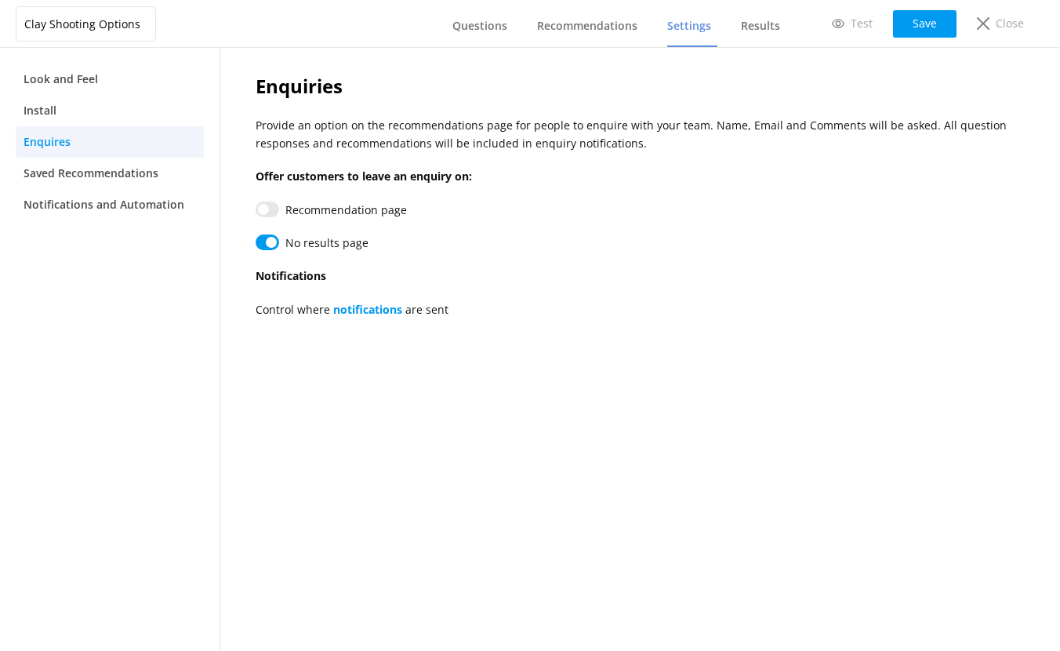
click at [263, 206] on input "Recommendation page" at bounding box center [268, 209] width 24 height 16
checkbox input "false"
click at [365, 312] on link "notifications" at bounding box center [367, 309] width 69 height 15
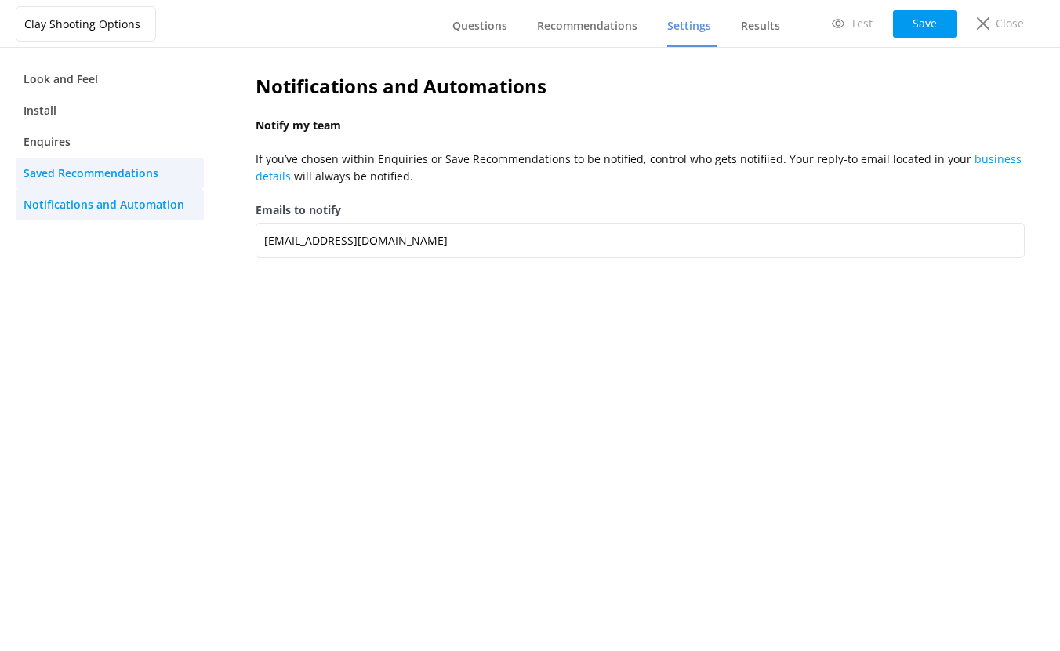
click at [94, 169] on span "Saved Recommendations" at bounding box center [91, 173] width 135 height 17
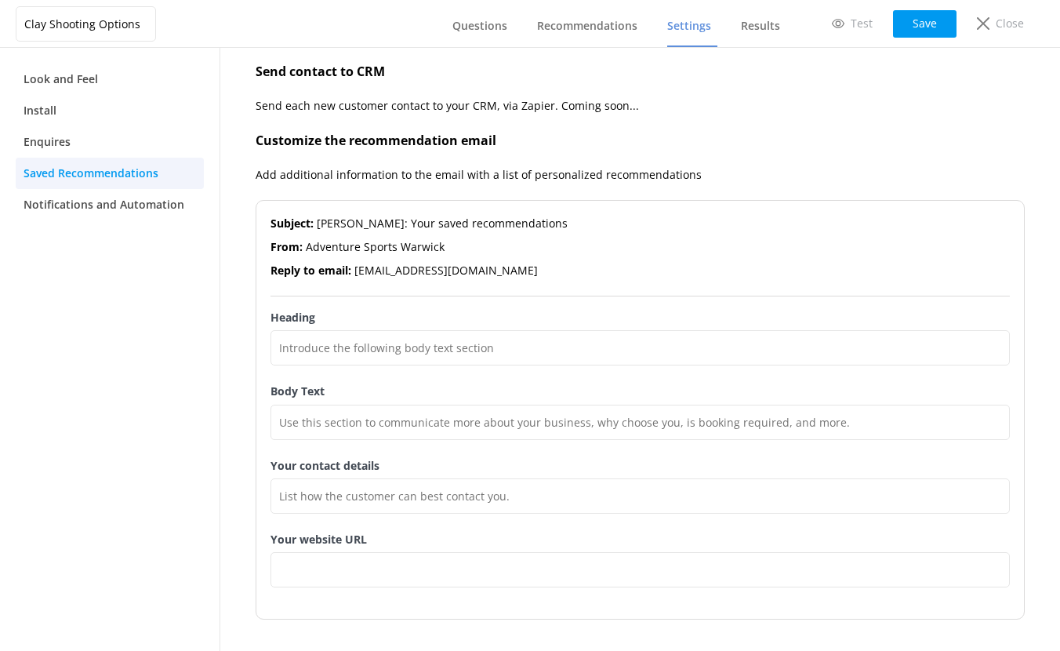
scroll to position [255, 0]
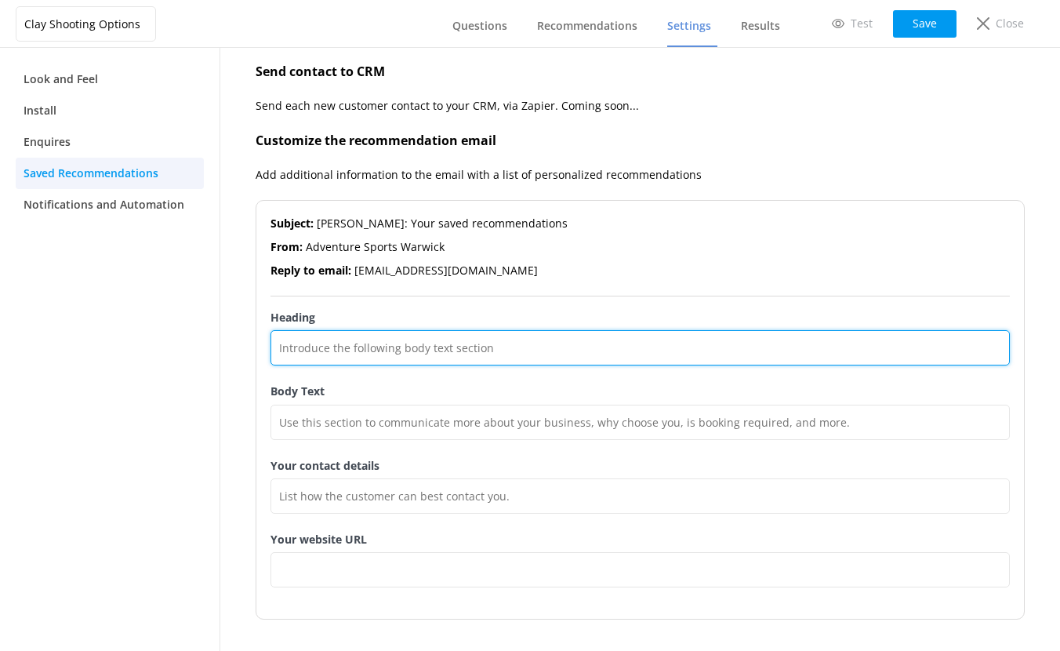
click at [350, 353] on input "Heading" at bounding box center [639, 347] width 739 height 35
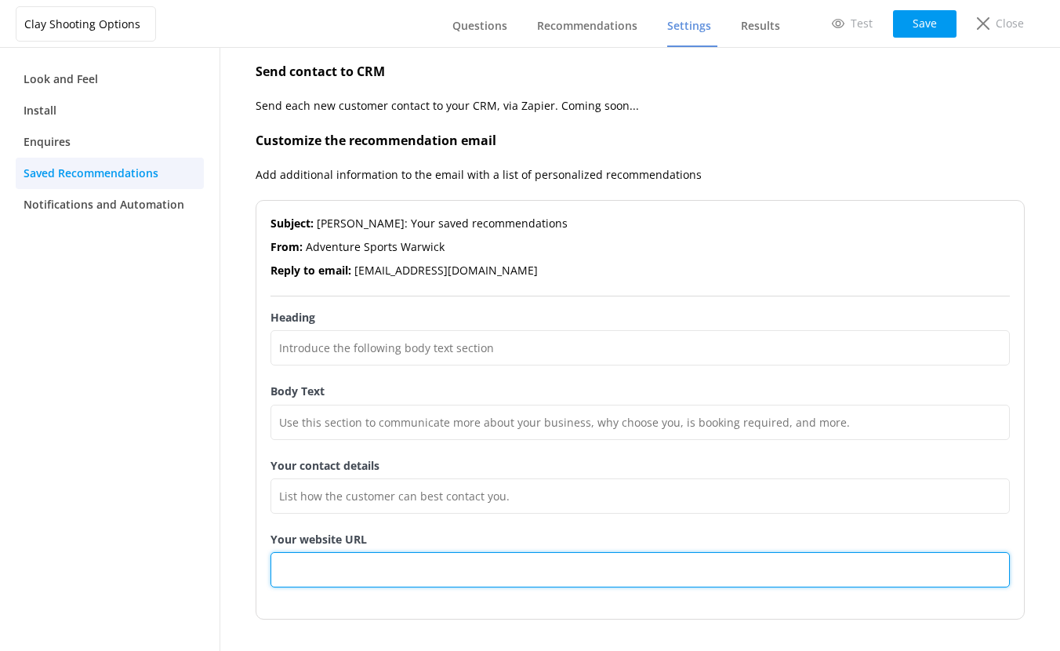
click at [307, 571] on input "Your website URL" at bounding box center [639, 569] width 739 height 35
type input "h"
type input "www.adventuresport.co.uk"
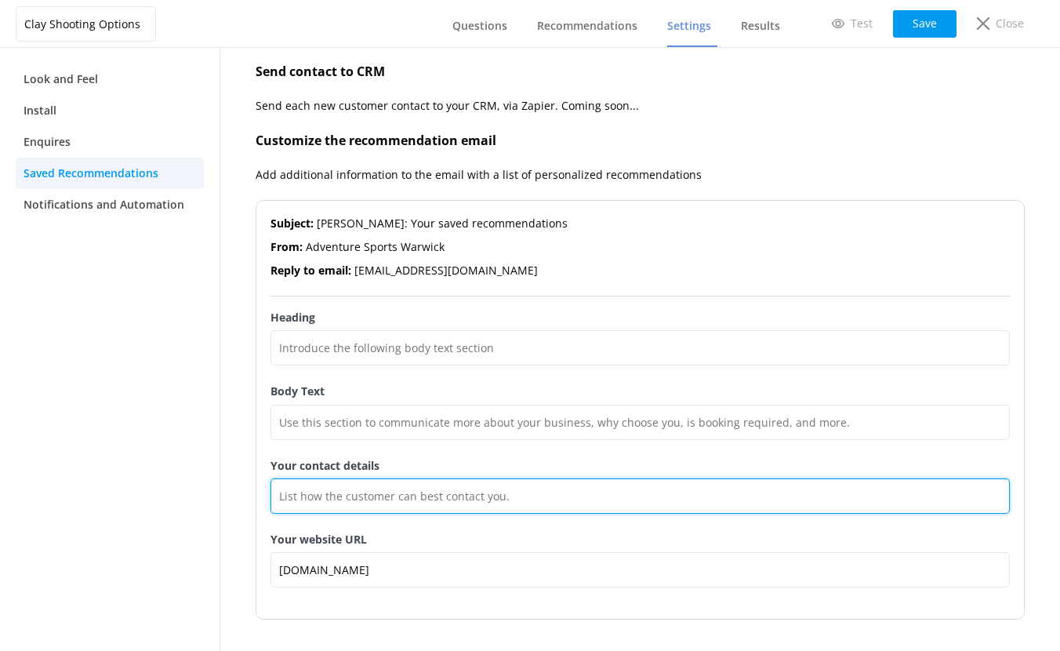
click at [379, 500] on input "Your contact details" at bounding box center [639, 495] width 739 height 35
type input "Tel. 01926 491948 or email: post@adventuresport.co.uk"
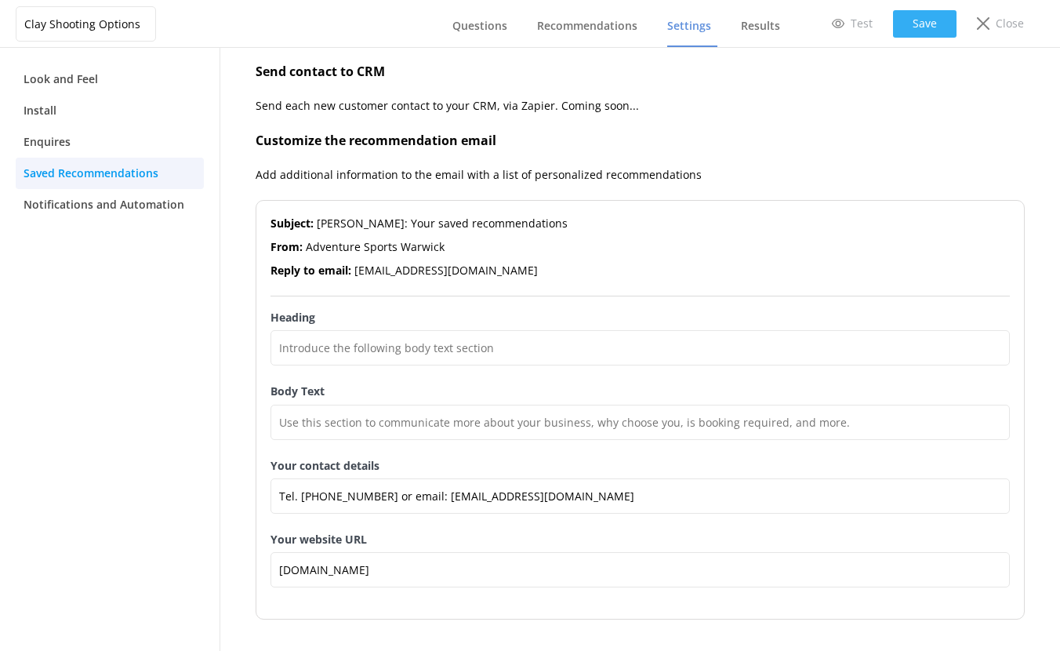
click at [925, 27] on button "Save" at bounding box center [924, 23] width 63 height 27
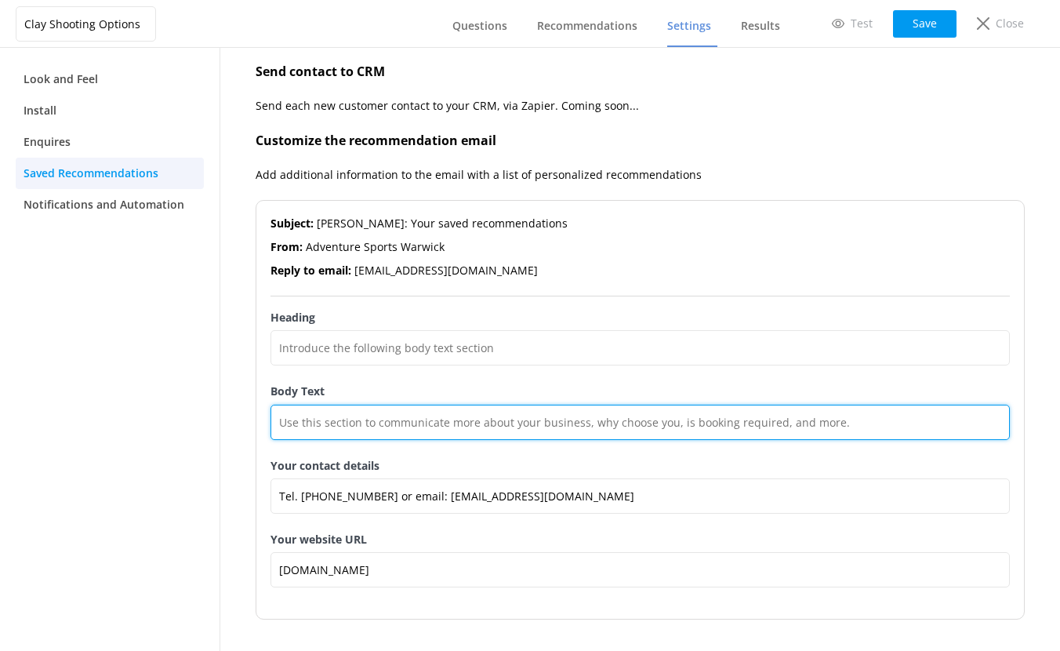
click at [282, 424] on input "Body Text" at bounding box center [639, 421] width 739 height 35
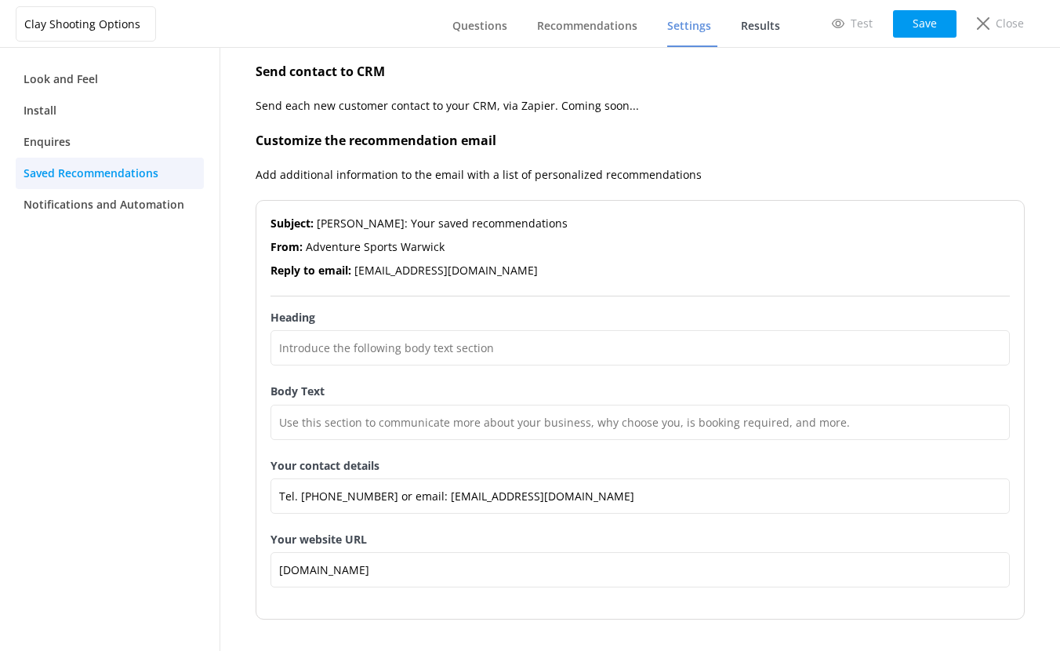
click at [750, 25] on span "Results" at bounding box center [760, 26] width 39 height 16
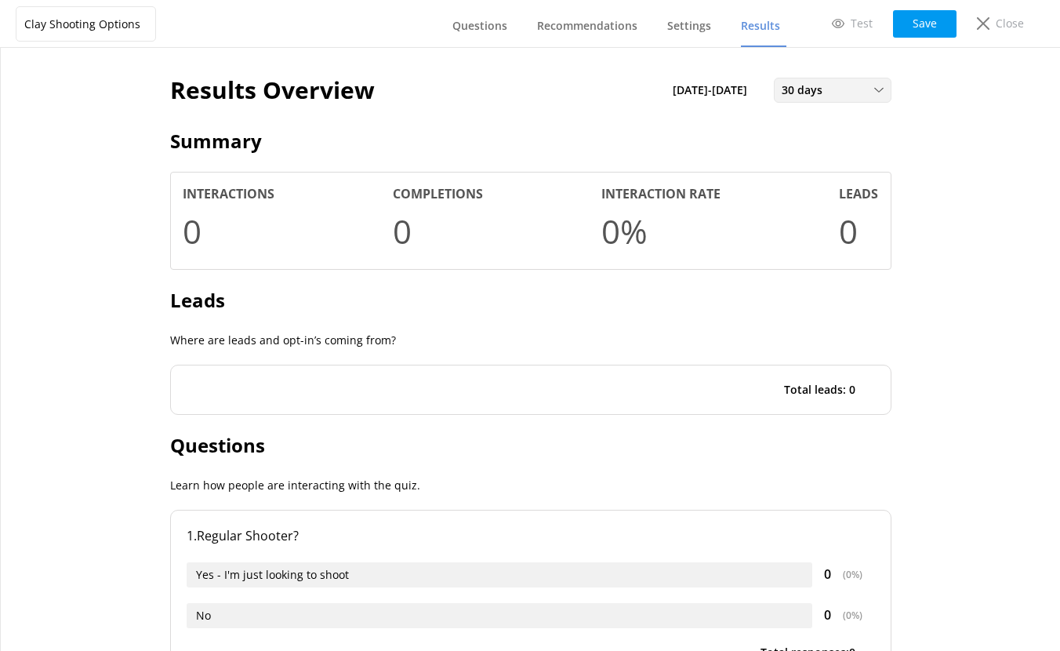
click at [813, 92] on span "30 days" at bounding box center [807, 90] width 50 height 17
click at [811, 118] on div "Last 7 days" at bounding box center [807, 122] width 50 height 16
click at [486, 23] on span "Questions" at bounding box center [479, 26] width 55 height 16
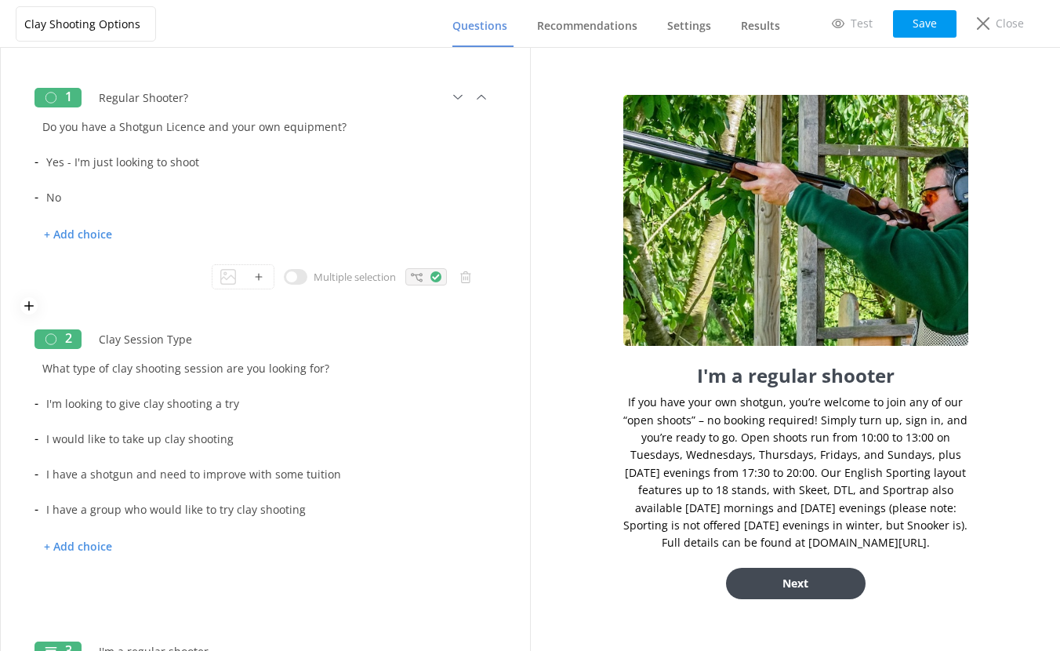
click at [411, 278] on icon at bounding box center [417, 277] width 12 height 12
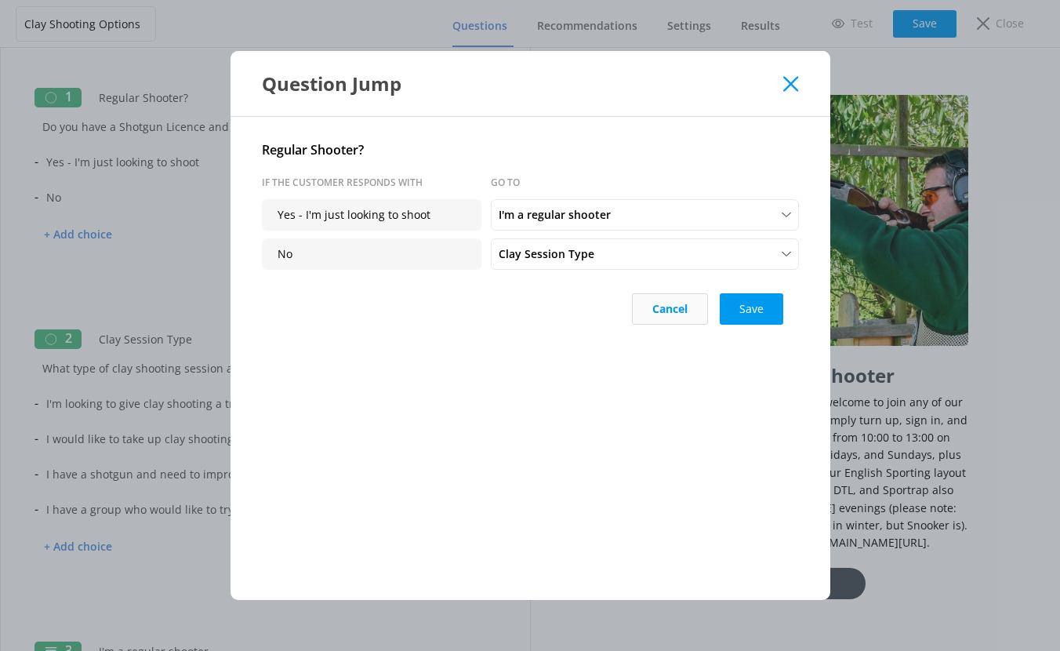
click at [672, 304] on button "Cancel" at bounding box center [670, 308] width 76 height 31
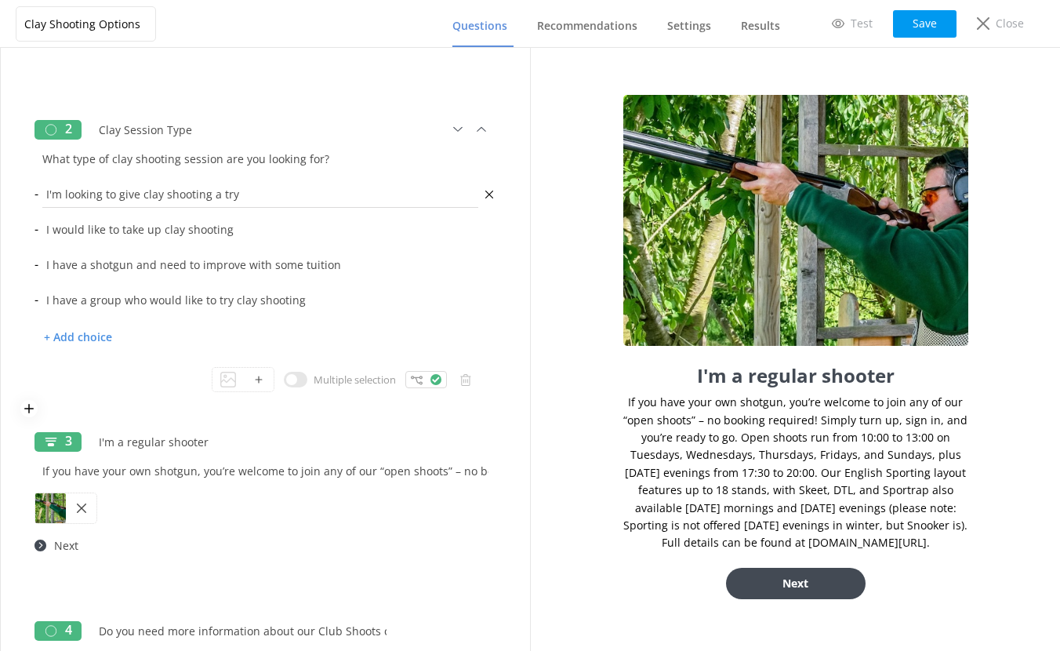
scroll to position [286, 0]
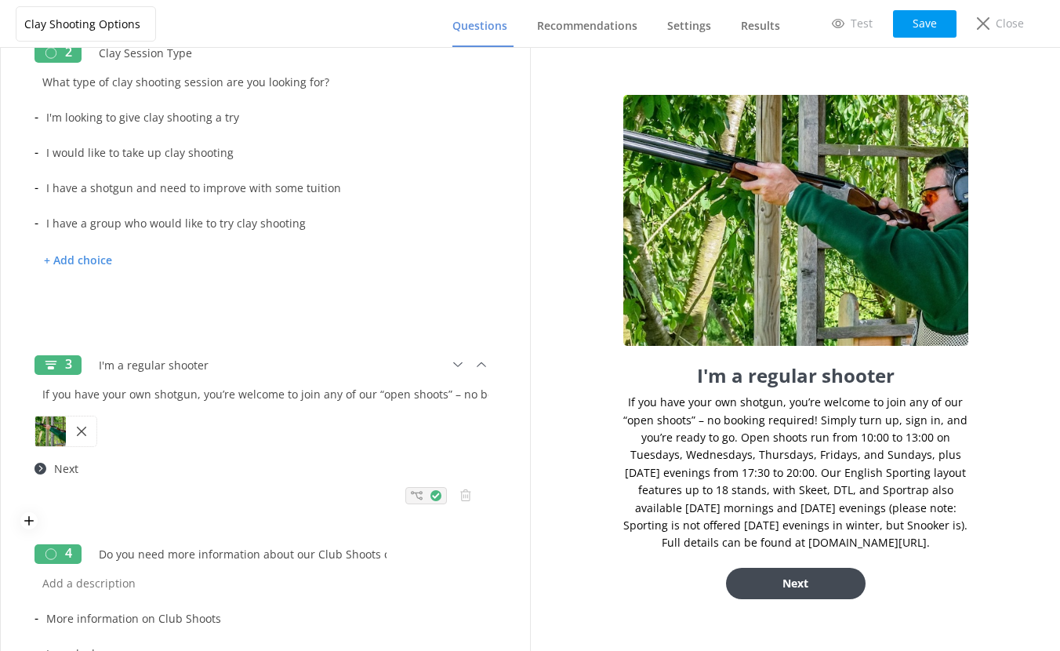
click at [411, 494] on icon at bounding box center [417, 495] width 12 height 12
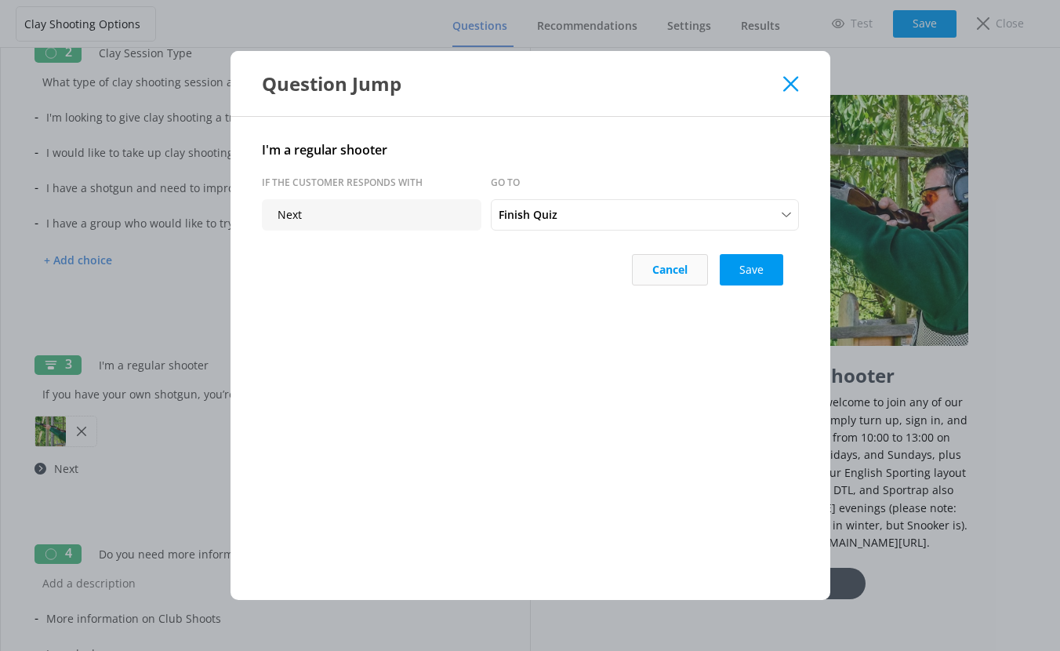
click at [668, 272] on button "Cancel" at bounding box center [670, 269] width 76 height 31
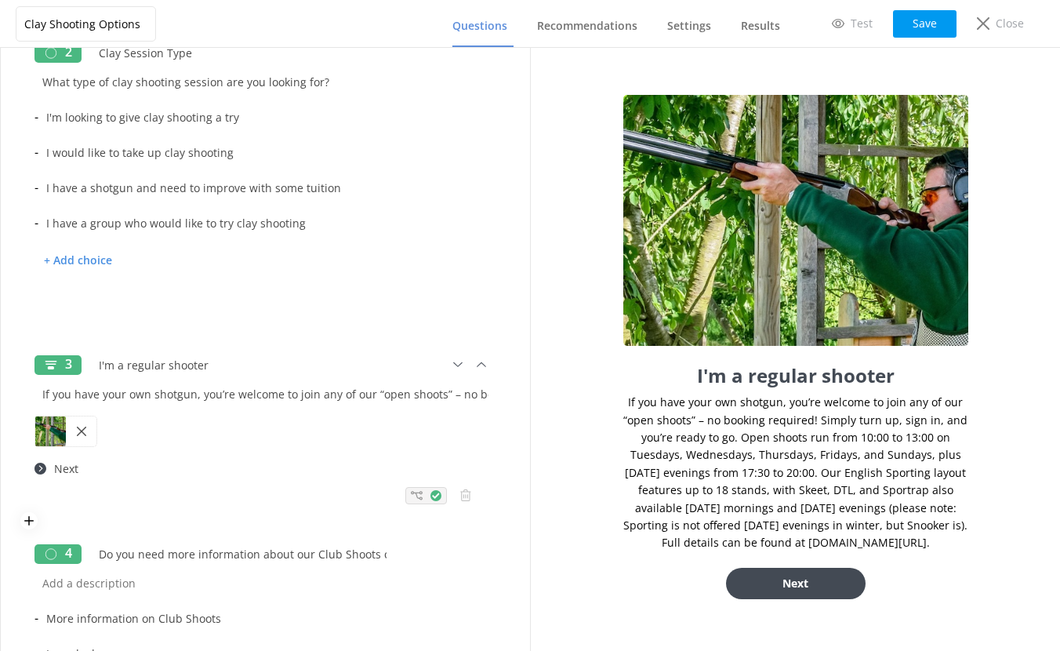
click at [411, 494] on icon at bounding box center [417, 495] width 12 height 12
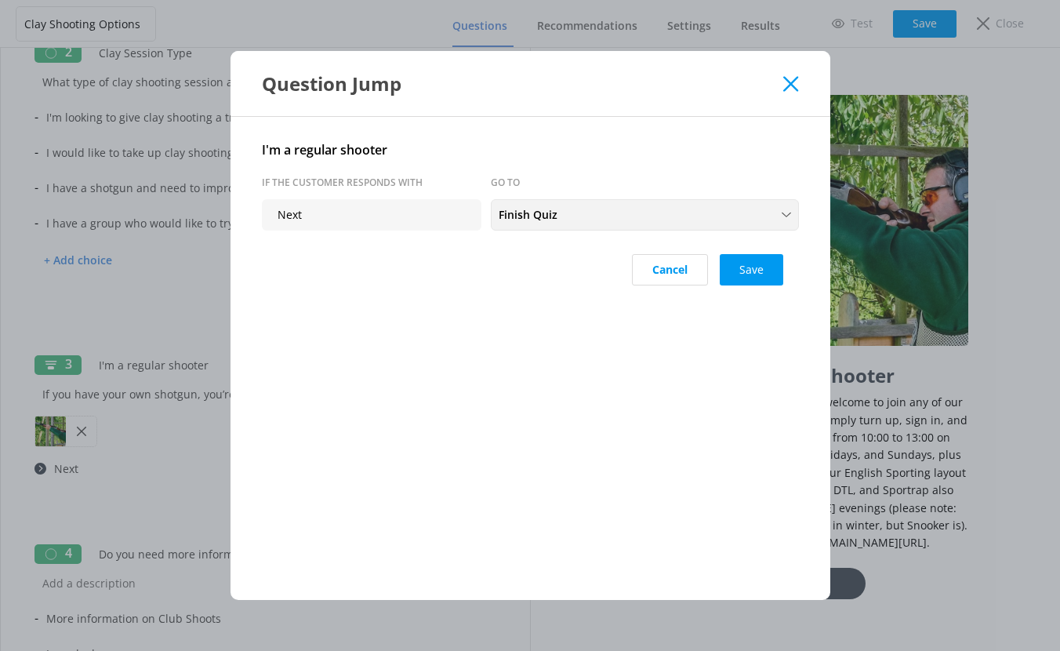
click at [534, 216] on span "Finish Quiz" at bounding box center [533, 214] width 68 height 17
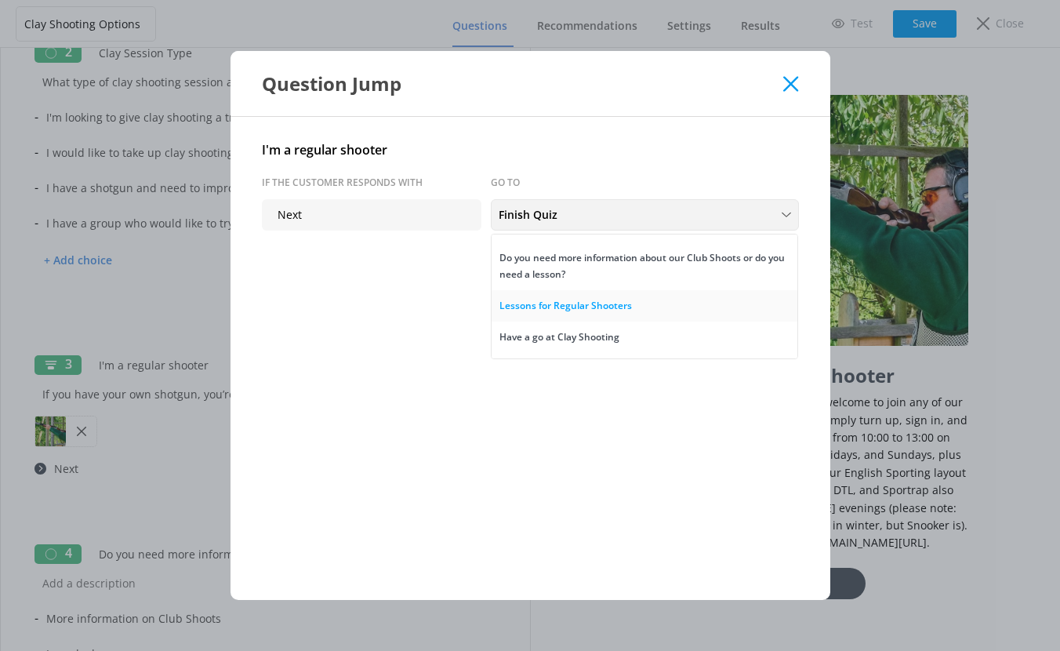
scroll to position [24, 0]
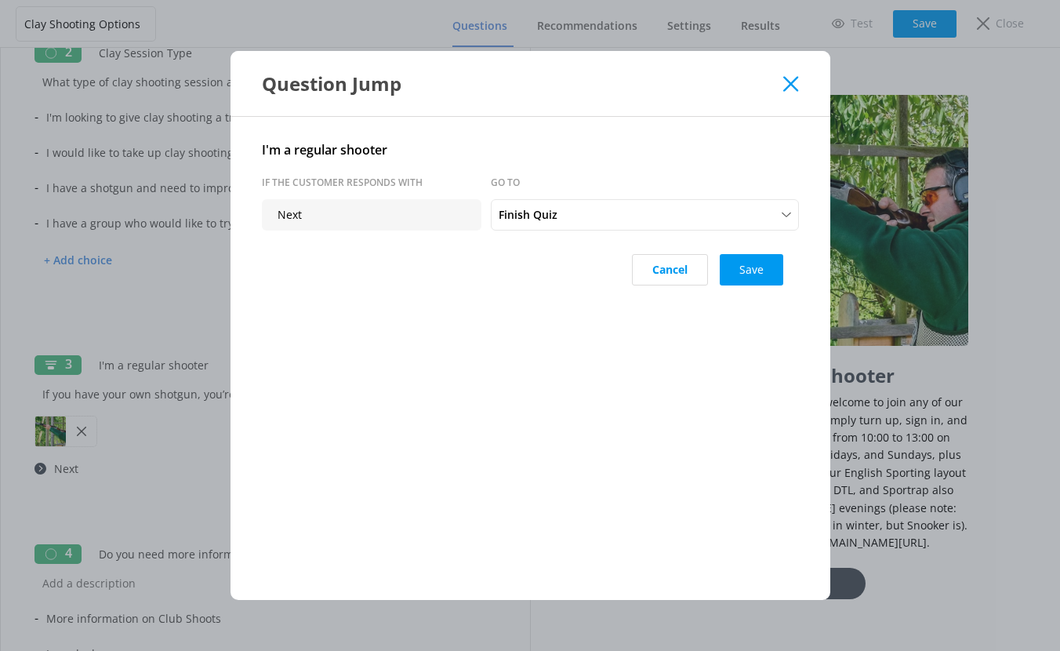
click at [788, 87] on use at bounding box center [790, 83] width 15 height 15
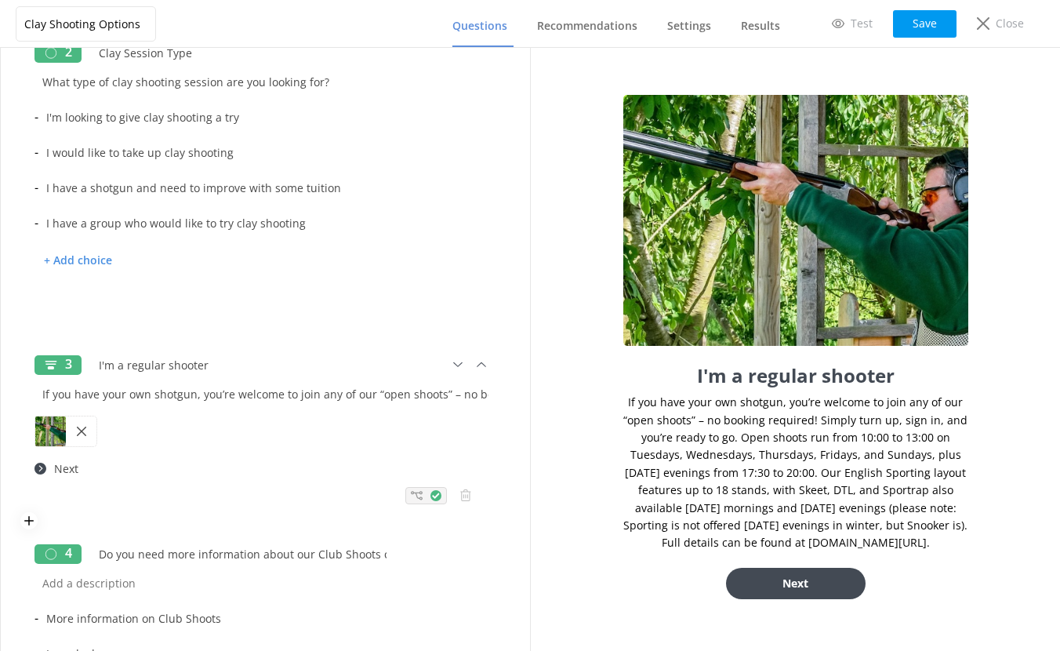
click at [411, 491] on use at bounding box center [417, 495] width 12 height 9
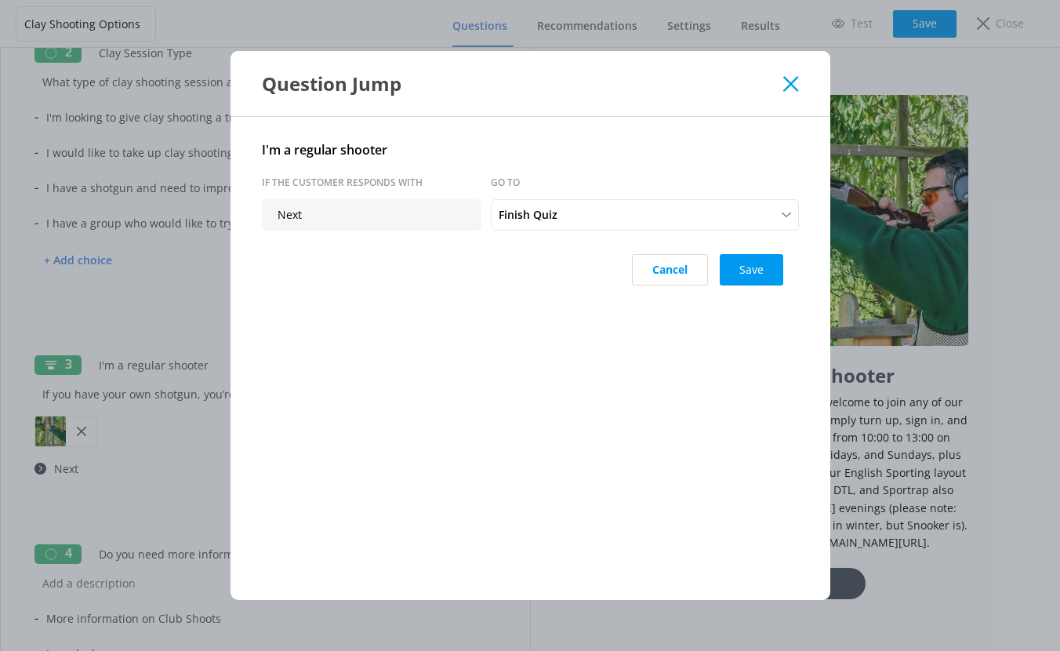
click at [361, 214] on p "Next" at bounding box center [371, 214] width 219 height 31
click at [319, 217] on p "Next" at bounding box center [371, 214] width 219 height 31
drag, startPoint x: 319, startPoint y: 217, endPoint x: 643, endPoint y: 271, distance: 328.2
click at [320, 217] on p "Next" at bounding box center [371, 214] width 219 height 31
click at [655, 273] on button "Cancel" at bounding box center [670, 269] width 76 height 31
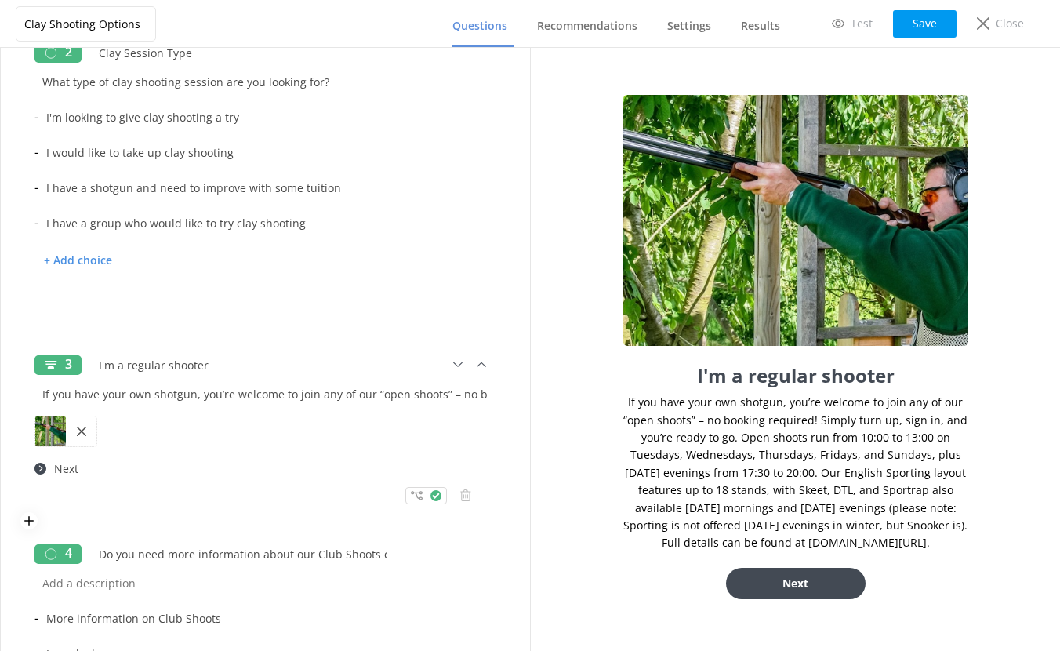
click at [100, 472] on input "Next" at bounding box center [271, 468] width 450 height 35
drag, startPoint x: 94, startPoint y: 470, endPoint x: 30, endPoint y: 470, distance: 64.3
click at [30, 470] on div "3 I'm a regular shooter If you have your own shotgun, you’re welcome to join an…" at bounding box center [265, 433] width 490 height 189
drag, startPoint x: 176, startPoint y: 468, endPoint x: -13, endPoint y: 466, distance: 188.1
click at [0, 466] on html "Clay Shooting Options Questions Recommendations Settings Results Test Save Clos…" at bounding box center [530, 325] width 1060 height 651
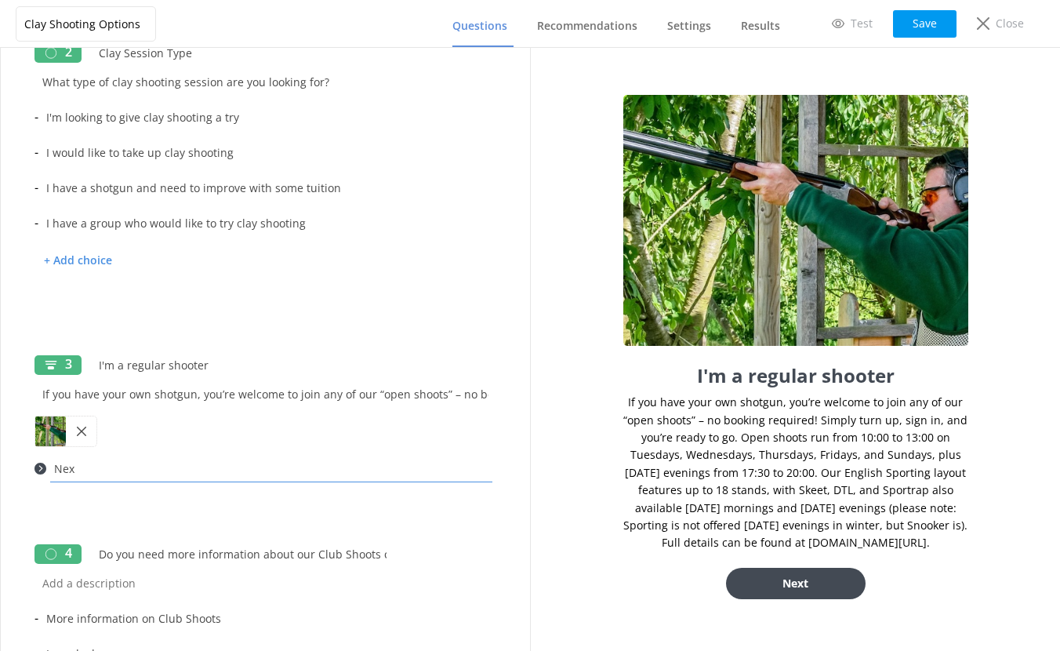
type input "Next"
click at [125, 495] on div at bounding box center [265, 495] width 462 height 18
click at [931, 20] on button "Save" at bounding box center [924, 23] width 63 height 27
click at [411, 496] on use at bounding box center [417, 495] width 12 height 9
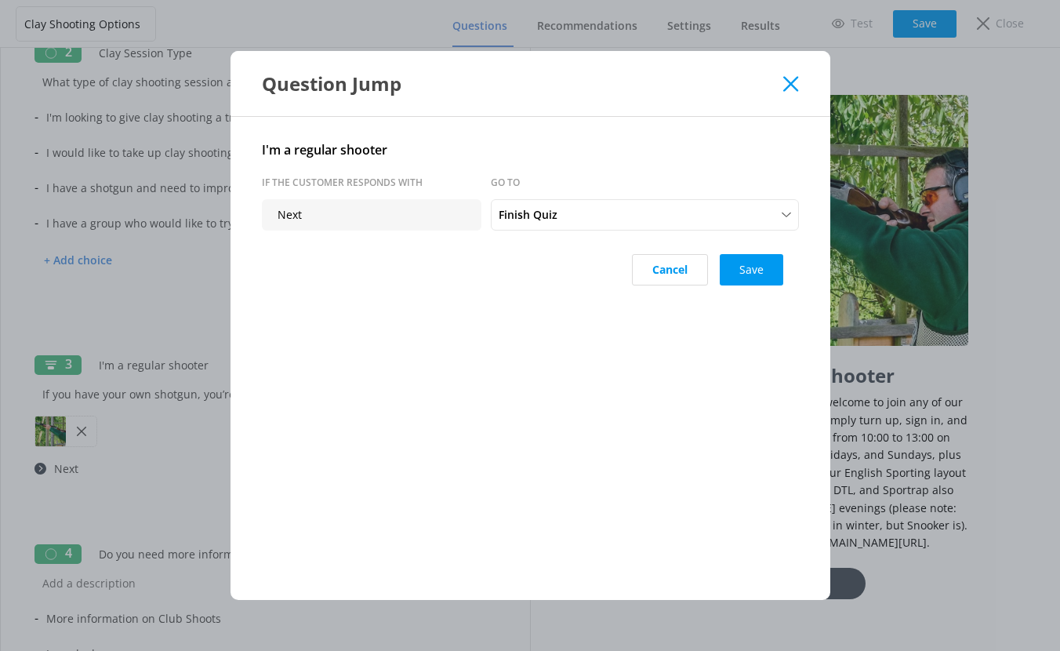
click at [164, 463] on div "Question Jump I'm a regular shooter If the customer responds with Go to Next Fi…" at bounding box center [530, 325] width 1060 height 651
click at [671, 268] on button "Cancel" at bounding box center [670, 269] width 76 height 31
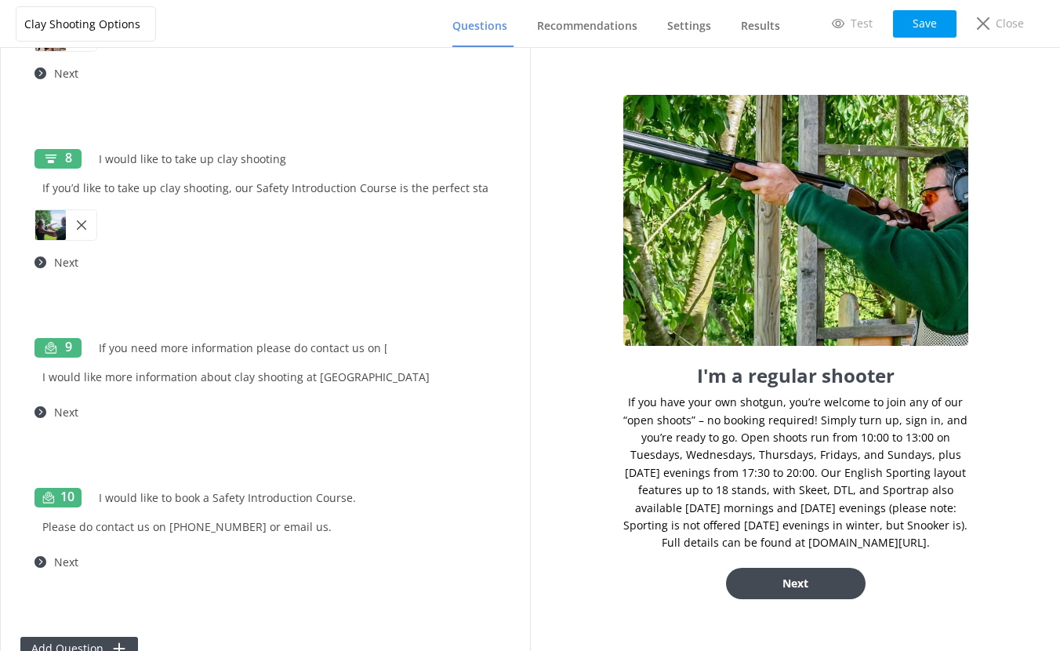
scroll to position [1530, 0]
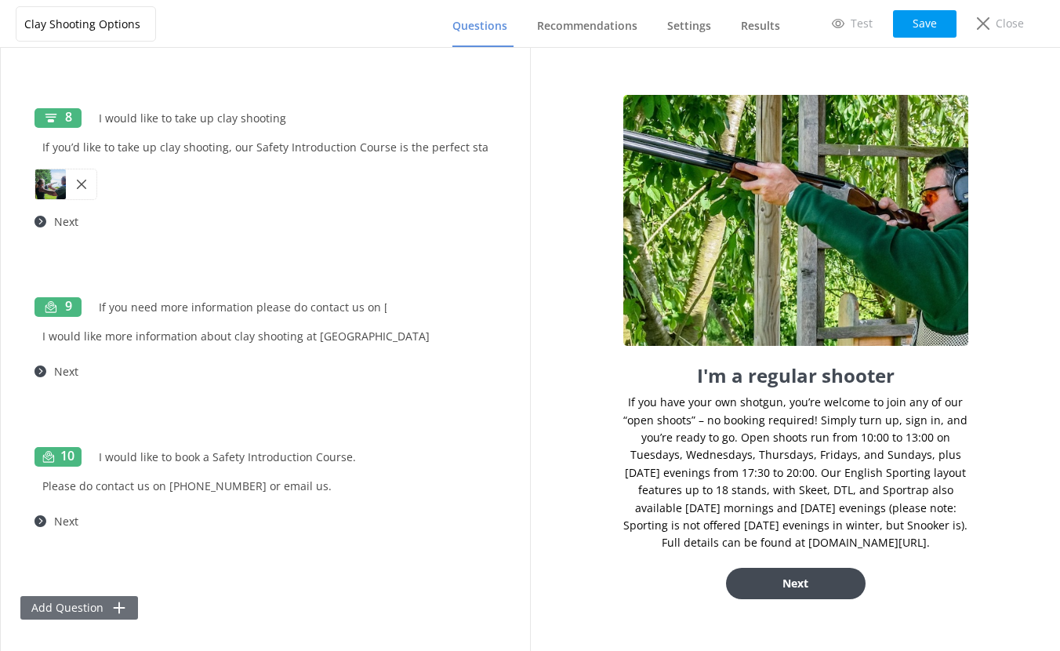
click at [72, 606] on button "Add Question" at bounding box center [79, 608] width 118 height 24
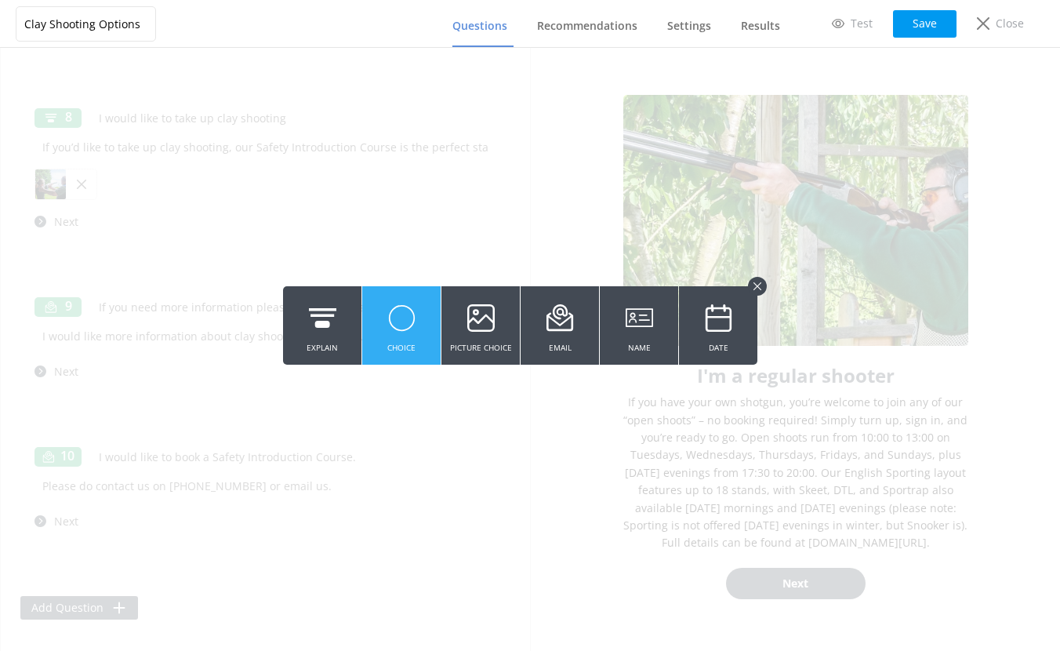
click at [418, 327] on button "Choice" at bounding box center [401, 325] width 78 height 78
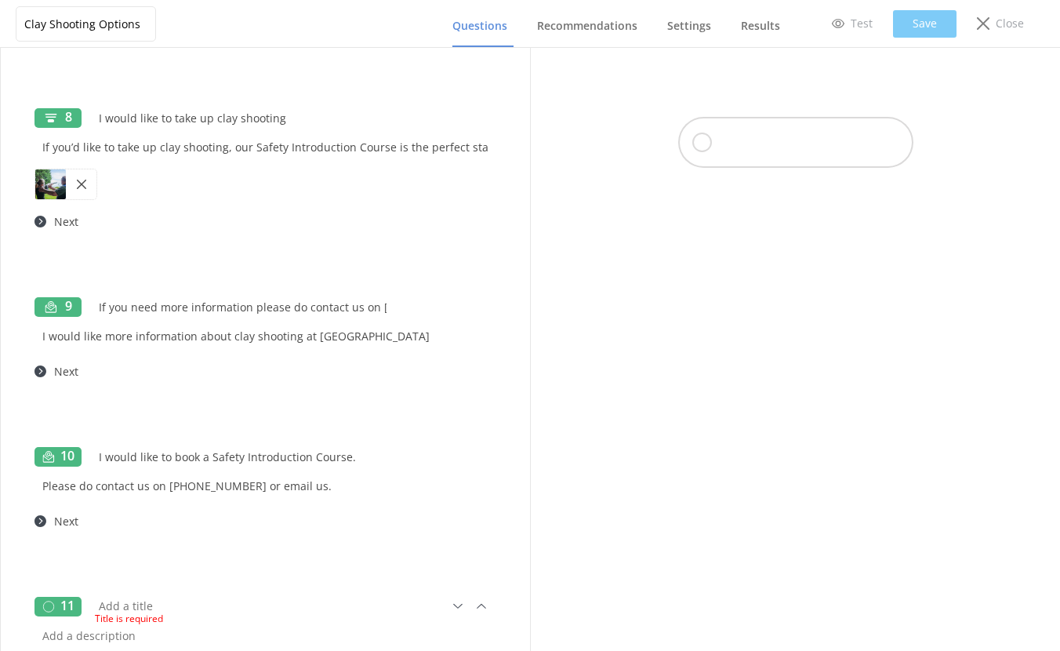
click at [129, 607] on div "Title is required" at bounding box center [274, 617] width 358 height 20
click at [101, 604] on div "Title is required" at bounding box center [270, 606] width 358 height 37
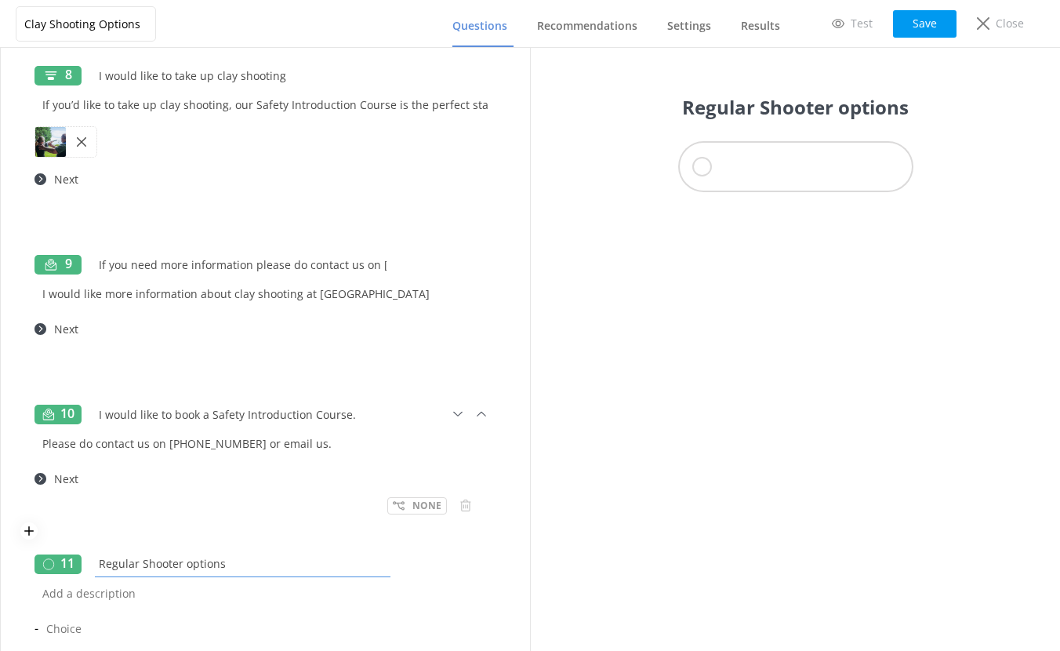
scroll to position [1712, 0]
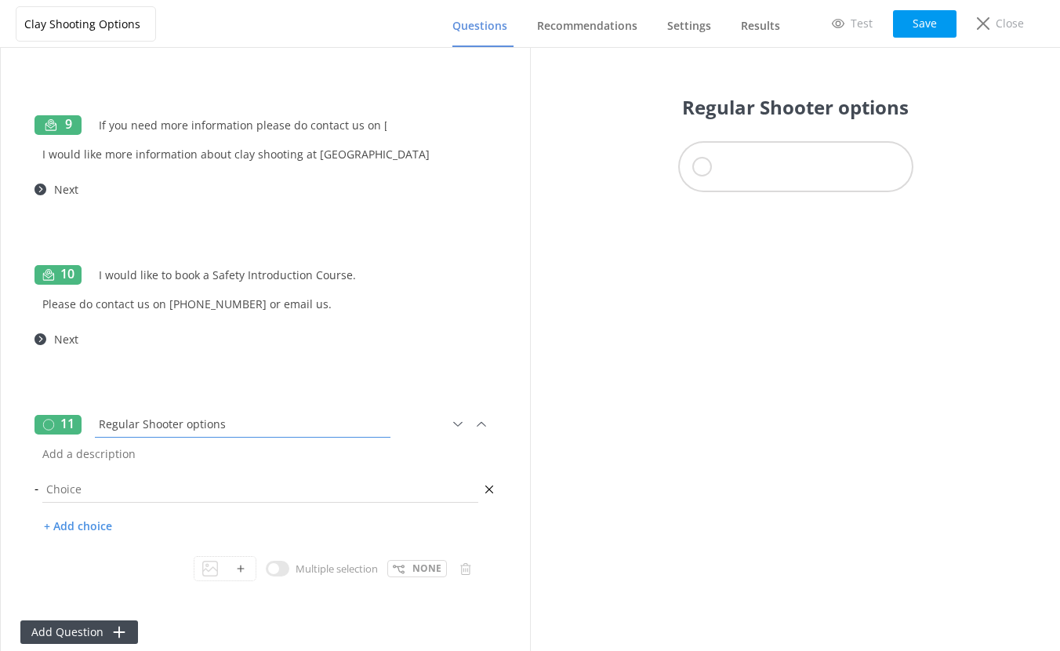
type input "Regular Shooter options"
click at [98, 488] on input "text" at bounding box center [260, 488] width 444 height 35
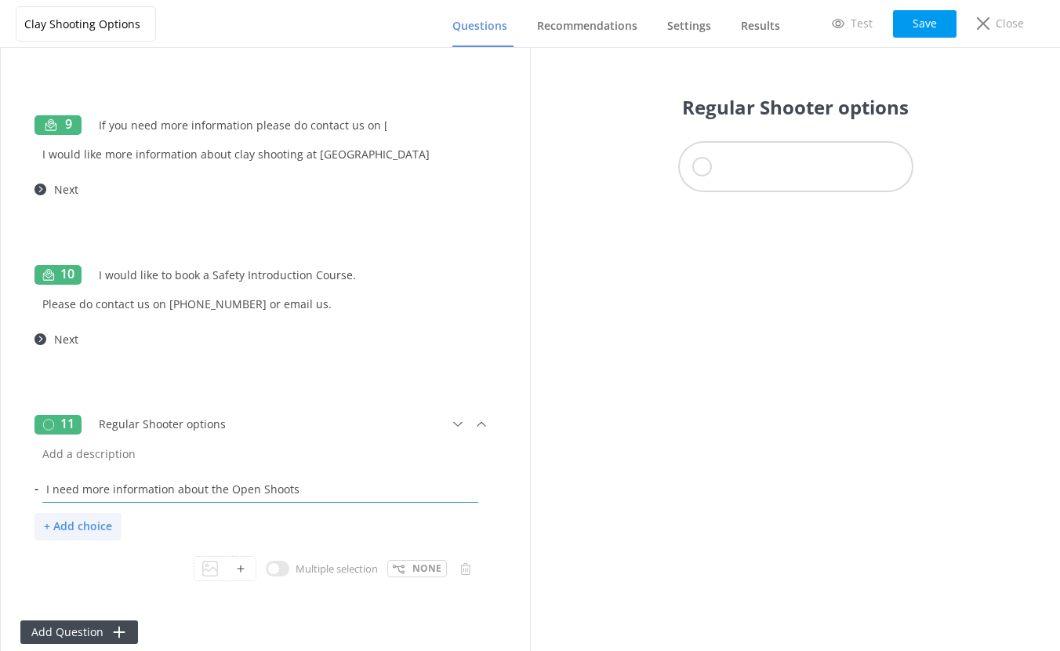
type input "I need more information about the Open Shoots"
click at [88, 524] on p "+ Add choice" at bounding box center [77, 526] width 87 height 27
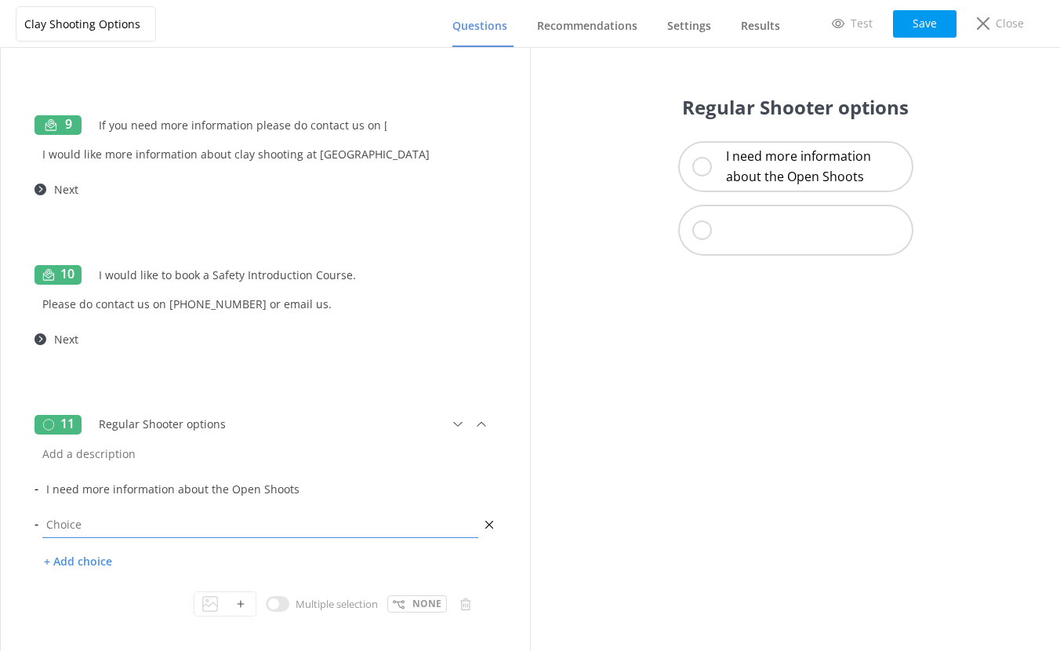
click at [84, 531] on input "text" at bounding box center [260, 523] width 444 height 35
type input "I need a lesson"
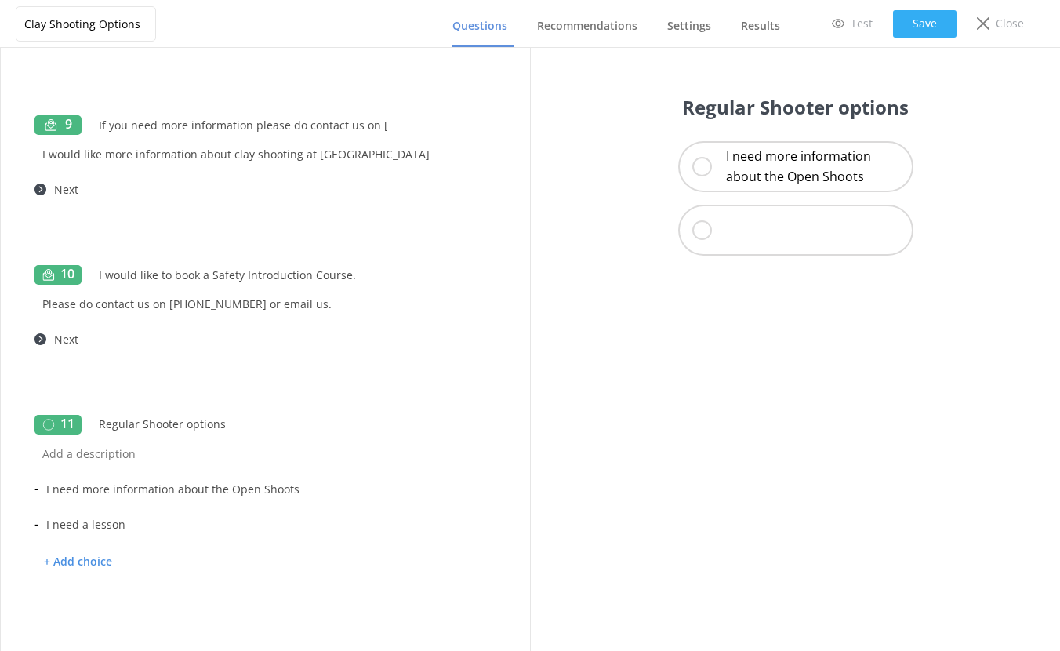
click at [916, 24] on button "Save" at bounding box center [924, 23] width 63 height 27
click at [477, 423] on use at bounding box center [481, 424] width 9 height 5
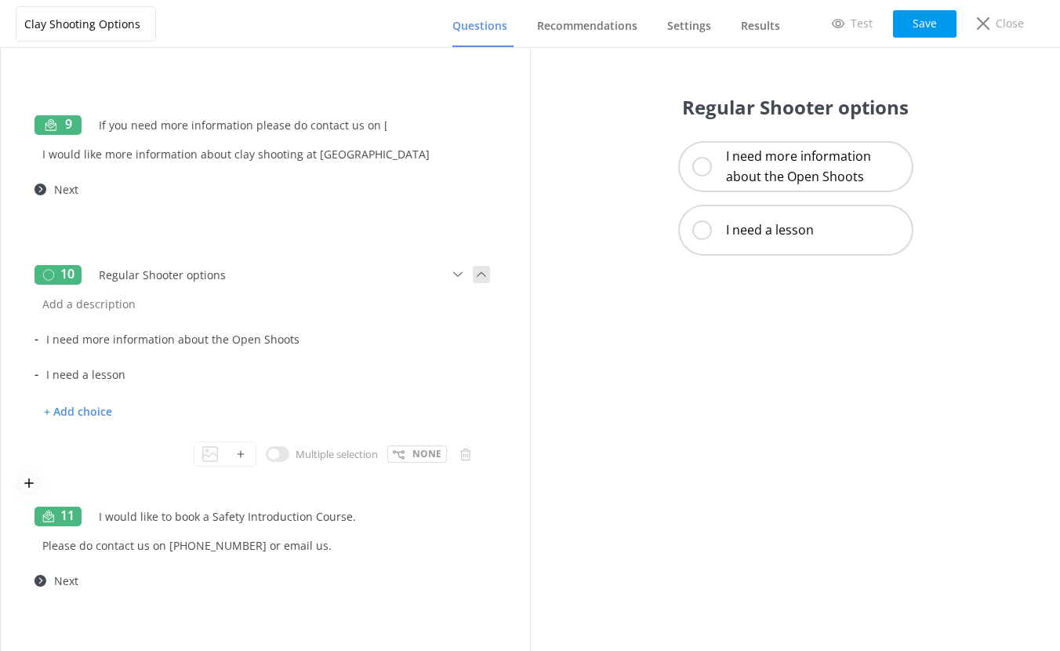
click at [473, 273] on icon at bounding box center [481, 274] width 17 height 17
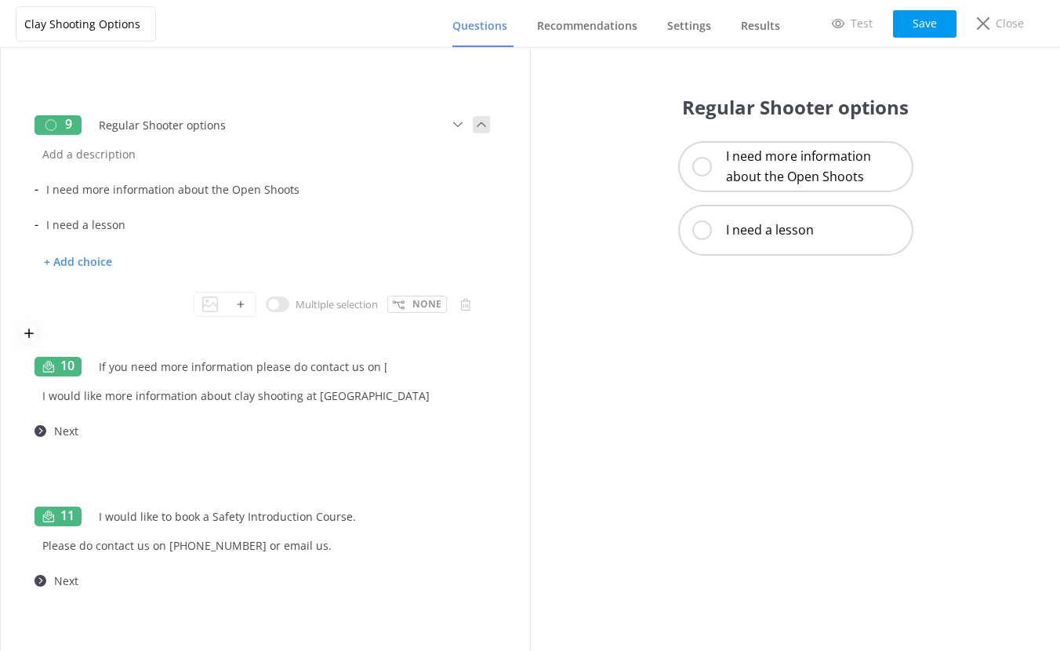
click at [473, 128] on icon at bounding box center [481, 124] width 17 height 17
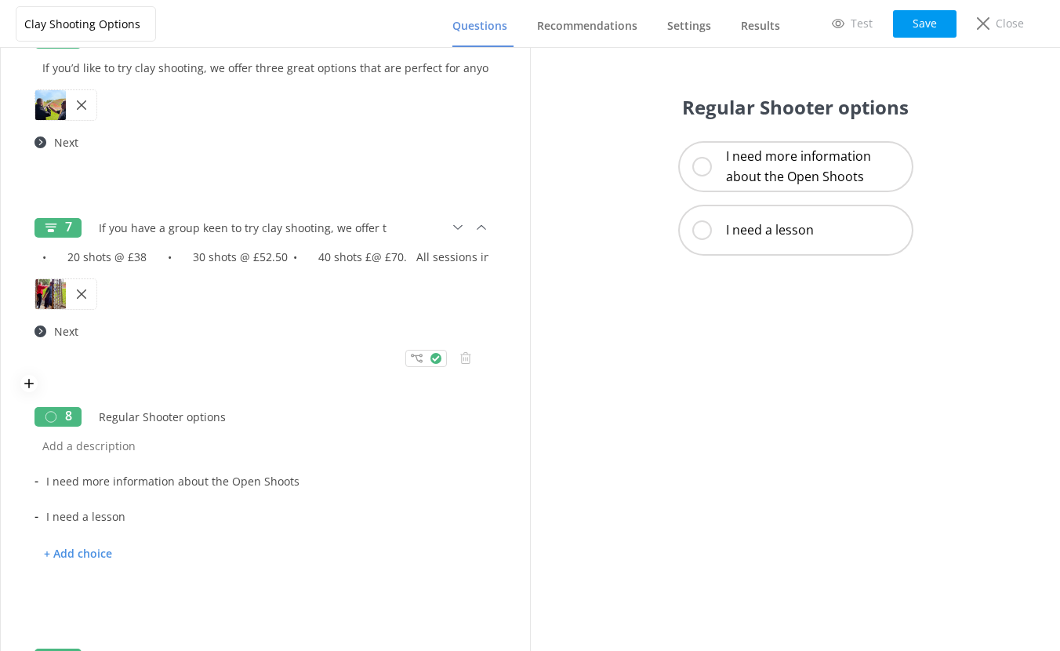
scroll to position [1228, 0]
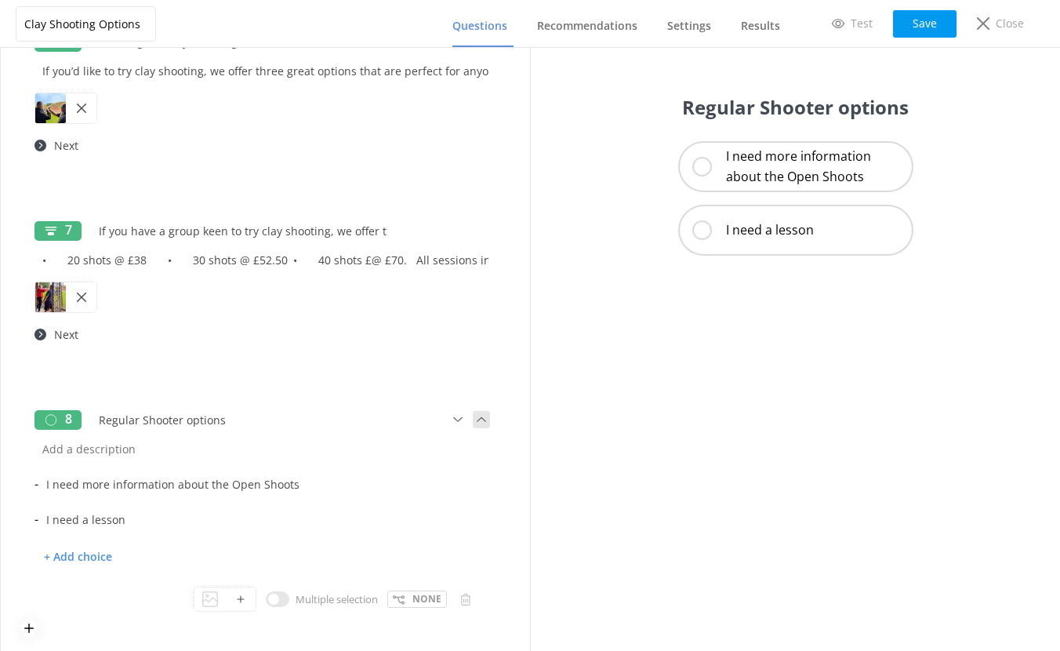
click at [473, 419] on icon at bounding box center [481, 419] width 17 height 17
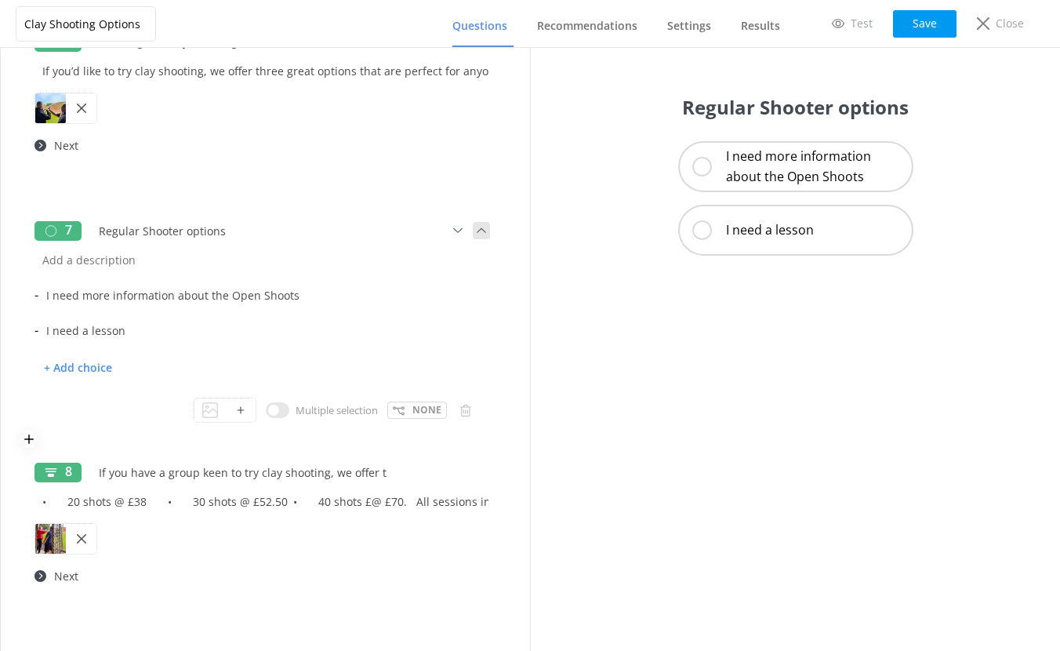
click at [477, 228] on use at bounding box center [481, 230] width 9 height 5
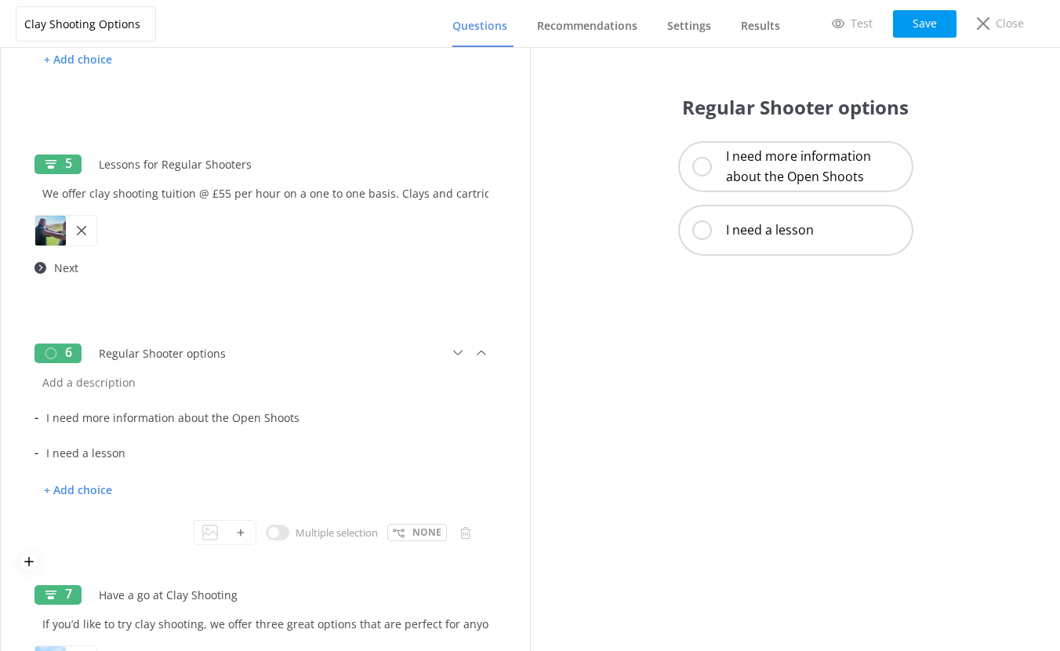
scroll to position [858, 0]
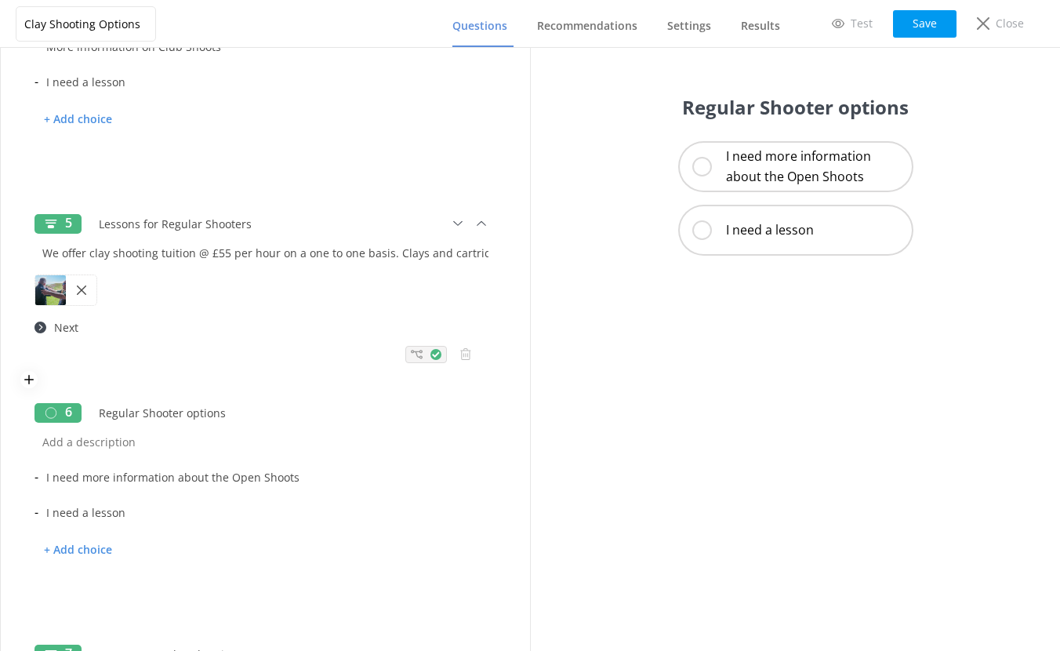
click at [411, 354] on icon at bounding box center [417, 354] width 12 height 12
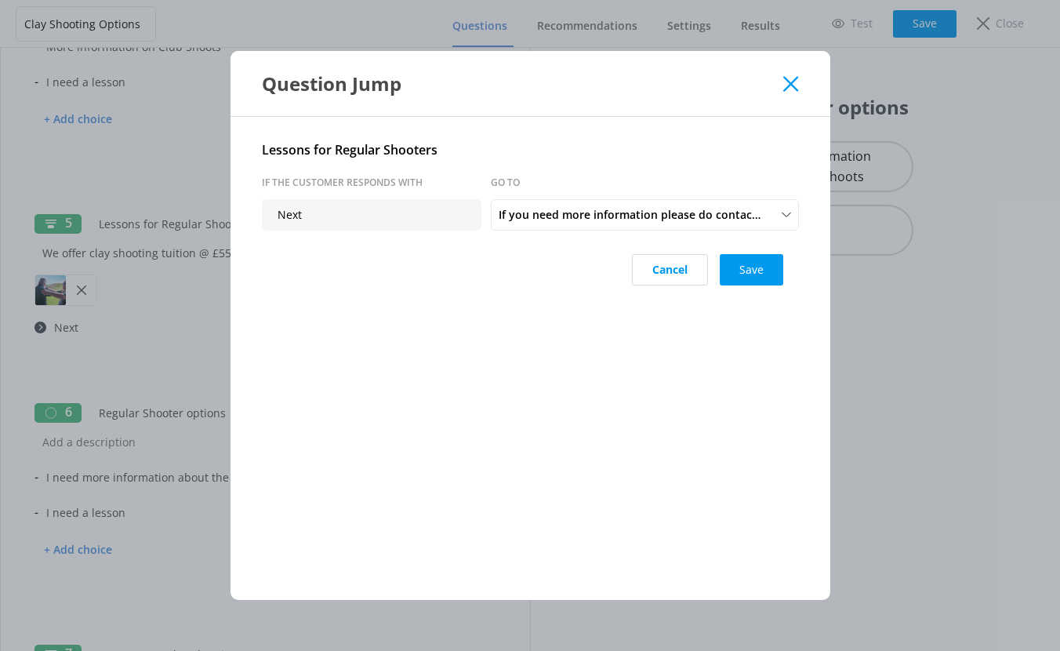
click at [790, 85] on icon at bounding box center [790, 84] width 15 height 16
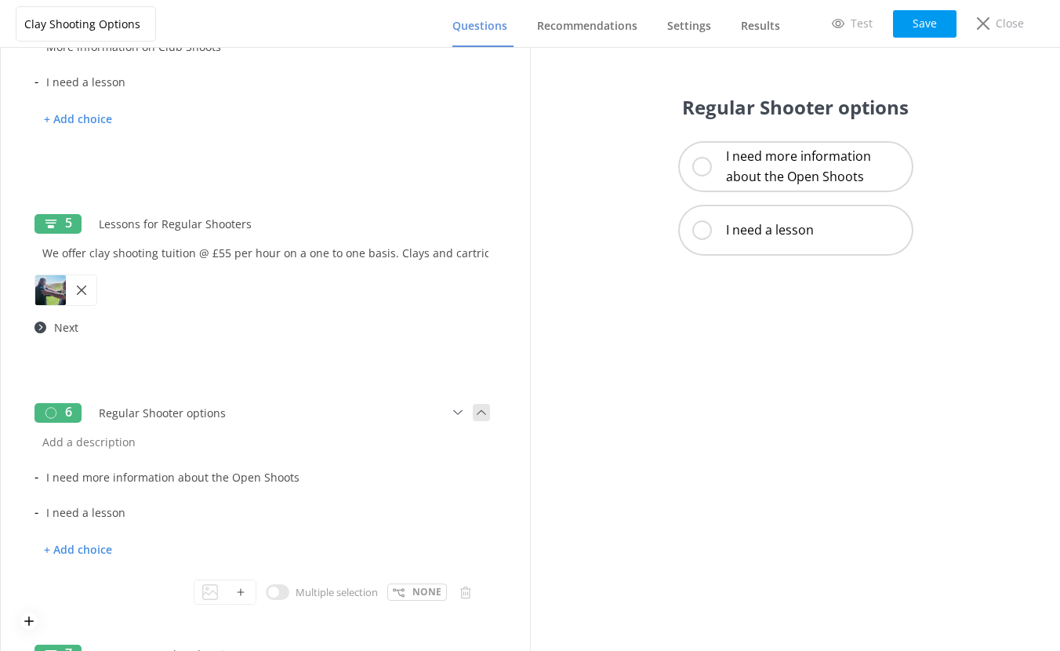
click at [473, 415] on icon at bounding box center [481, 412] width 17 height 17
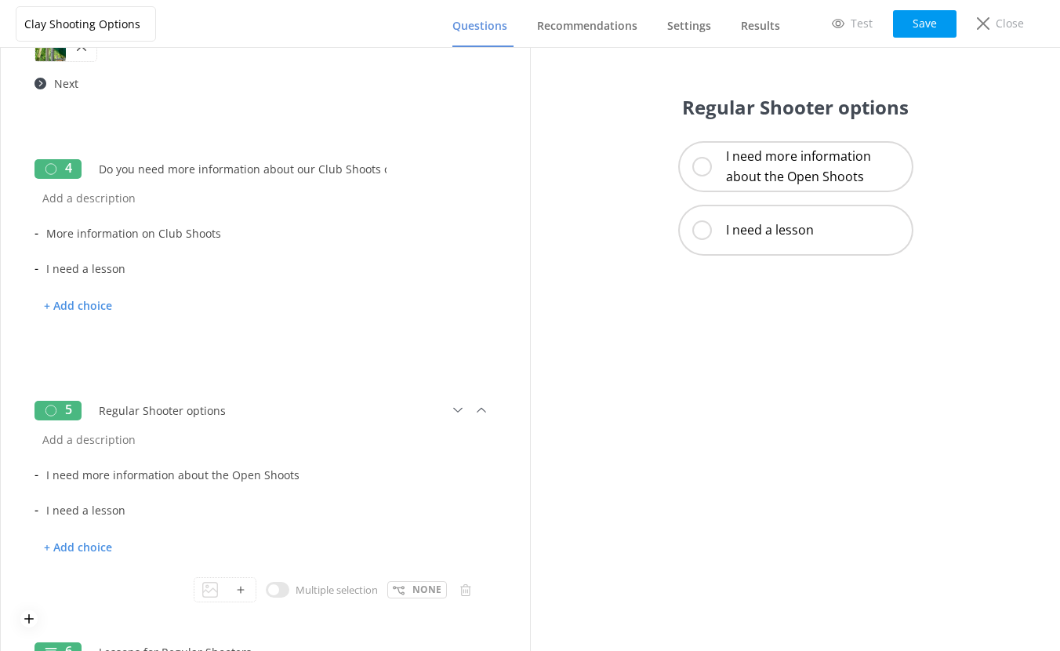
scroll to position [670, 0]
click at [459, 591] on button at bounding box center [465, 591] width 18 height 18
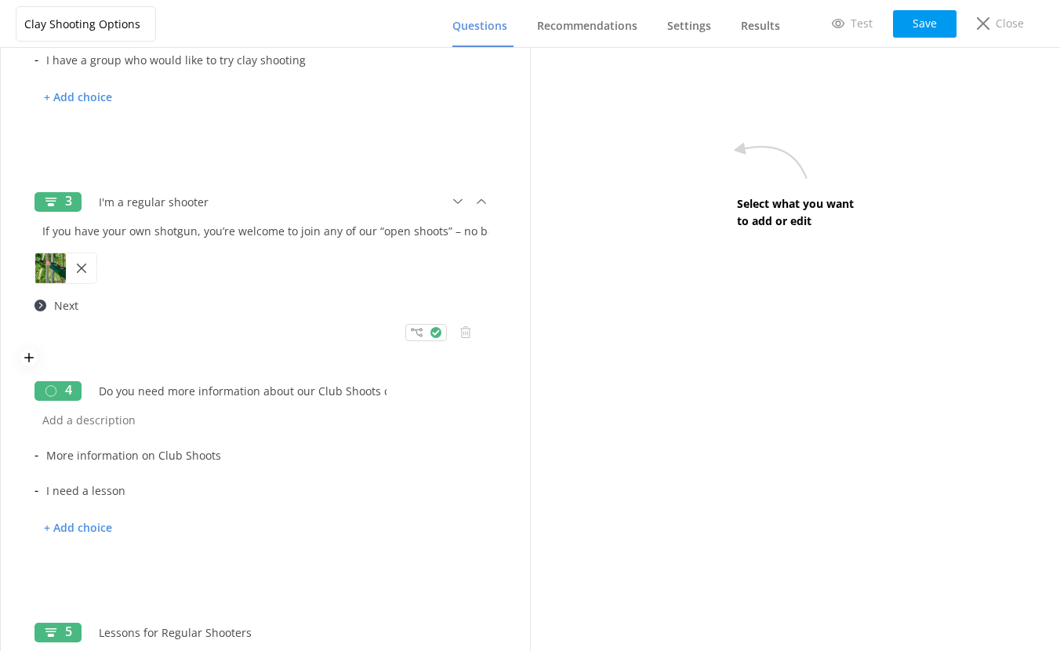
scroll to position [452, 0]
click at [411, 332] on icon at bounding box center [417, 330] width 12 height 12
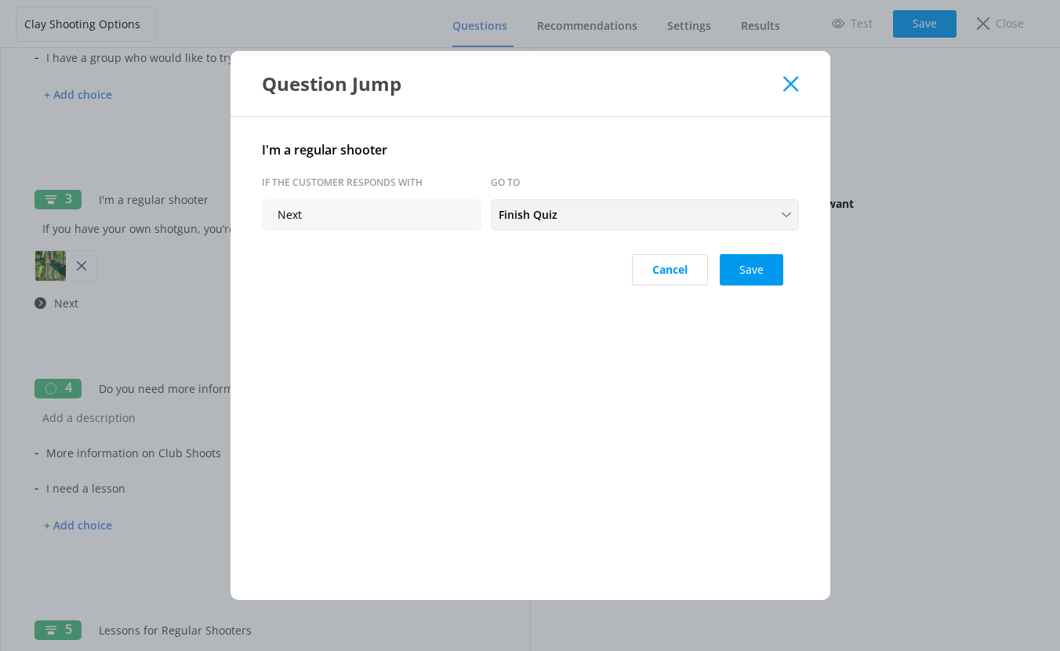
click at [559, 213] on span "Finish Quiz" at bounding box center [533, 214] width 68 height 17
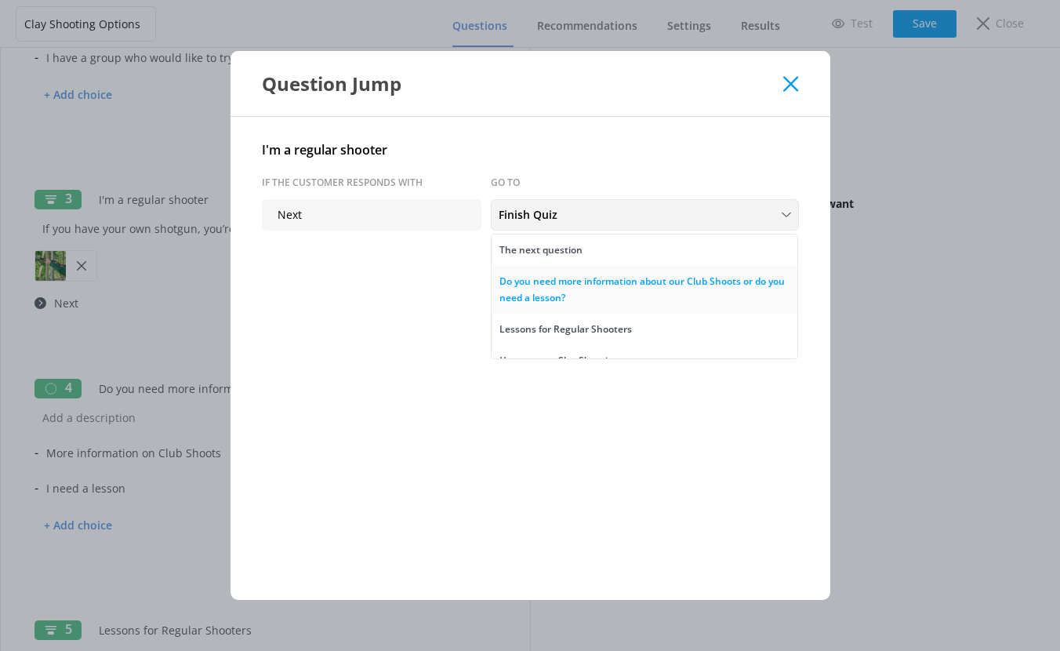
click at [546, 288] on div "Do you need more information about our Club Shoots or do you need a lesson?" at bounding box center [644, 290] width 290 height 32
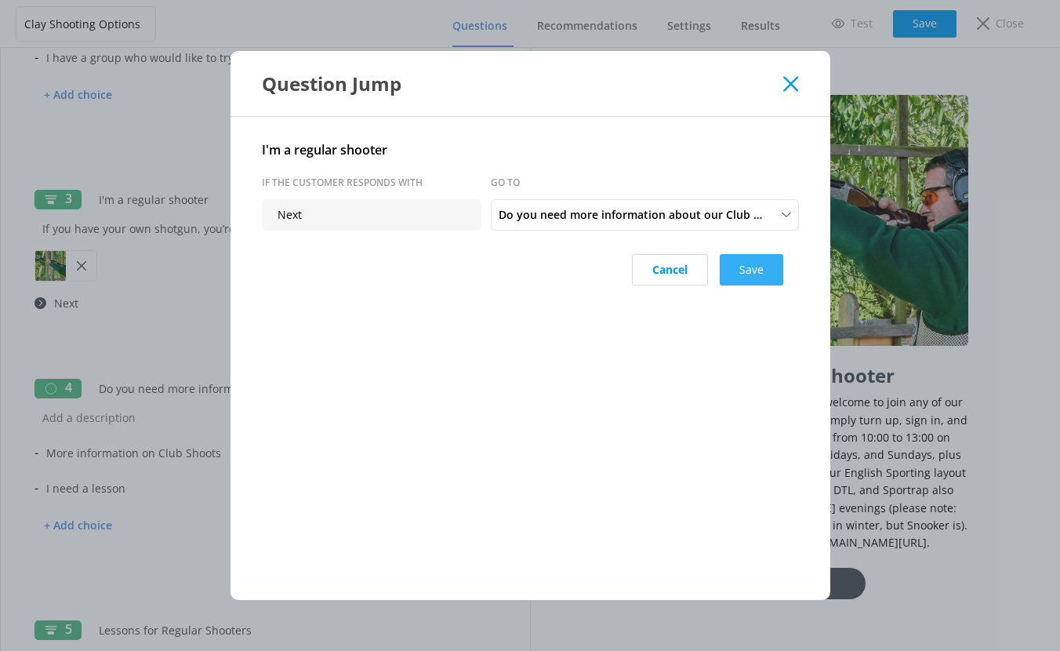
click at [749, 269] on button "Save" at bounding box center [751, 269] width 63 height 31
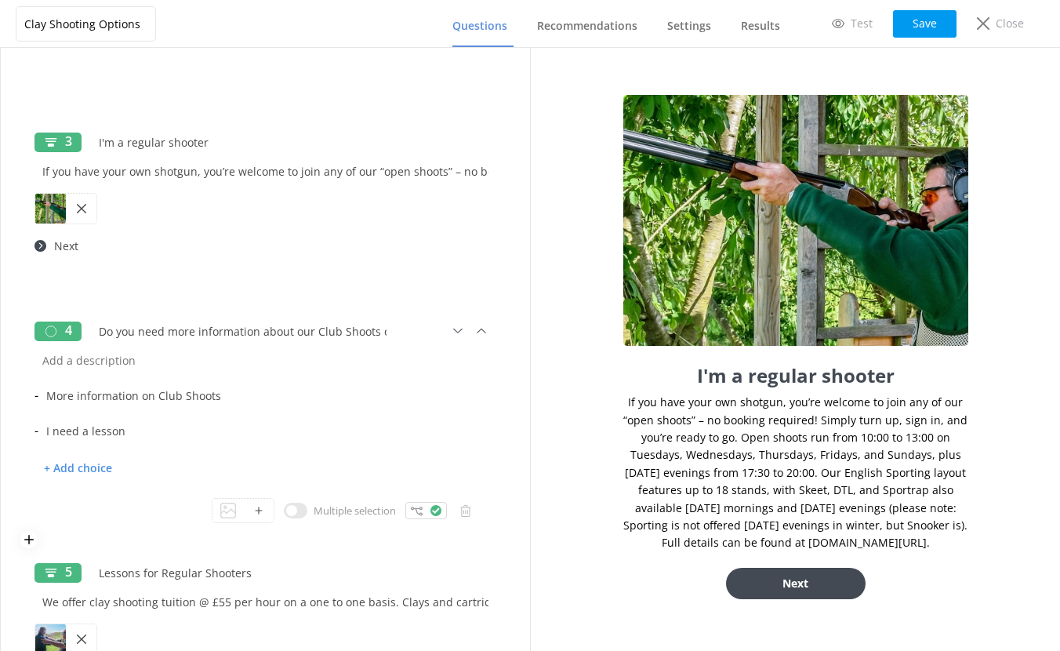
scroll to position [538, 0]
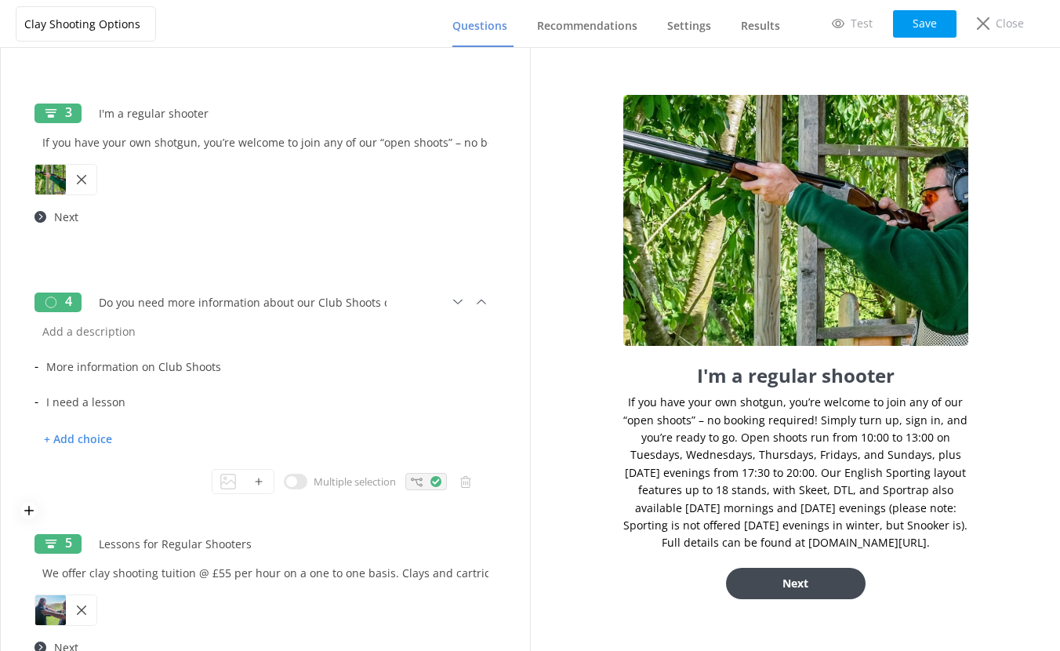
click at [411, 482] on icon at bounding box center [417, 482] width 12 height 12
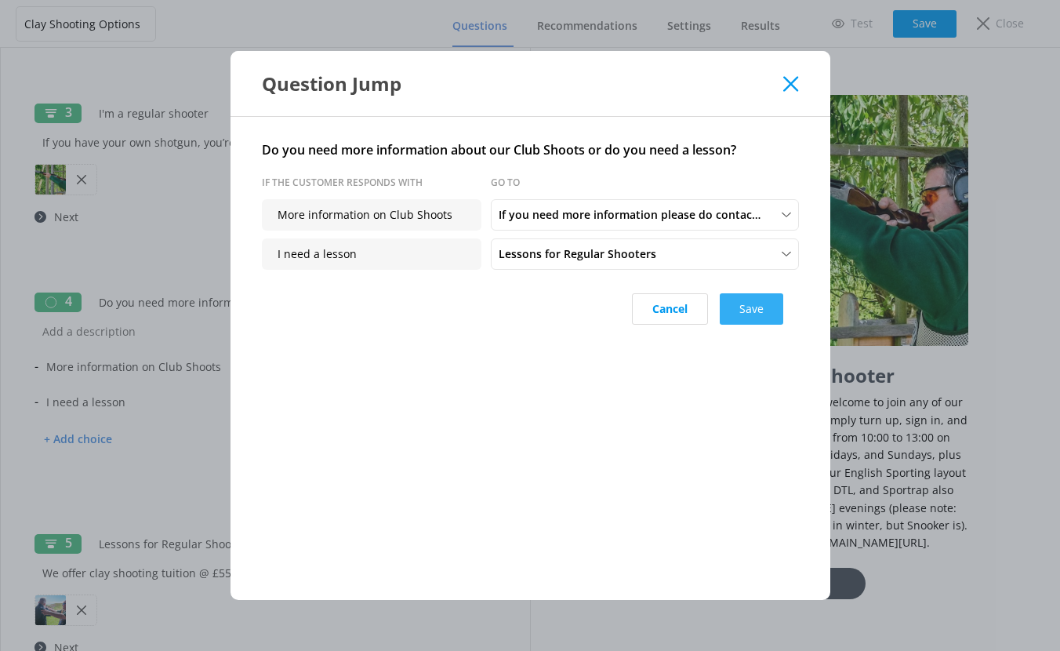
click at [748, 309] on button "Save" at bounding box center [751, 308] width 63 height 31
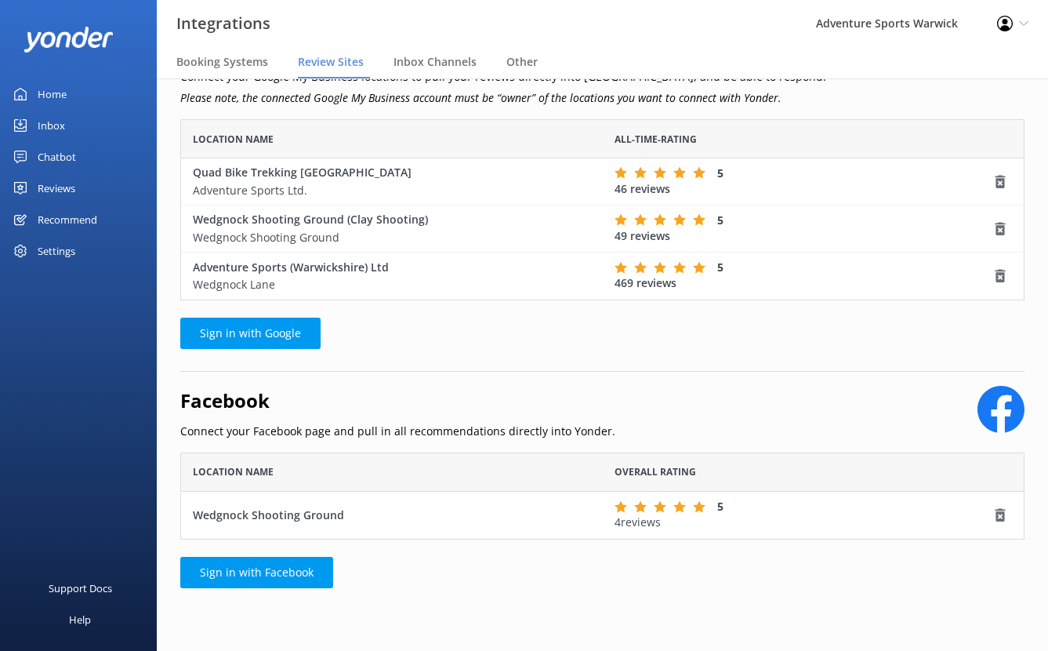
scroll to position [74, 0]
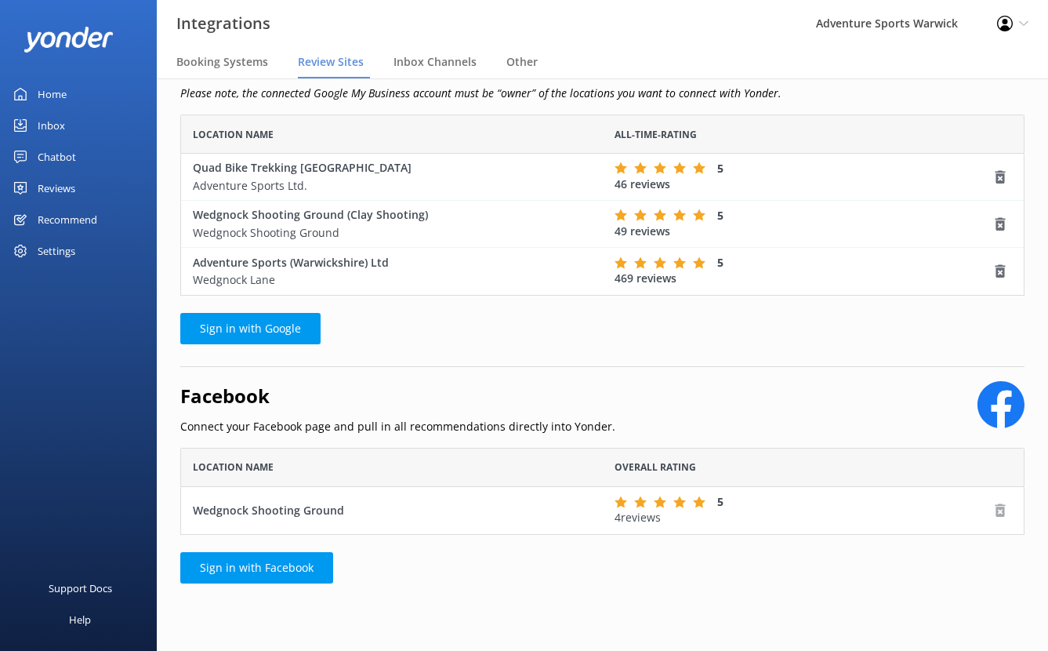
click at [1001, 510] on icon "row" at bounding box center [1000, 510] width 16 height 16
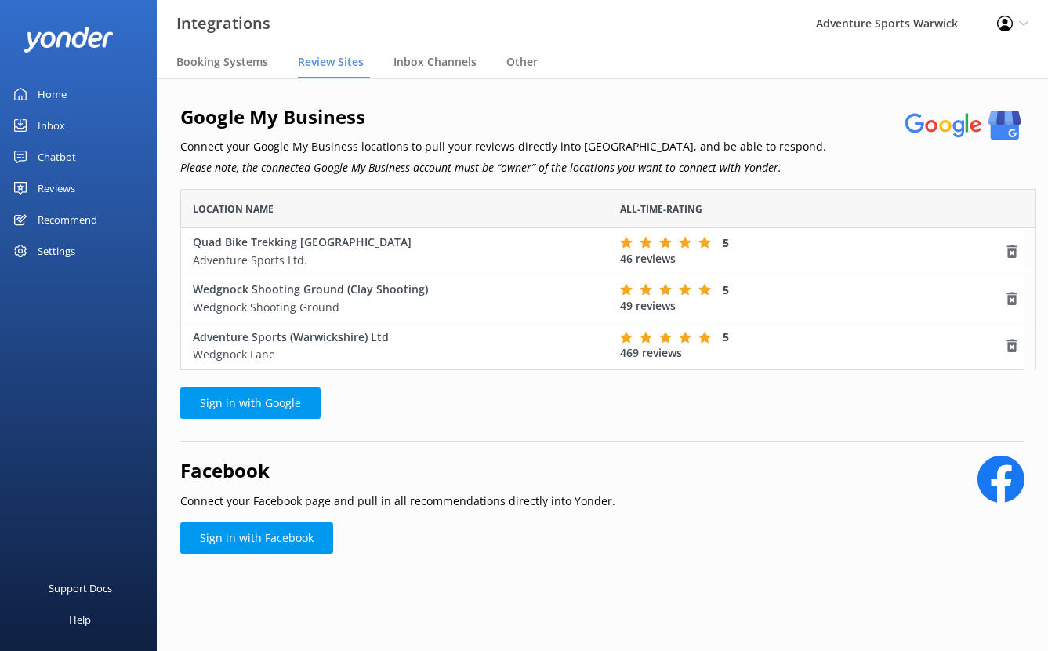
scroll to position [169, 844]
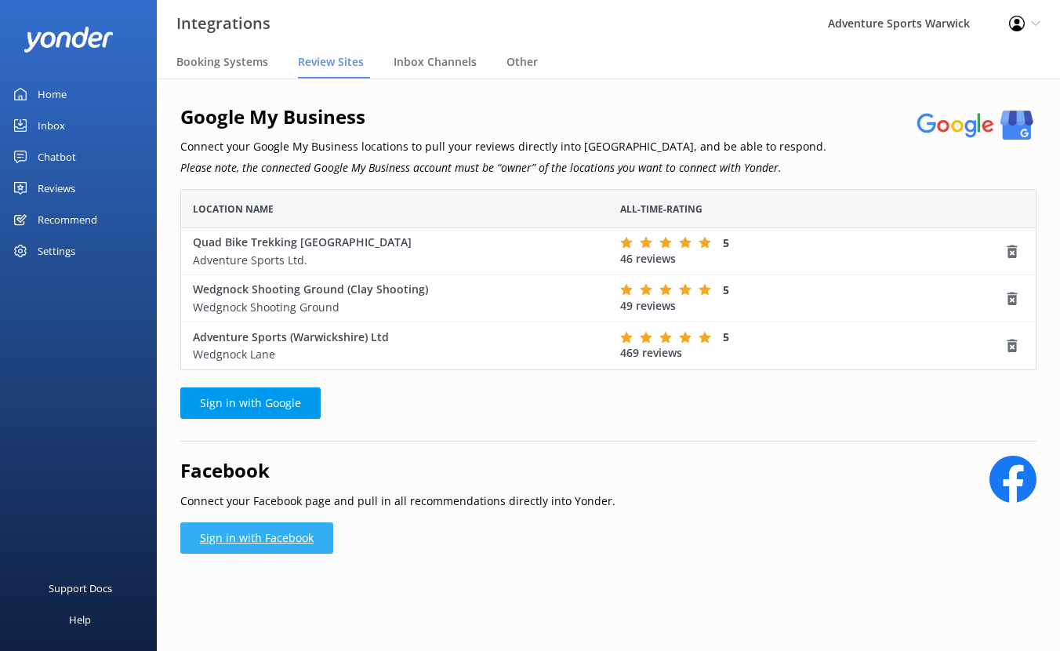
click at [265, 543] on link "Sign in with Facebook" at bounding box center [256, 537] width 153 height 31
click at [46, 197] on div "Reviews" at bounding box center [57, 187] width 38 height 31
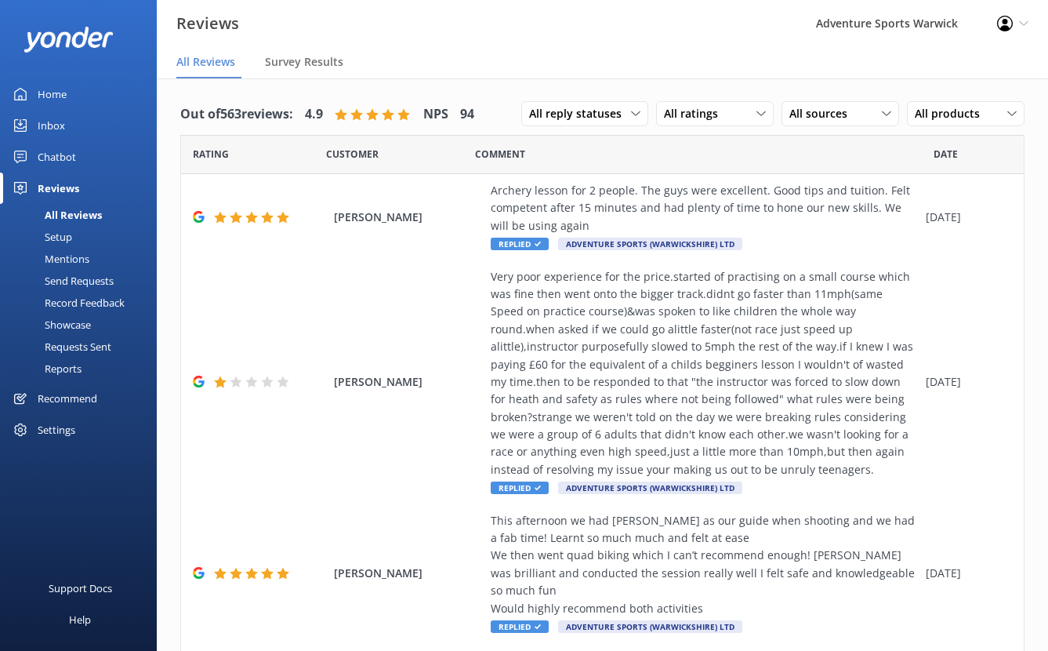
click at [59, 238] on div "Setup" at bounding box center [40, 237] width 63 height 22
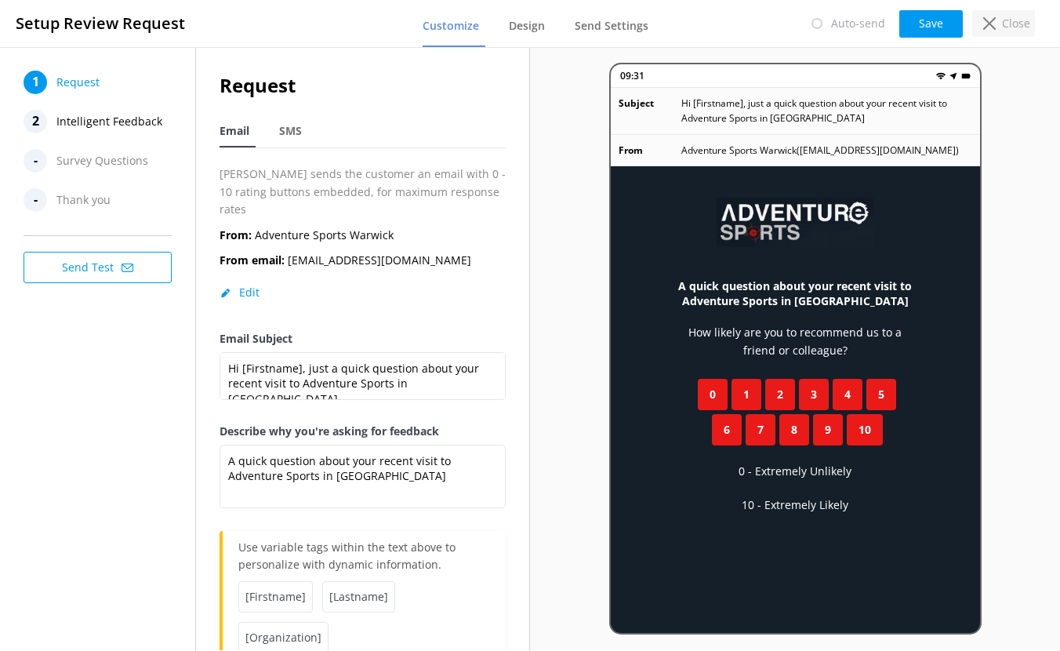
click at [1014, 21] on p "Close" at bounding box center [1016, 23] width 28 height 17
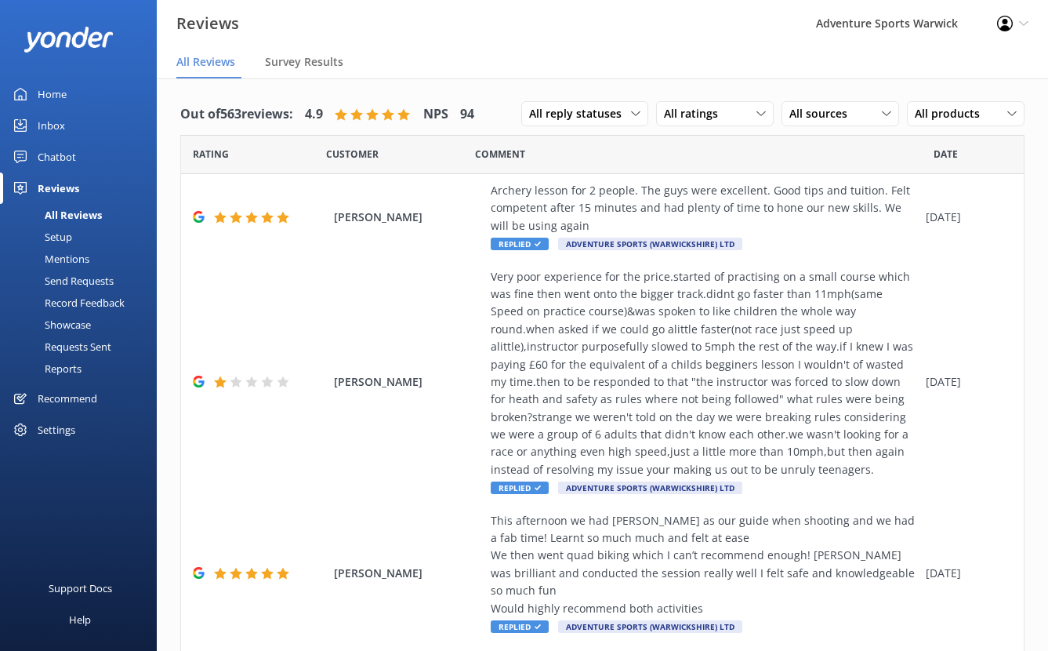
click at [65, 432] on div "Settings" at bounding box center [57, 429] width 38 height 31
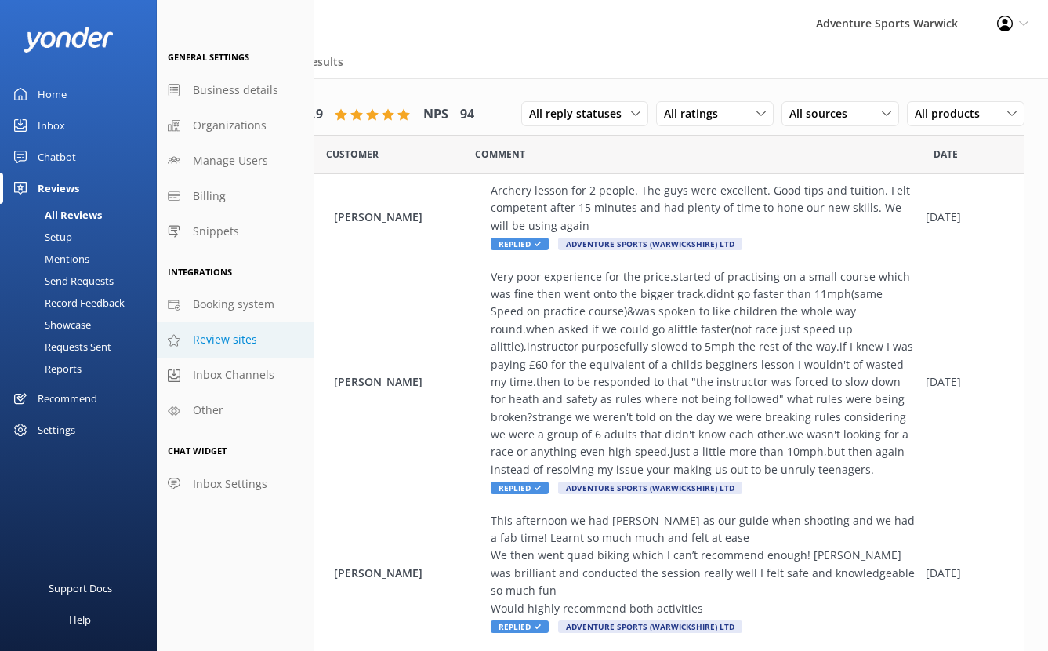
click at [209, 339] on span "Review sites" at bounding box center [225, 339] width 64 height 17
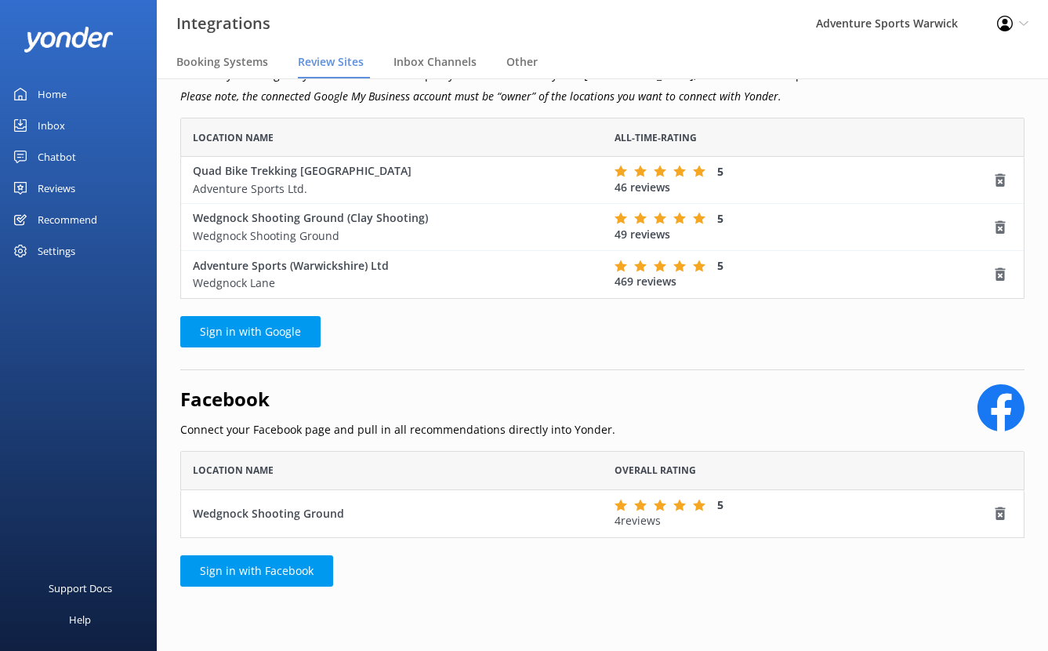
scroll to position [71, 0]
click at [520, 66] on span "Other" at bounding box center [521, 62] width 31 height 16
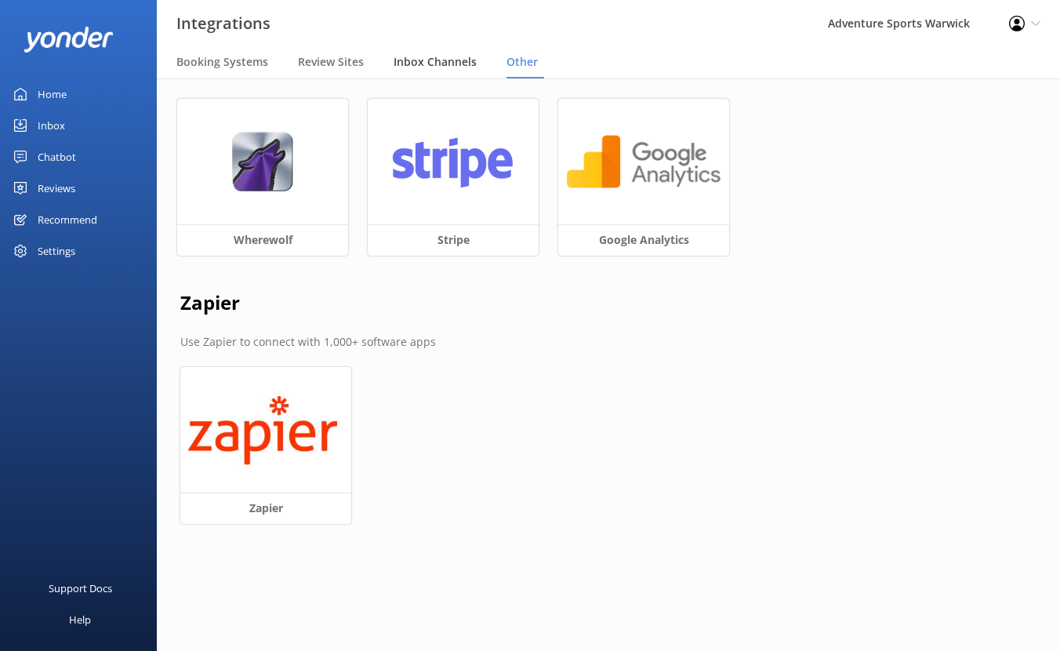
click at [440, 63] on span "Inbox Channels" at bounding box center [435, 62] width 83 height 16
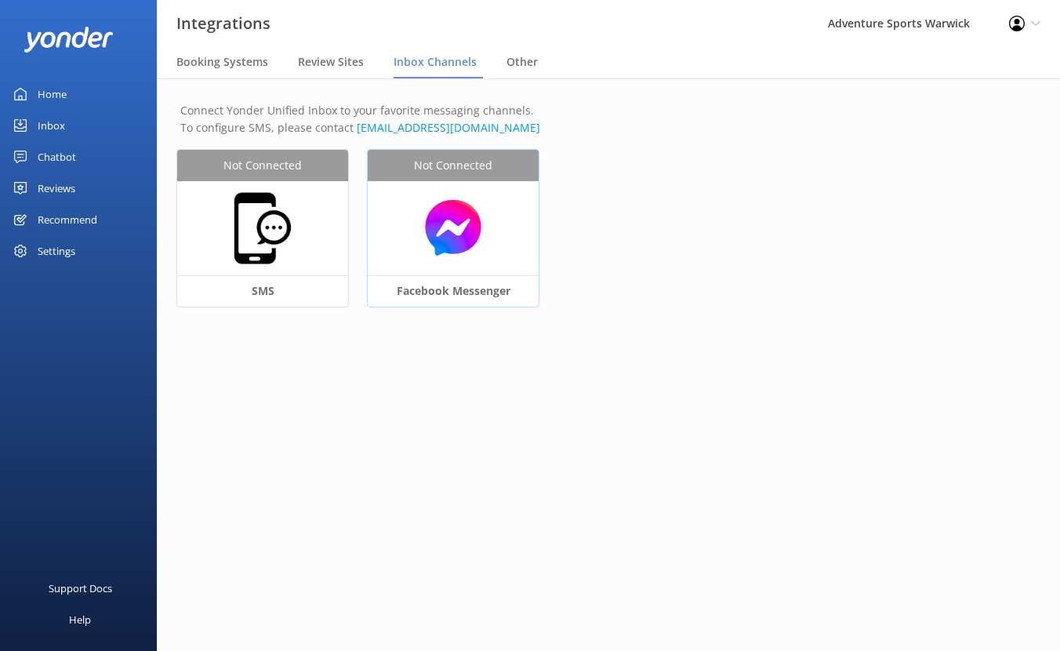
click at [450, 237] on img at bounding box center [452, 228] width 155 height 60
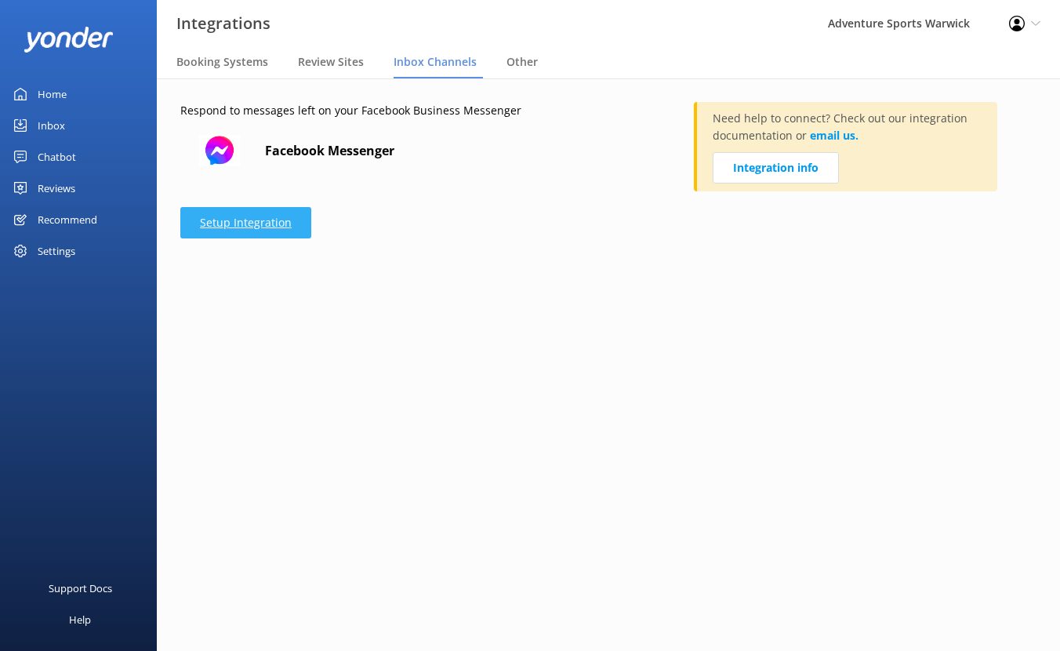
click at [267, 227] on link "Setup Integration" at bounding box center [245, 222] width 131 height 31
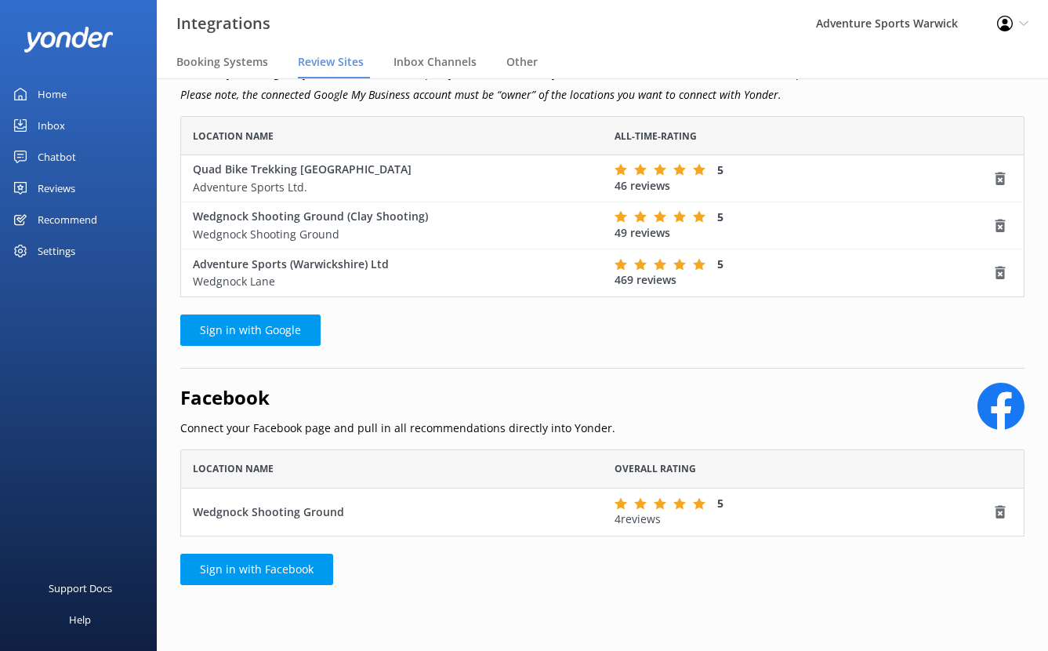
scroll to position [74, 0]
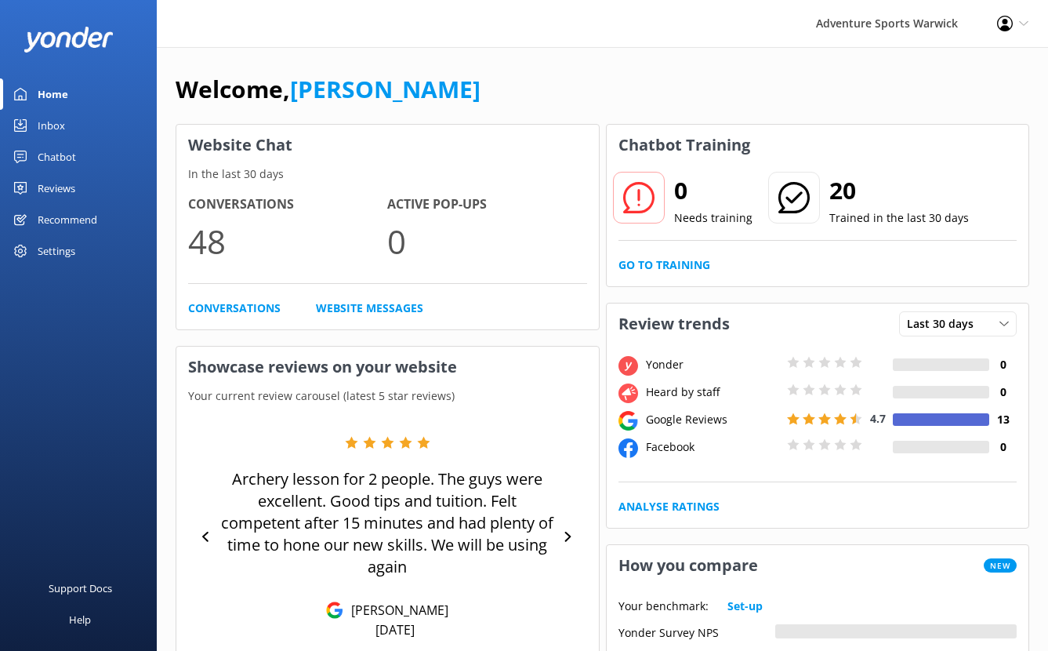
click at [46, 248] on div "Settings" at bounding box center [57, 250] width 38 height 31
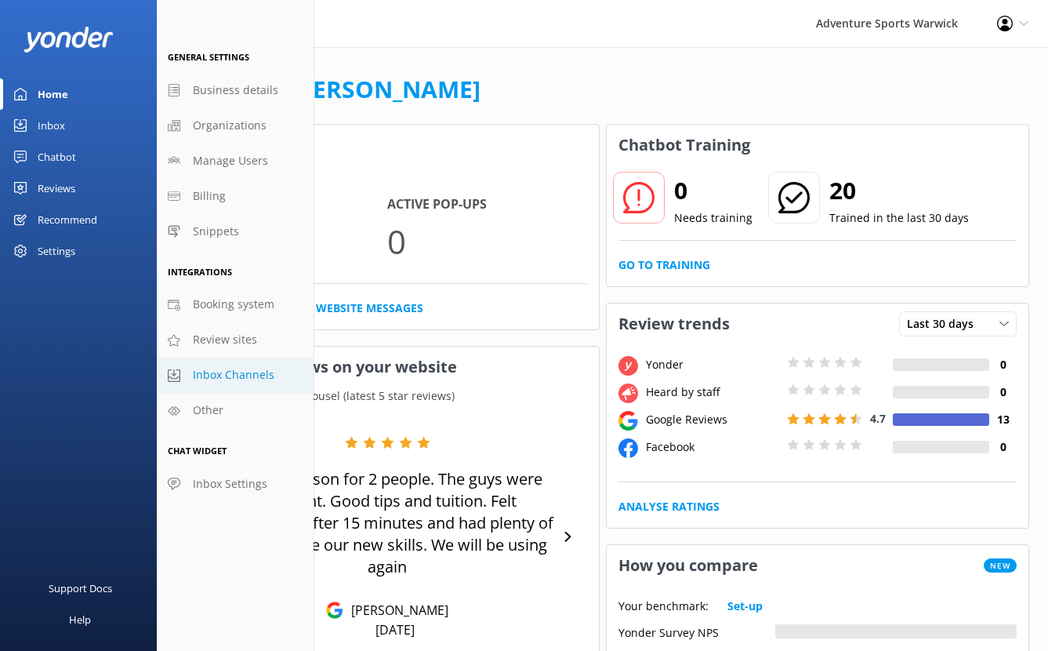
click at [228, 375] on span "Inbox Channels" at bounding box center [234, 374] width 82 height 17
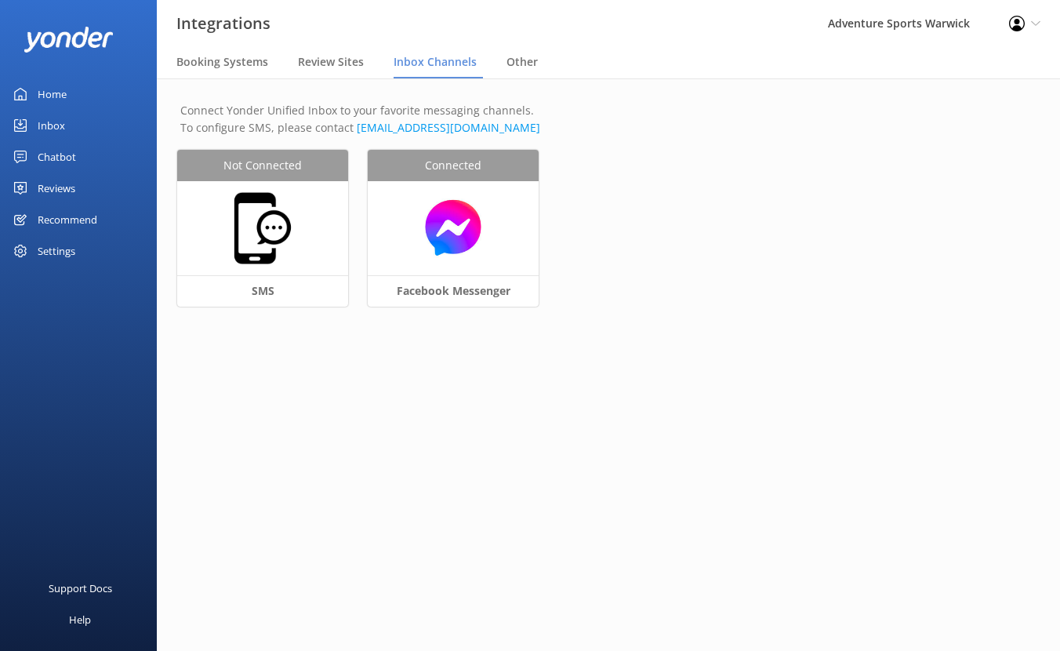
click at [60, 242] on div "Settings" at bounding box center [57, 250] width 38 height 31
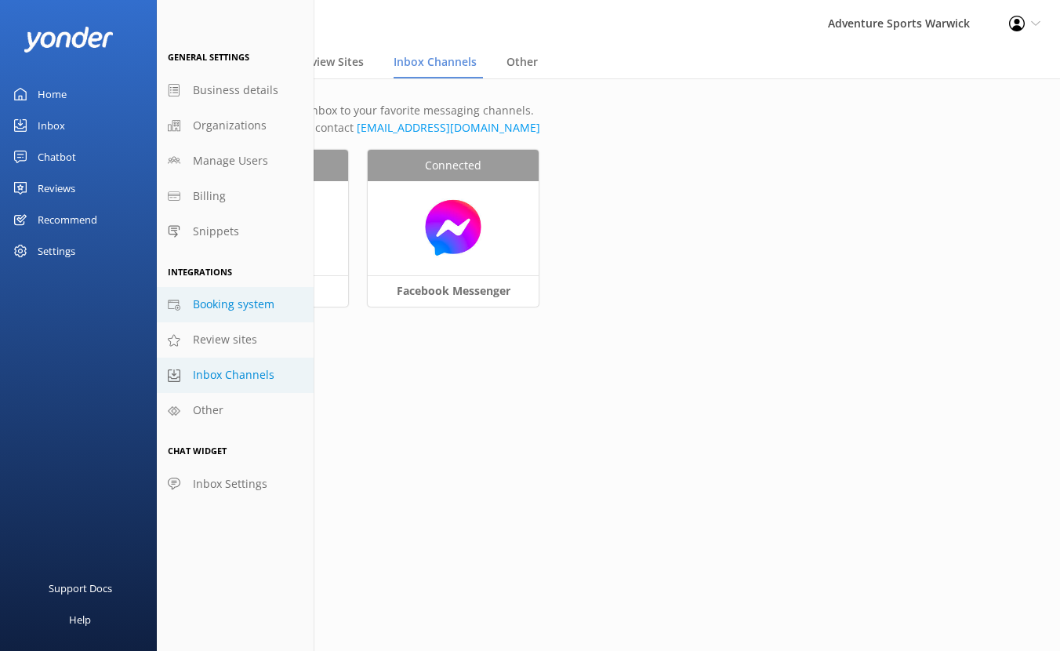
click at [221, 310] on span "Booking system" at bounding box center [234, 304] width 82 height 17
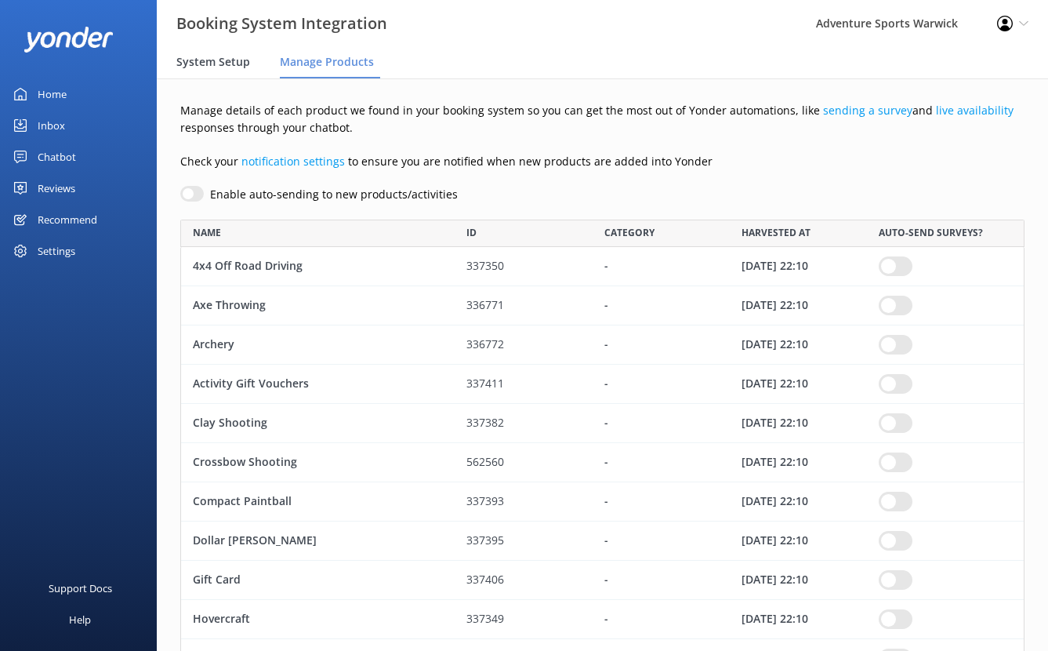
click at [223, 61] on span "System Setup" at bounding box center [213, 62] width 74 height 16
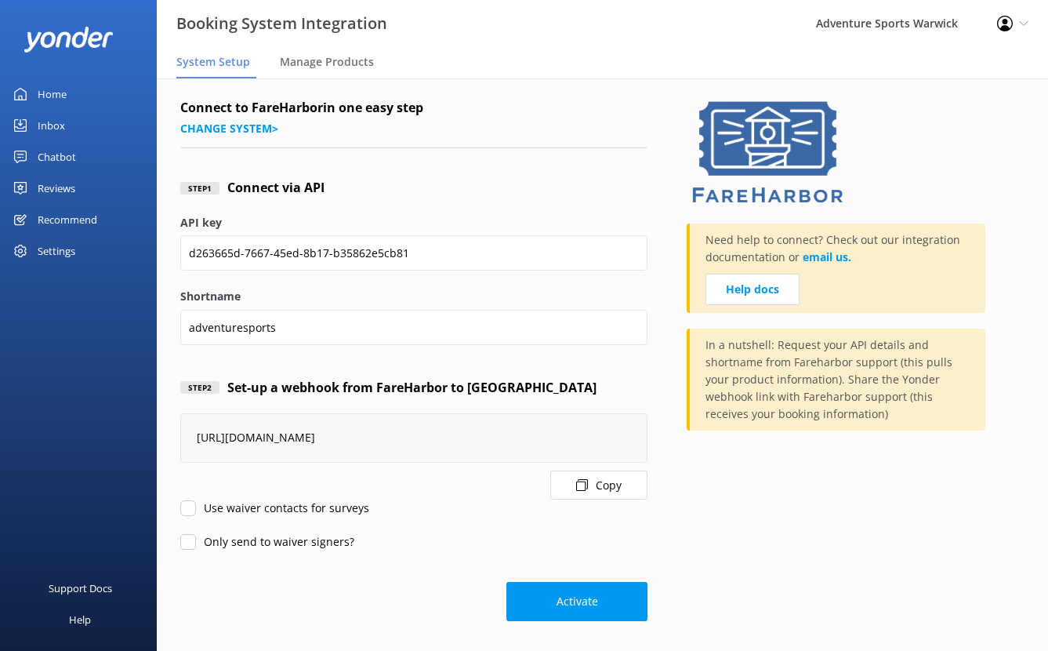
scroll to position [5, 0]
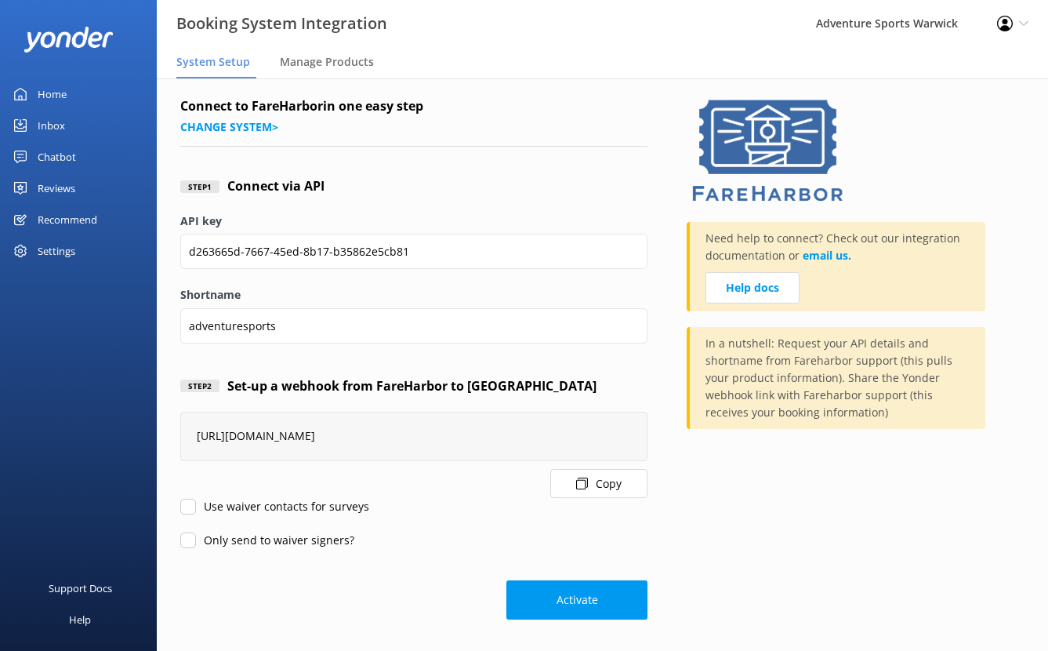
click at [49, 187] on div "Reviews" at bounding box center [57, 187] width 38 height 31
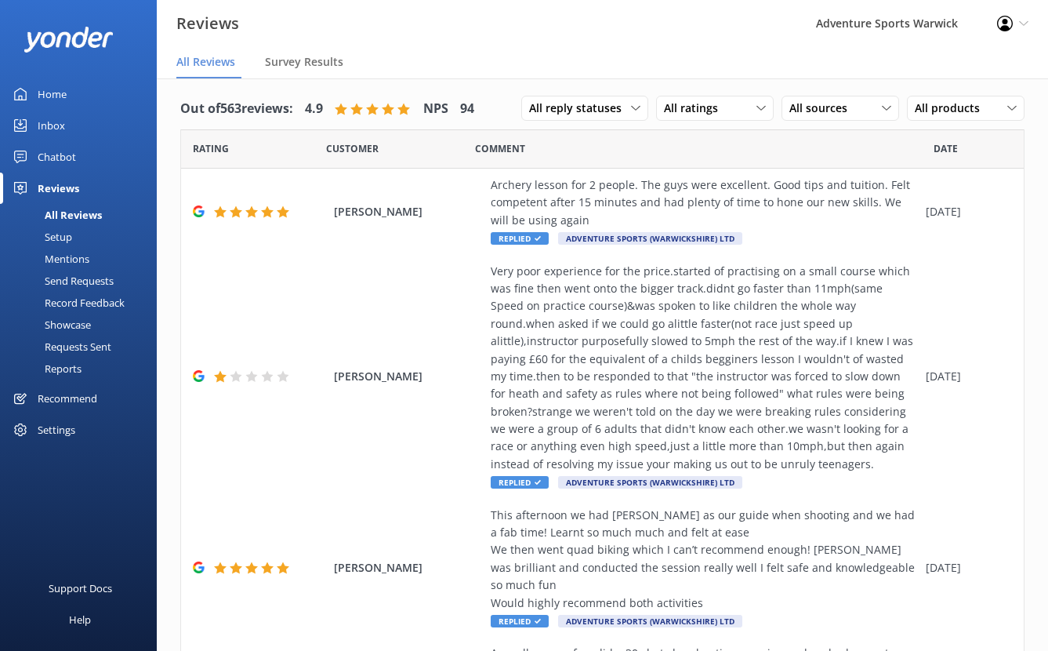
click at [60, 437] on div "Settings" at bounding box center [57, 429] width 38 height 31
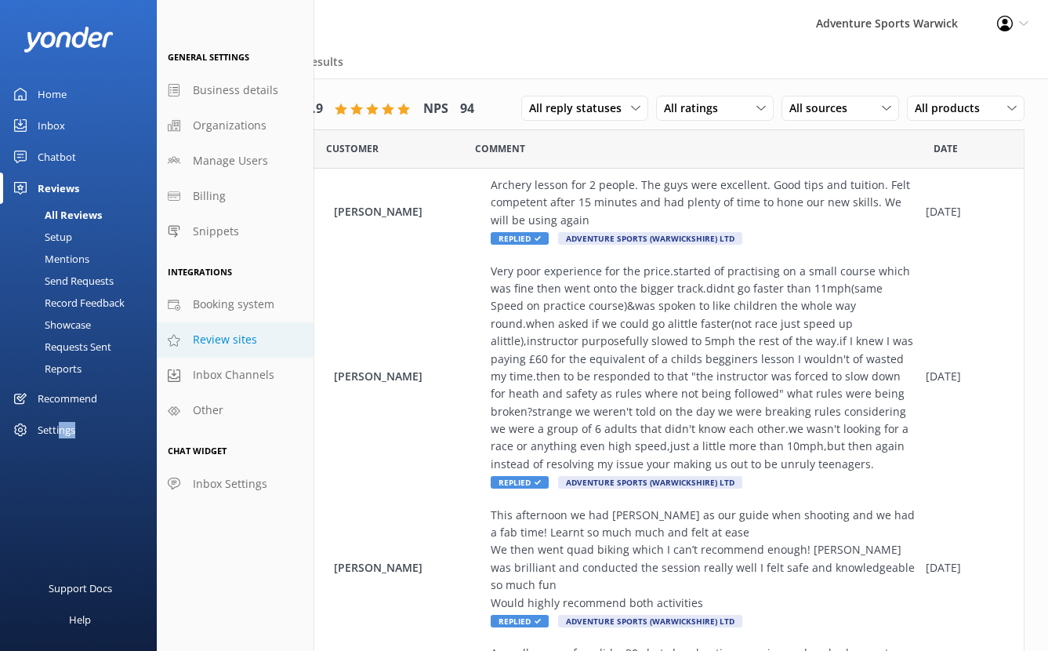
click at [219, 348] on span "Review sites" at bounding box center [225, 339] width 64 height 17
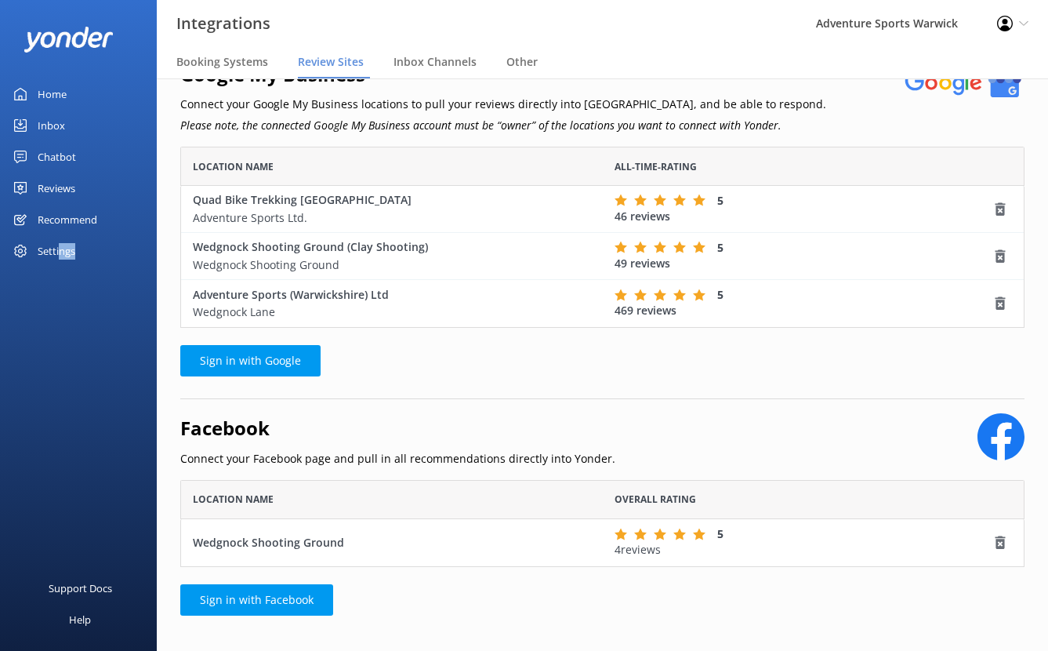
scroll to position [44, 0]
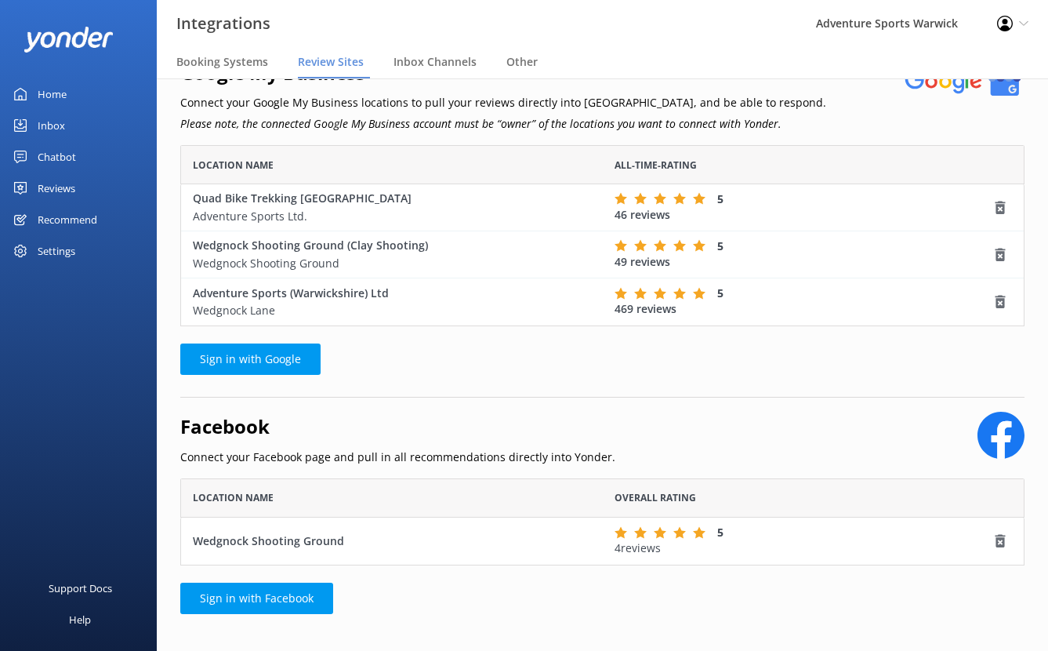
click at [49, 254] on div "Settings" at bounding box center [57, 250] width 38 height 31
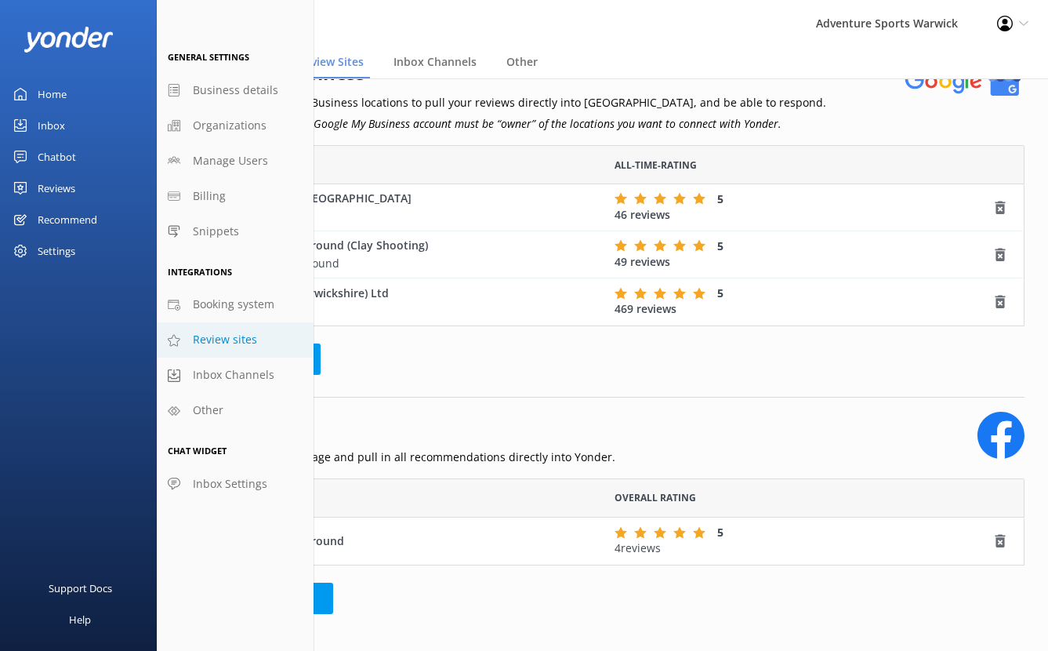
click at [271, 350] on link "Review sites" at bounding box center [235, 339] width 157 height 35
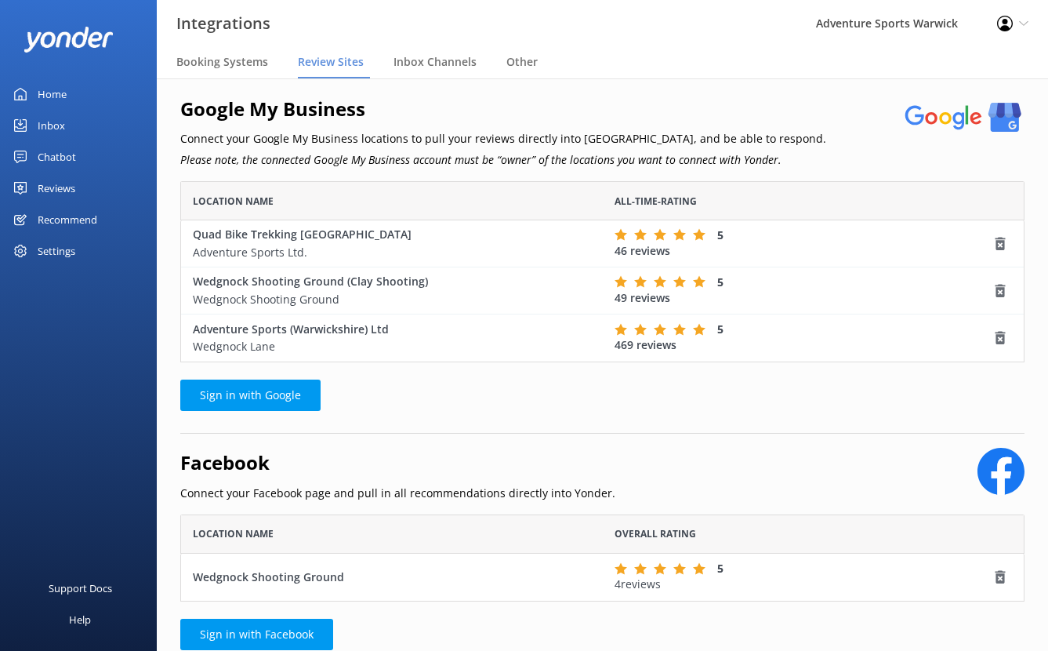
scroll to position [0, 0]
